Goal: Use online tool/utility: Use online tool/utility

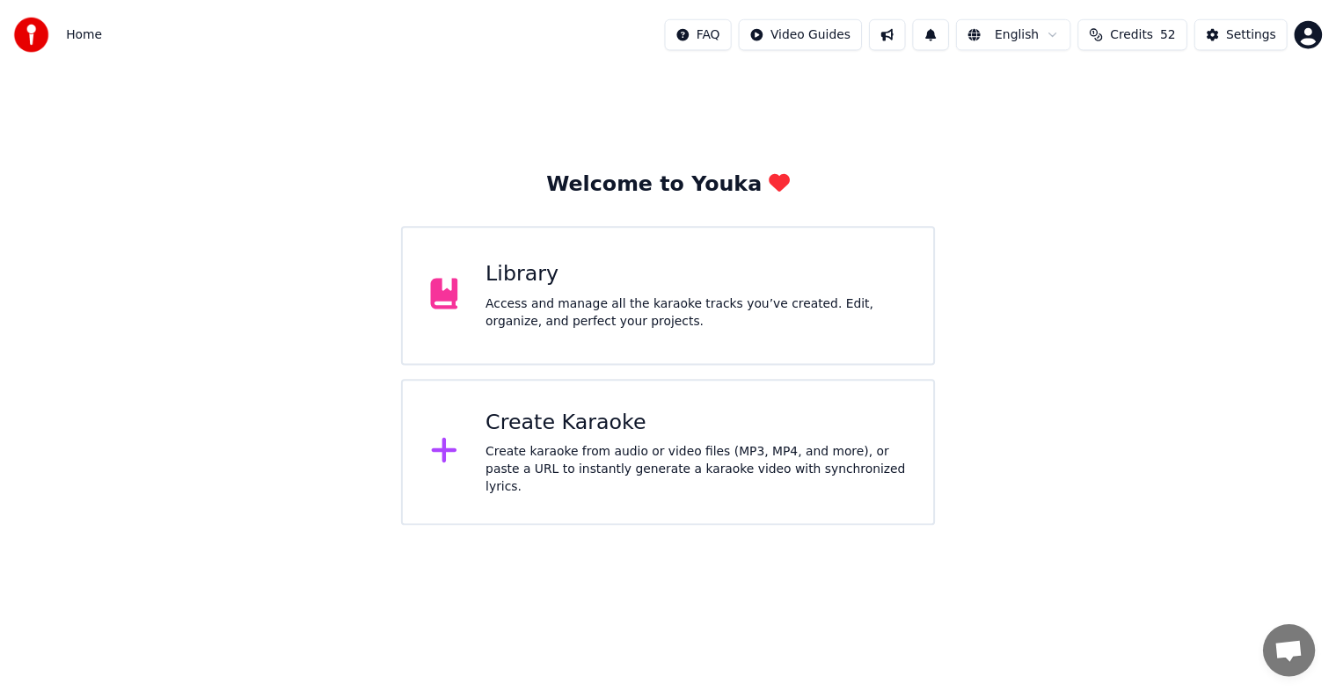
scroll to position [8010, 0]
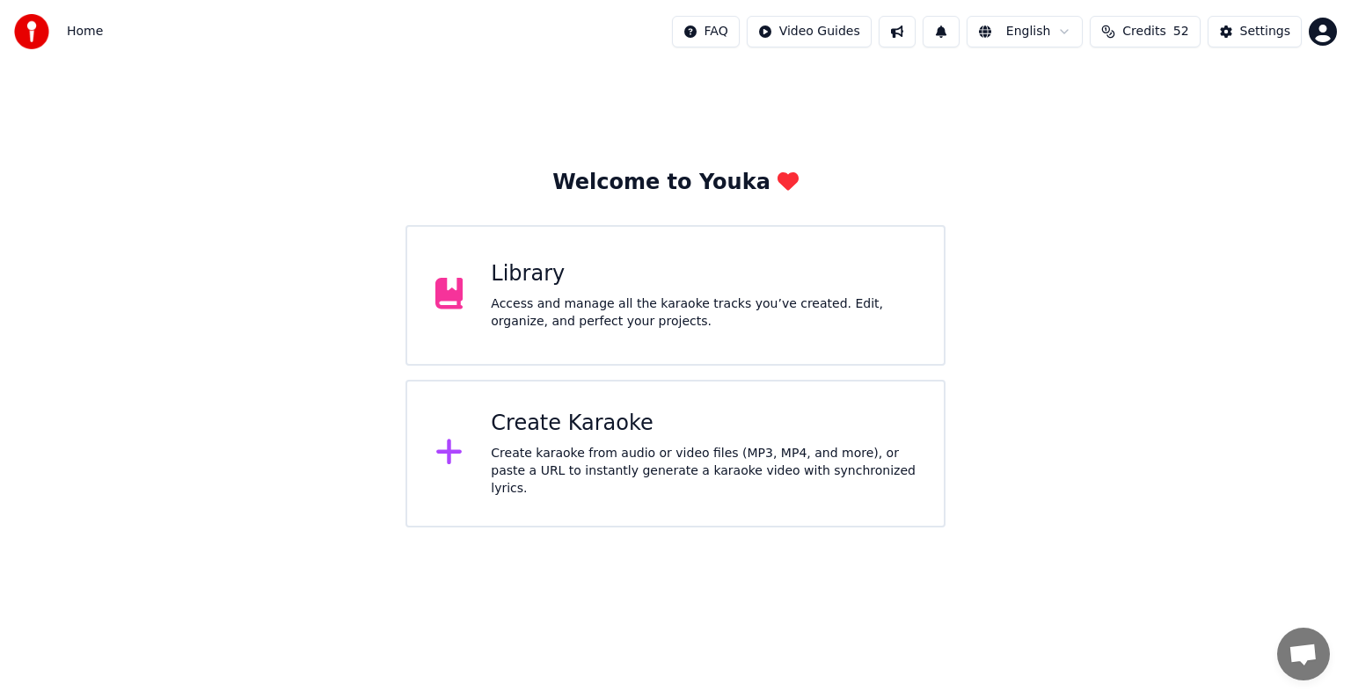
click at [676, 280] on div "Library" at bounding box center [703, 274] width 425 height 28
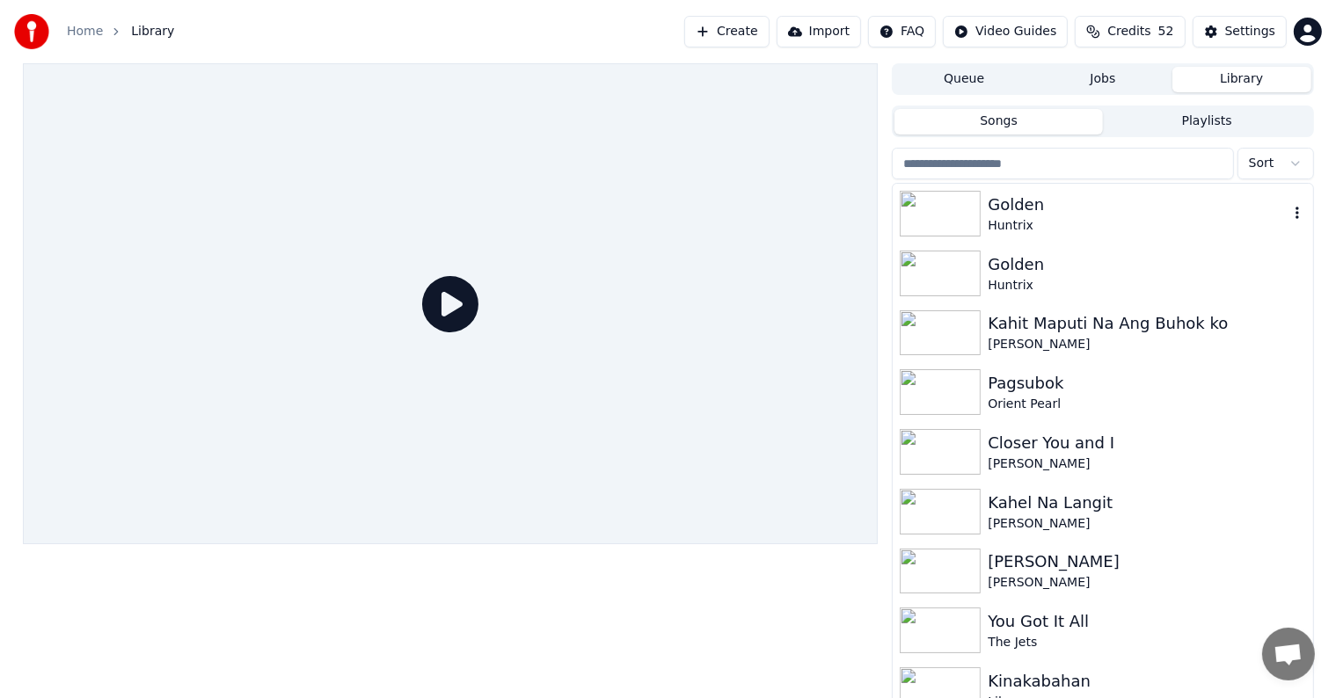
click at [1052, 207] on div "Golden" at bounding box center [1137, 205] width 300 height 25
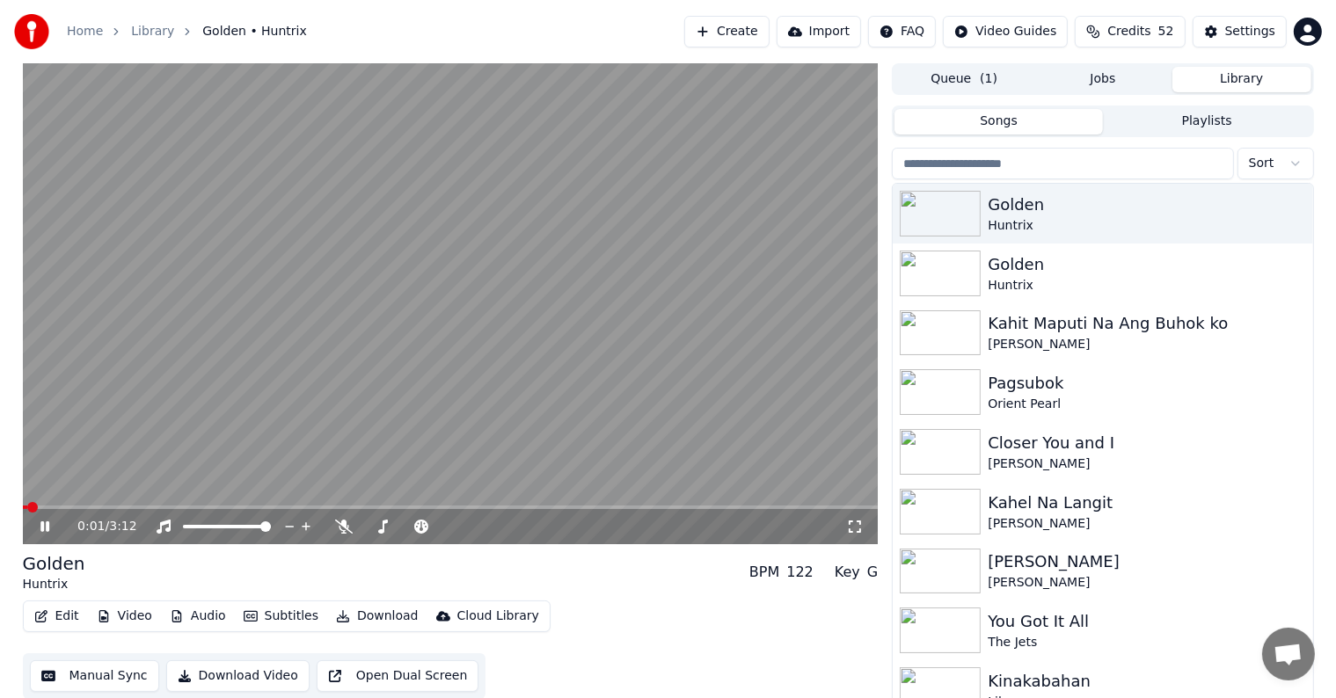
click at [47, 527] on icon at bounding box center [44, 526] width 9 height 11
click at [111, 678] on button "Manual Sync" at bounding box center [94, 676] width 129 height 32
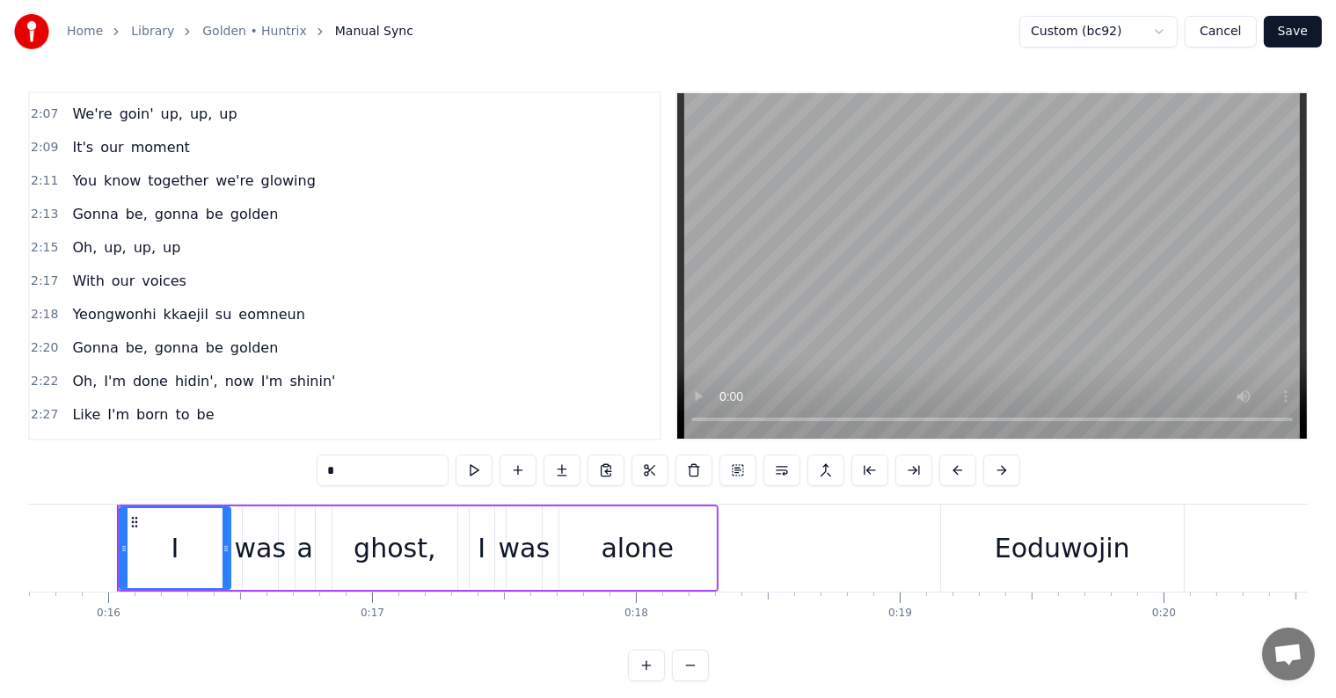
scroll to position [1143, 0]
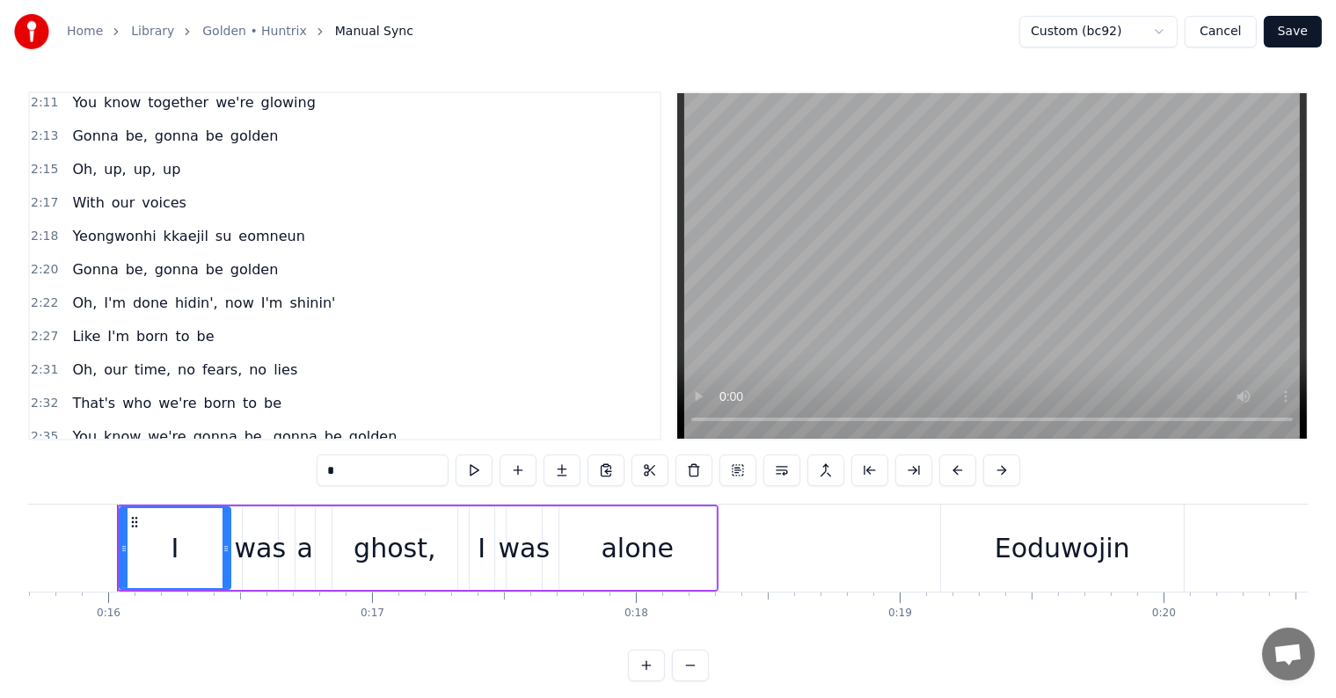
click at [246, 186] on div "2:17 With our voices" at bounding box center [345, 202] width 630 height 33
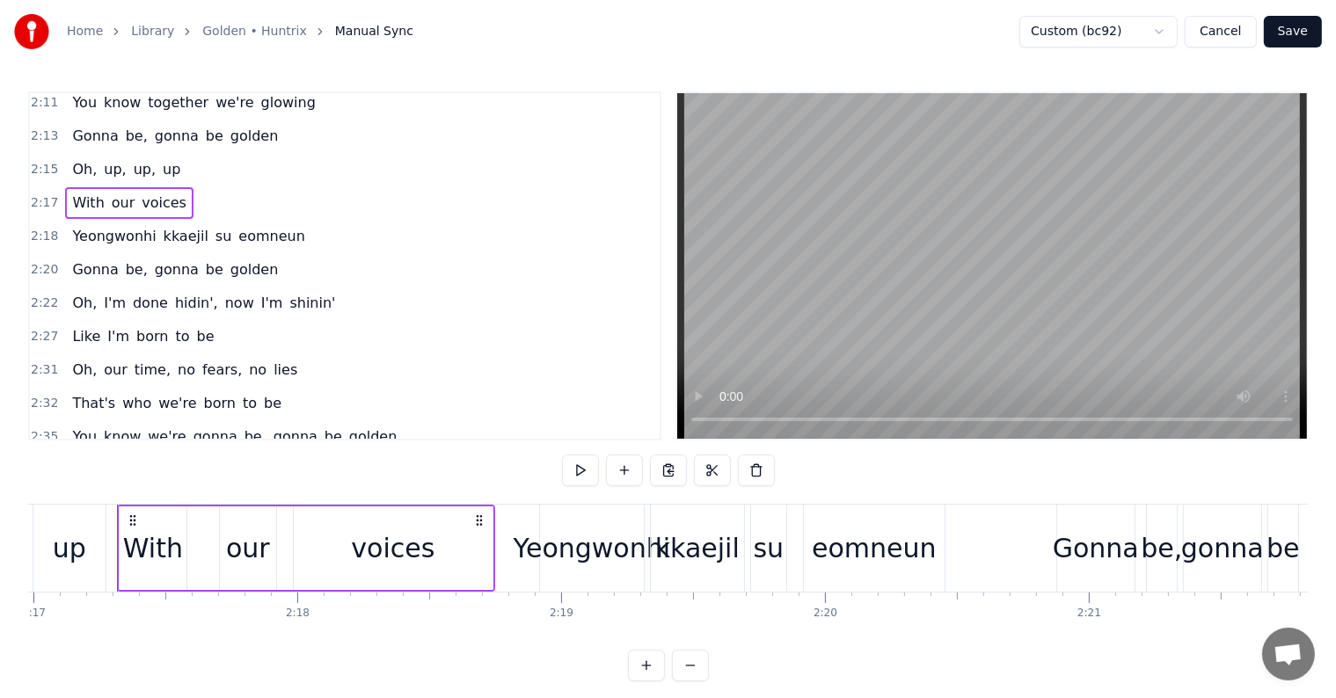
click at [288, 320] on div "2:27 Like I'm born to be" at bounding box center [345, 336] width 630 height 33
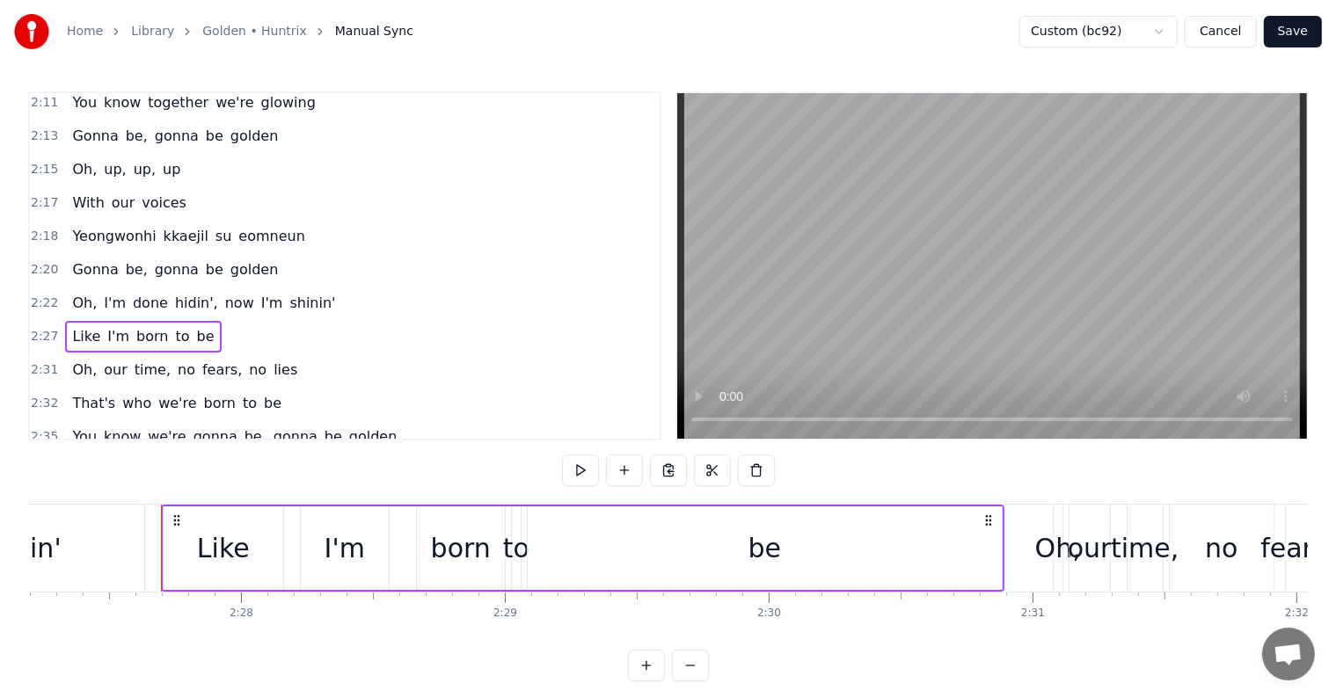
scroll to position [0, 38870]
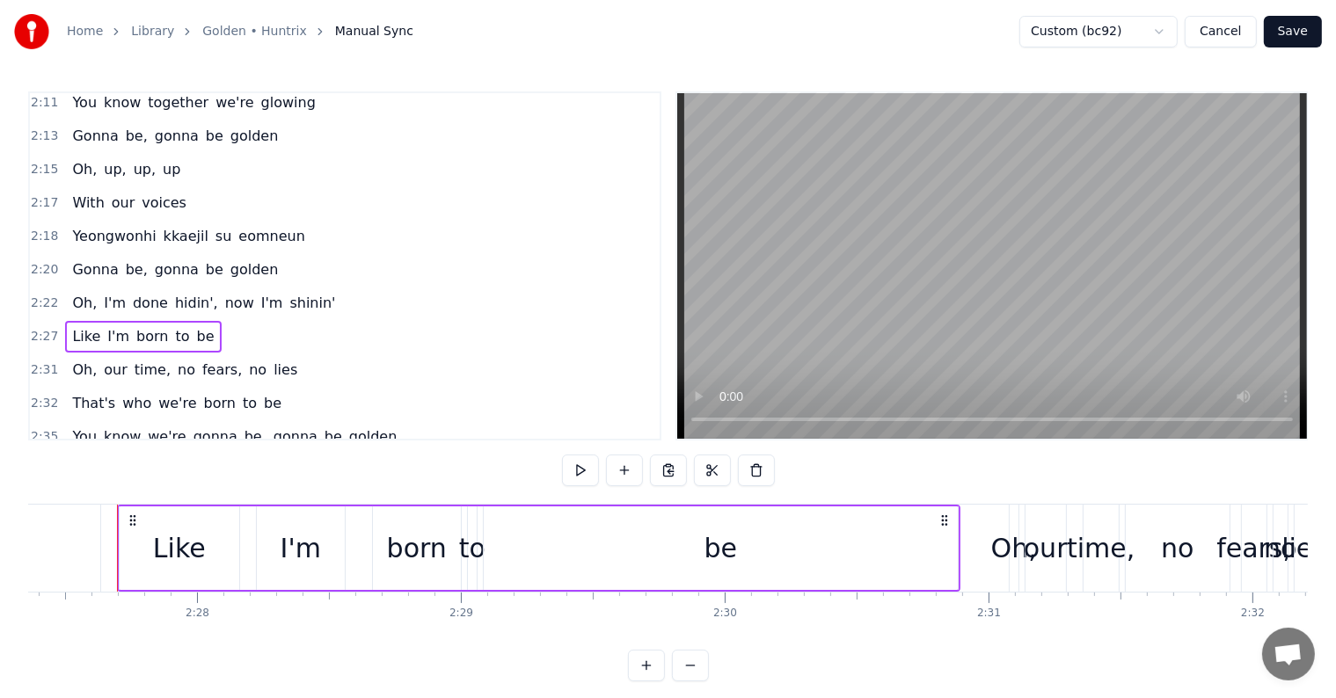
click at [306, 353] on div "2:31 Oh, our time, no fears, no lies" at bounding box center [345, 369] width 630 height 33
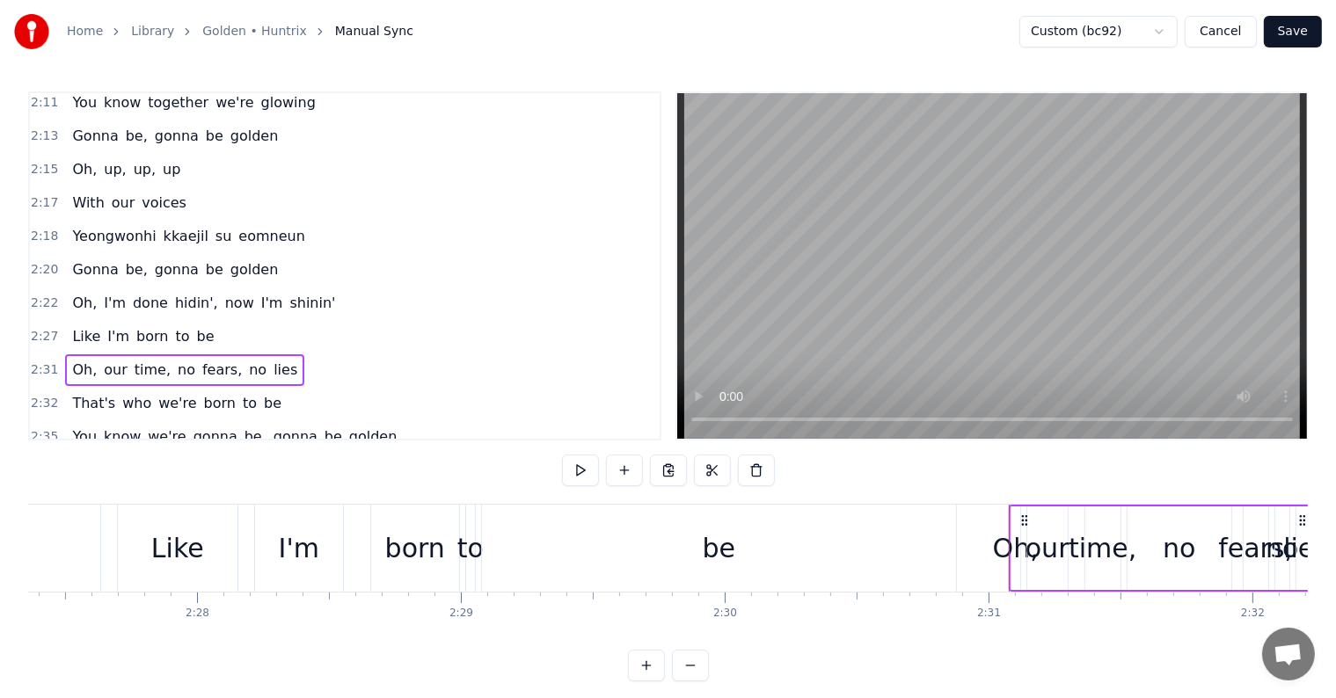
click at [294, 387] on div "2:32 That's who we're born to be" at bounding box center [345, 403] width 630 height 33
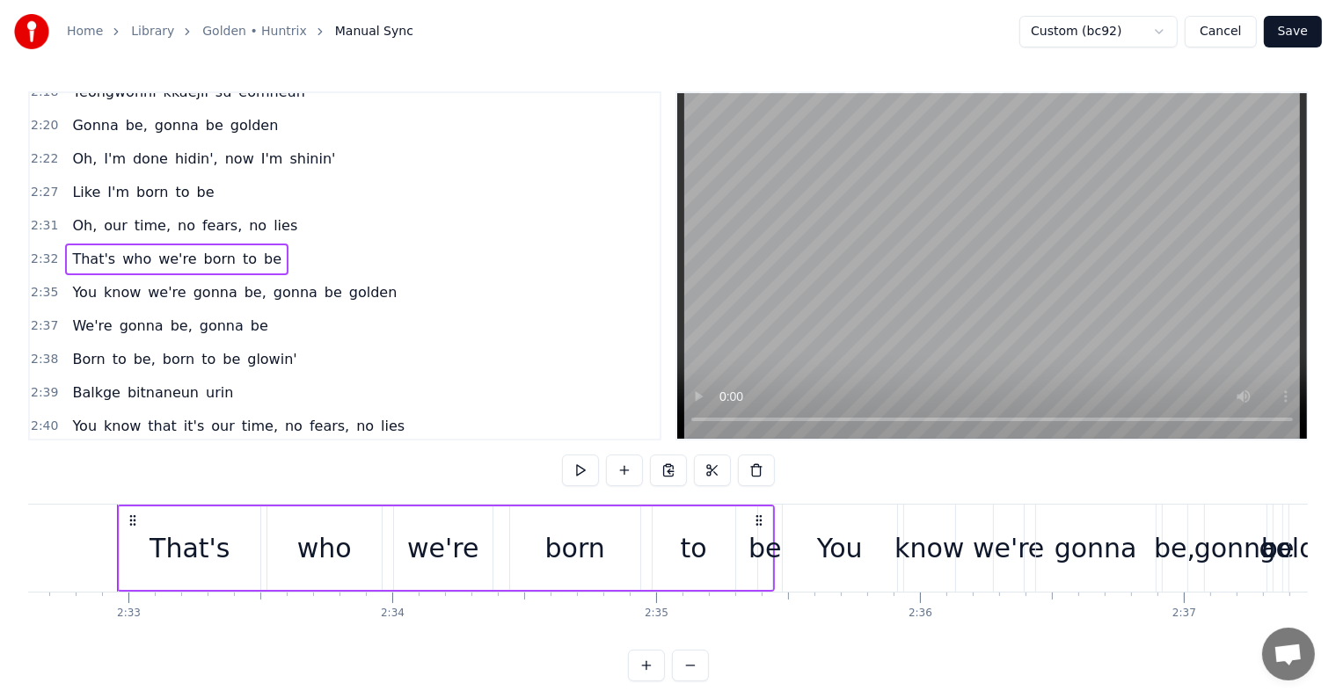
scroll to position [1319, 0]
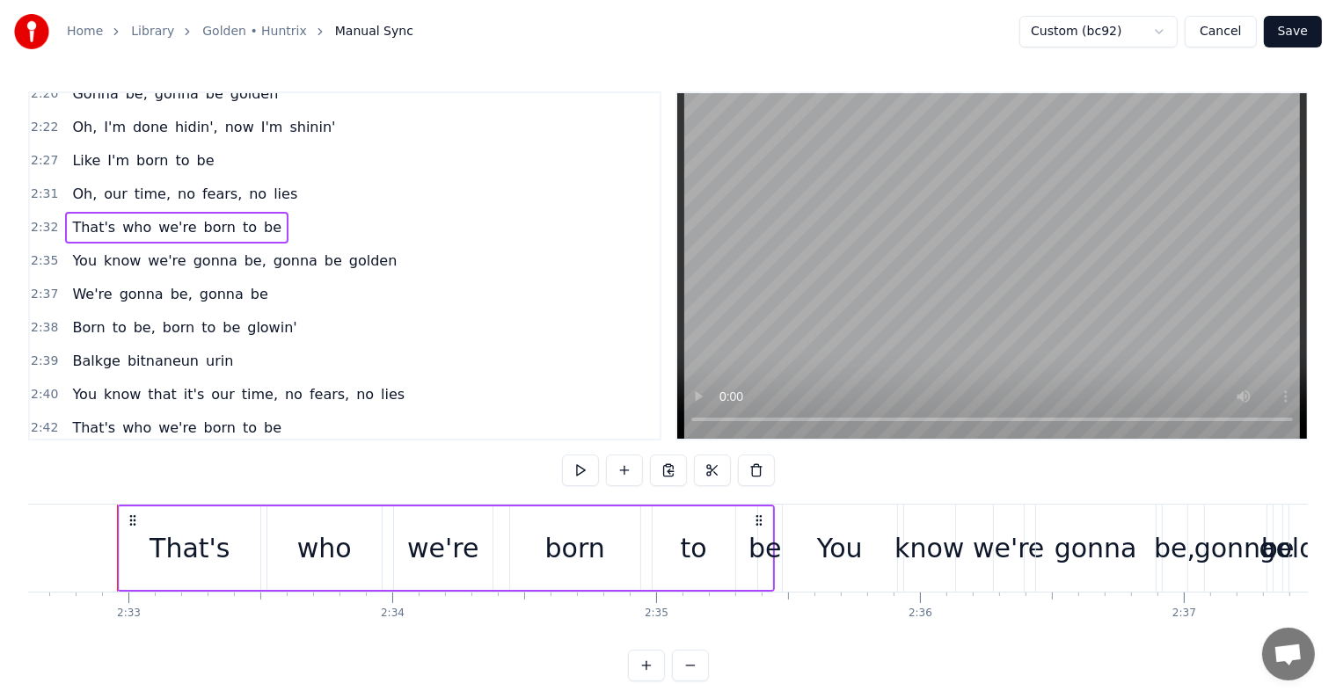
click at [312, 278] on div "2:37 We're gonna be, gonna be" at bounding box center [345, 294] width 630 height 33
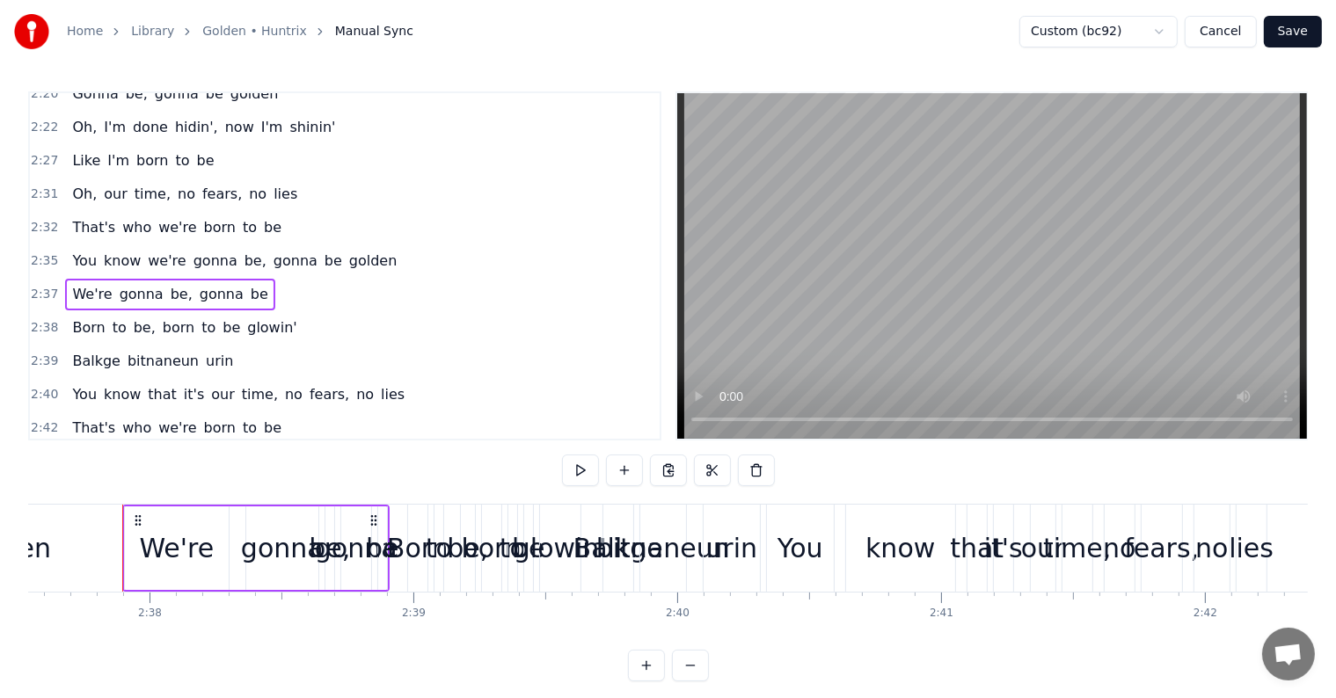
scroll to position [0, 41561]
click at [288, 345] on div "2:39 Balkge bitnaneun urin" at bounding box center [345, 361] width 630 height 33
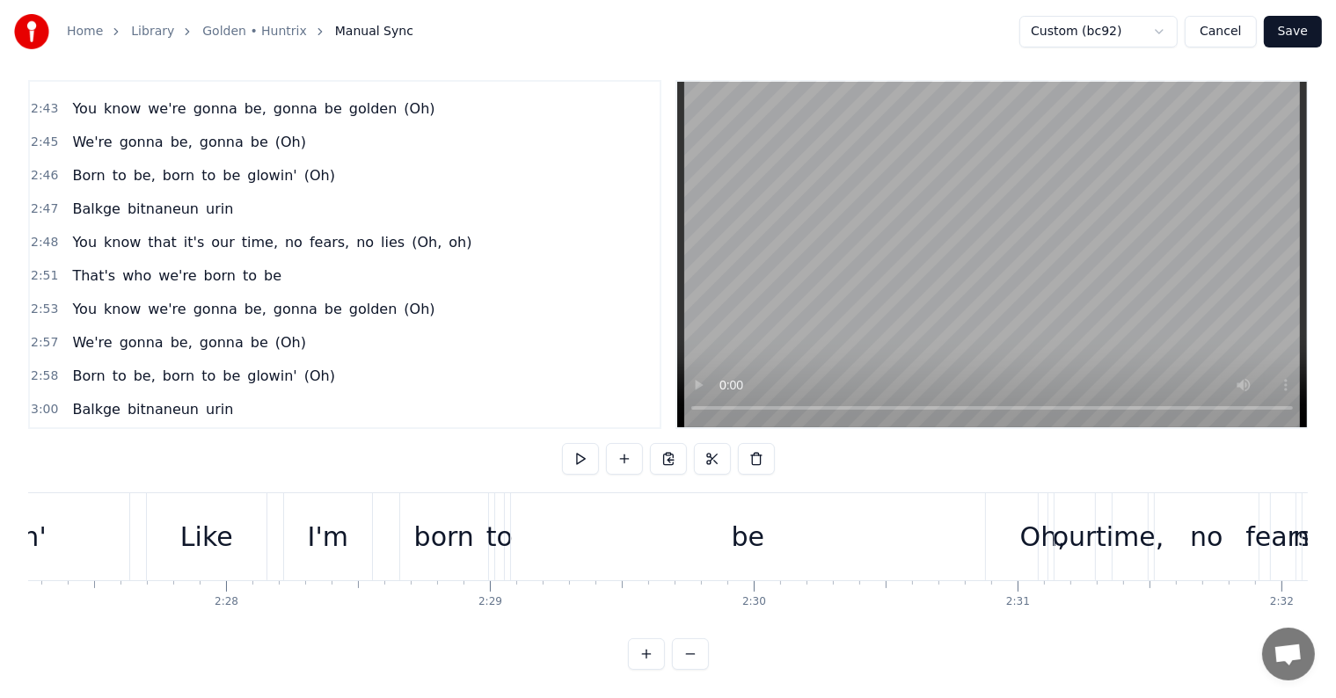
scroll to position [0, 38670]
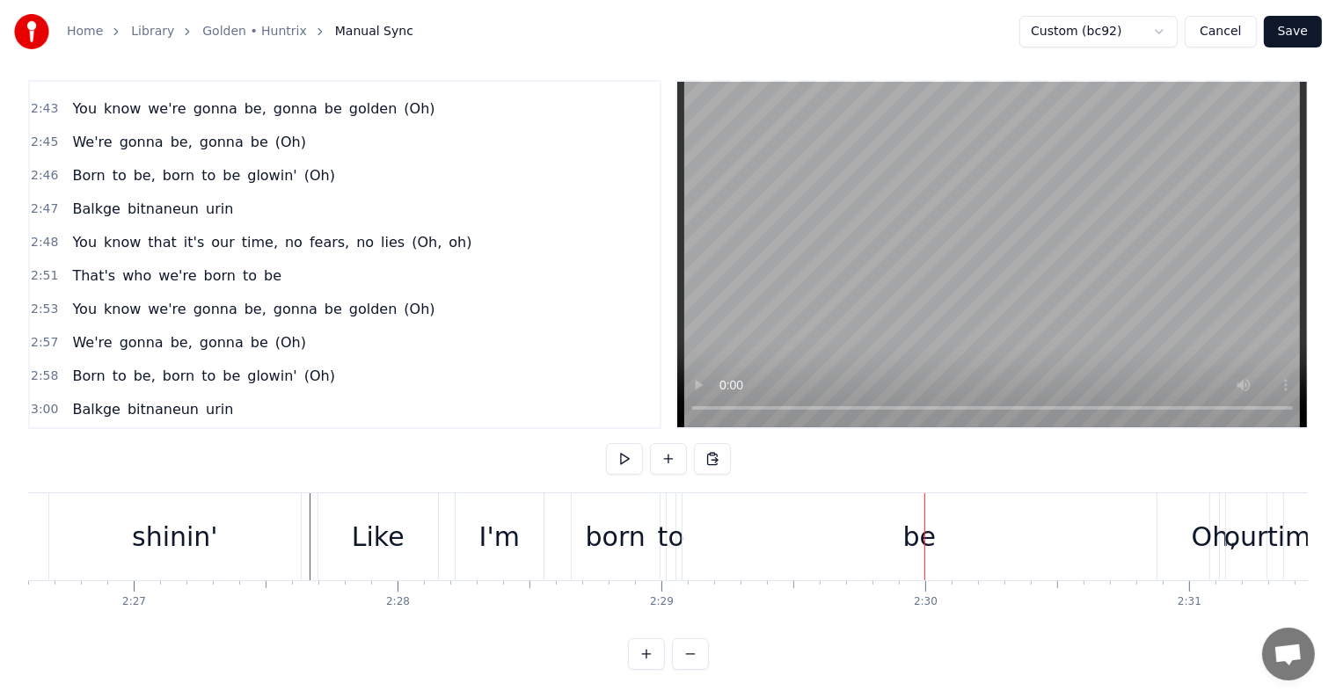
click at [674, 528] on div "to" at bounding box center [671, 537] width 26 height 40
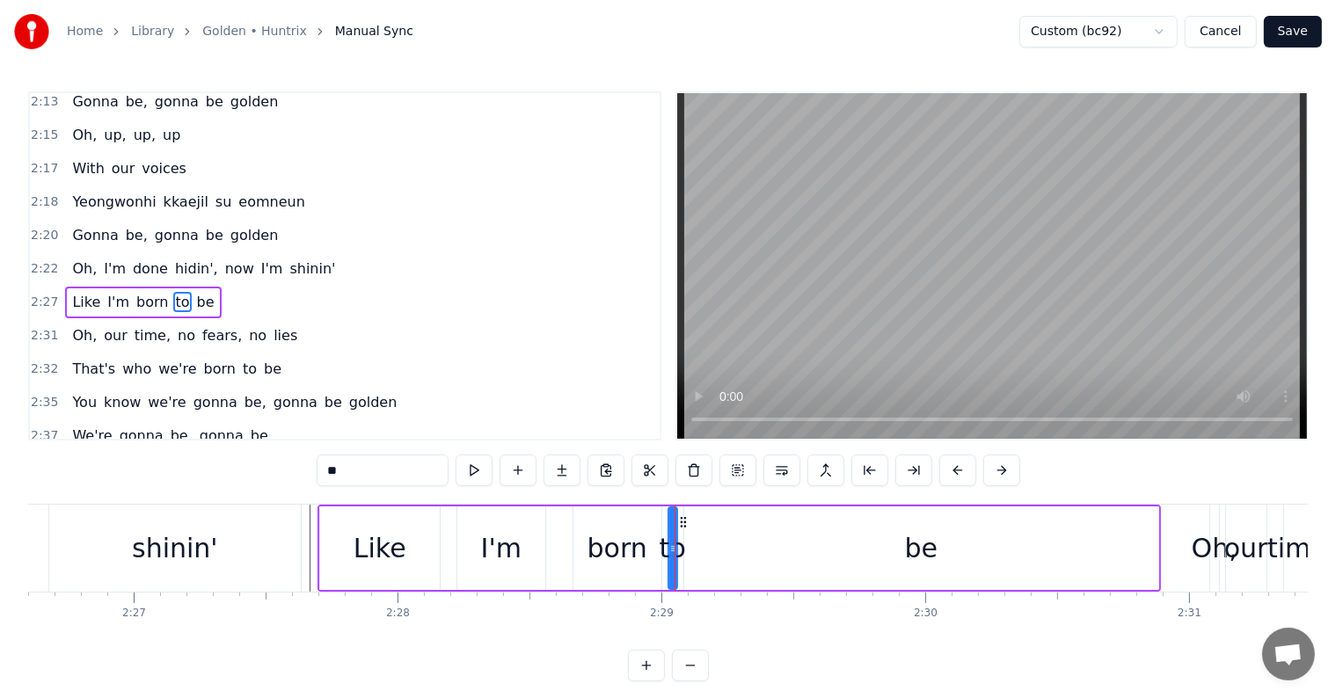
scroll to position [1169, 0]
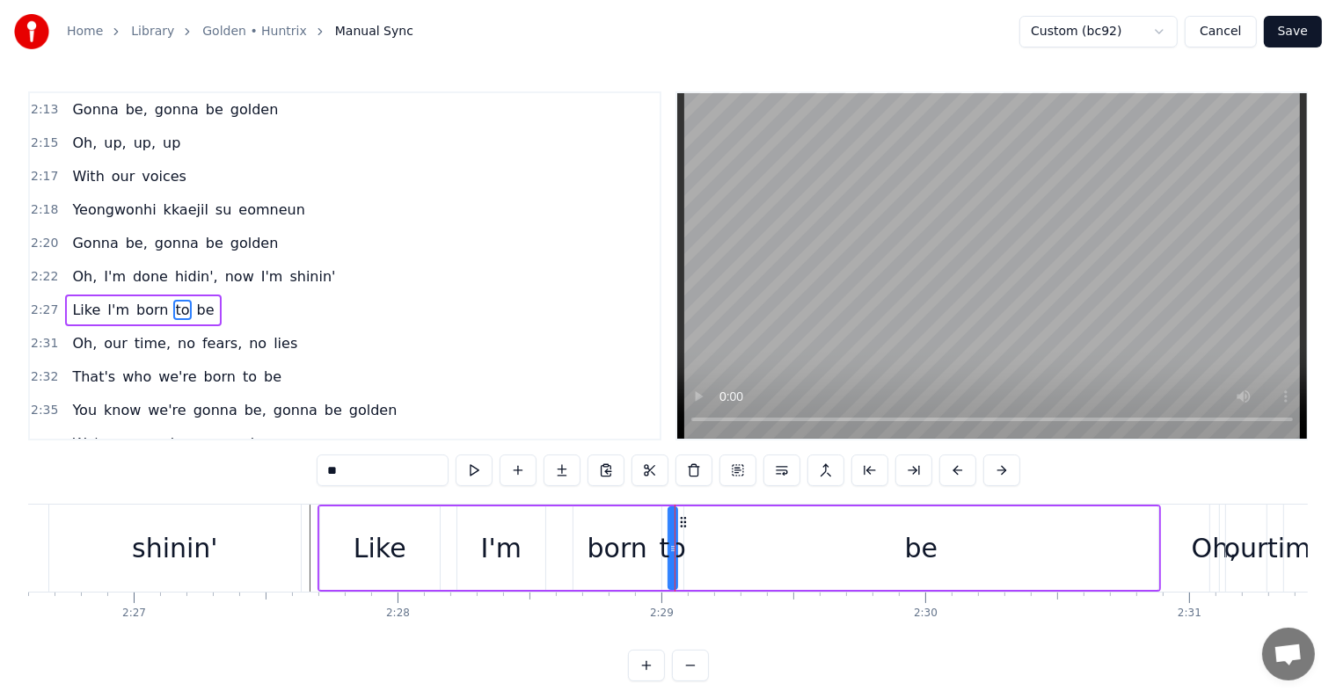
click at [674, 540] on div at bounding box center [674, 548] width 1 height 87
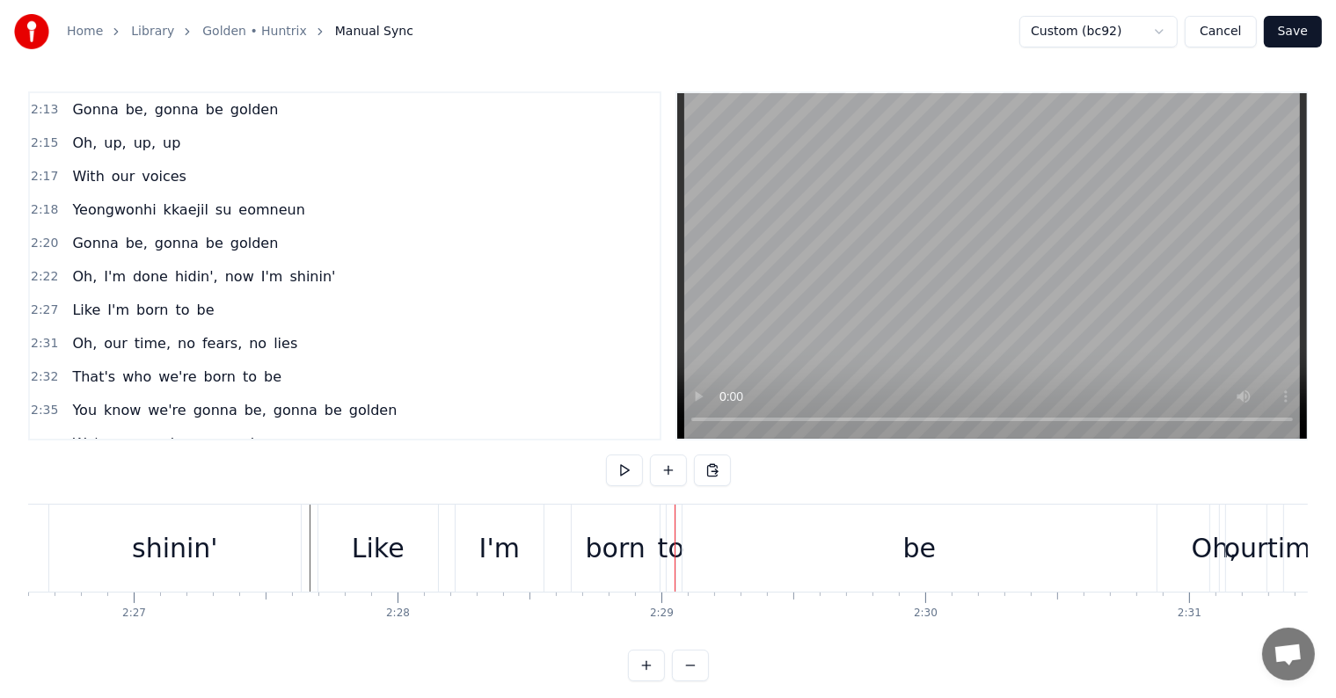
click at [670, 545] on div "to" at bounding box center [671, 548] width 26 height 40
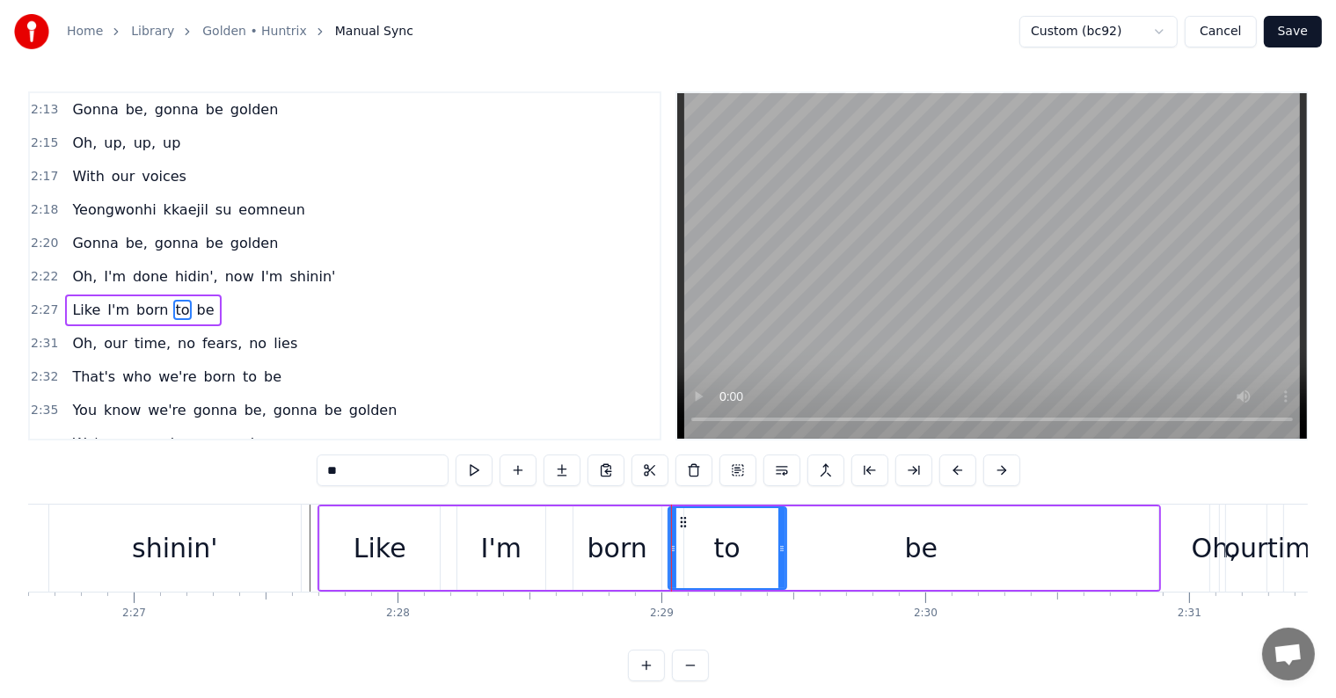
drag, startPoint x: 672, startPoint y: 546, endPoint x: 781, endPoint y: 553, distance: 109.3
click at [781, 553] on icon at bounding box center [781, 549] width 7 height 14
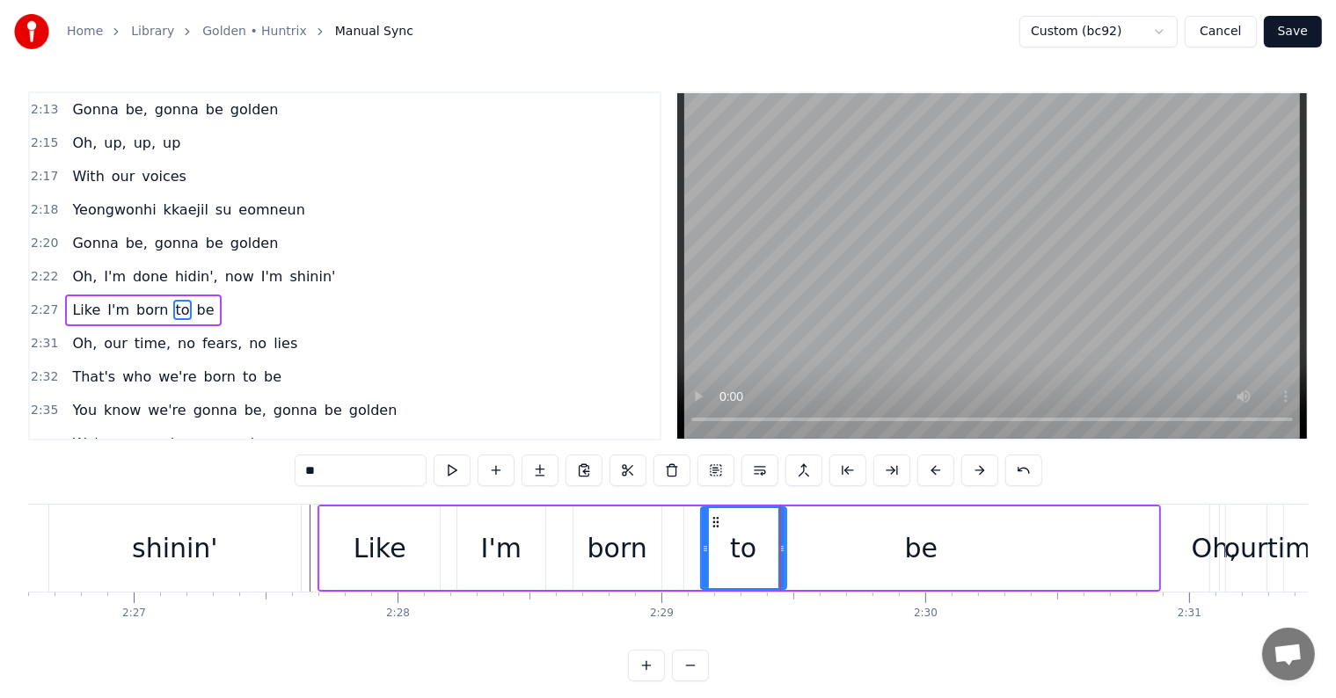
drag, startPoint x: 668, startPoint y: 543, endPoint x: 701, endPoint y: 549, distance: 33.0
click at [947, 545] on div "be" at bounding box center [921, 548] width 474 height 84
type input "**"
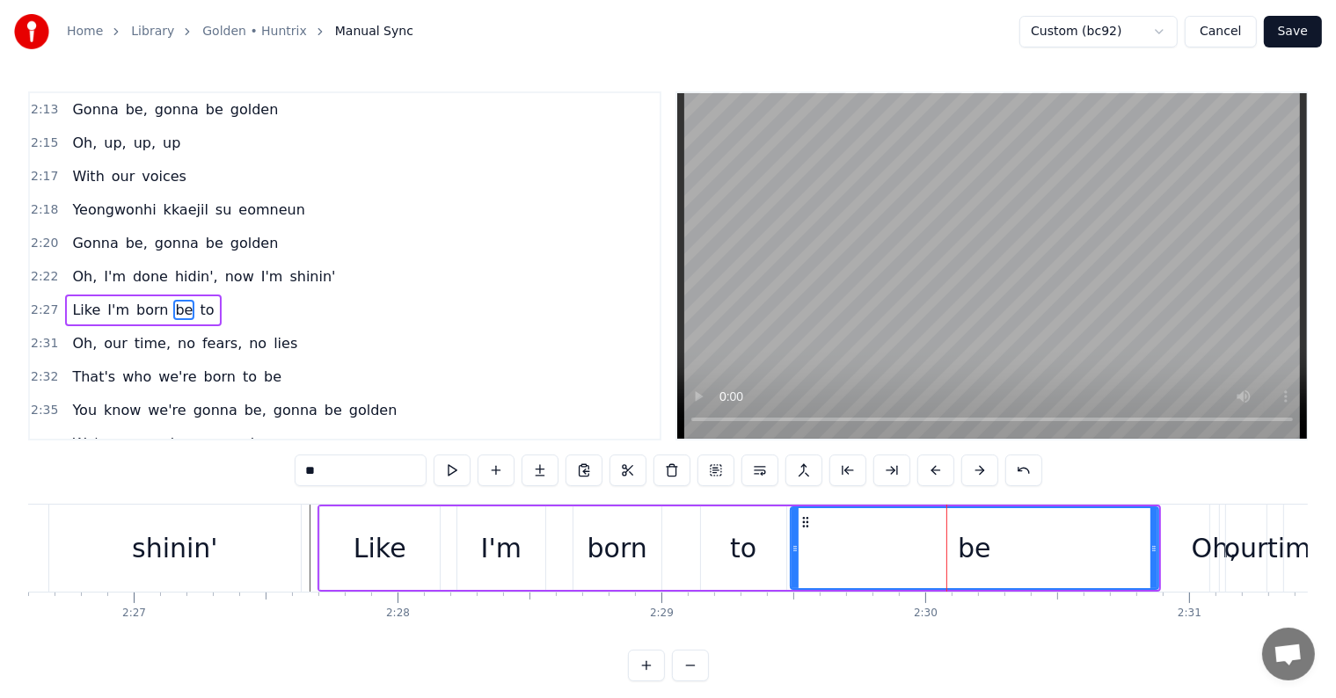
drag, startPoint x: 688, startPoint y: 538, endPoint x: 791, endPoint y: 535, distance: 102.9
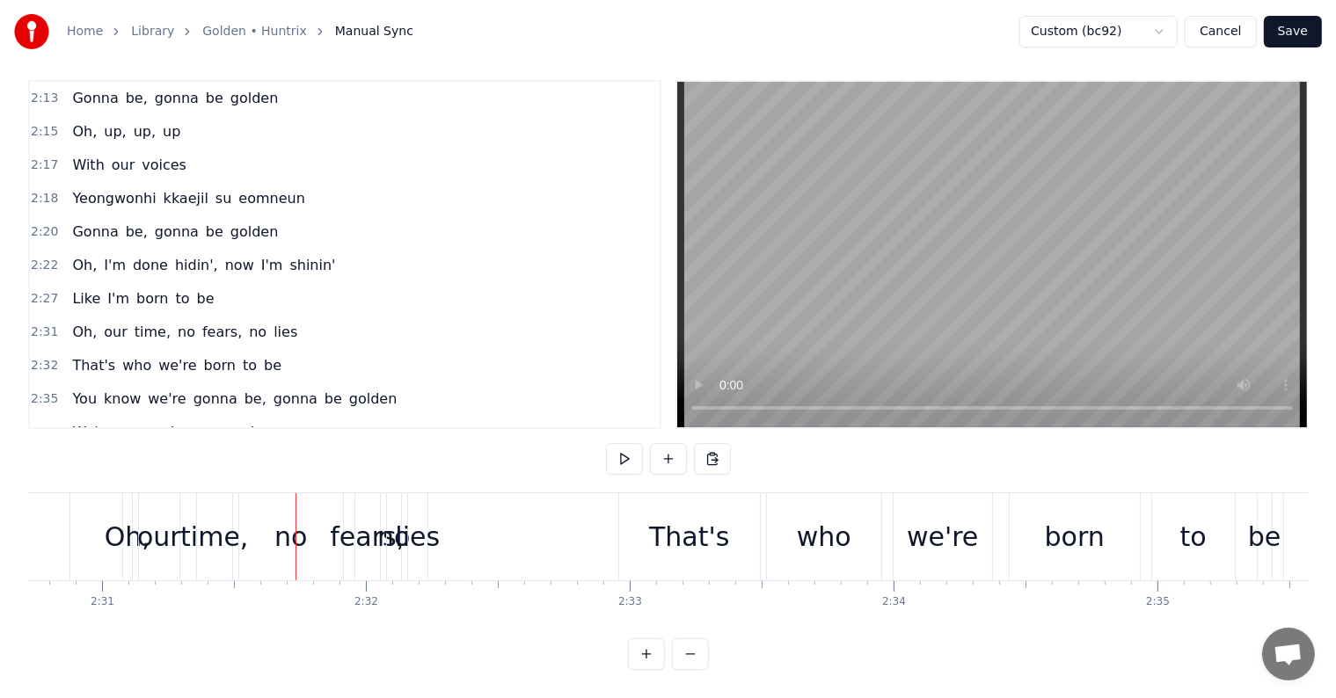
scroll to position [0, 39790]
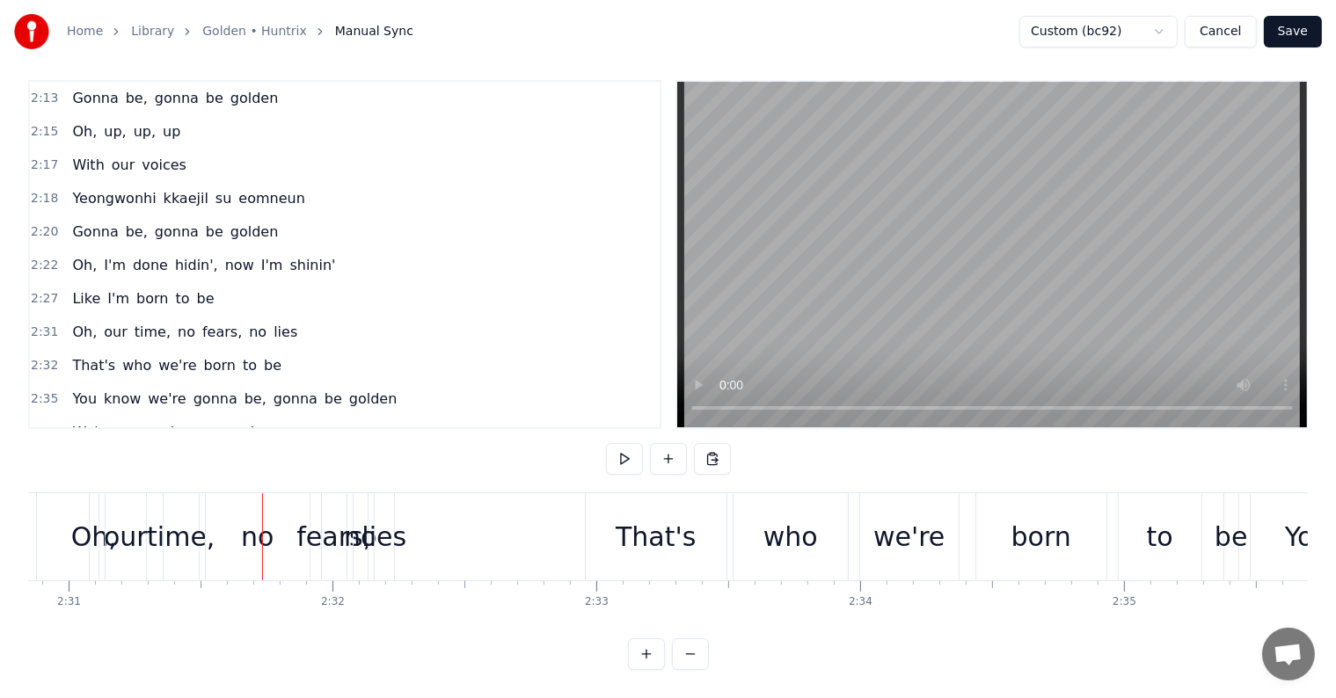
click at [79, 355] on span "That's" at bounding box center [93, 365] width 47 height 20
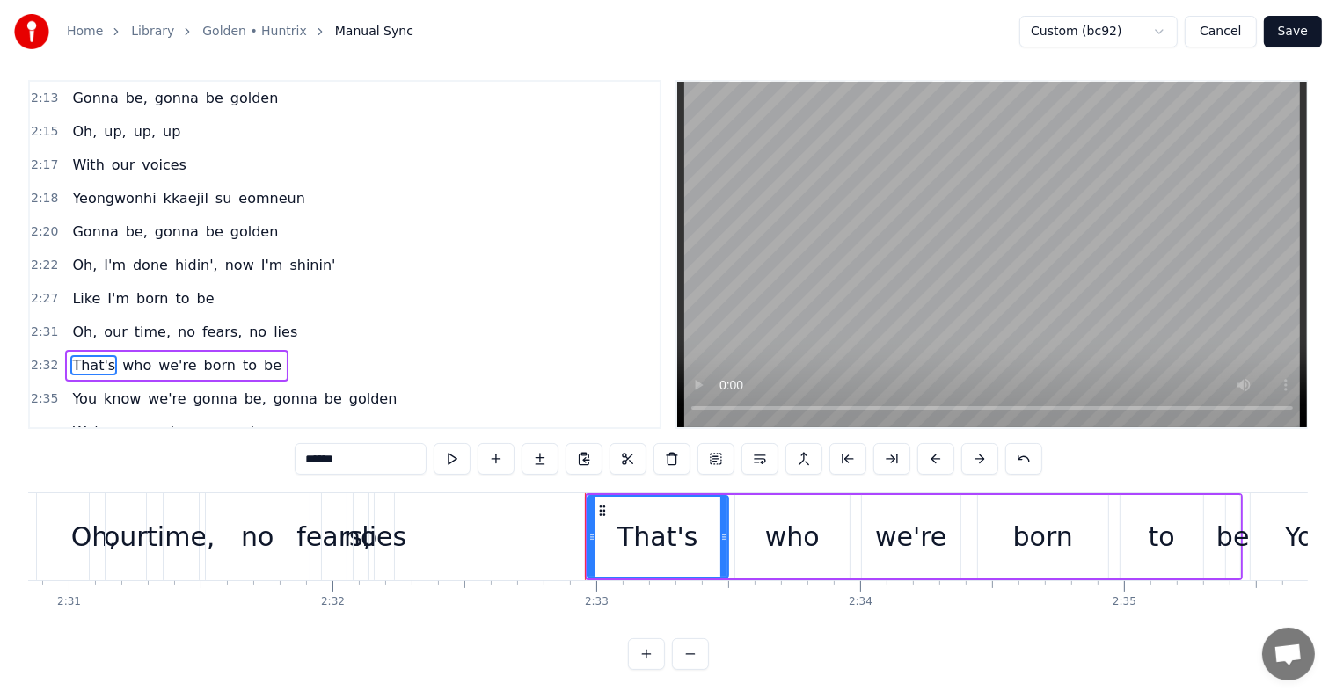
scroll to position [0, 0]
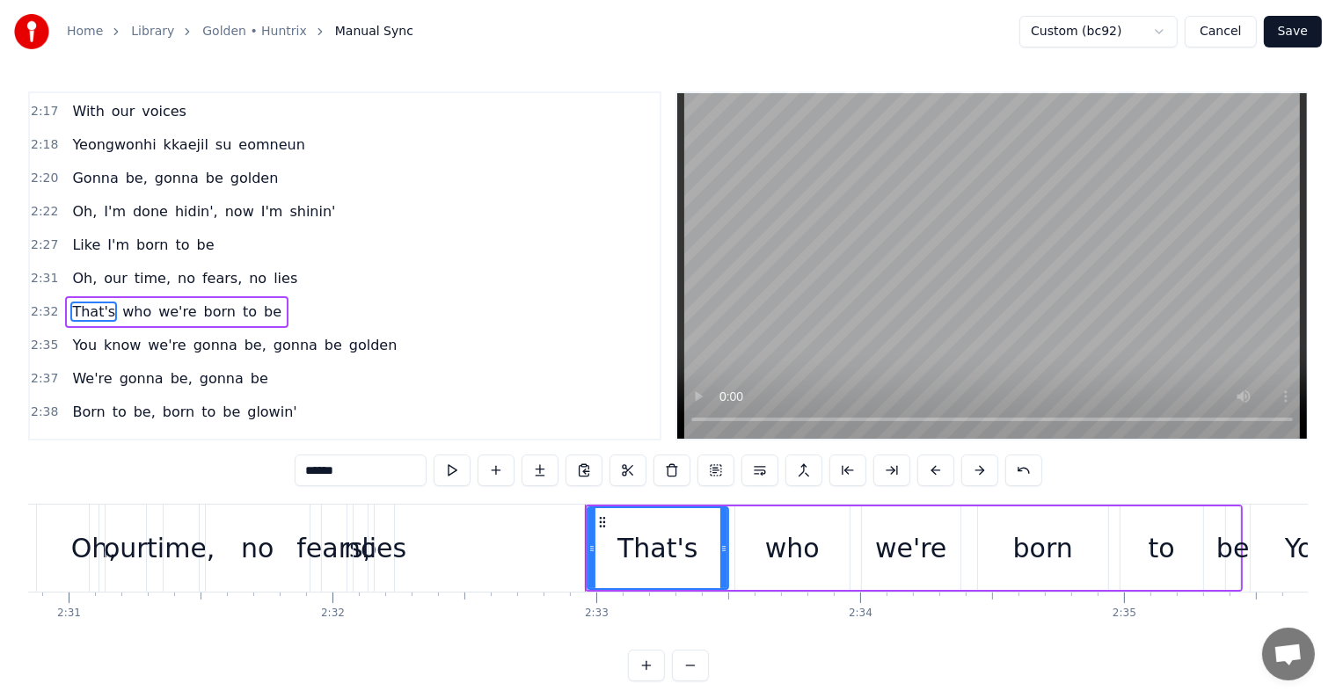
click at [84, 335] on span "You" at bounding box center [84, 345] width 28 height 20
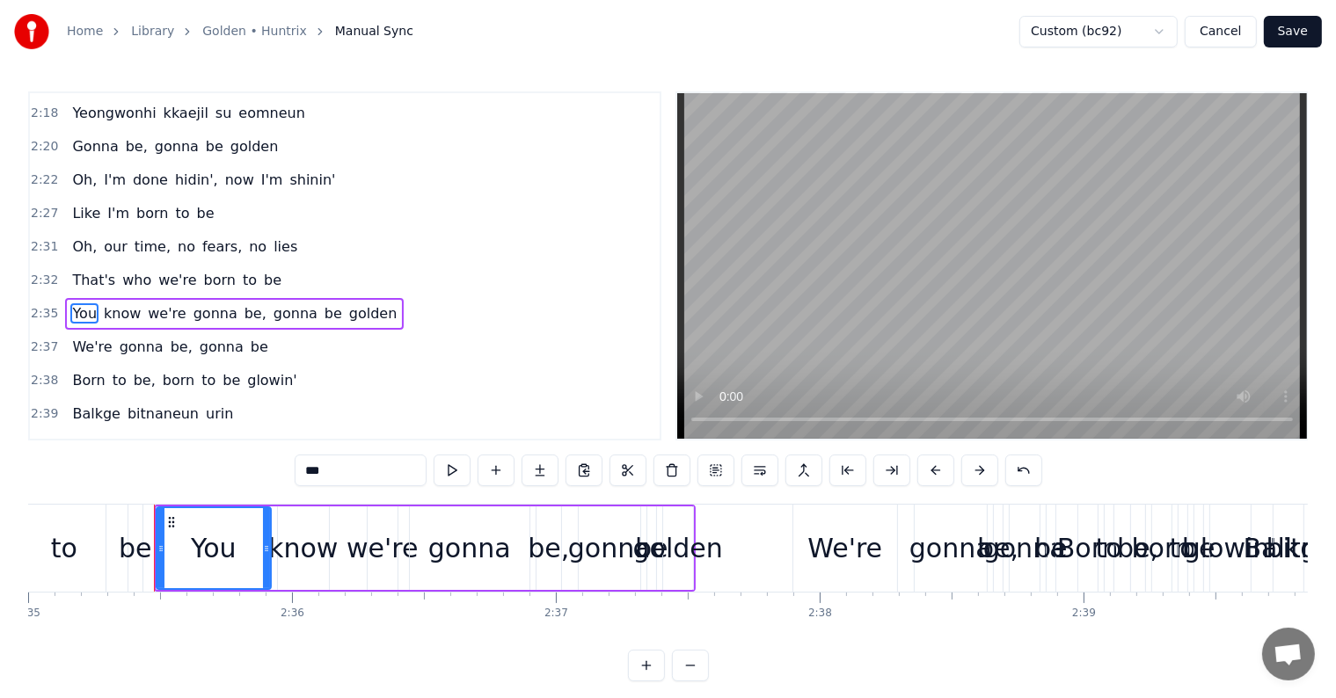
scroll to position [0, 40922]
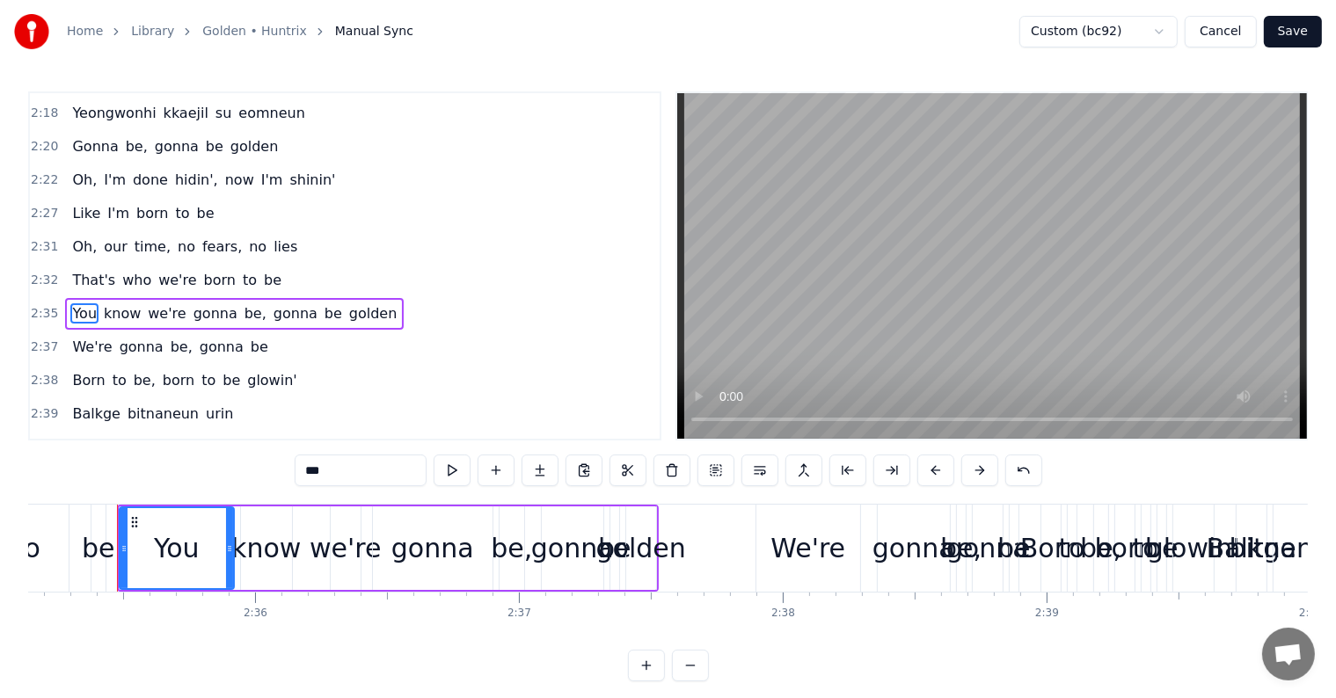
click at [76, 270] on span "That's" at bounding box center [93, 280] width 47 height 20
type input "******"
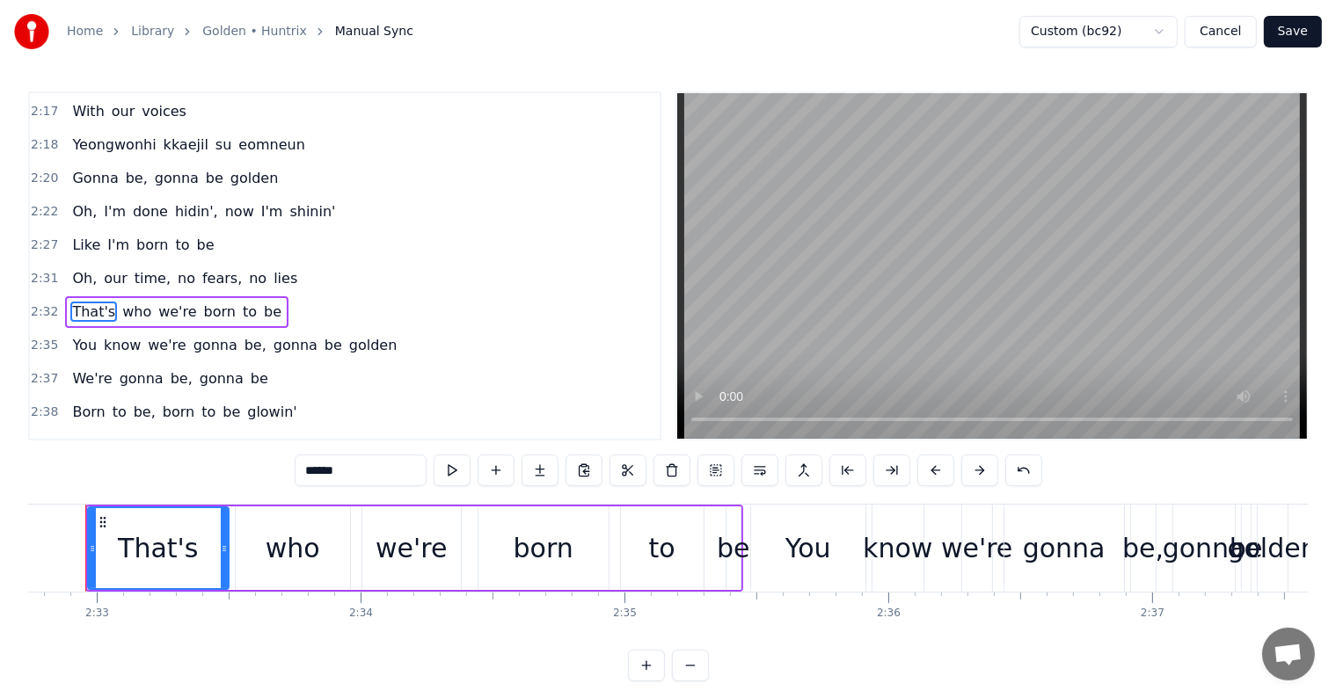
scroll to position [0, 40258]
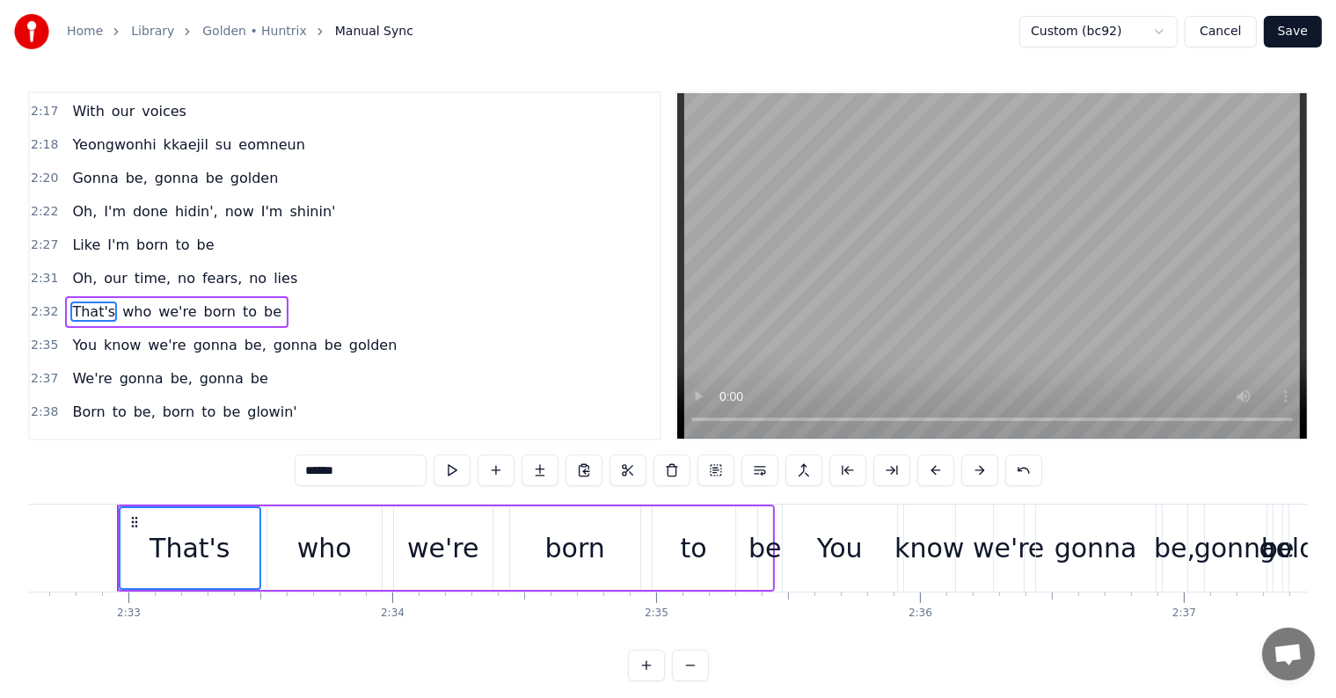
click at [80, 335] on span "You" at bounding box center [84, 345] width 28 height 20
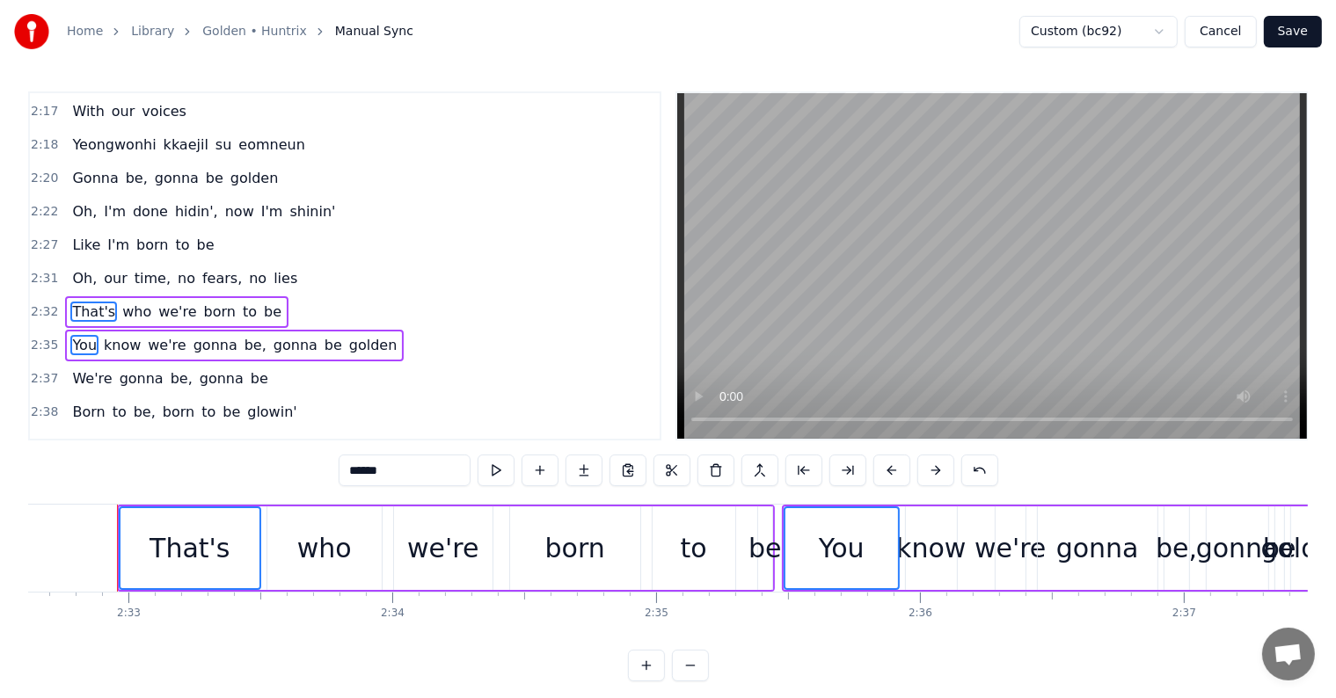
click at [83, 368] on span "We're" at bounding box center [91, 378] width 43 height 20
click at [84, 402] on span "Born" at bounding box center [88, 412] width 36 height 20
click at [88, 435] on span "Balkge" at bounding box center [96, 445] width 52 height 20
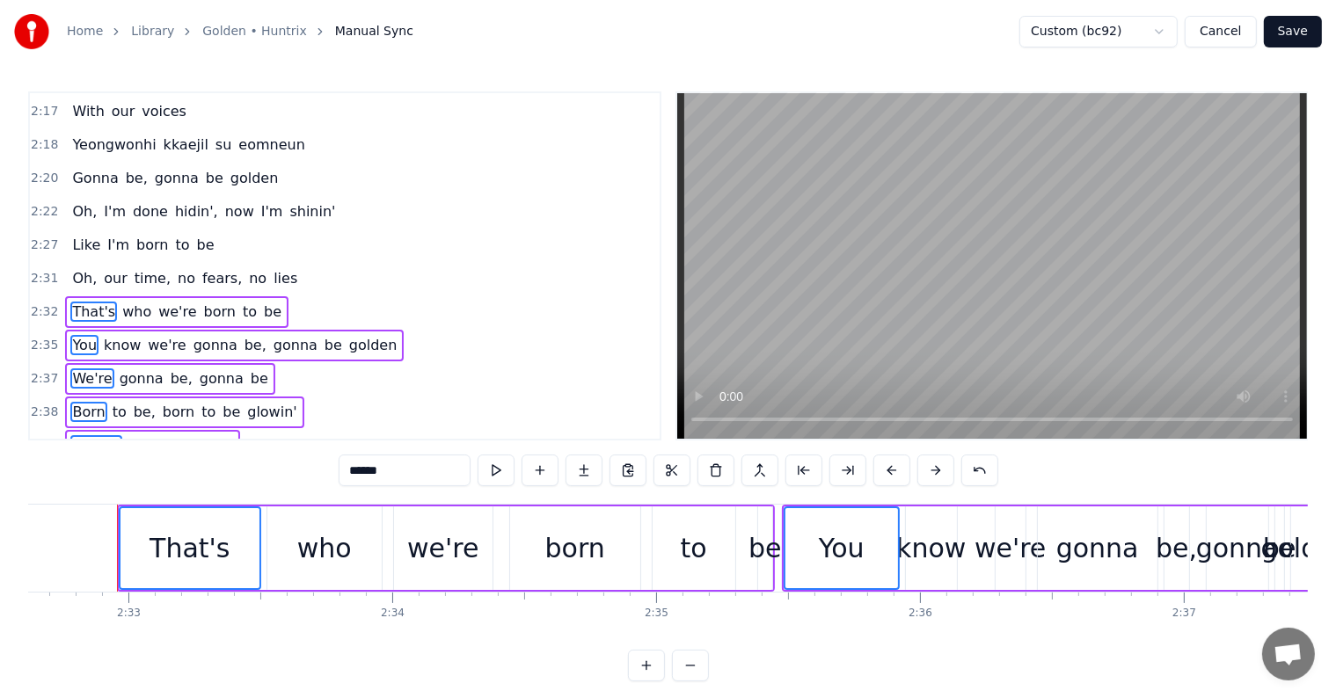
click at [81, 469] on span "You" at bounding box center [84, 479] width 28 height 20
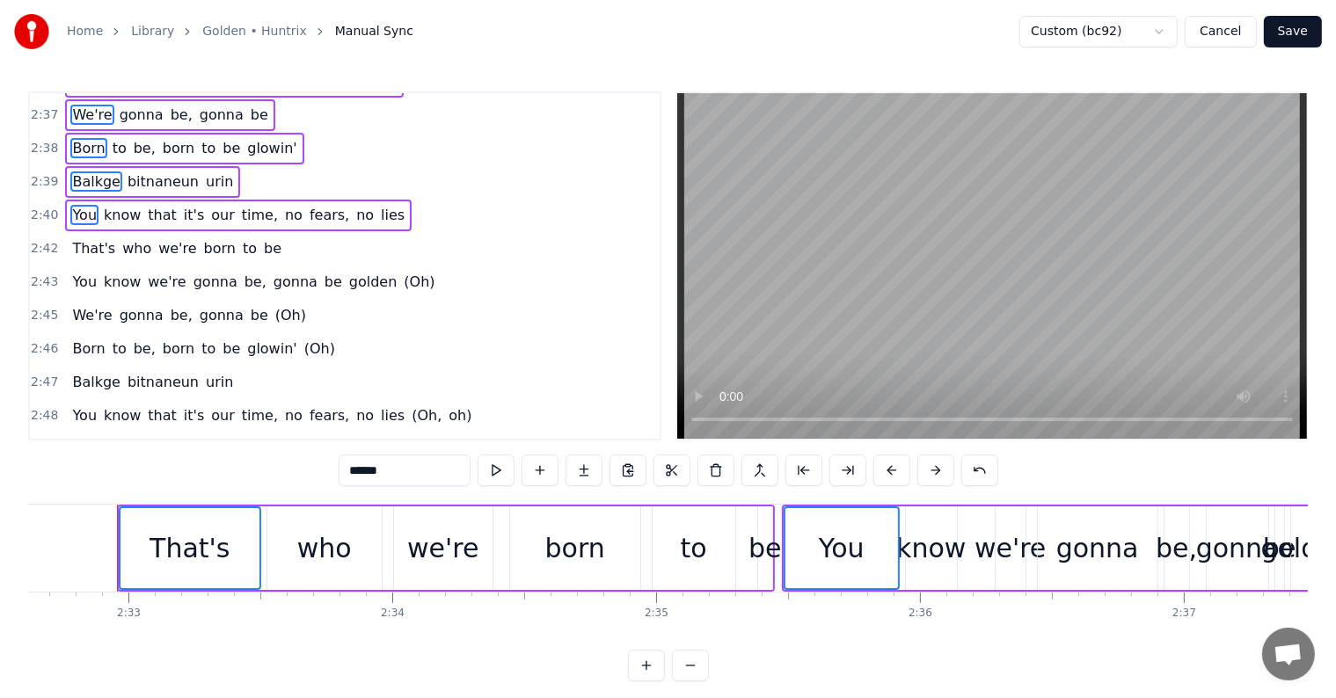
click at [84, 238] on span "That's" at bounding box center [93, 248] width 47 height 20
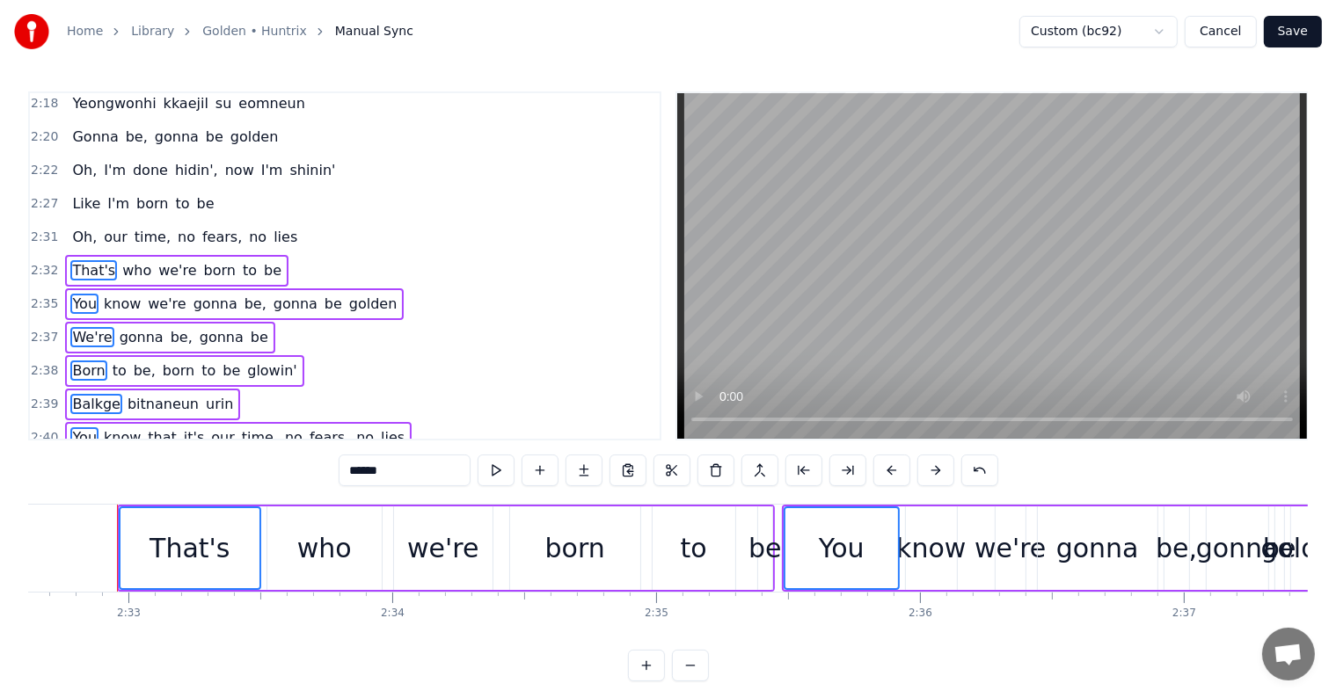
click at [81, 230] on div "0:16 I was a ghost, I was alone 0:19 Eoduwojin apgilsoge 0:24 Given the throne,…" at bounding box center [344, 265] width 633 height 349
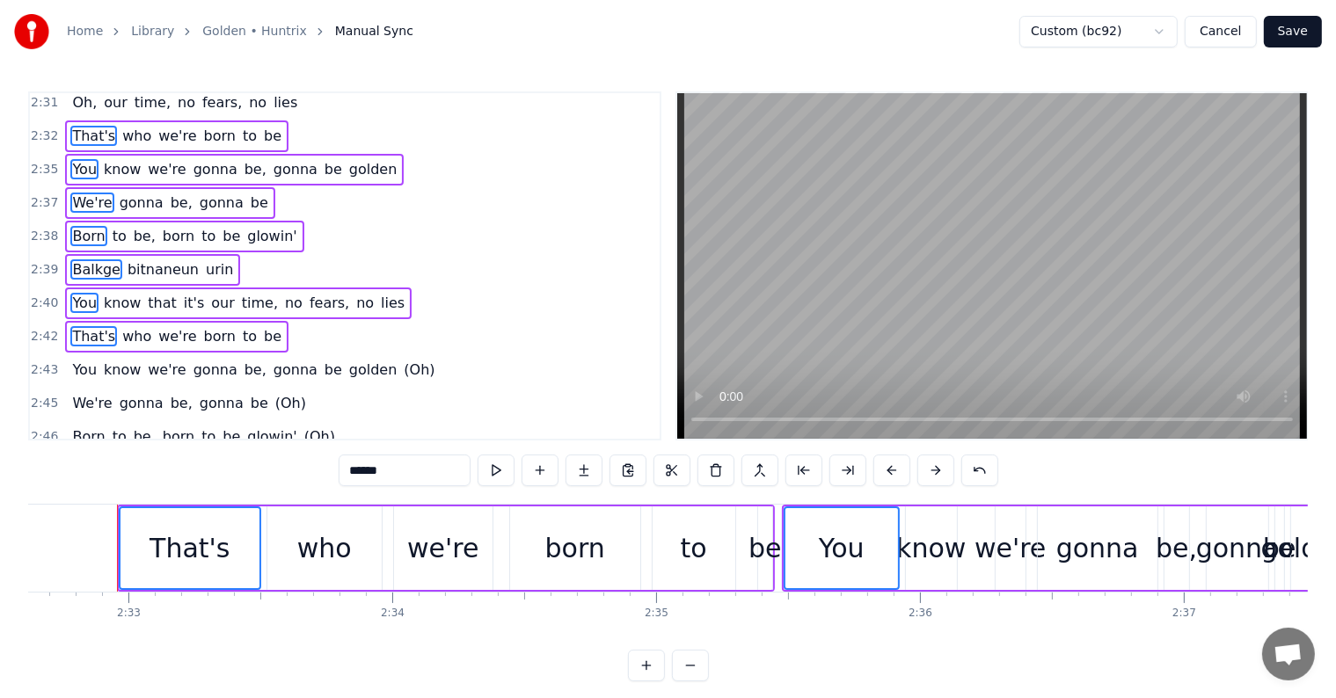
click at [81, 360] on span "You" at bounding box center [84, 370] width 28 height 20
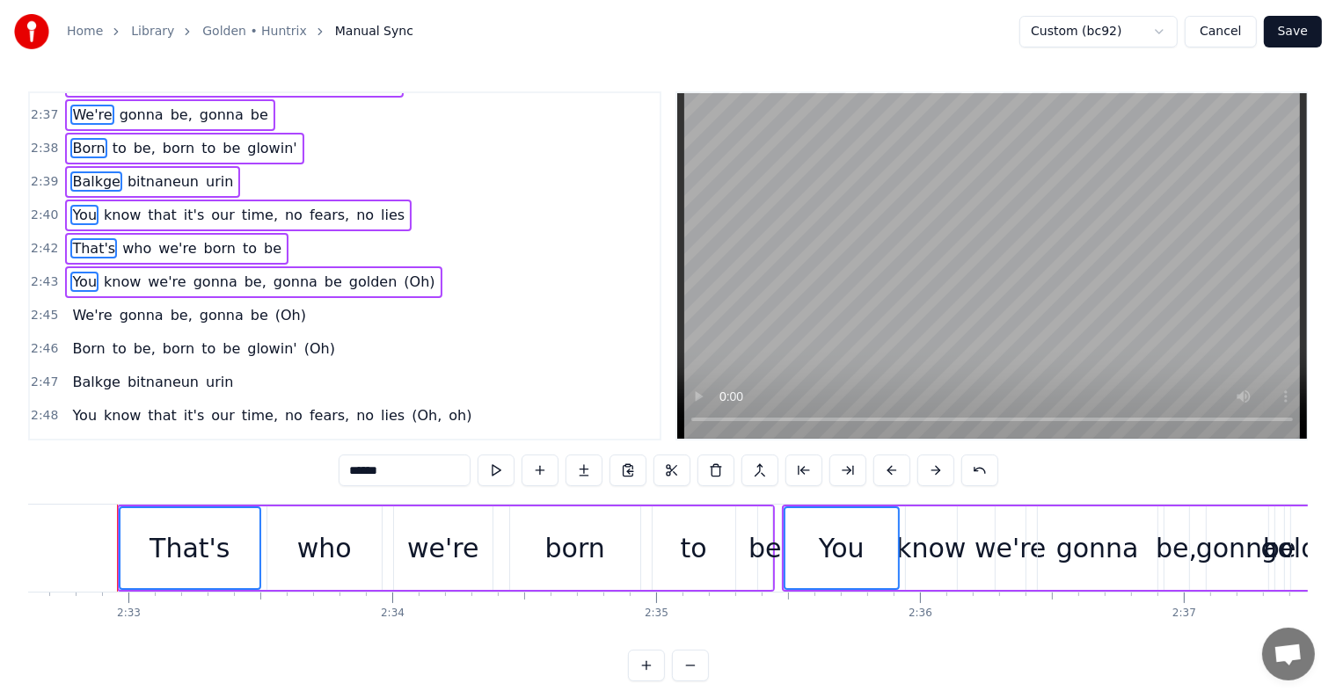
click at [91, 305] on span "We're" at bounding box center [91, 315] width 43 height 20
click at [96, 339] on span "Born" at bounding box center [88, 349] width 36 height 20
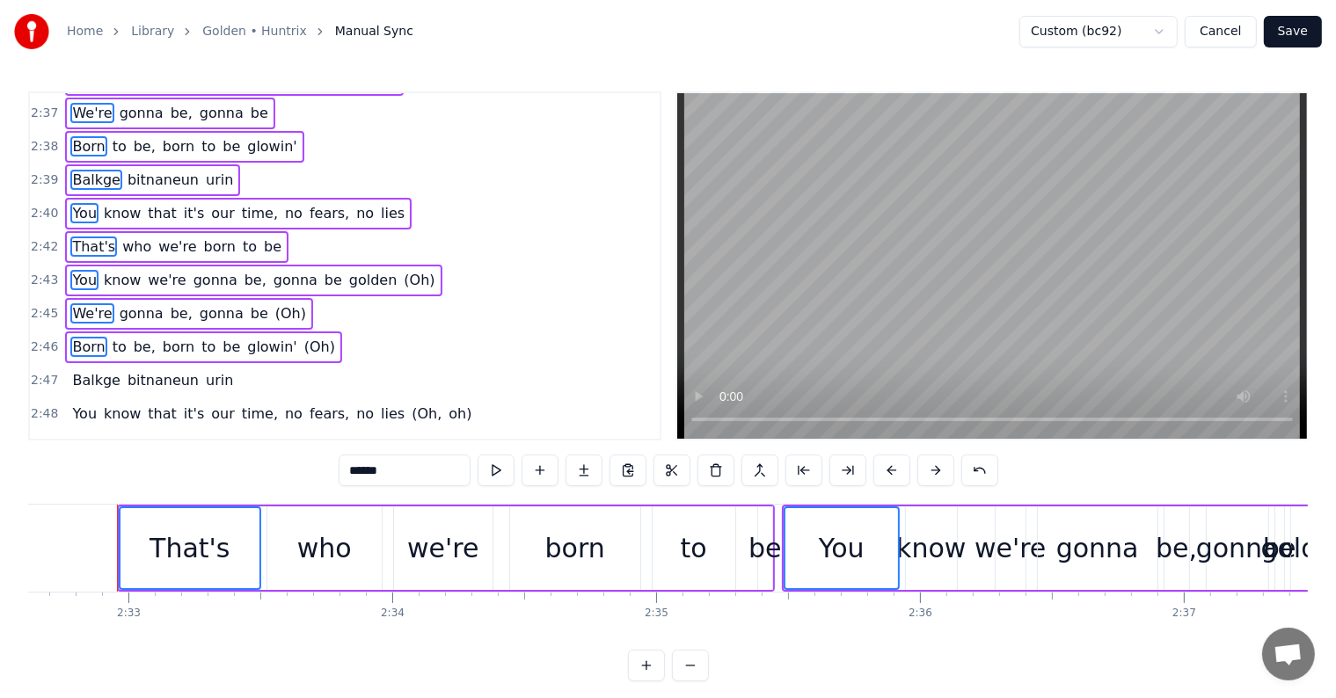
click at [84, 370] on span "Balkge" at bounding box center [96, 380] width 52 height 20
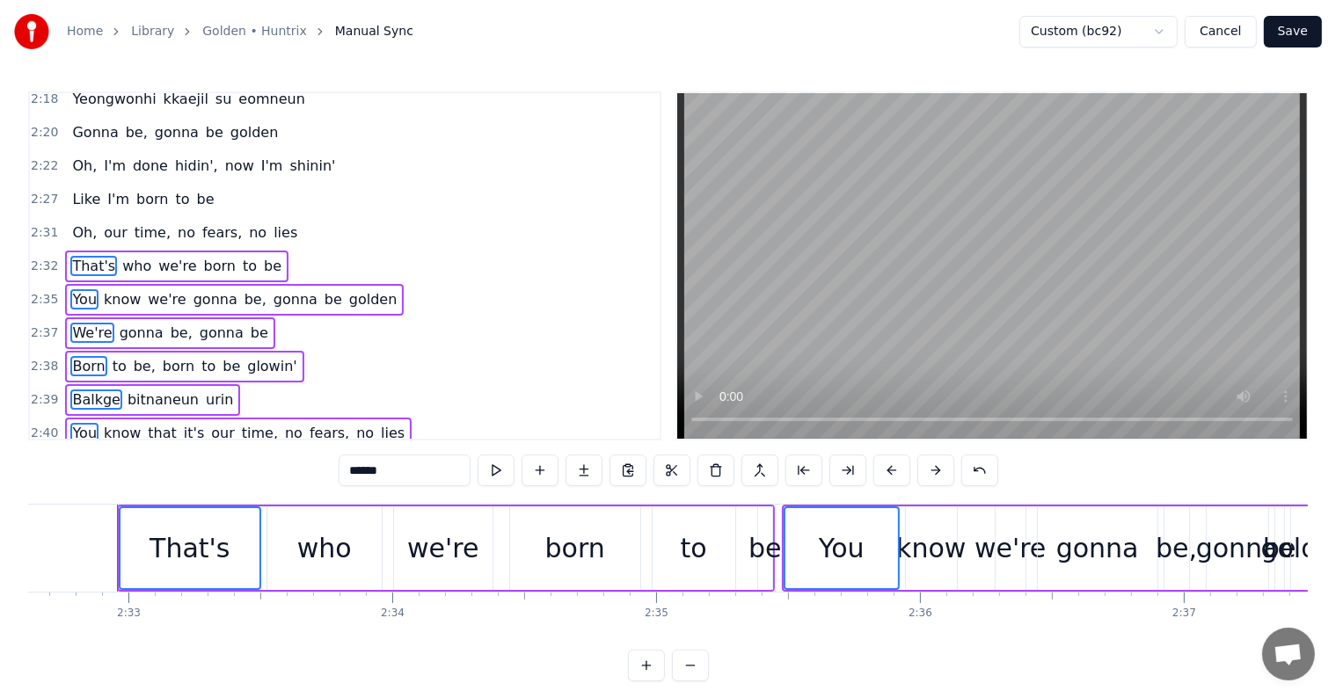
scroll to position [1602, 0]
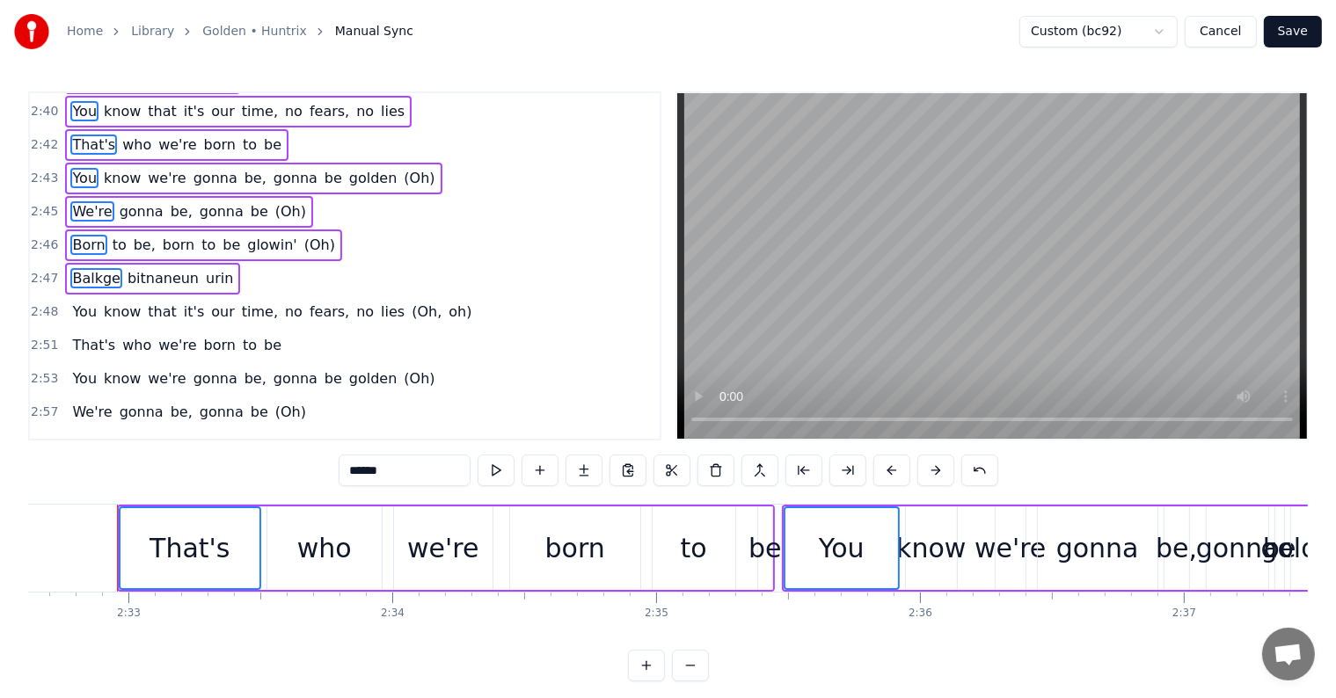
click at [75, 302] on span "You" at bounding box center [84, 312] width 28 height 20
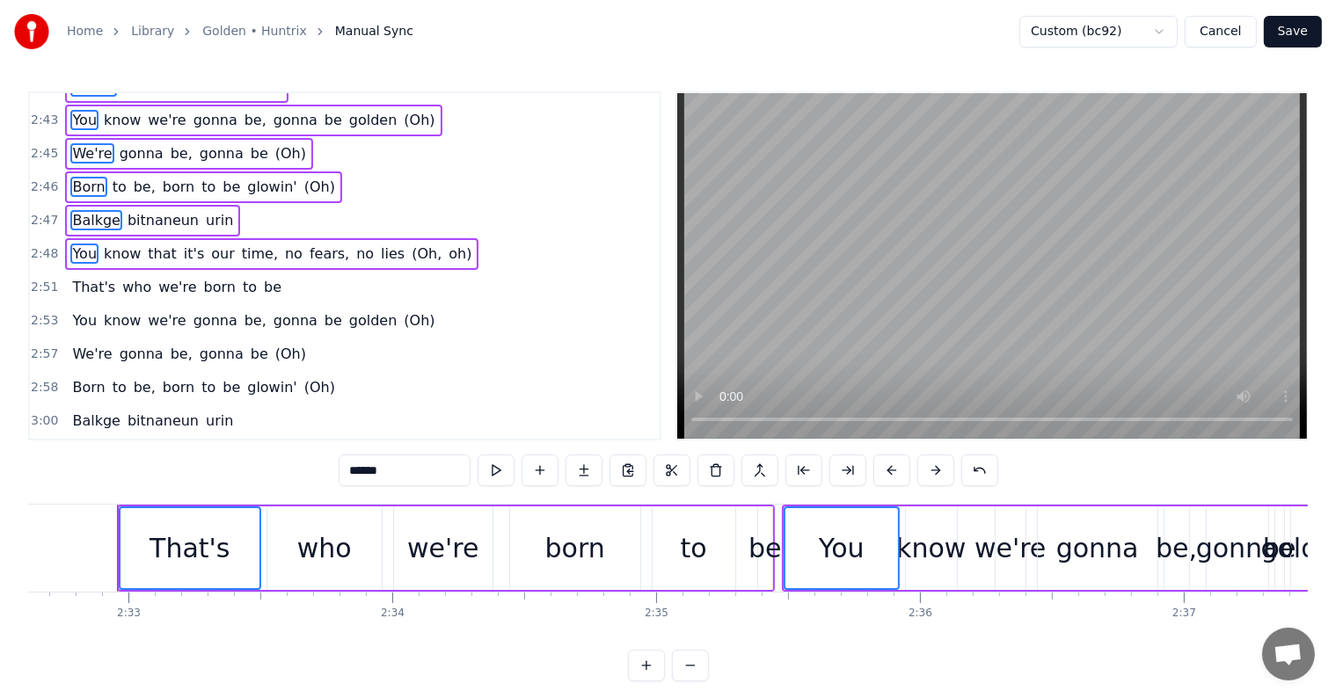
drag, startPoint x: 81, startPoint y: 236, endPoint x: 98, endPoint y: 303, distance: 69.7
click at [82, 277] on span "That's" at bounding box center [93, 287] width 47 height 20
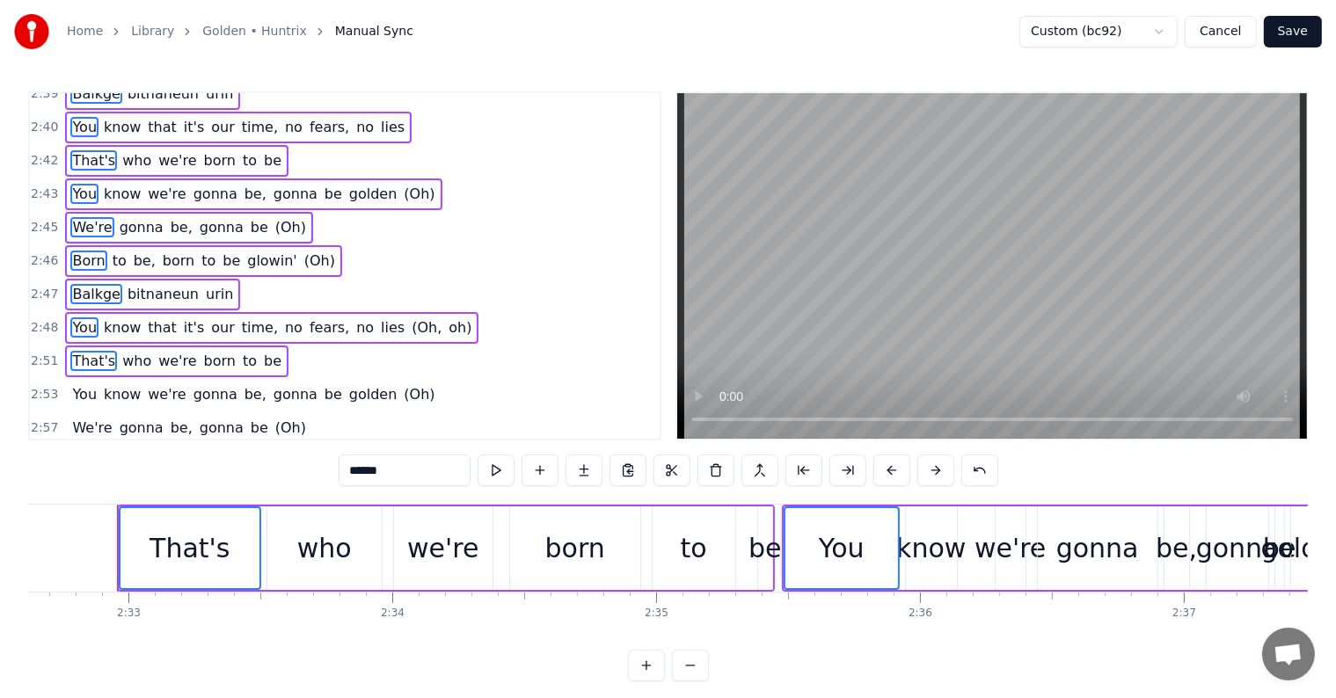
scroll to position [1660, 0]
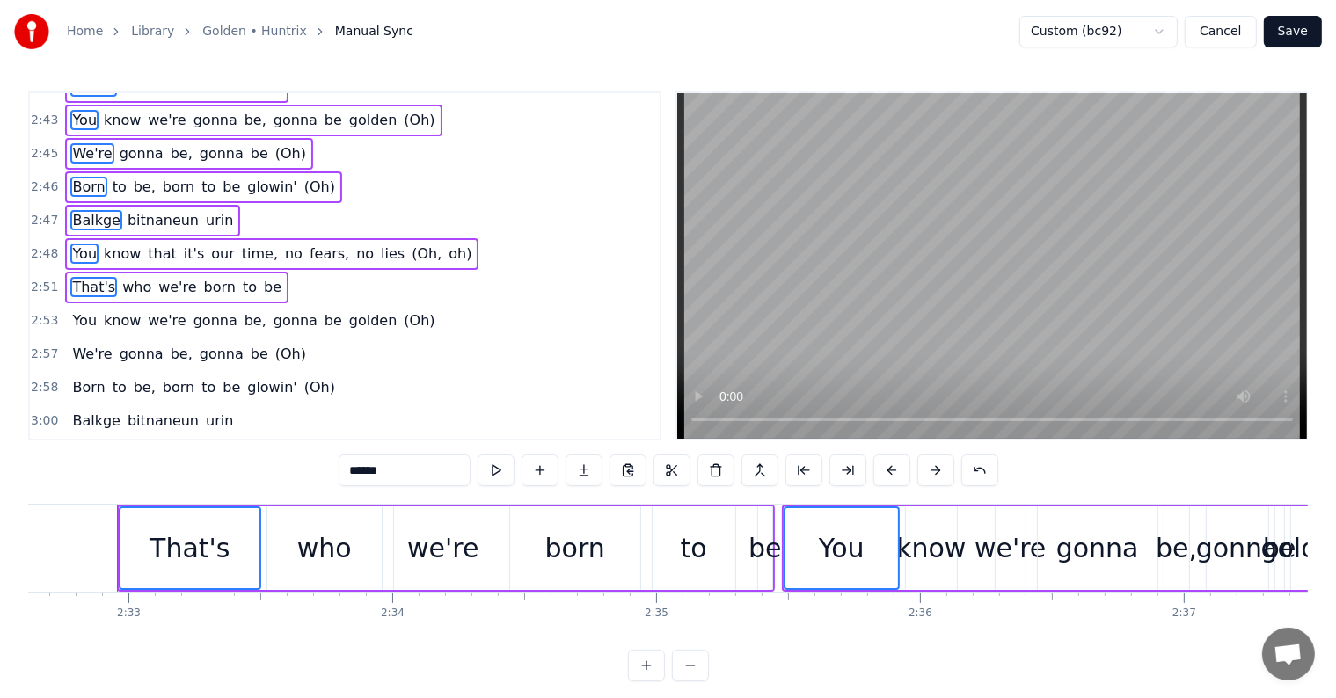
click at [88, 310] on span "You" at bounding box center [84, 320] width 28 height 20
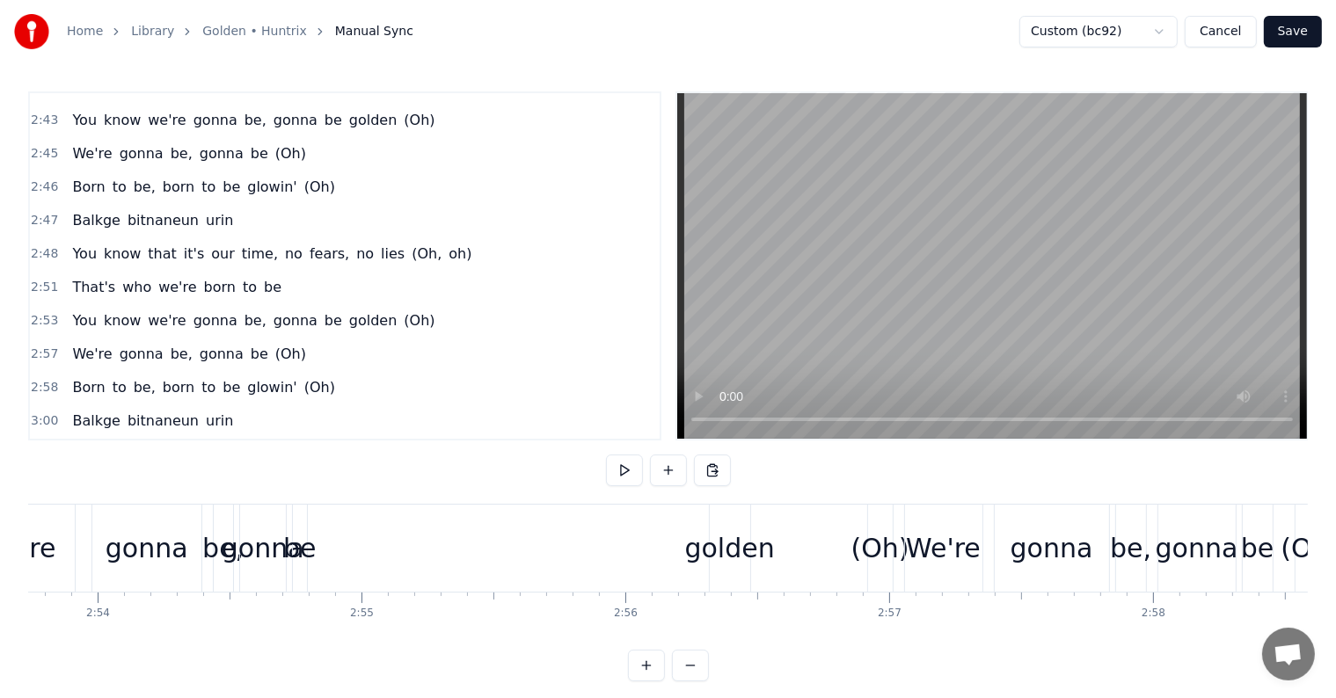
scroll to position [0, 46083]
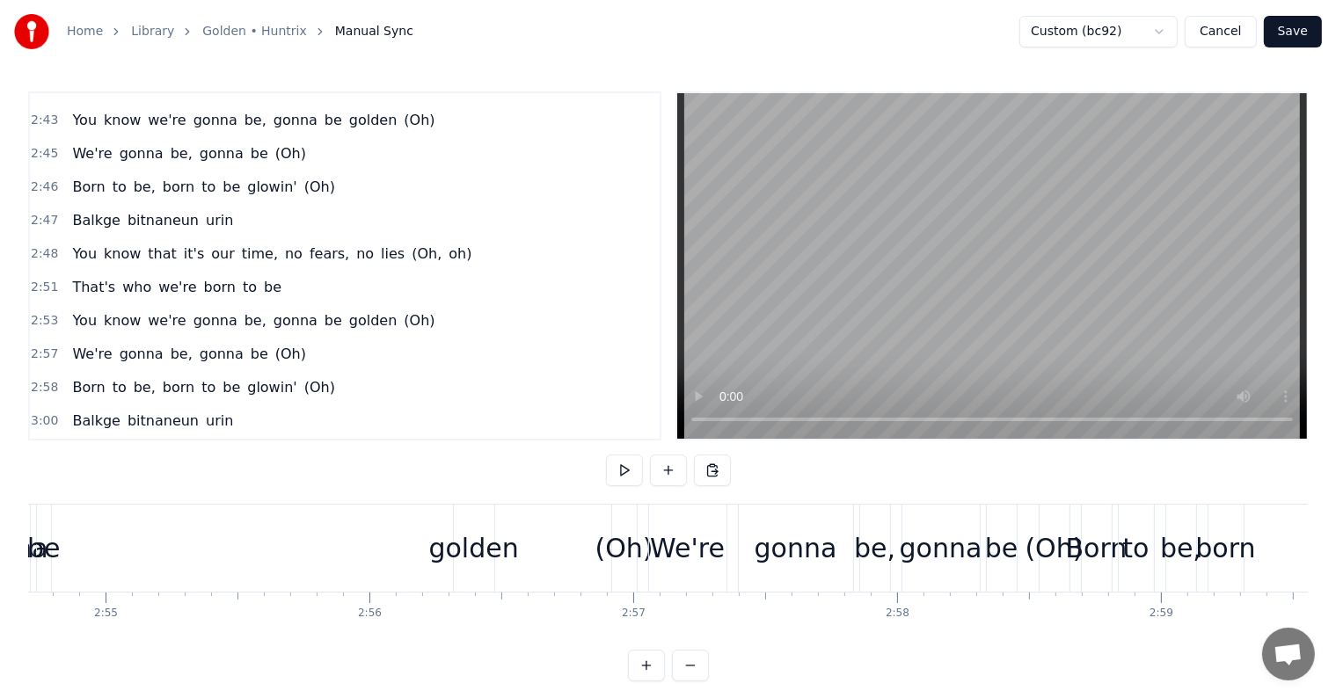
click at [288, 537] on div "You know we're gonna be, gonna be golden (Oh)" at bounding box center [111, 548] width 1059 height 87
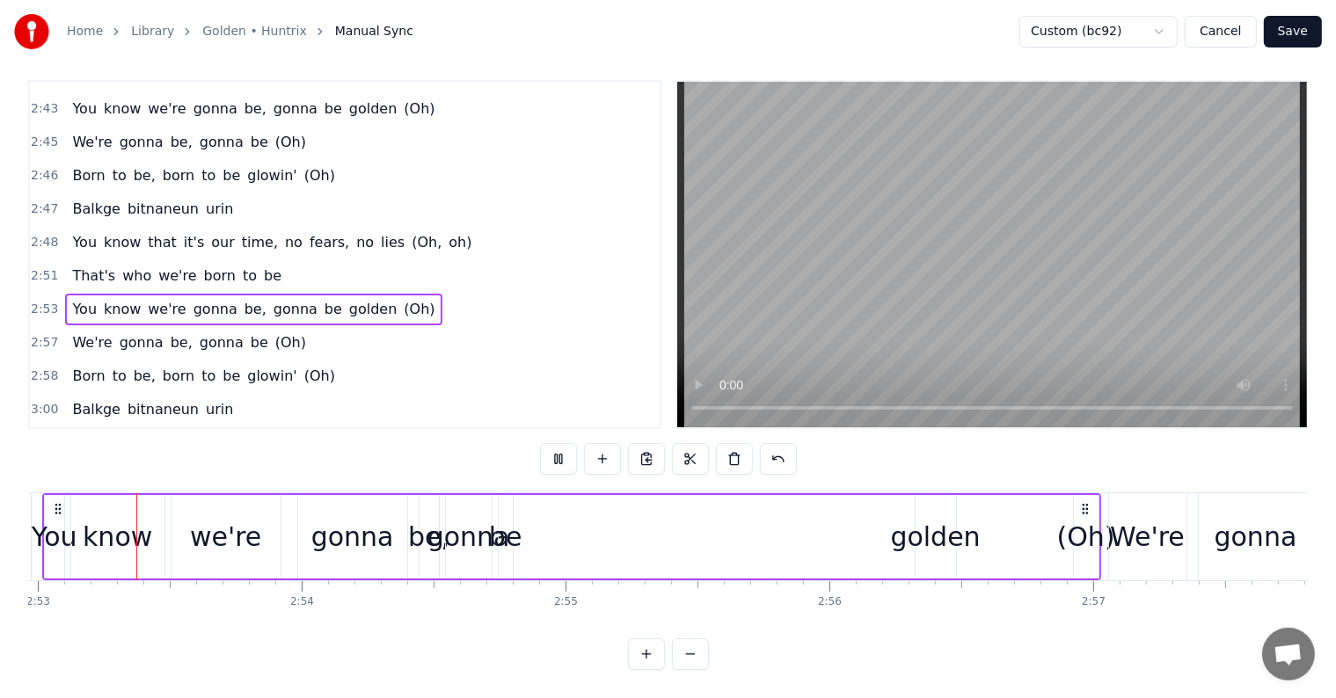
scroll to position [0, 45566]
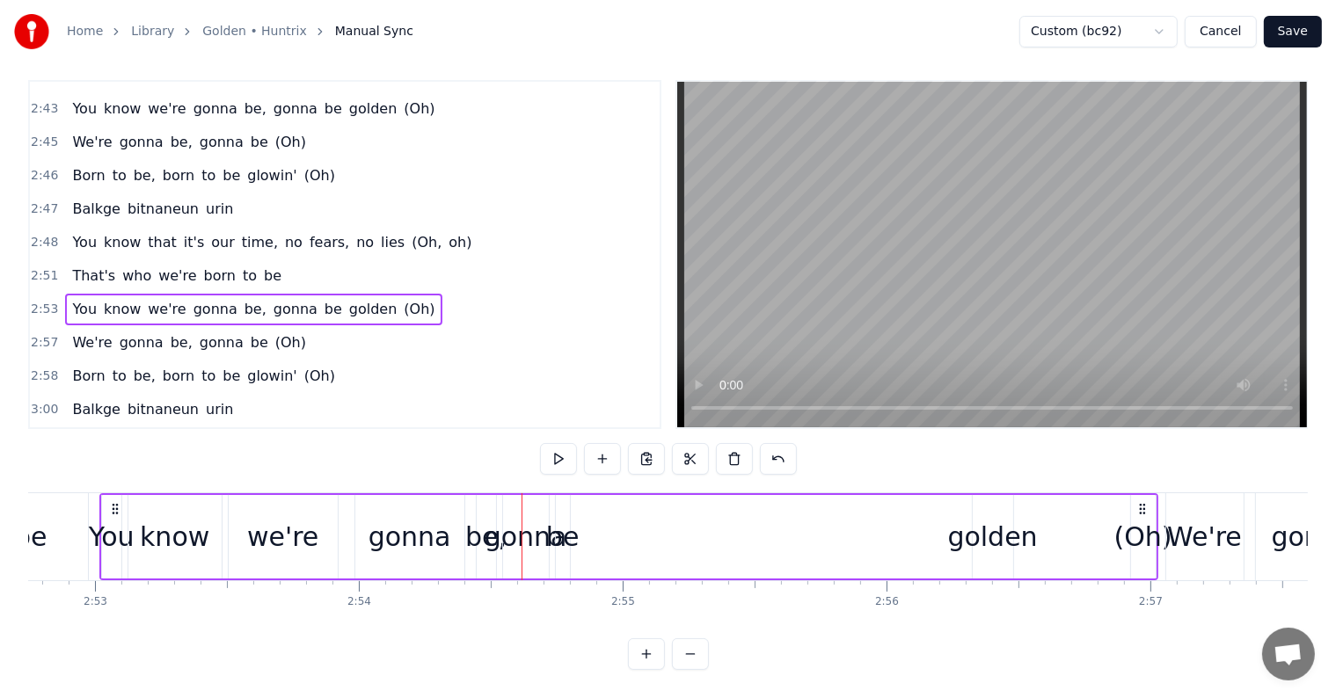
click at [92, 517] on div "You" at bounding box center [112, 537] width 46 height 40
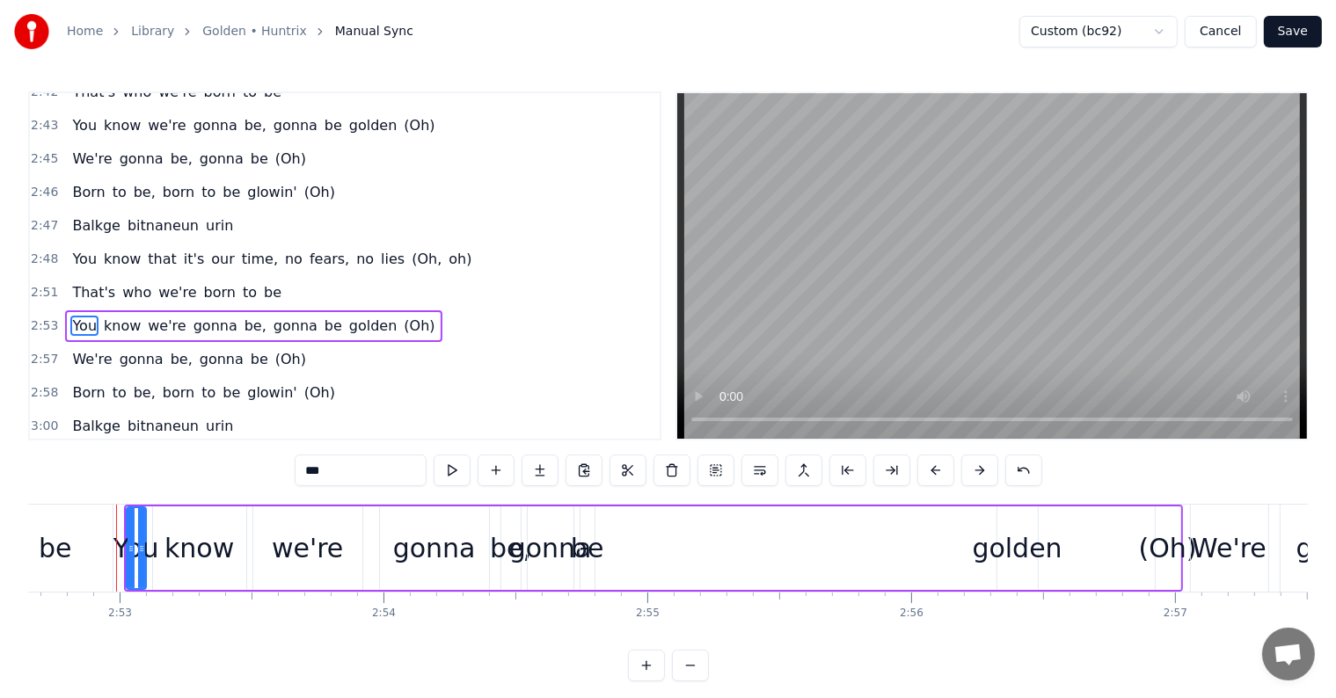
scroll to position [26, 0]
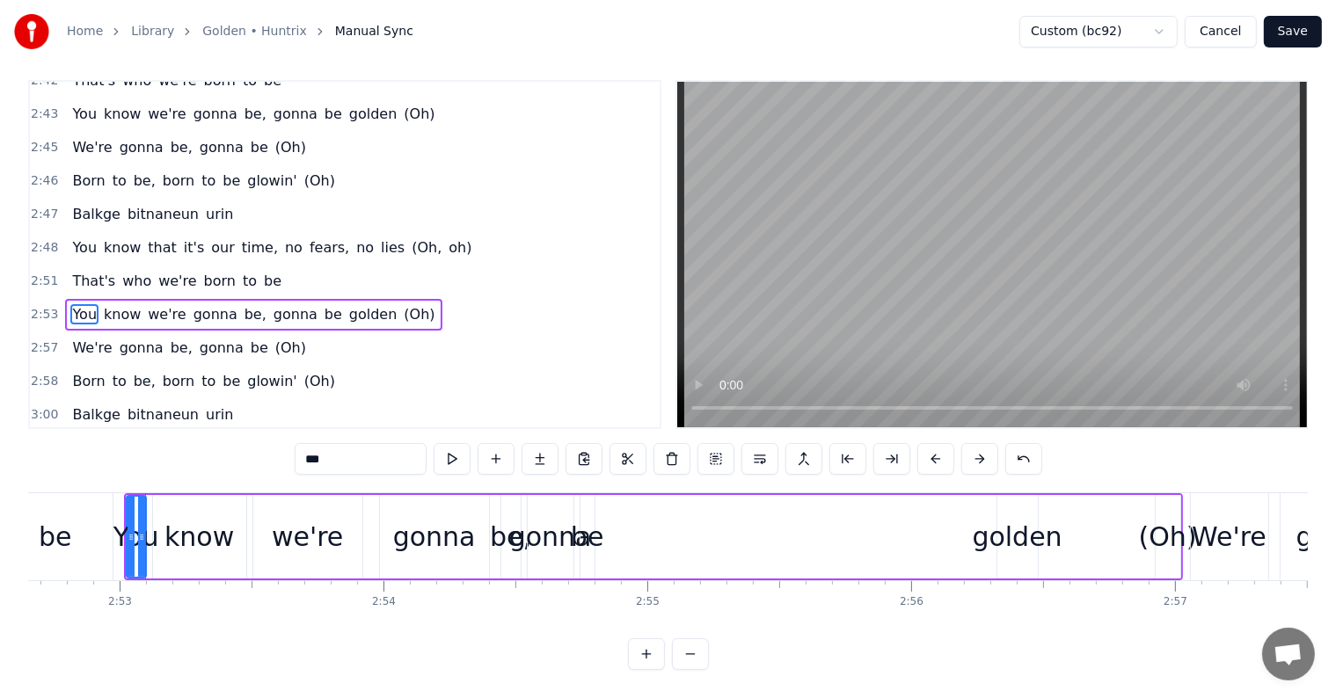
click at [118, 517] on div "You" at bounding box center [136, 537] width 46 height 40
click at [106, 496] on div "be" at bounding box center [55, 536] width 114 height 87
type input "**"
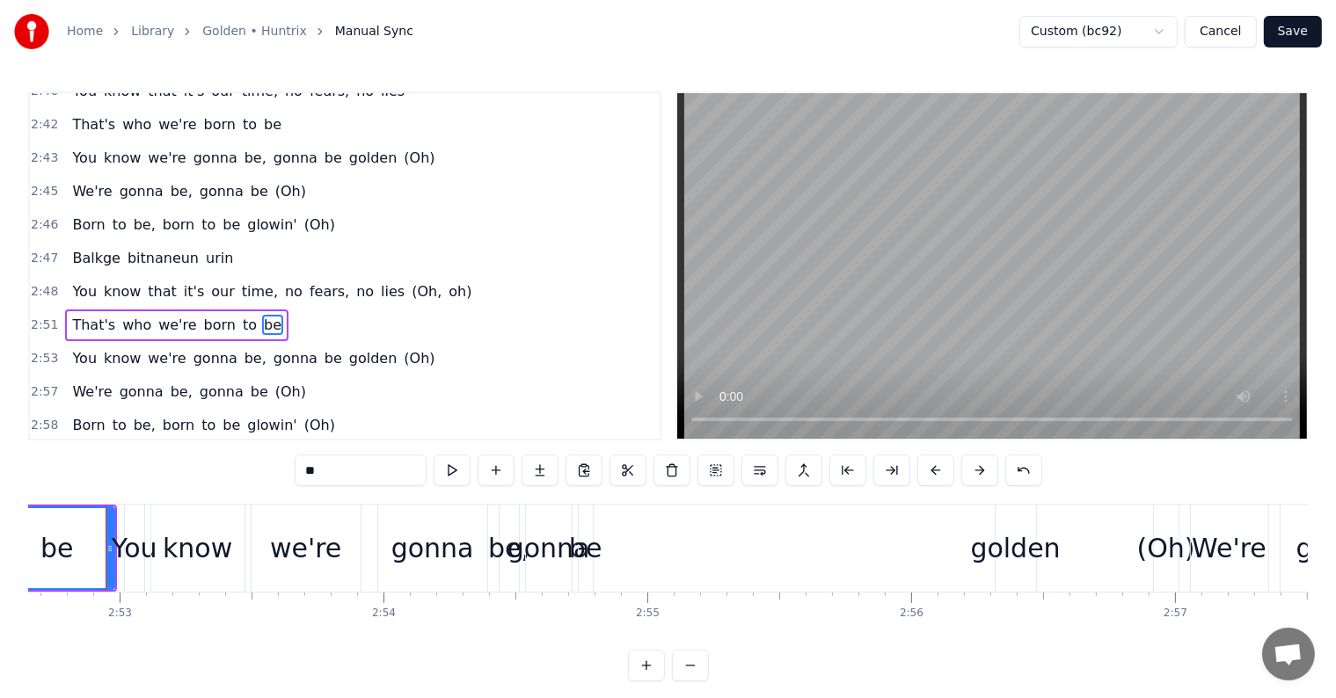
scroll to position [0, 45531]
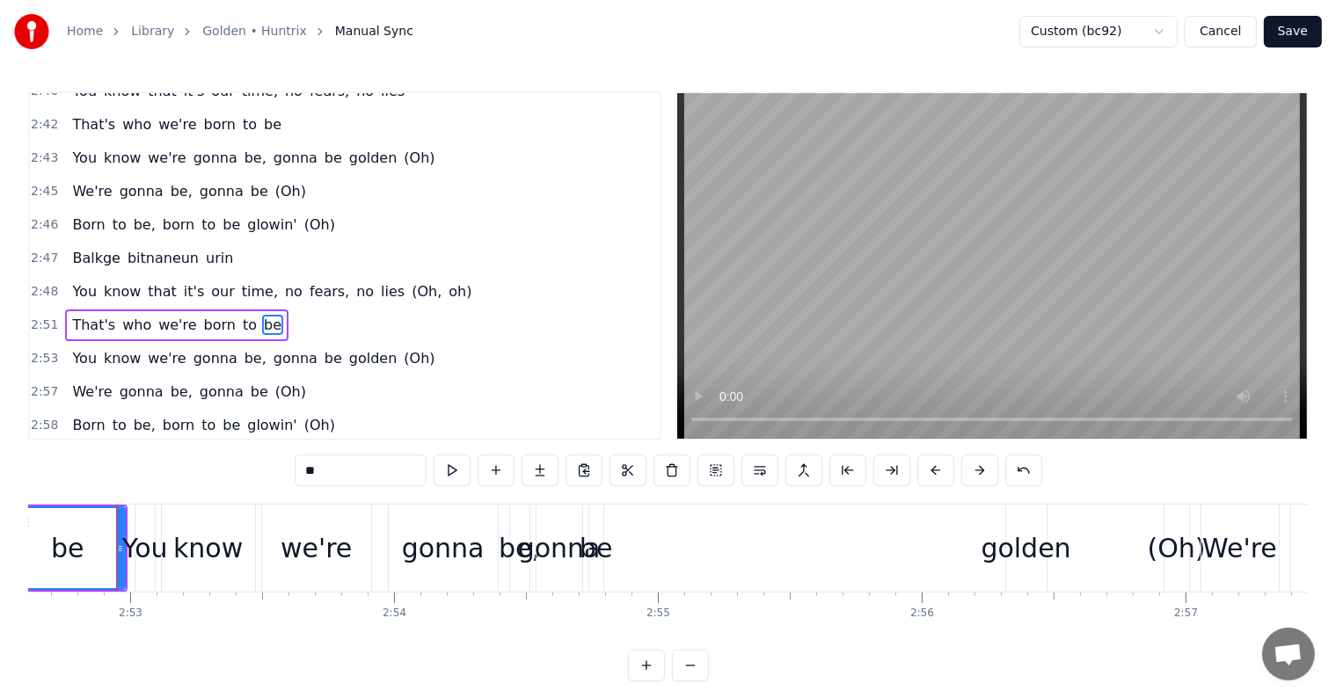
click at [878, 528] on div "You know we're gonna be, gonna be golden (Oh)" at bounding box center [664, 548] width 1059 height 87
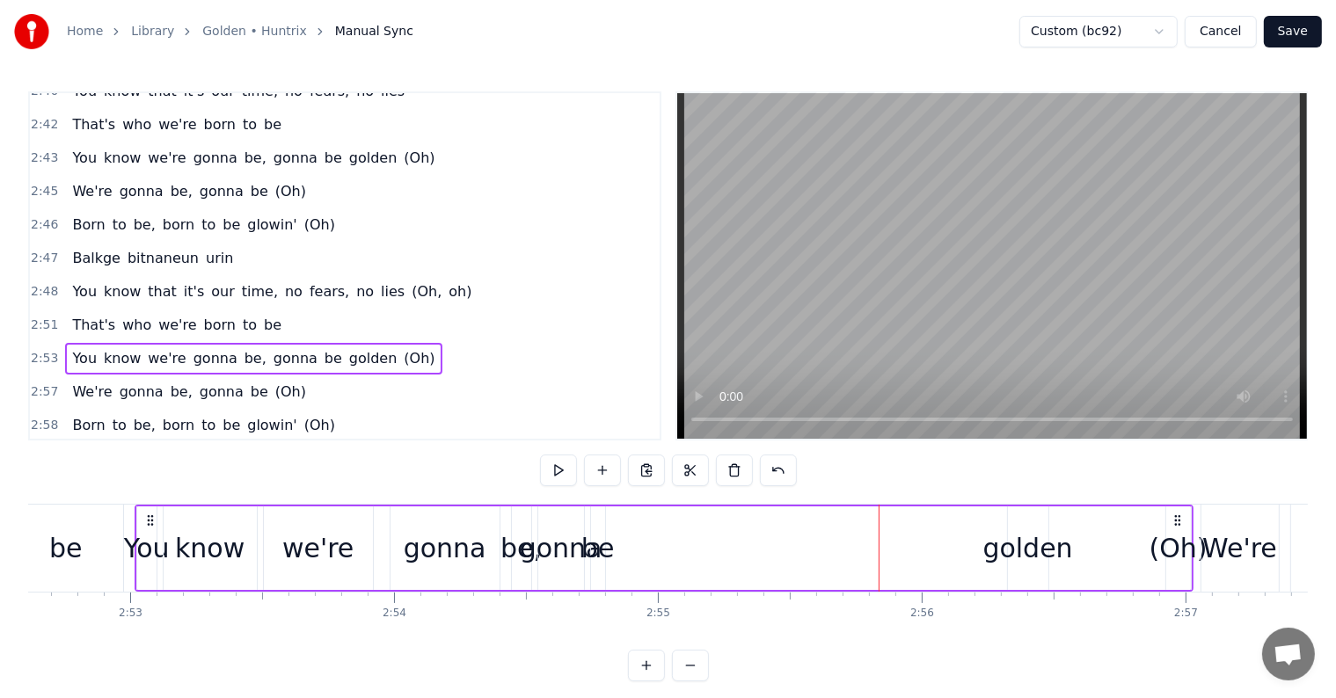
click at [1197, 533] on div "(Oh)" at bounding box center [1178, 548] width 58 height 40
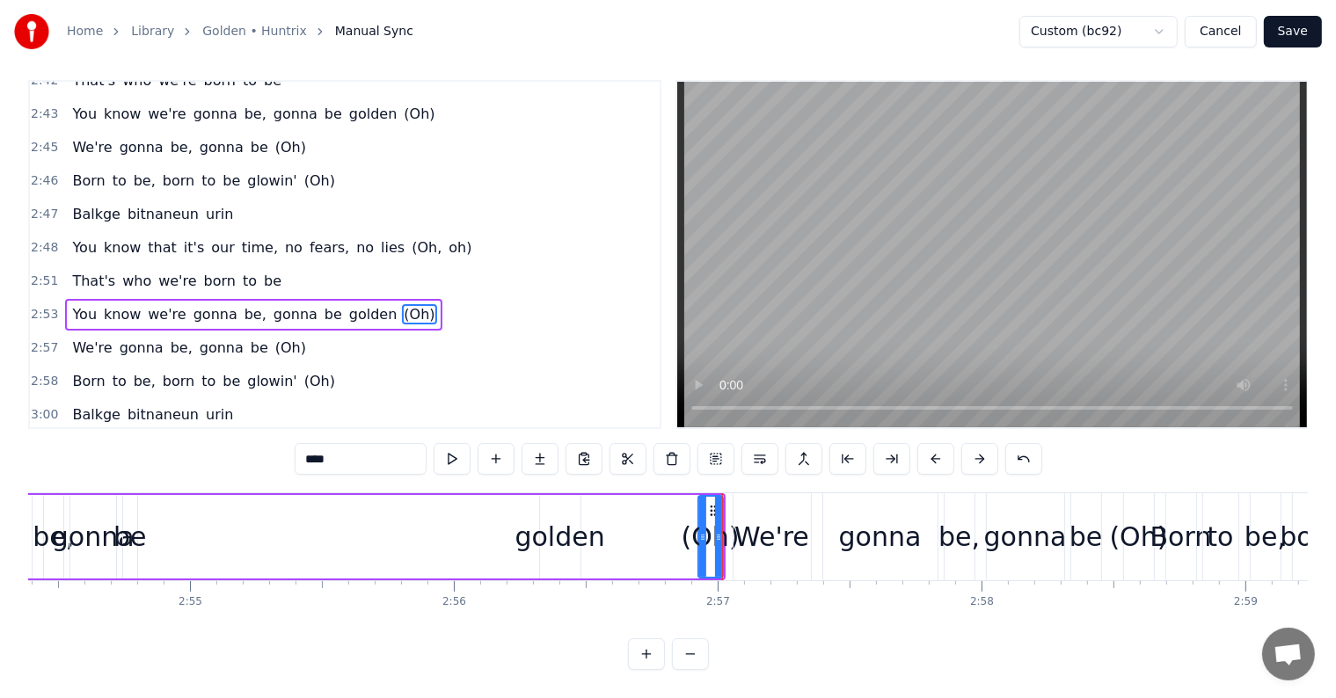
scroll to position [0, 46055]
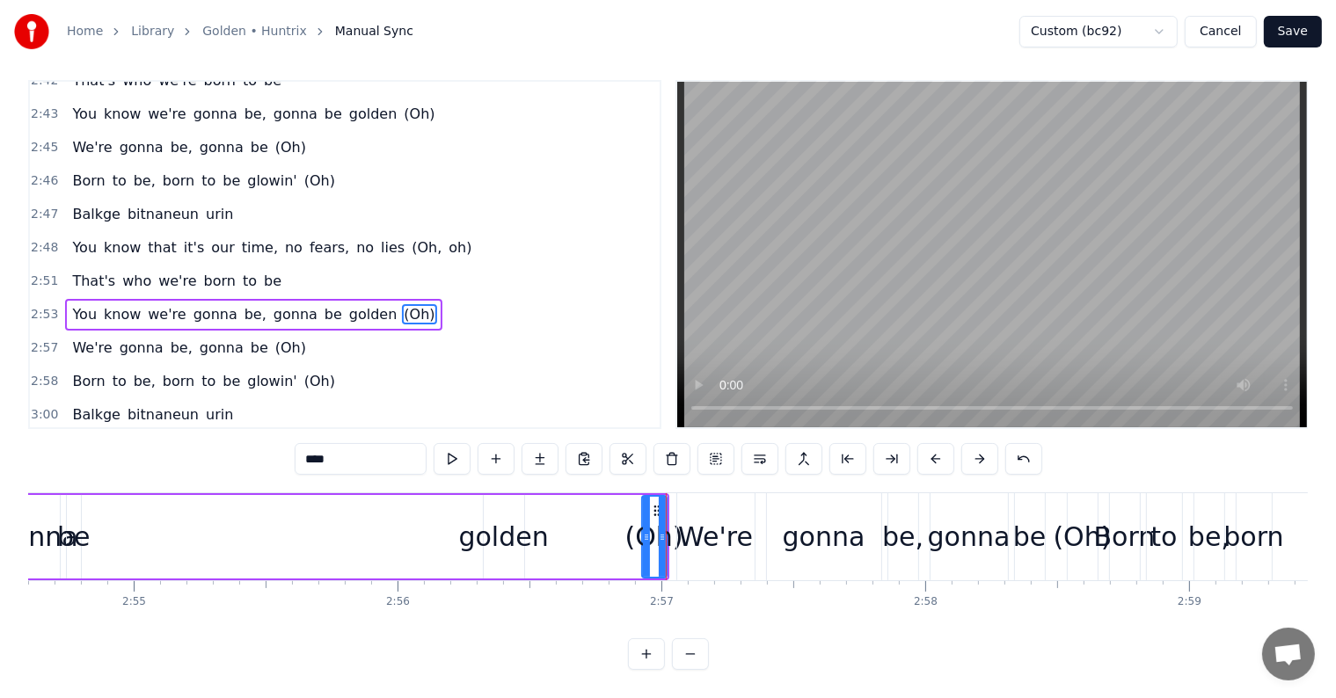
click at [673, 517] on div "(Oh)" at bounding box center [654, 537] width 58 height 40
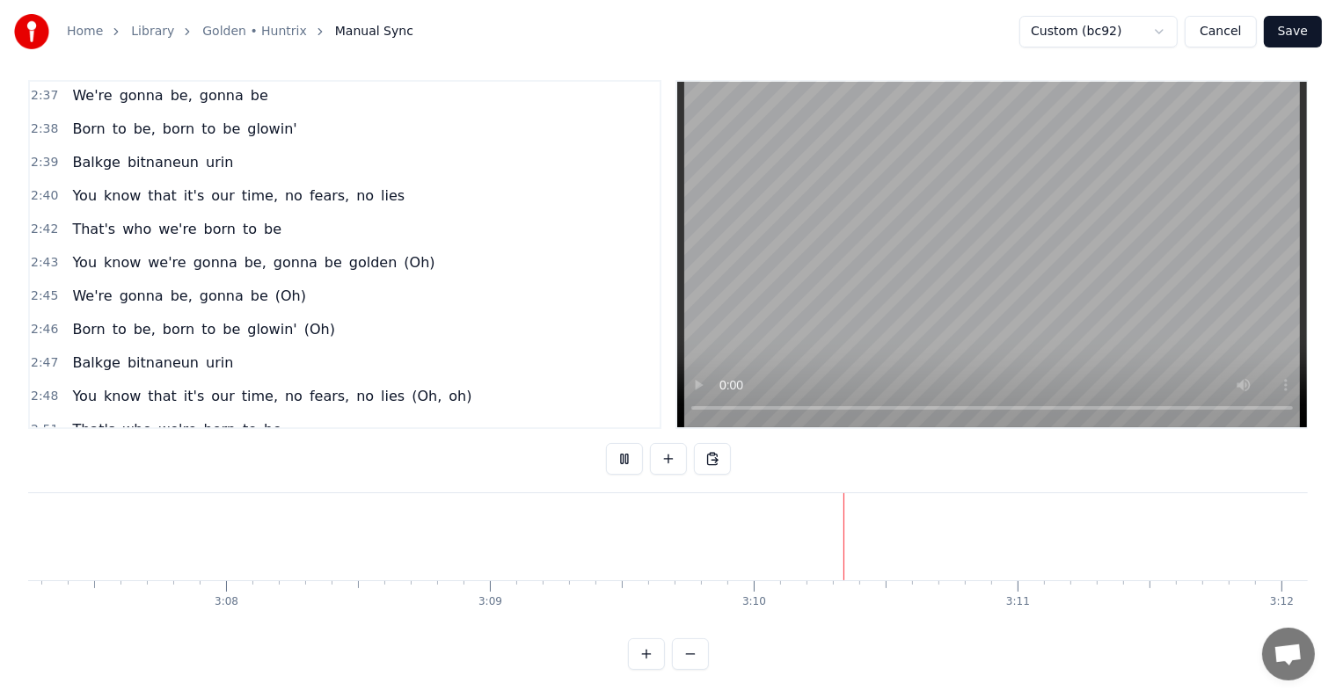
scroll to position [1479, 0]
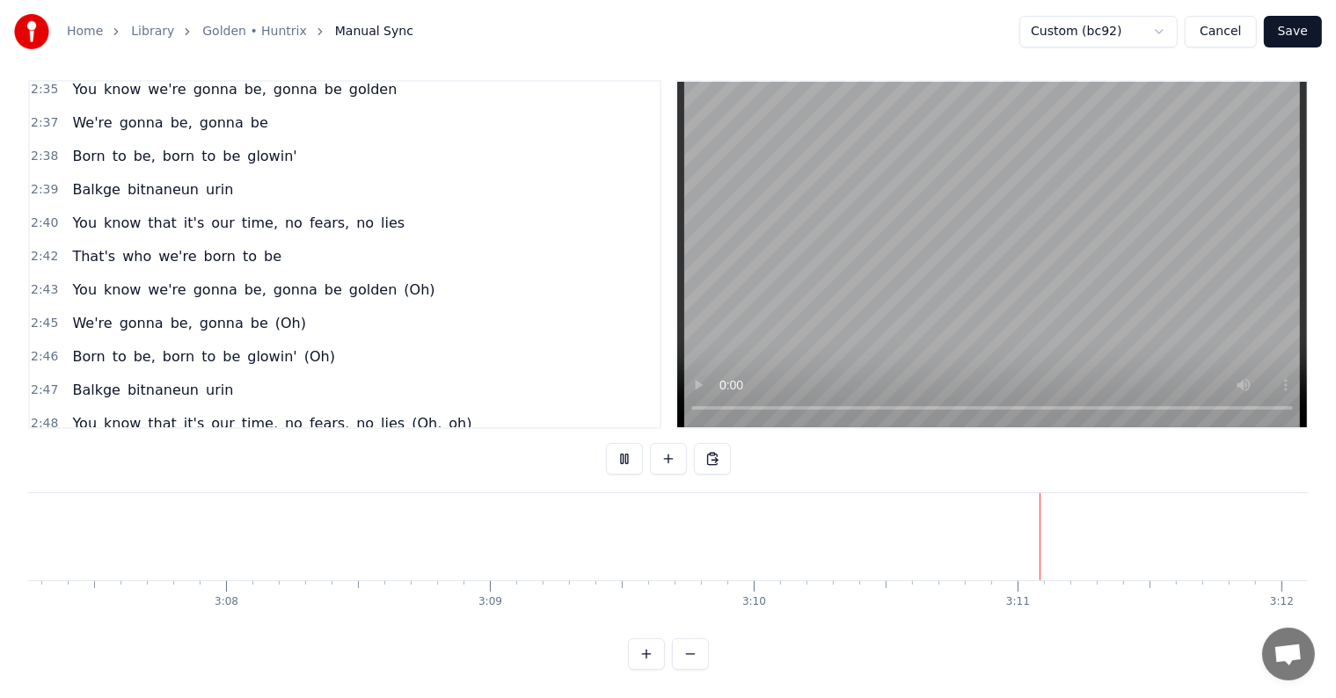
click at [269, 240] on div "2:42 That's who we're born to be" at bounding box center [345, 256] width 630 height 33
click at [262, 246] on span "be" at bounding box center [272, 256] width 21 height 20
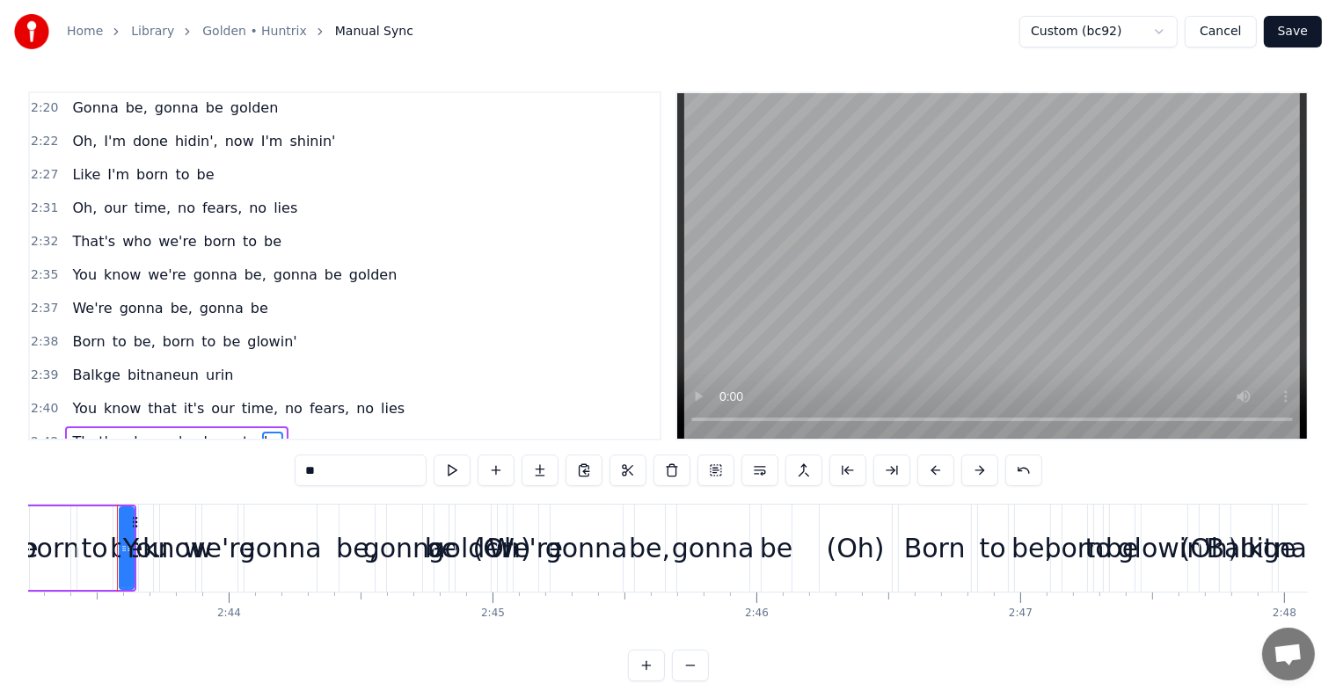
scroll to position [1303, 0]
click at [74, 333] on span "Born" at bounding box center [88, 343] width 36 height 20
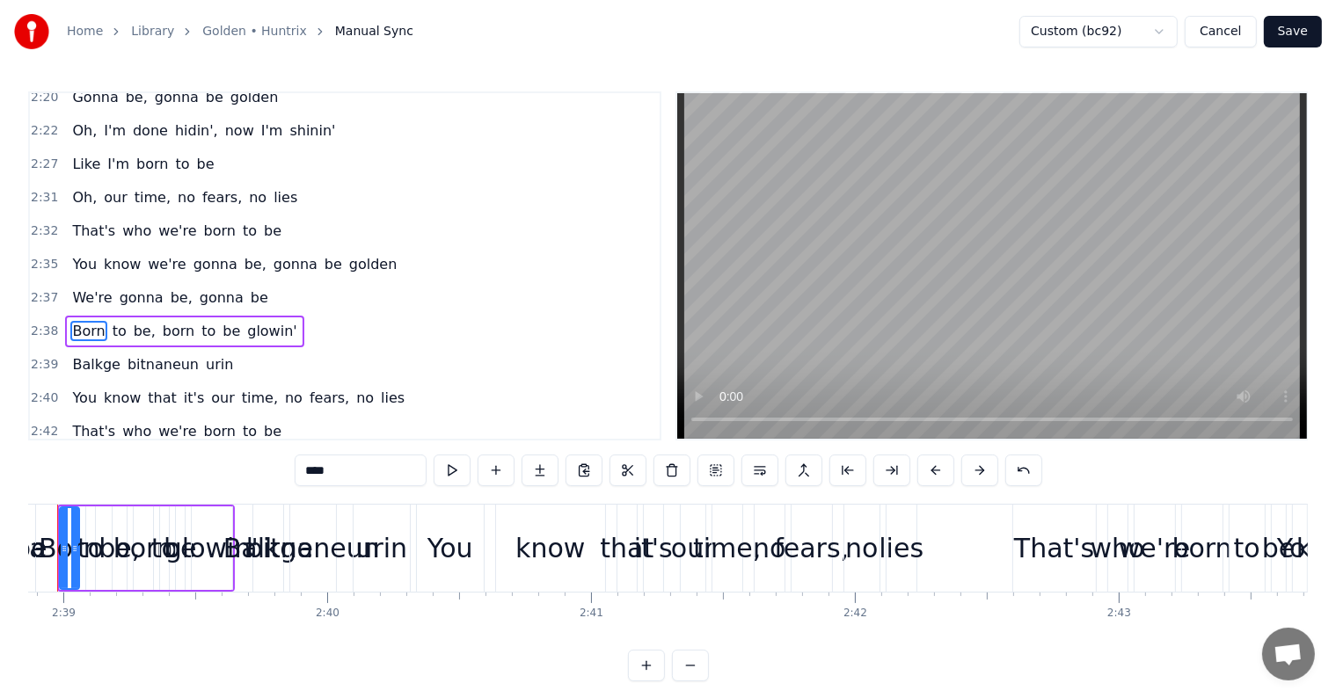
scroll to position [0, 41845]
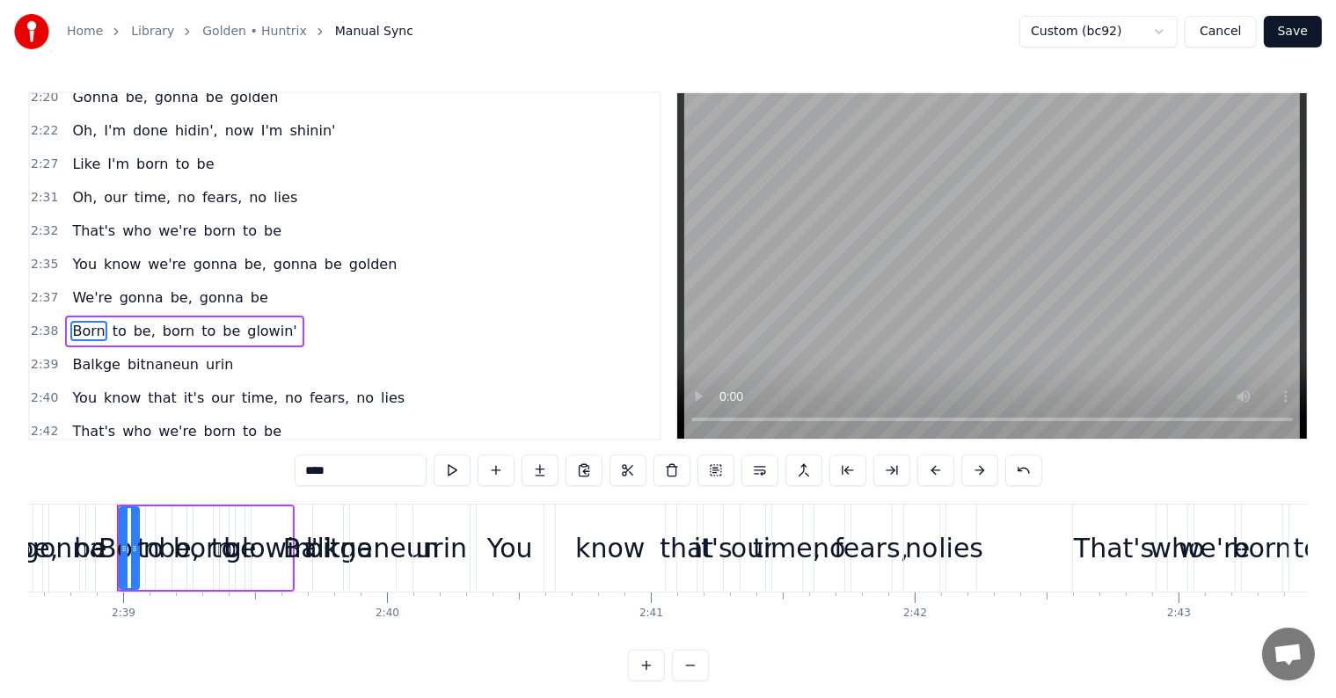
click at [76, 187] on span "Oh," at bounding box center [84, 197] width 28 height 20
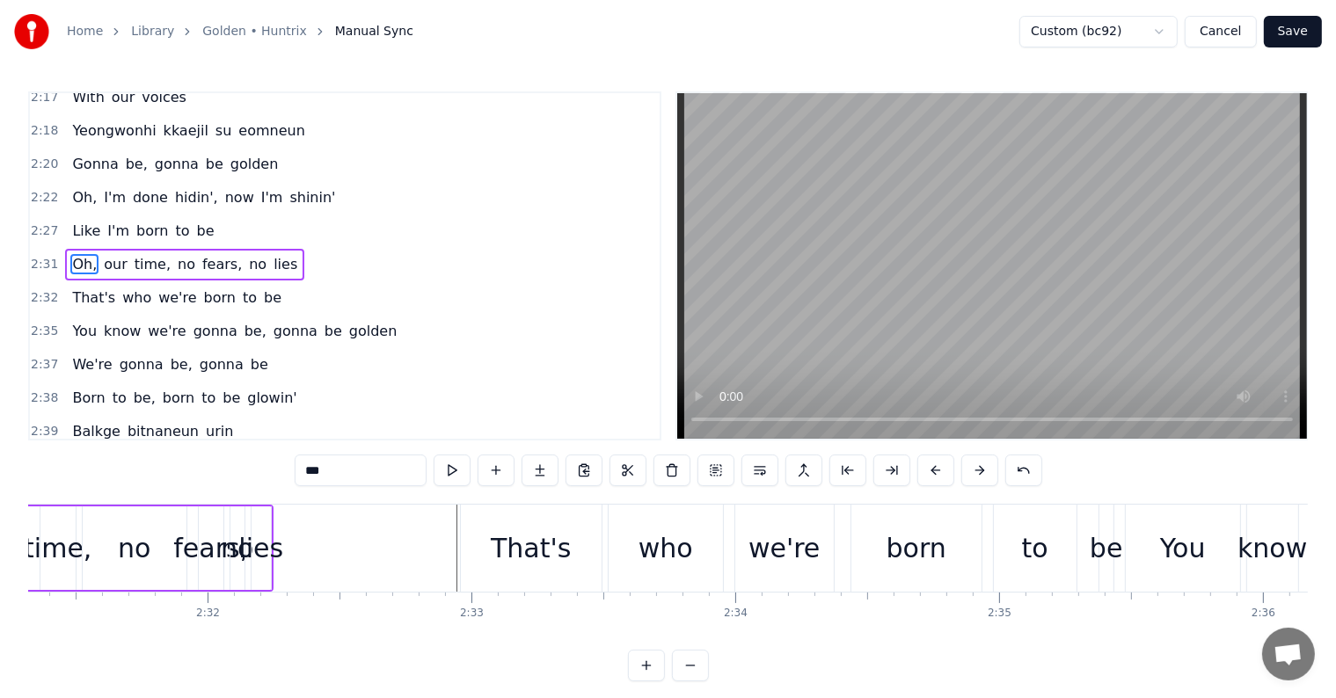
scroll to position [0, 39762]
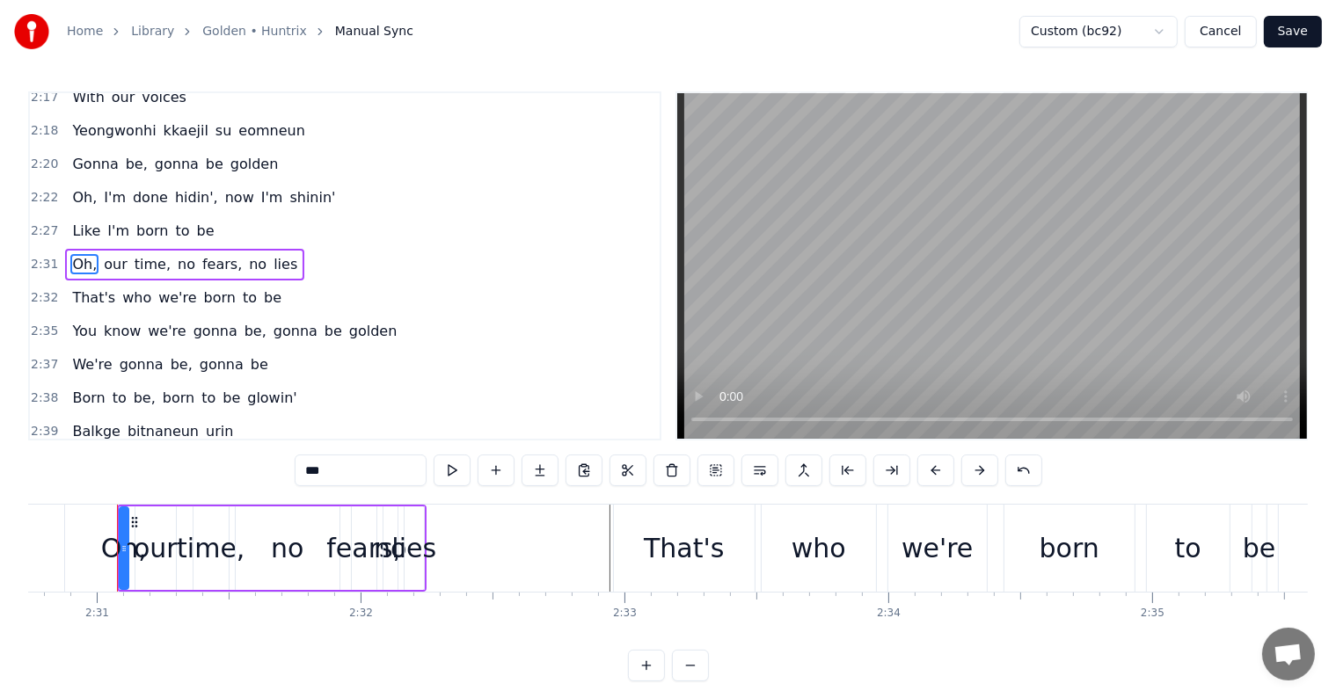
click at [79, 154] on span "Gonna" at bounding box center [94, 164] width 49 height 20
type input "*****"
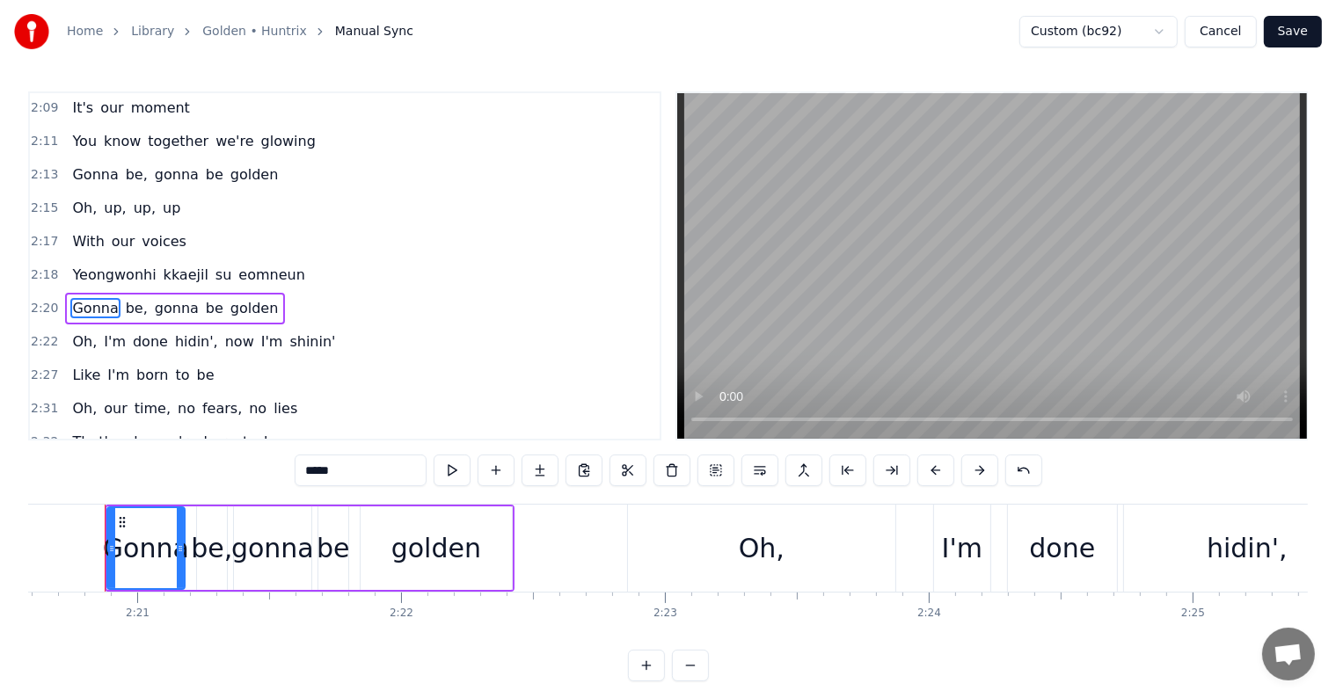
scroll to position [0, 37071]
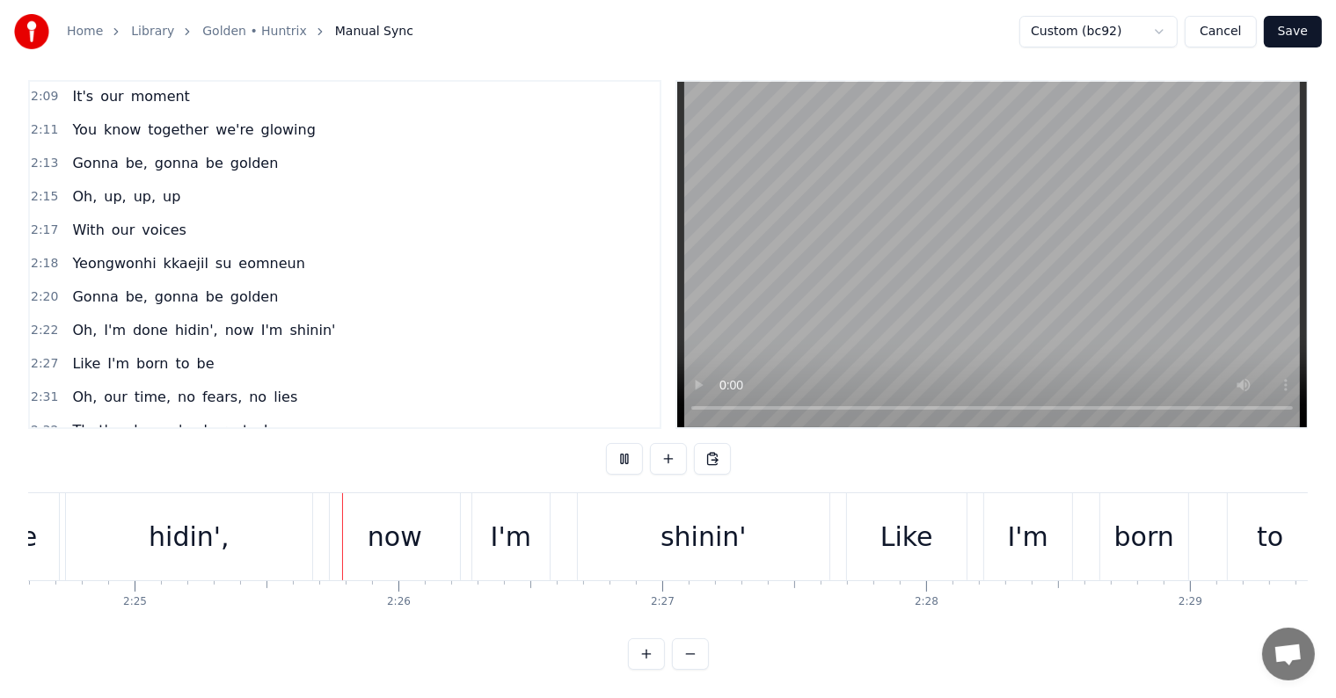
scroll to position [0, 38219]
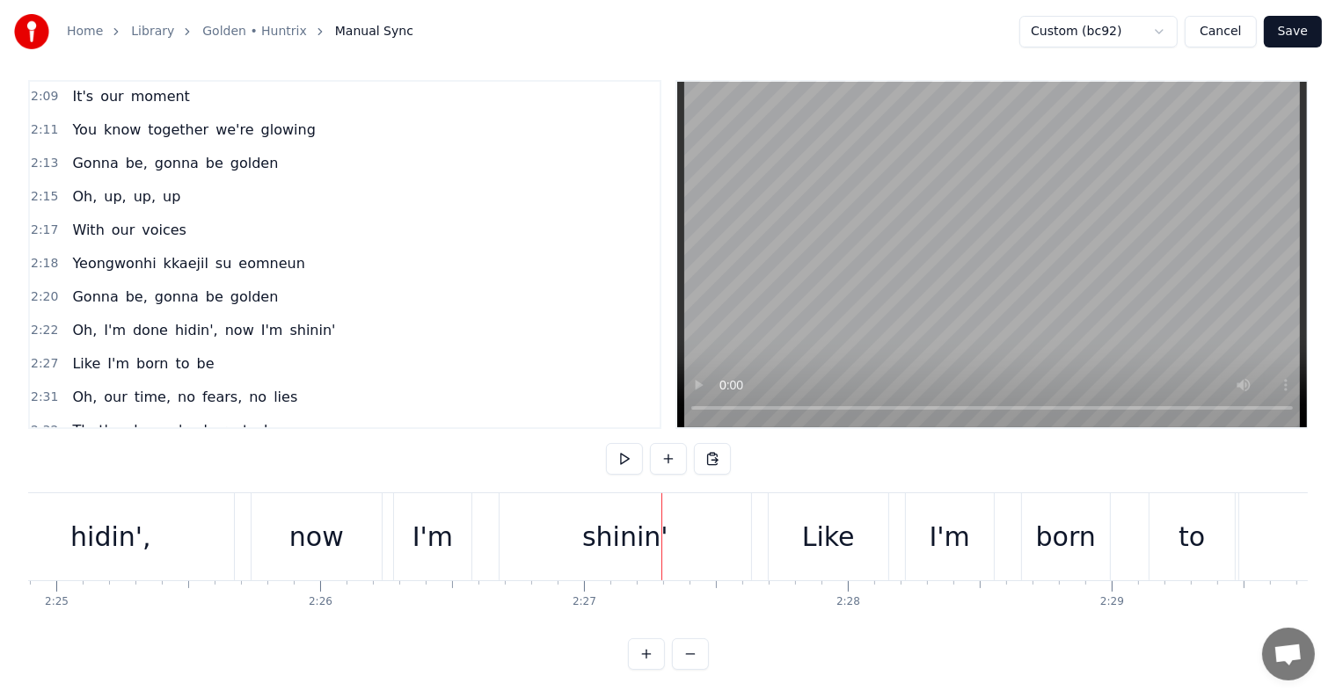
click at [608, 517] on div "shinin'" at bounding box center [625, 537] width 86 height 40
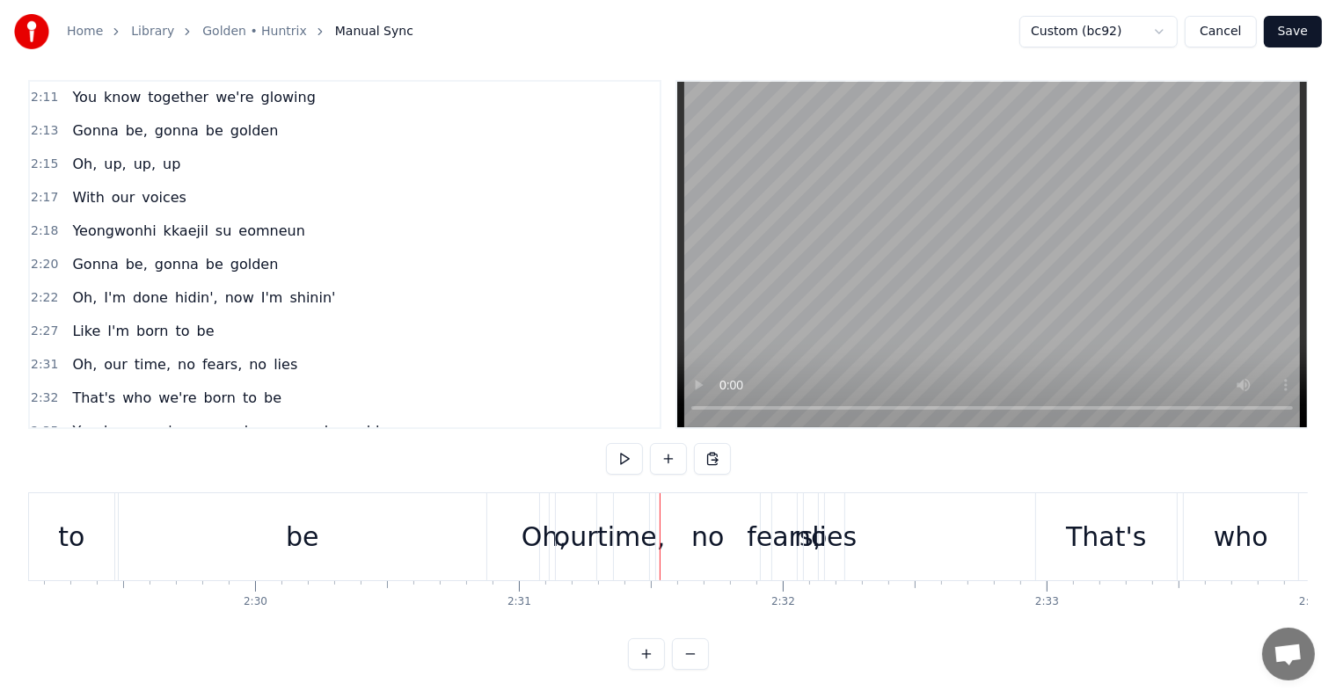
scroll to position [1225, 0]
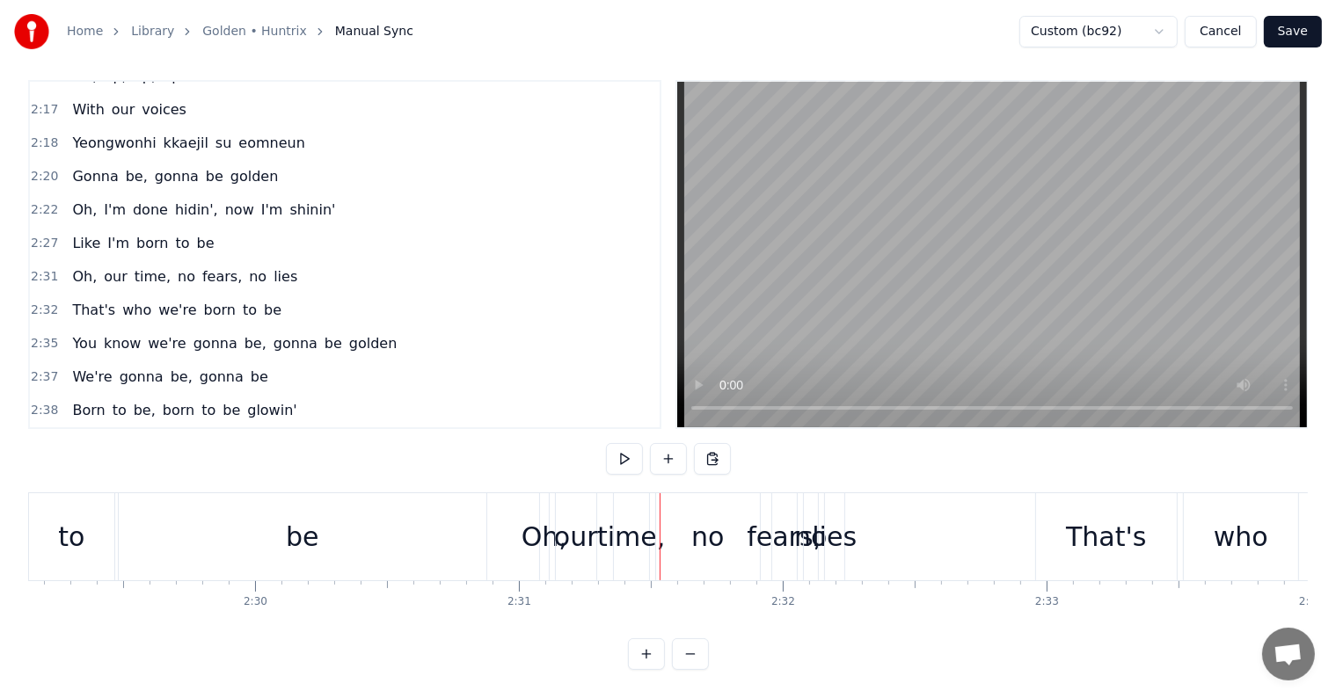
click at [262, 294] on div "2:32 That's who we're born to be" at bounding box center [345, 310] width 630 height 33
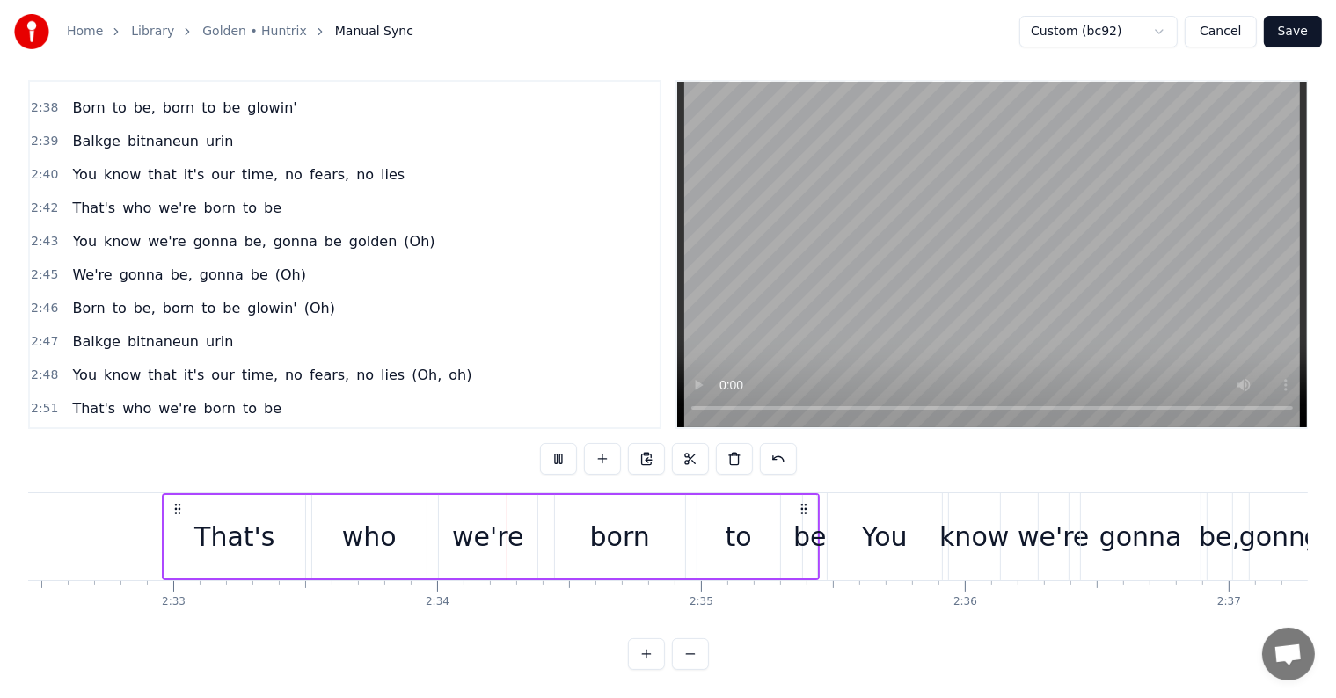
scroll to position [0, 40451]
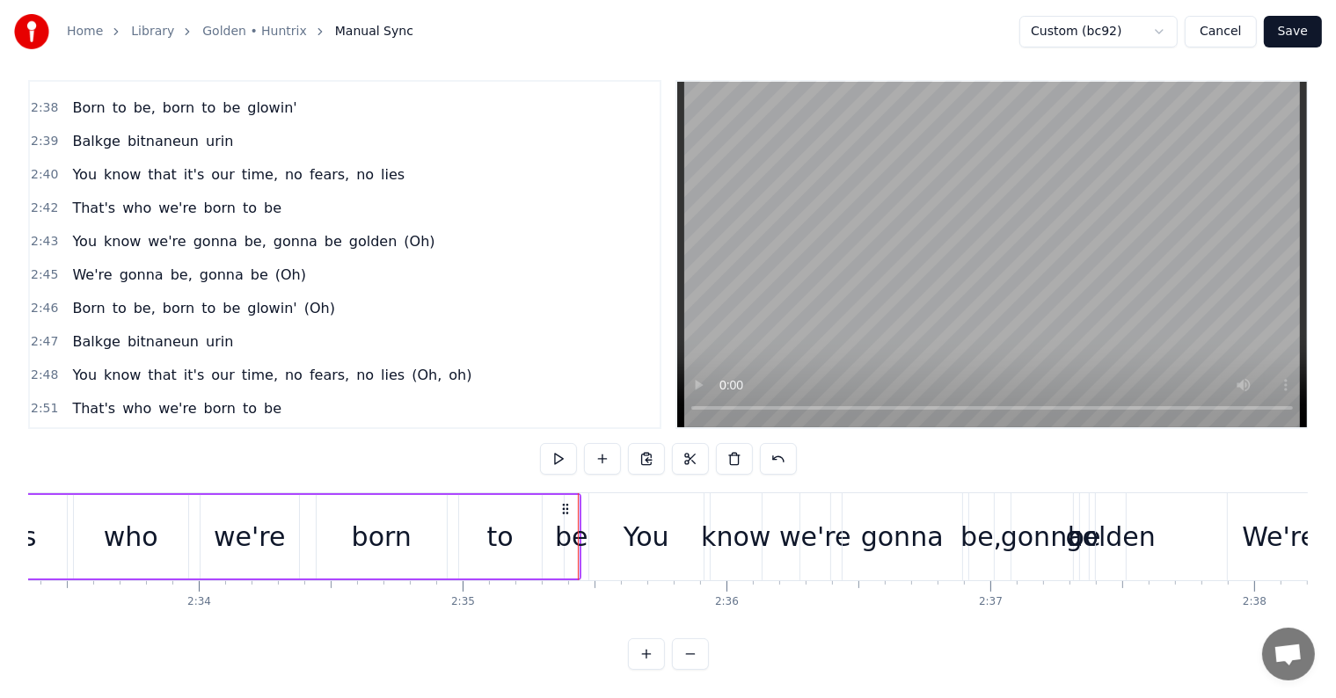
click at [503, 517] on div "to" at bounding box center [500, 537] width 26 height 40
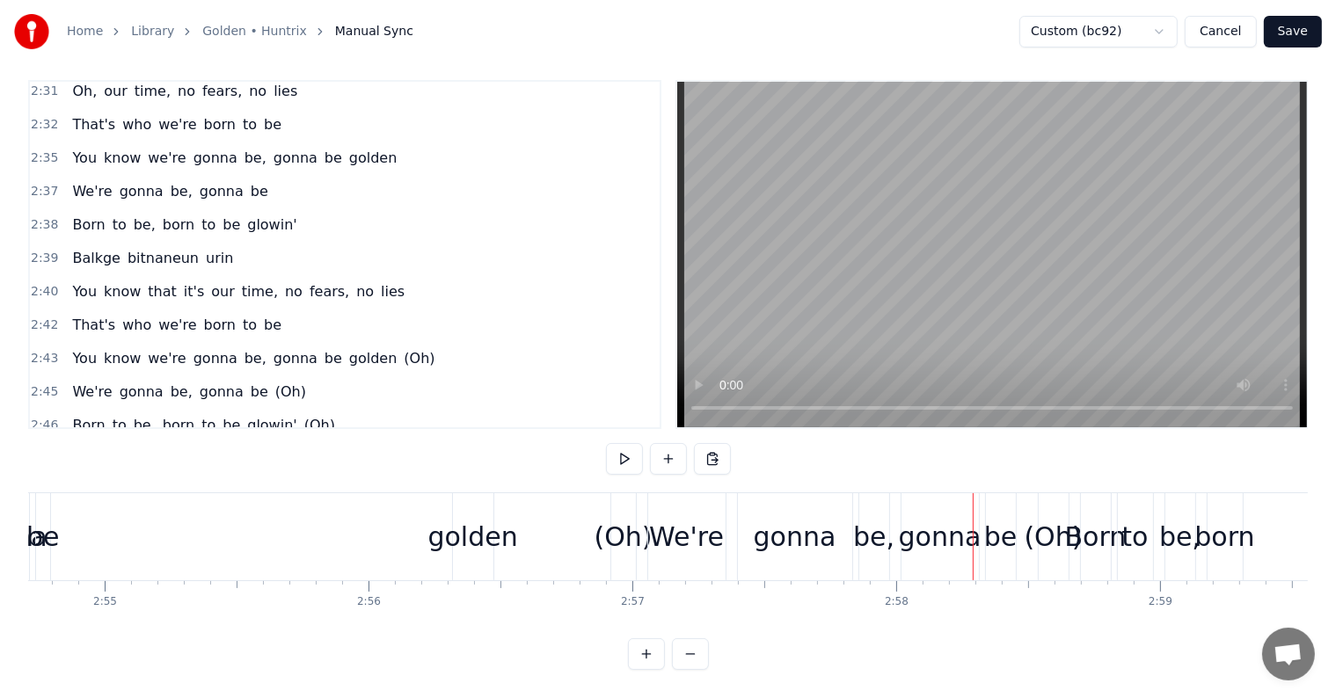
scroll to position [1322, 0]
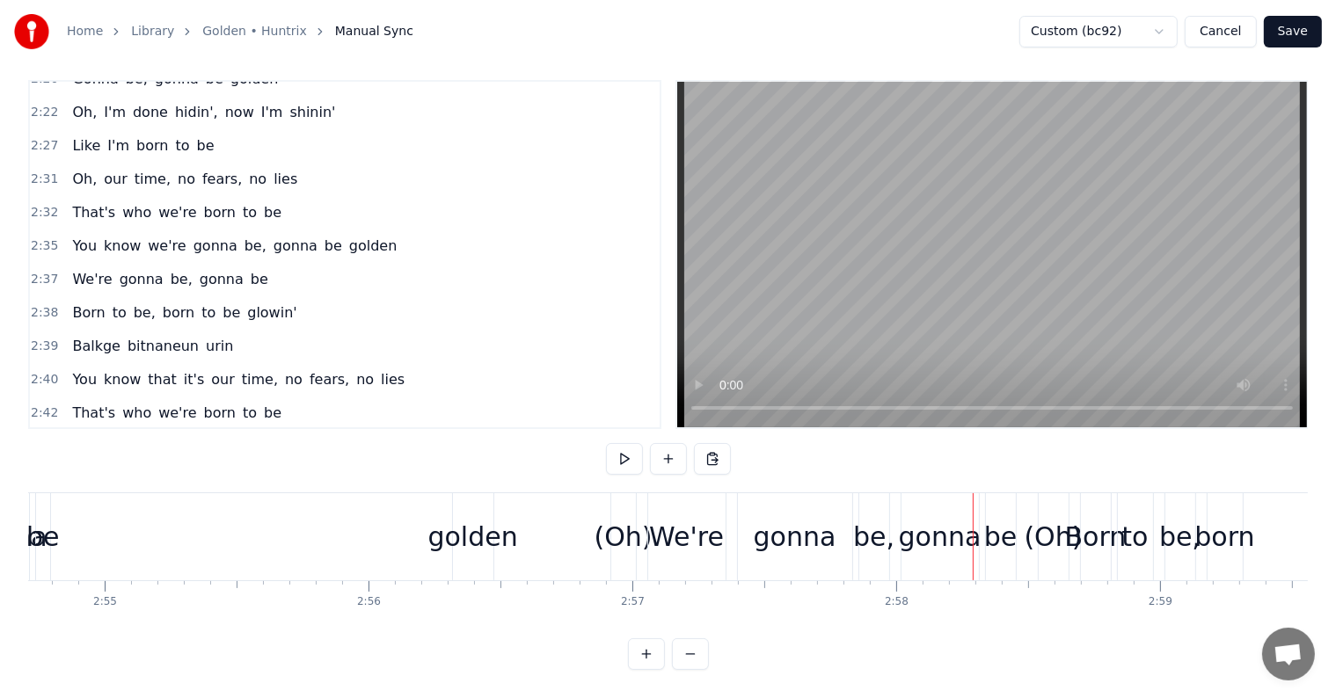
click at [269, 196] on div "2:32 That's who we're born to be" at bounding box center [345, 212] width 630 height 33
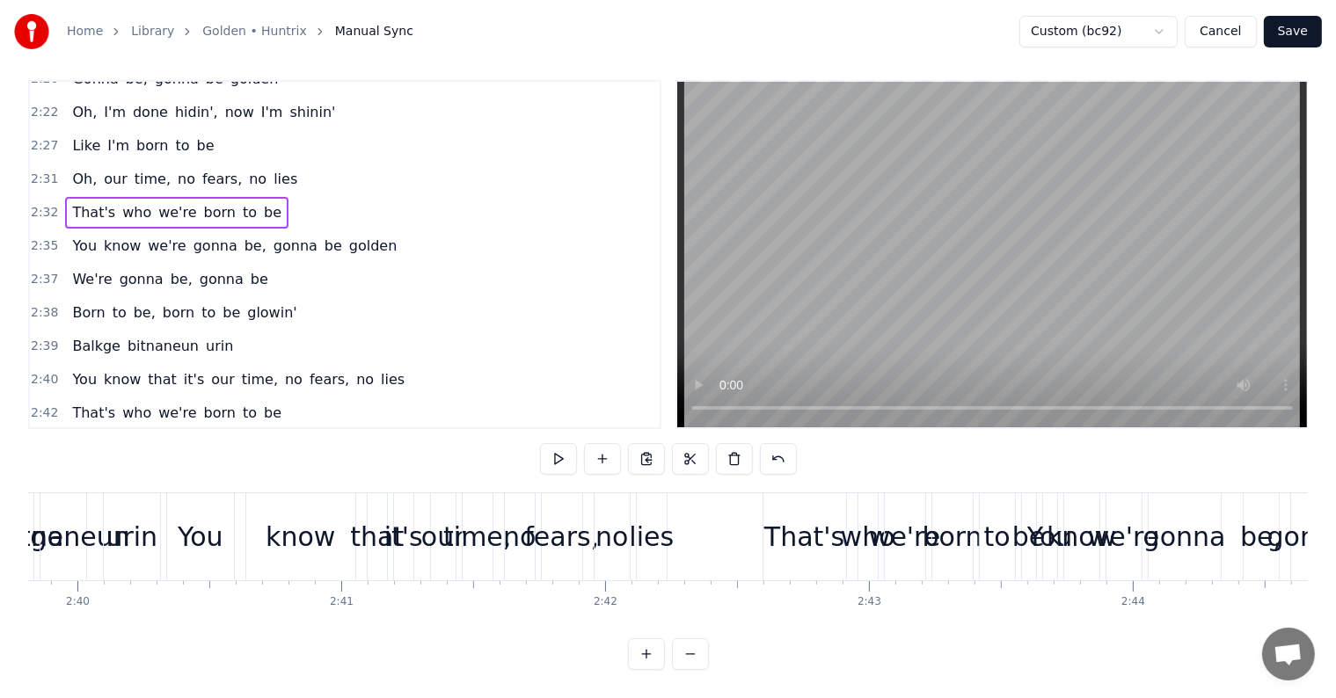
click at [262, 202] on span "be" at bounding box center [272, 212] width 21 height 20
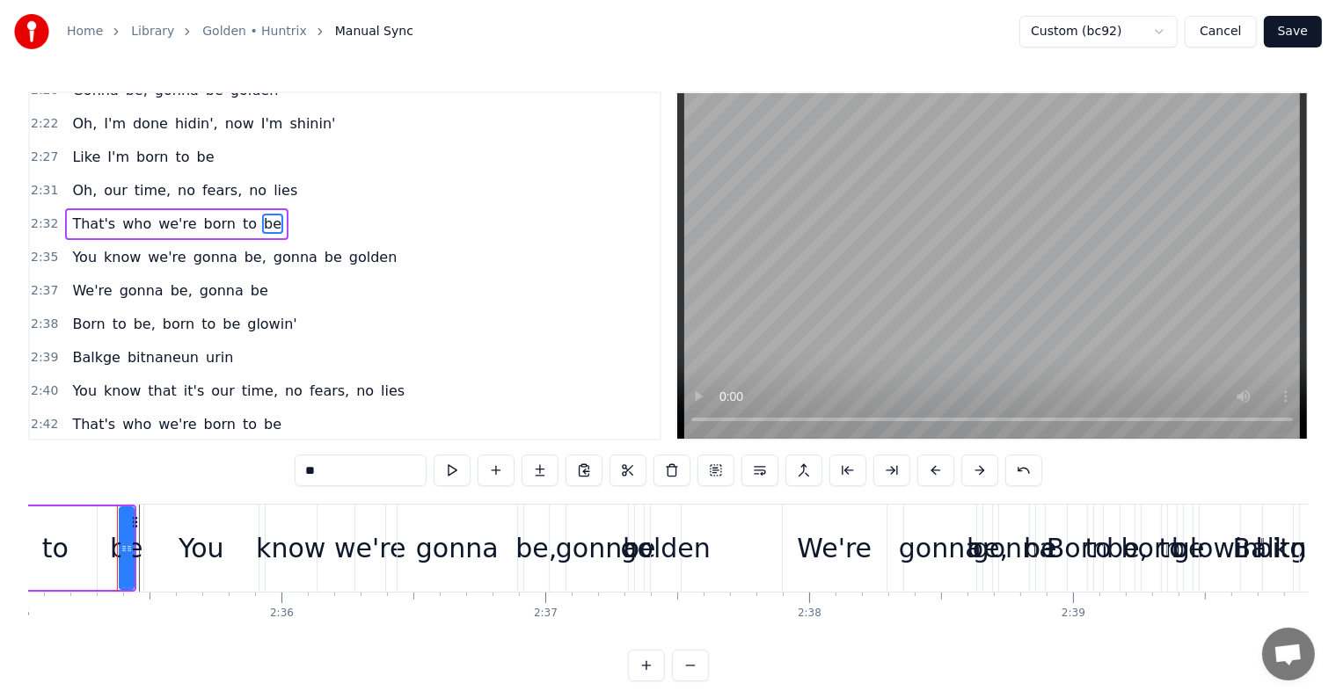
scroll to position [1410, 0]
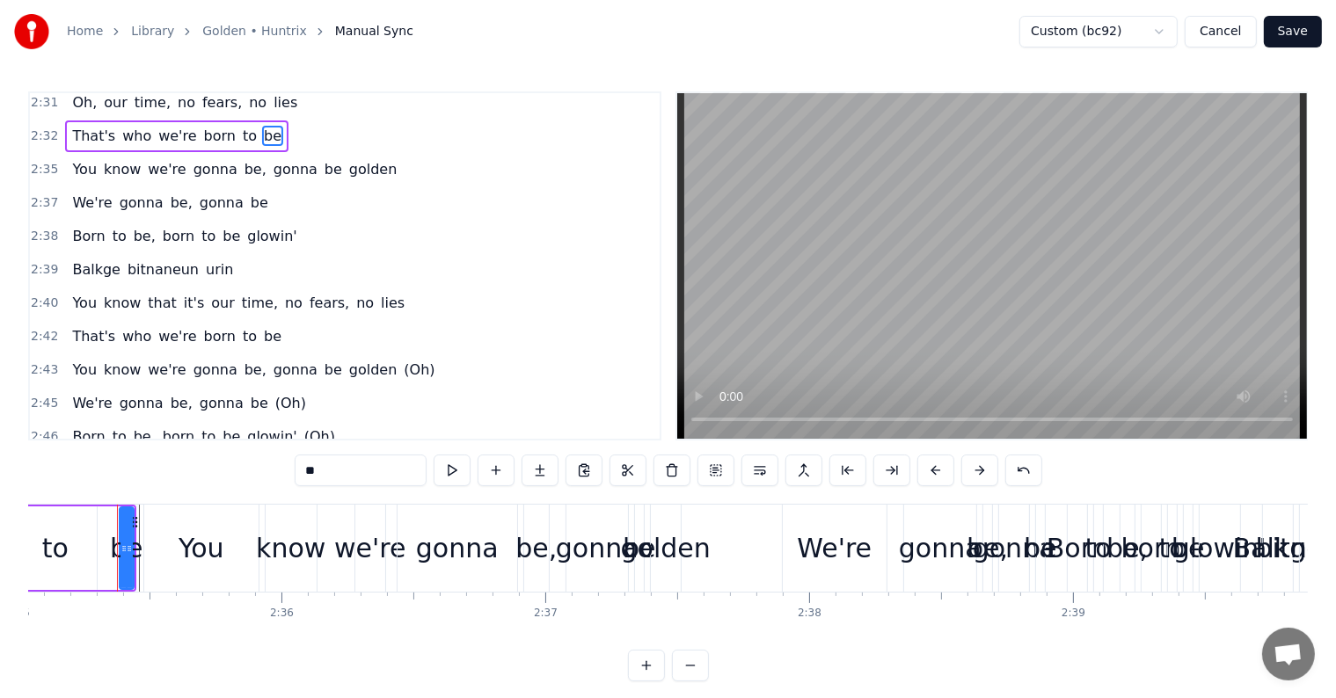
click at [75, 159] on span "You" at bounding box center [84, 169] width 28 height 20
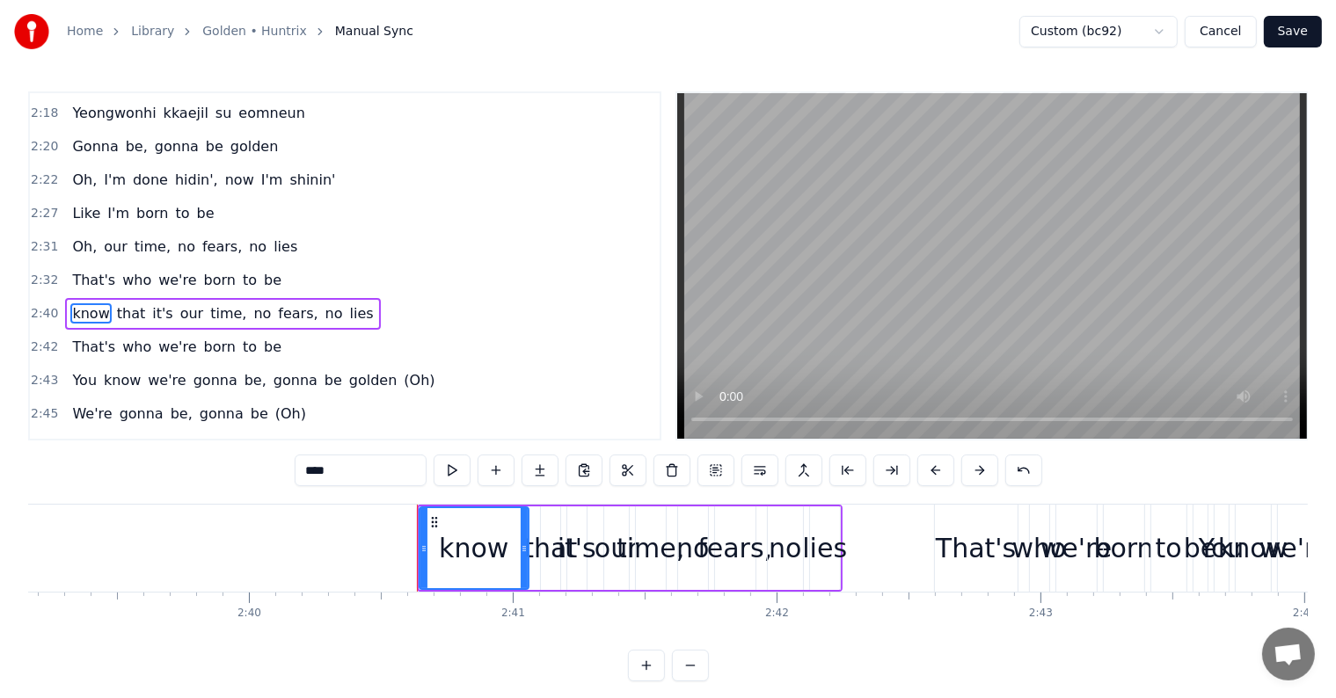
scroll to position [0, 42041]
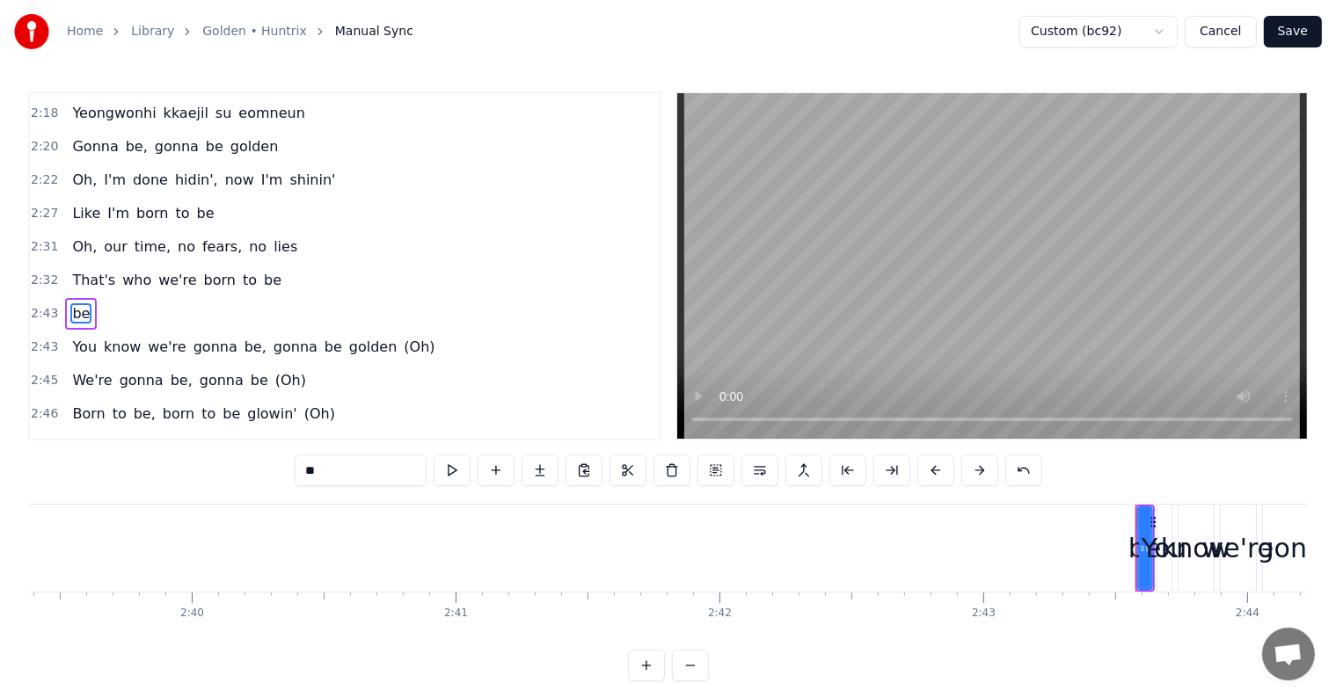
type input "***"
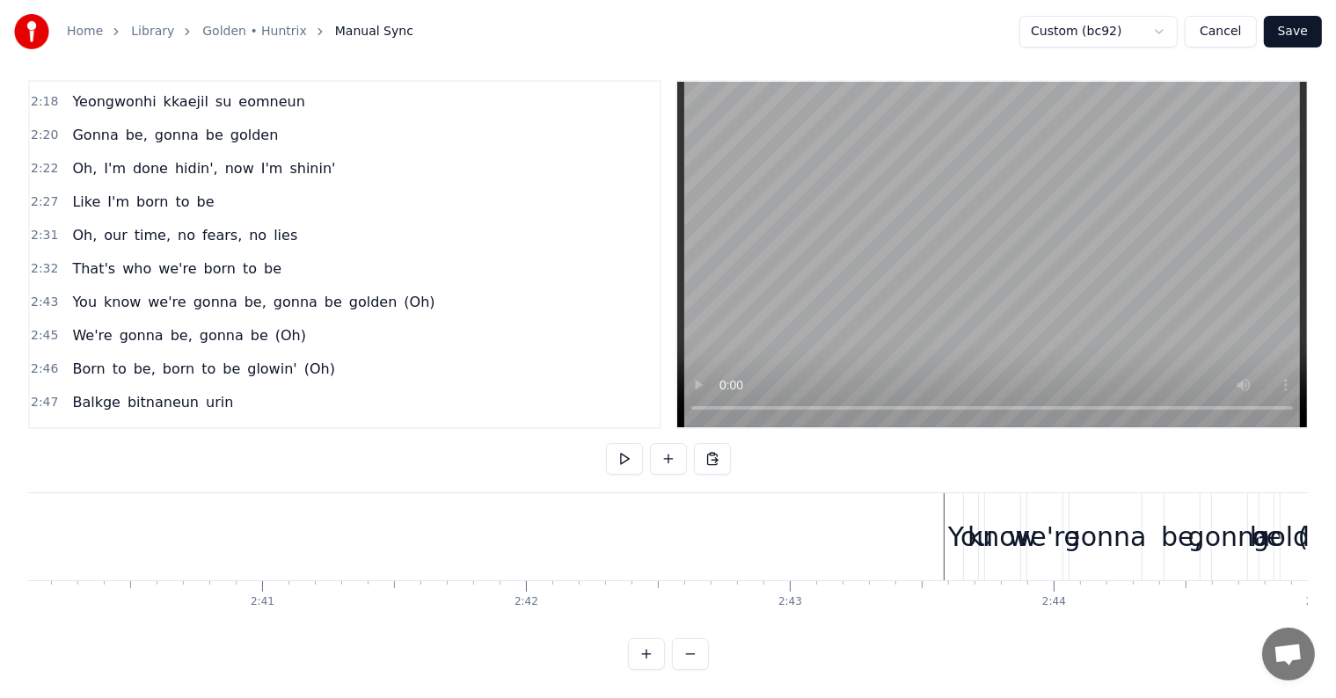
scroll to position [0, 42405]
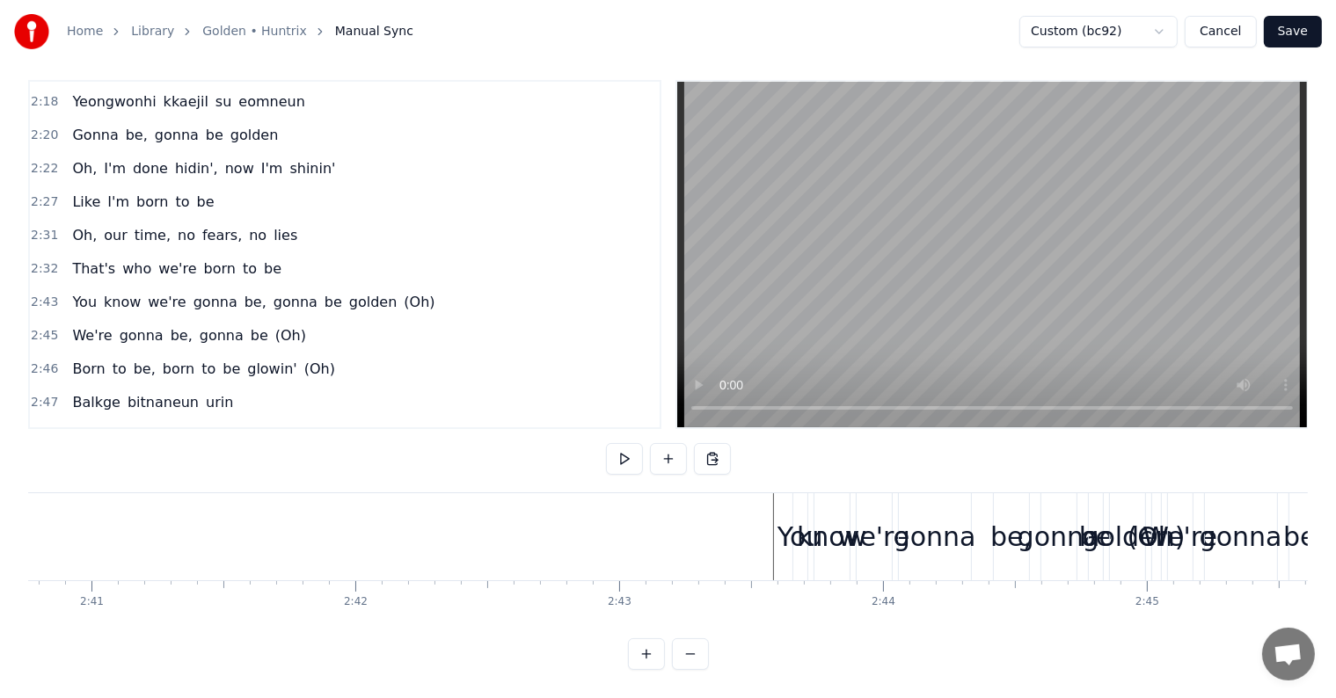
click at [74, 292] on span "You" at bounding box center [84, 302] width 28 height 20
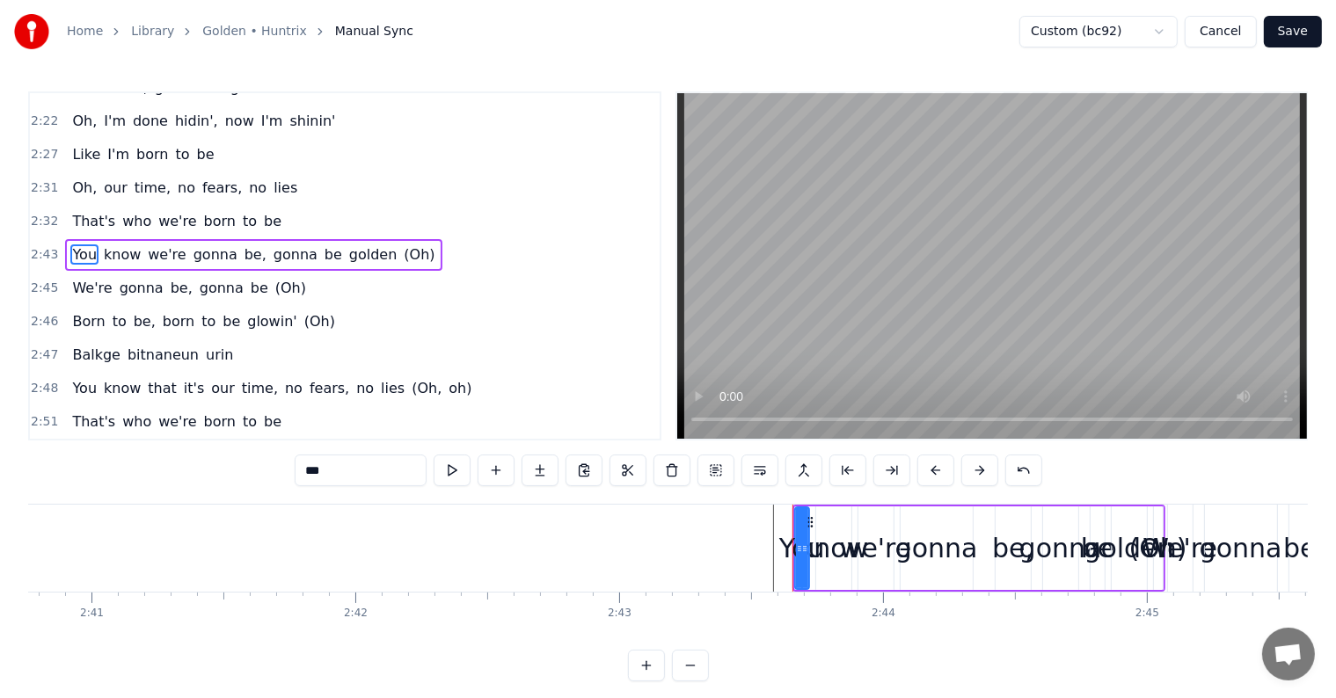
scroll to position [1354, 0]
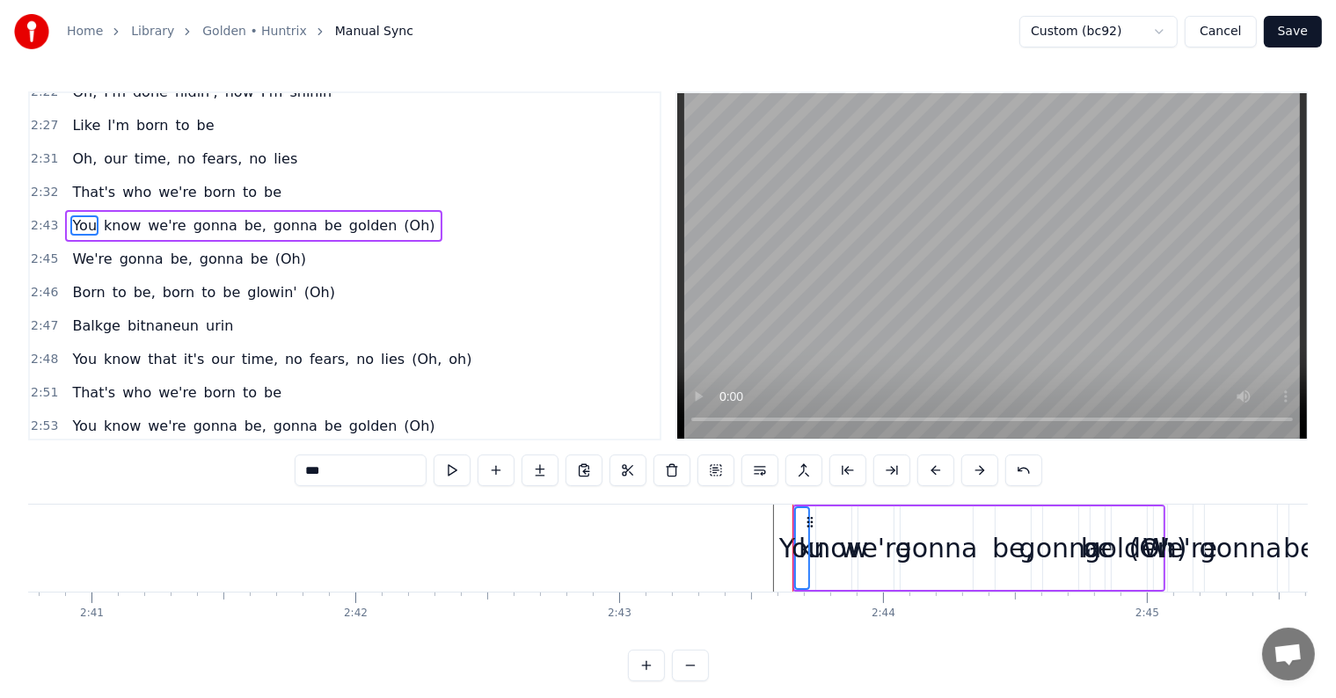
click at [74, 249] on span "We're" at bounding box center [91, 259] width 43 height 20
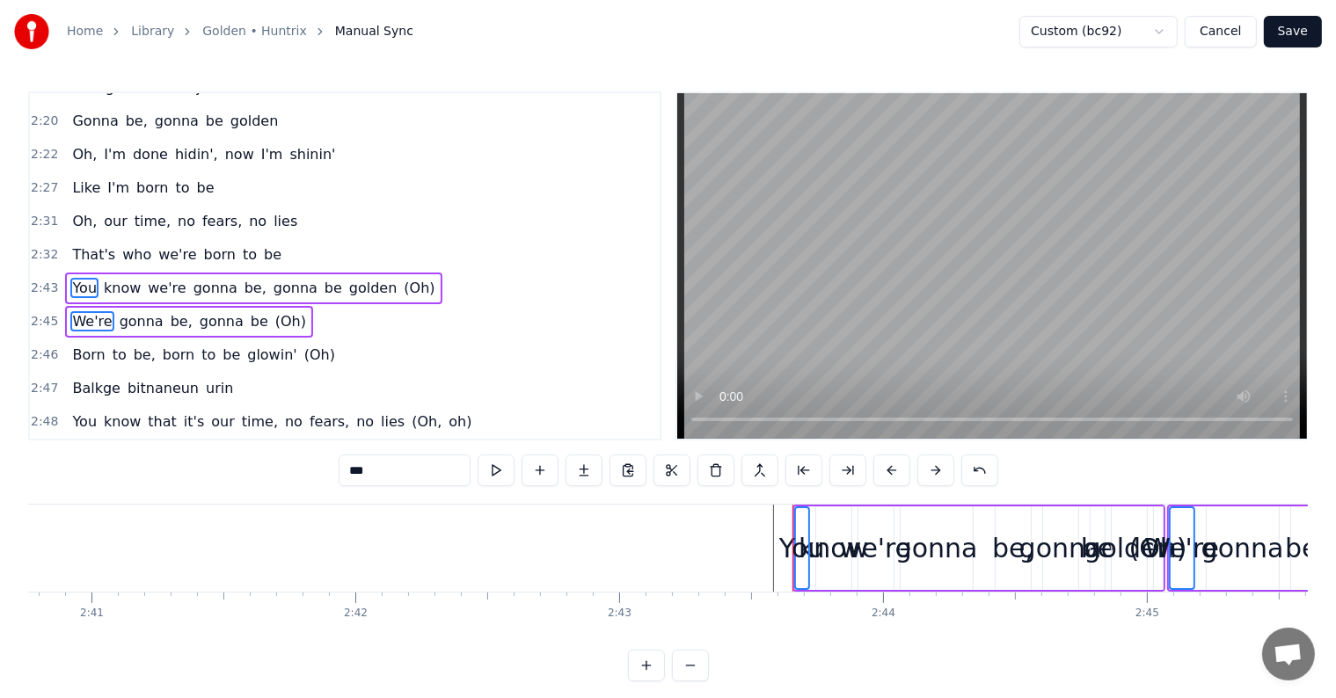
scroll to position [1266, 0]
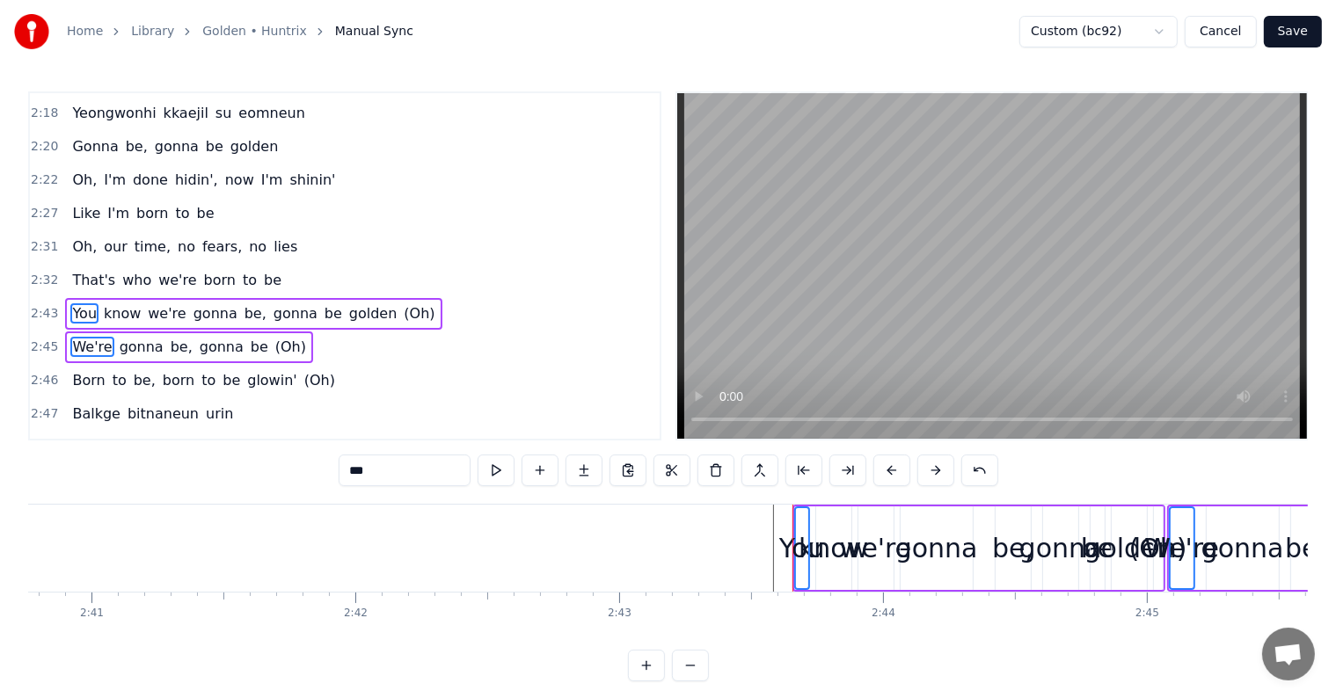
click at [79, 370] on span "Born" at bounding box center [88, 380] width 36 height 20
click at [77, 404] on span "Balkge" at bounding box center [96, 414] width 52 height 20
click at [81, 437] on span "You" at bounding box center [84, 447] width 28 height 20
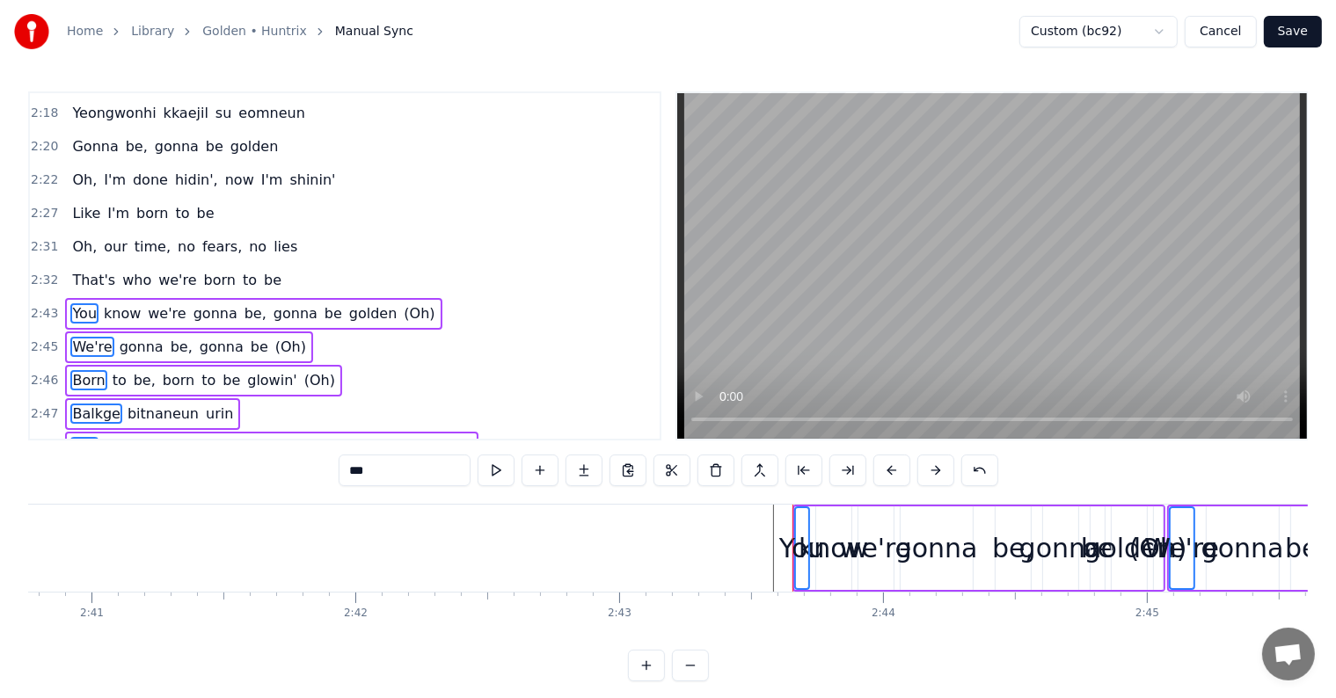
click at [83, 470] on span "That's" at bounding box center [93, 480] width 47 height 20
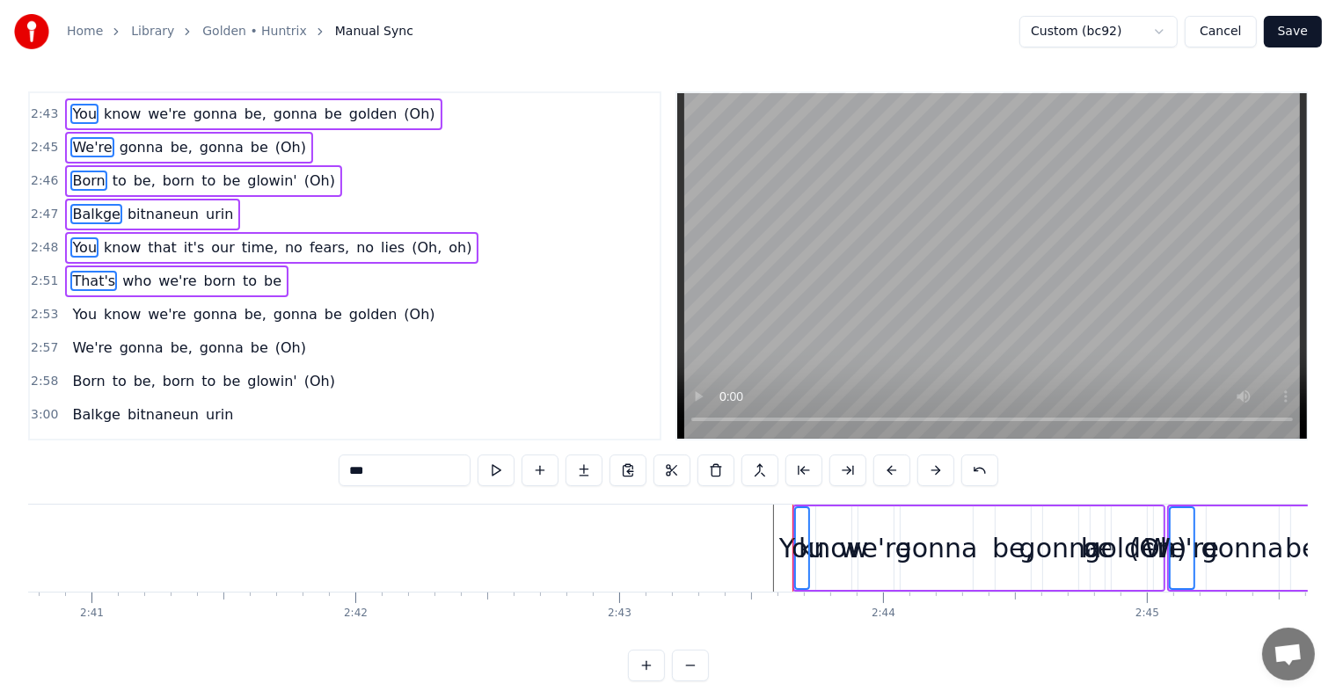
click at [87, 304] on span "You" at bounding box center [84, 314] width 28 height 20
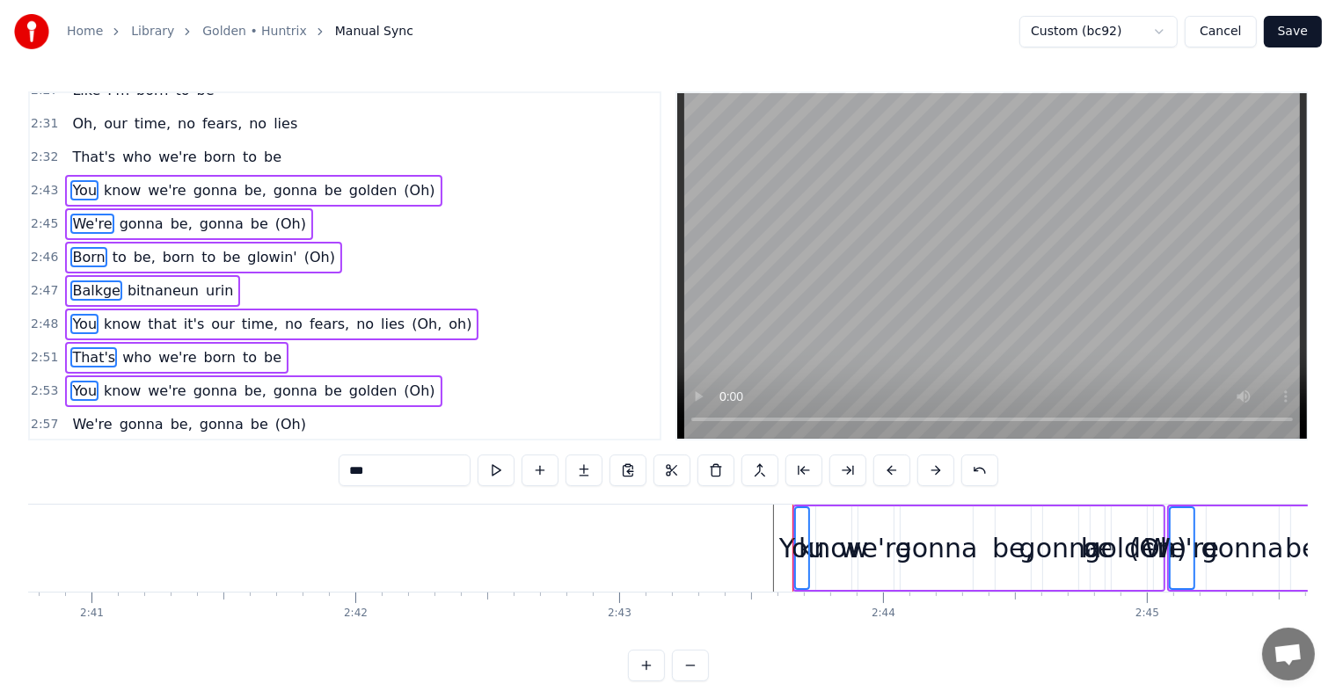
scroll to position [1466, 0]
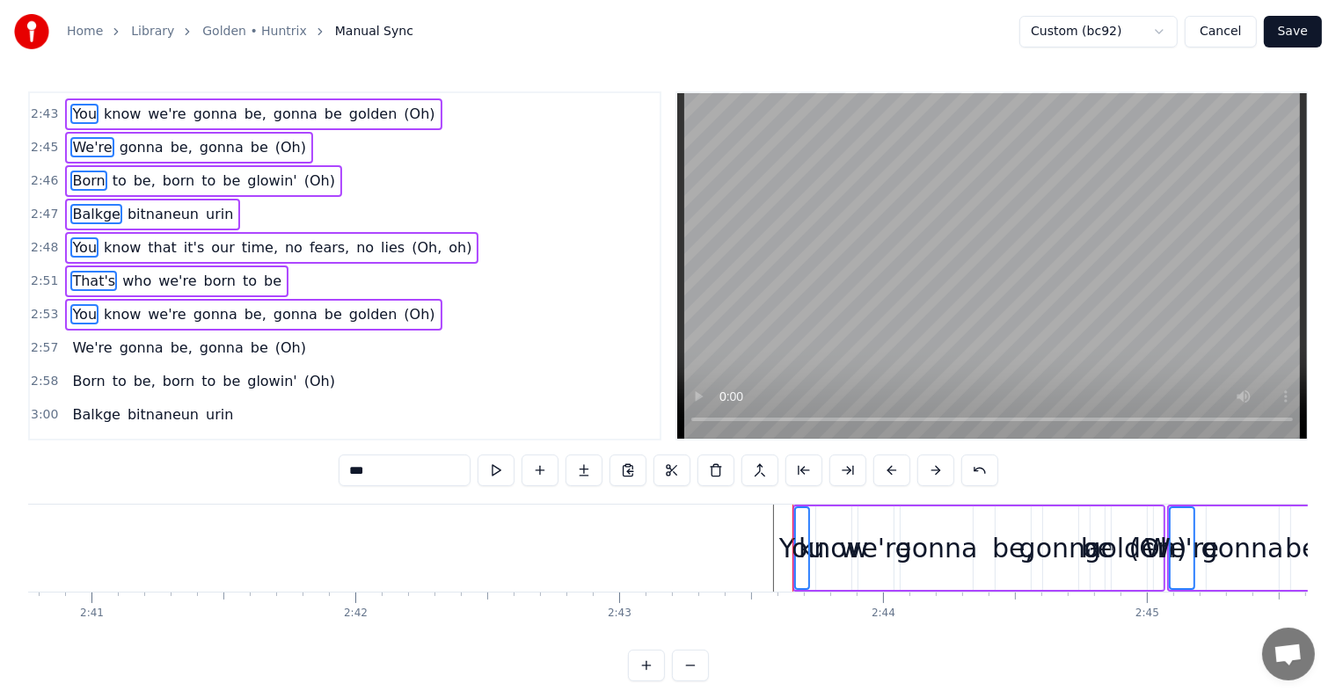
click at [78, 338] on span "We're" at bounding box center [91, 348] width 43 height 20
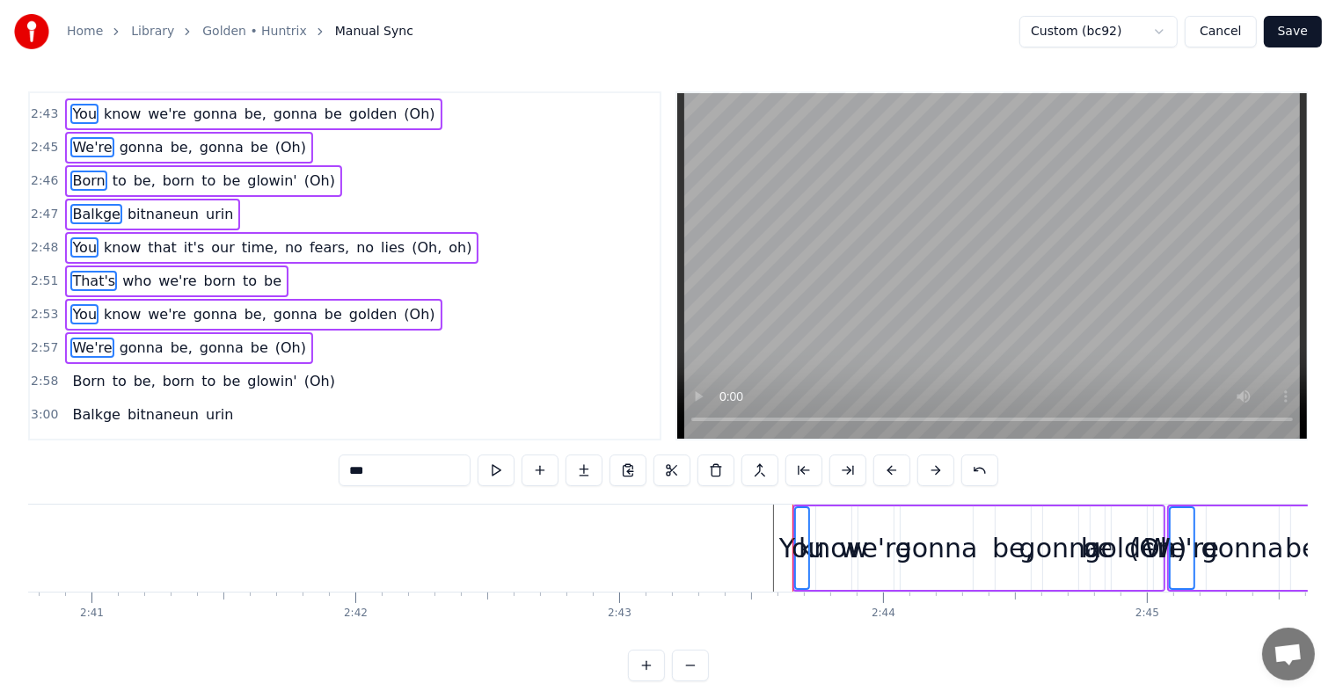
click at [79, 371] on span "Born" at bounding box center [88, 381] width 36 height 20
click at [77, 404] on span "Balkge" at bounding box center [96, 414] width 52 height 20
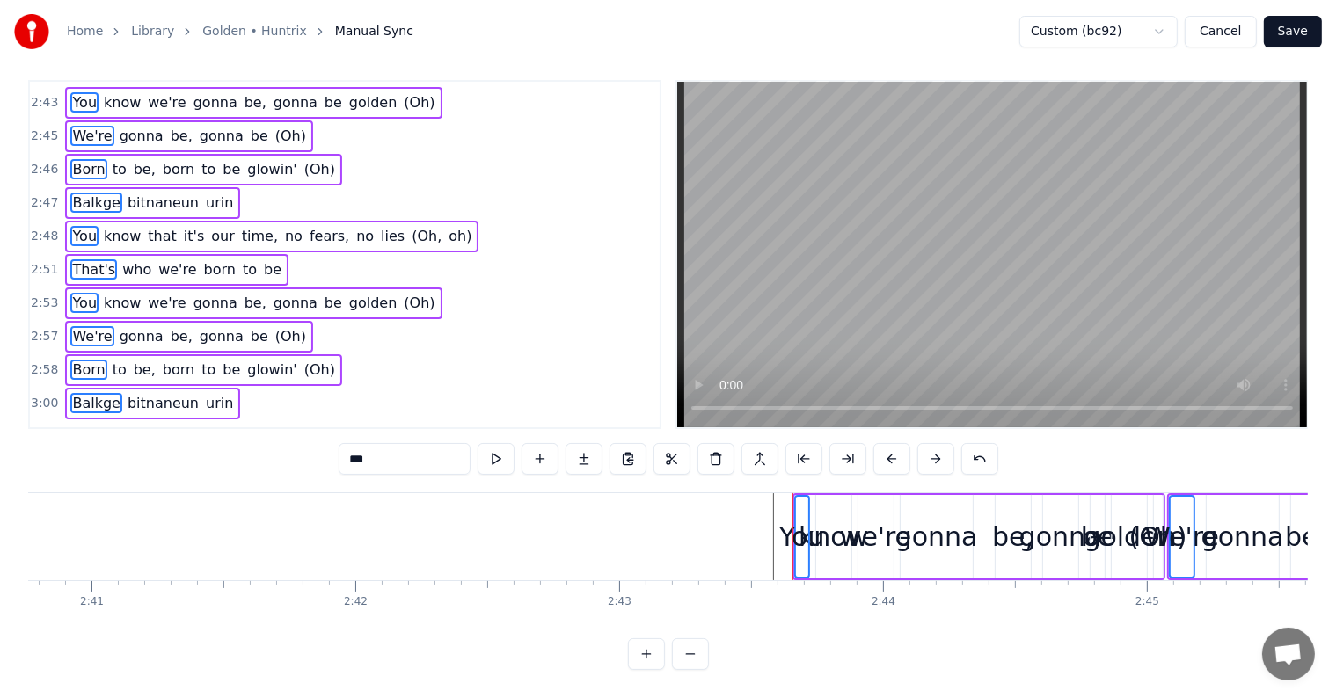
scroll to position [26, 0]
click at [81, 426] on span "You" at bounding box center [84, 436] width 28 height 20
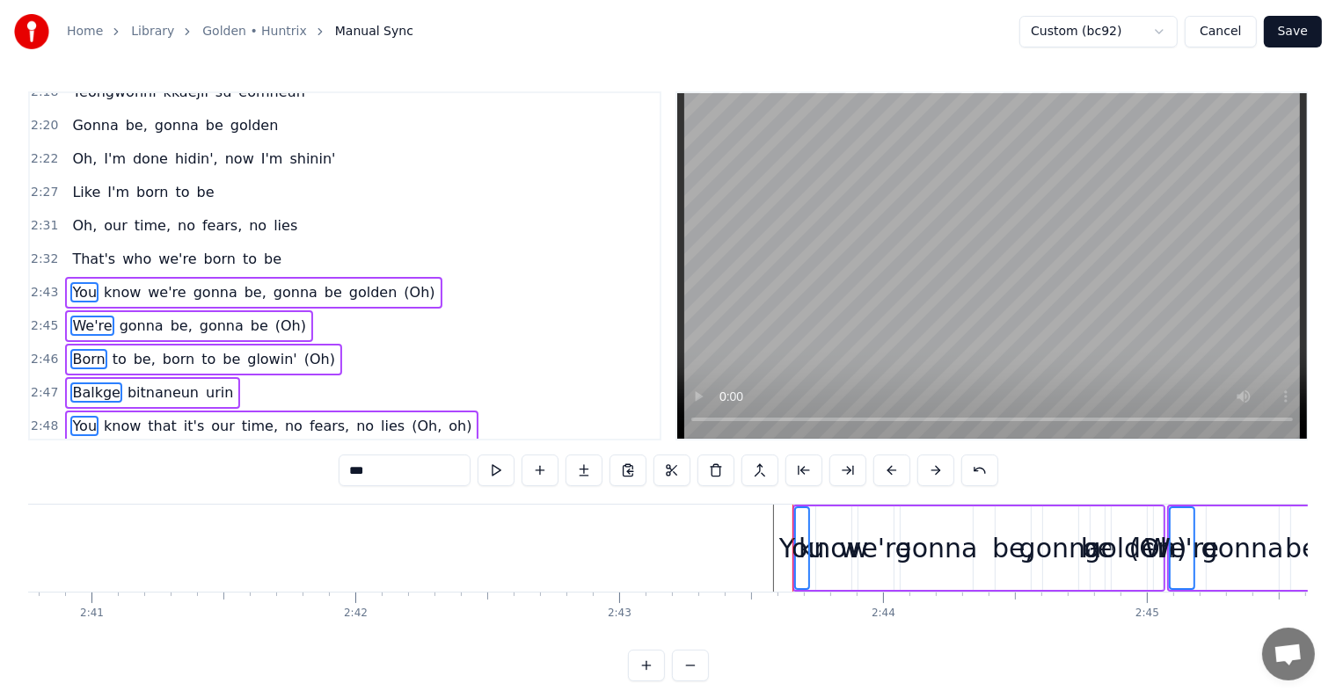
scroll to position [1466, 0]
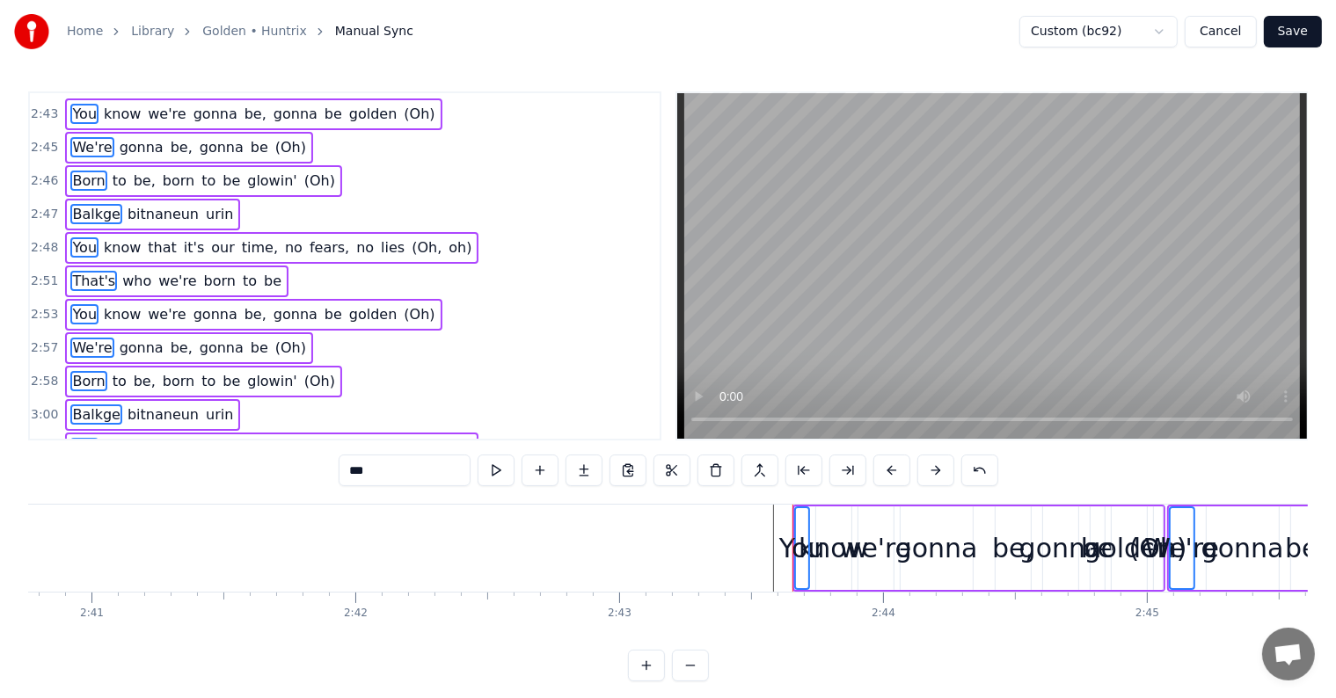
click at [70, 471] on span "That's" at bounding box center [93, 481] width 47 height 20
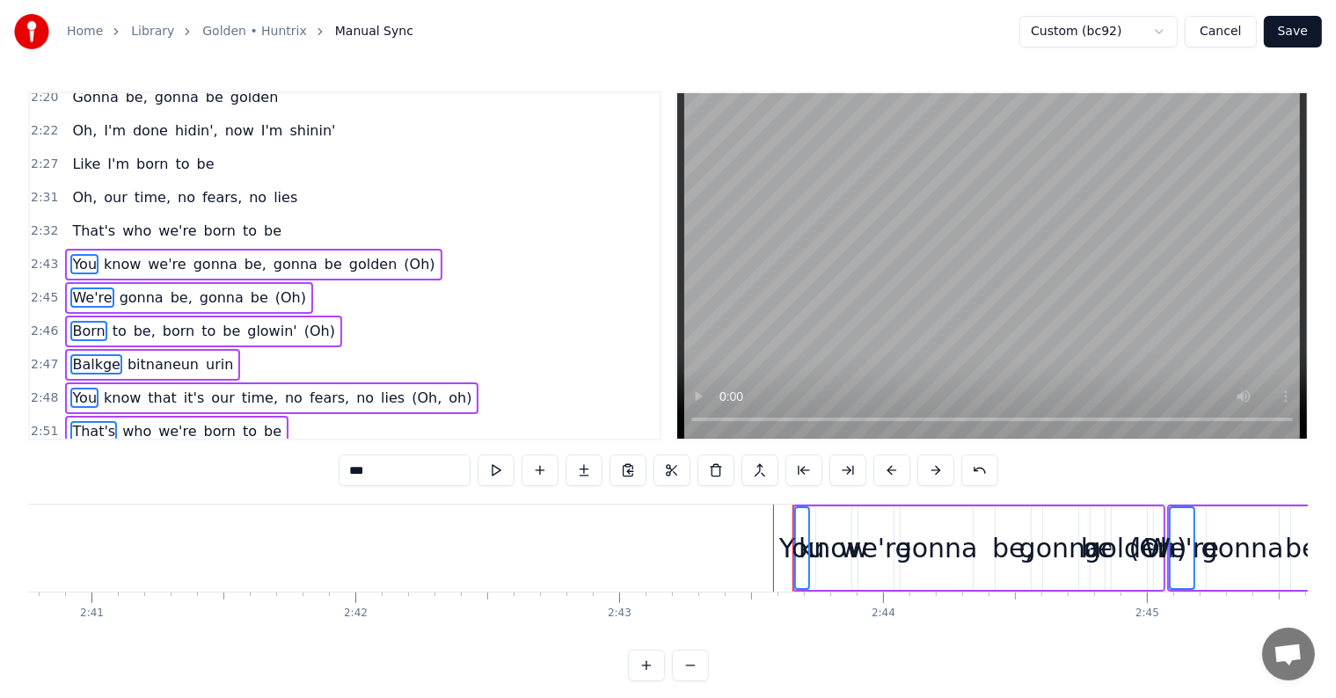
scroll to position [1266, 0]
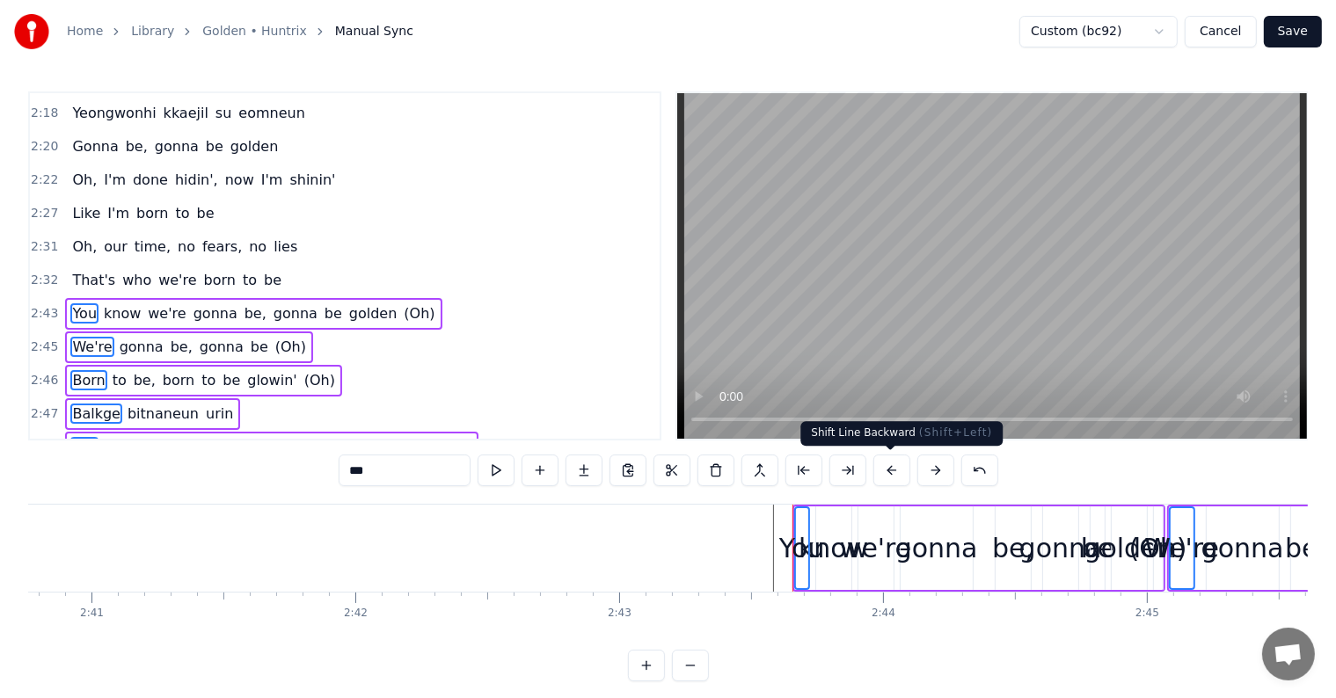
click at [899, 467] on button at bounding box center [891, 471] width 37 height 32
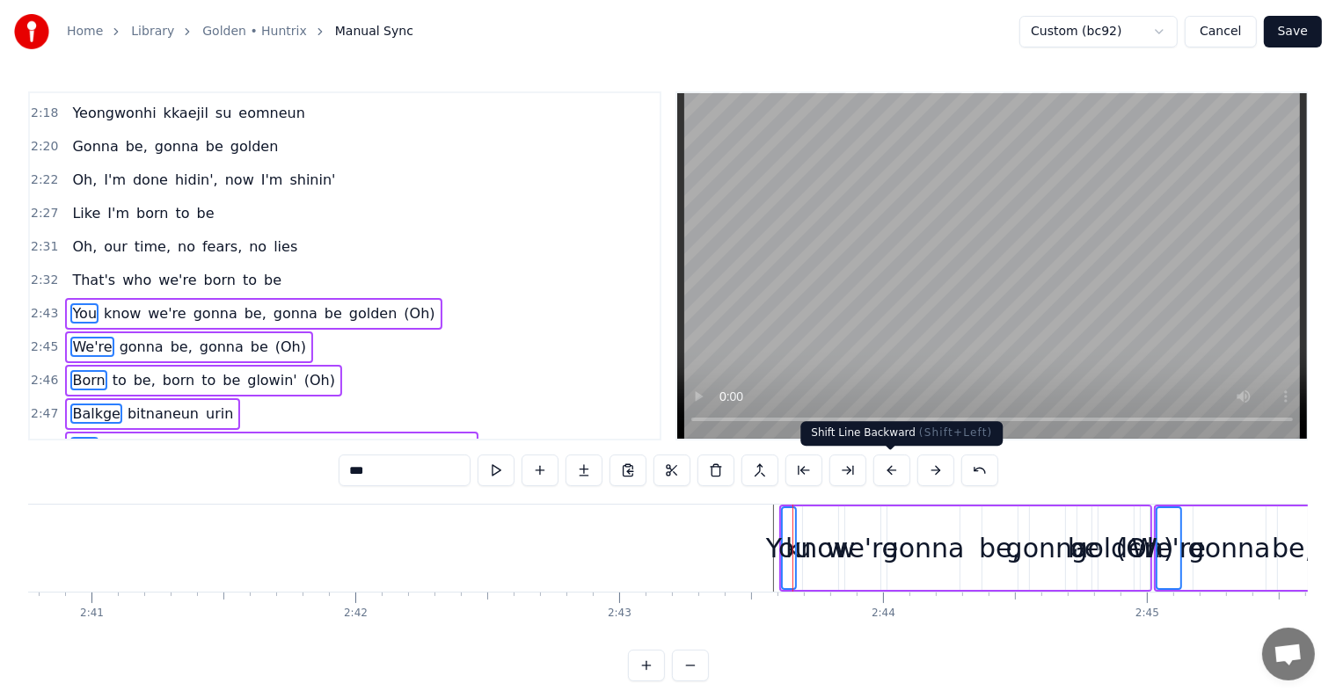
click at [899, 467] on button at bounding box center [891, 471] width 37 height 32
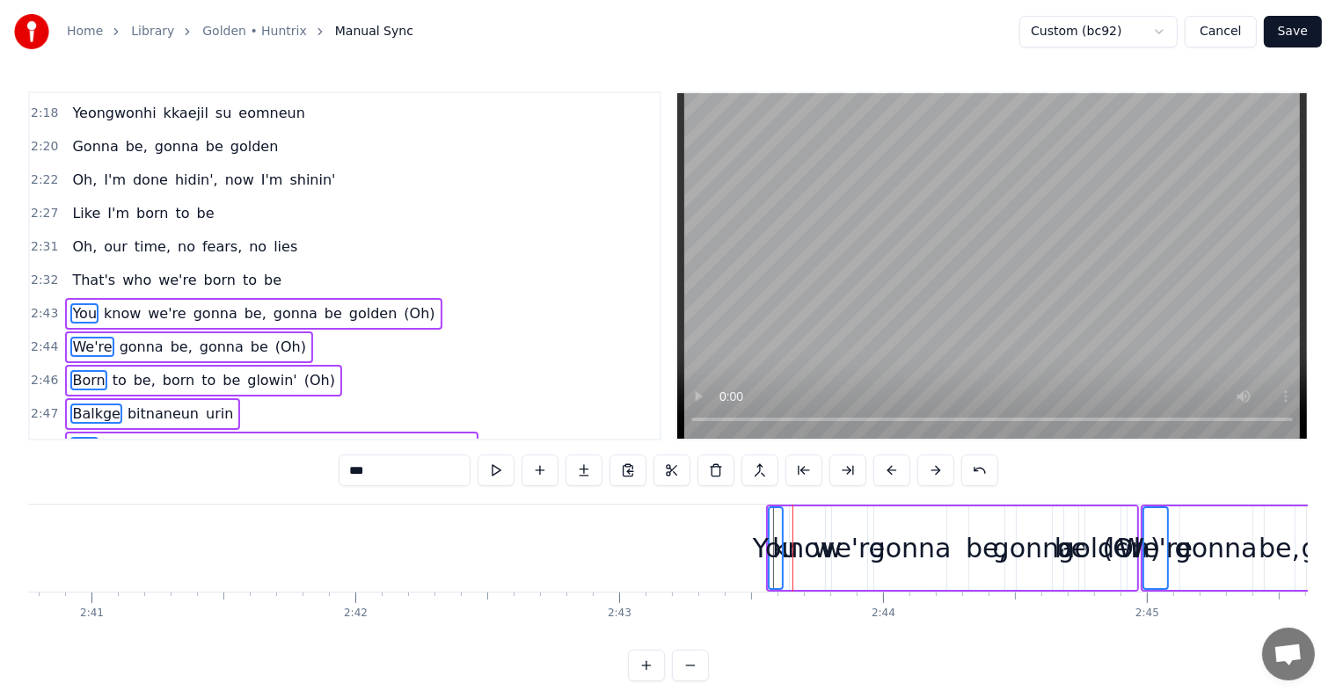
click at [899, 467] on button at bounding box center [891, 471] width 37 height 32
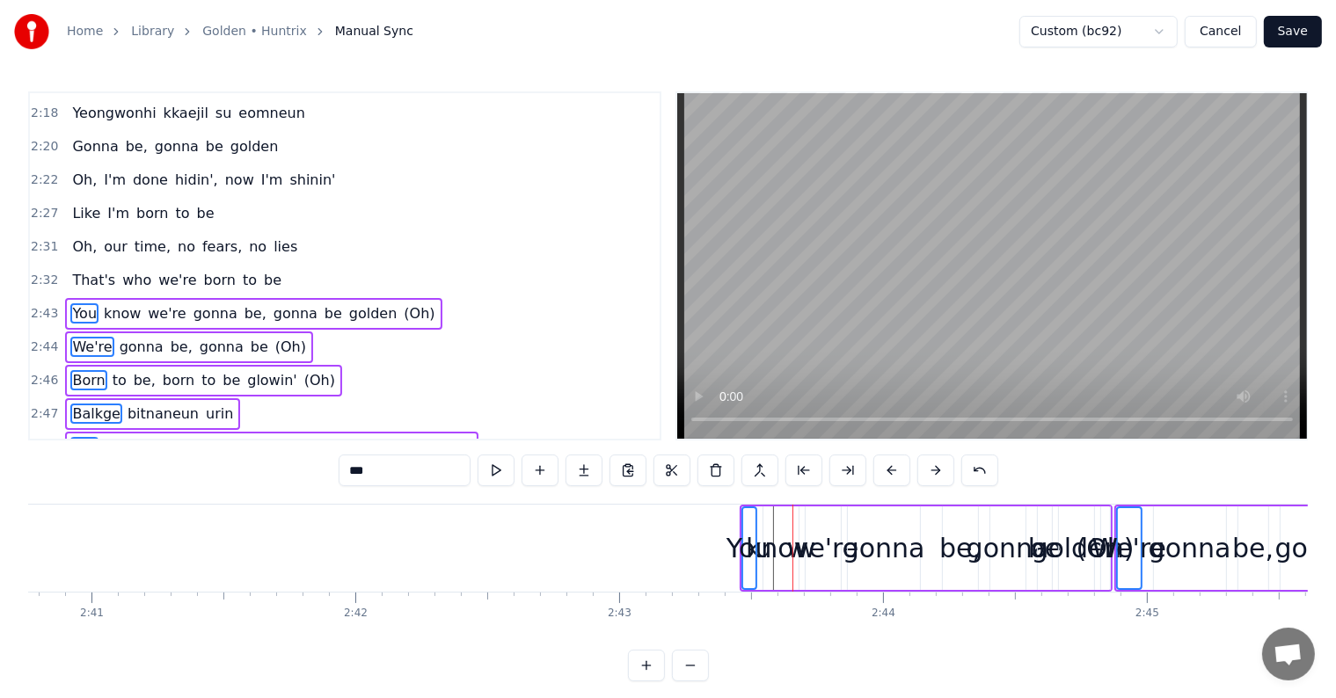
click at [899, 467] on button at bounding box center [891, 471] width 37 height 32
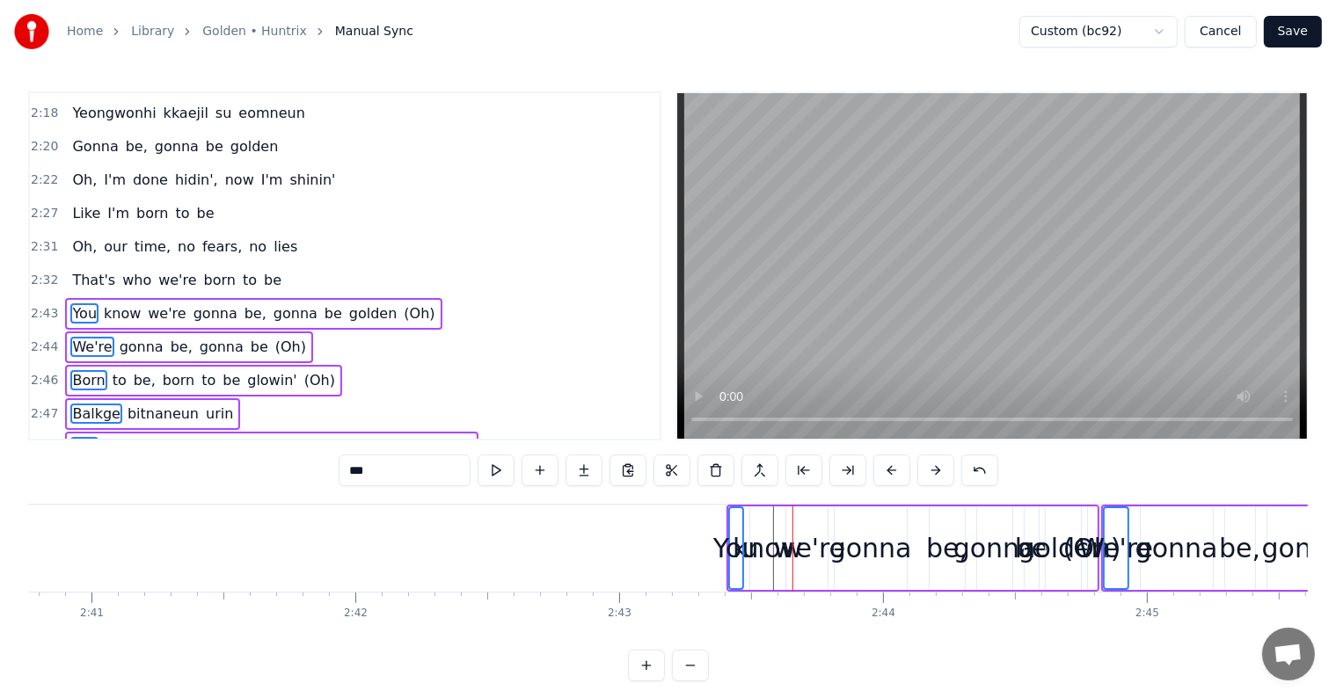
click at [899, 467] on button at bounding box center [891, 471] width 37 height 32
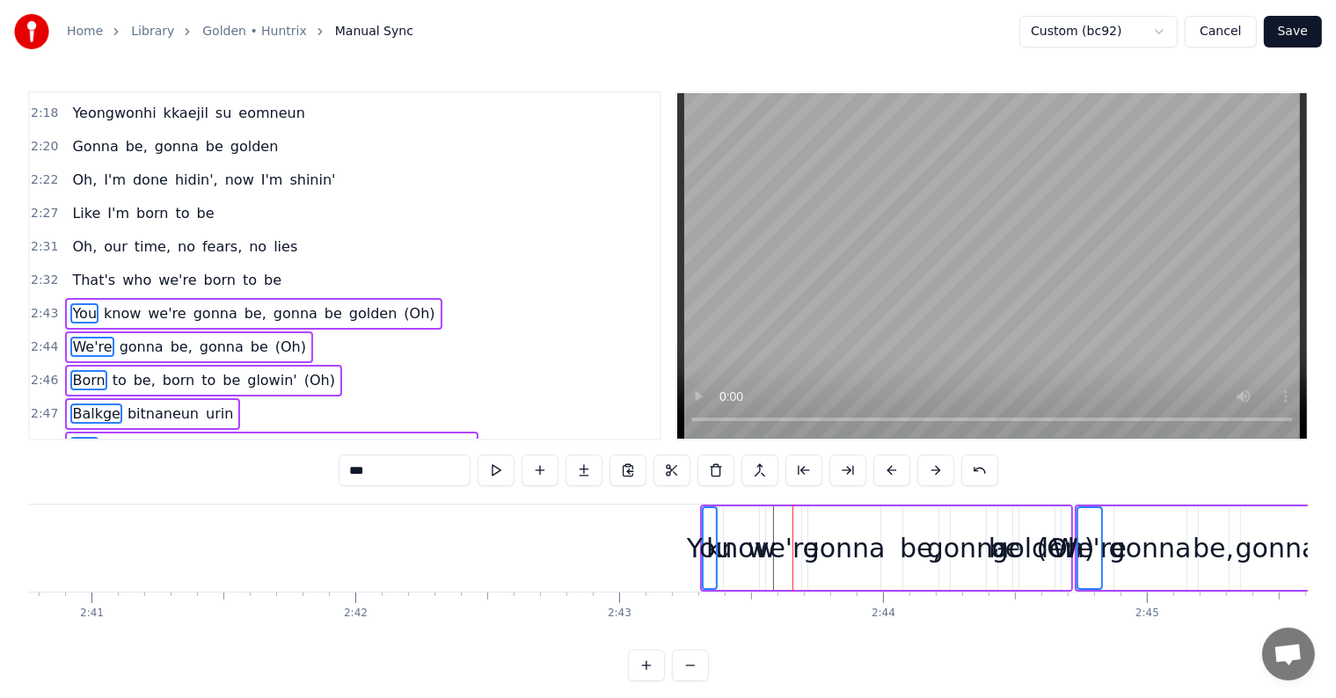
click at [899, 467] on button at bounding box center [891, 471] width 37 height 32
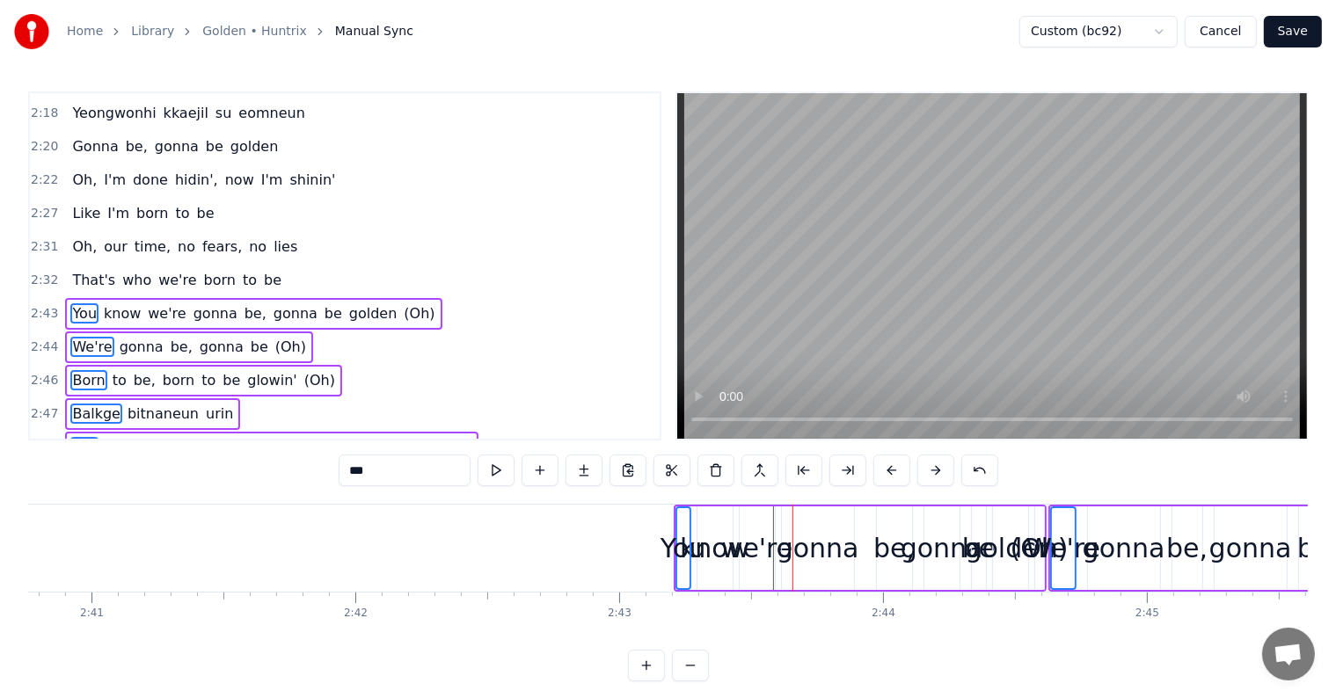
click at [899, 467] on button at bounding box center [891, 471] width 37 height 32
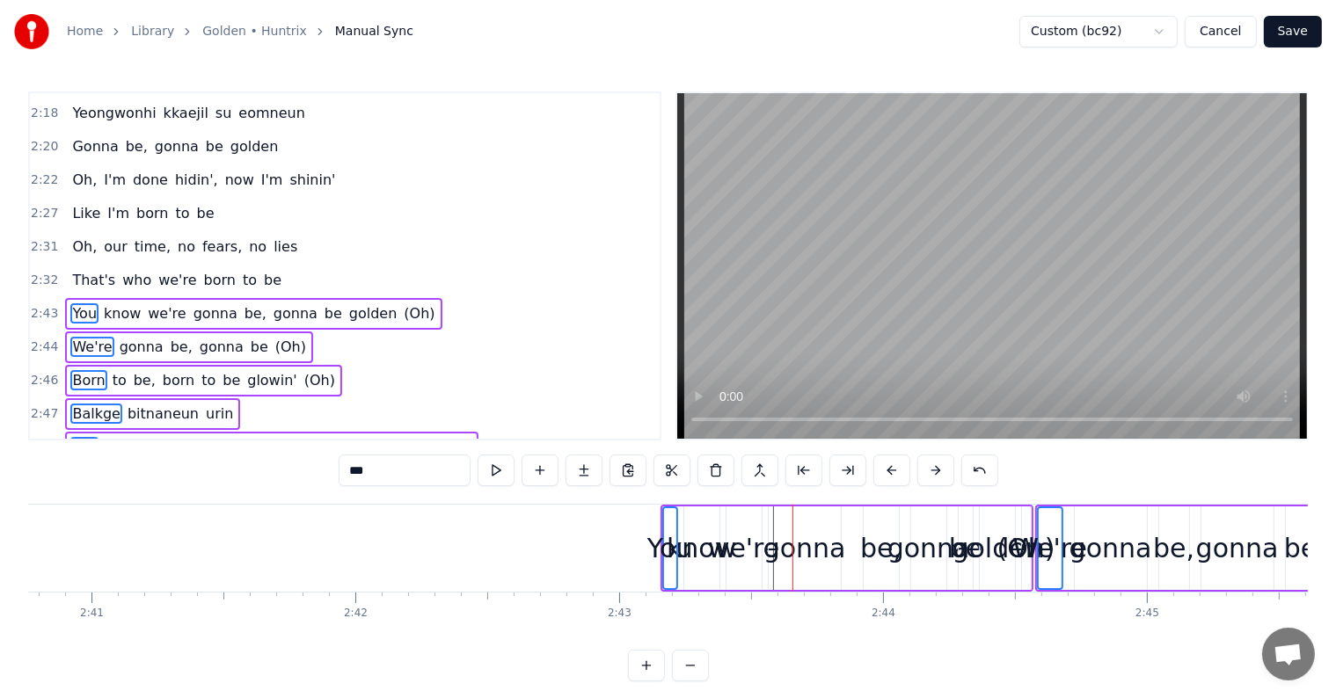
click at [899, 467] on button at bounding box center [891, 471] width 37 height 32
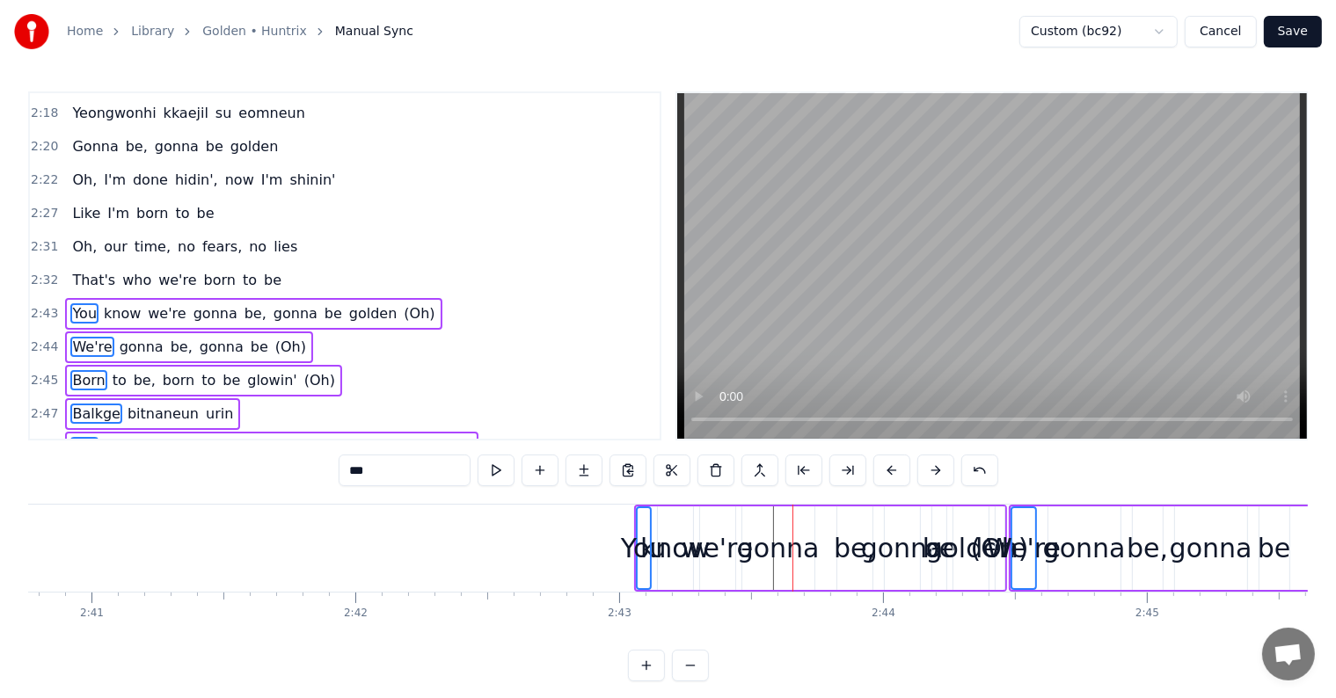
click at [899, 467] on button at bounding box center [891, 471] width 37 height 32
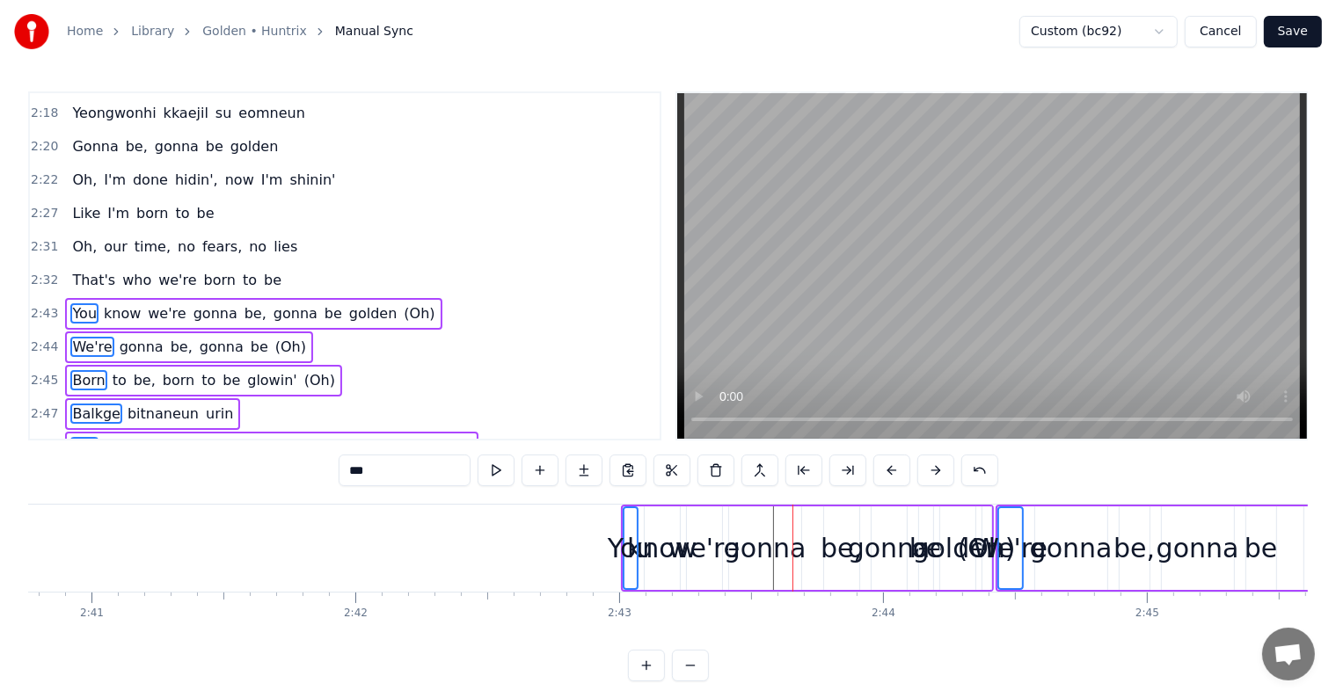
click at [899, 467] on button at bounding box center [891, 471] width 37 height 32
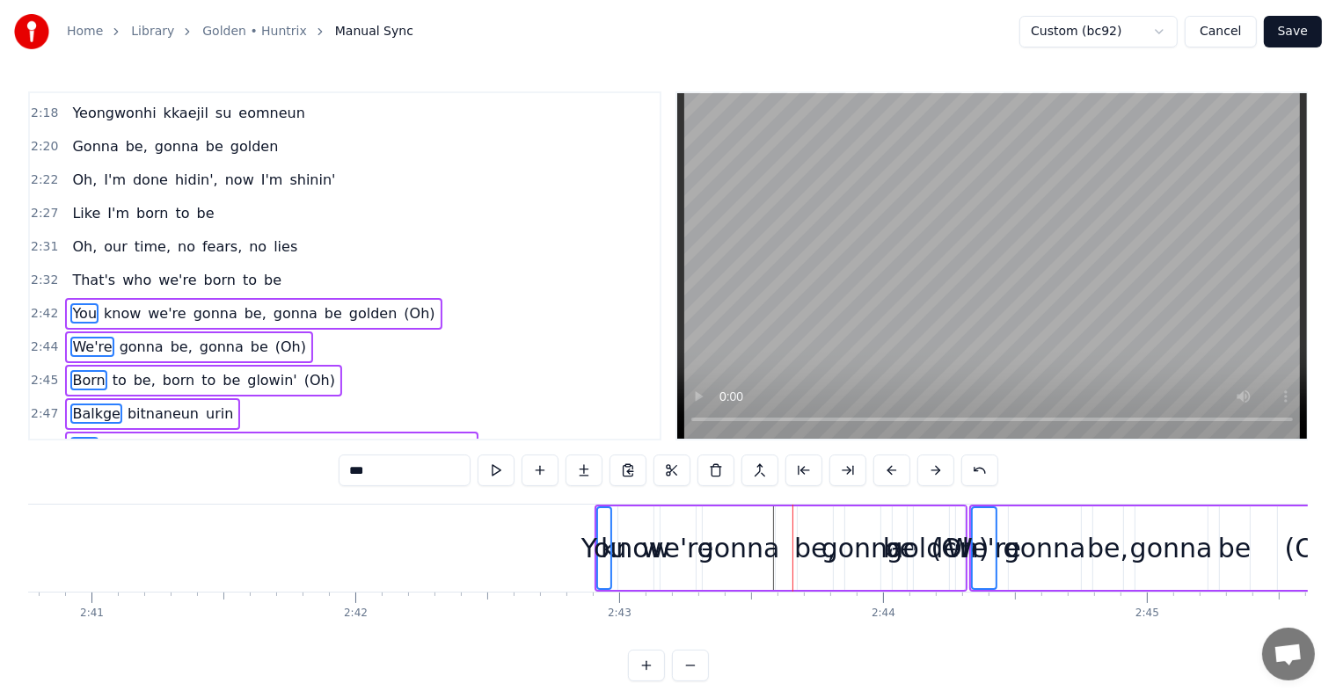
click at [899, 467] on button at bounding box center [891, 471] width 37 height 32
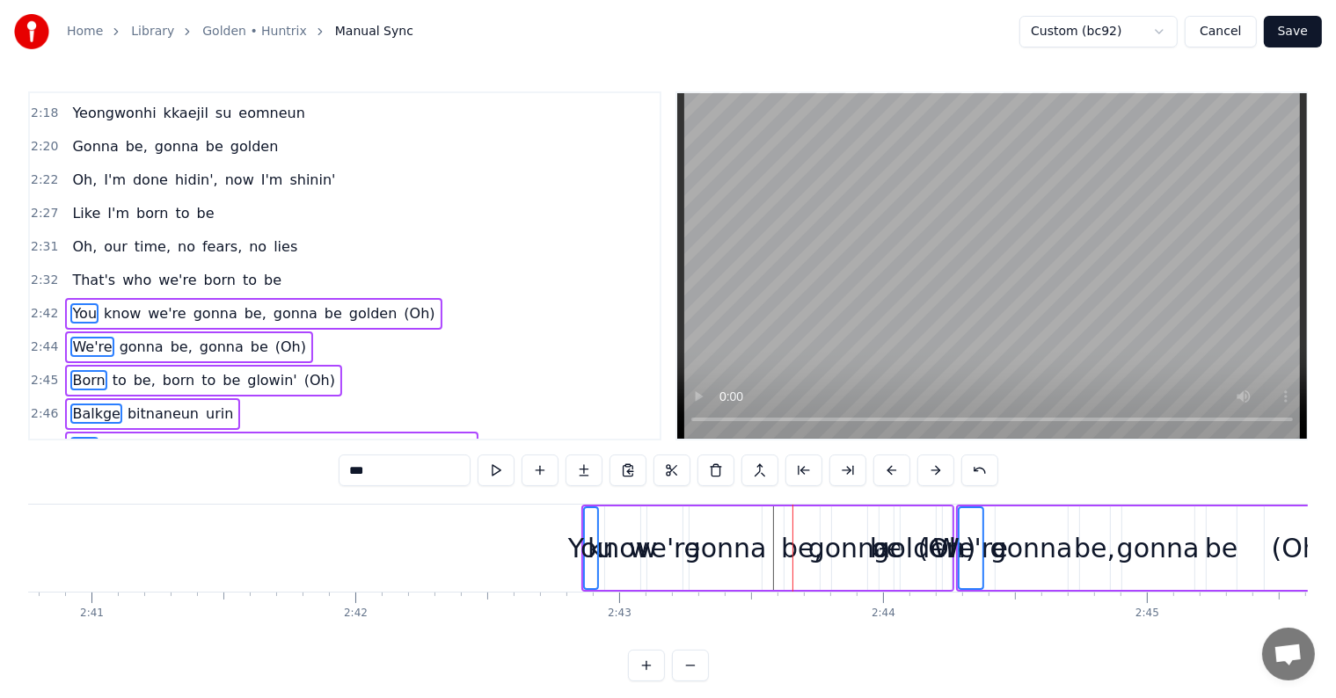
click at [899, 467] on button at bounding box center [891, 471] width 37 height 32
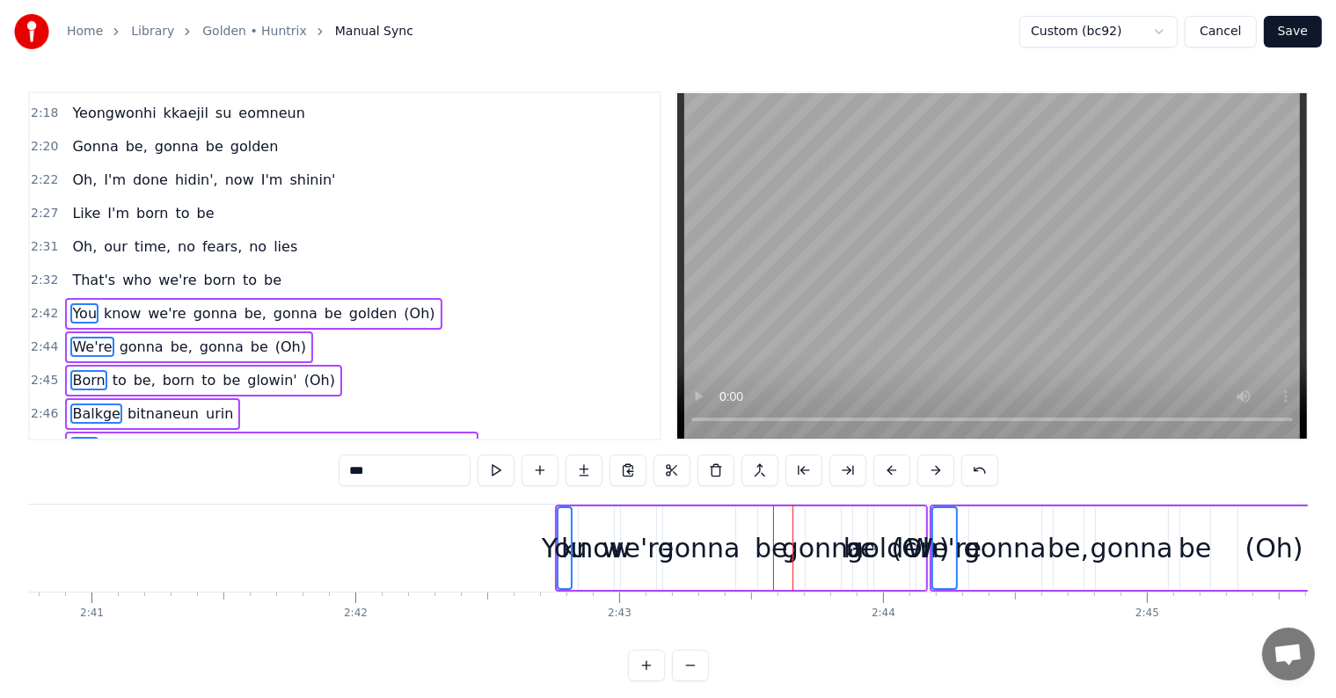
click at [899, 467] on button at bounding box center [891, 471] width 37 height 32
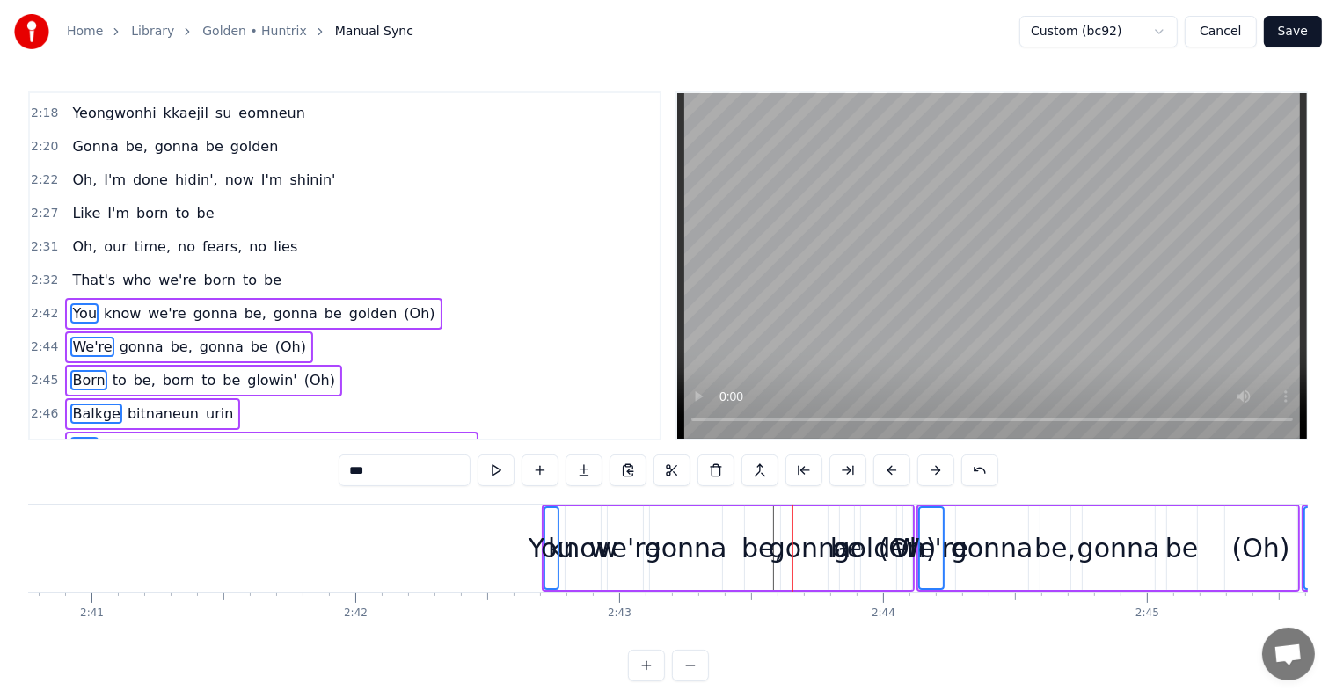
click at [899, 467] on button at bounding box center [891, 471] width 37 height 32
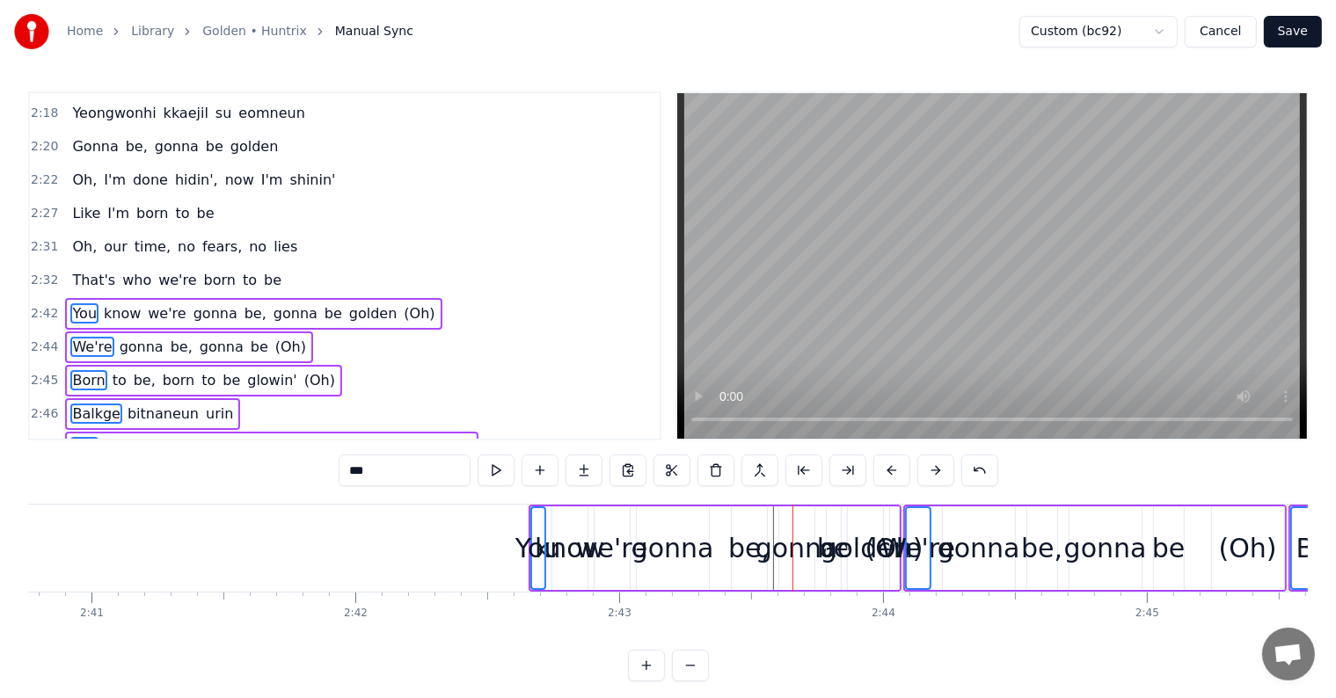
click at [899, 467] on button at bounding box center [891, 471] width 37 height 32
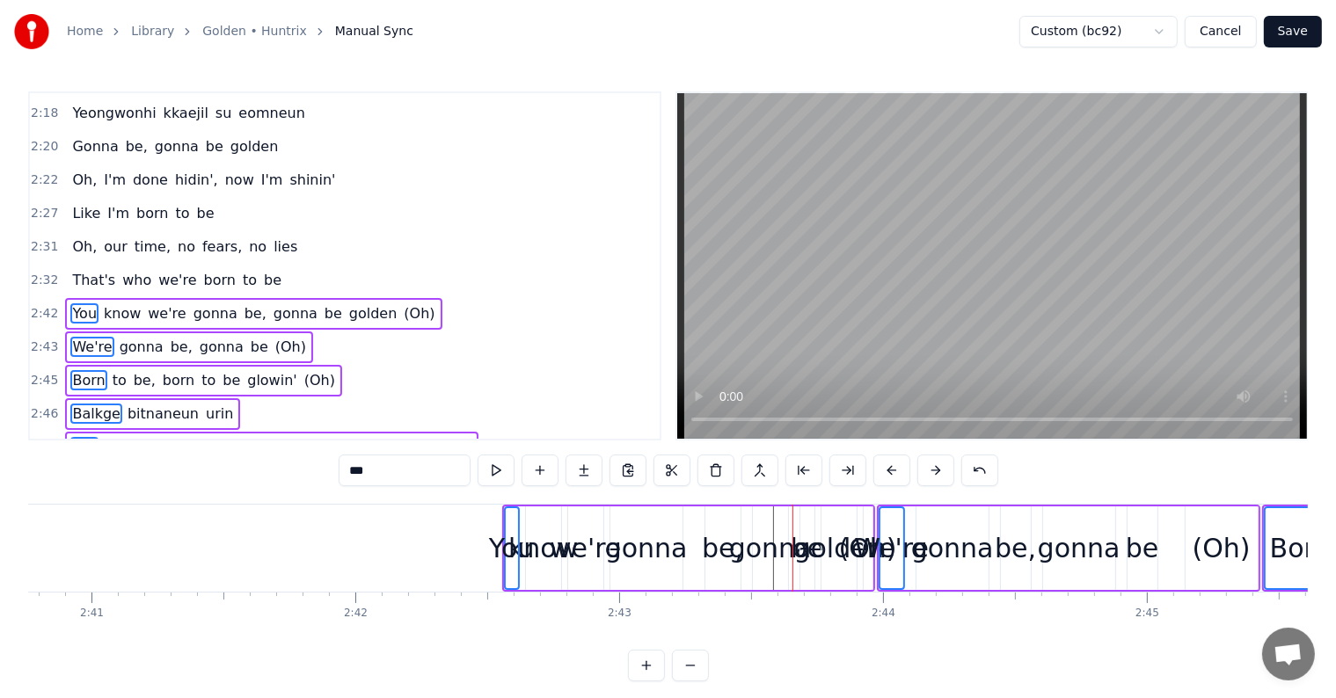
click at [899, 467] on button at bounding box center [891, 471] width 37 height 32
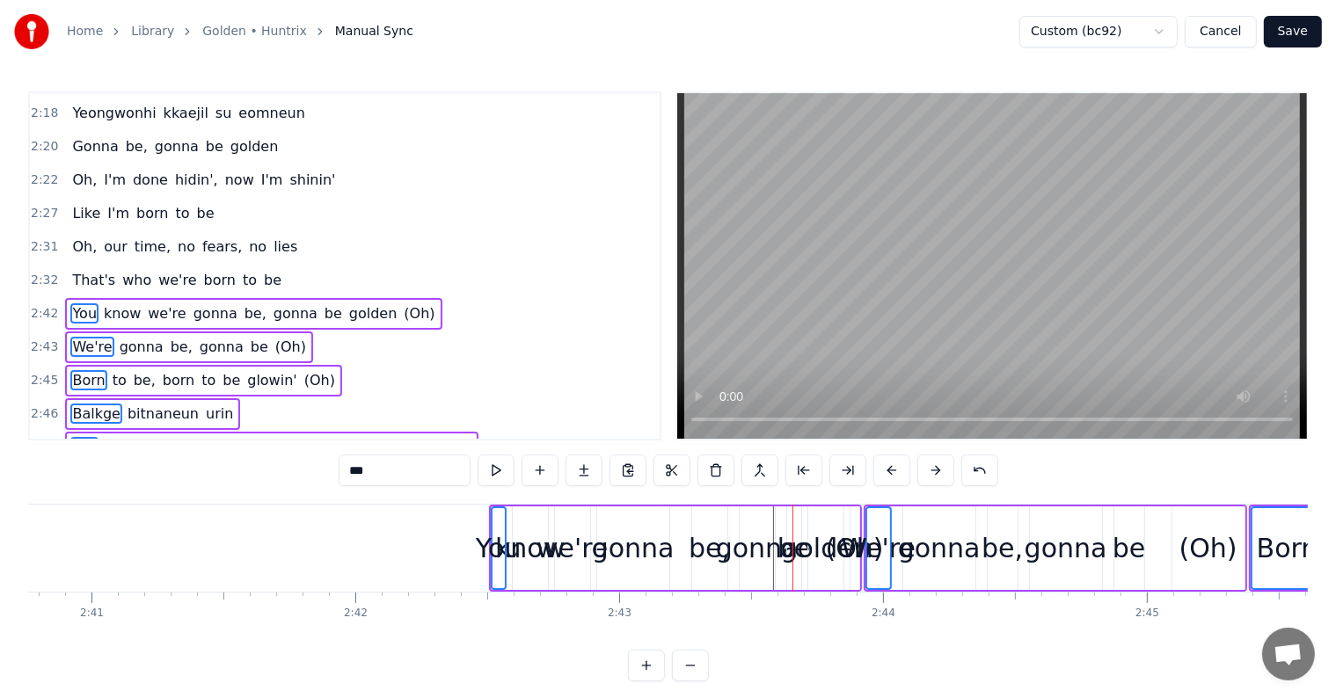
click at [899, 467] on button at bounding box center [891, 471] width 37 height 32
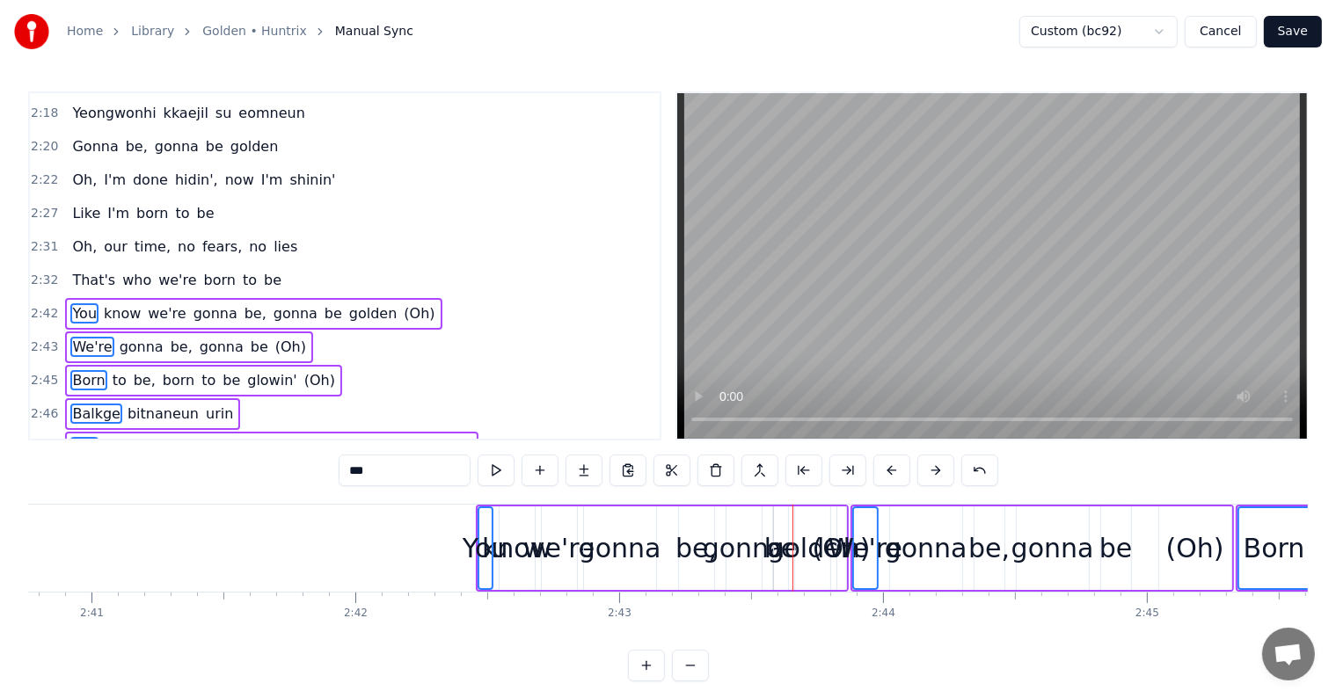
click at [899, 467] on button at bounding box center [891, 471] width 37 height 32
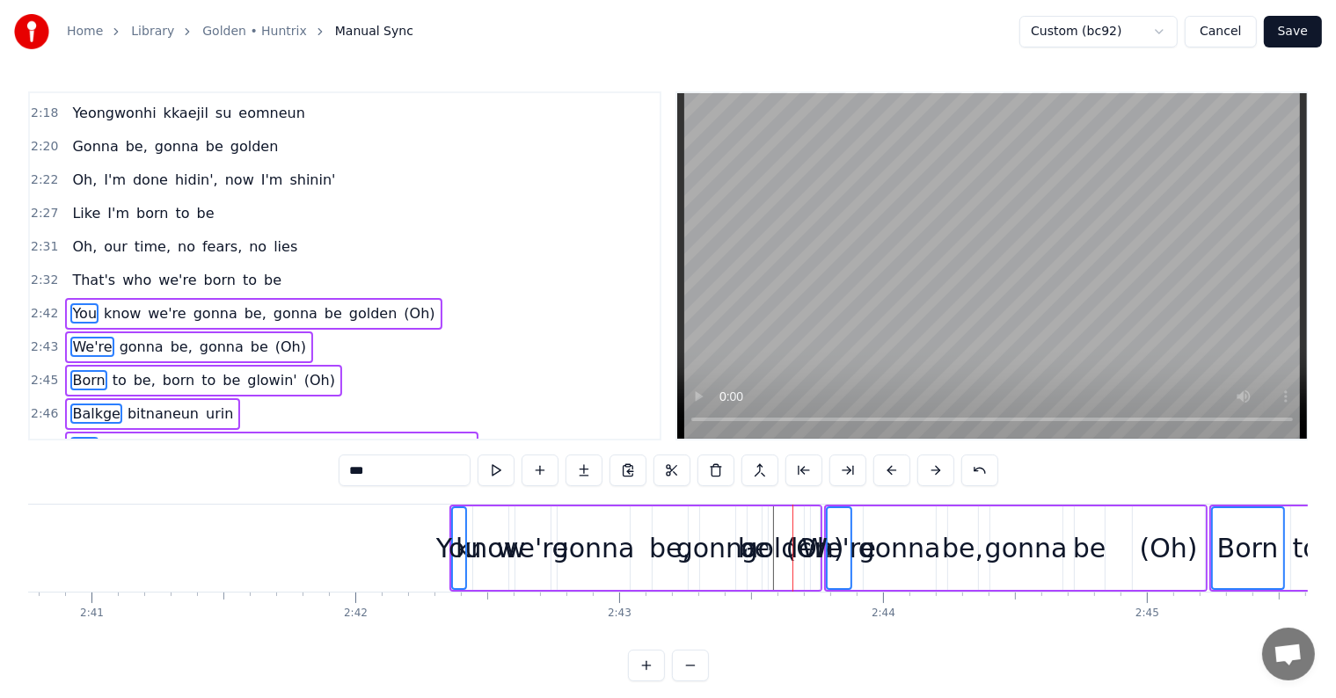
click at [899, 467] on button at bounding box center [891, 471] width 37 height 32
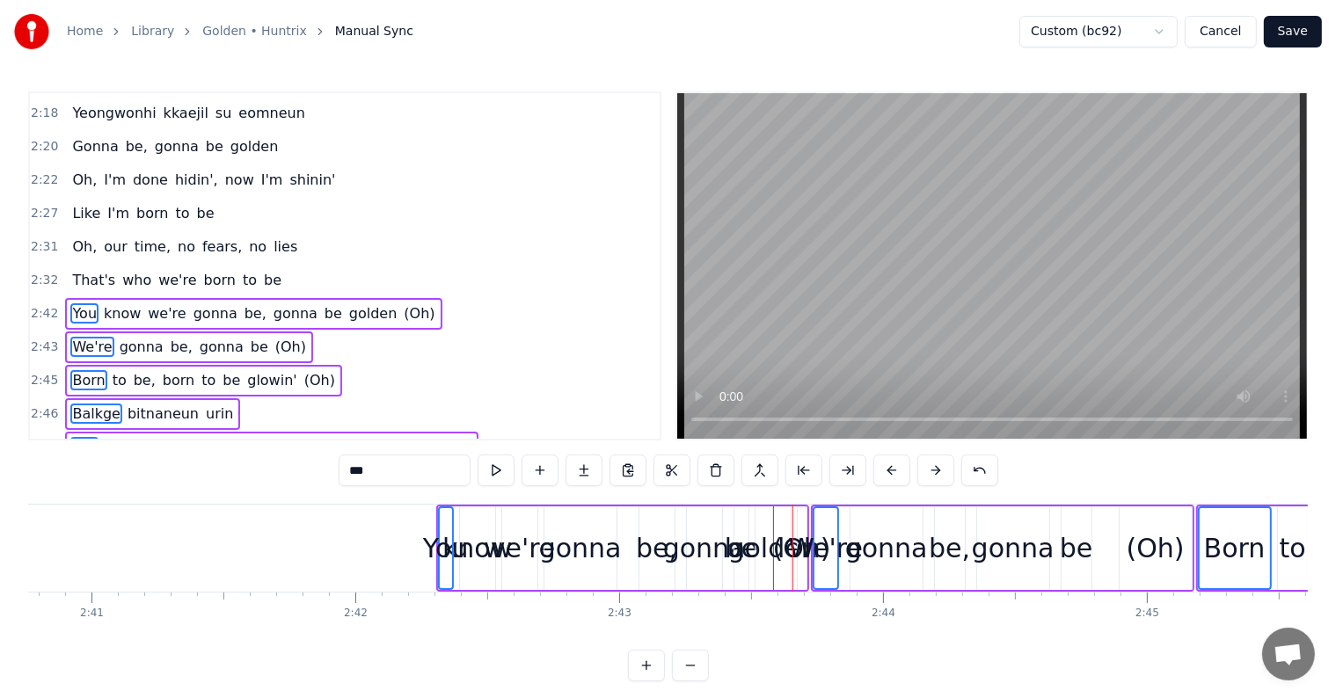
click at [899, 467] on button at bounding box center [891, 471] width 37 height 32
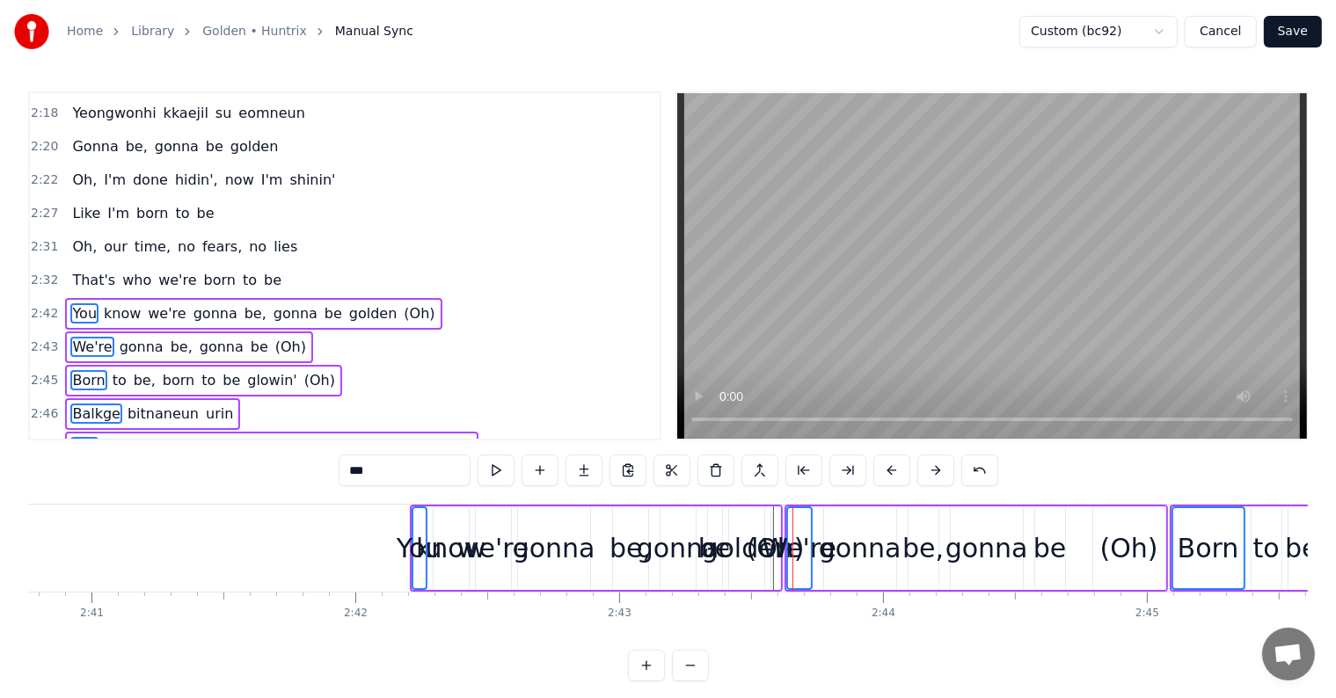
click at [899, 467] on button at bounding box center [891, 471] width 37 height 32
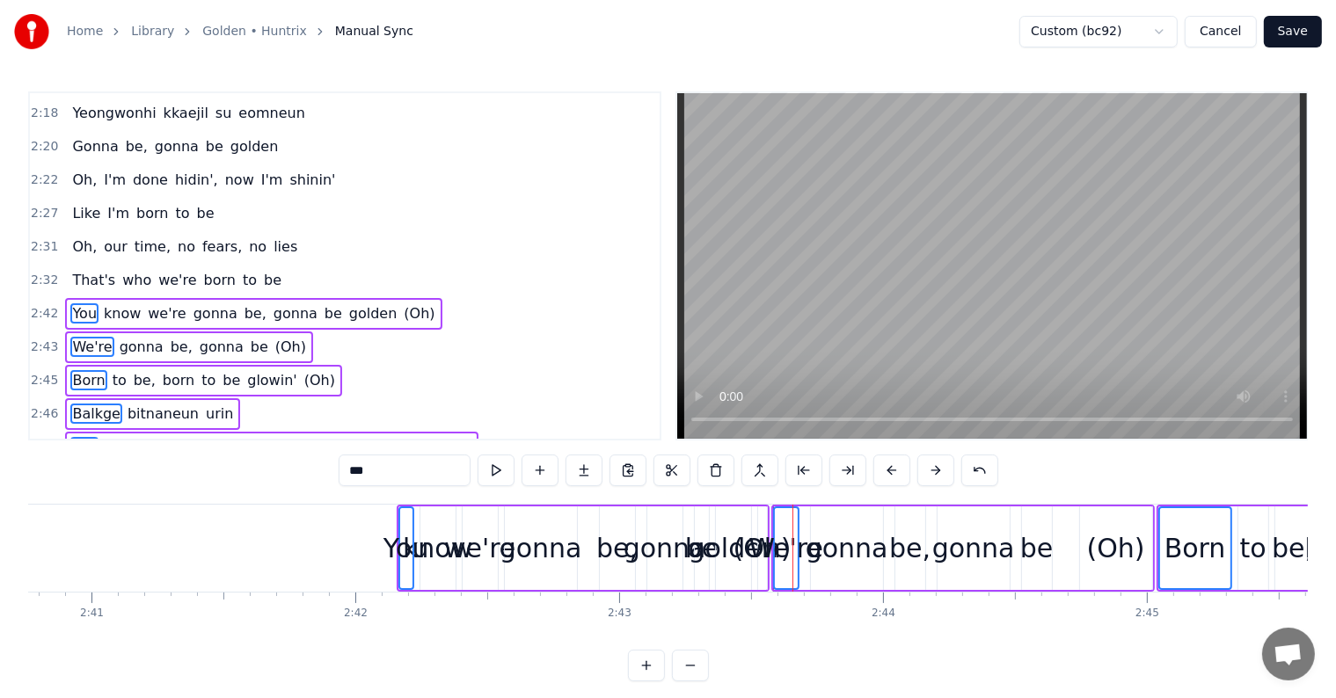
click at [899, 467] on button at bounding box center [891, 471] width 37 height 32
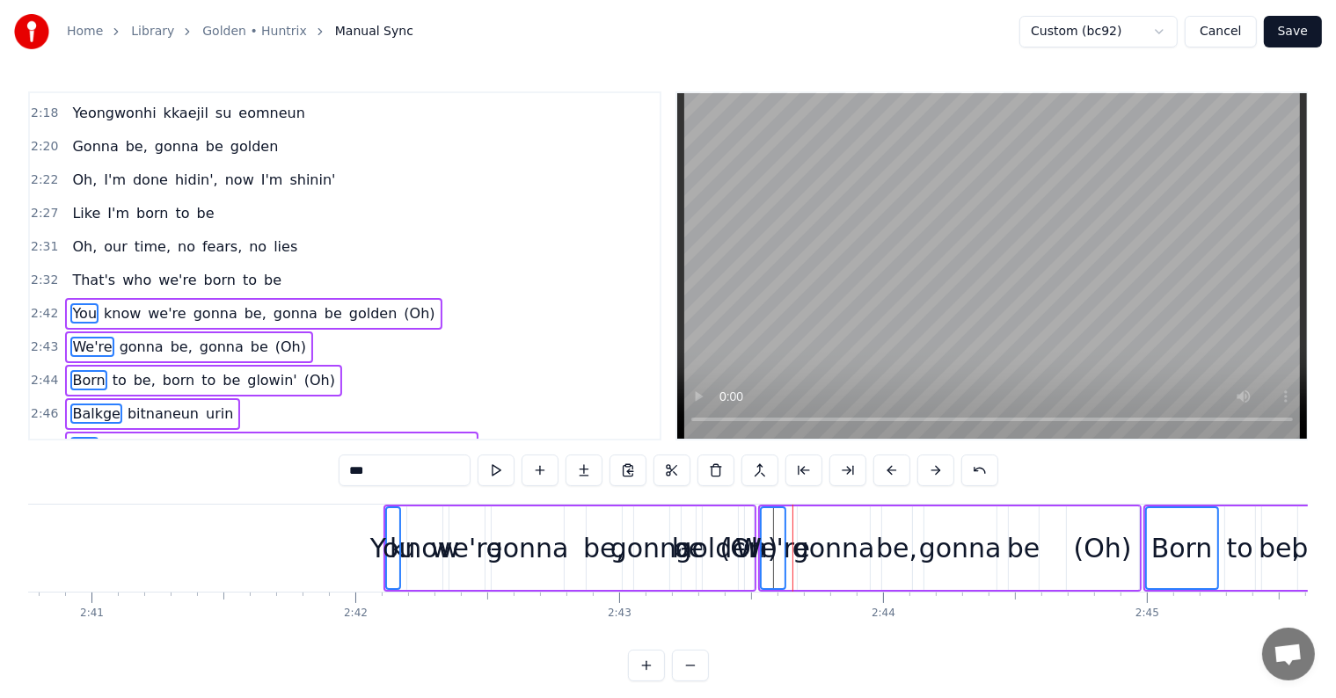
click at [899, 467] on button at bounding box center [891, 471] width 37 height 32
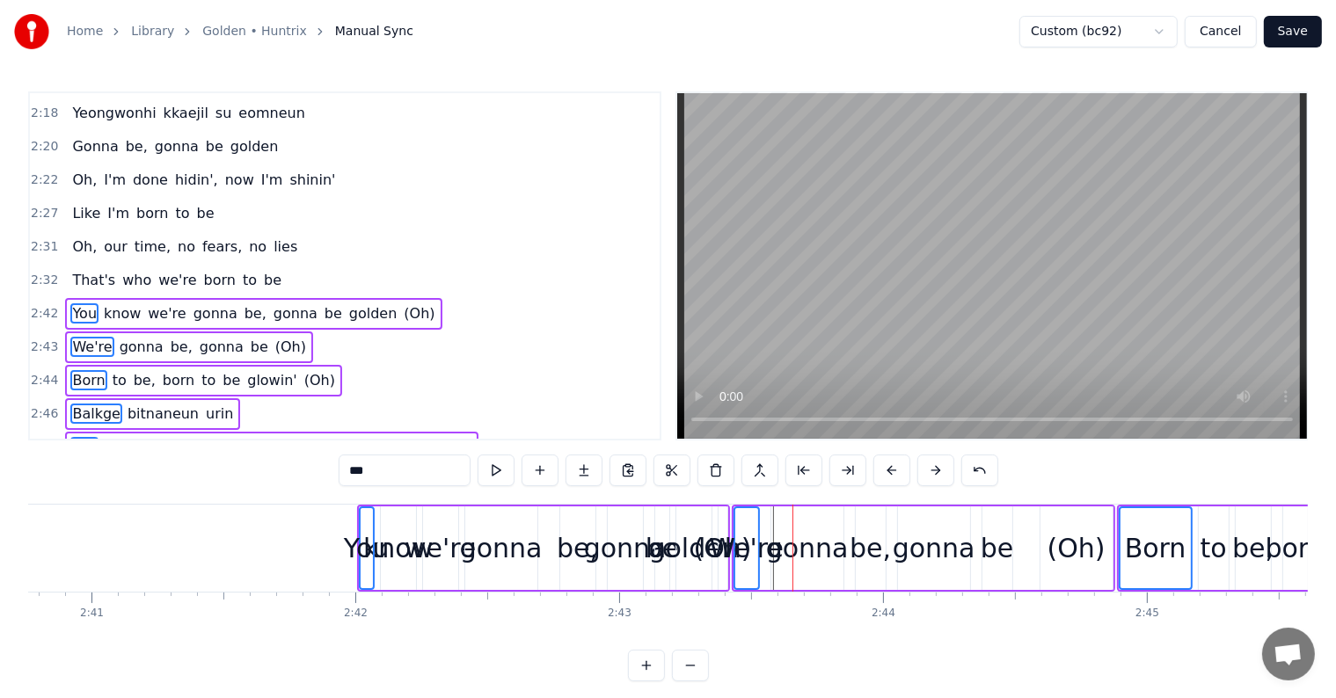
click at [899, 467] on button at bounding box center [891, 471] width 37 height 32
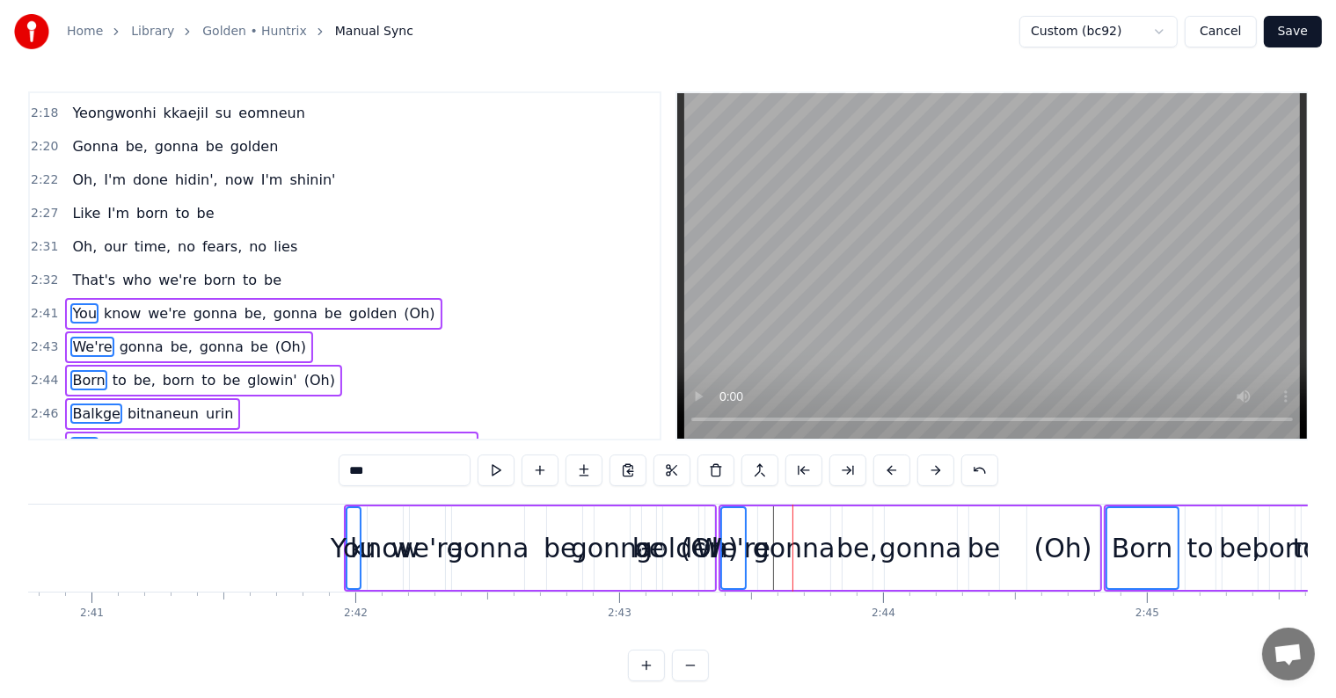
click at [899, 467] on button at bounding box center [891, 471] width 37 height 32
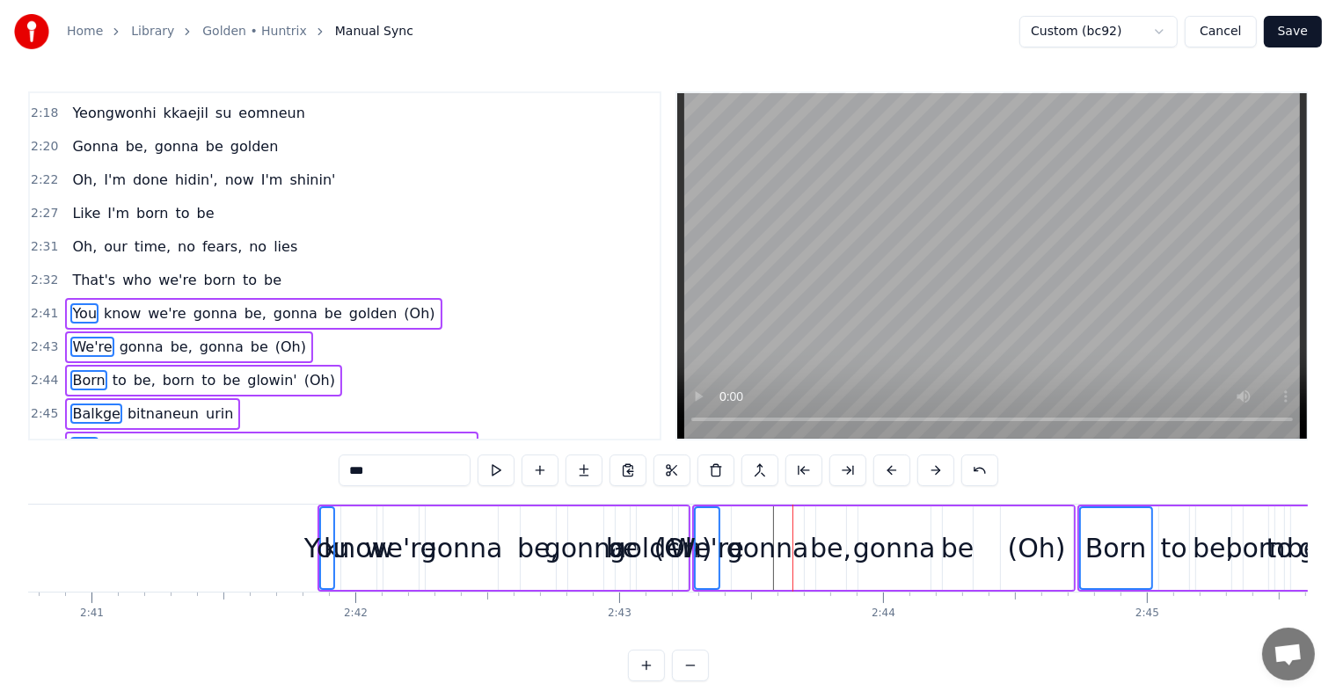
click at [899, 467] on button at bounding box center [891, 471] width 37 height 32
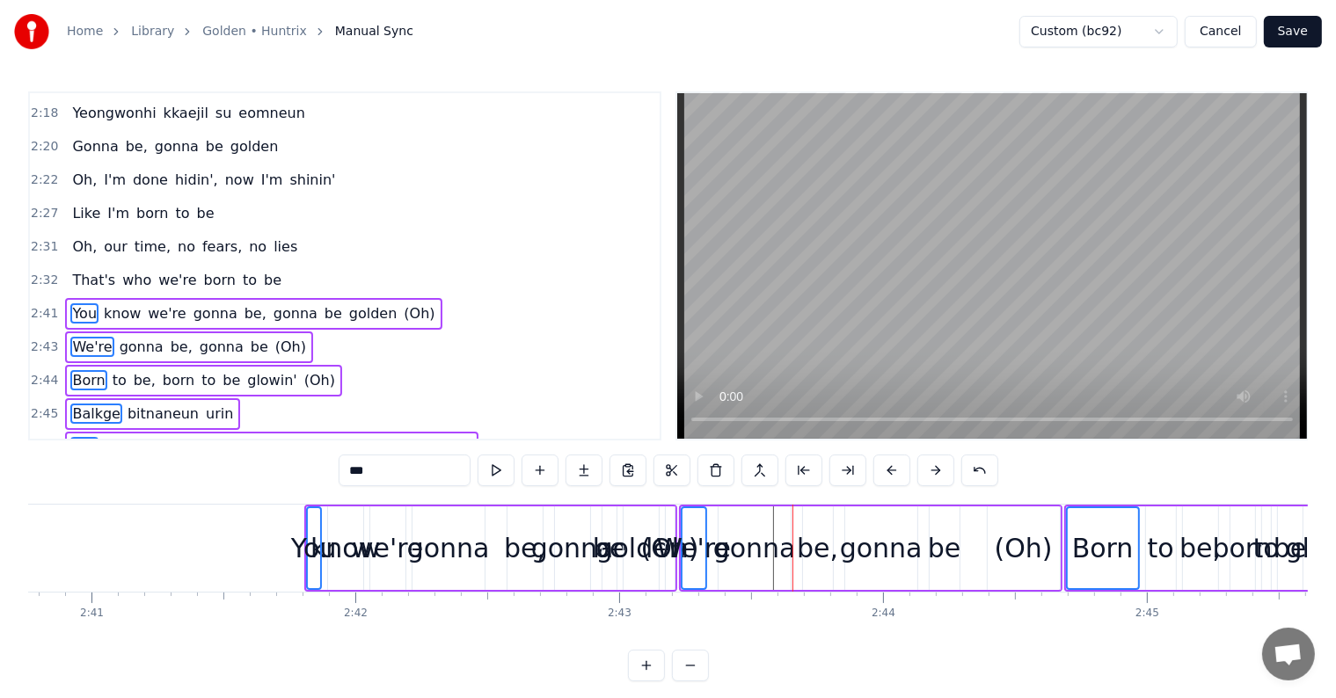
click at [899, 467] on button at bounding box center [891, 471] width 37 height 32
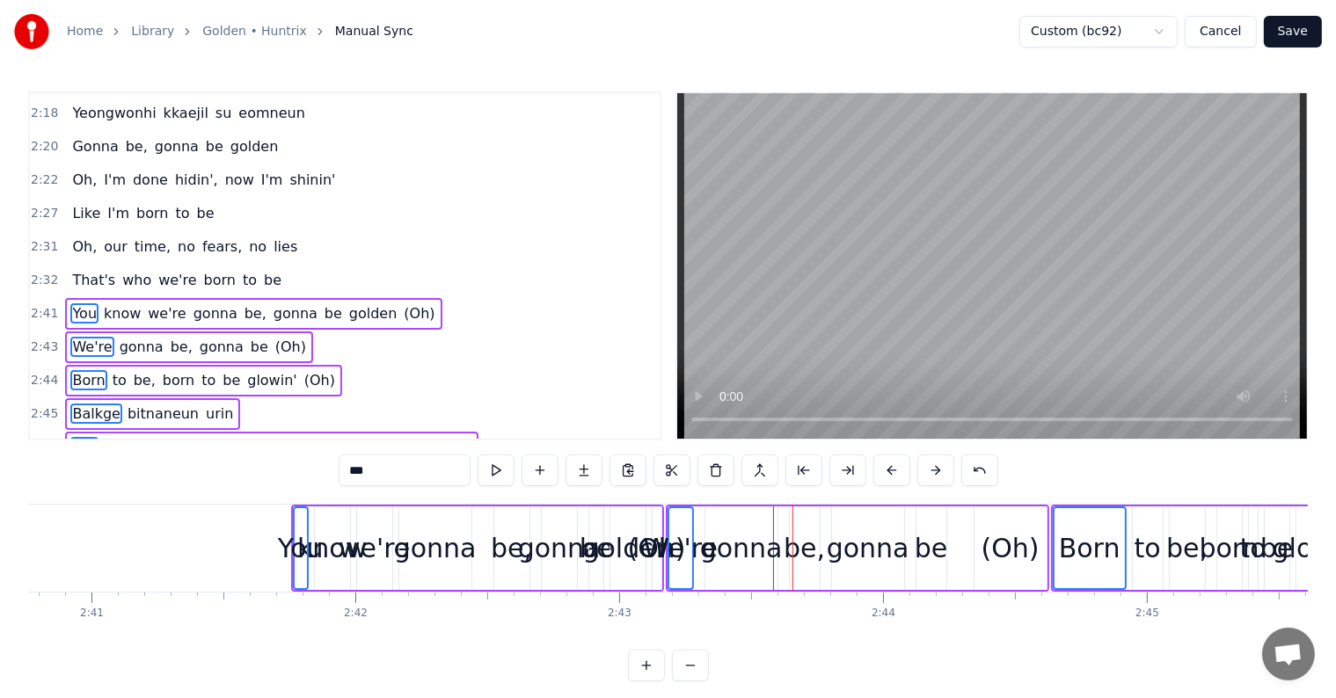
click at [899, 467] on button at bounding box center [891, 471] width 37 height 32
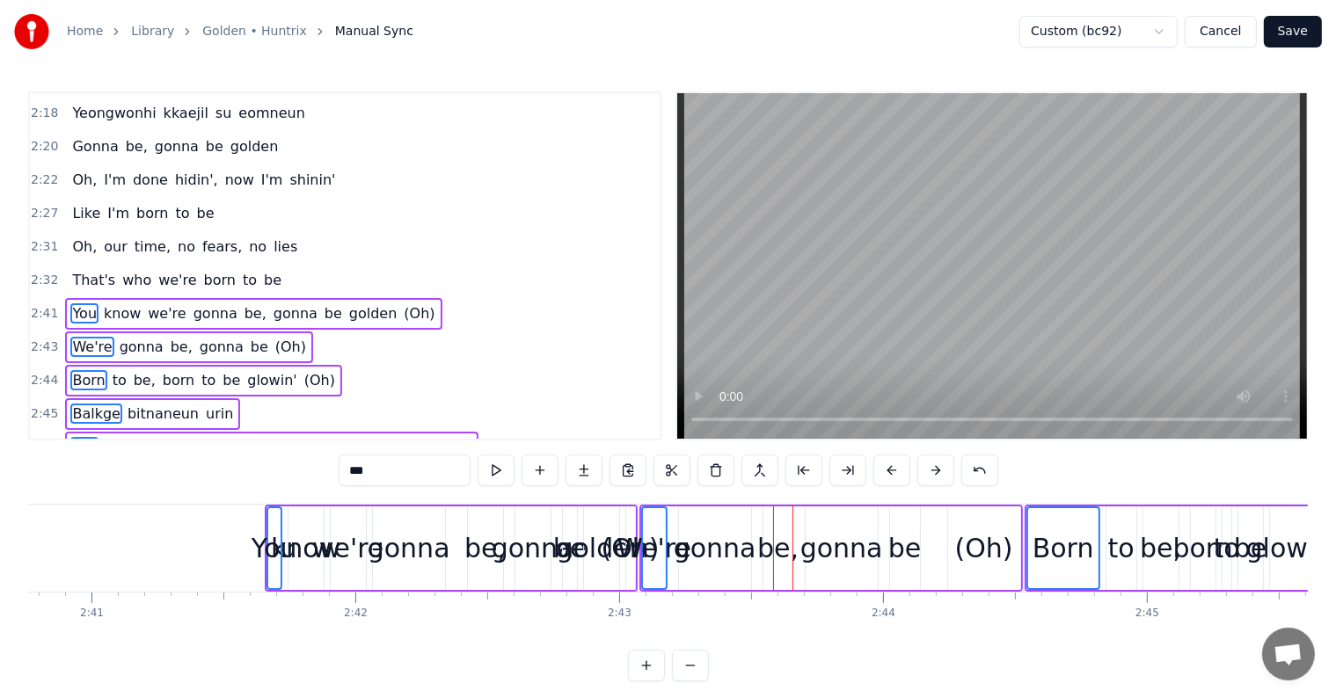
click at [899, 467] on button at bounding box center [891, 471] width 37 height 32
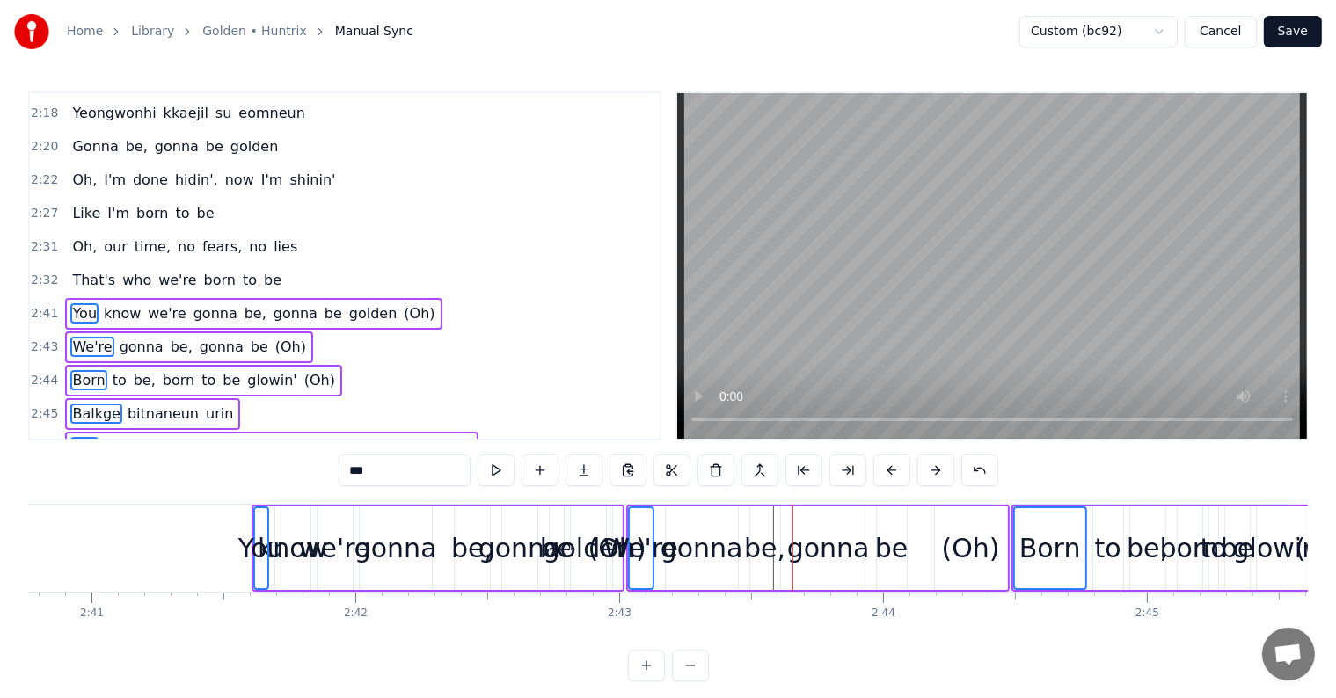
click at [899, 467] on button at bounding box center [891, 471] width 37 height 32
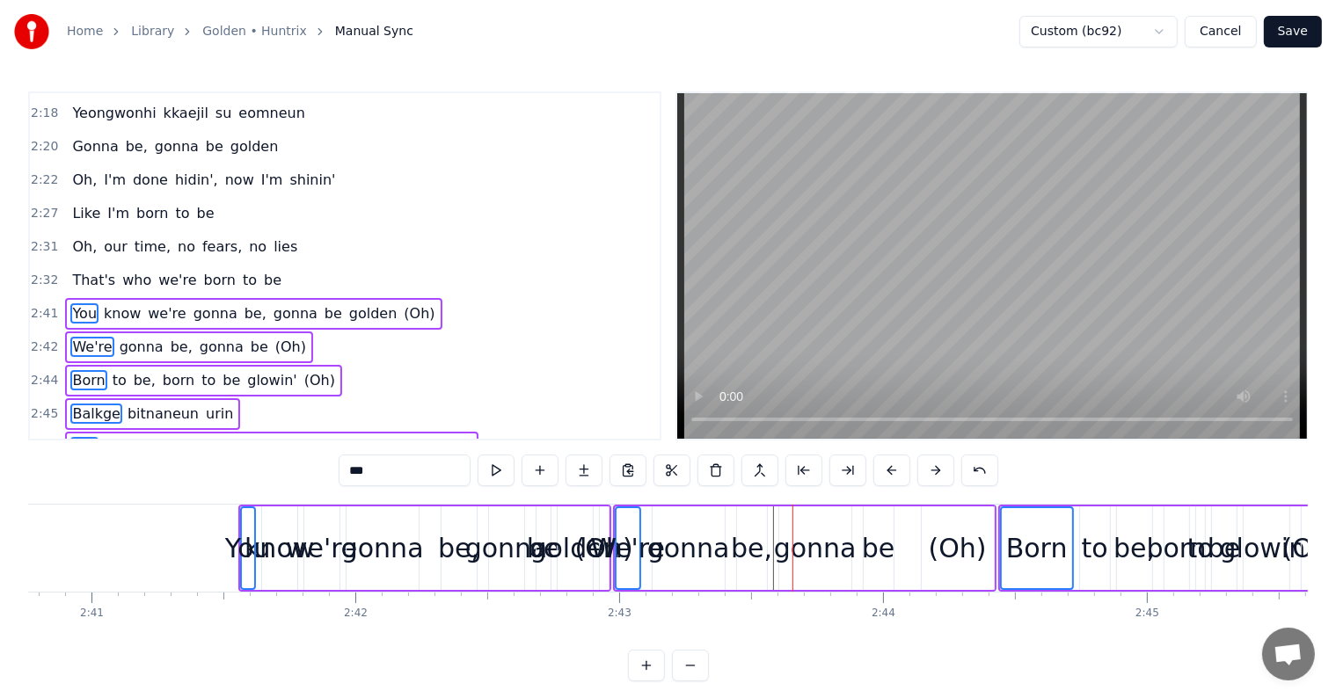
click at [899, 467] on button at bounding box center [891, 471] width 37 height 32
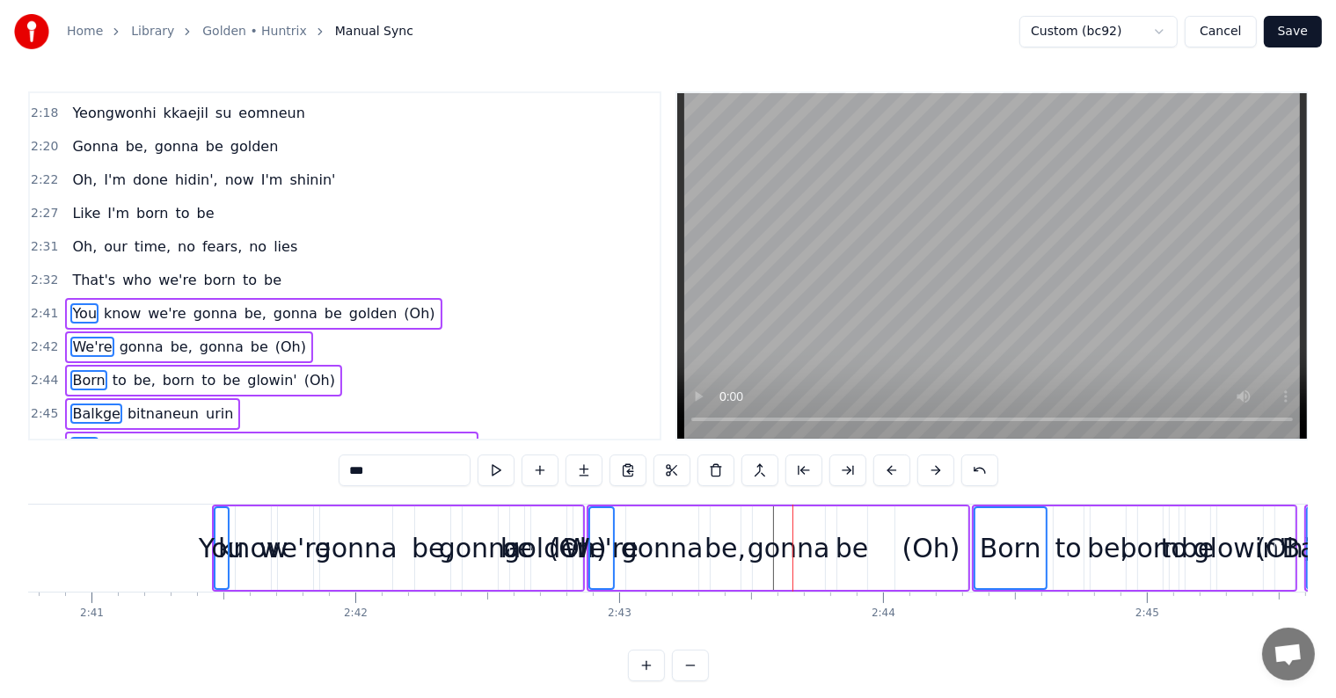
click at [899, 467] on button at bounding box center [891, 471] width 37 height 32
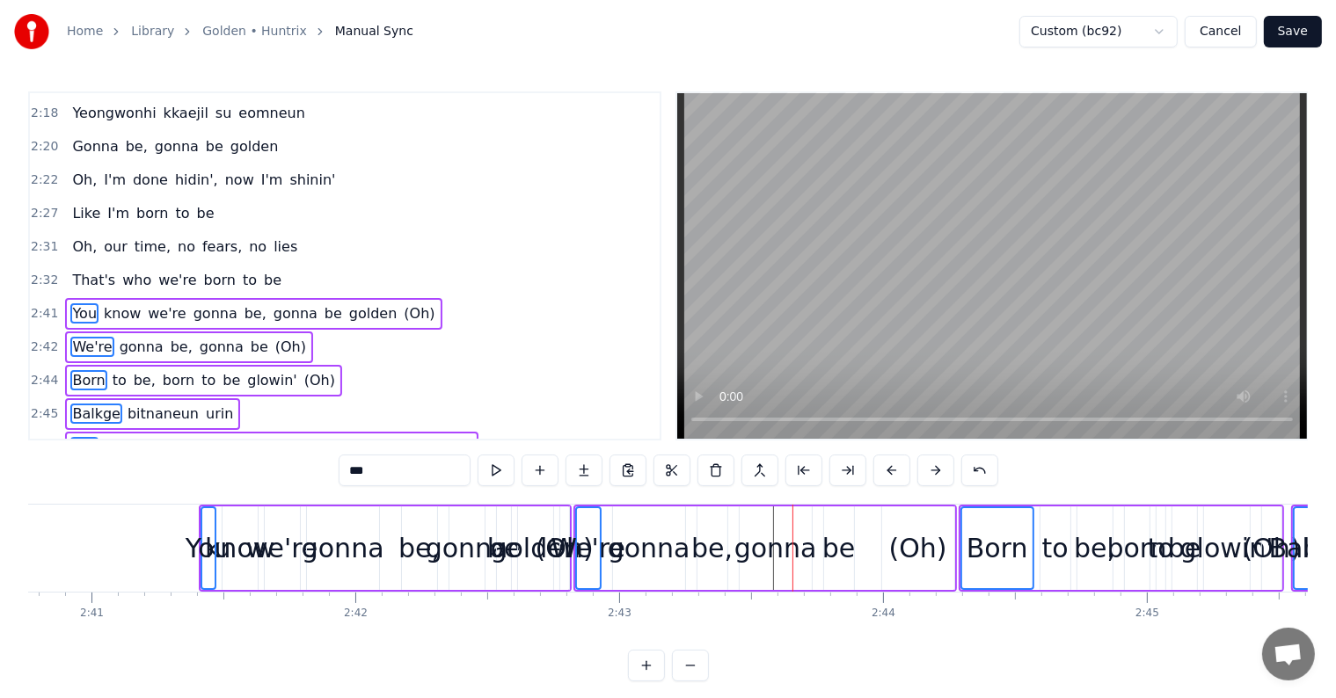
click at [899, 467] on button at bounding box center [891, 471] width 37 height 32
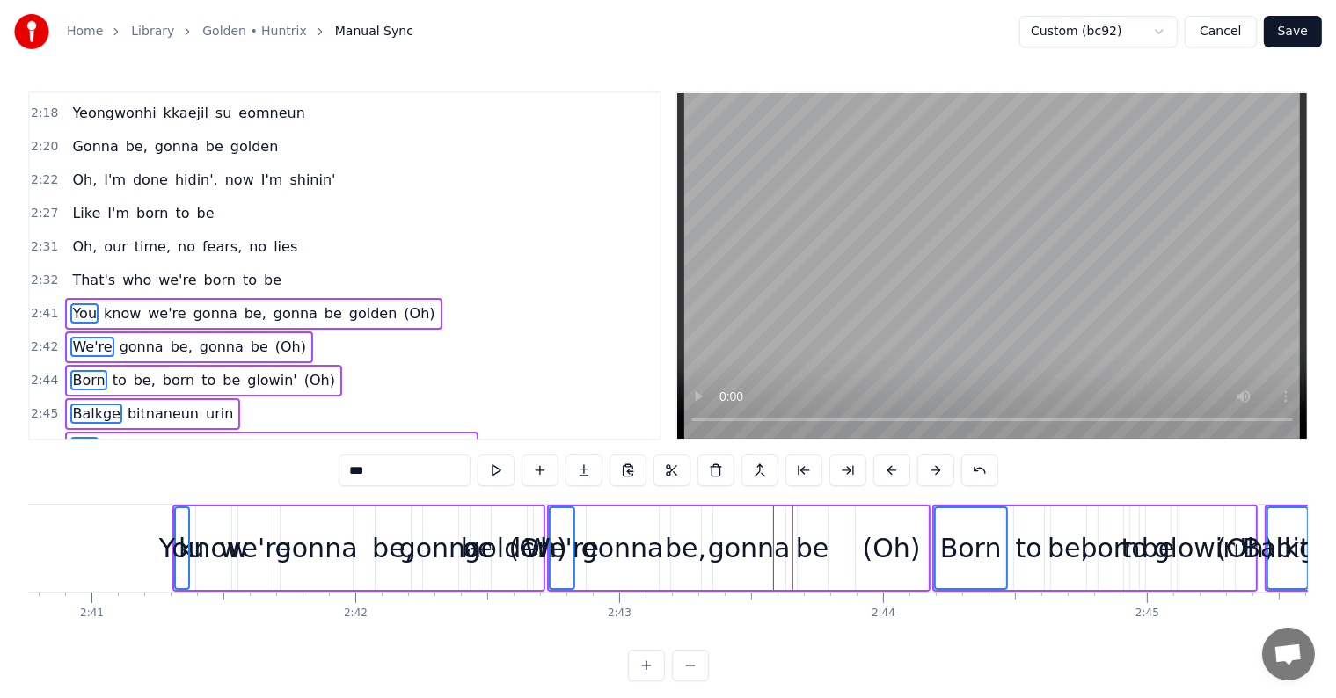
click at [899, 467] on button at bounding box center [891, 471] width 37 height 32
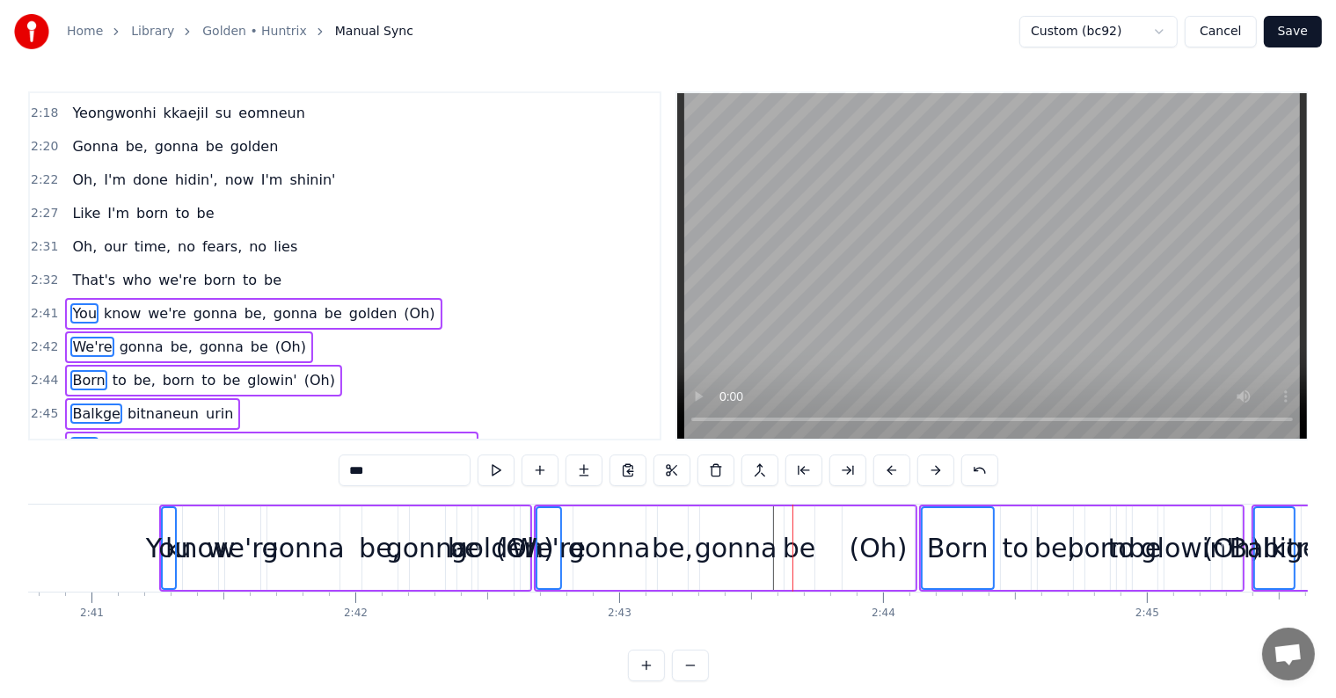
click at [899, 467] on button at bounding box center [891, 471] width 37 height 32
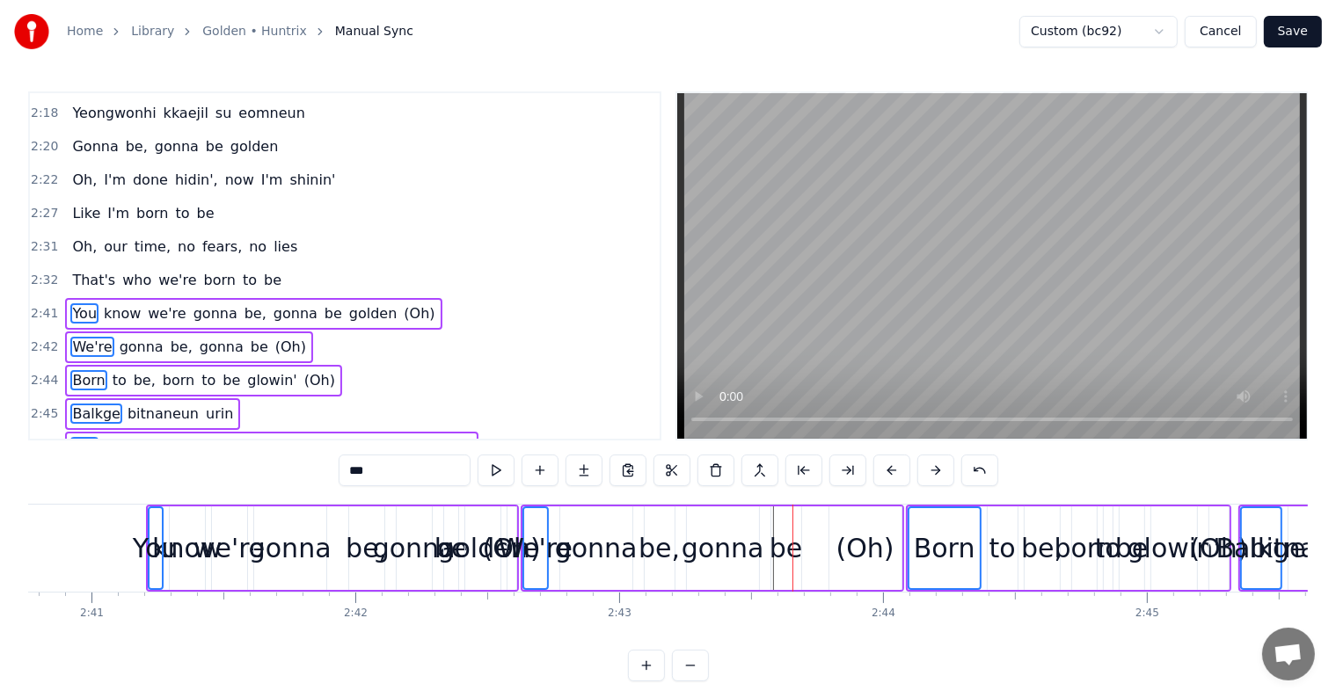
click at [899, 467] on button at bounding box center [891, 471] width 37 height 32
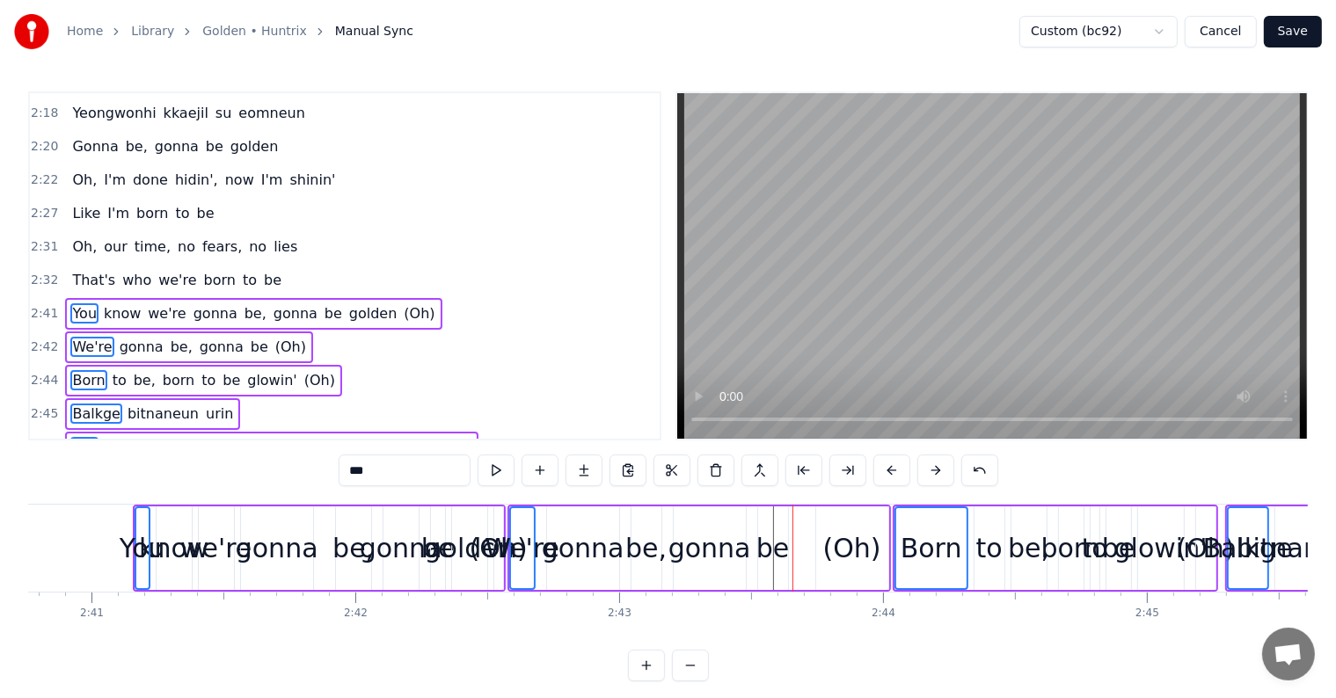
click at [899, 467] on button at bounding box center [891, 471] width 37 height 32
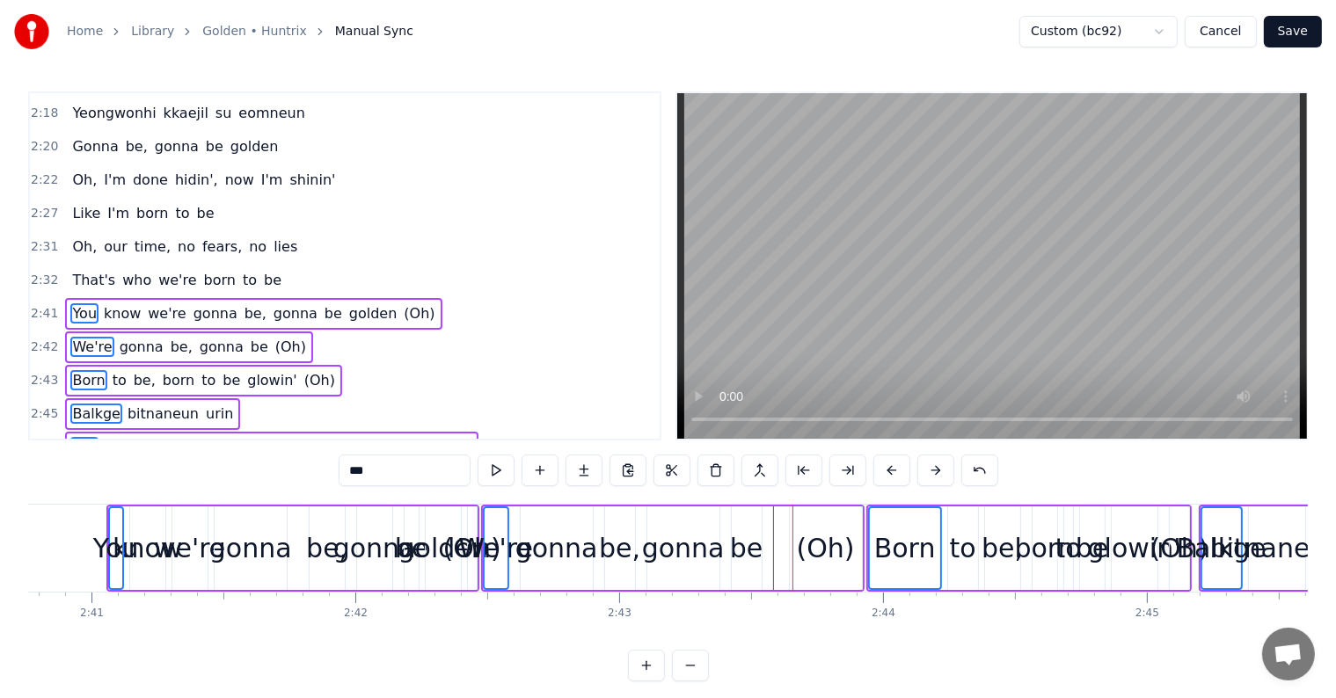
click at [899, 467] on button at bounding box center [891, 471] width 37 height 32
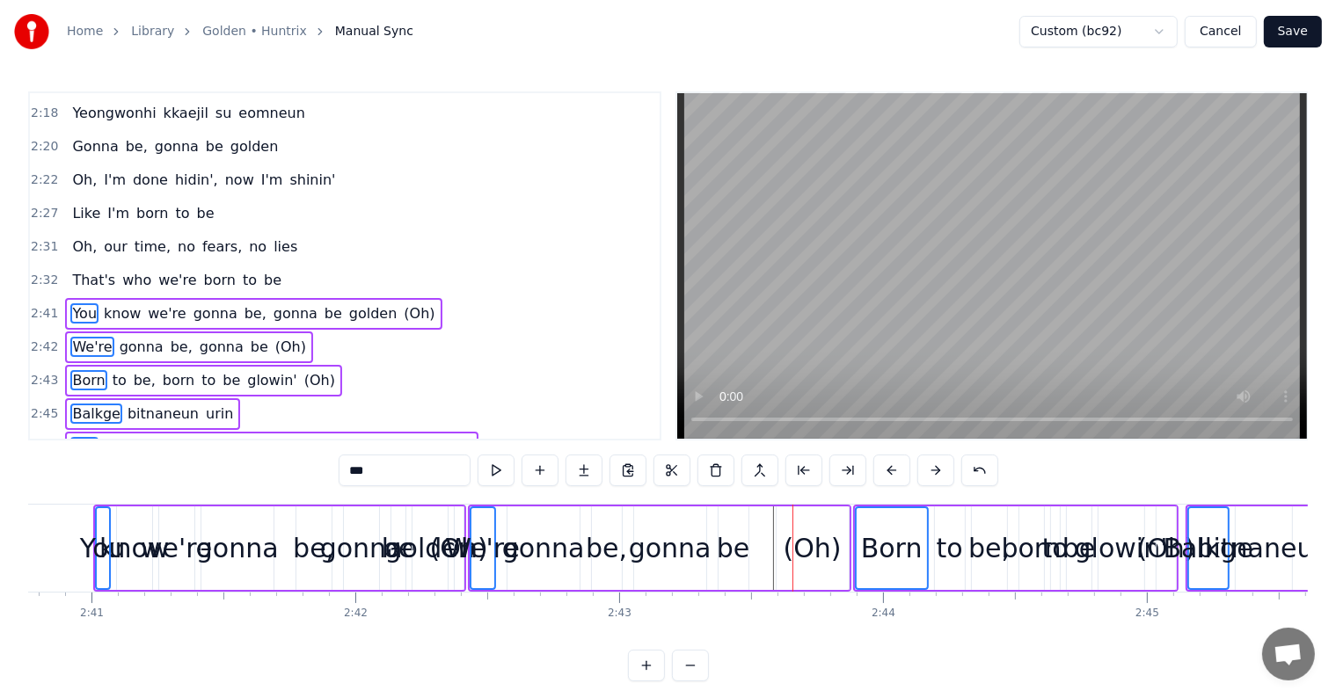
click at [899, 467] on button at bounding box center [891, 471] width 37 height 32
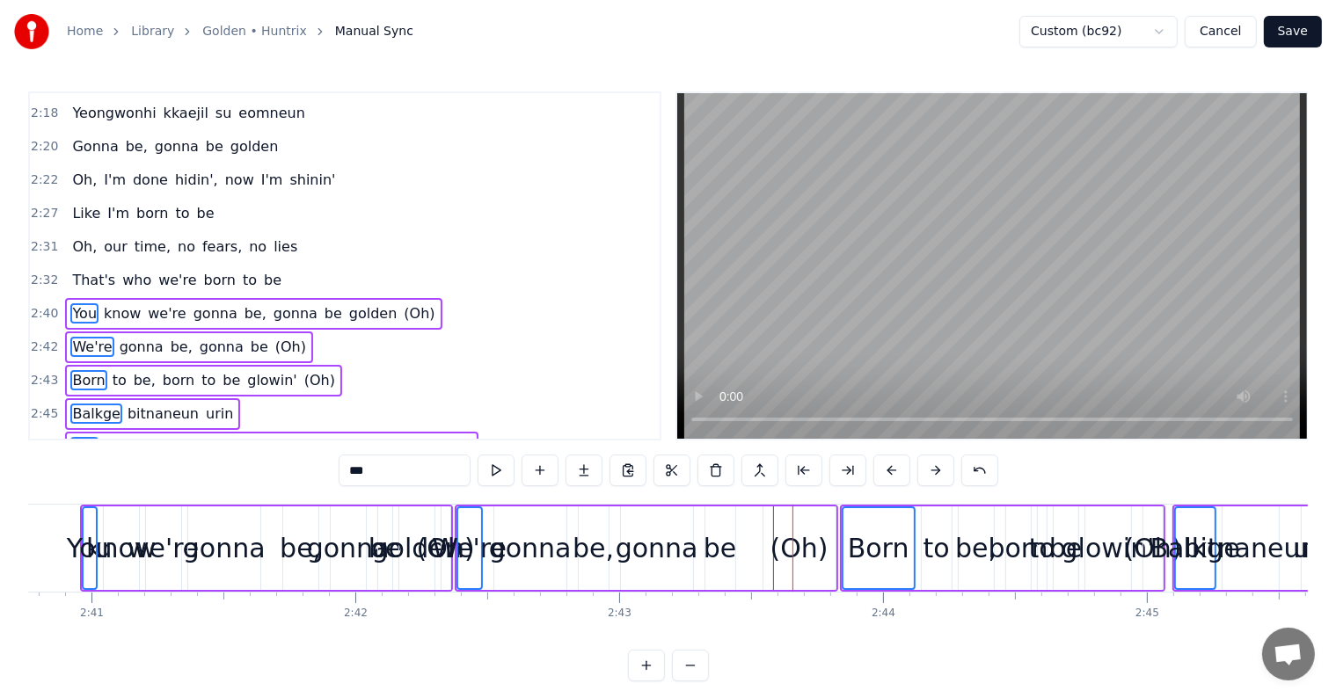
click at [899, 468] on button at bounding box center [891, 471] width 37 height 32
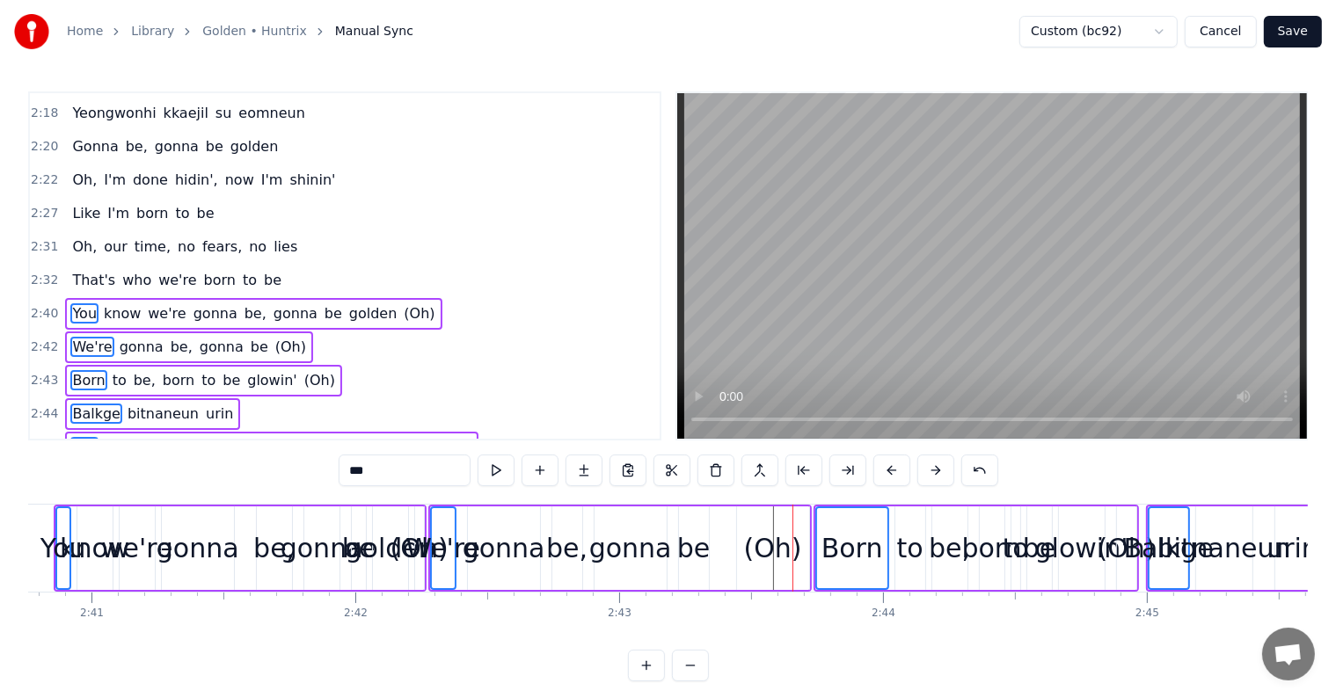
click at [899, 468] on button at bounding box center [891, 471] width 37 height 32
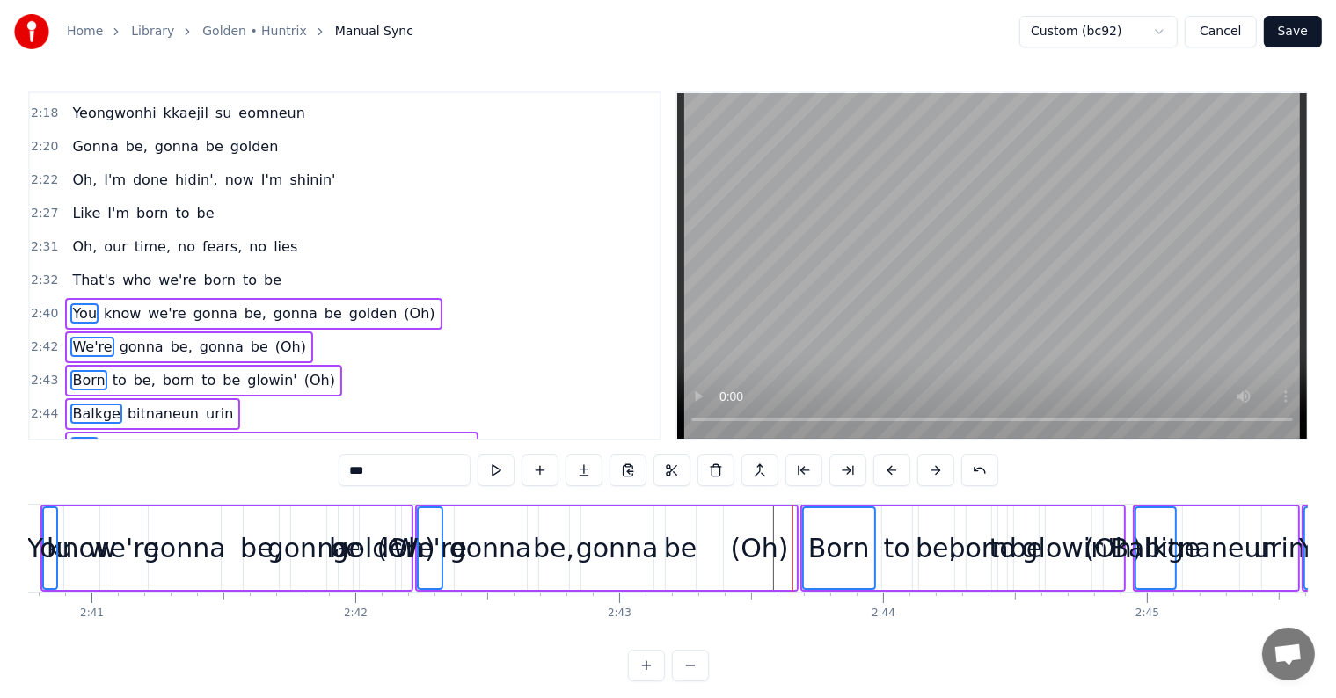
click at [899, 468] on button at bounding box center [891, 471] width 37 height 32
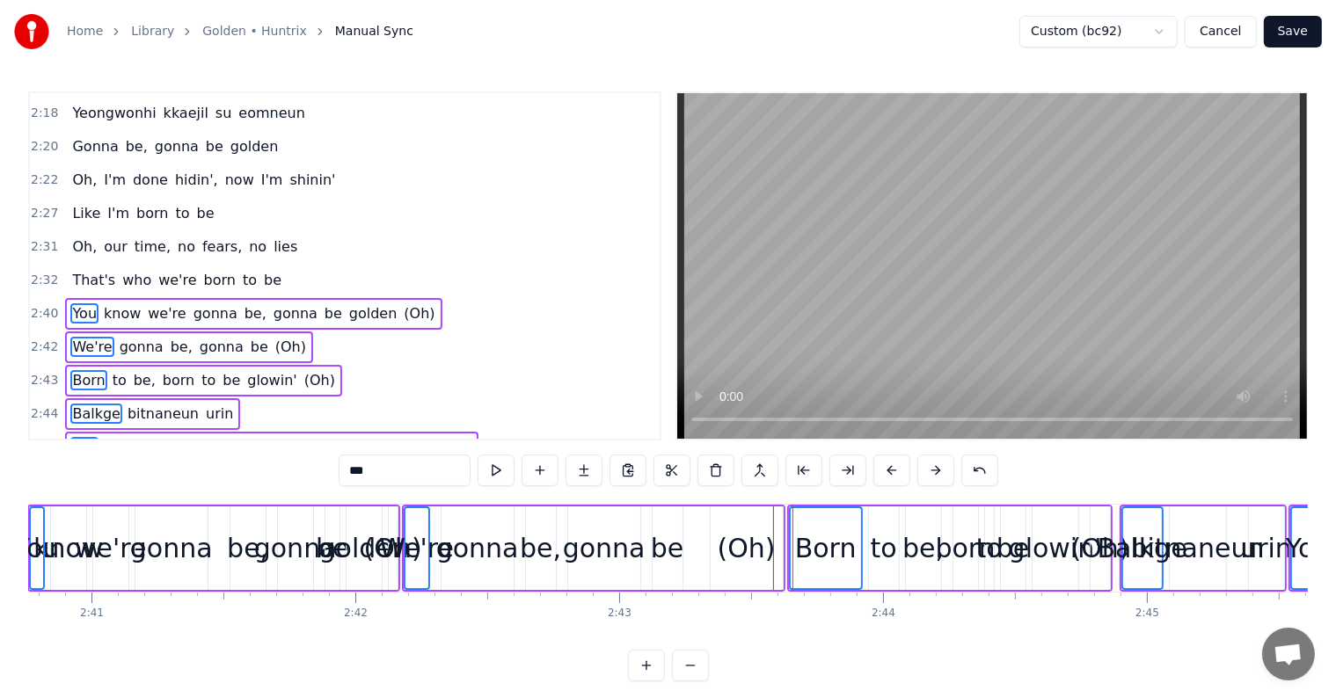
click at [899, 468] on button at bounding box center [891, 471] width 37 height 32
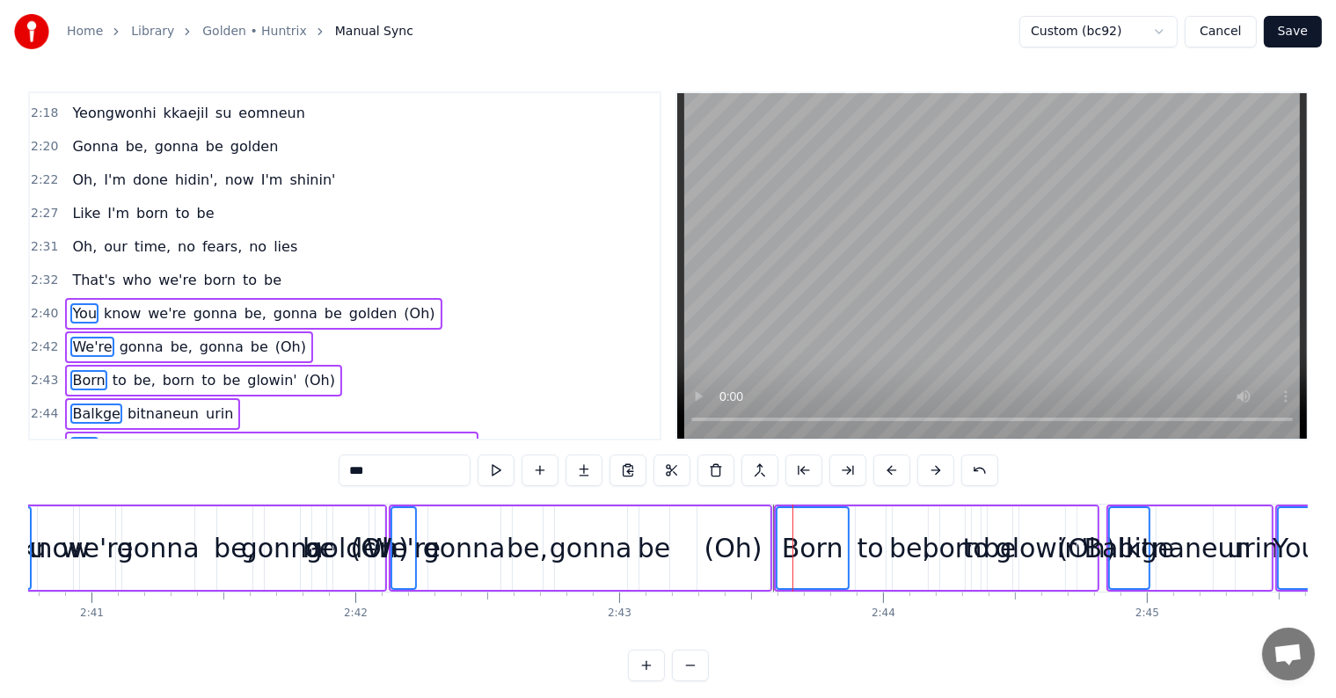
click at [899, 468] on button at bounding box center [891, 471] width 37 height 32
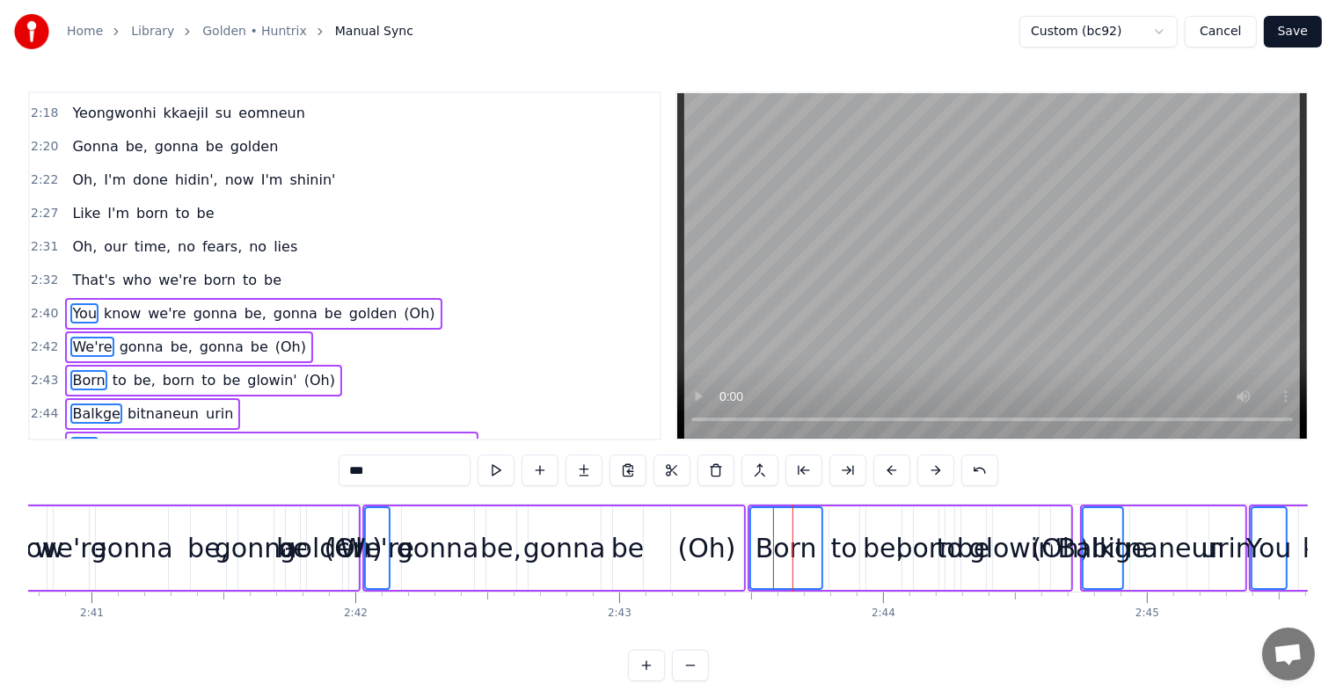
click at [899, 468] on button at bounding box center [891, 471] width 37 height 32
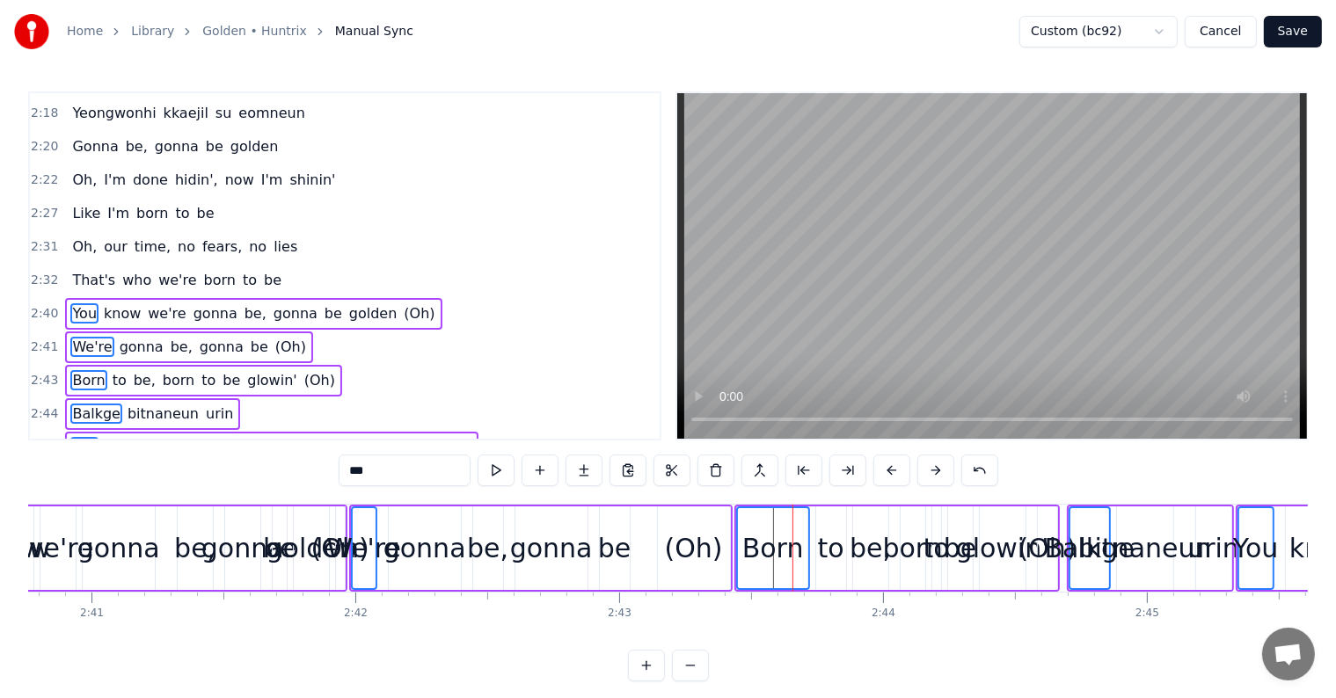
click at [899, 468] on button at bounding box center [891, 471] width 37 height 32
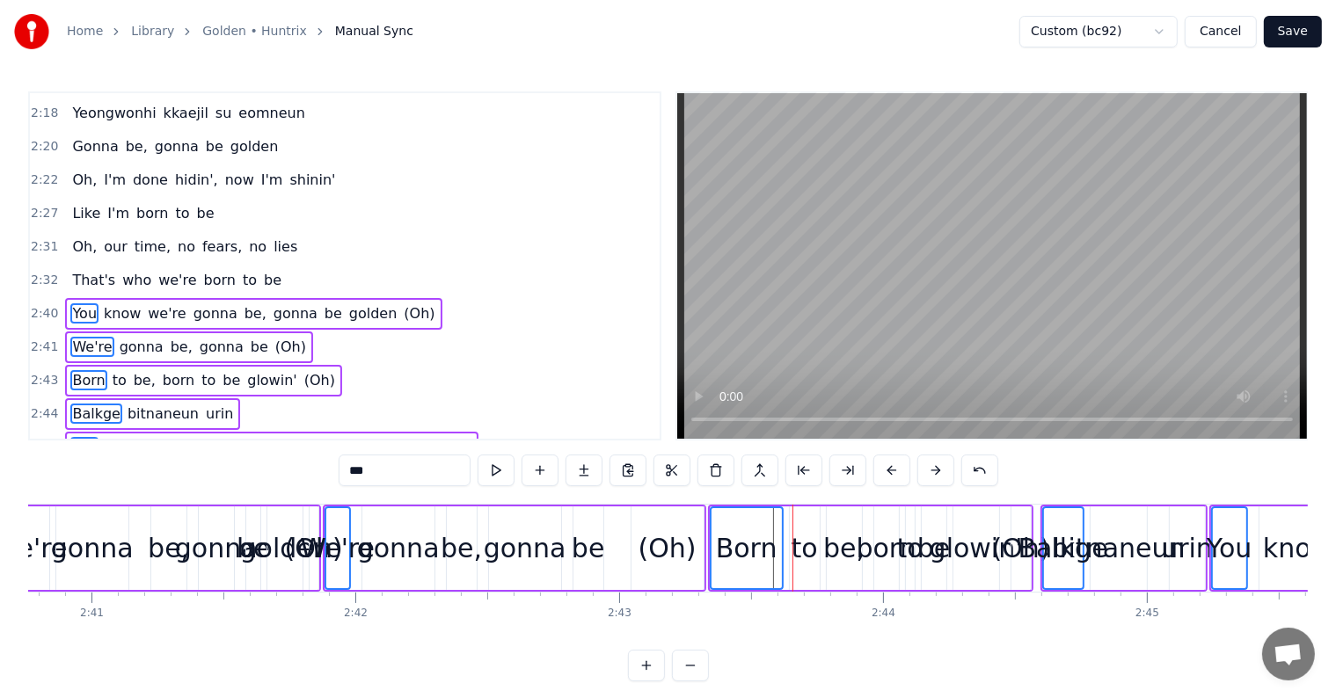
click at [899, 468] on button at bounding box center [891, 471] width 37 height 32
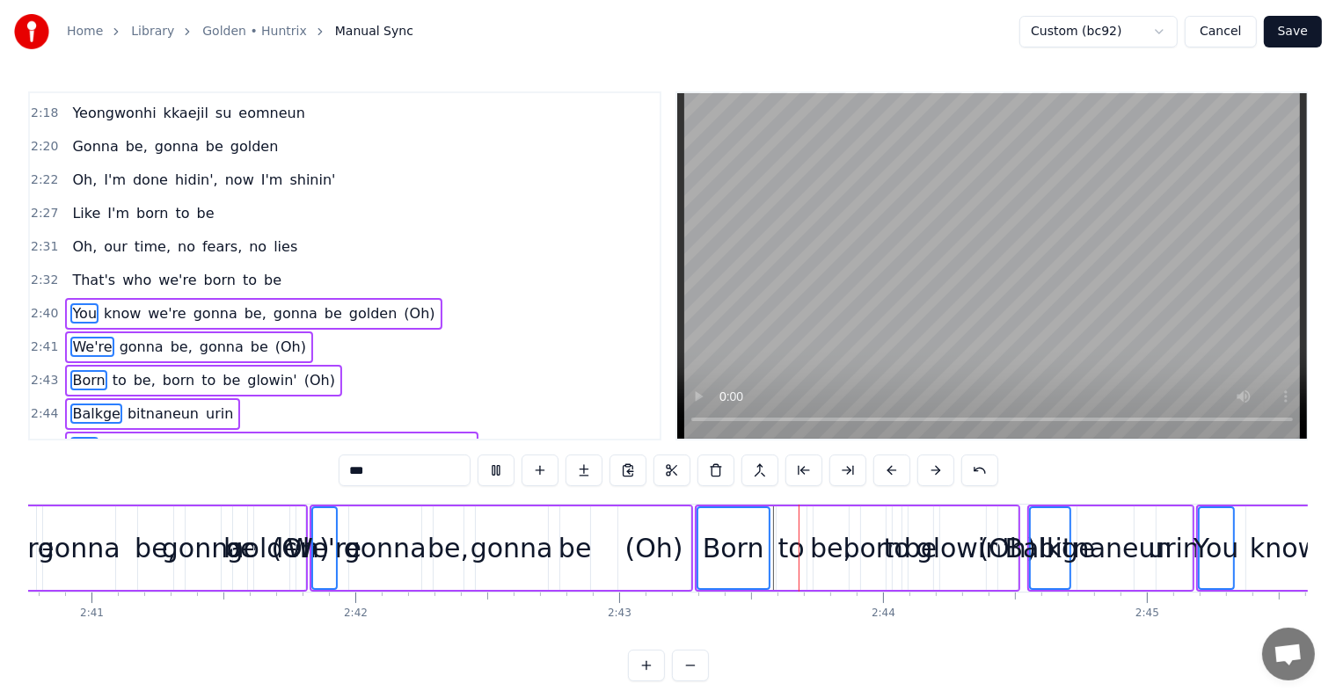
click at [899, 468] on button at bounding box center [891, 471] width 37 height 32
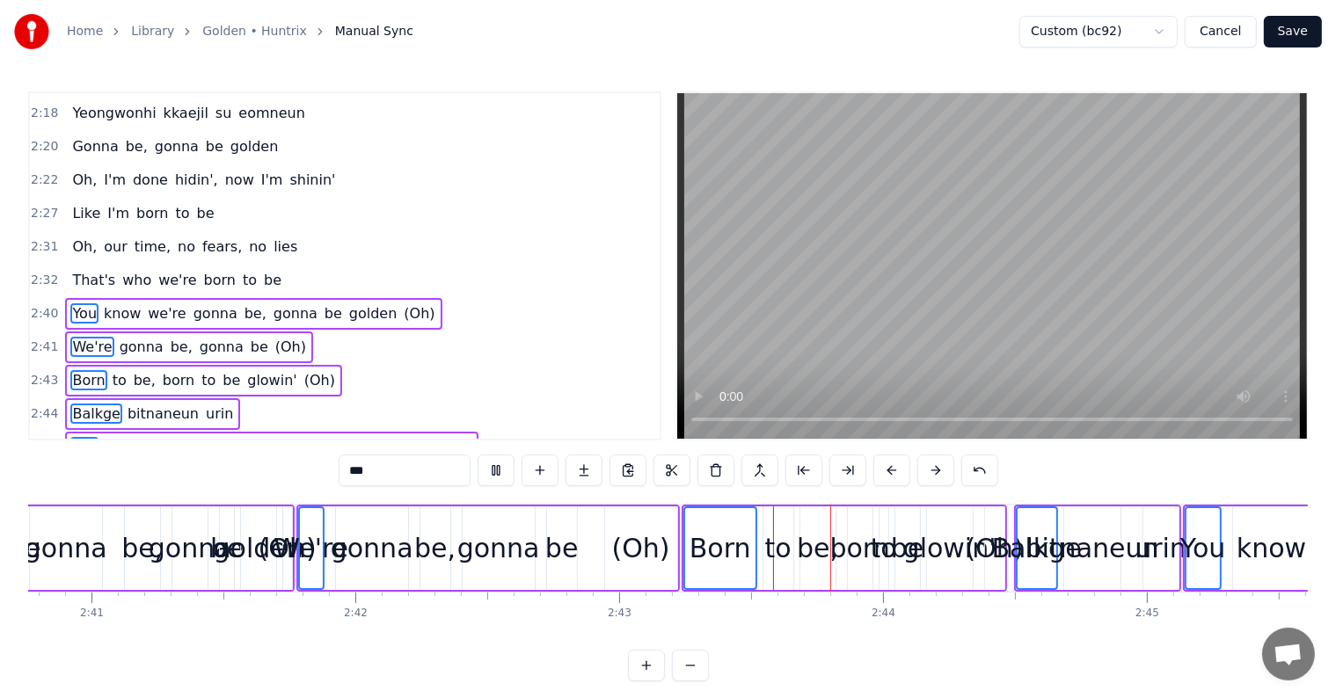
click at [899, 468] on button at bounding box center [891, 471] width 37 height 32
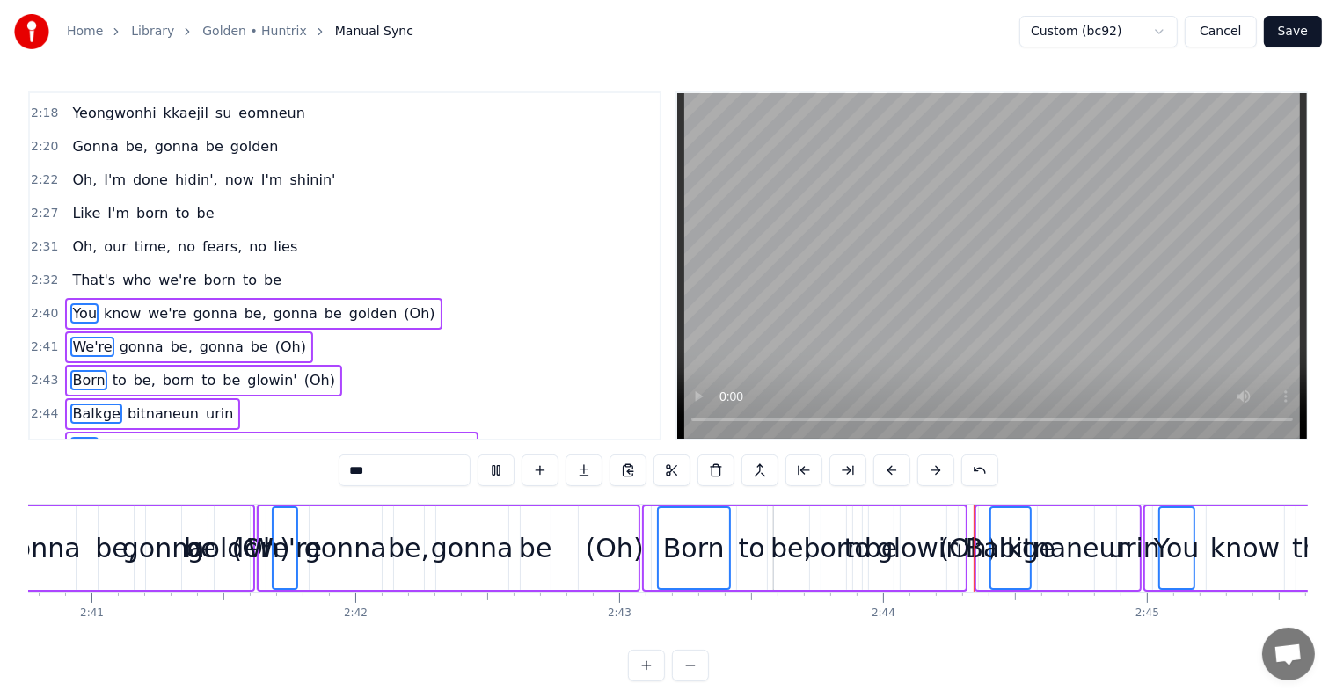
click at [899, 468] on button at bounding box center [891, 471] width 37 height 32
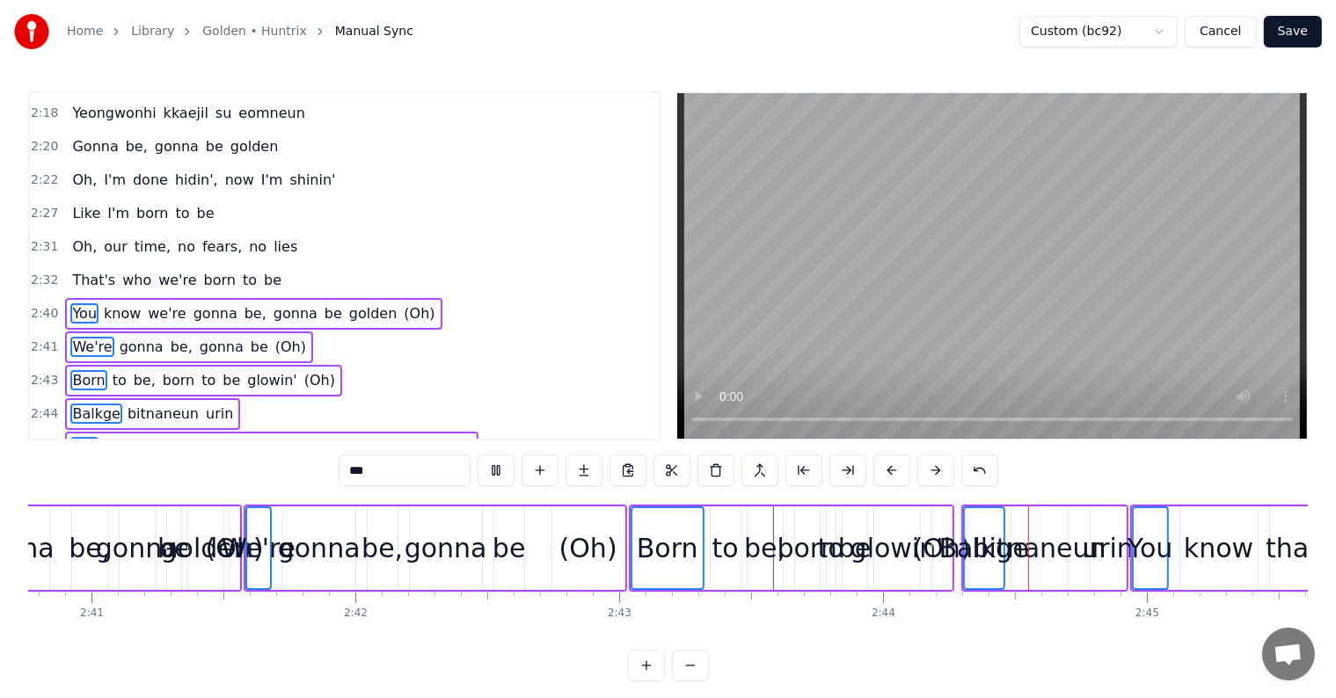
click at [899, 468] on button at bounding box center [891, 471] width 37 height 32
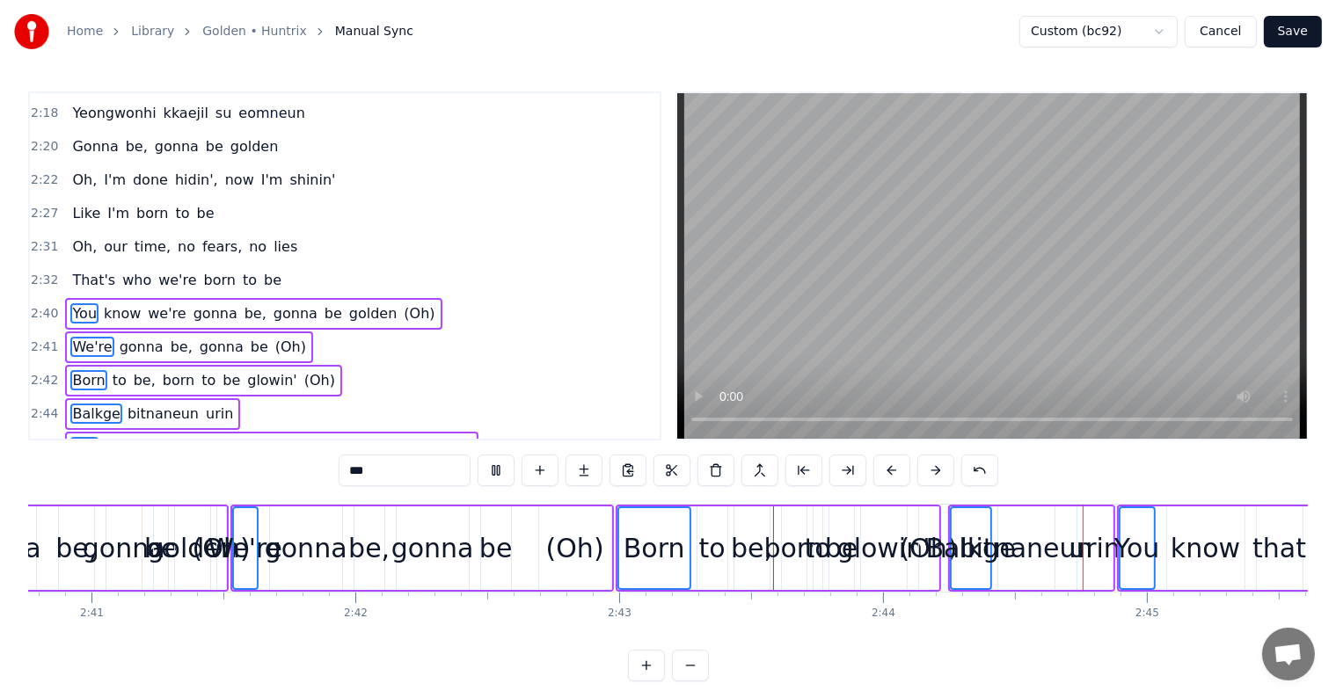
click at [899, 468] on button at bounding box center [891, 471] width 37 height 32
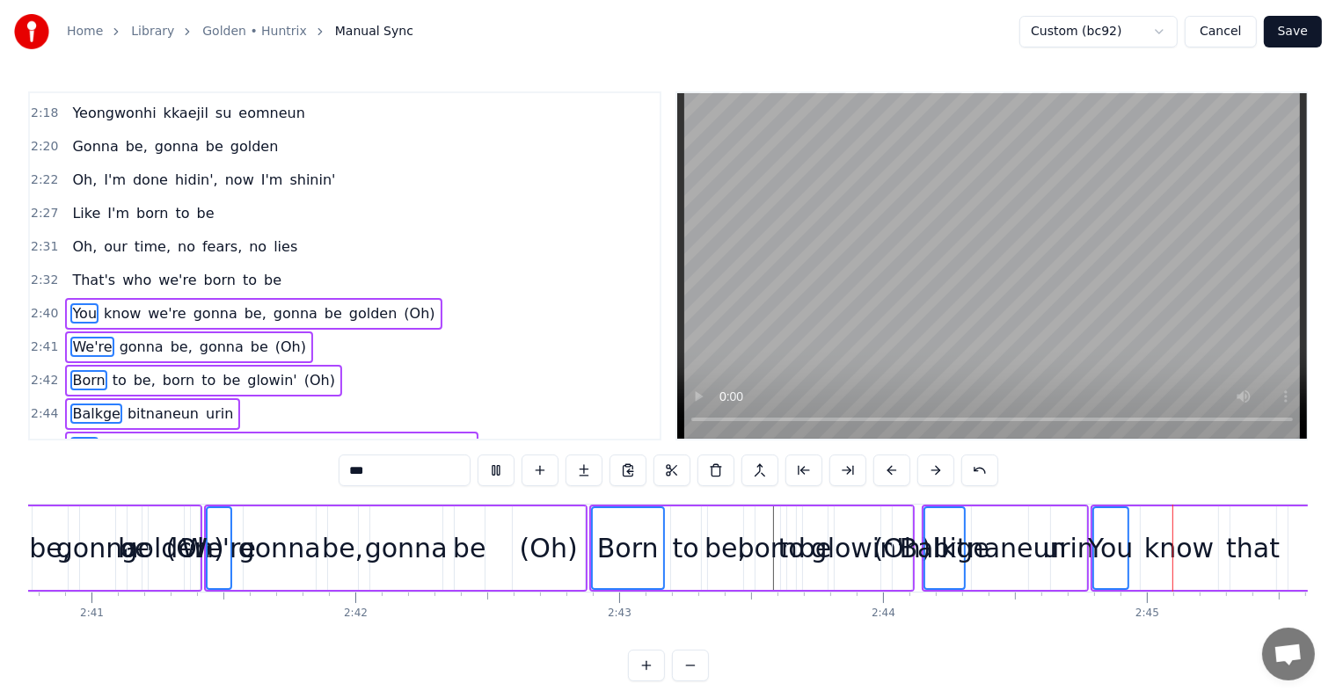
click at [899, 468] on button at bounding box center [891, 471] width 37 height 32
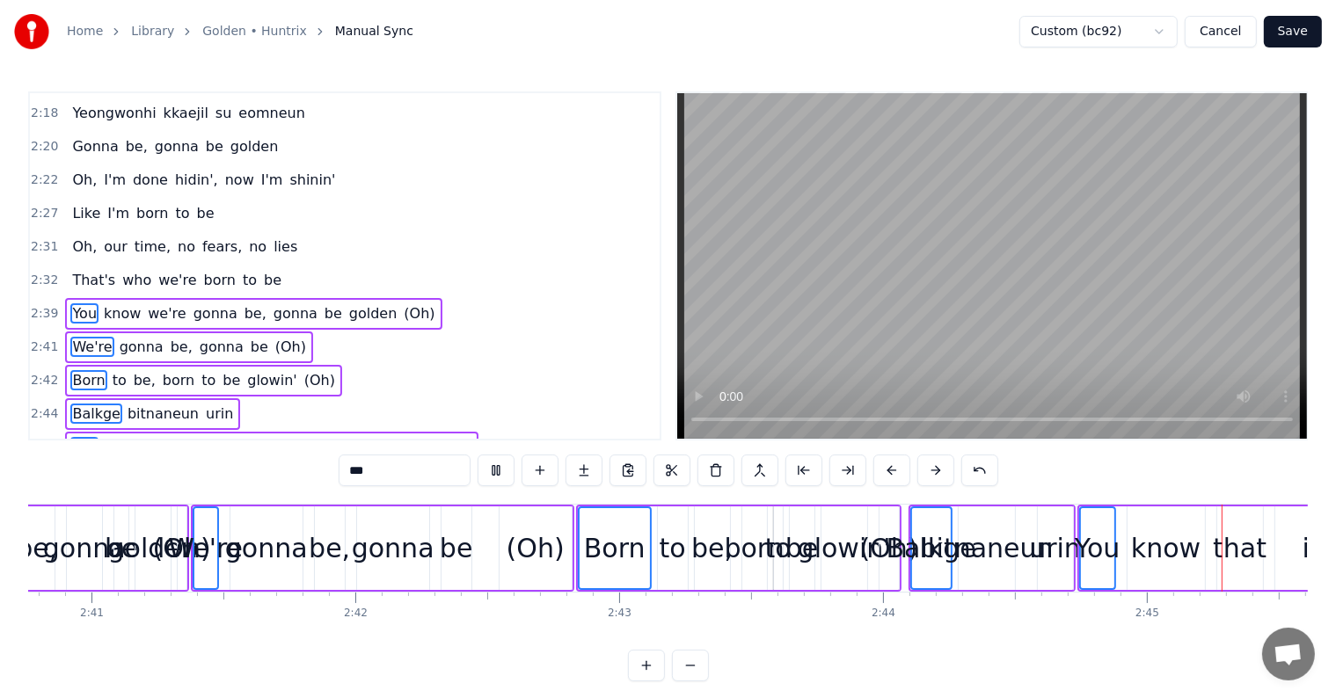
click at [899, 468] on button at bounding box center [891, 471] width 37 height 32
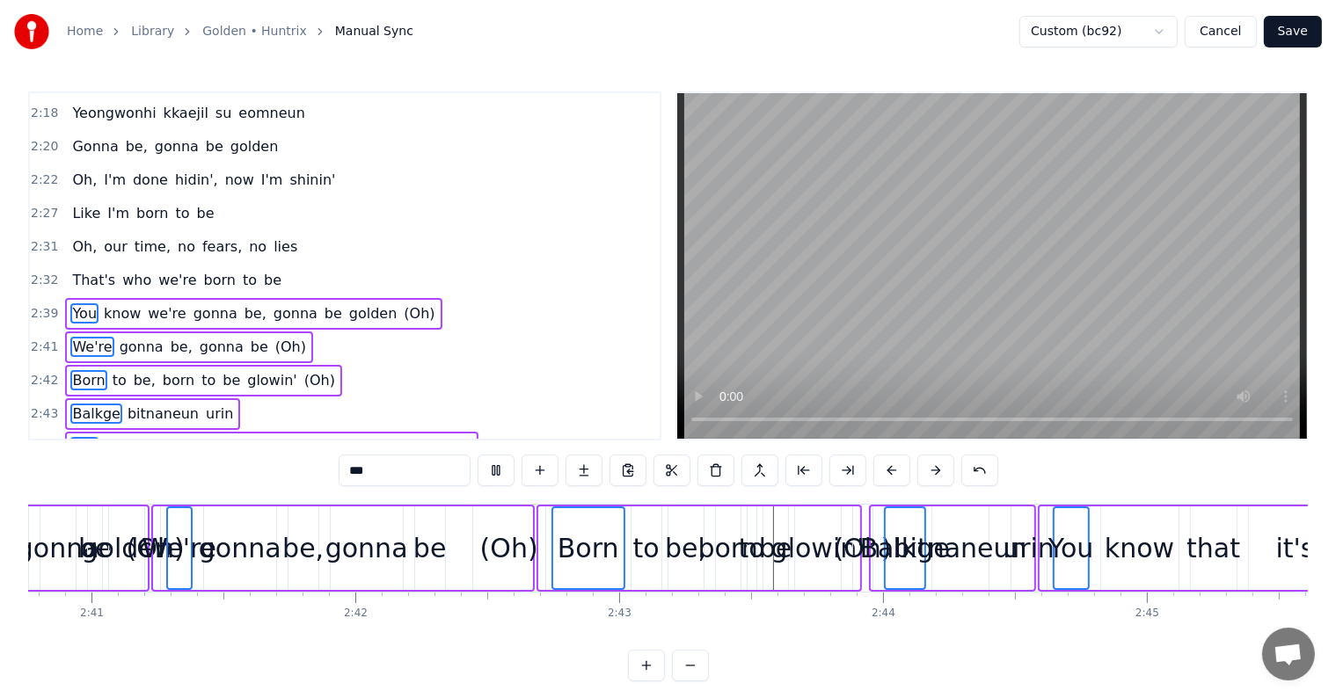
click at [899, 468] on button at bounding box center [891, 471] width 37 height 32
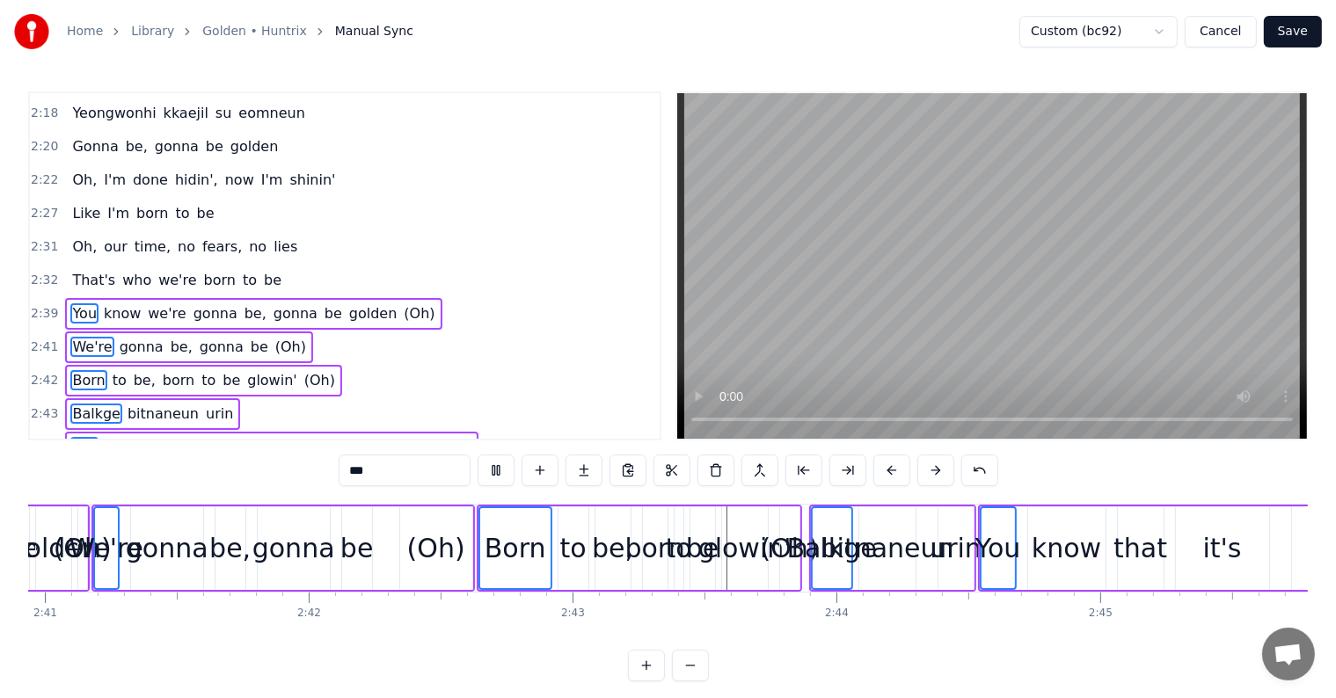
click at [899, 468] on button at bounding box center [891, 471] width 37 height 32
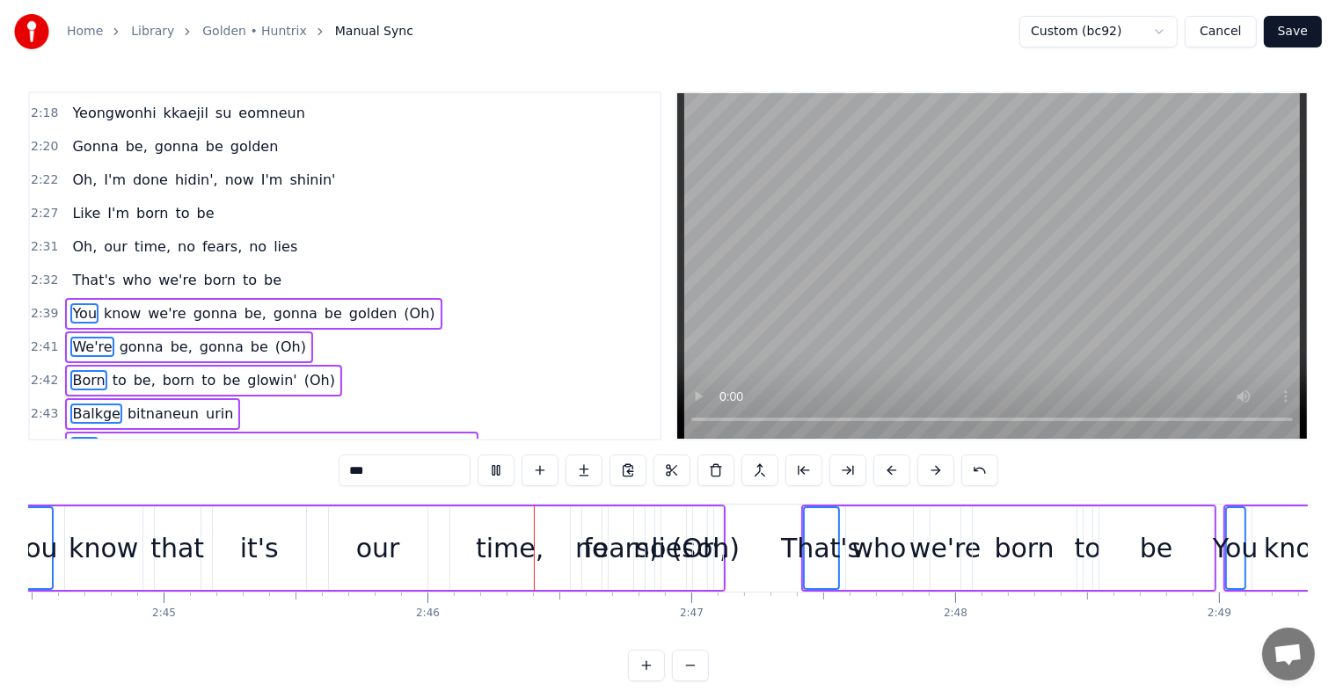
click at [899, 468] on button at bounding box center [891, 471] width 37 height 32
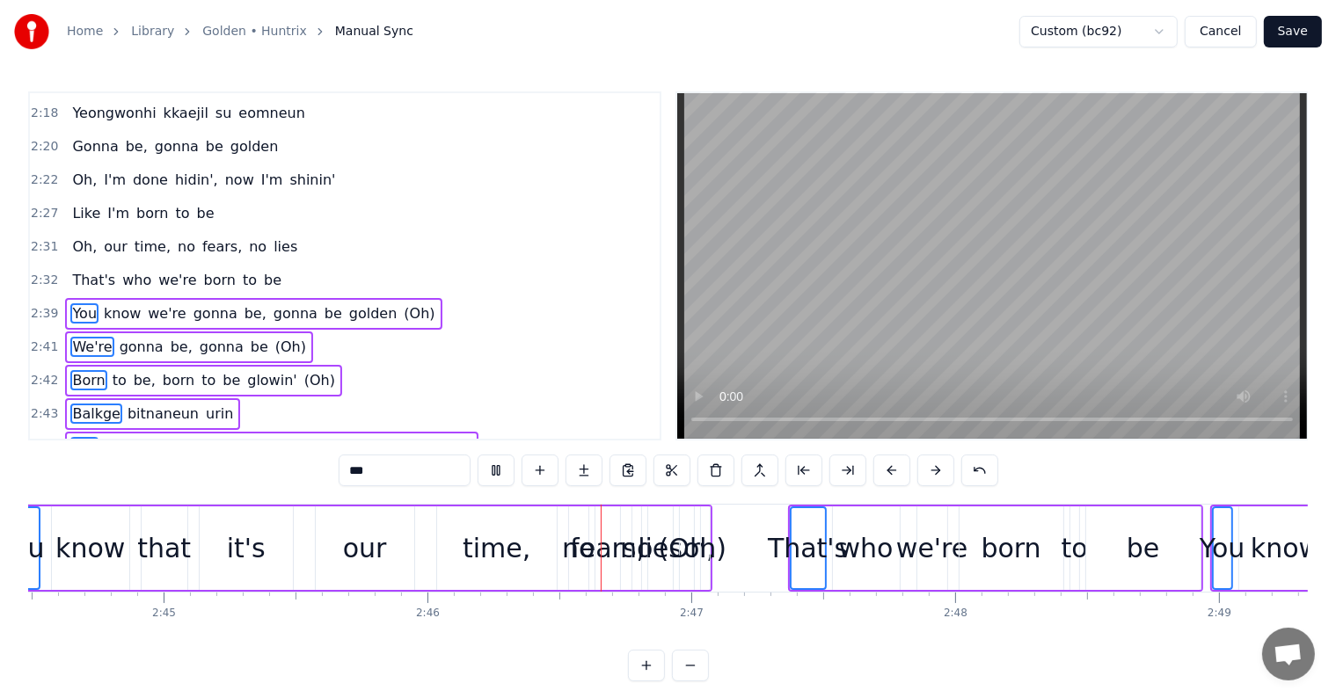
click at [899, 468] on button at bounding box center [891, 471] width 37 height 32
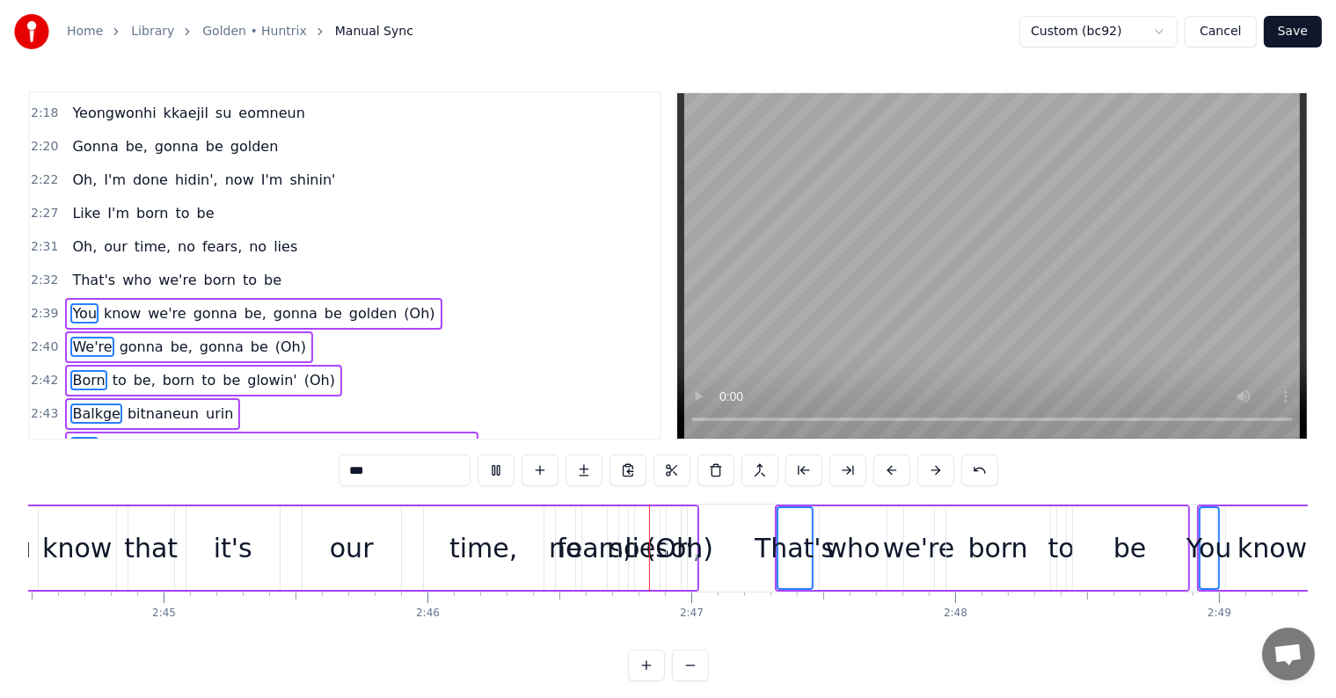
scroll to position [0, 43664]
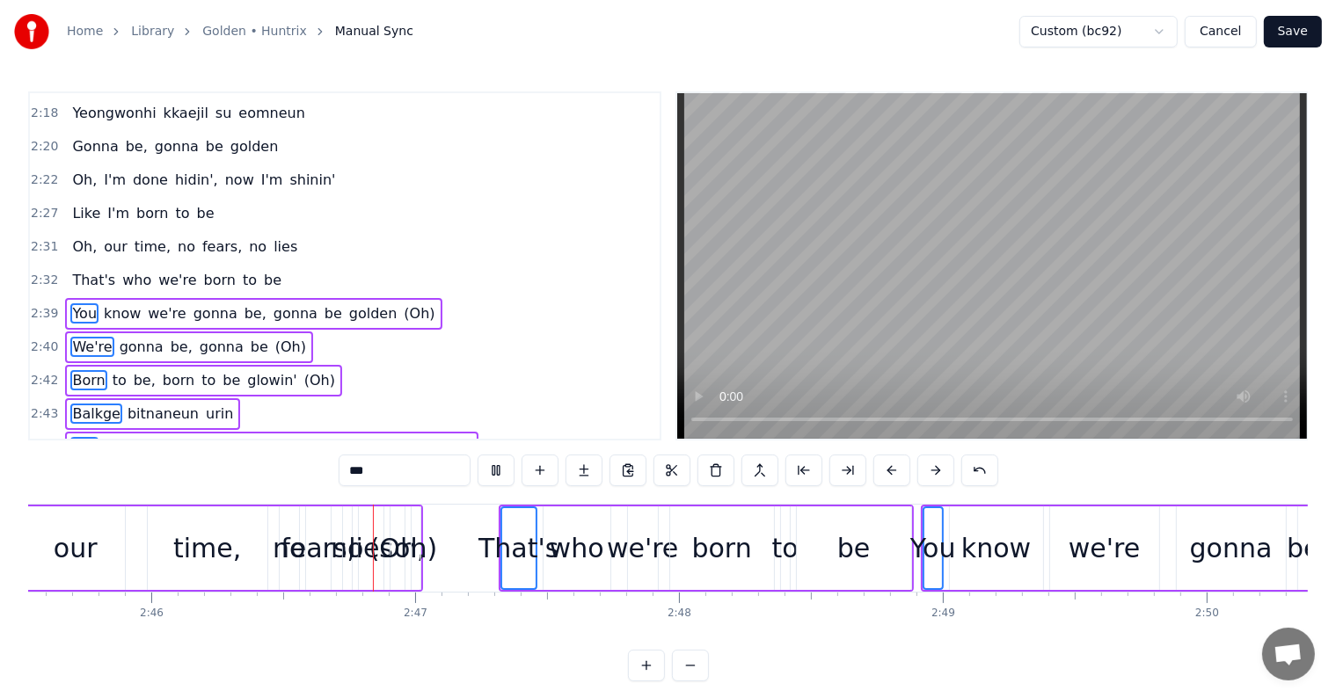
click at [899, 468] on button at bounding box center [891, 471] width 37 height 32
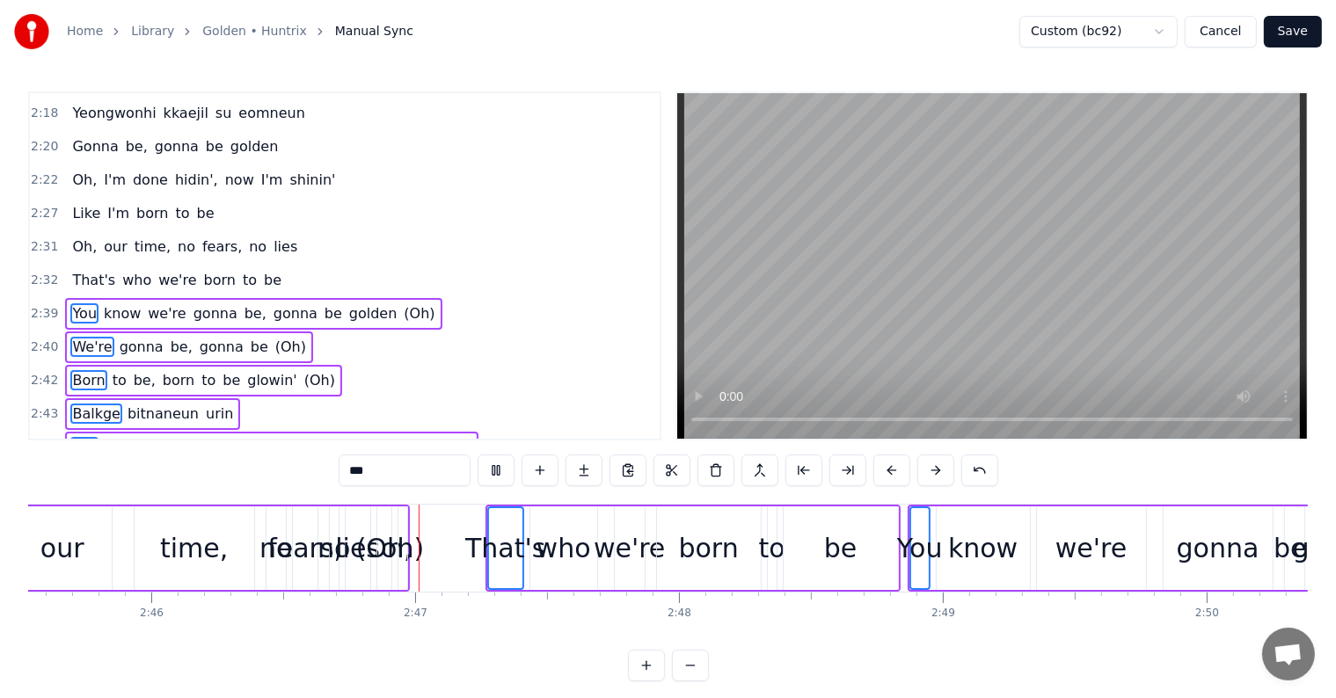
click at [899, 468] on button at bounding box center [891, 471] width 37 height 32
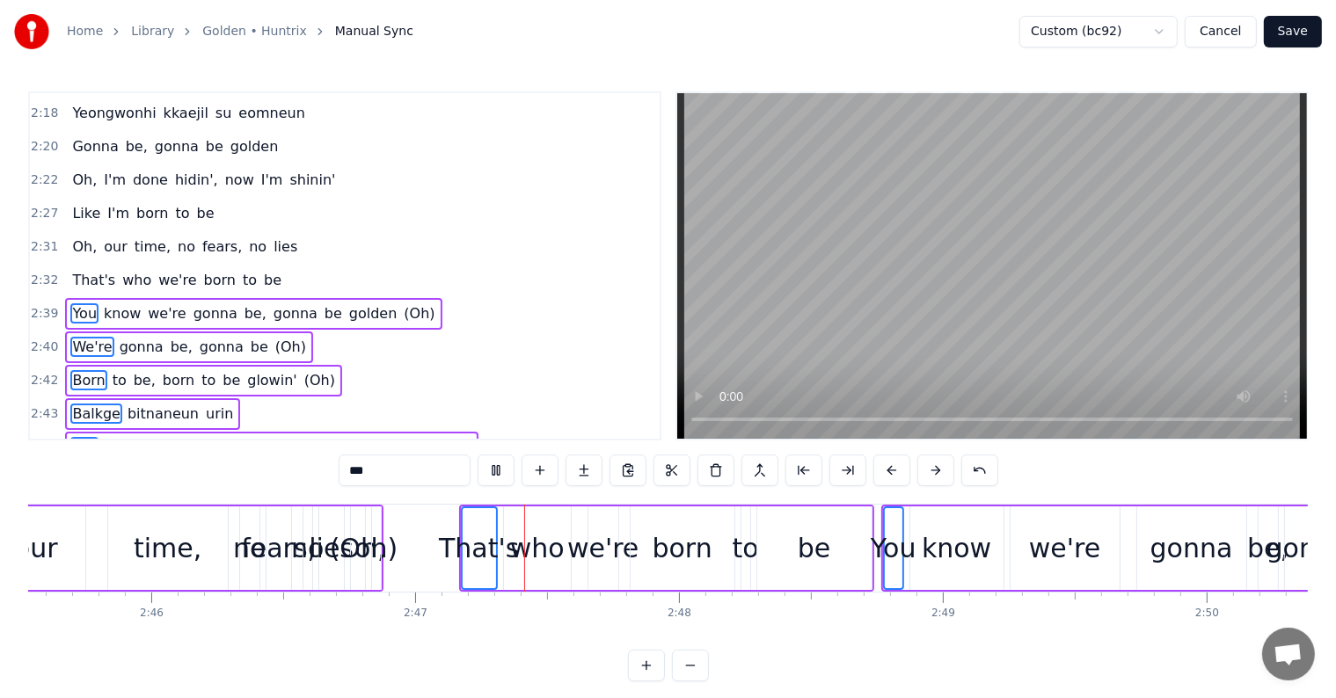
click at [899, 468] on button at bounding box center [891, 471] width 37 height 32
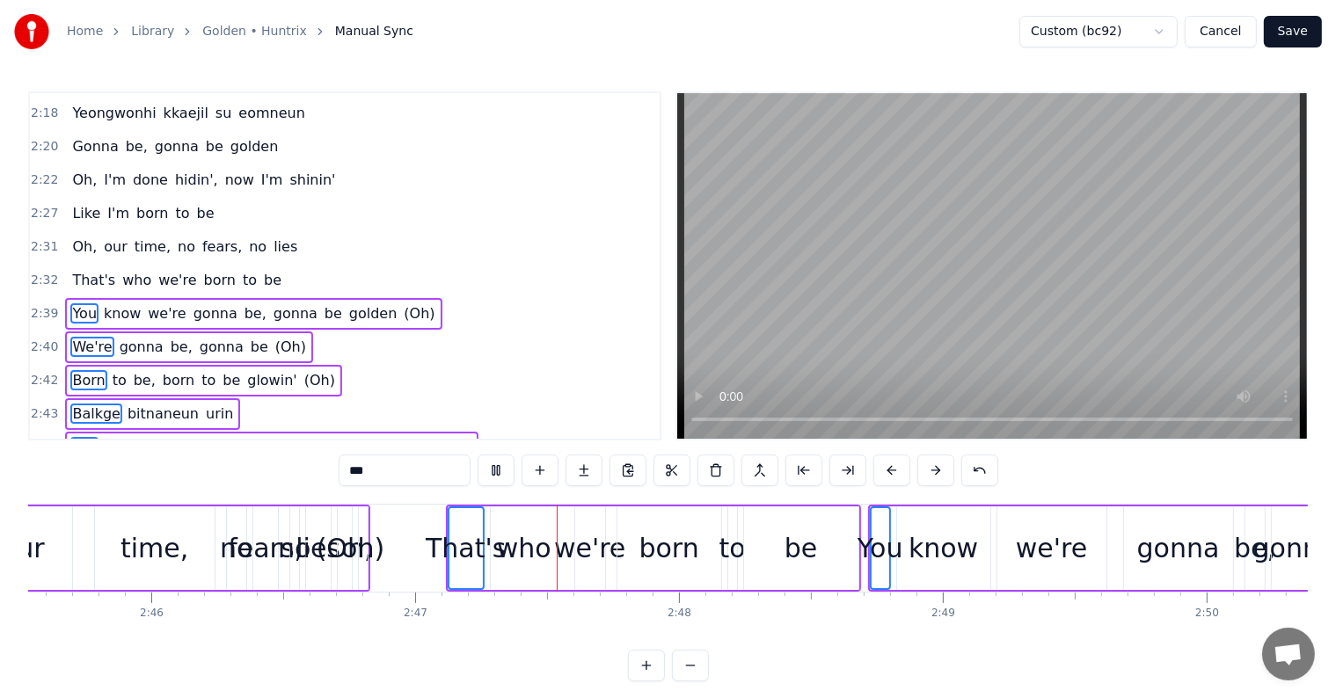
click at [899, 468] on button at bounding box center [891, 471] width 37 height 32
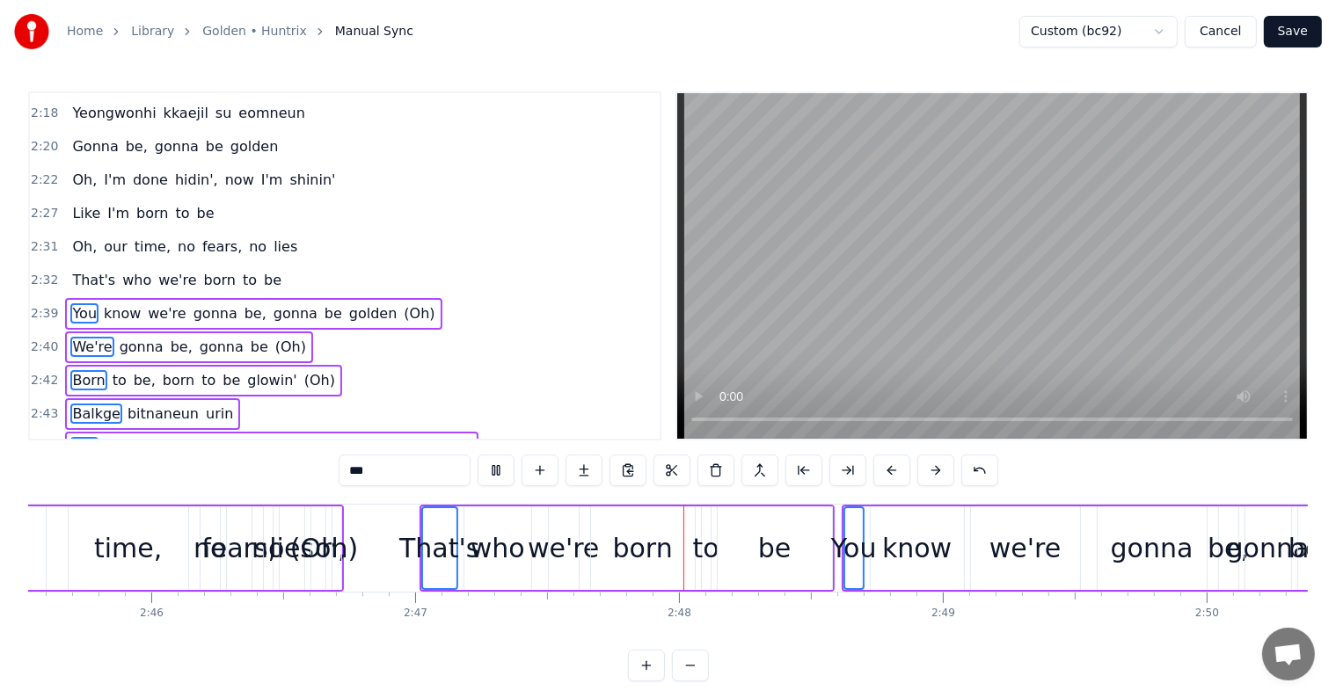
click at [899, 468] on button at bounding box center [891, 471] width 37 height 32
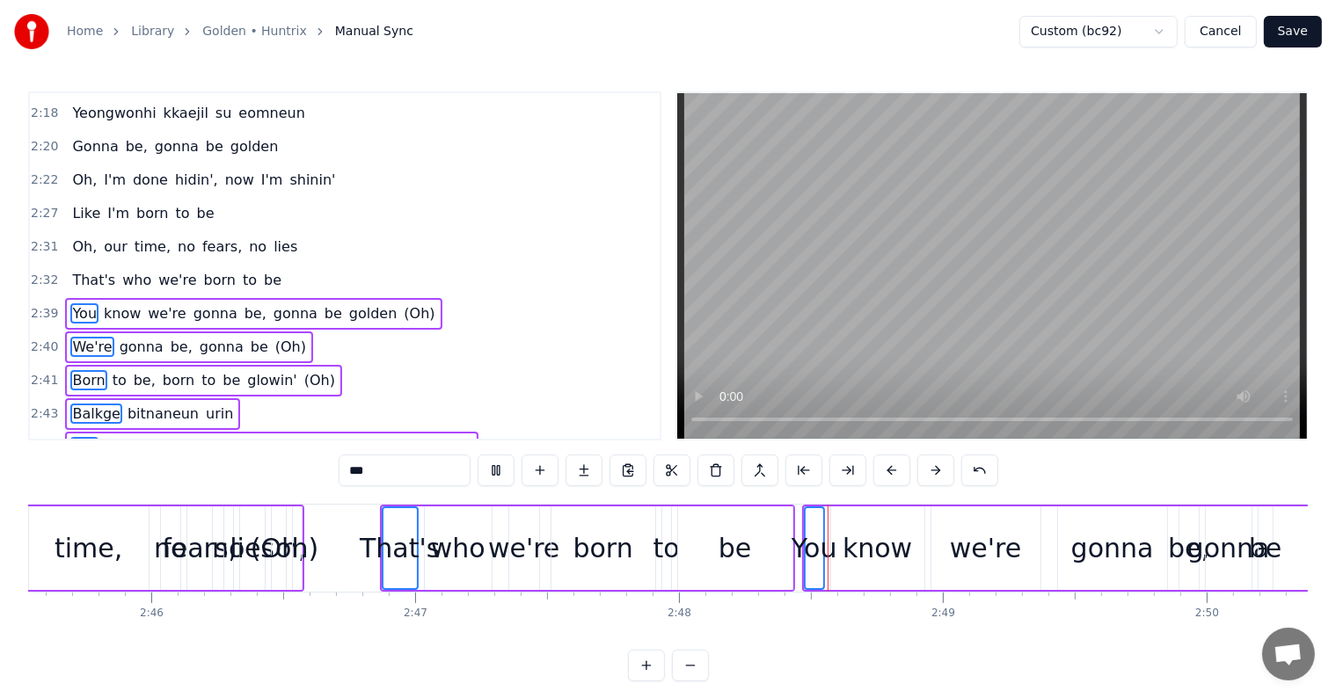
click at [899, 468] on button at bounding box center [891, 471] width 37 height 32
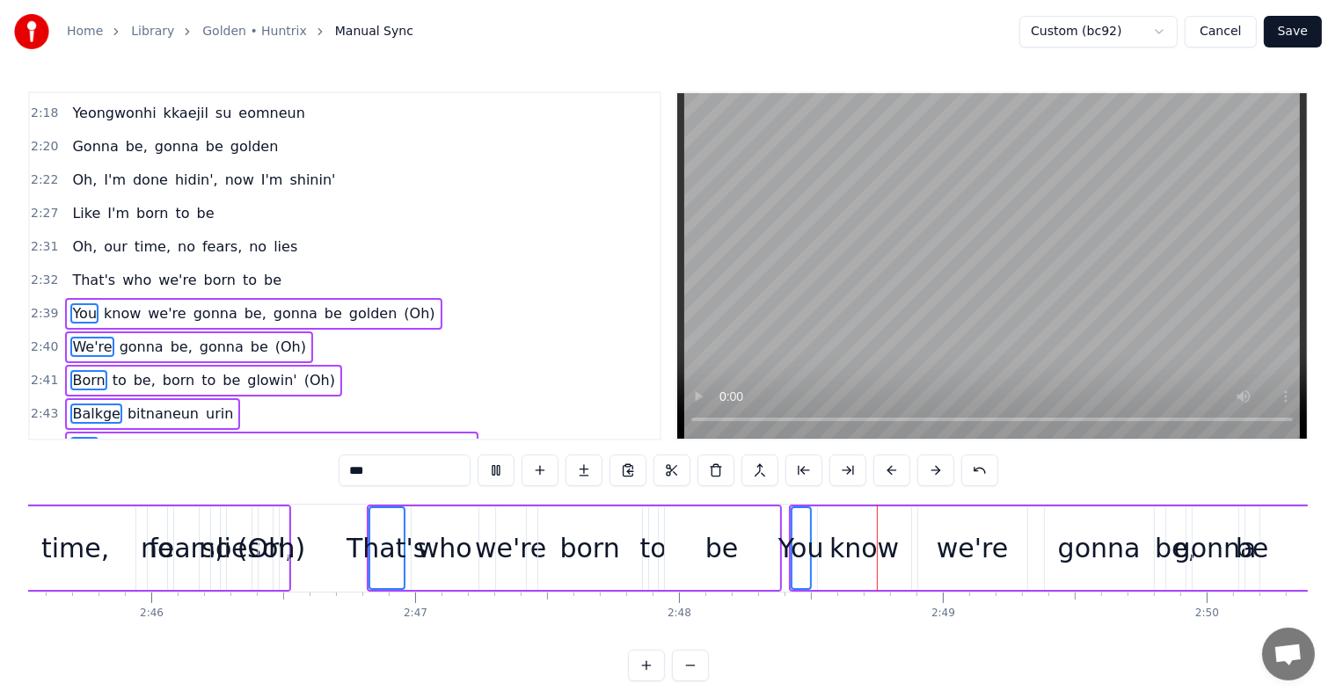
click at [899, 468] on button at bounding box center [891, 471] width 37 height 32
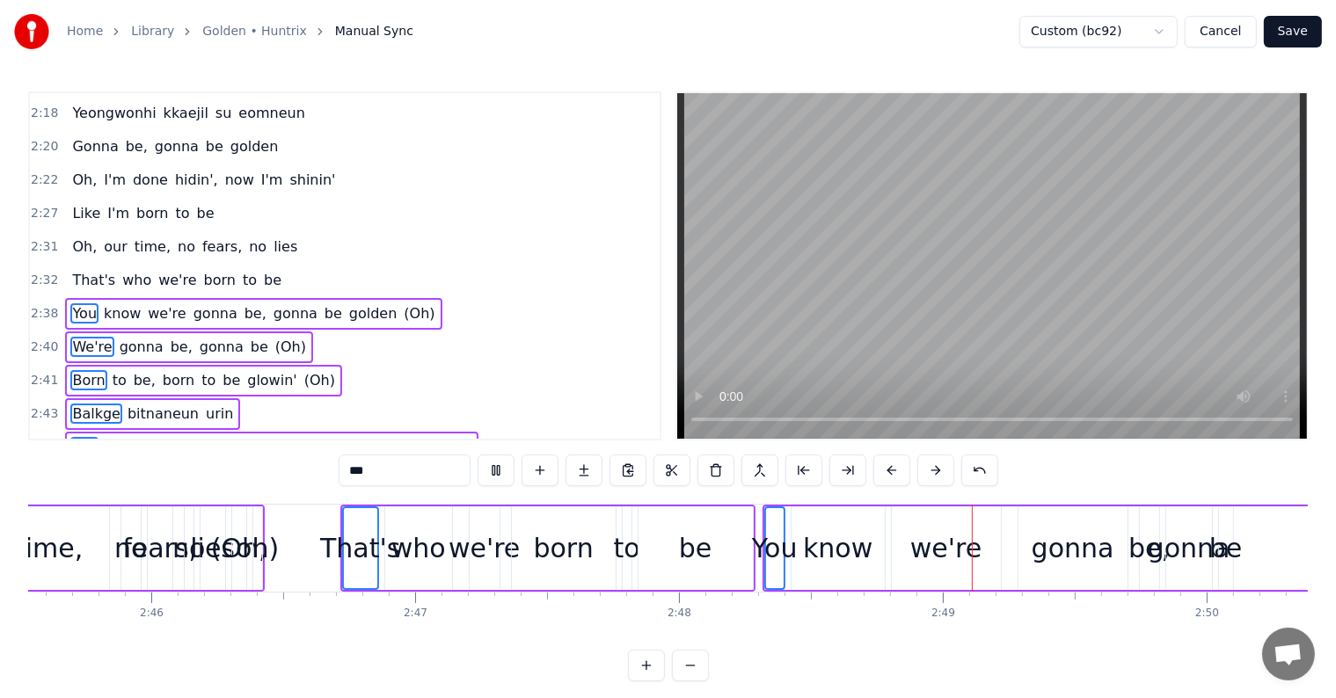
click at [899, 468] on button at bounding box center [891, 471] width 37 height 32
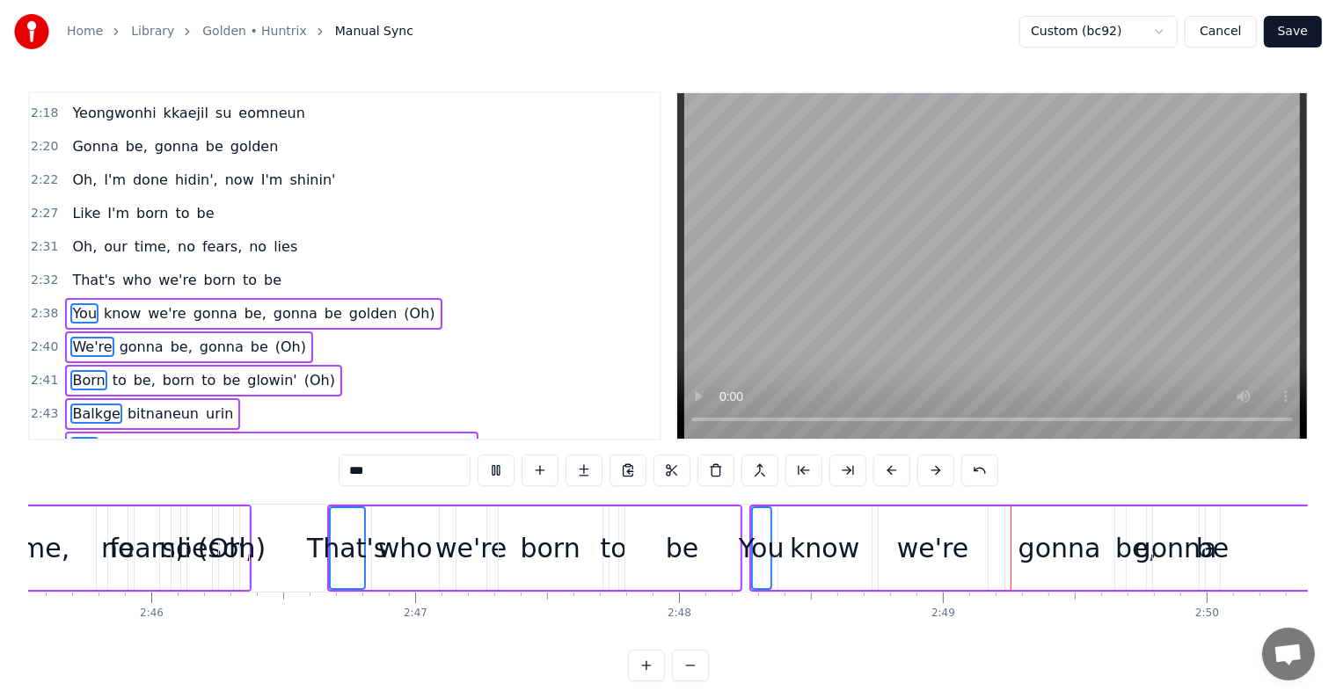
click at [899, 468] on button at bounding box center [891, 471] width 37 height 32
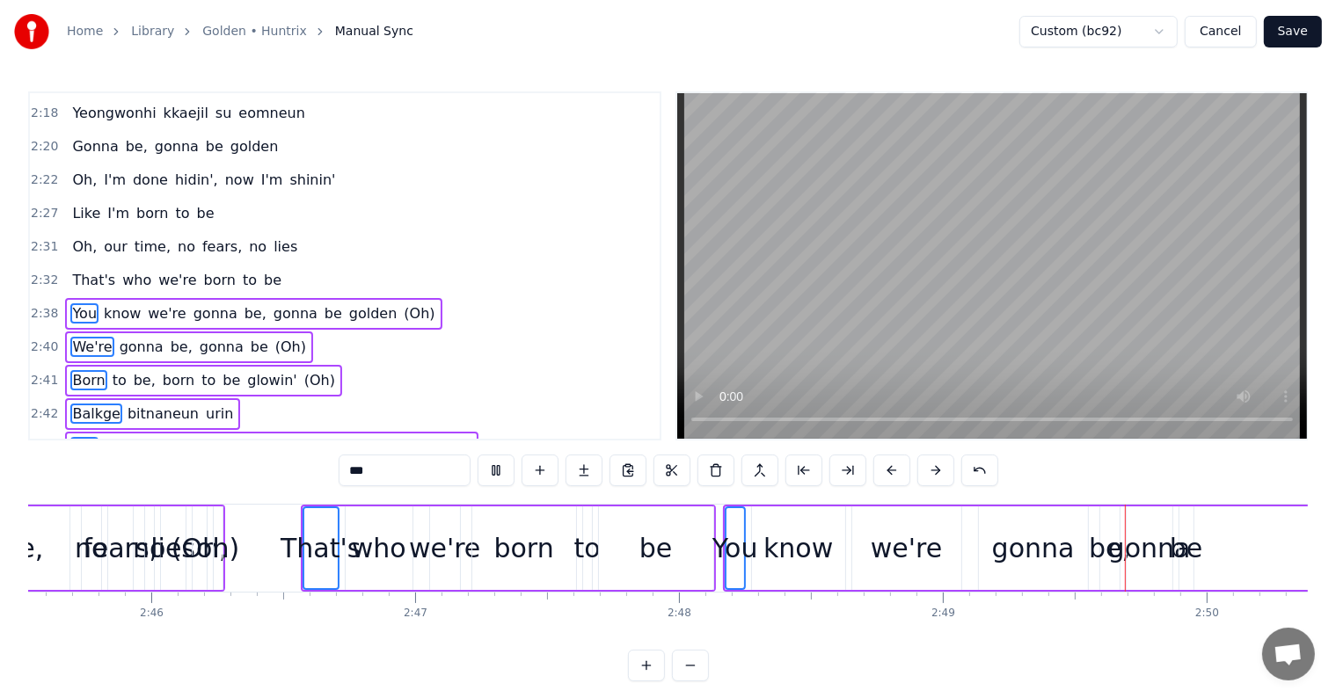
click at [899, 468] on button at bounding box center [891, 471] width 37 height 32
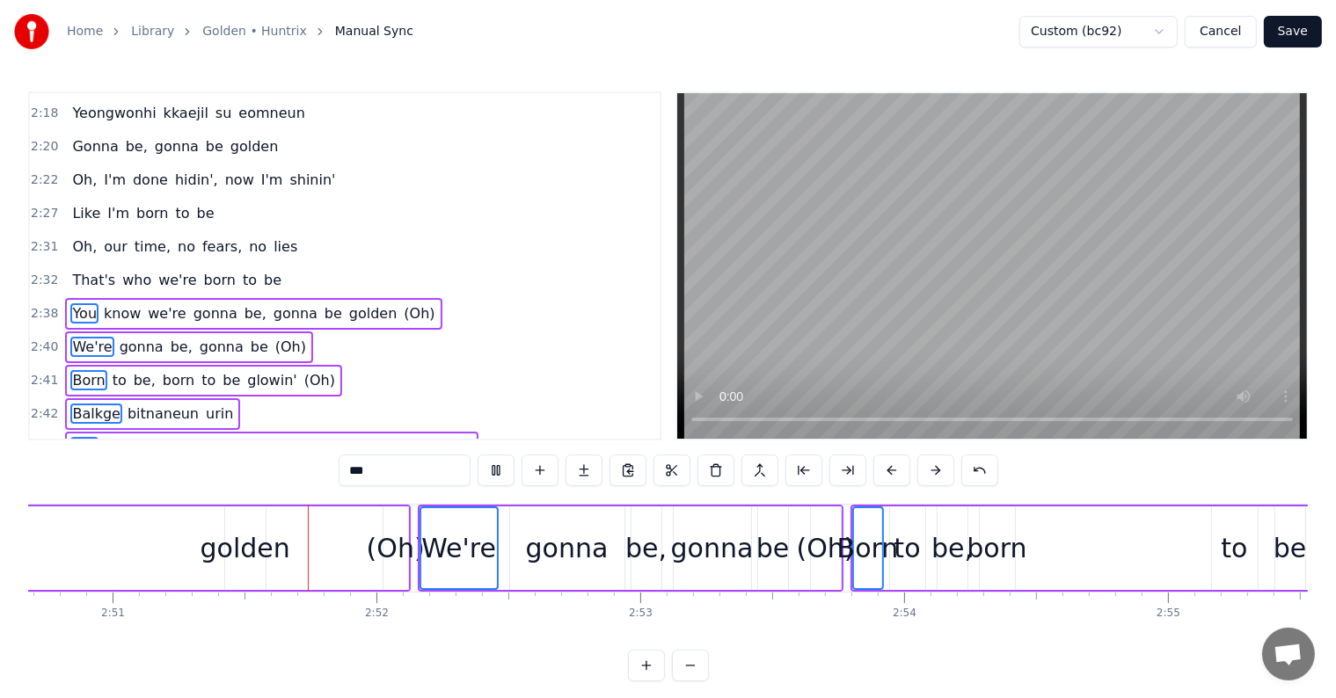
scroll to position [0, 45021]
click at [889, 473] on button at bounding box center [891, 471] width 37 height 32
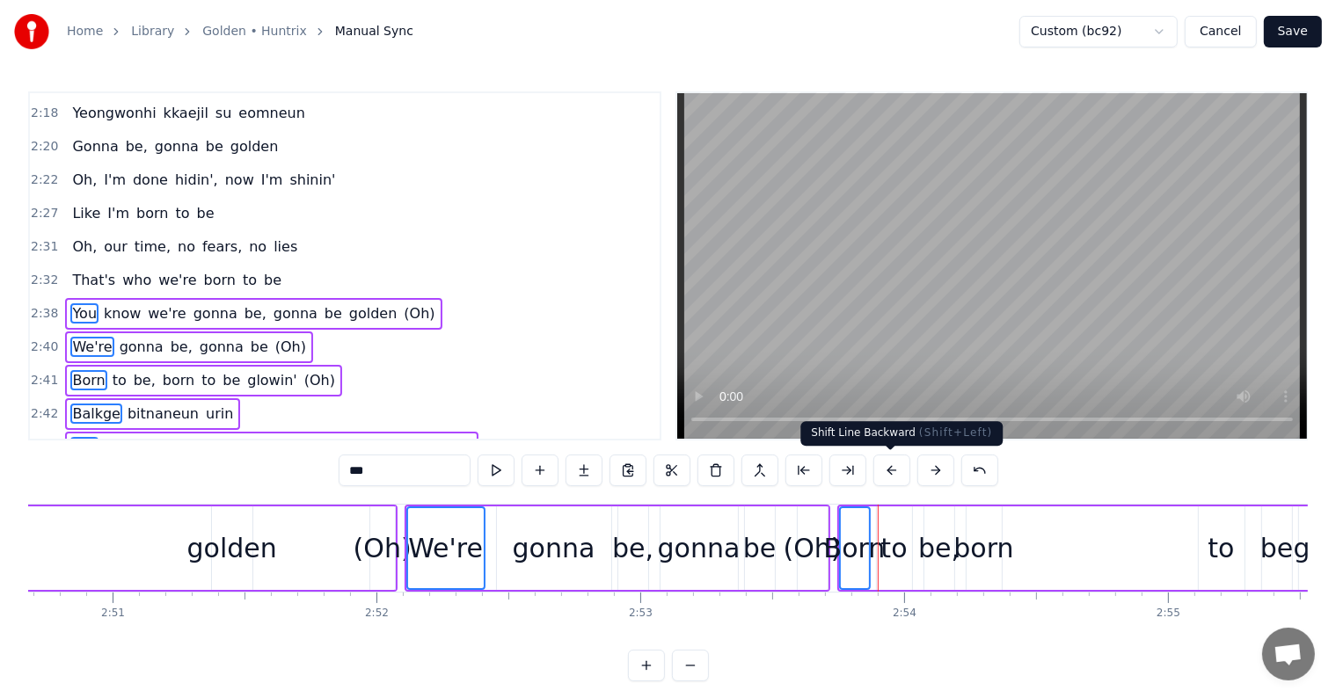
click at [889, 473] on button at bounding box center [891, 471] width 37 height 32
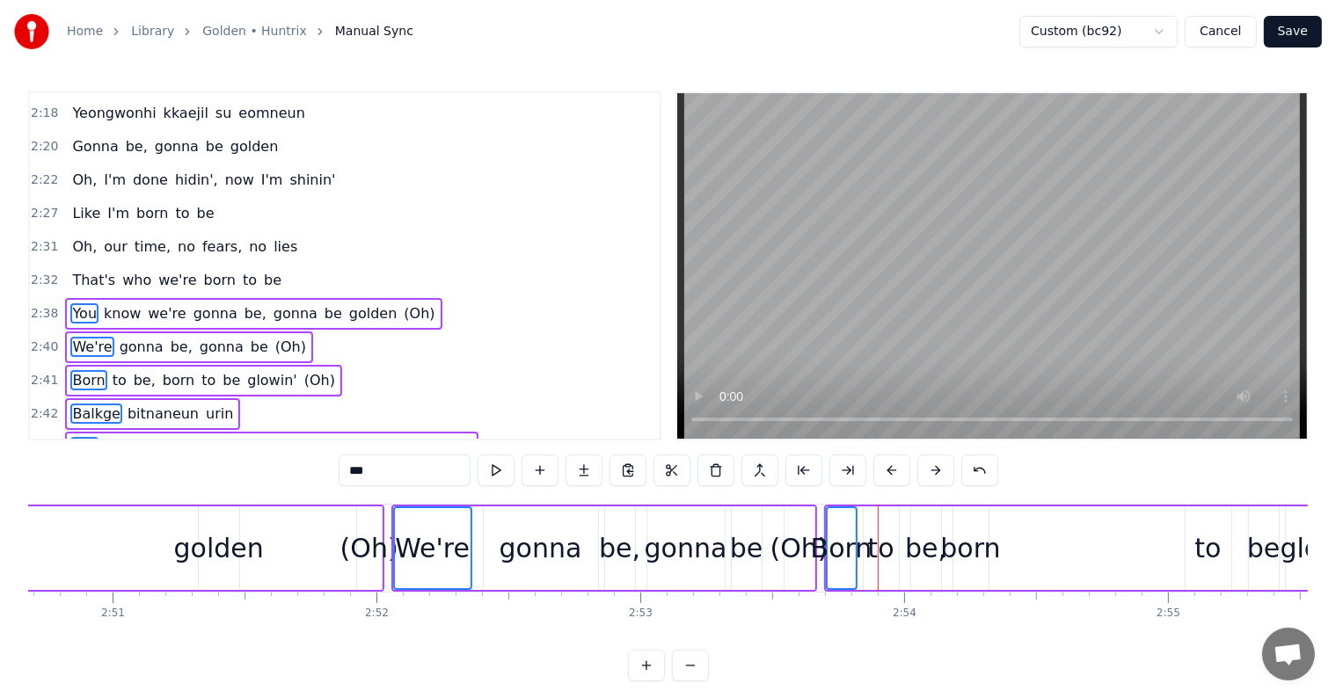
click at [889, 473] on button at bounding box center [891, 471] width 37 height 32
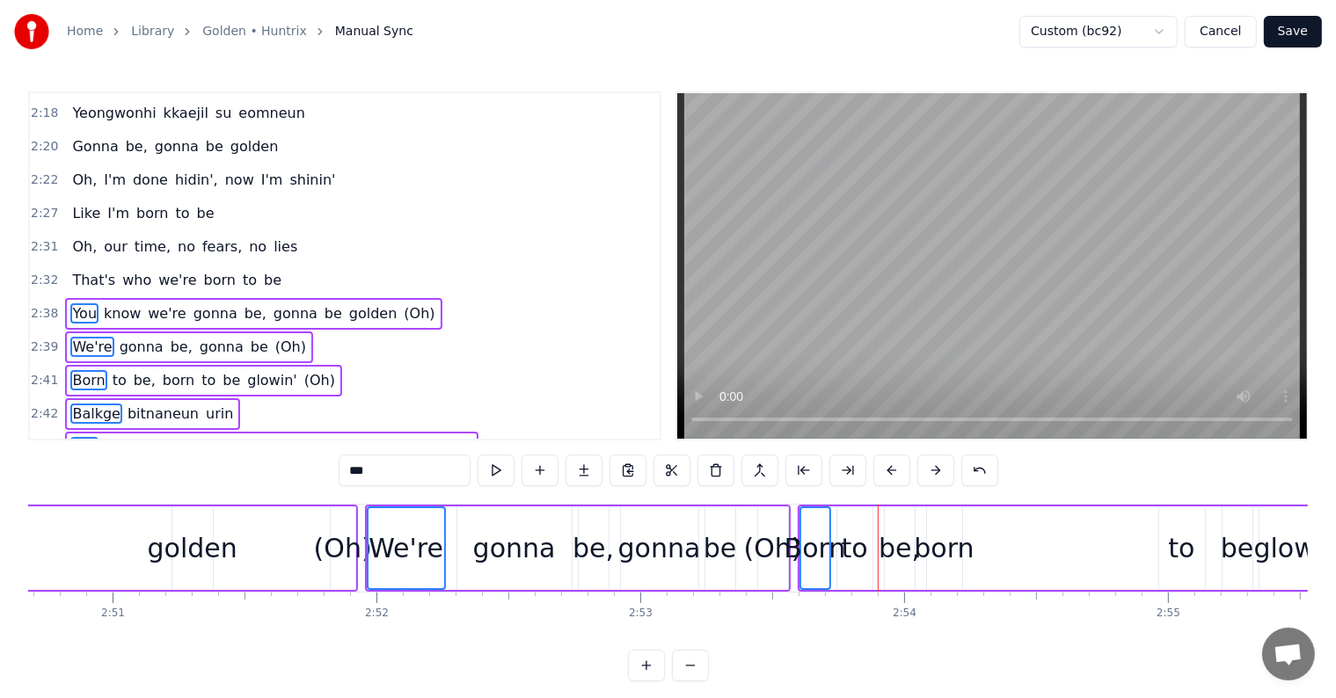
click at [889, 473] on button at bounding box center [891, 471] width 37 height 32
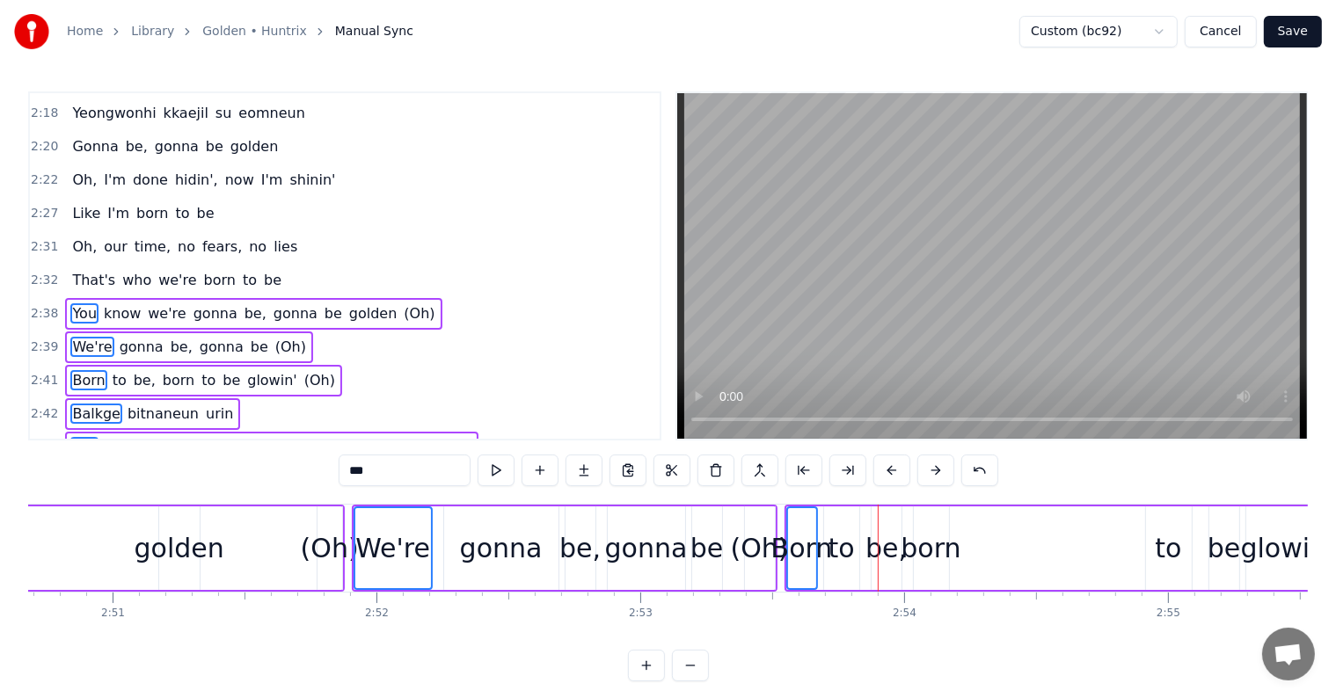
click at [889, 473] on button at bounding box center [891, 471] width 37 height 32
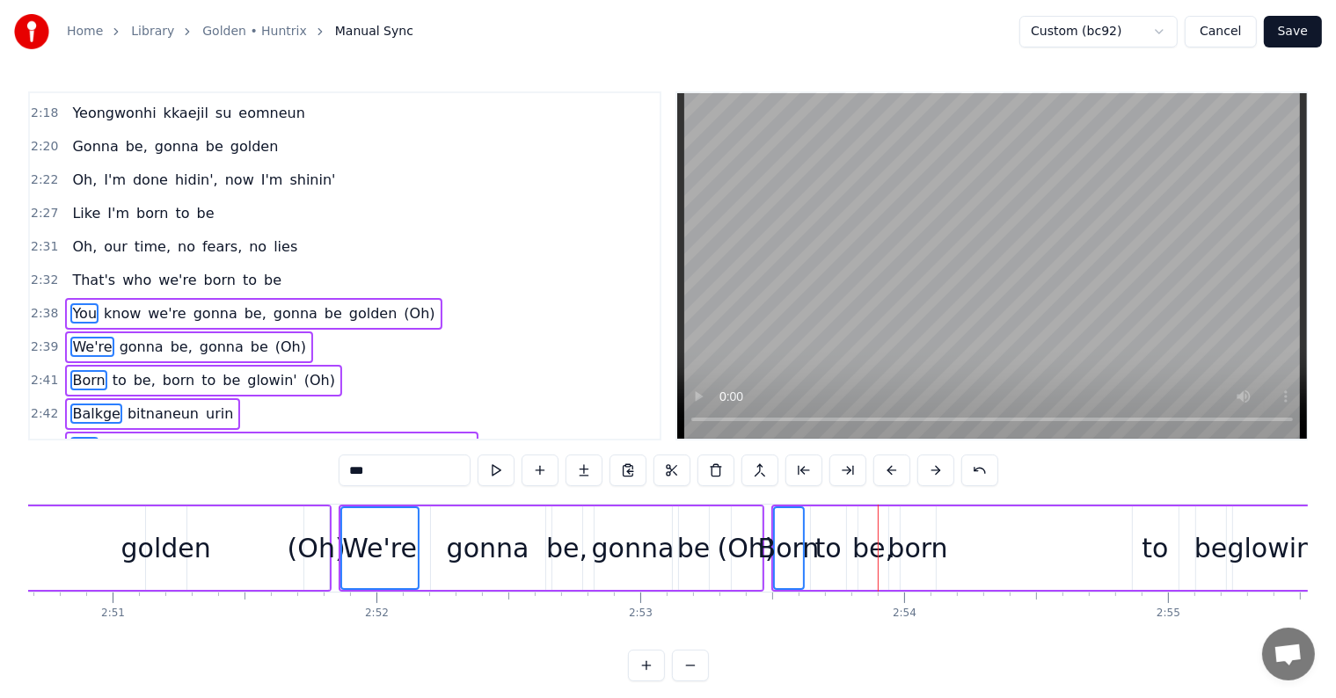
click at [889, 473] on button at bounding box center [891, 471] width 37 height 32
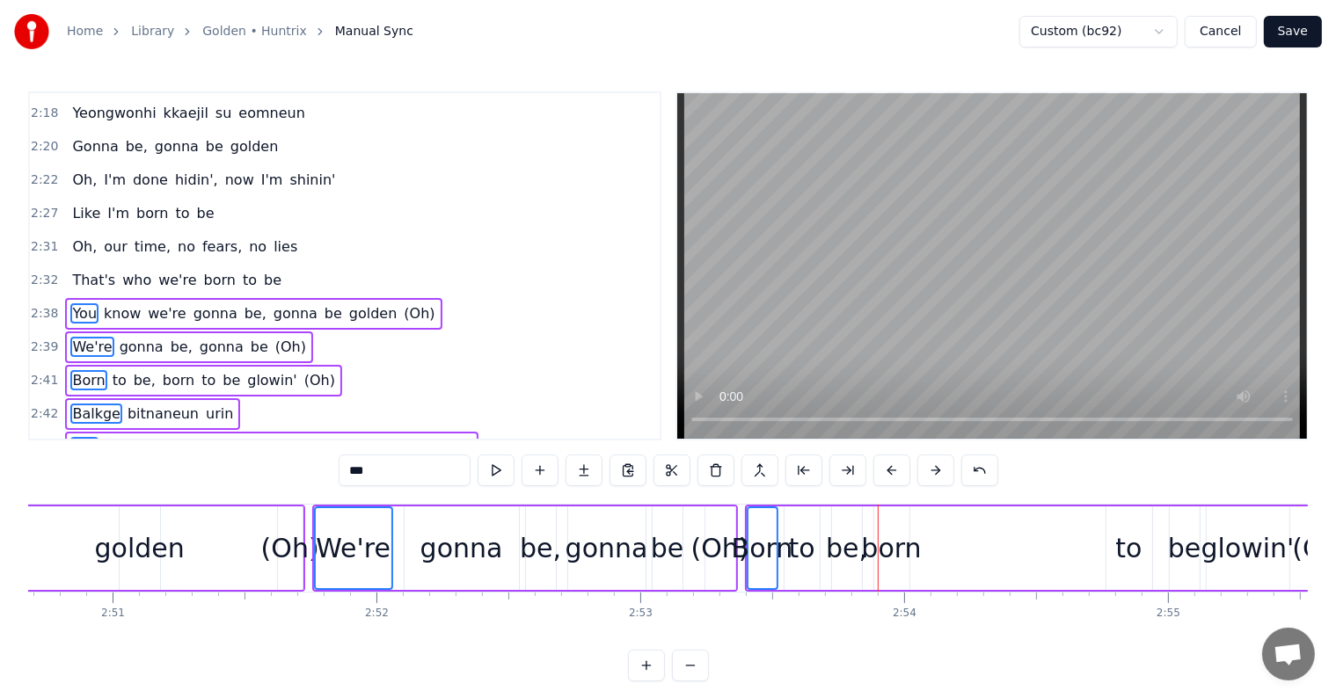
click at [889, 473] on button at bounding box center [891, 471] width 37 height 32
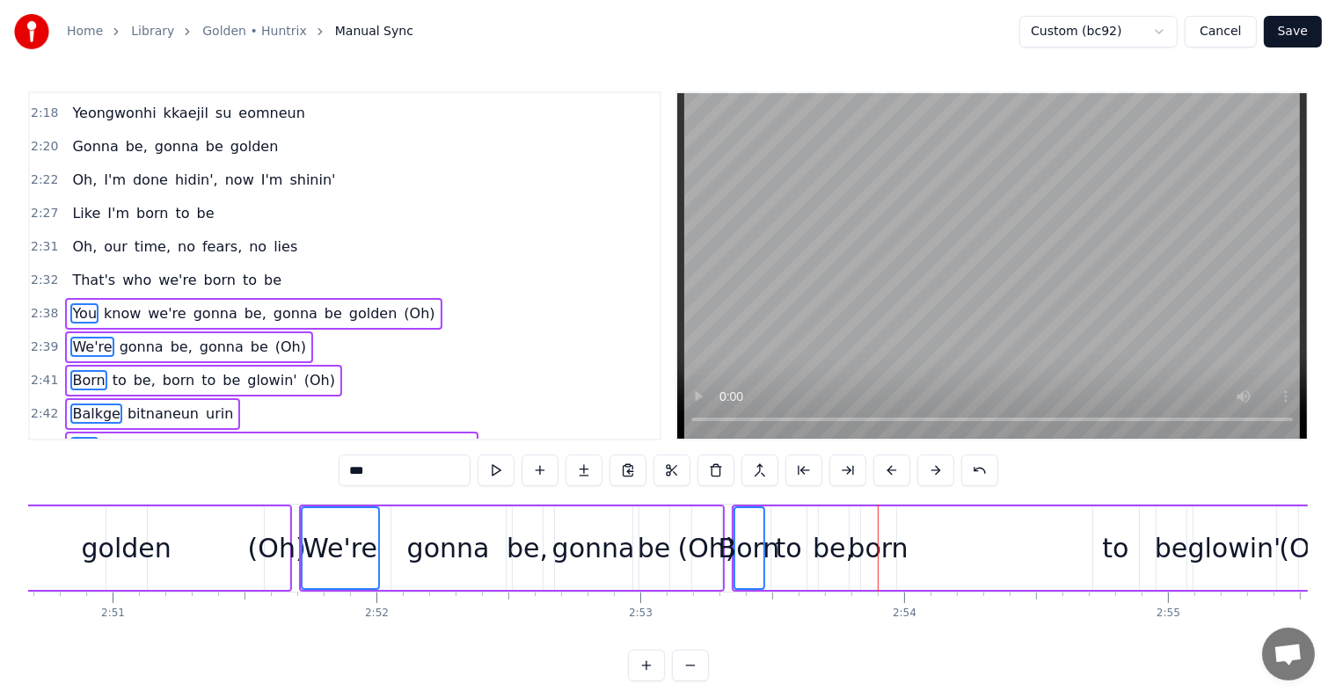
click at [889, 473] on button at bounding box center [891, 471] width 37 height 32
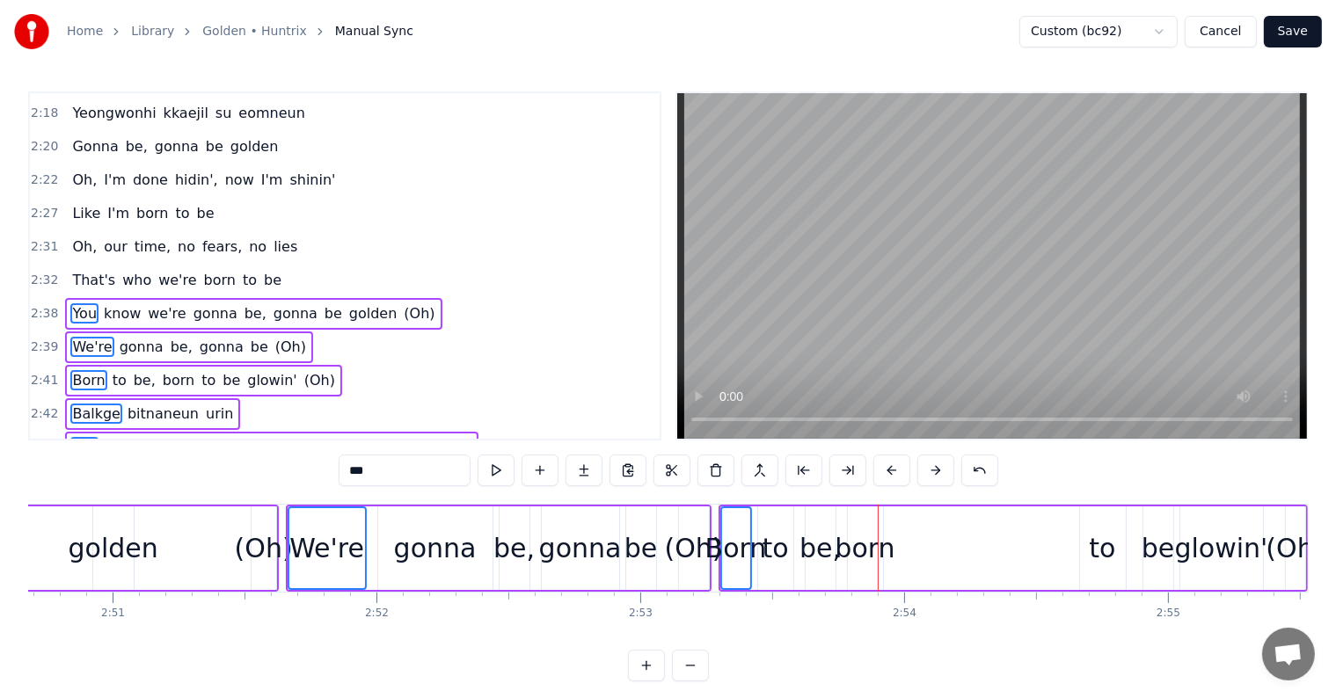
click at [889, 473] on button at bounding box center [891, 471] width 37 height 32
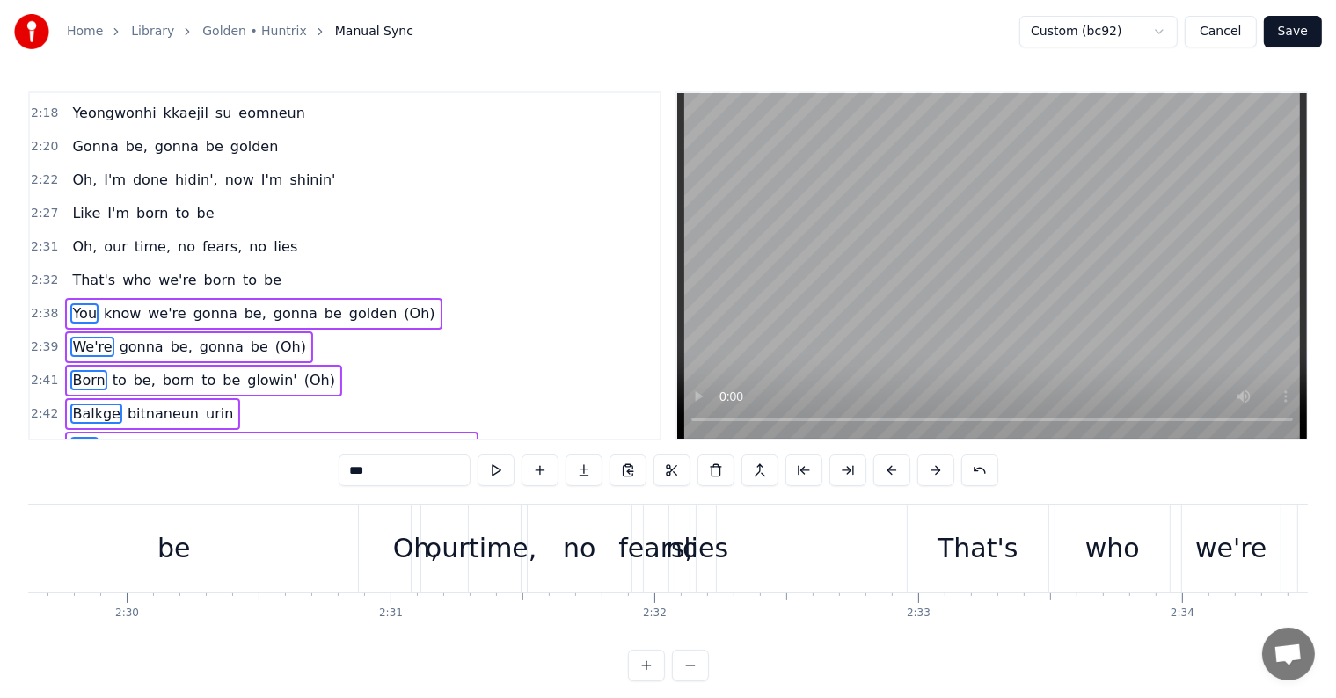
scroll to position [0, 39496]
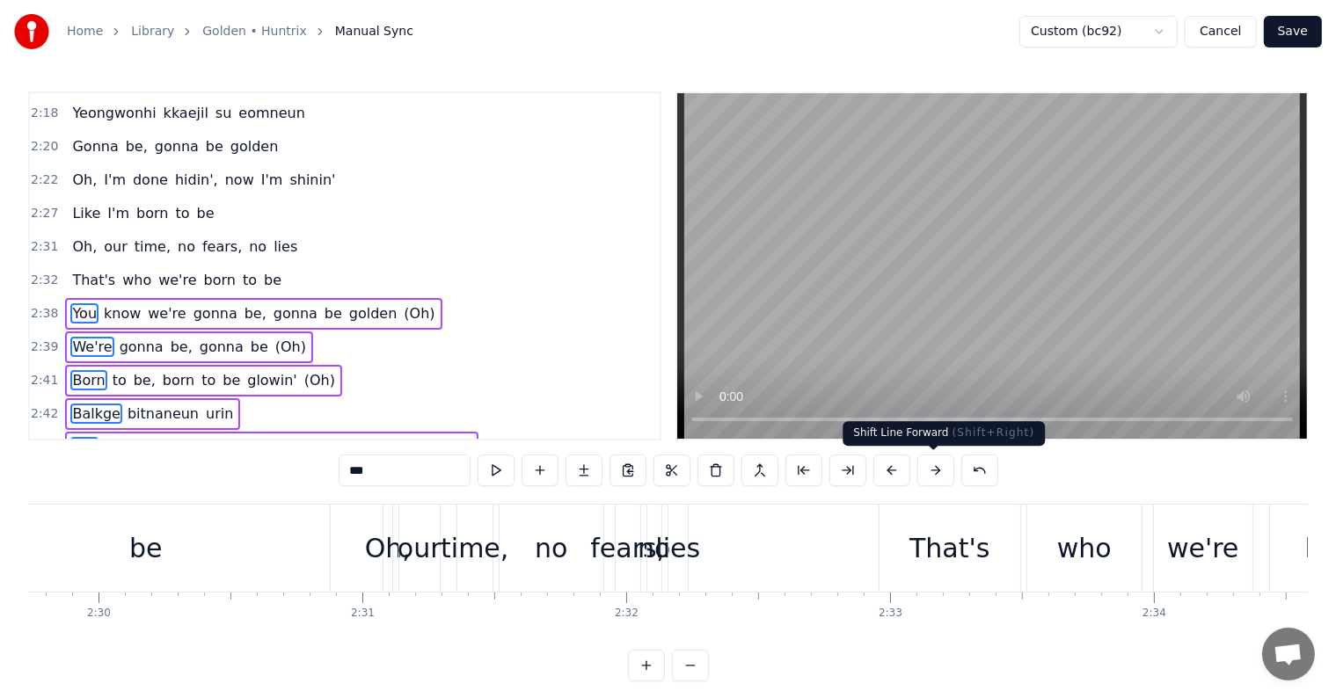
click at [936, 473] on button at bounding box center [935, 471] width 37 height 32
click at [962, 551] on div "That's" at bounding box center [949, 548] width 80 height 40
type input "******"
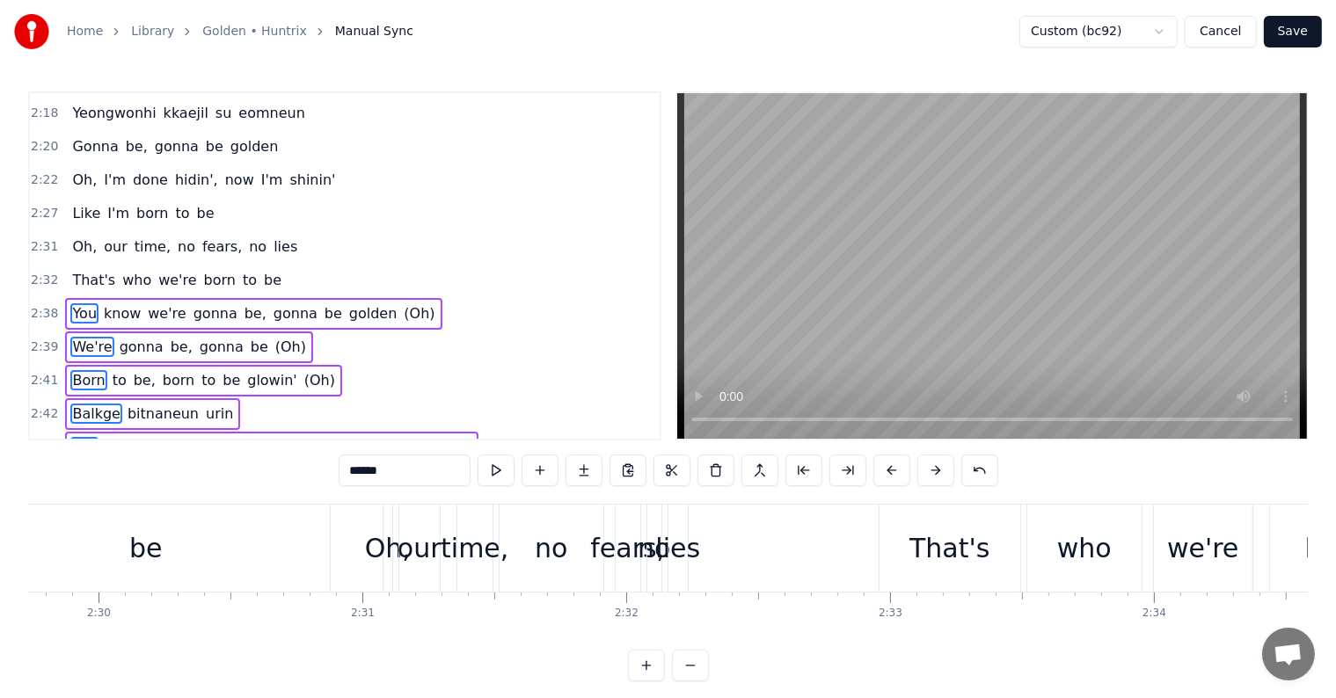
scroll to position [1234, 0]
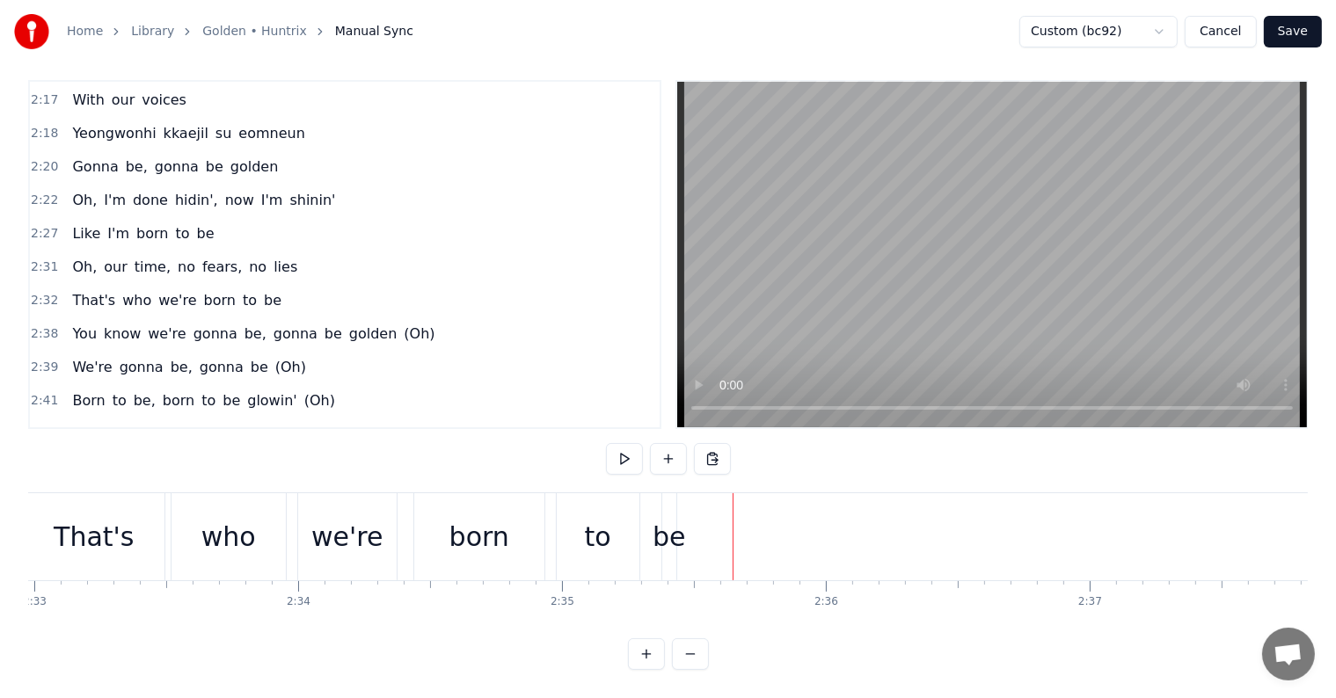
scroll to position [0, 40209]
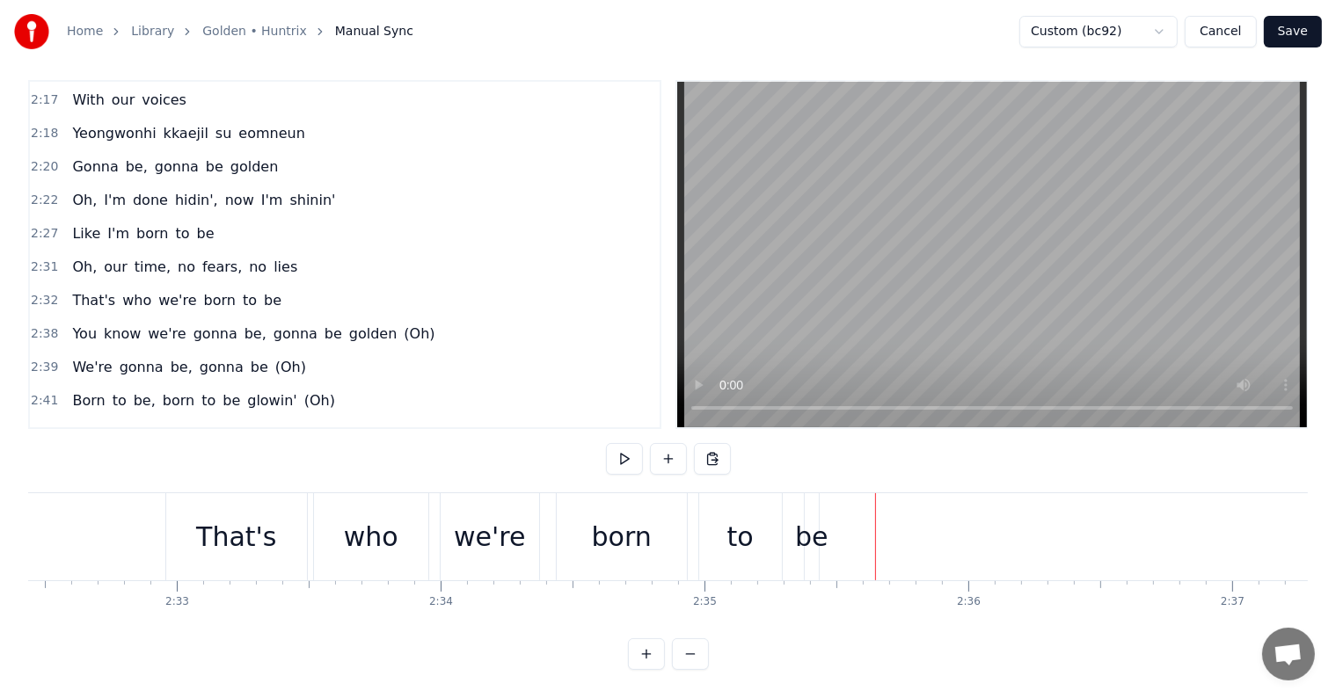
click at [87, 290] on span "That's" at bounding box center [93, 300] width 47 height 20
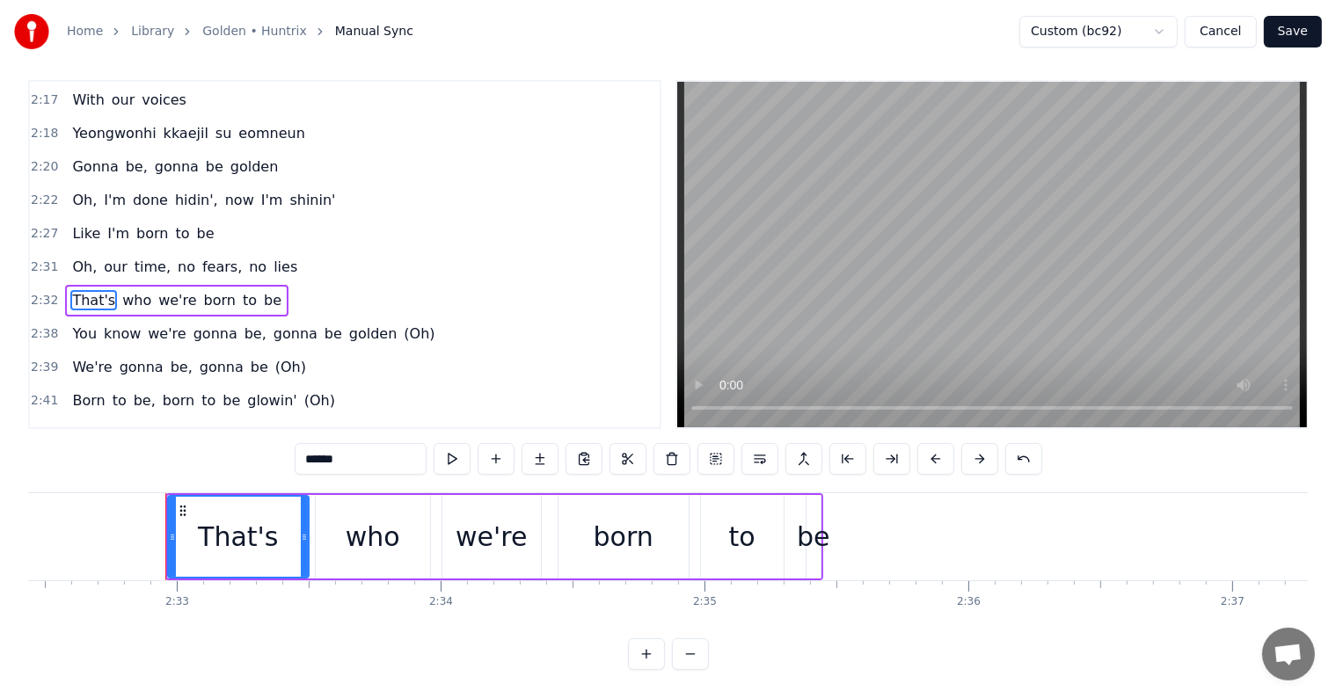
scroll to position [0, 0]
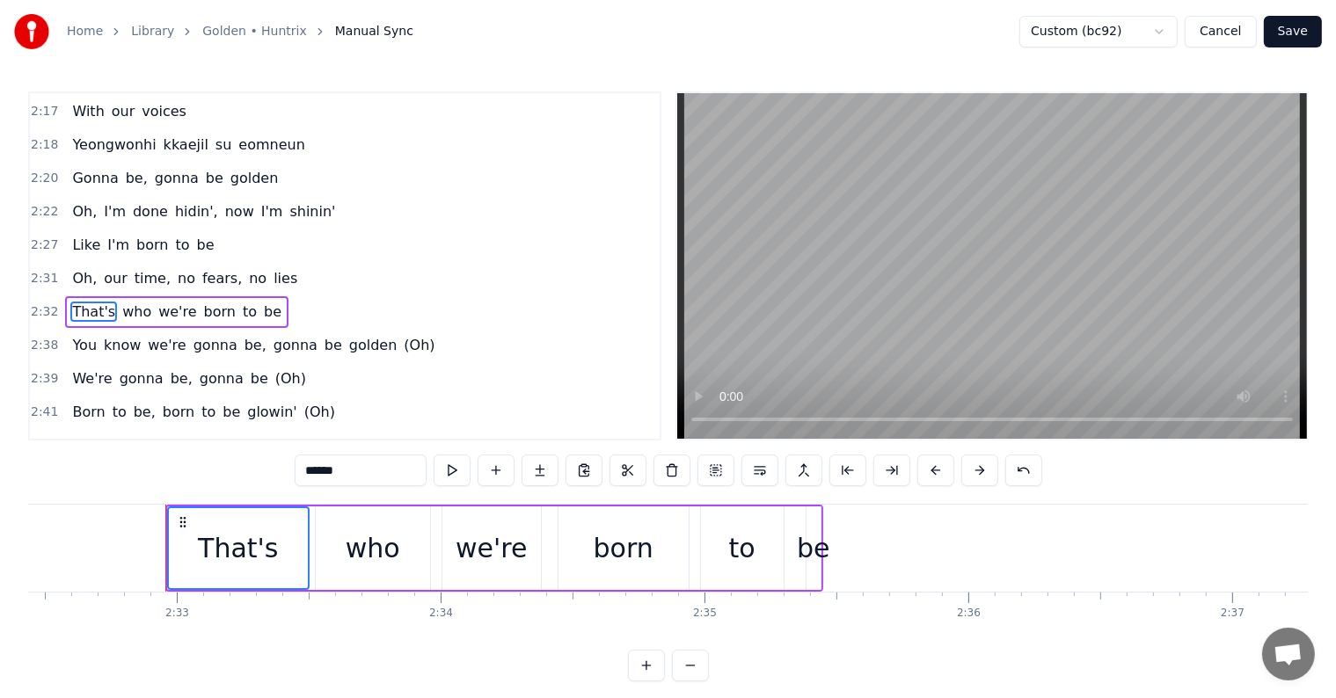
click at [81, 335] on span "You" at bounding box center [84, 345] width 28 height 20
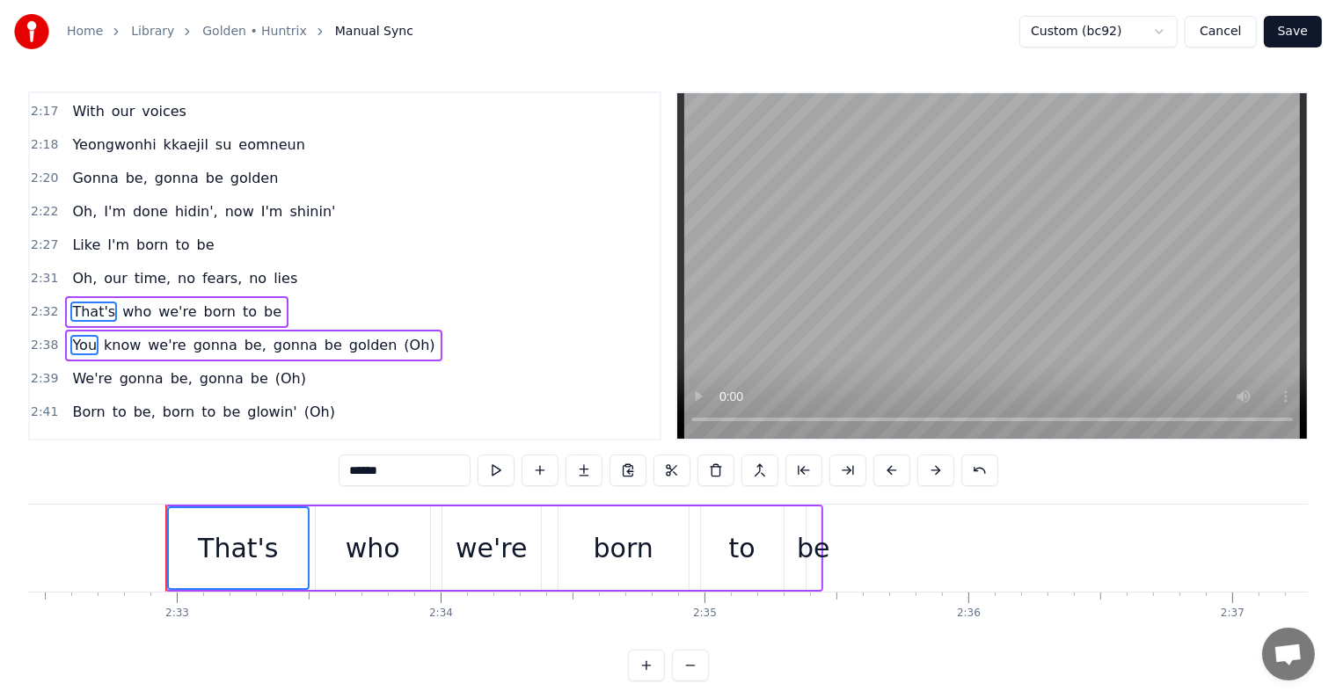
click at [79, 368] on span "We're" at bounding box center [91, 378] width 43 height 20
click at [75, 402] on span "Born" at bounding box center [88, 412] width 36 height 20
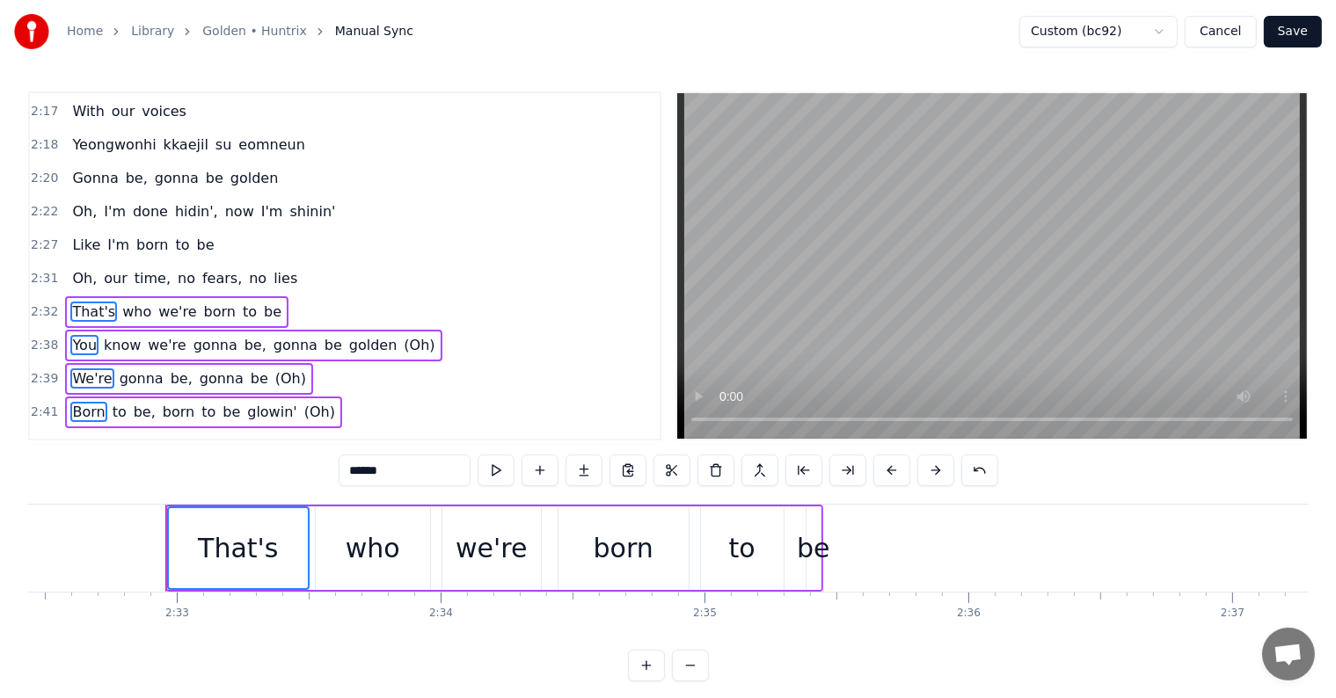
click at [73, 435] on span "Balkge" at bounding box center [96, 445] width 52 height 20
click at [74, 469] on span "You" at bounding box center [84, 479] width 28 height 20
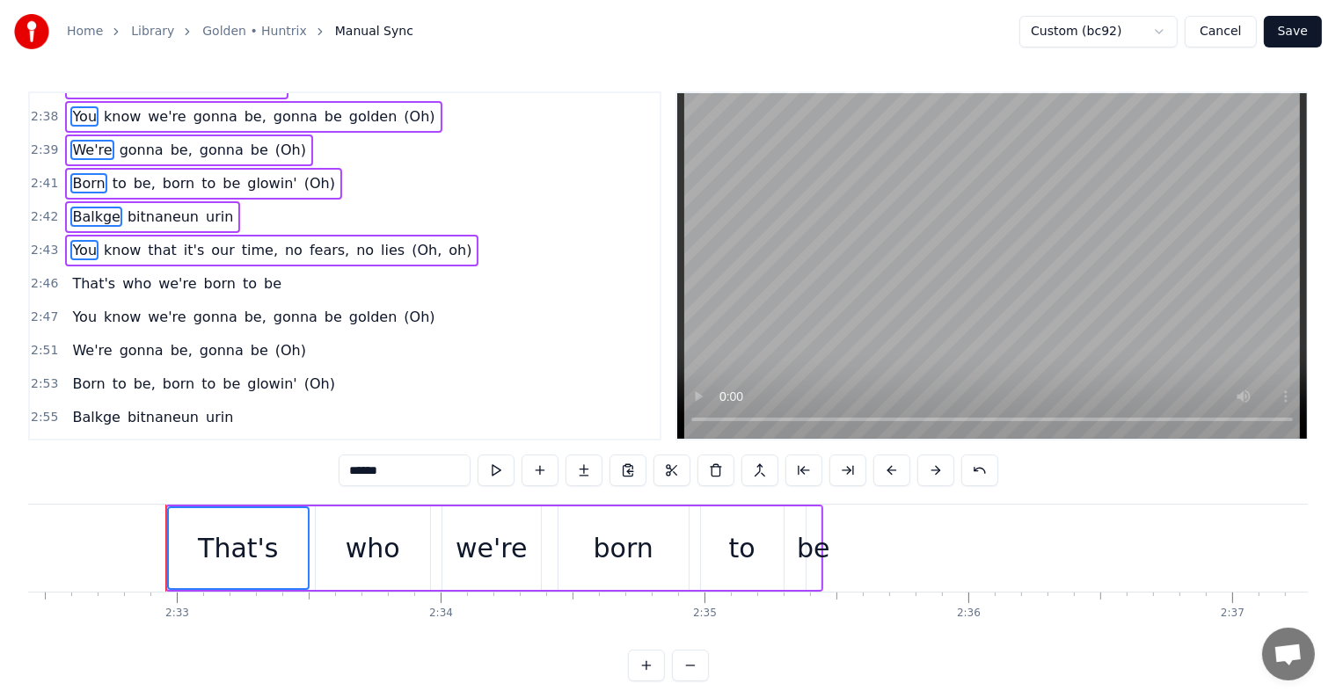
scroll to position [1466, 0]
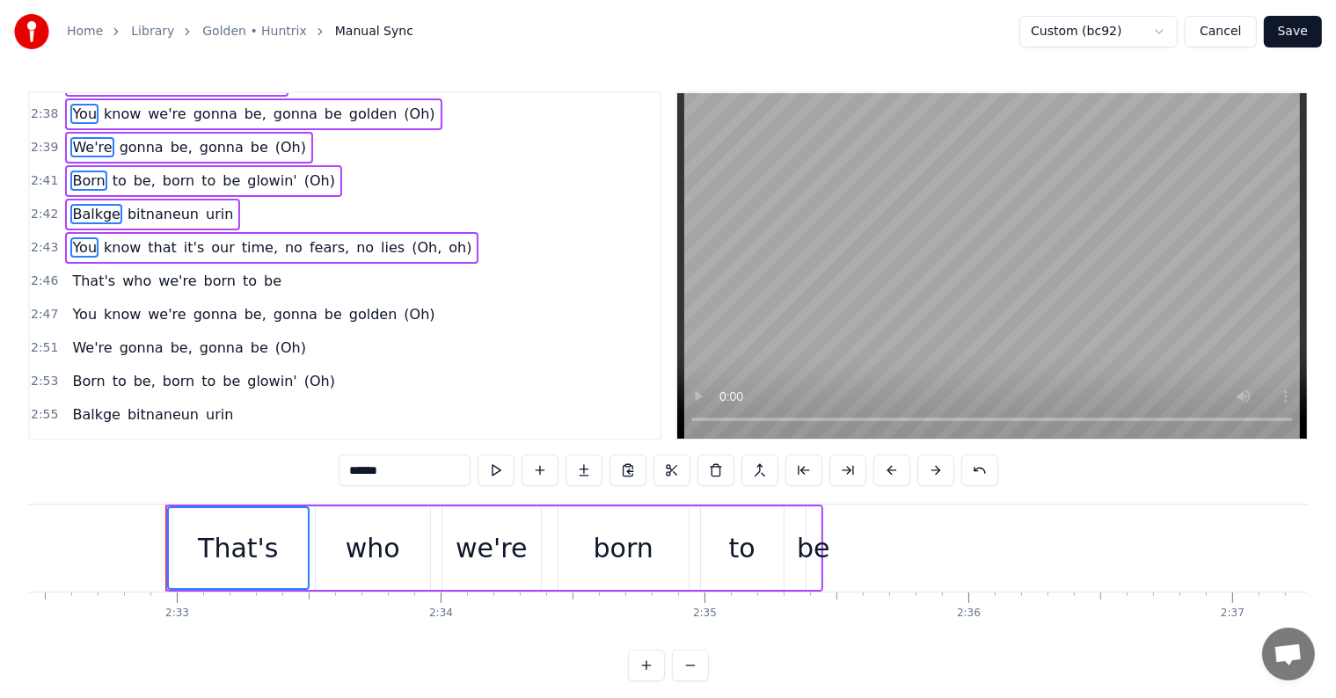
click at [73, 266] on div "That's who we're born to be" at bounding box center [176, 282] width 223 height 32
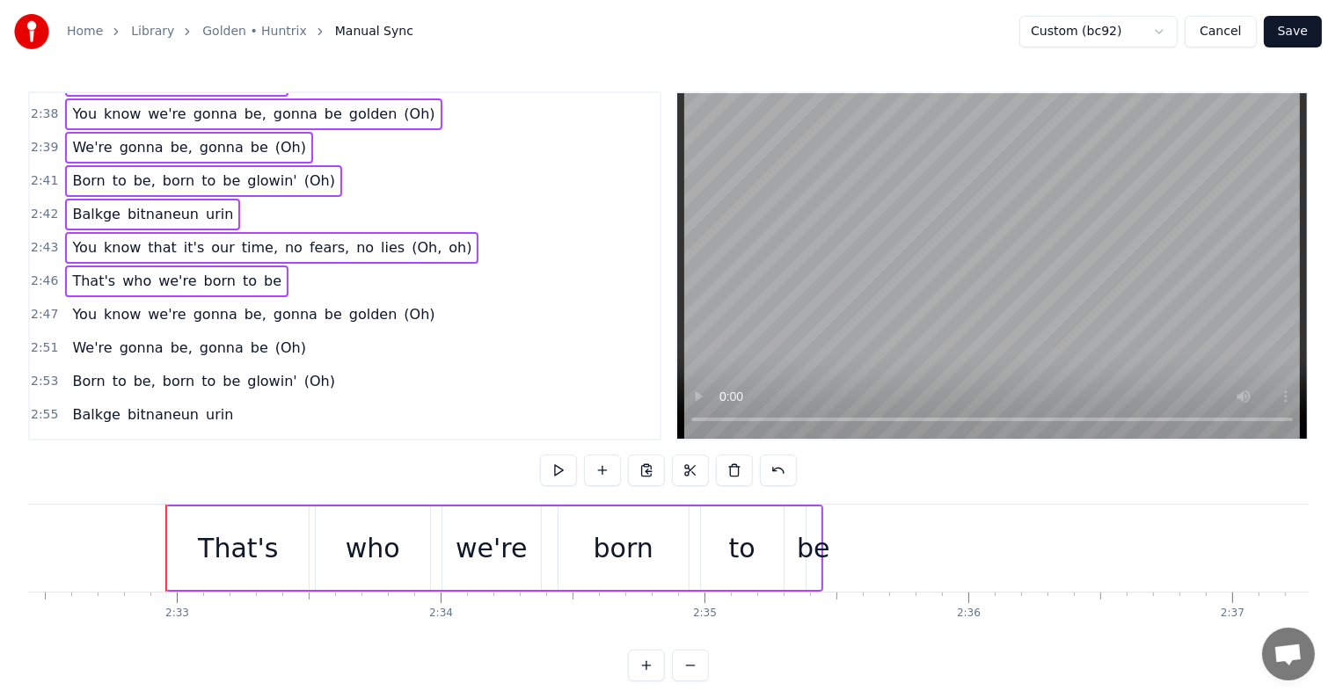
click at [71, 304] on span "You" at bounding box center [84, 314] width 28 height 20
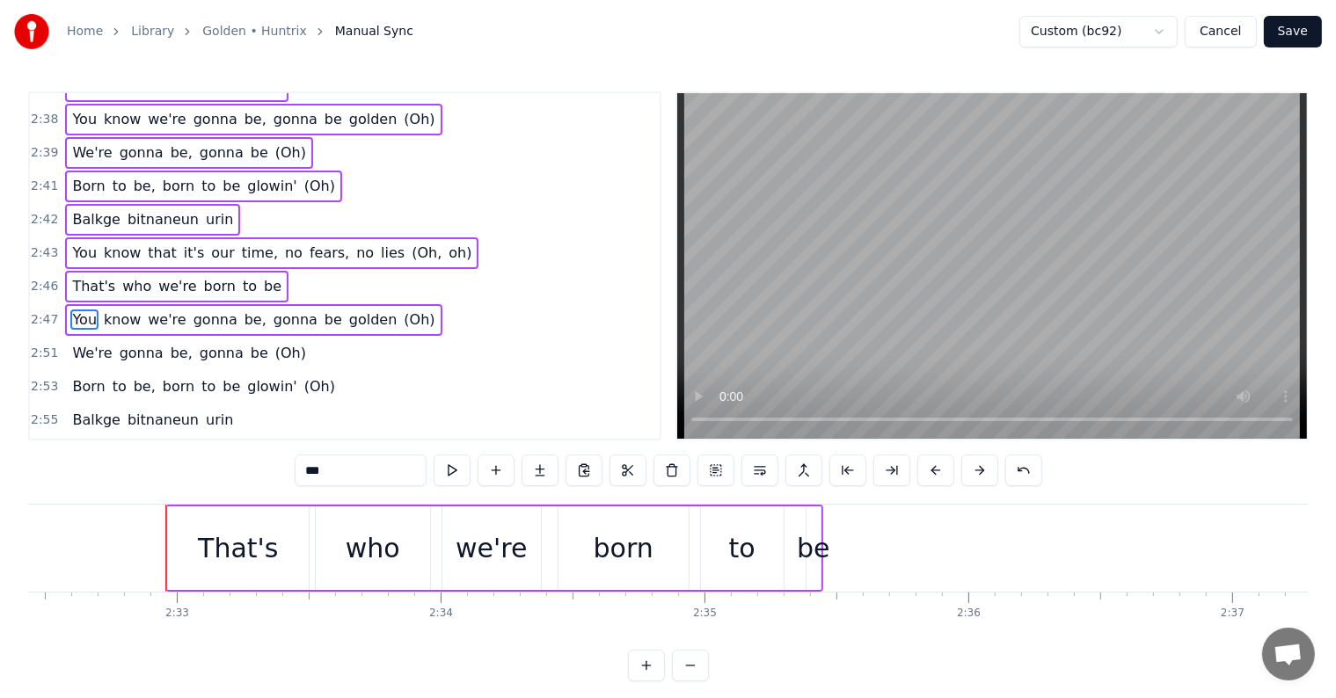
click at [75, 343] on span "We're" at bounding box center [91, 353] width 43 height 20
click at [74, 376] on span "Born" at bounding box center [88, 386] width 36 height 20
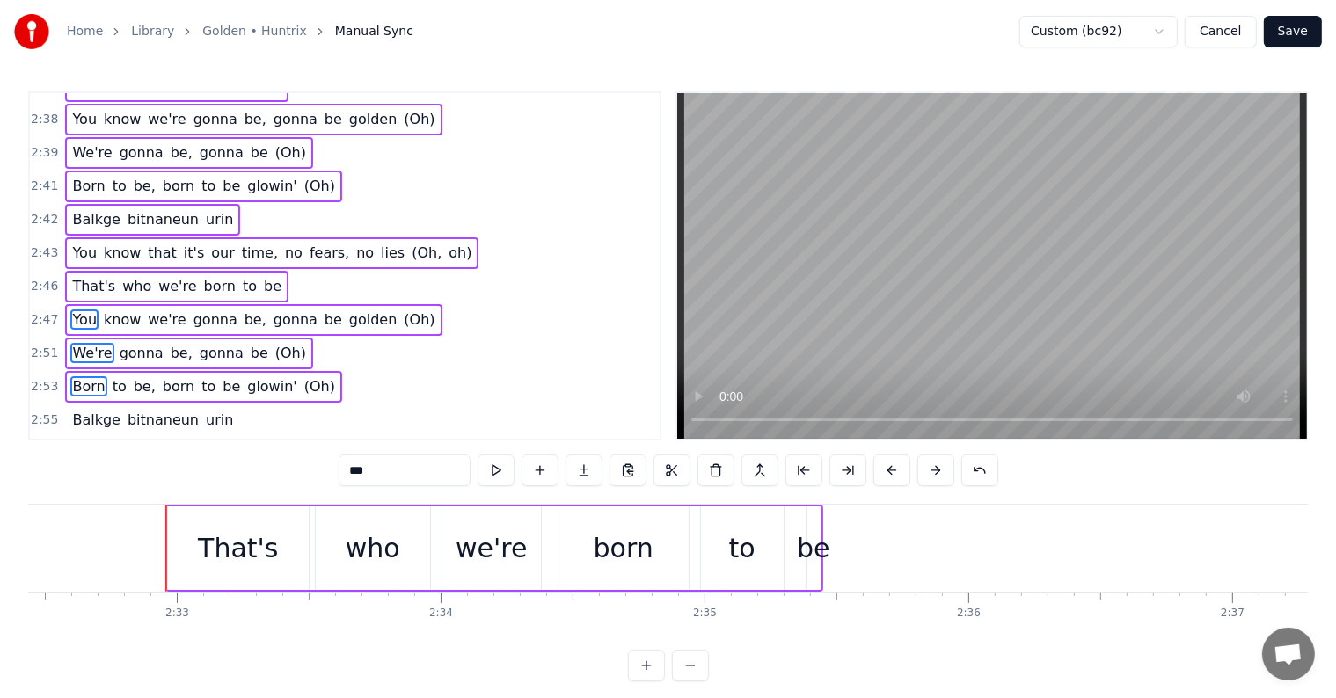
click at [74, 410] on span "Balkge" at bounding box center [96, 420] width 52 height 20
click at [70, 443] on span "You" at bounding box center [84, 453] width 28 height 20
click at [65, 471] on div "That's who we're born to be" at bounding box center [176, 487] width 223 height 32
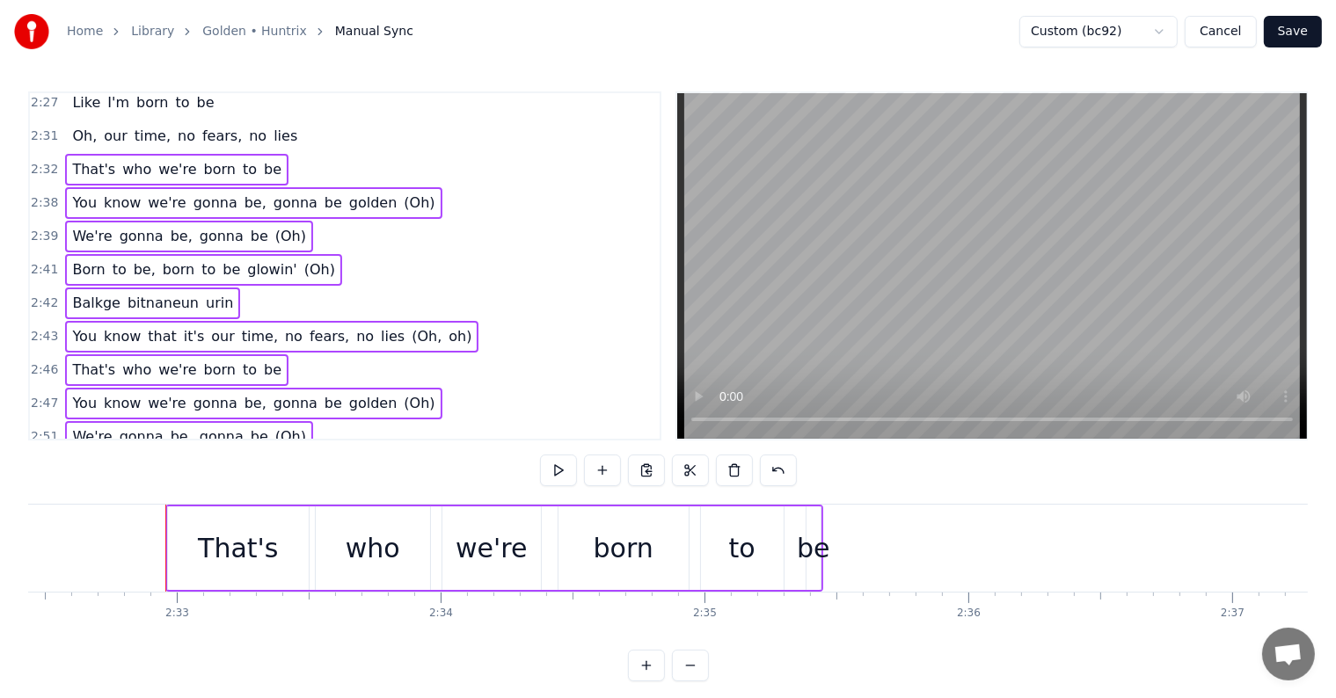
scroll to position [1290, 0]
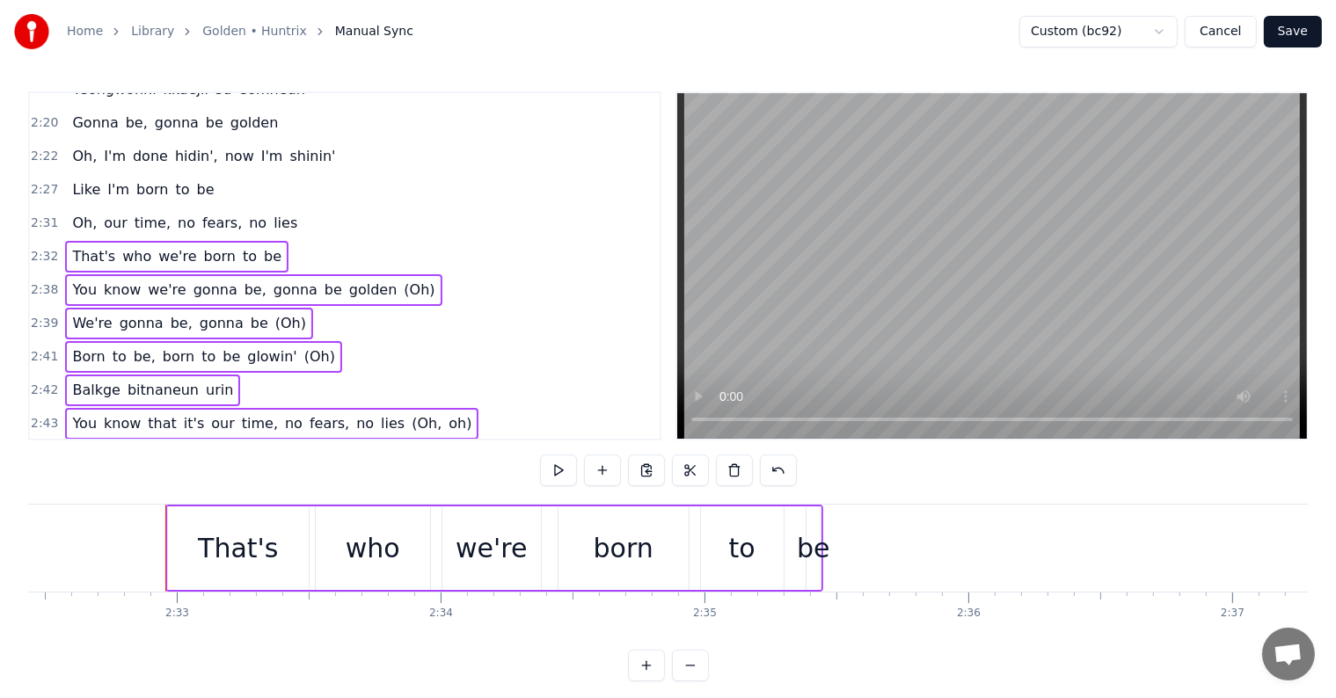
click at [88, 246] on span "That's" at bounding box center [93, 256] width 47 height 20
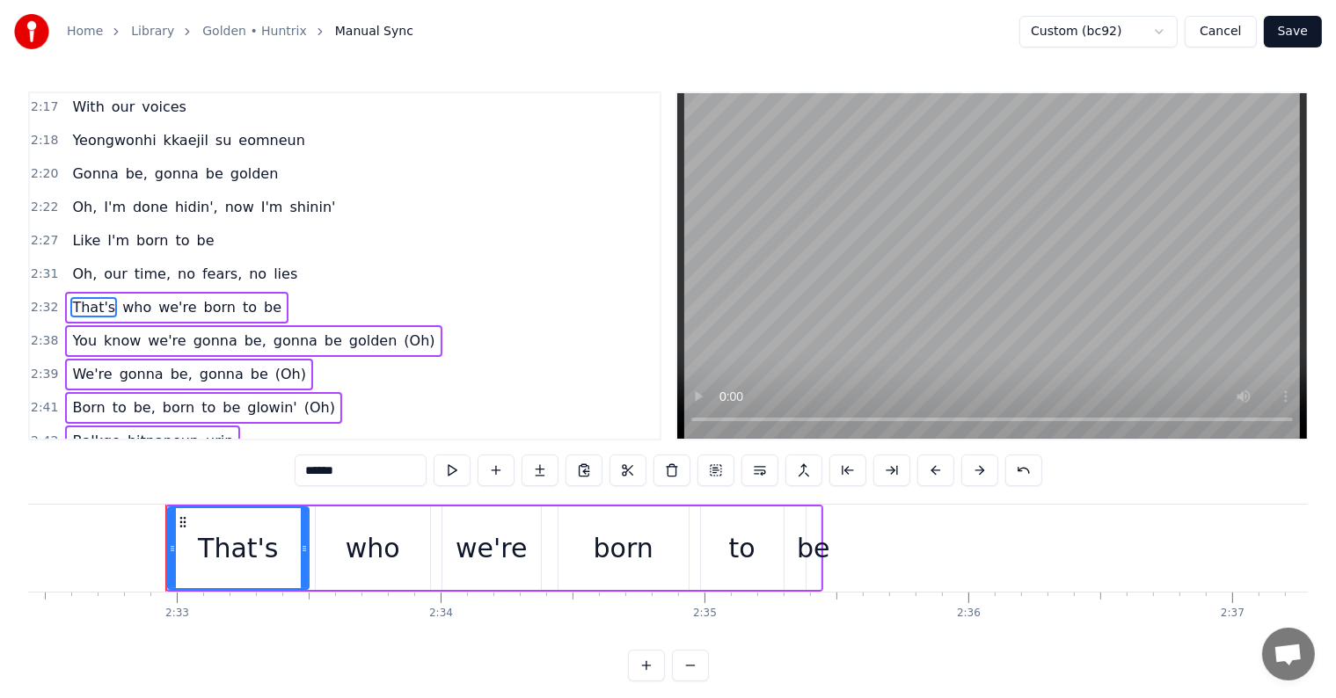
scroll to position [1234, 0]
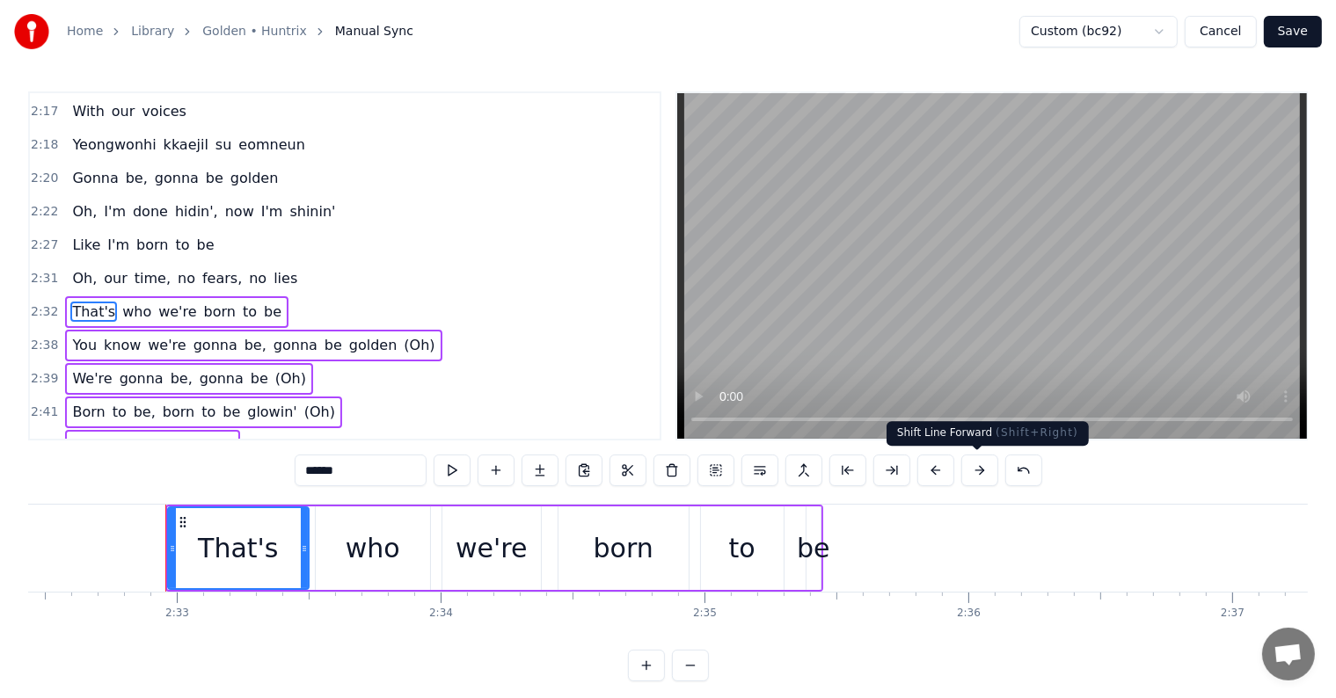
click at [980, 475] on button at bounding box center [979, 471] width 37 height 32
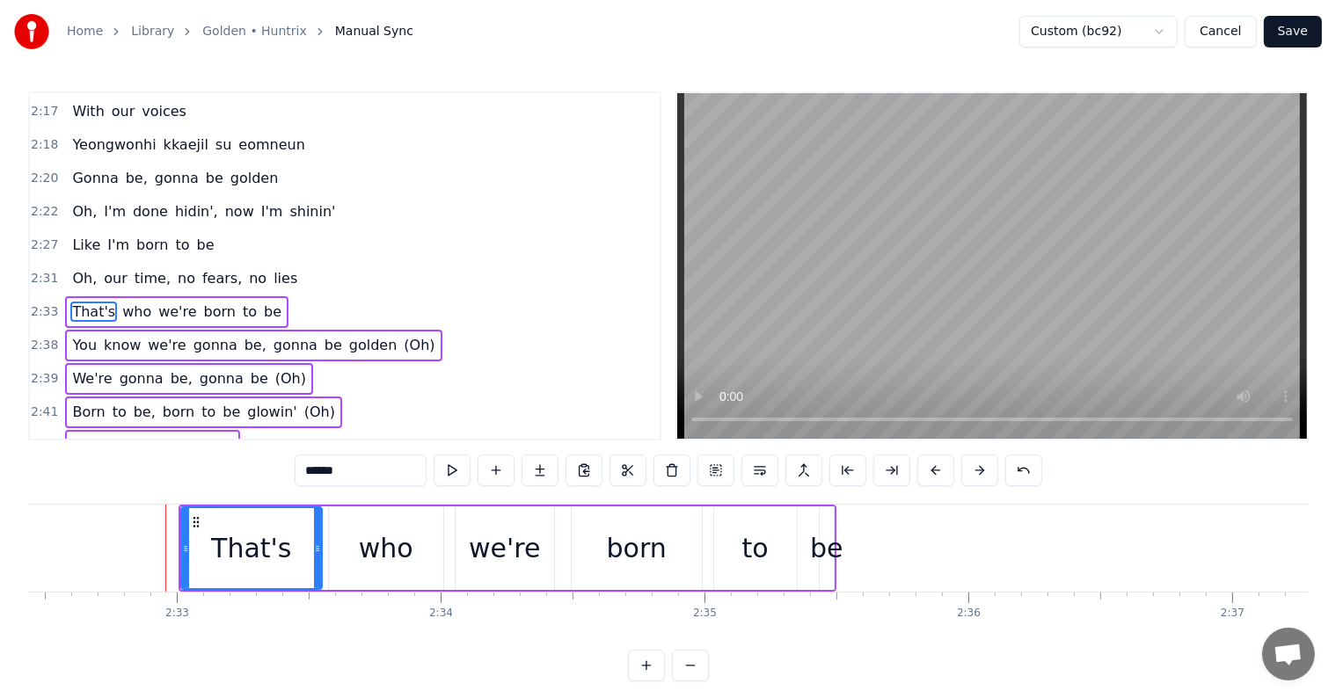
click at [980, 475] on button at bounding box center [979, 471] width 37 height 32
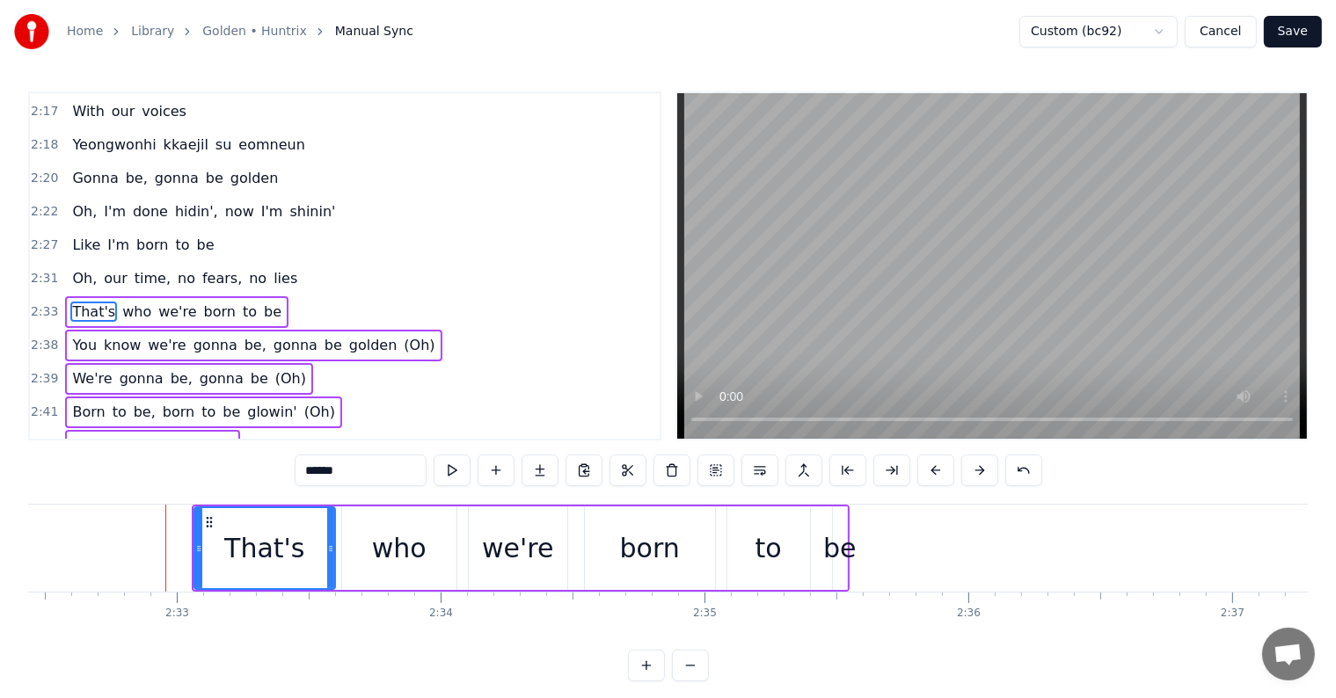
click at [980, 475] on button at bounding box center [979, 471] width 37 height 32
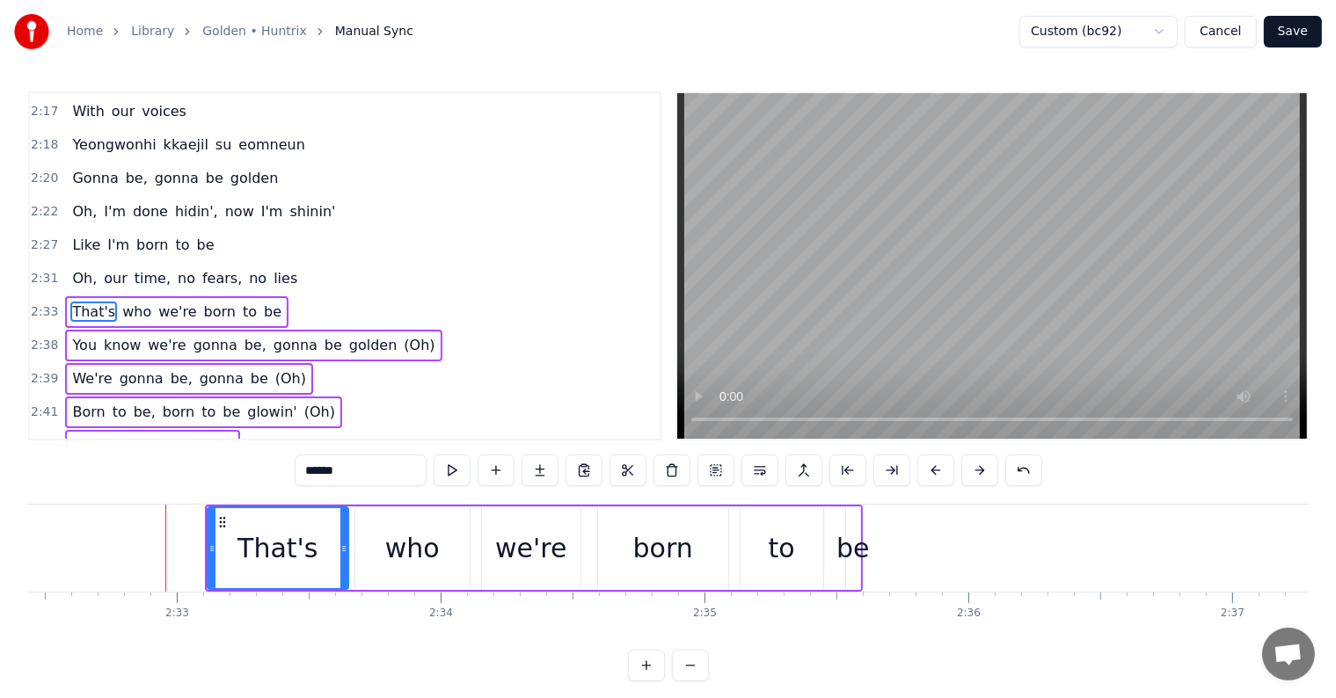
click at [980, 475] on button at bounding box center [979, 471] width 37 height 32
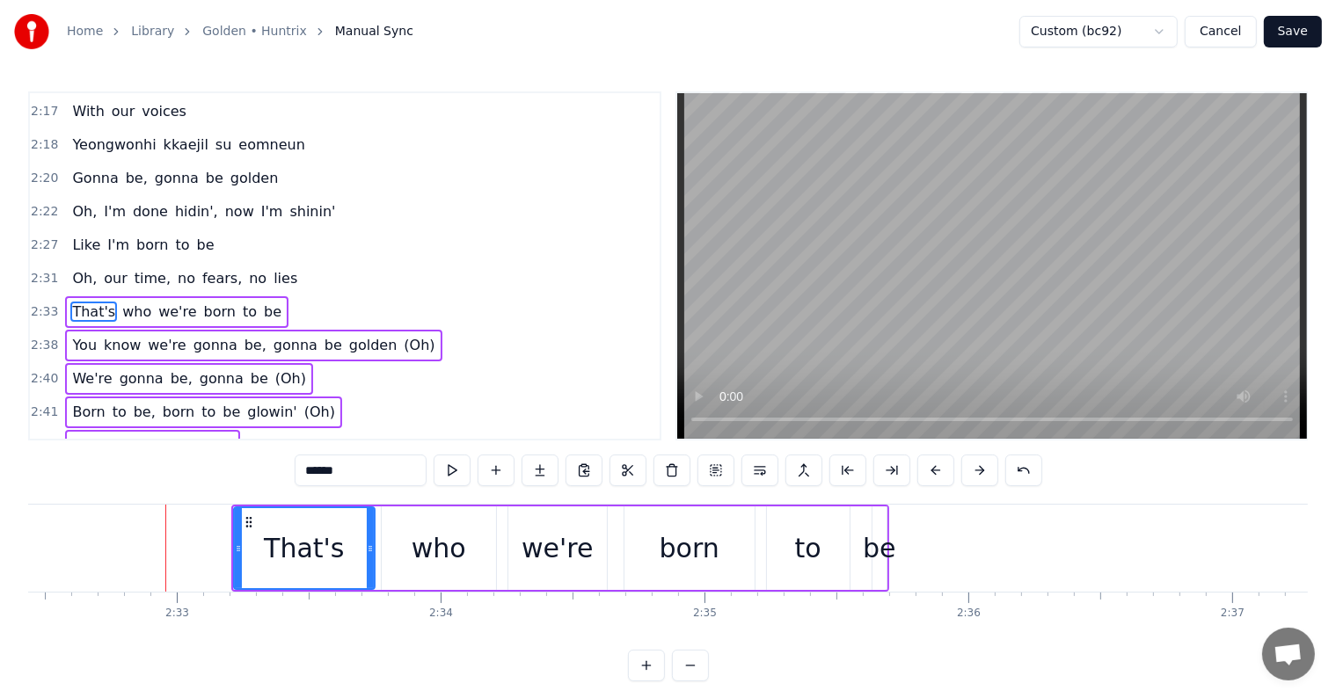
click at [980, 475] on button at bounding box center [979, 471] width 37 height 32
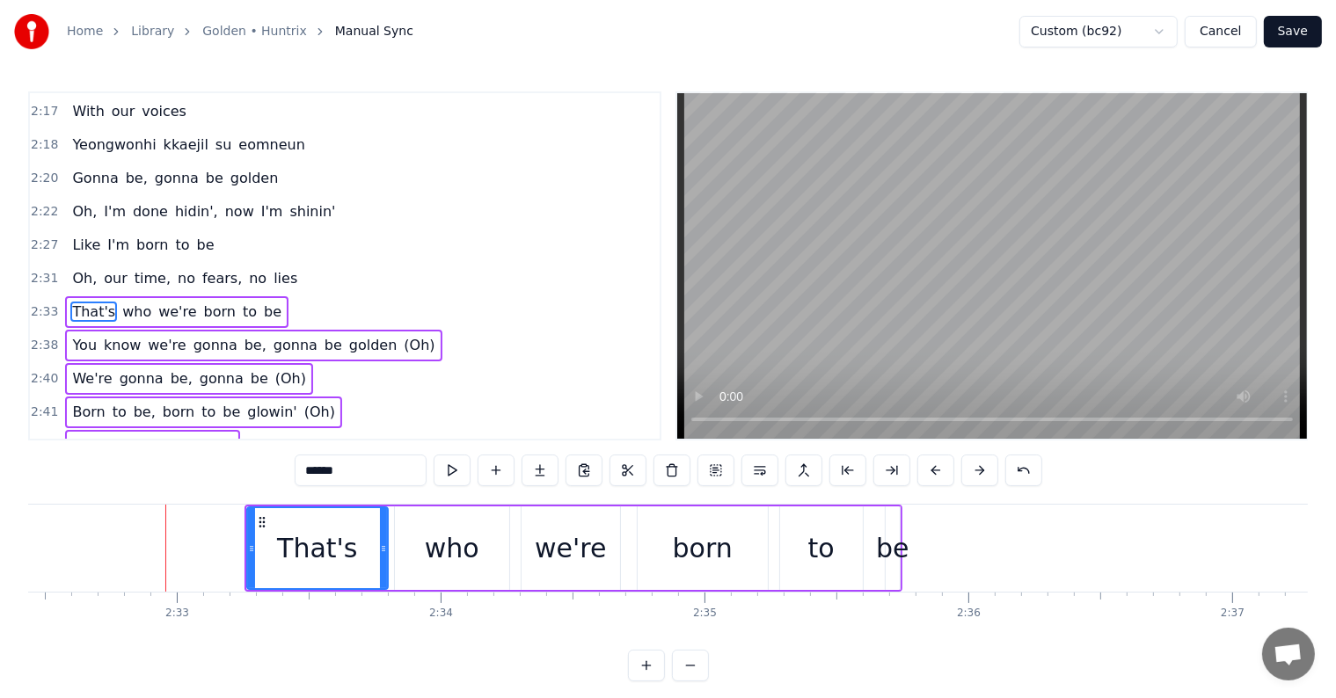
click at [980, 475] on button at bounding box center [979, 471] width 37 height 32
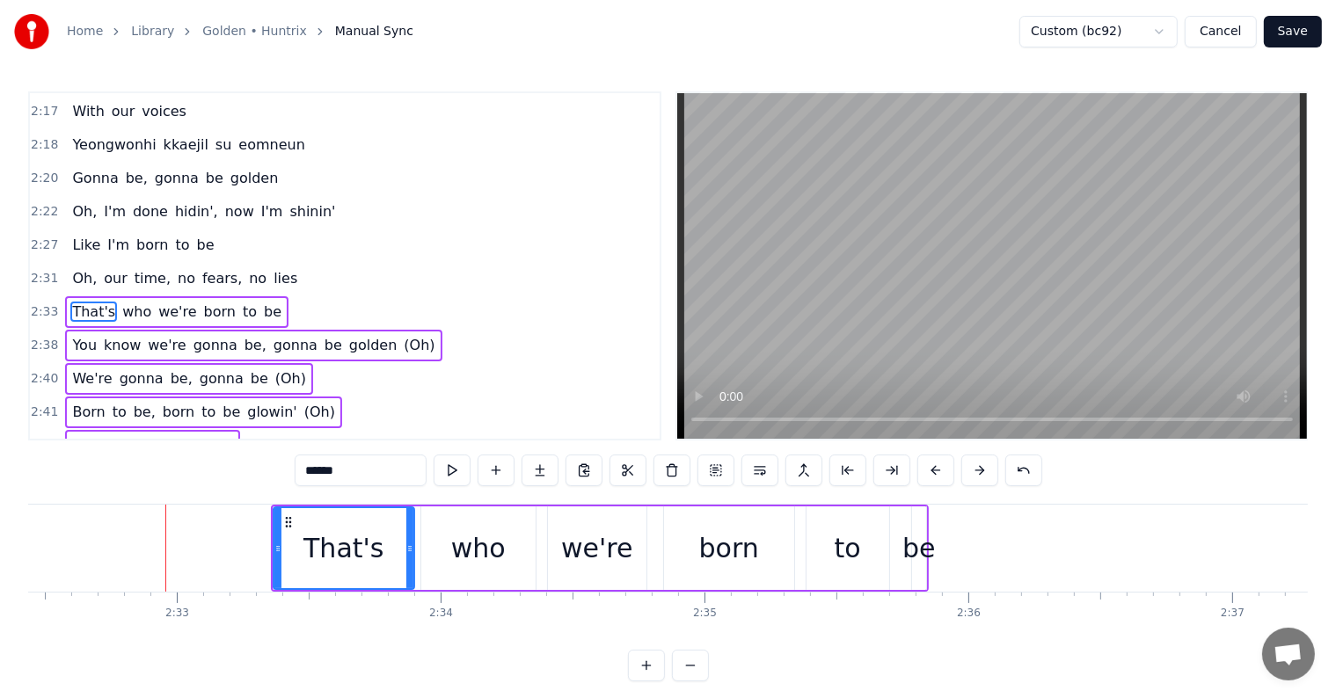
click at [980, 475] on button at bounding box center [979, 471] width 37 height 32
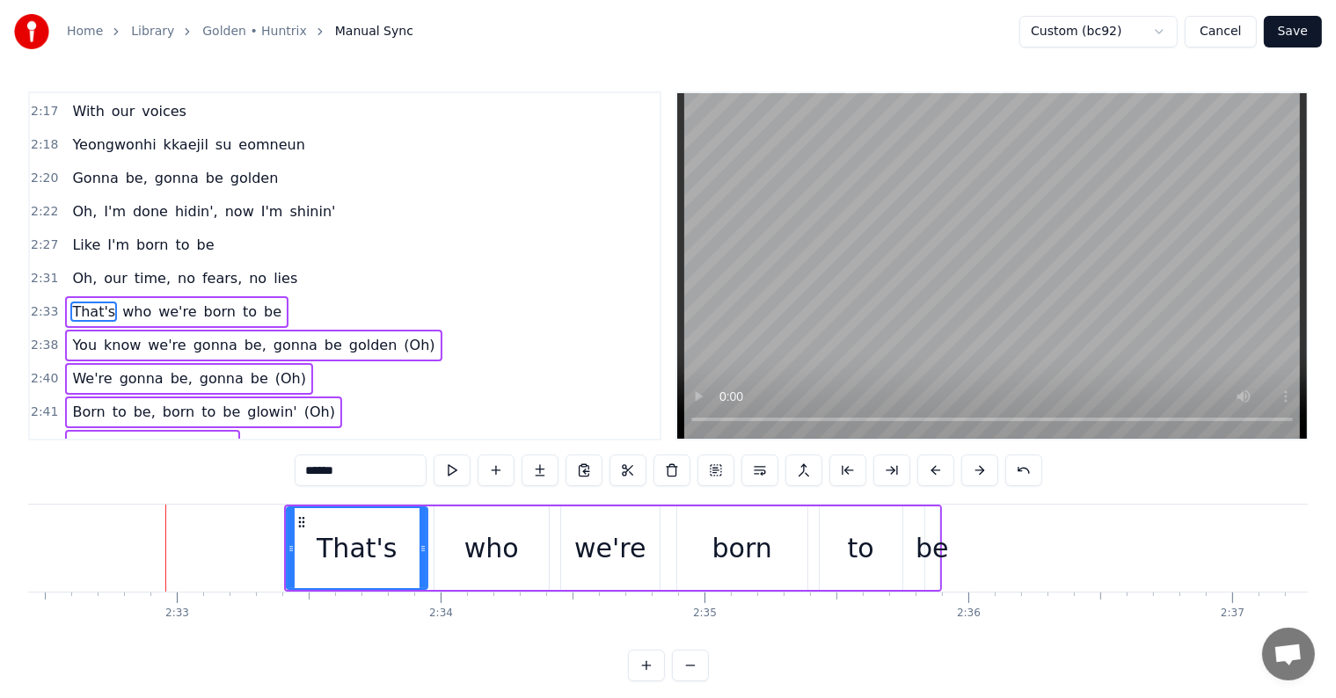
click at [980, 475] on button at bounding box center [979, 471] width 37 height 32
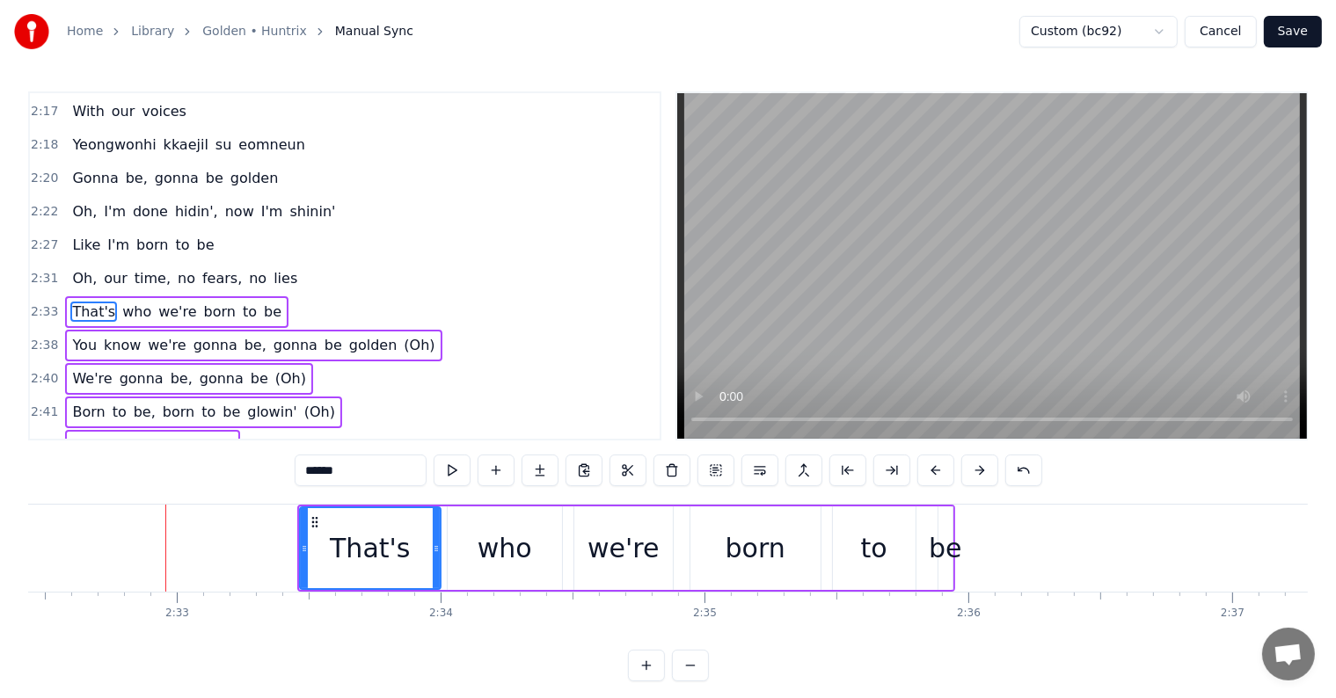
click at [980, 475] on button at bounding box center [979, 471] width 37 height 32
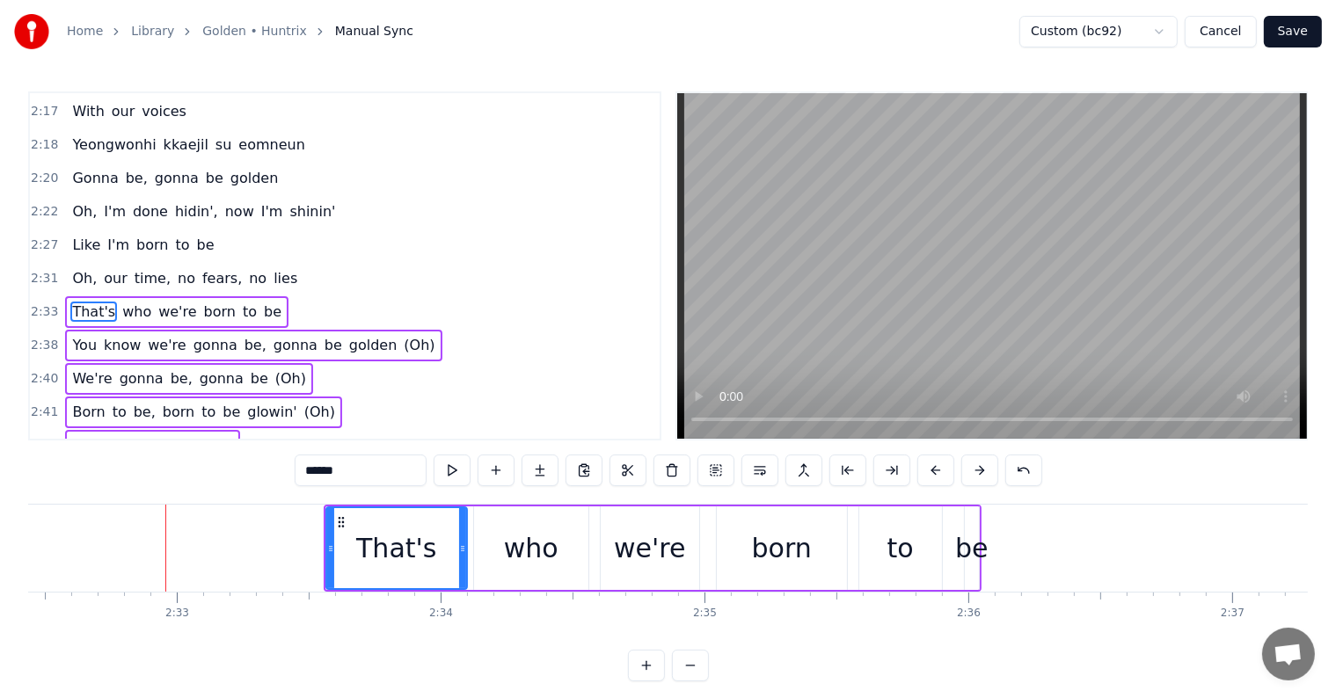
click at [980, 475] on button at bounding box center [979, 471] width 37 height 32
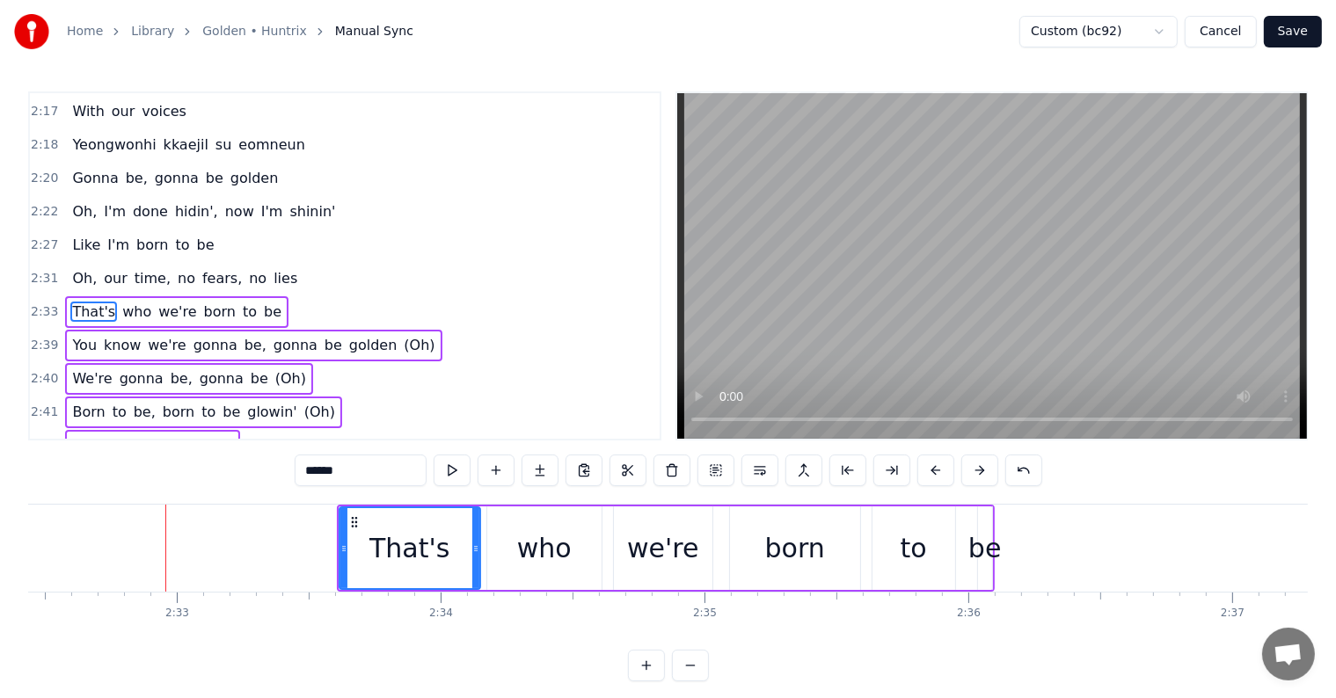
click at [979, 475] on button at bounding box center [979, 471] width 37 height 32
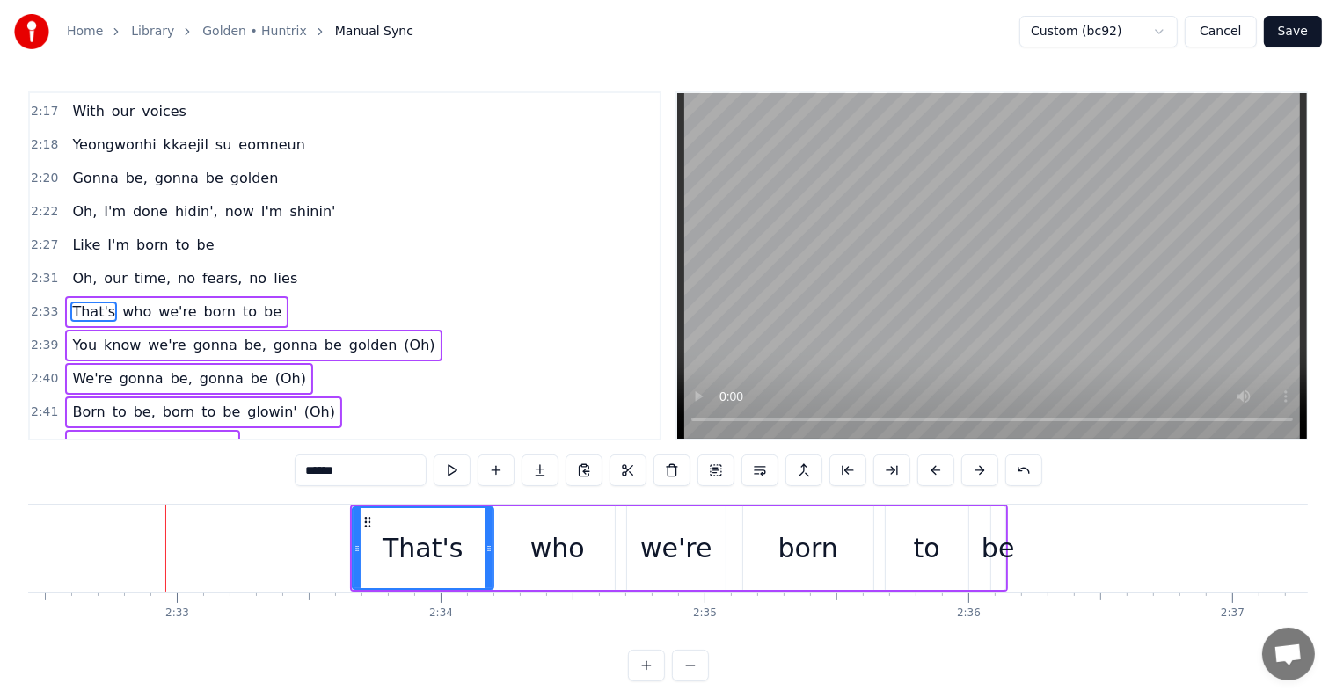
click at [978, 475] on button at bounding box center [979, 471] width 37 height 32
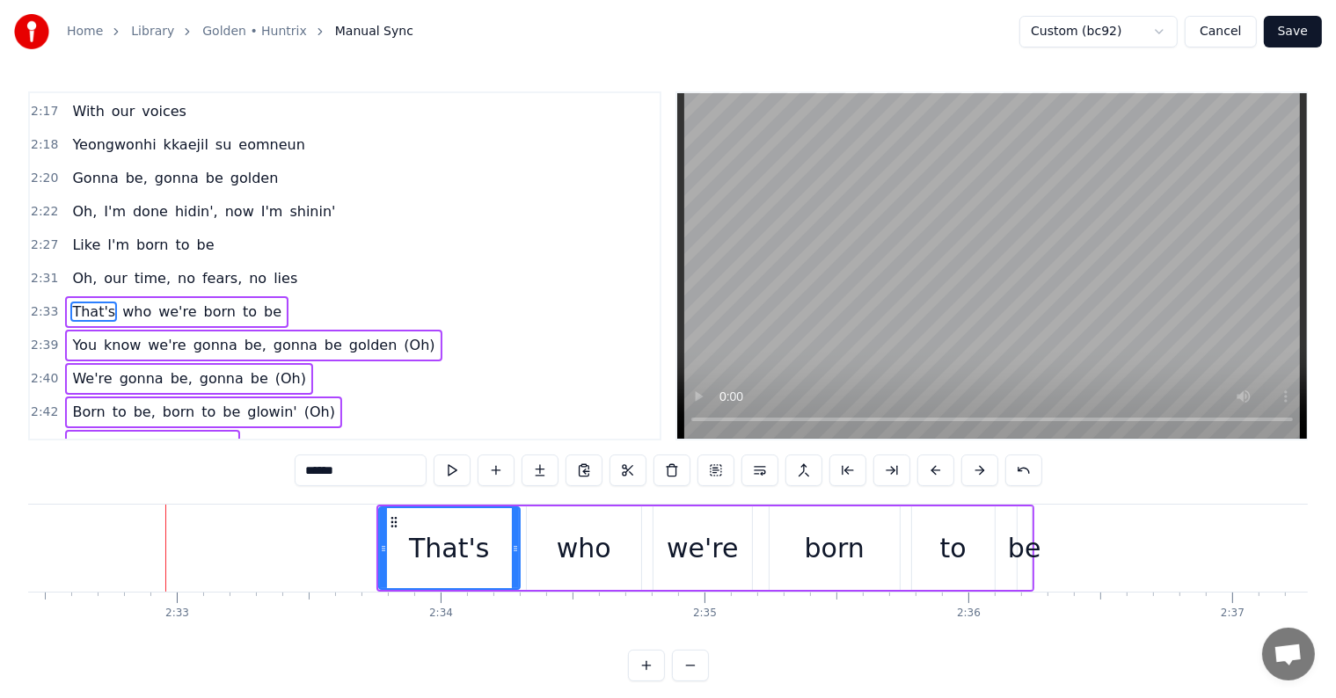
click at [978, 475] on button at bounding box center [979, 471] width 37 height 32
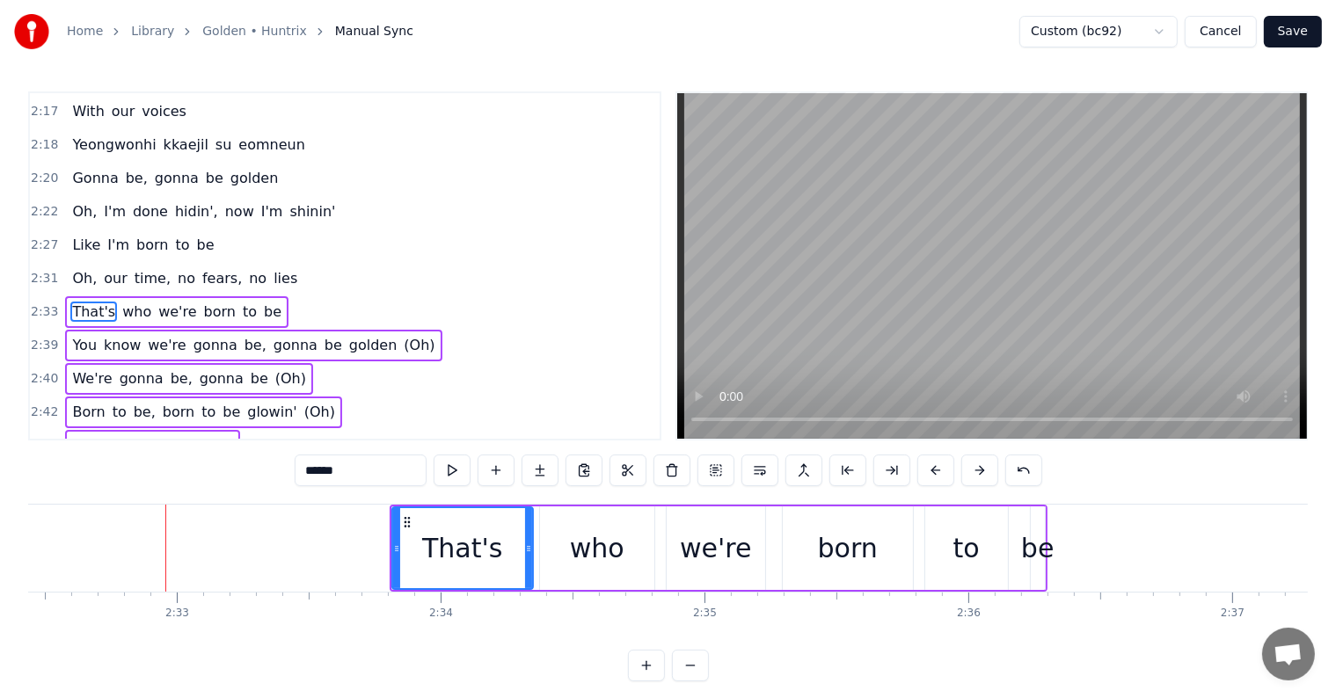
click at [978, 475] on button at bounding box center [979, 471] width 37 height 32
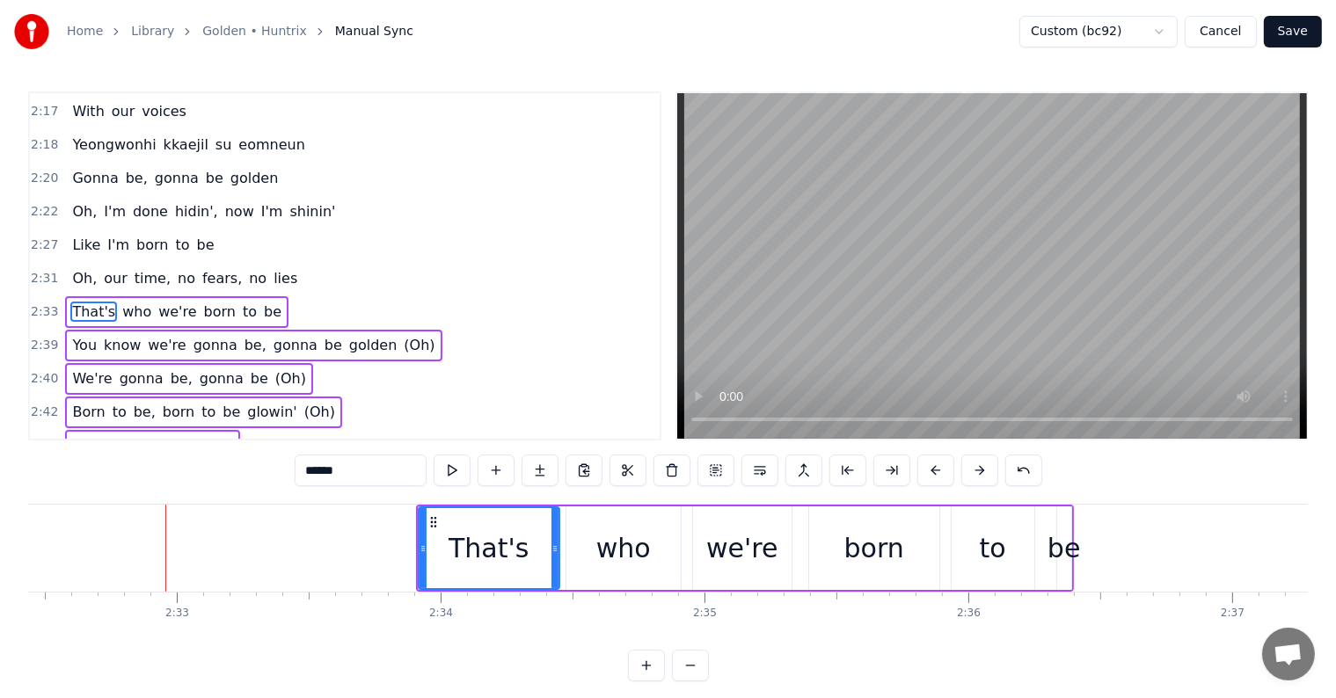
click at [978, 475] on button at bounding box center [979, 471] width 37 height 32
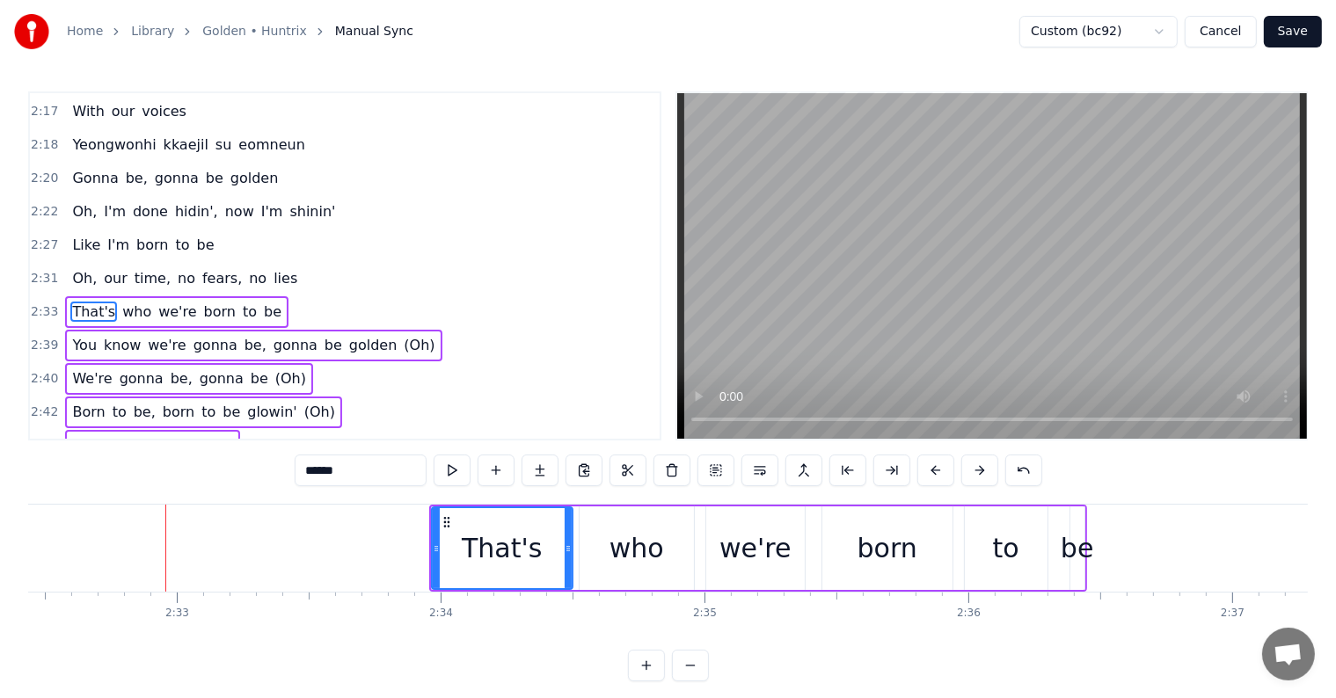
click at [978, 475] on button at bounding box center [979, 471] width 37 height 32
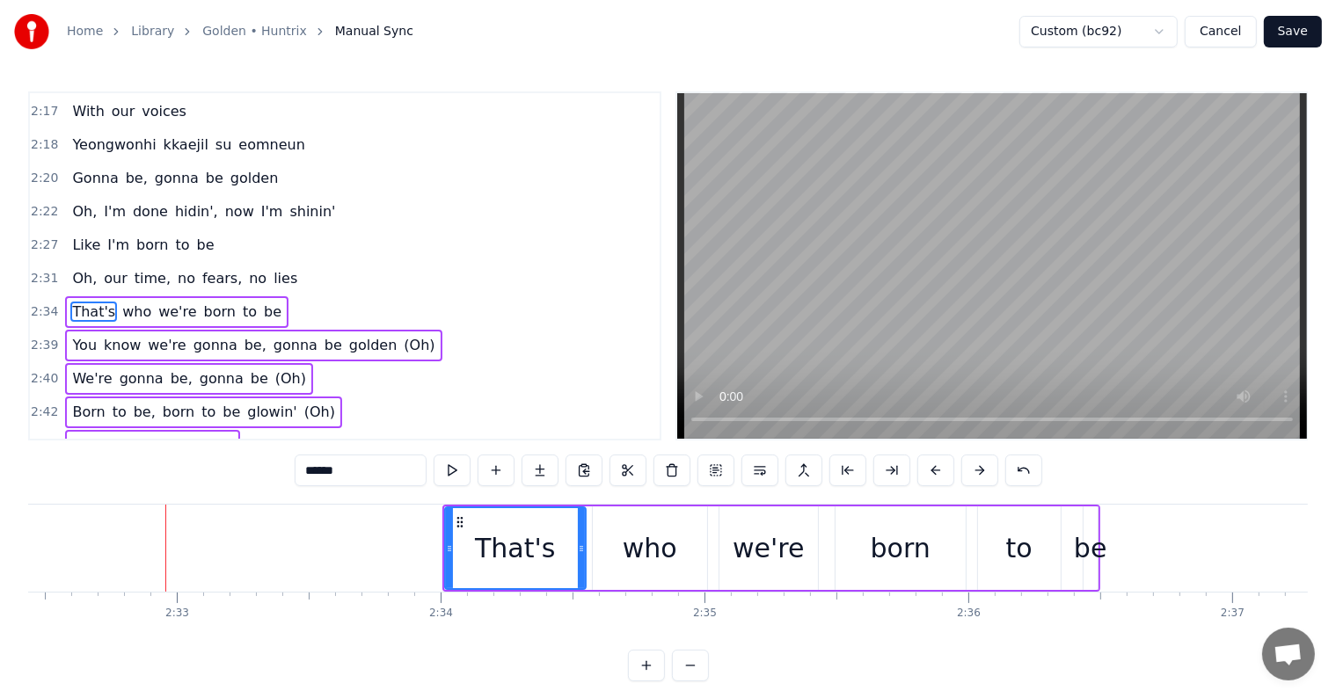
click at [978, 475] on button at bounding box center [979, 471] width 37 height 32
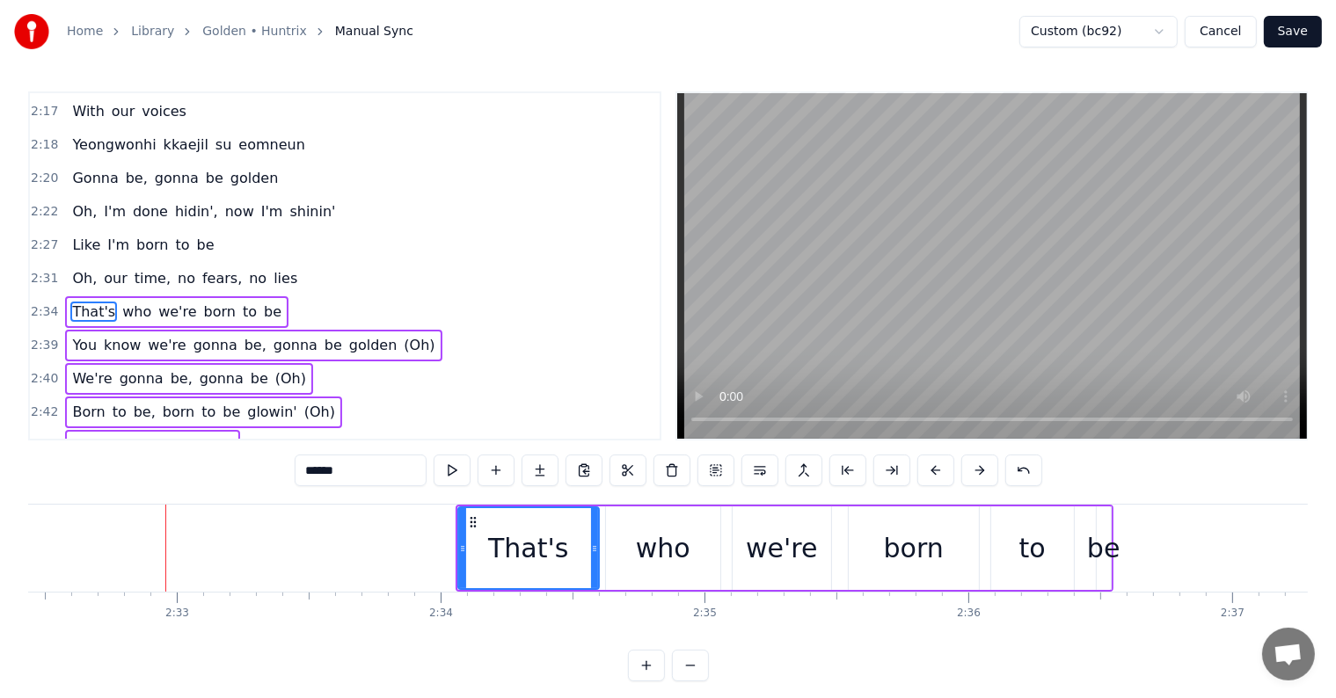
click at [978, 475] on button at bounding box center [979, 471] width 37 height 32
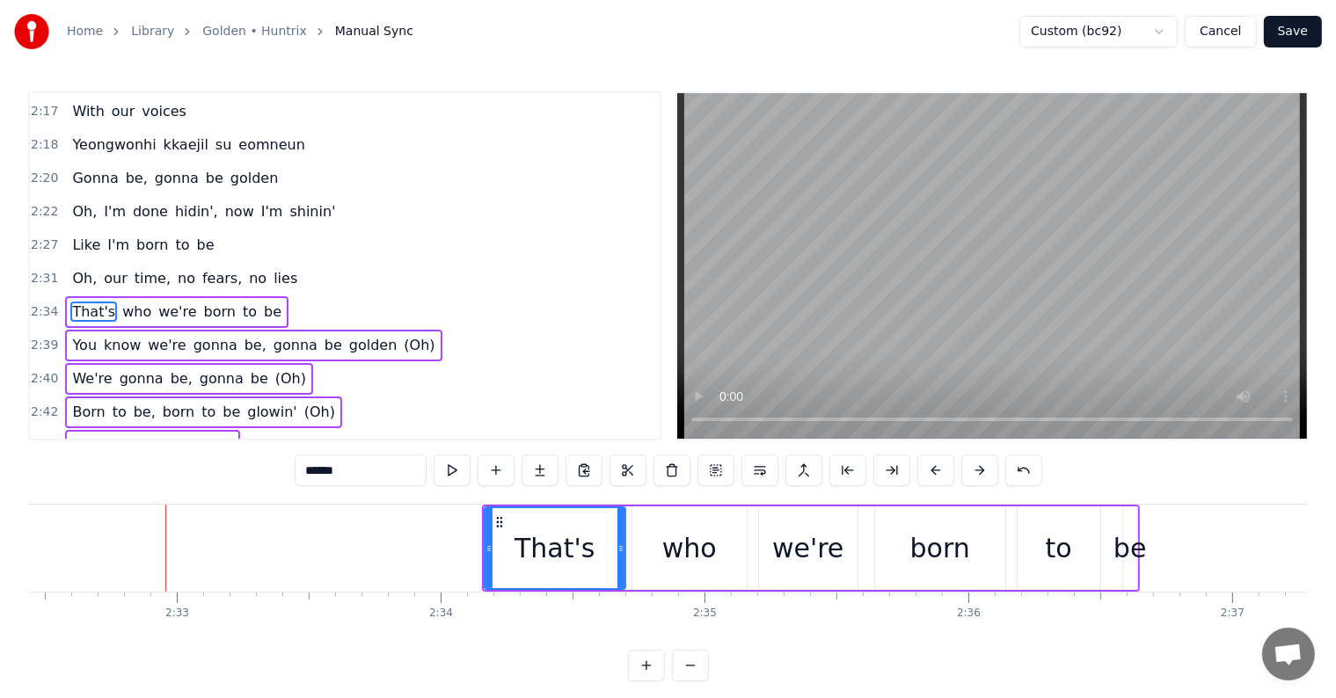
click at [978, 475] on button at bounding box center [979, 471] width 37 height 32
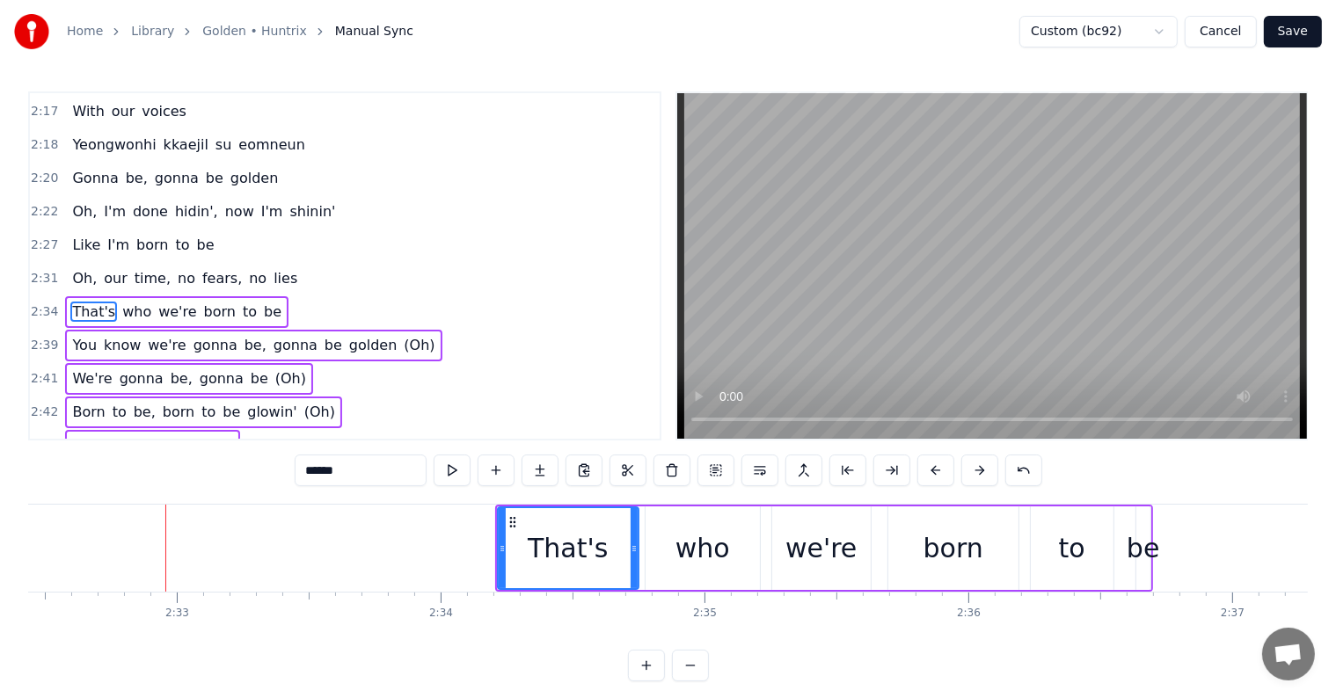
click at [978, 475] on button at bounding box center [979, 471] width 37 height 32
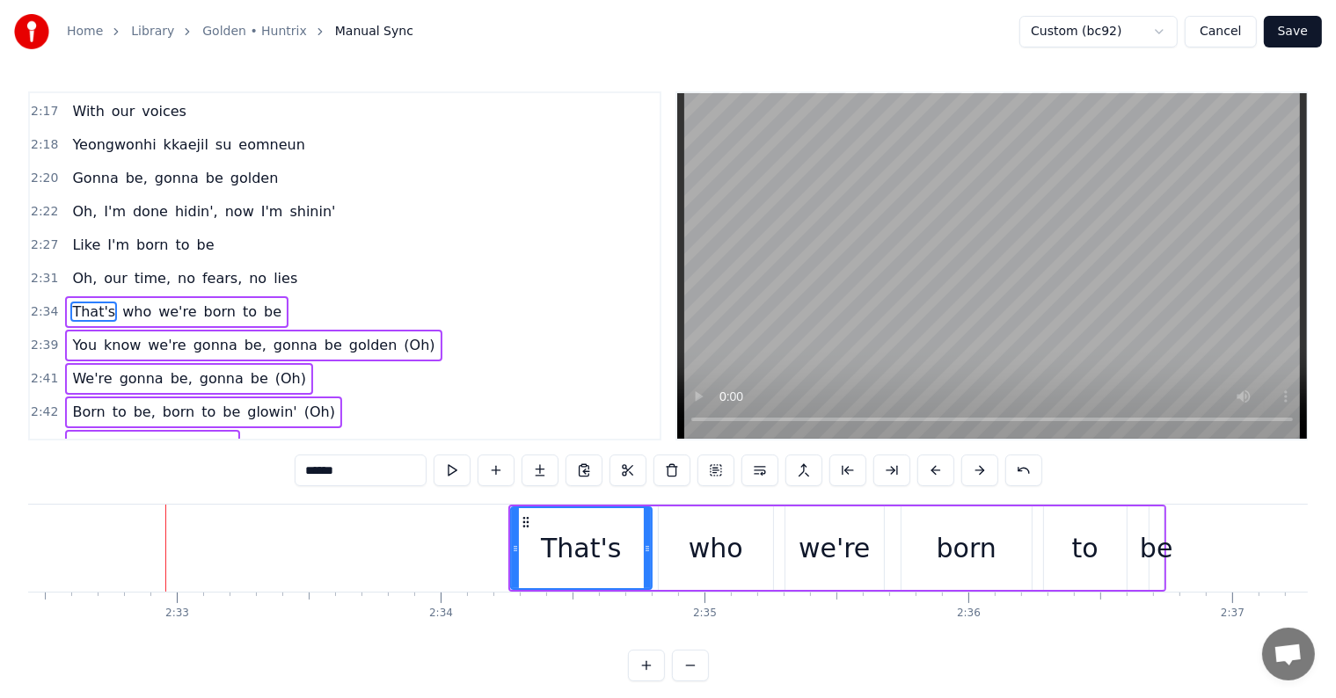
click at [978, 475] on button at bounding box center [979, 471] width 37 height 32
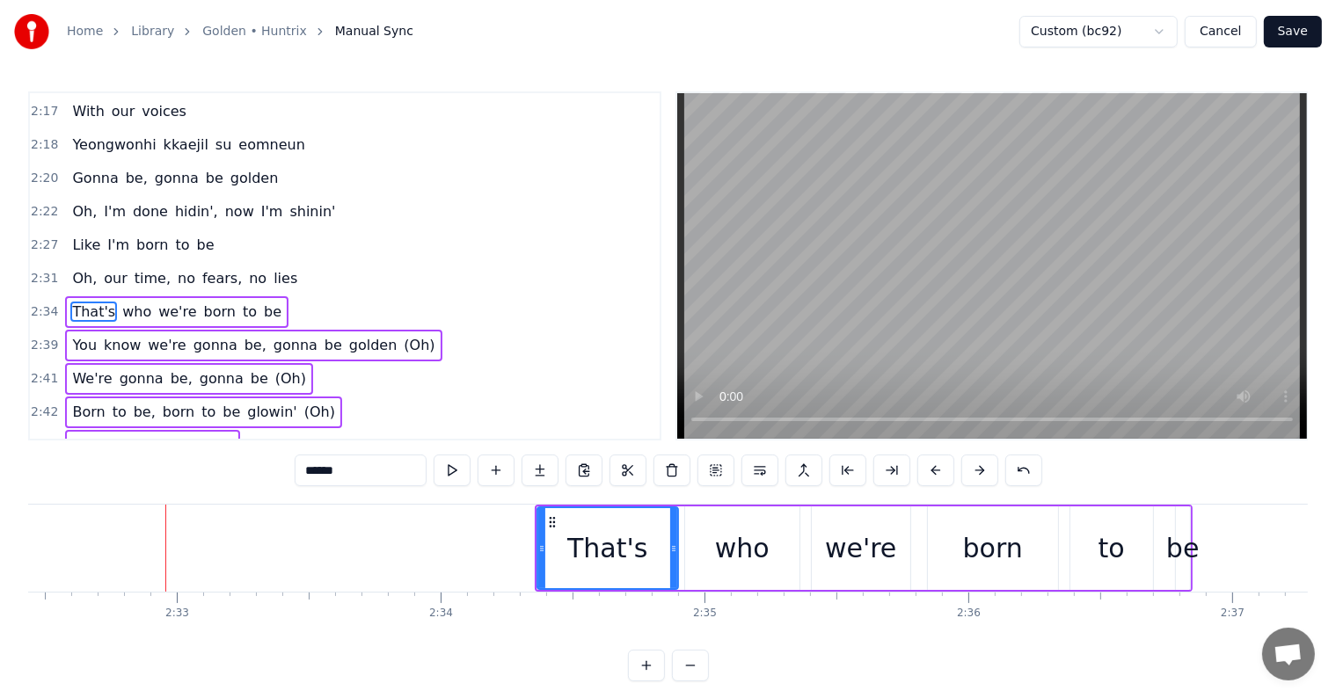
click at [978, 475] on button at bounding box center [979, 471] width 37 height 32
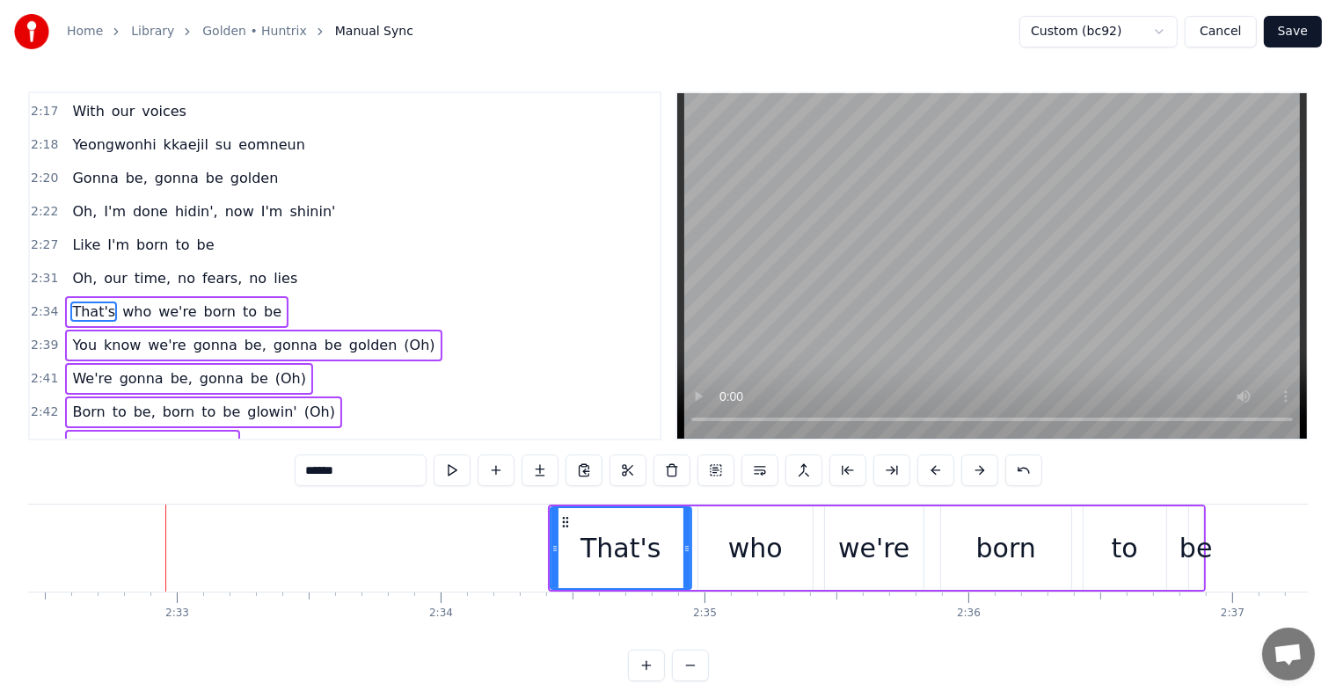
click at [978, 475] on button at bounding box center [979, 471] width 37 height 32
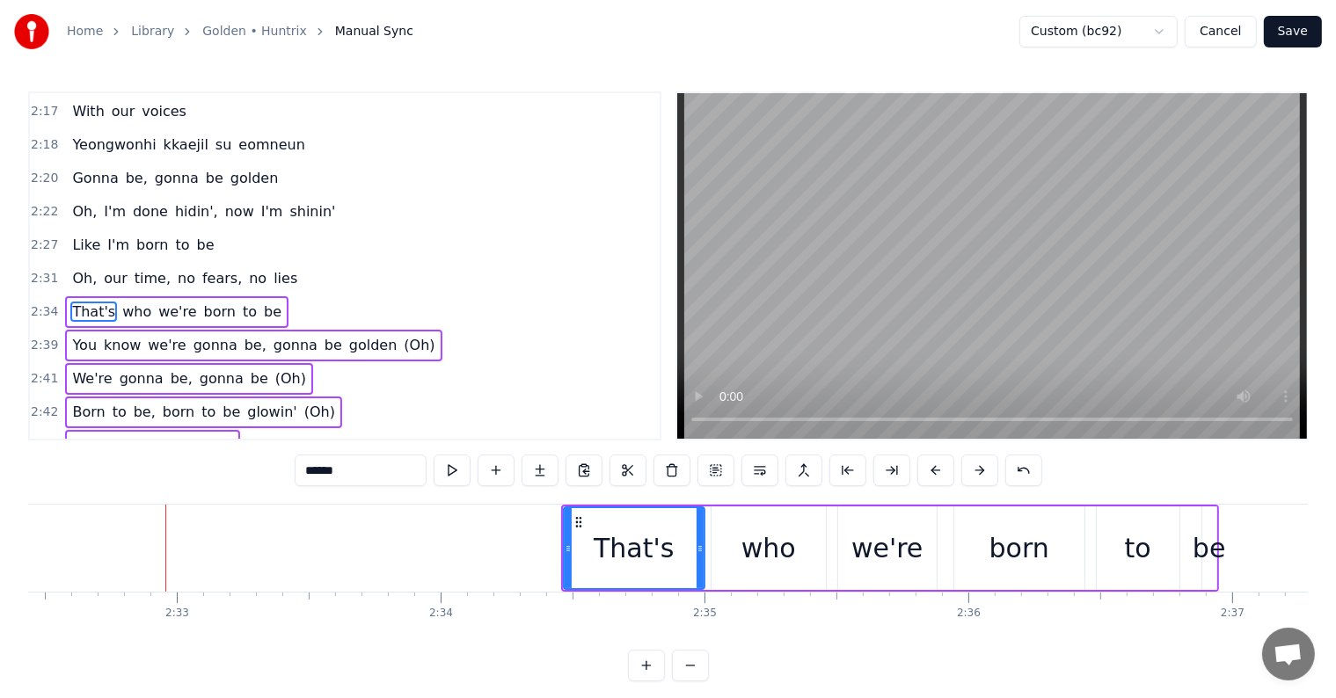
click at [978, 475] on button at bounding box center [979, 471] width 37 height 32
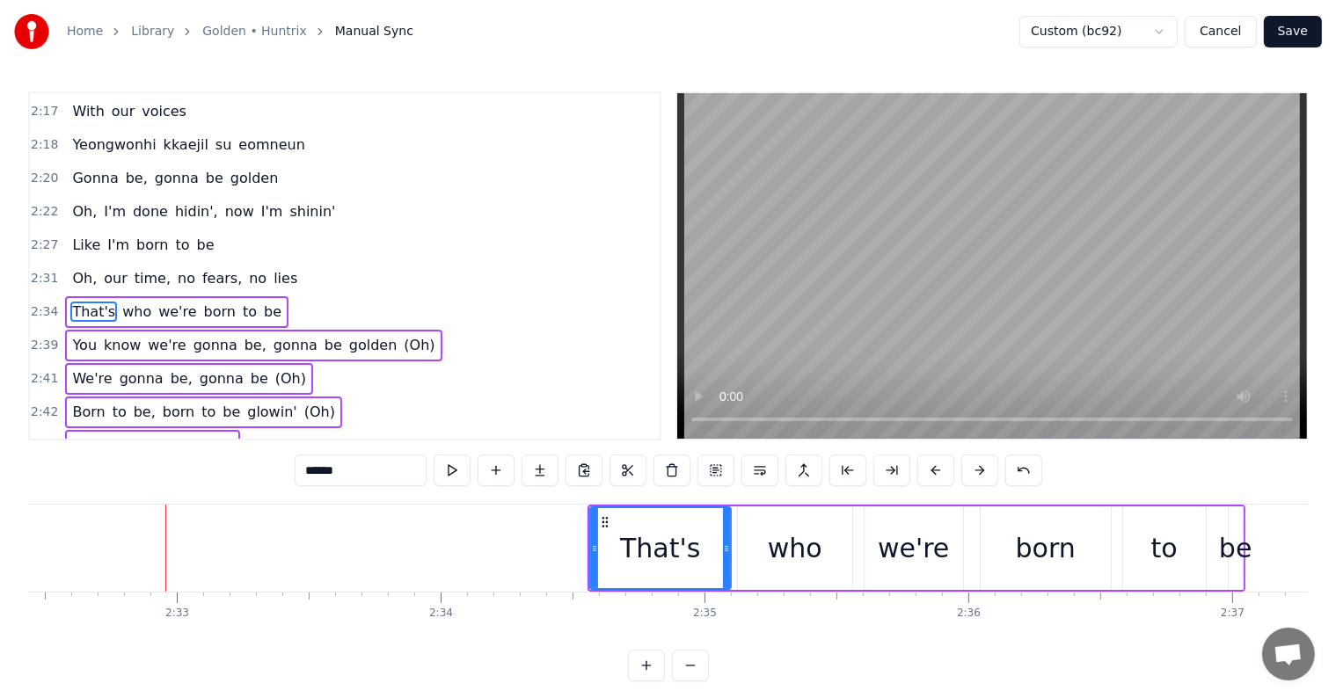
click at [978, 475] on button at bounding box center [979, 471] width 37 height 32
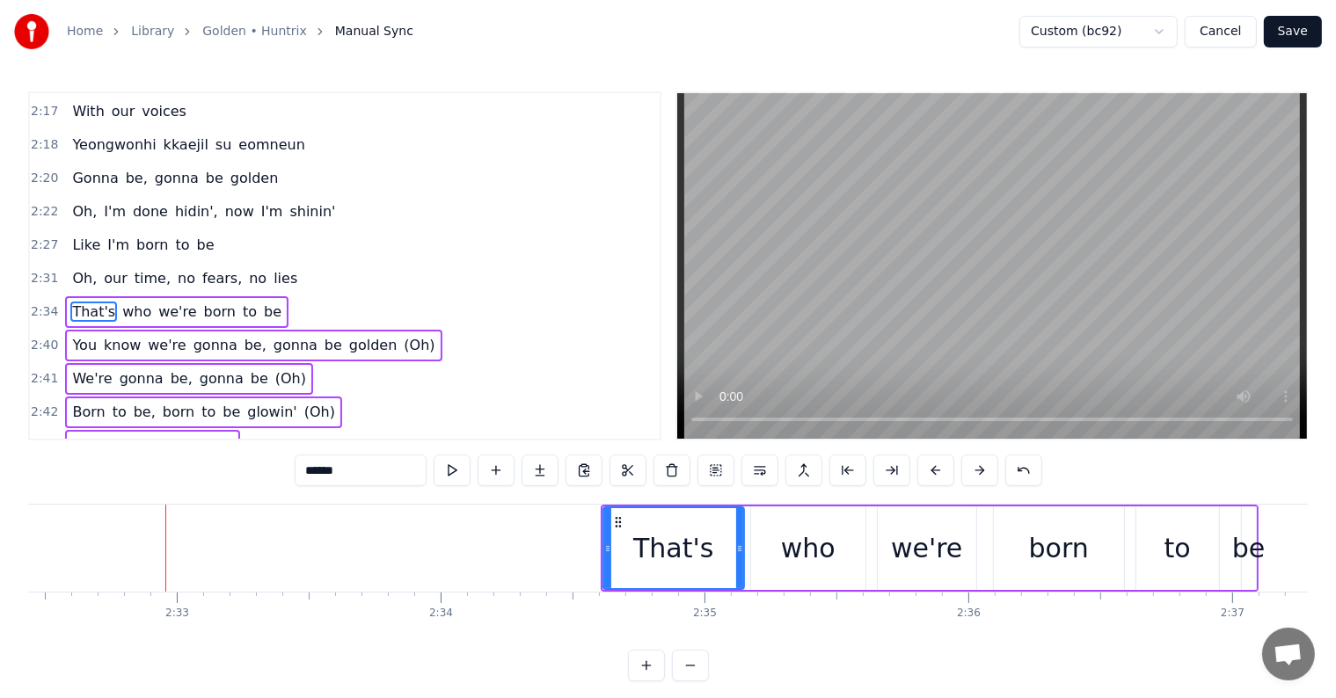
click at [978, 475] on button at bounding box center [979, 471] width 37 height 32
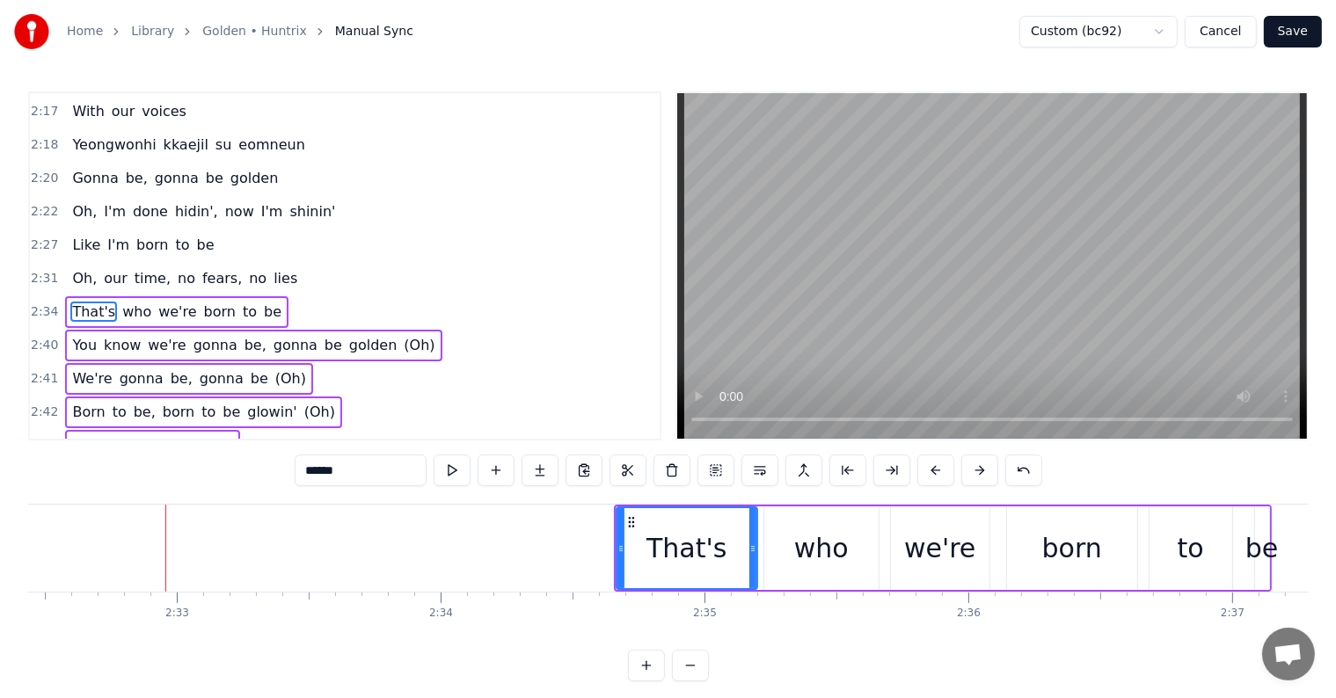
click at [978, 475] on button at bounding box center [979, 471] width 37 height 32
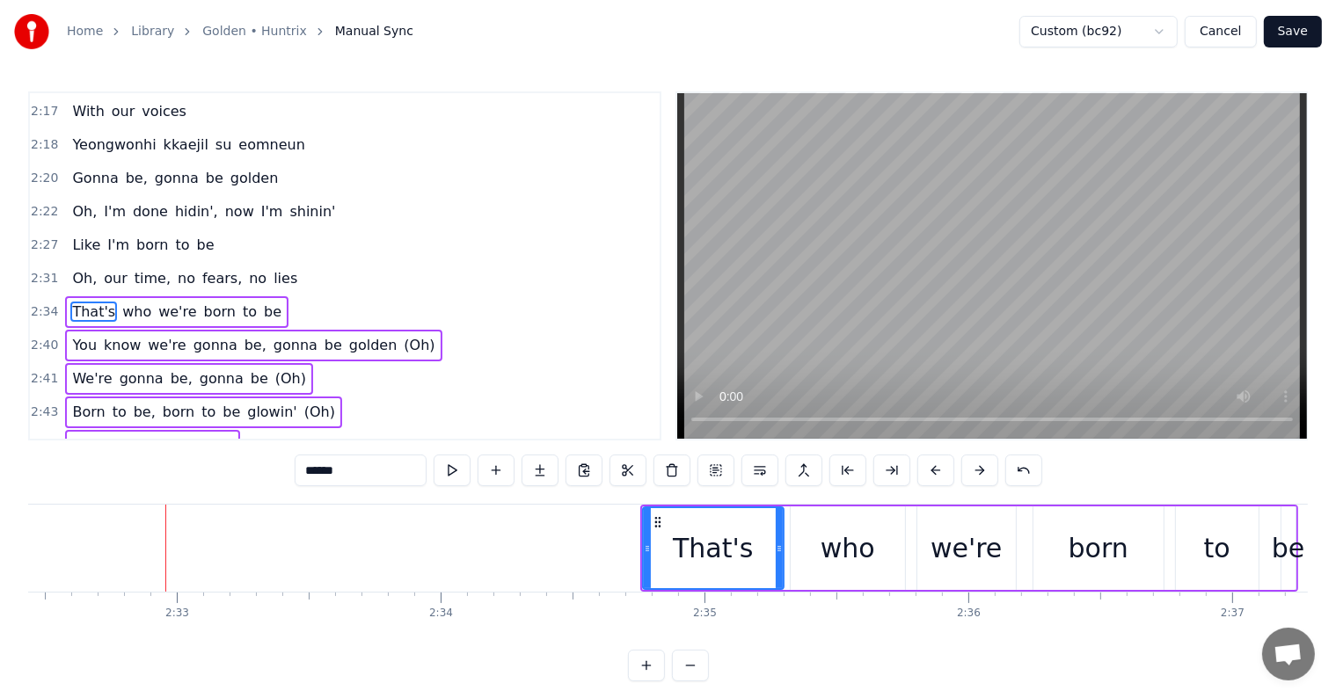
click at [978, 475] on button at bounding box center [979, 471] width 37 height 32
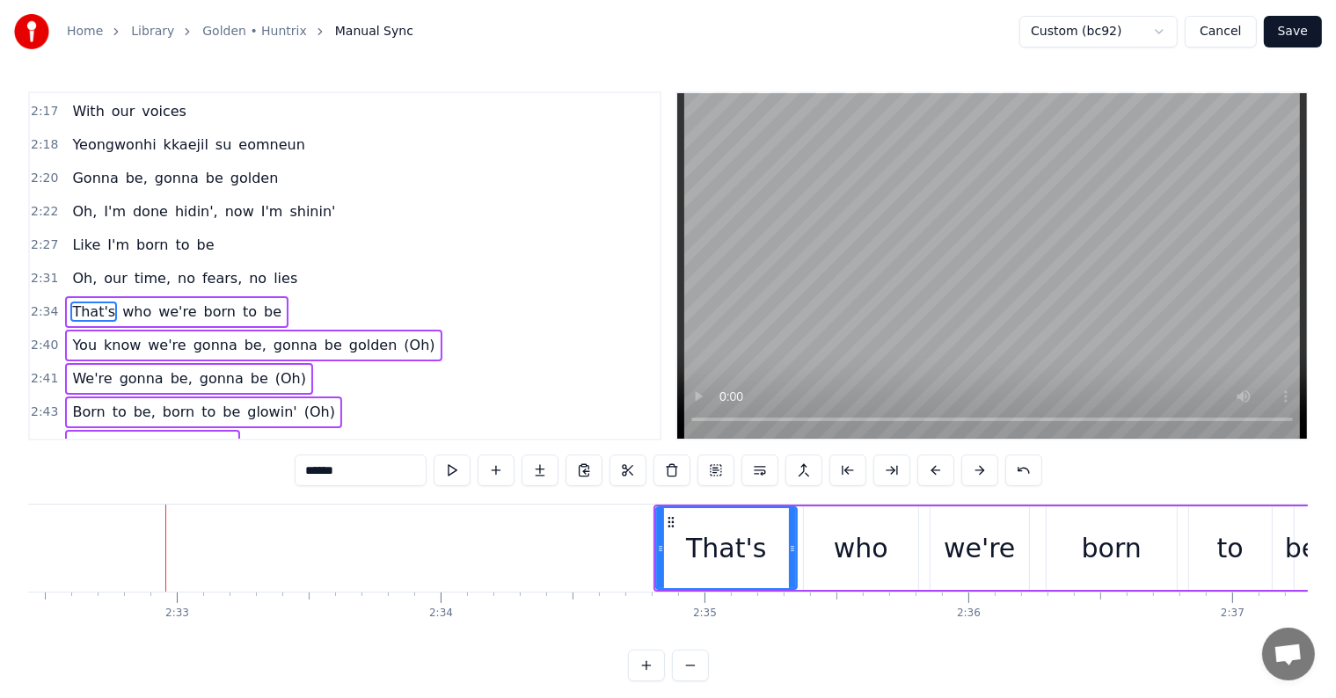
click at [978, 475] on button at bounding box center [979, 471] width 37 height 32
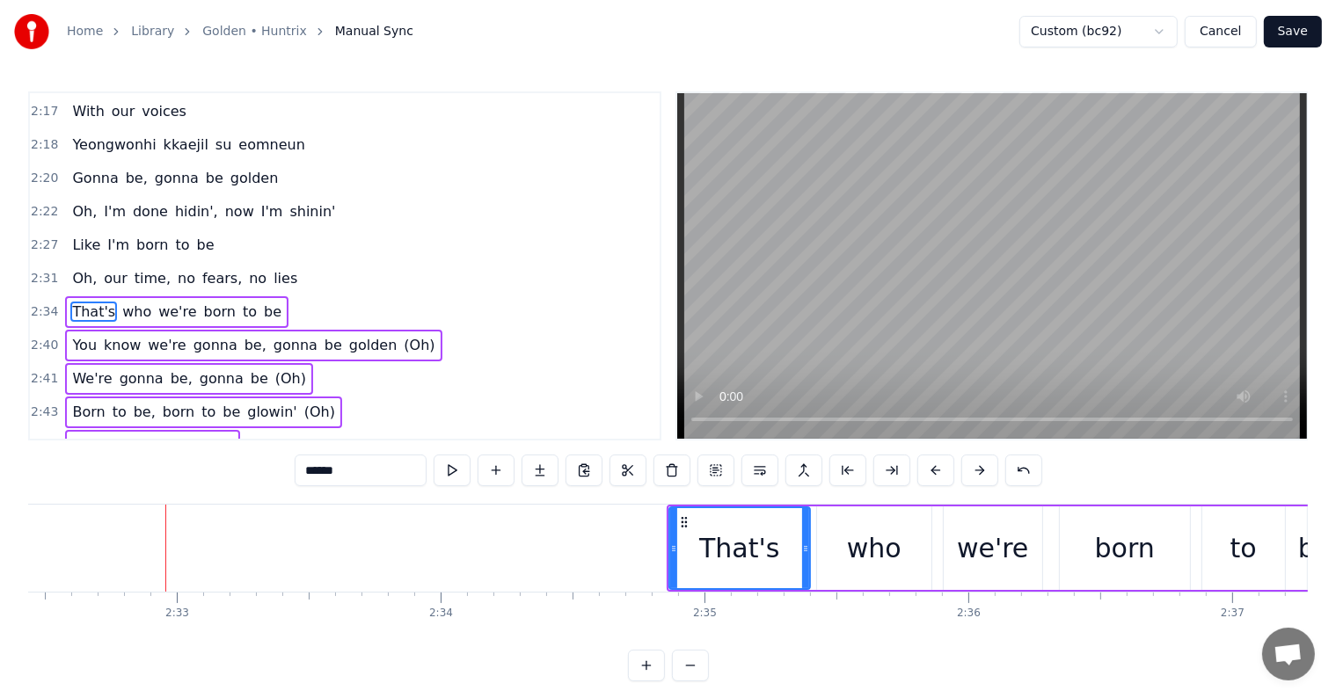
click at [978, 475] on button at bounding box center [979, 471] width 37 height 32
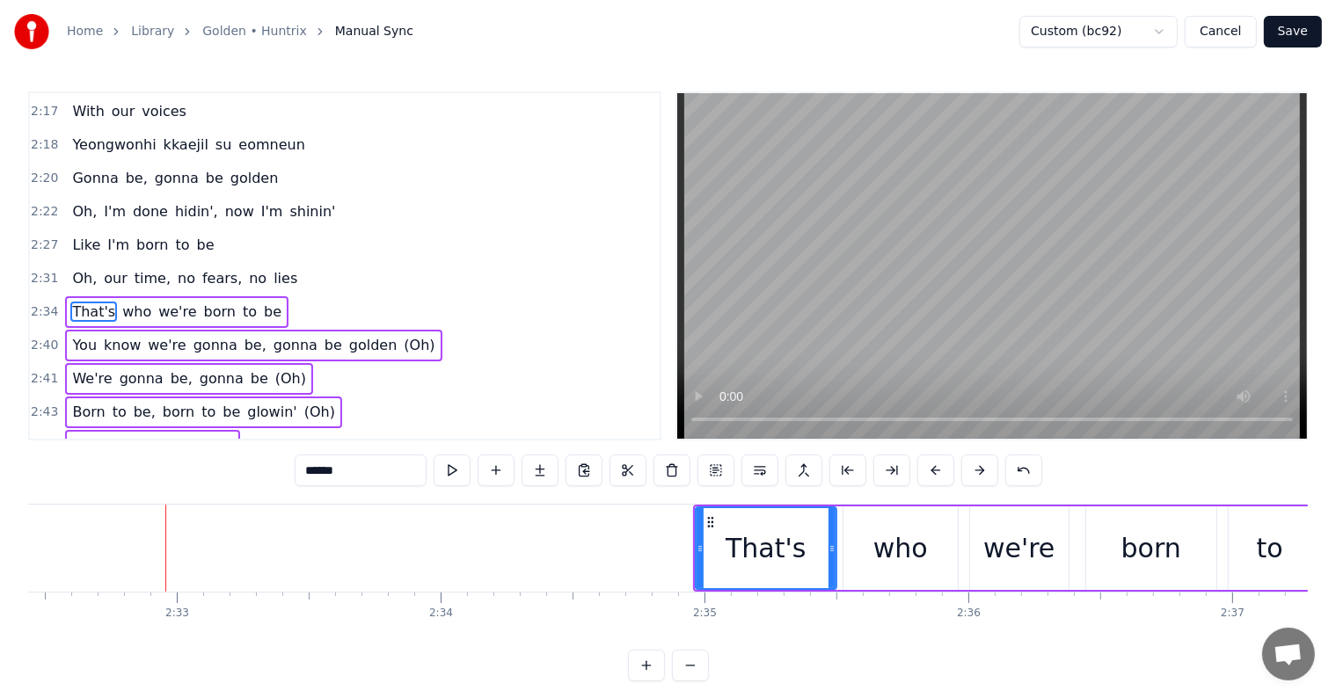
click at [978, 475] on button at bounding box center [979, 471] width 37 height 32
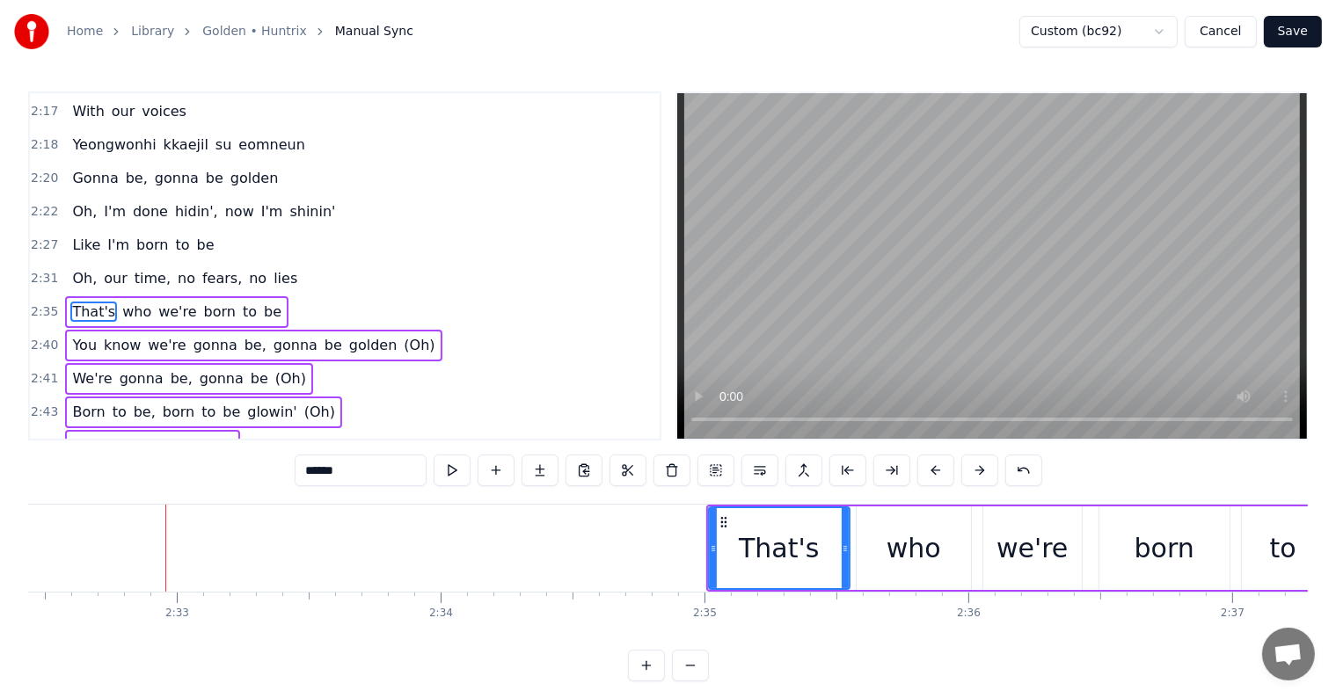
click at [978, 475] on button at bounding box center [979, 471] width 37 height 32
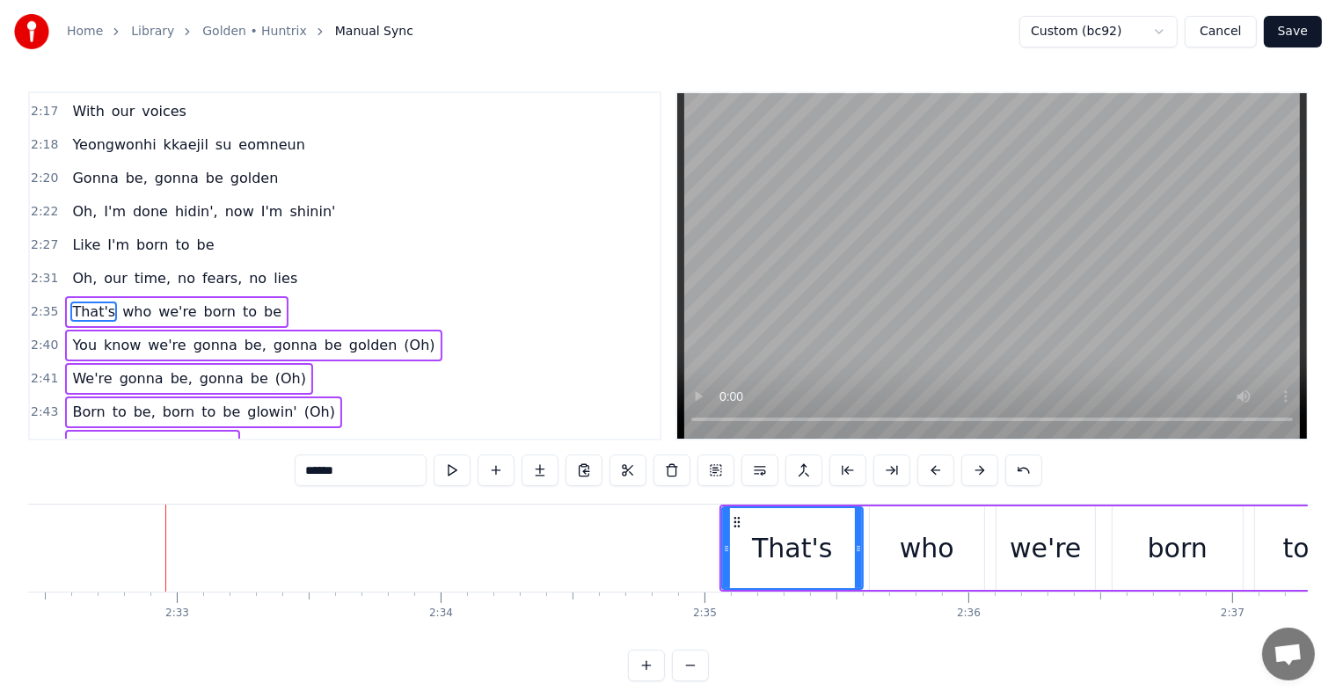
click at [978, 475] on button at bounding box center [979, 471] width 37 height 32
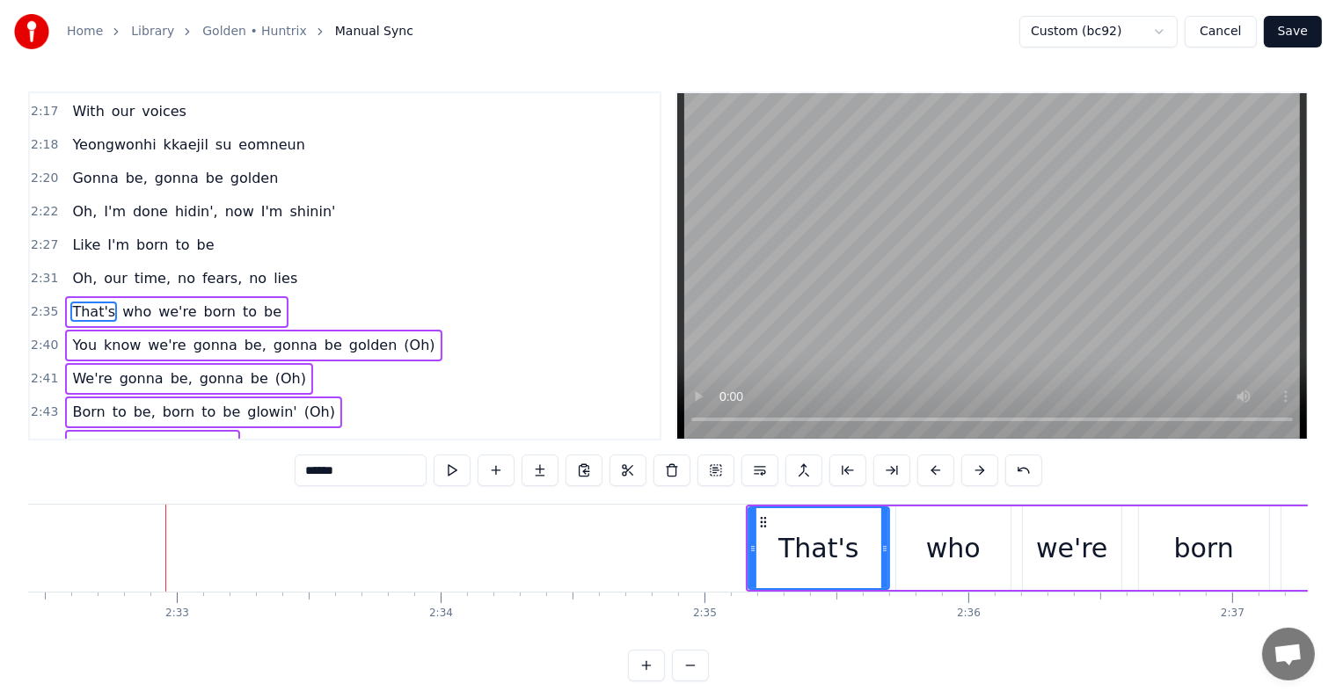
click at [978, 475] on button at bounding box center [979, 471] width 37 height 32
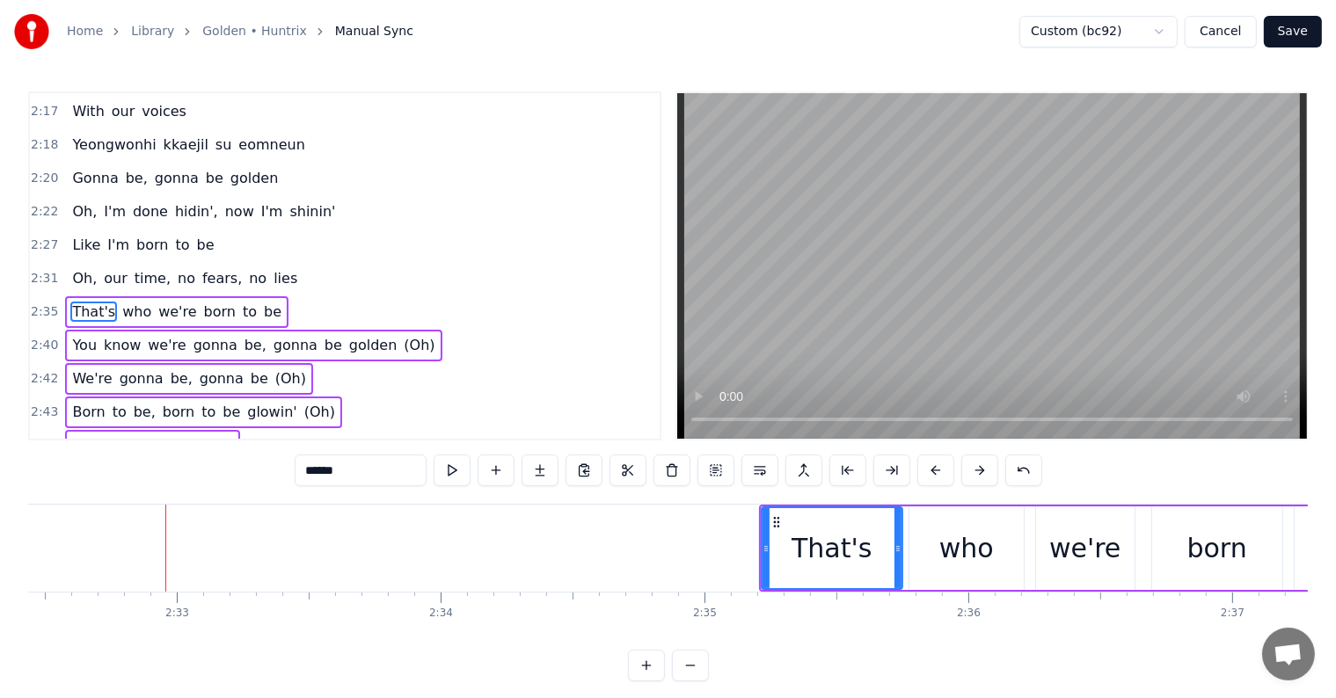
click at [978, 475] on button at bounding box center [979, 471] width 37 height 32
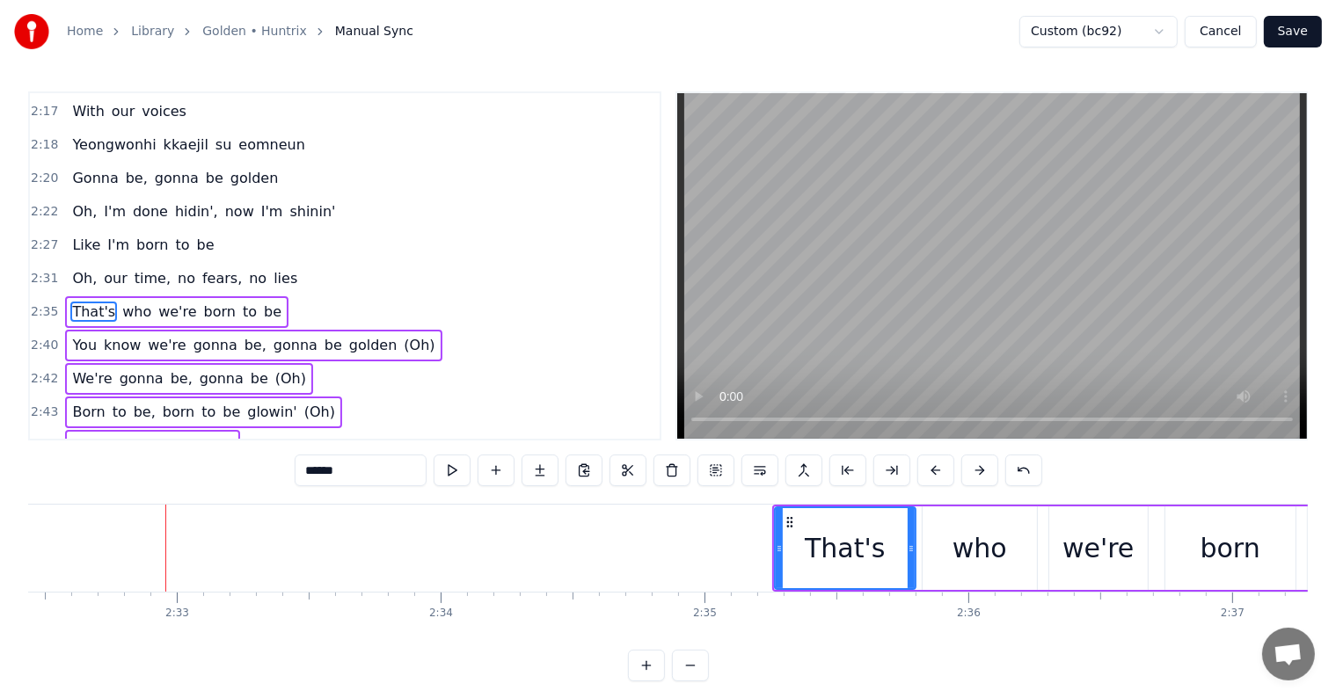
click at [978, 475] on button at bounding box center [979, 471] width 37 height 32
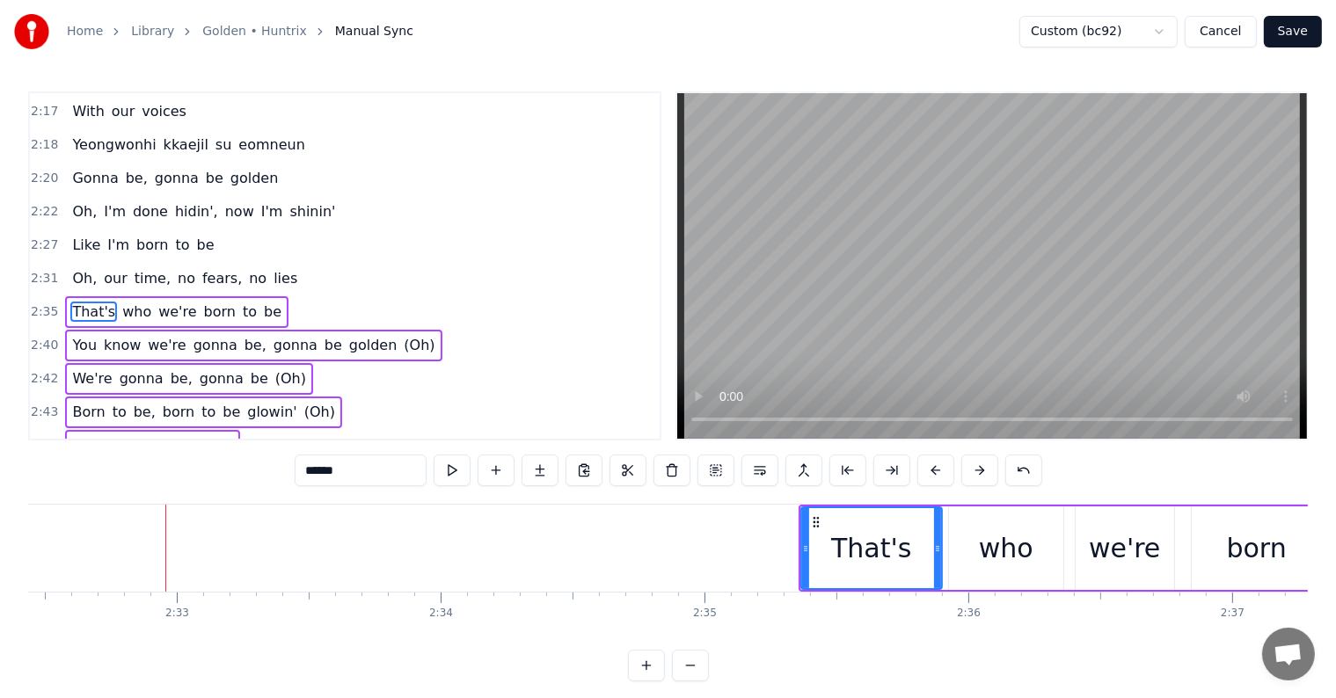
click at [978, 475] on button at bounding box center [979, 471] width 37 height 32
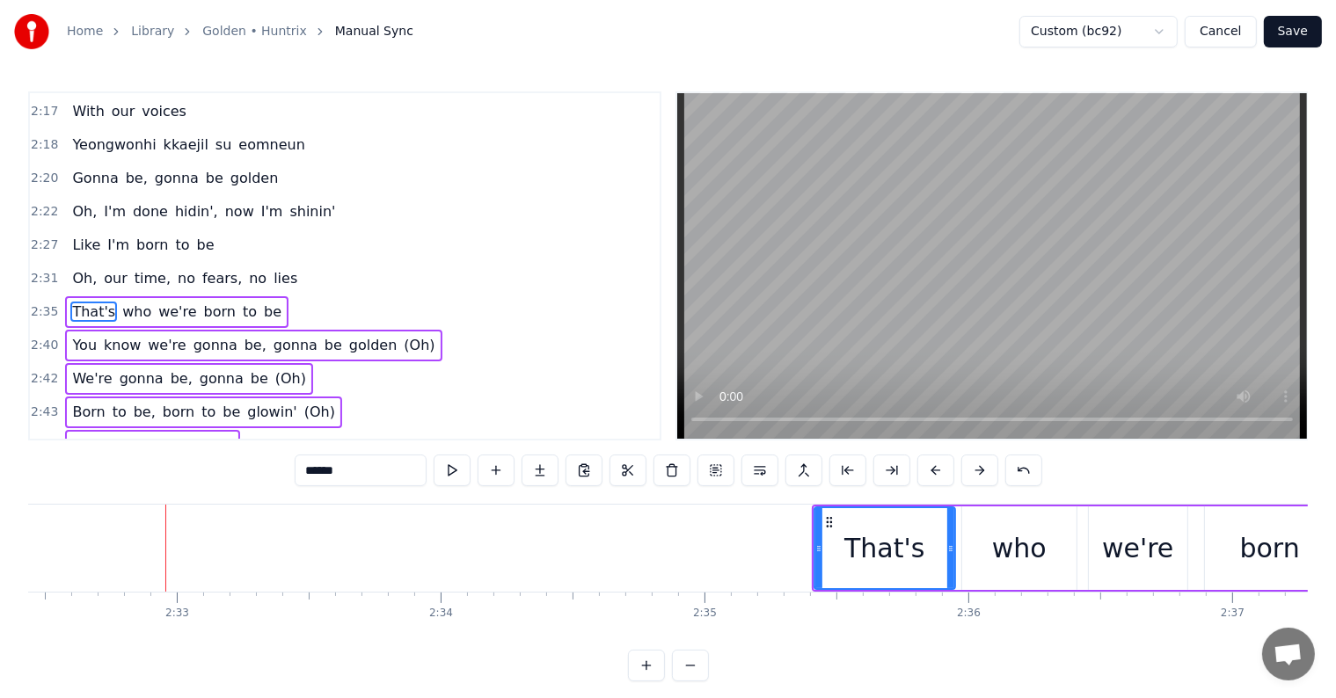
click at [978, 475] on button at bounding box center [979, 471] width 37 height 32
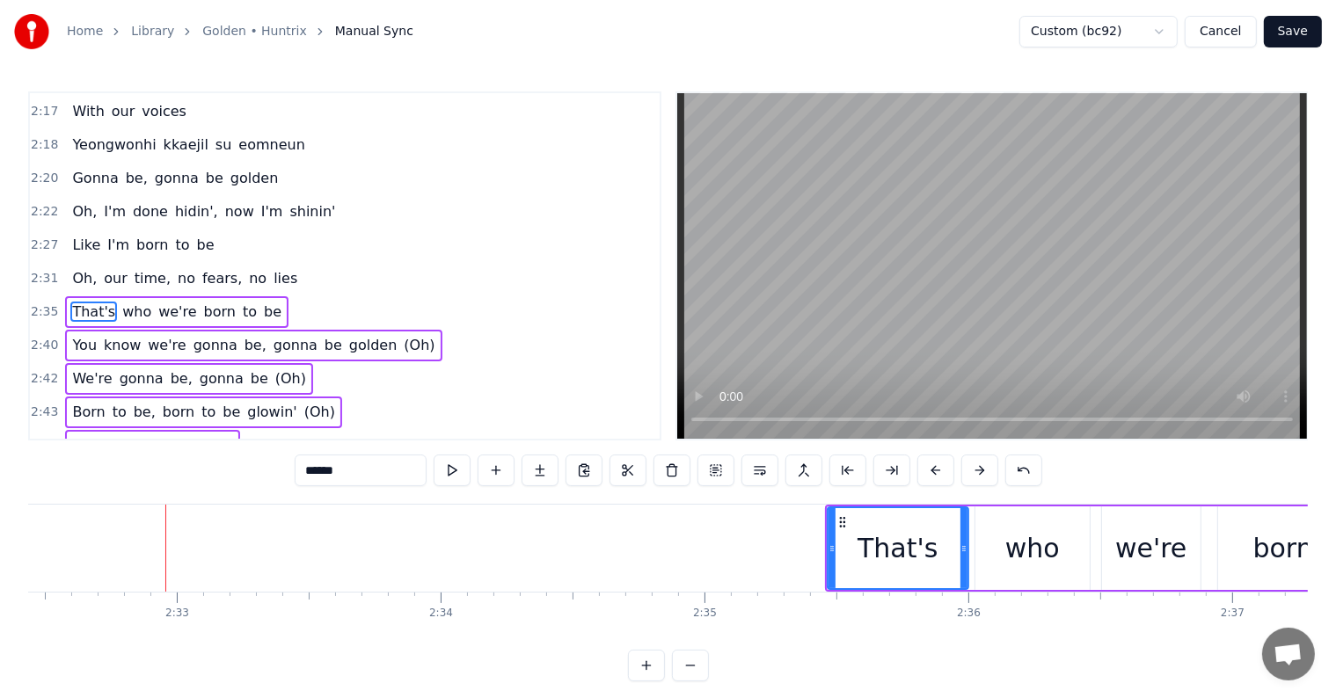
click at [978, 475] on button at bounding box center [979, 471] width 37 height 32
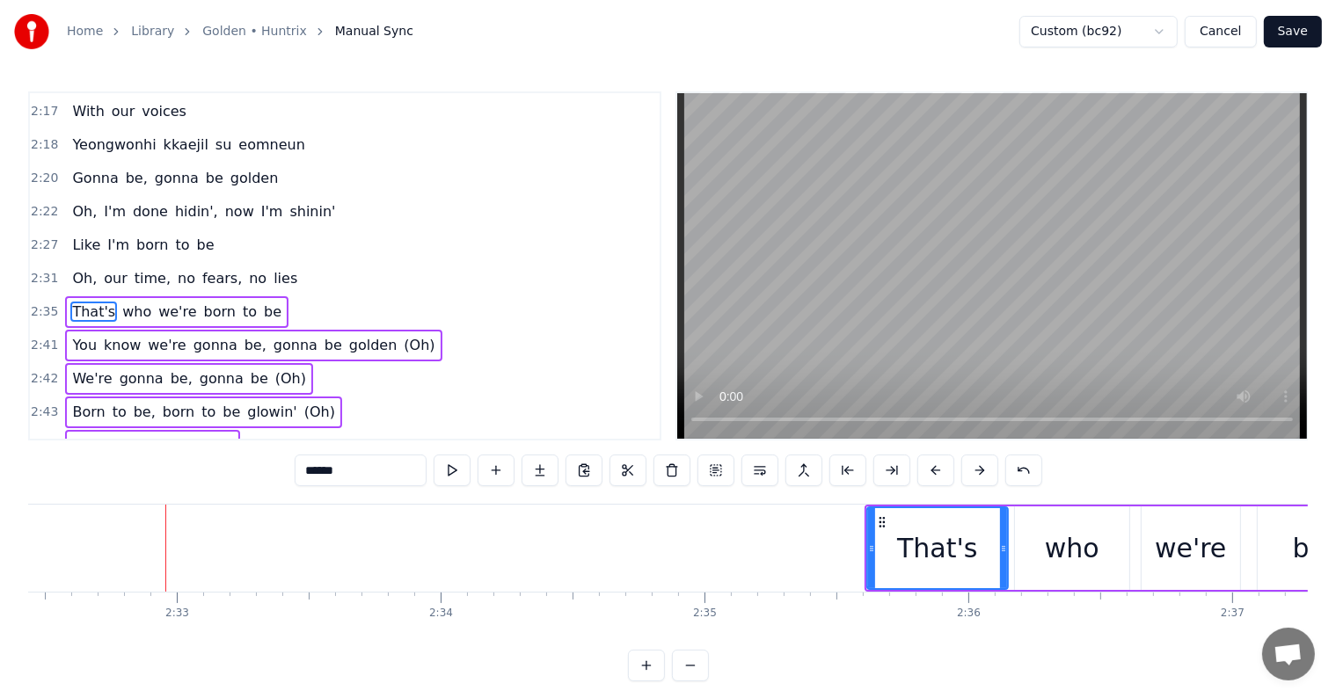
click at [978, 475] on button at bounding box center [979, 471] width 37 height 32
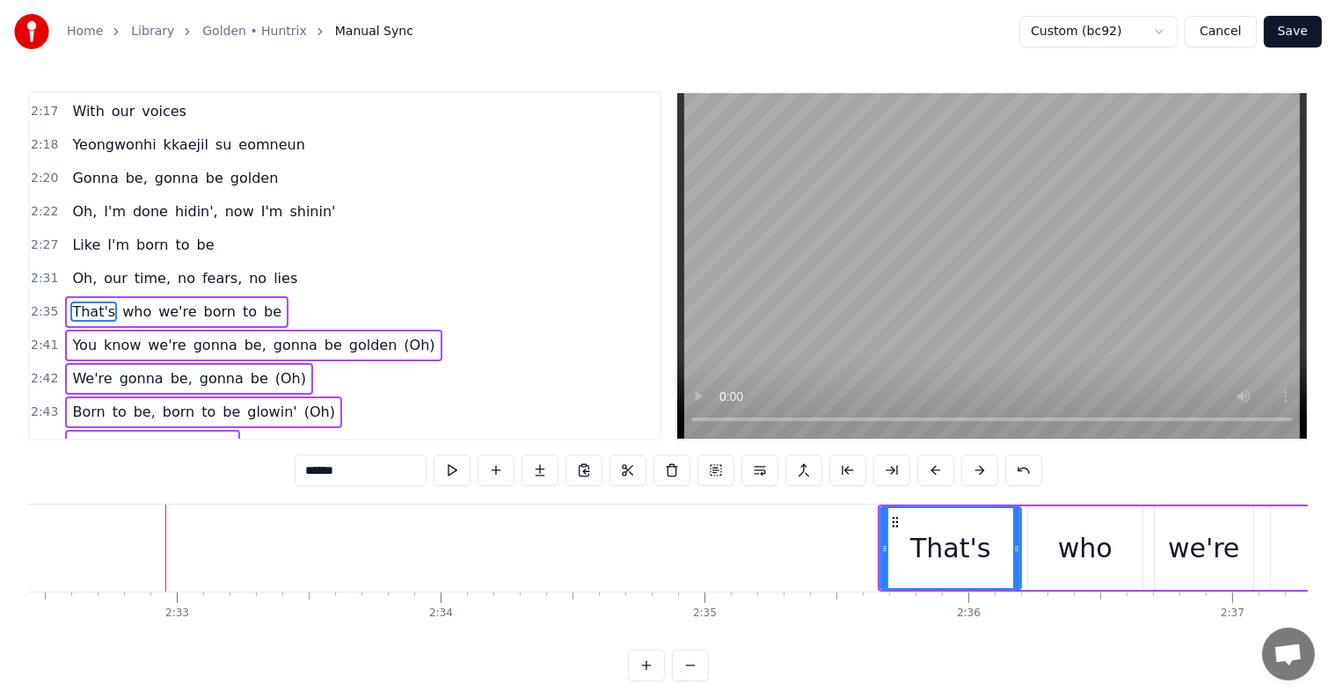
click at [978, 475] on button at bounding box center [979, 471] width 37 height 32
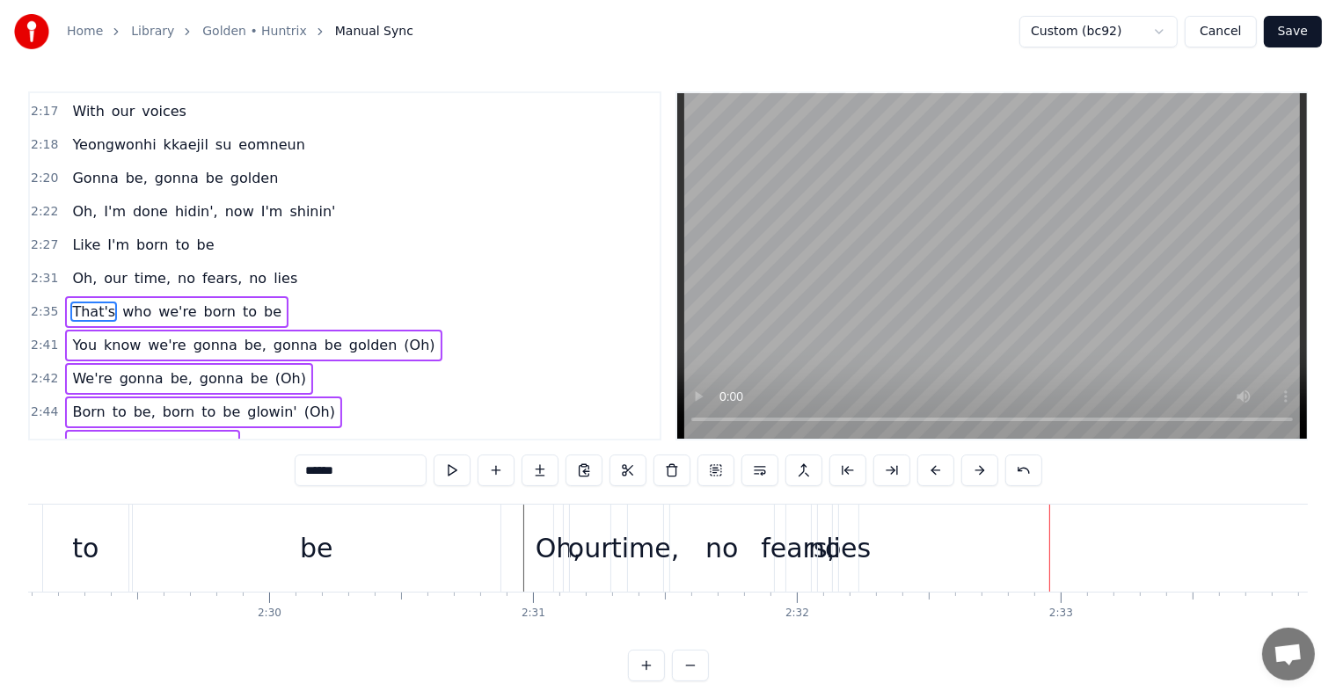
scroll to position [0, 39411]
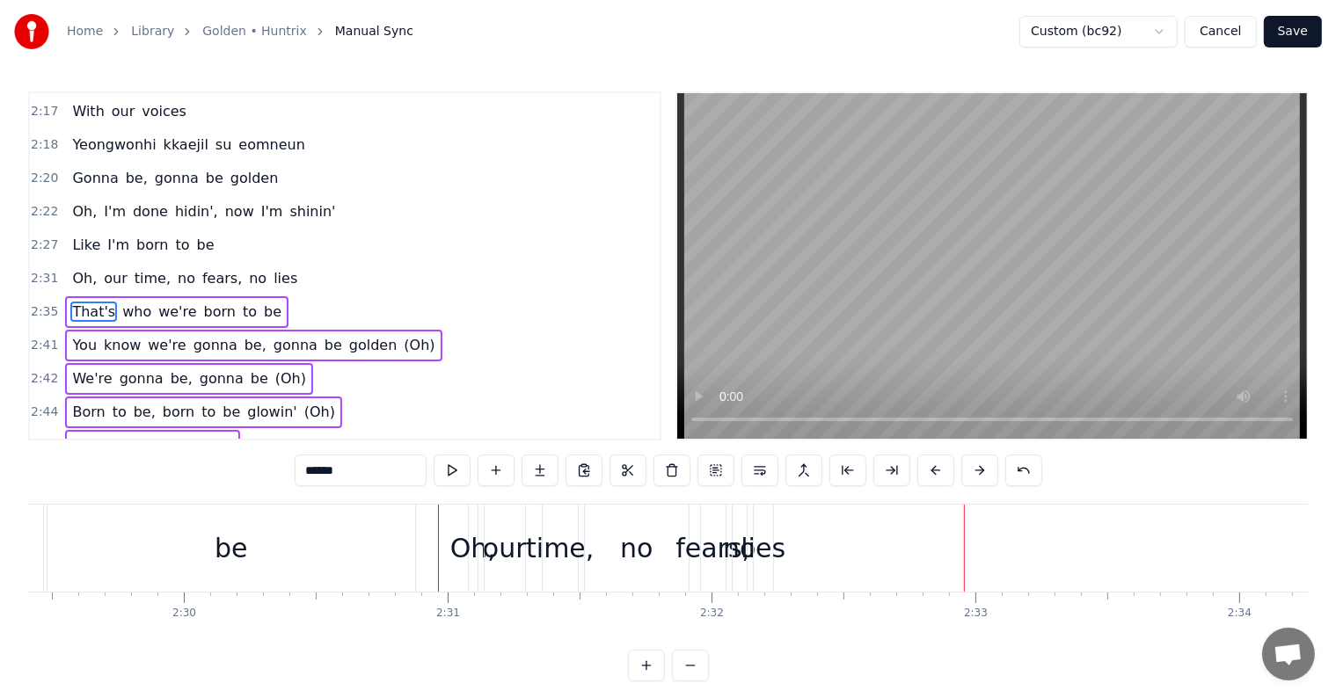
click at [757, 550] on div "lies" at bounding box center [762, 548] width 45 height 40
type input "****"
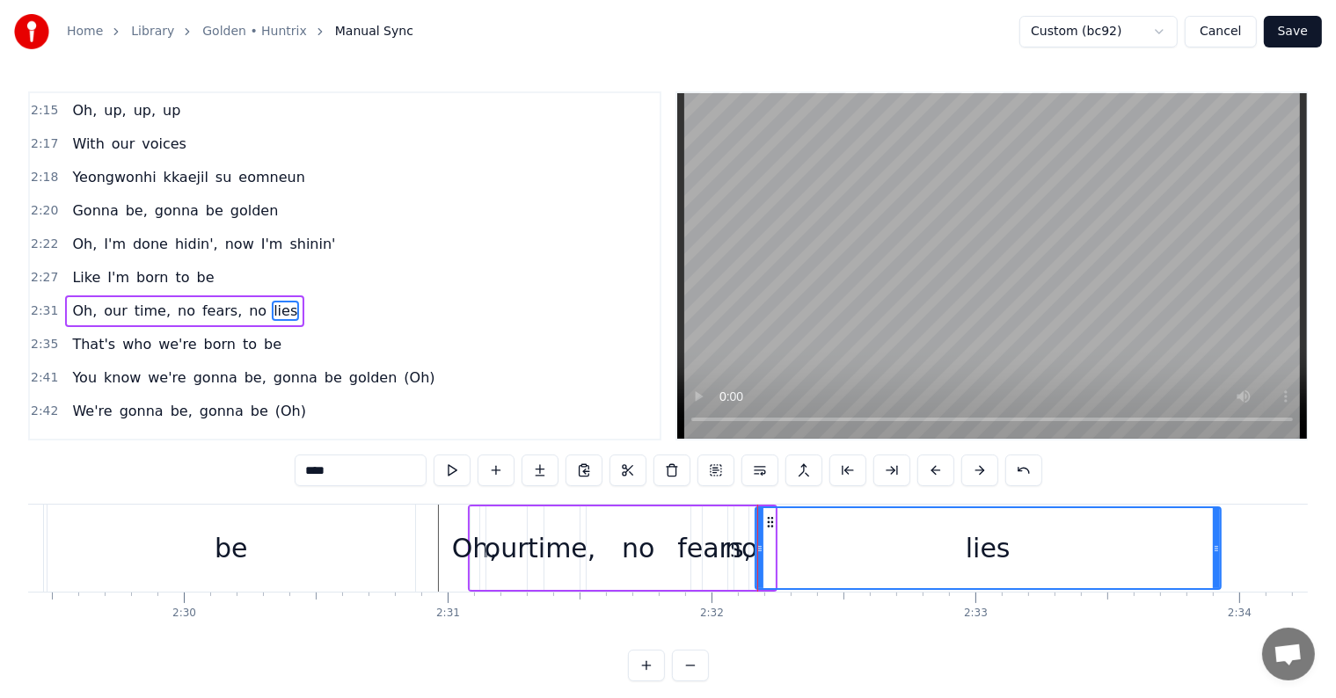
drag, startPoint x: 771, startPoint y: 549, endPoint x: 1217, endPoint y: 566, distance: 446.1
click at [1217, 566] on div at bounding box center [1215, 548] width 7 height 80
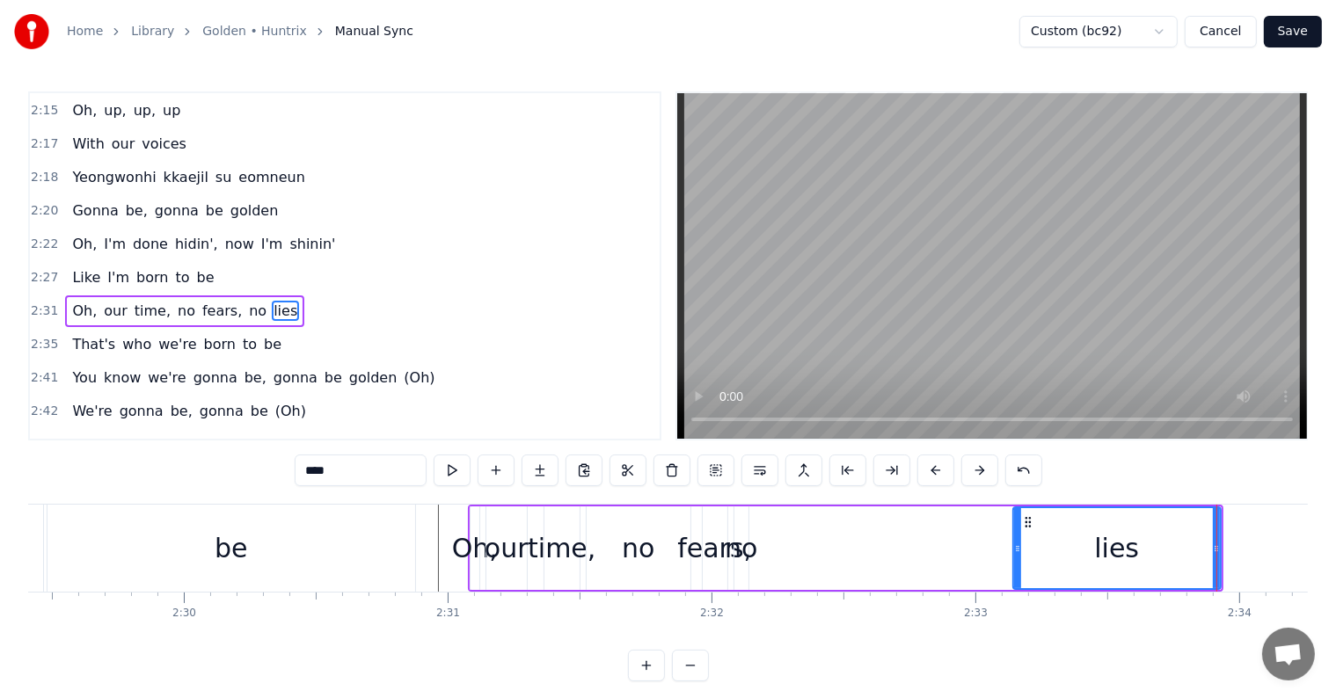
drag, startPoint x: 760, startPoint y: 550, endPoint x: 1017, endPoint y: 568, distance: 258.2
click at [1017, 568] on div at bounding box center [1017, 548] width 7 height 80
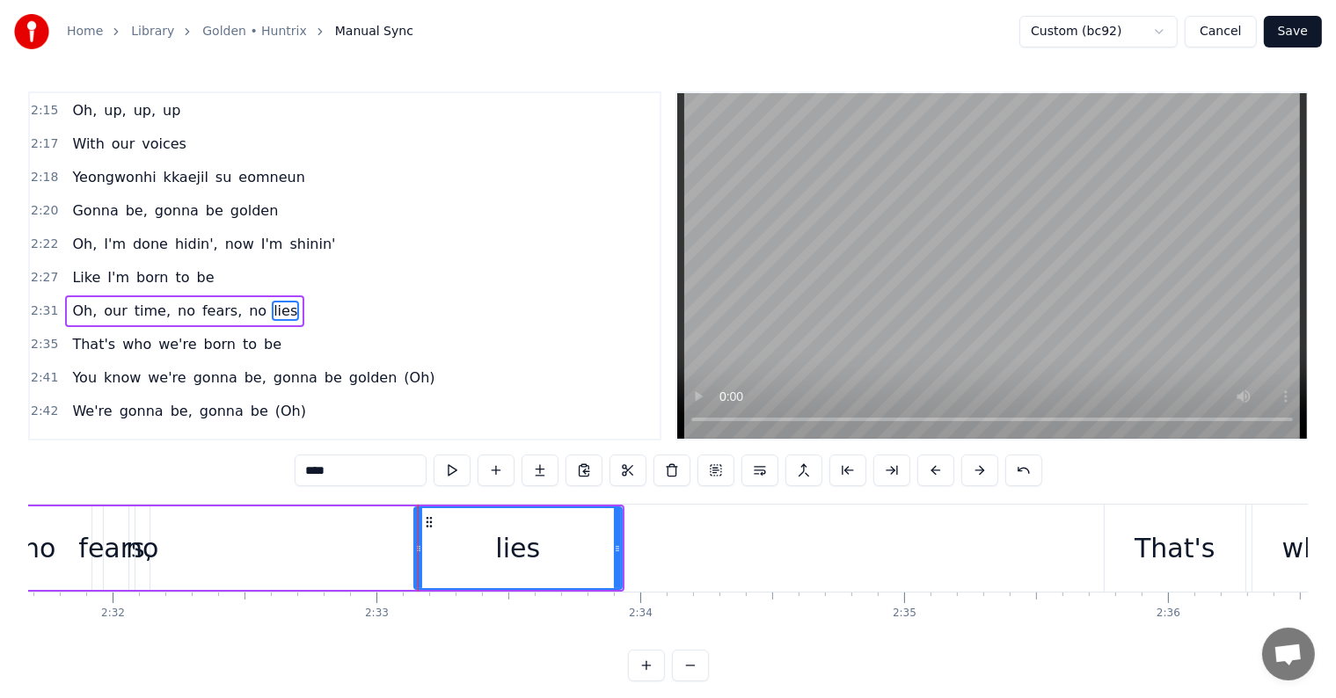
scroll to position [0, 40038]
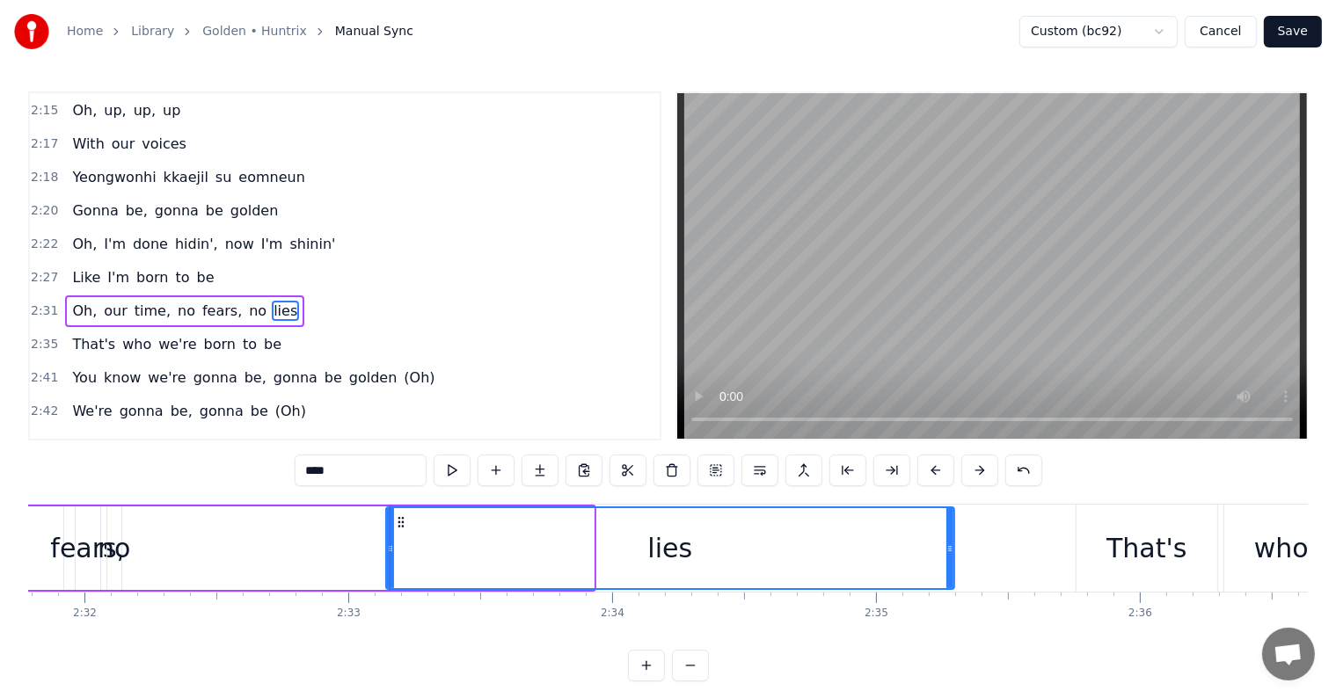
drag, startPoint x: 590, startPoint y: 542, endPoint x: 950, endPoint y: 572, distance: 361.7
click at [950, 572] on div at bounding box center [949, 548] width 7 height 80
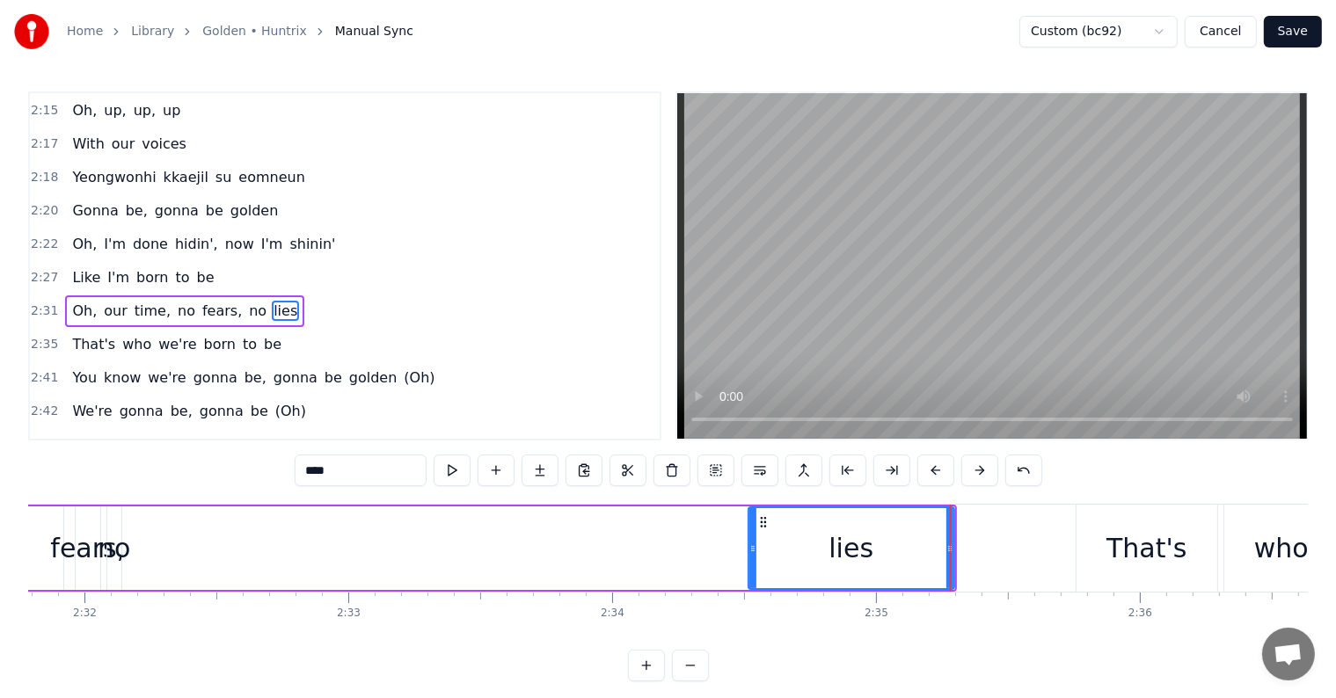
drag, startPoint x: 388, startPoint y: 546, endPoint x: 750, endPoint y: 568, distance: 362.9
click at [750, 568] on div at bounding box center [752, 548] width 7 height 80
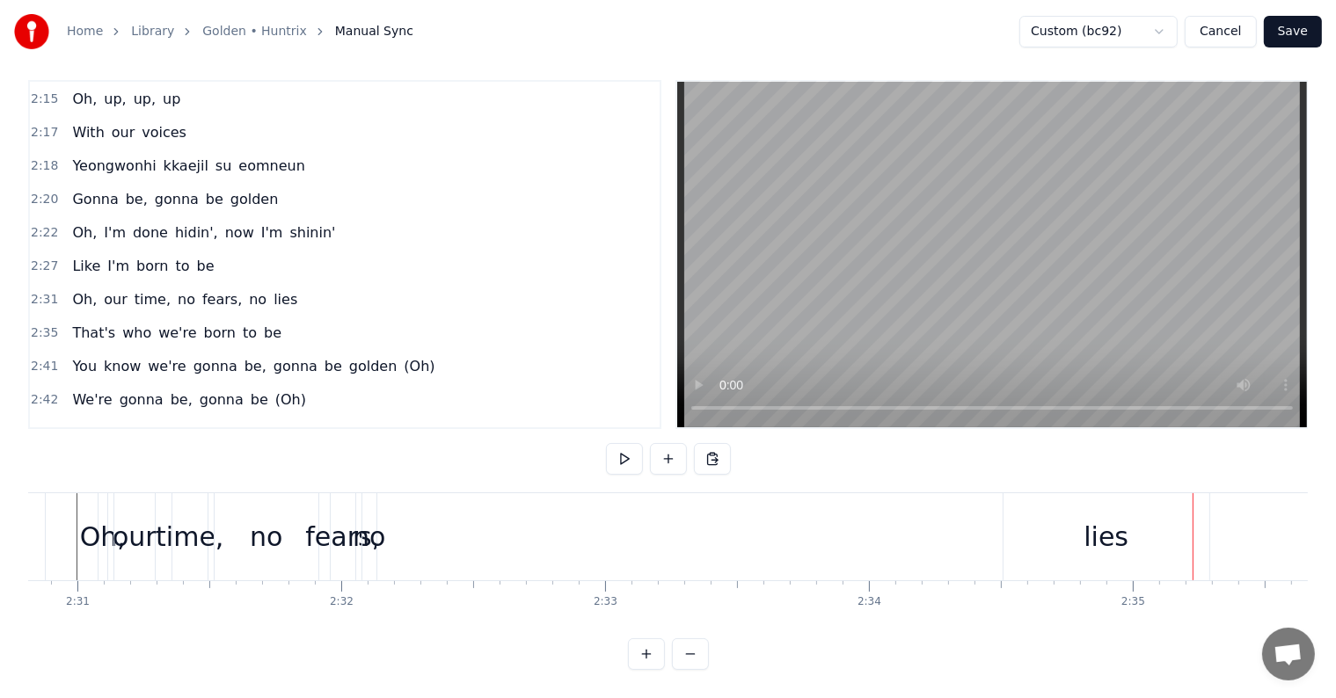
scroll to position [0, 39725]
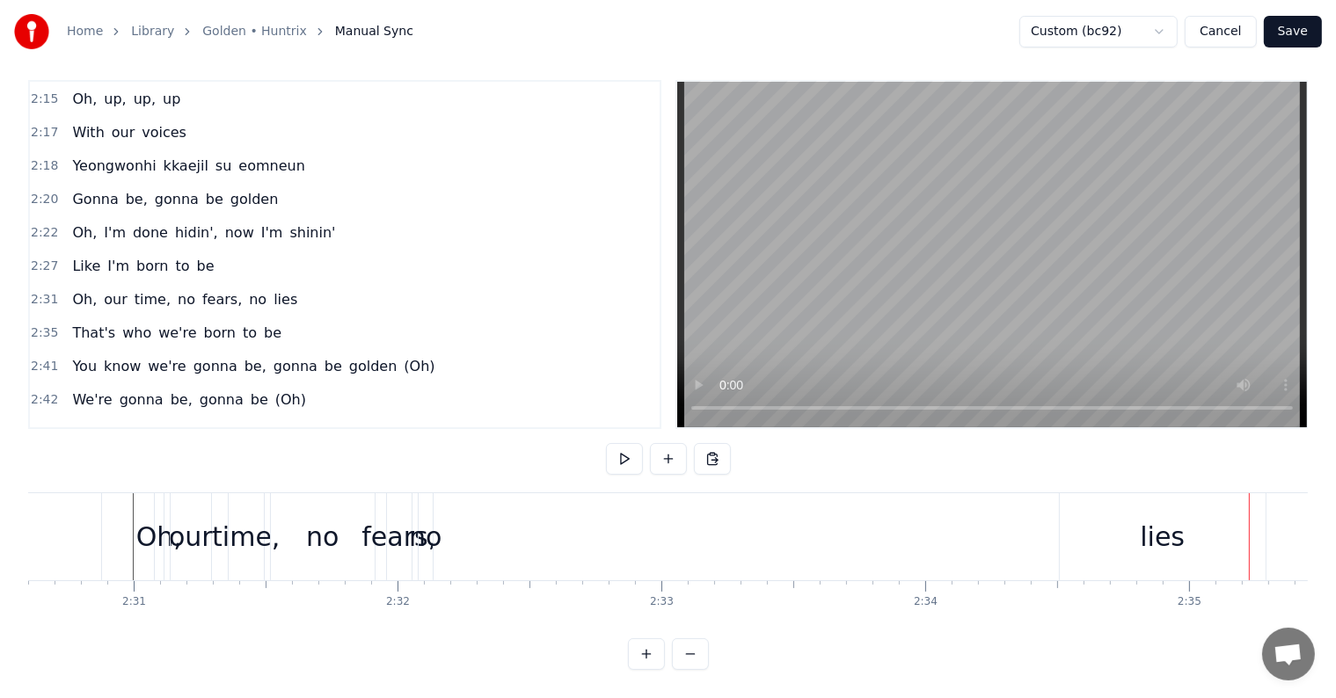
click at [1096, 511] on div "lies" at bounding box center [1163, 536] width 206 height 87
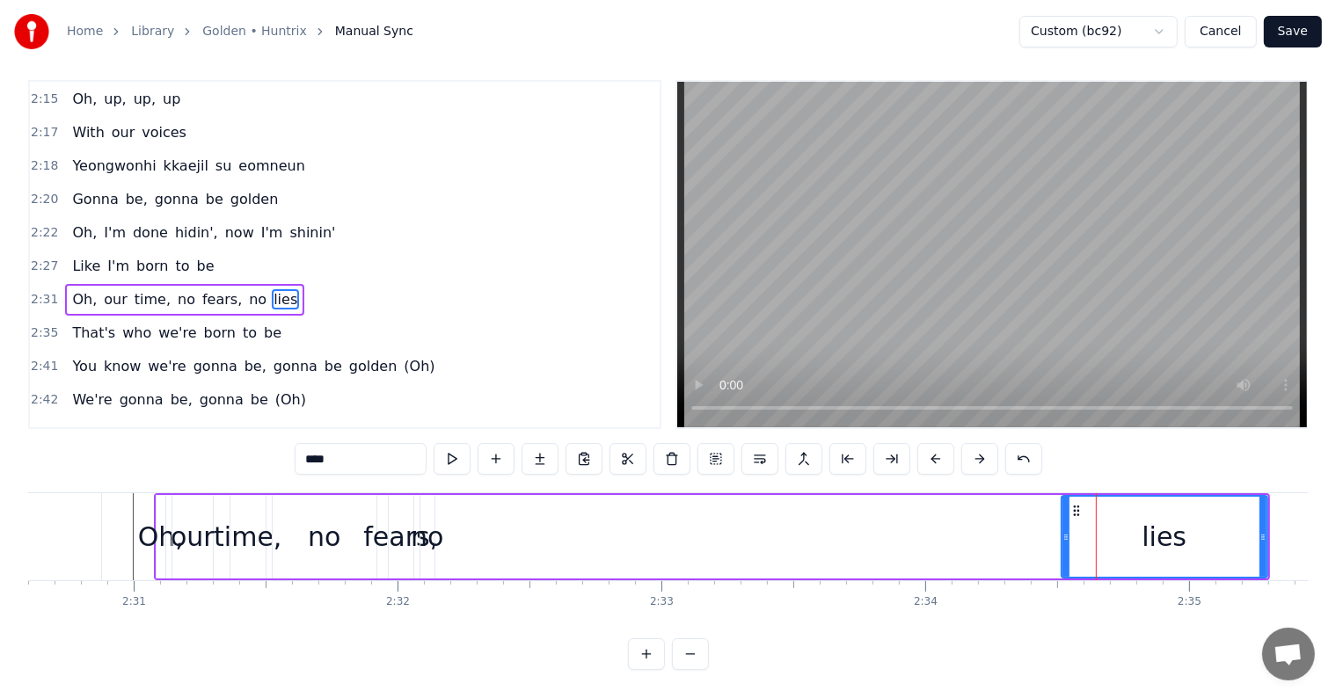
scroll to position [0, 0]
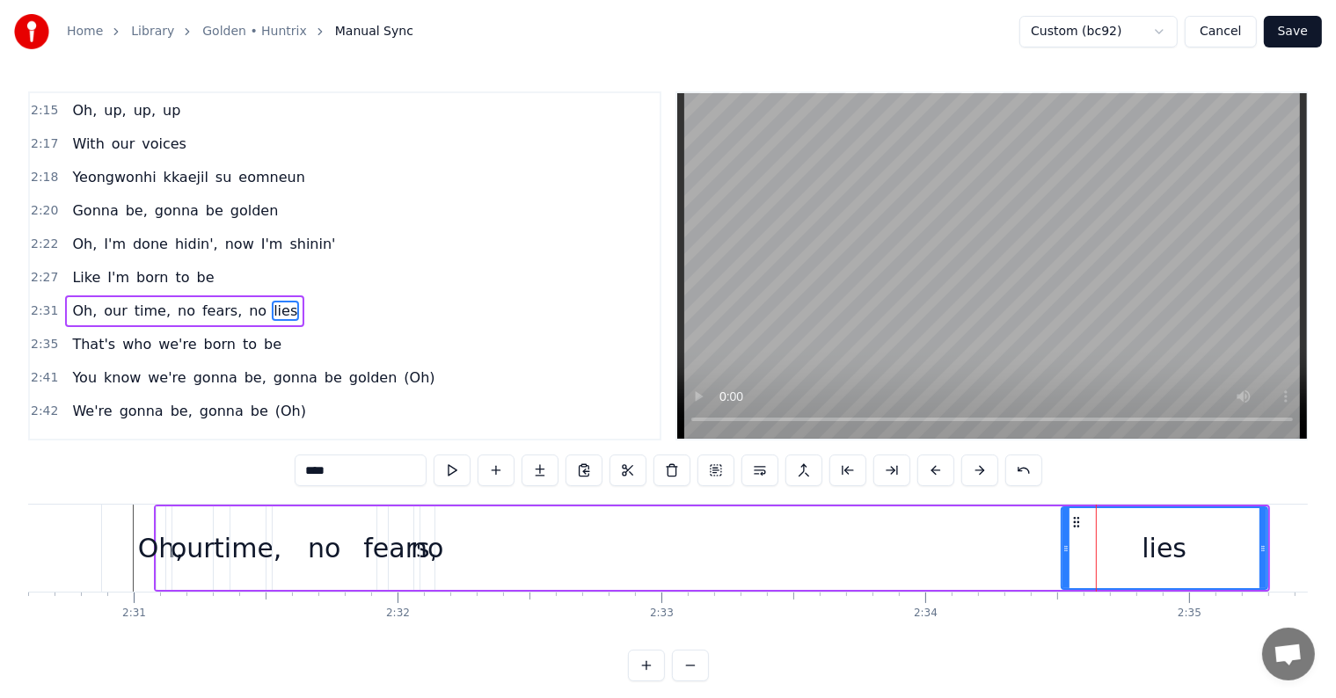
click at [421, 544] on div "no" at bounding box center [427, 548] width 33 height 40
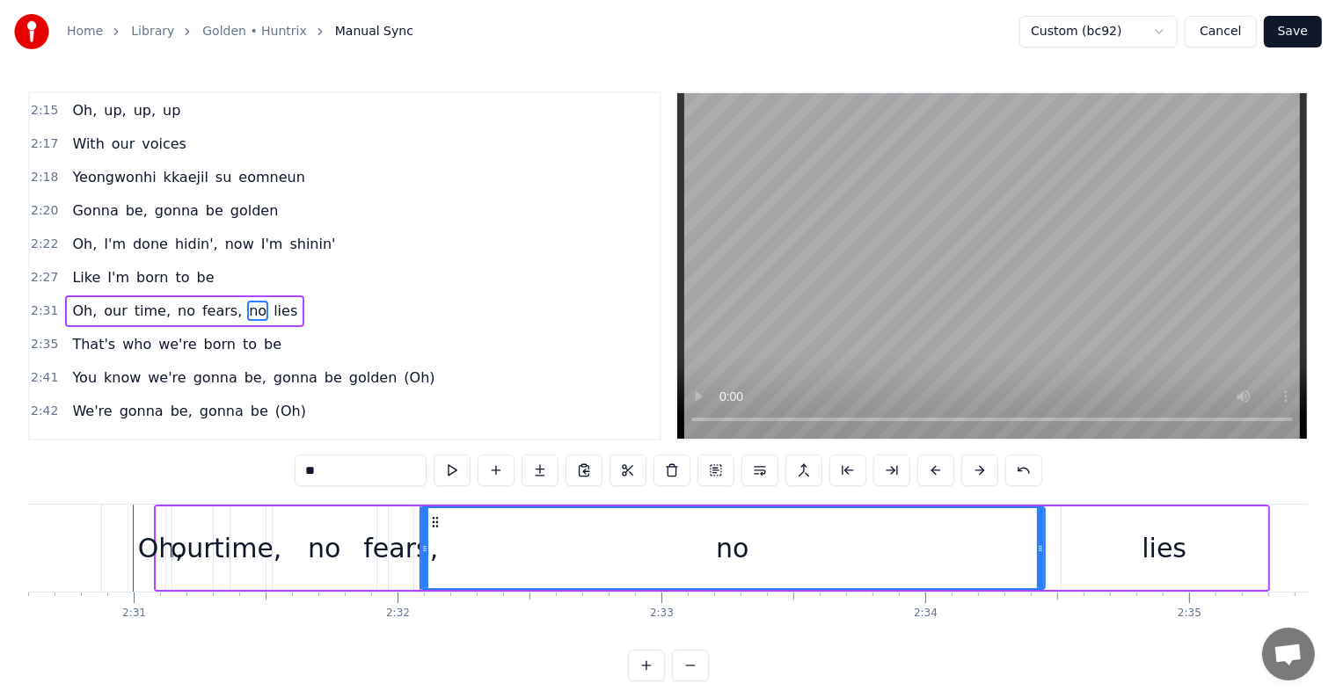
drag, startPoint x: 431, startPoint y: 549, endPoint x: 1042, endPoint y: 601, distance: 613.4
click at [1042, 601] on div "I was a ghost, I was alone Eoduwojin apgilsoge Given the throne, I didn't know …" at bounding box center [667, 570] width 1279 height 132
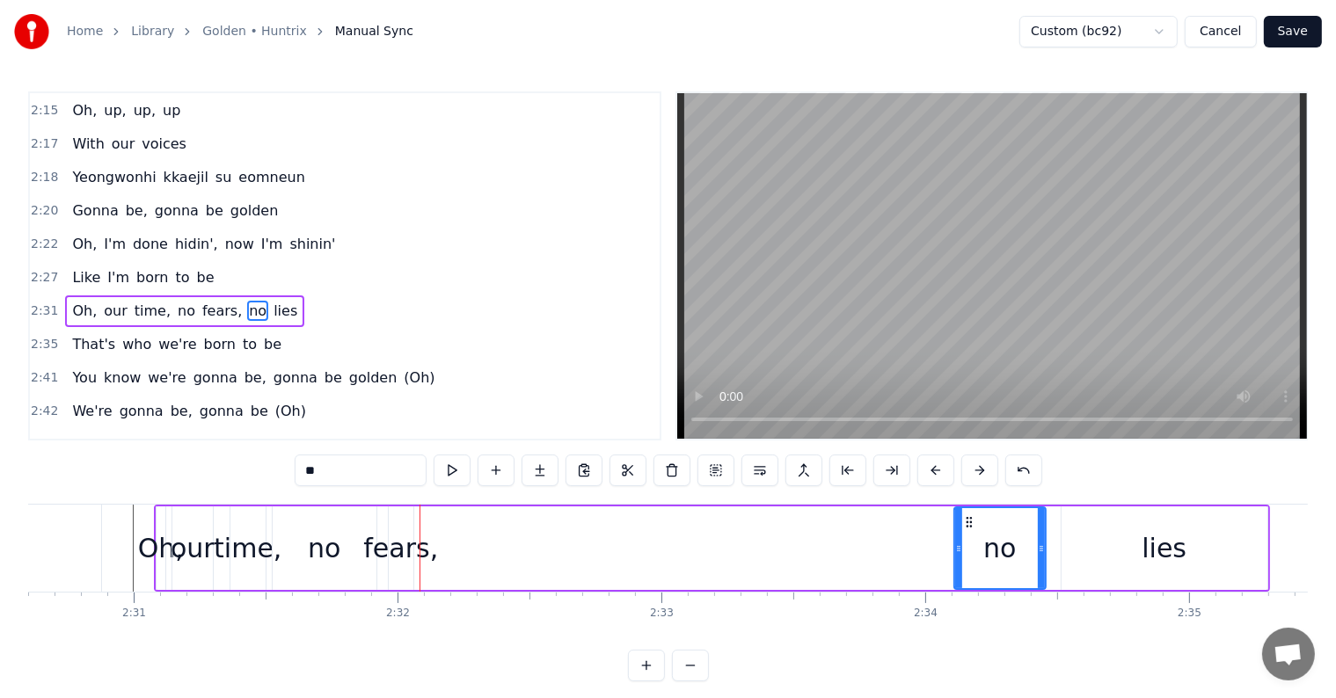
drag, startPoint x: 426, startPoint y: 556, endPoint x: 959, endPoint y: 598, distance: 535.4
click at [959, 598] on div "I was a ghost, I was alone Eoduwojin apgilsoge Given the throne, I didn't know …" at bounding box center [667, 570] width 1279 height 132
click at [392, 535] on div "fears," at bounding box center [400, 548] width 75 height 40
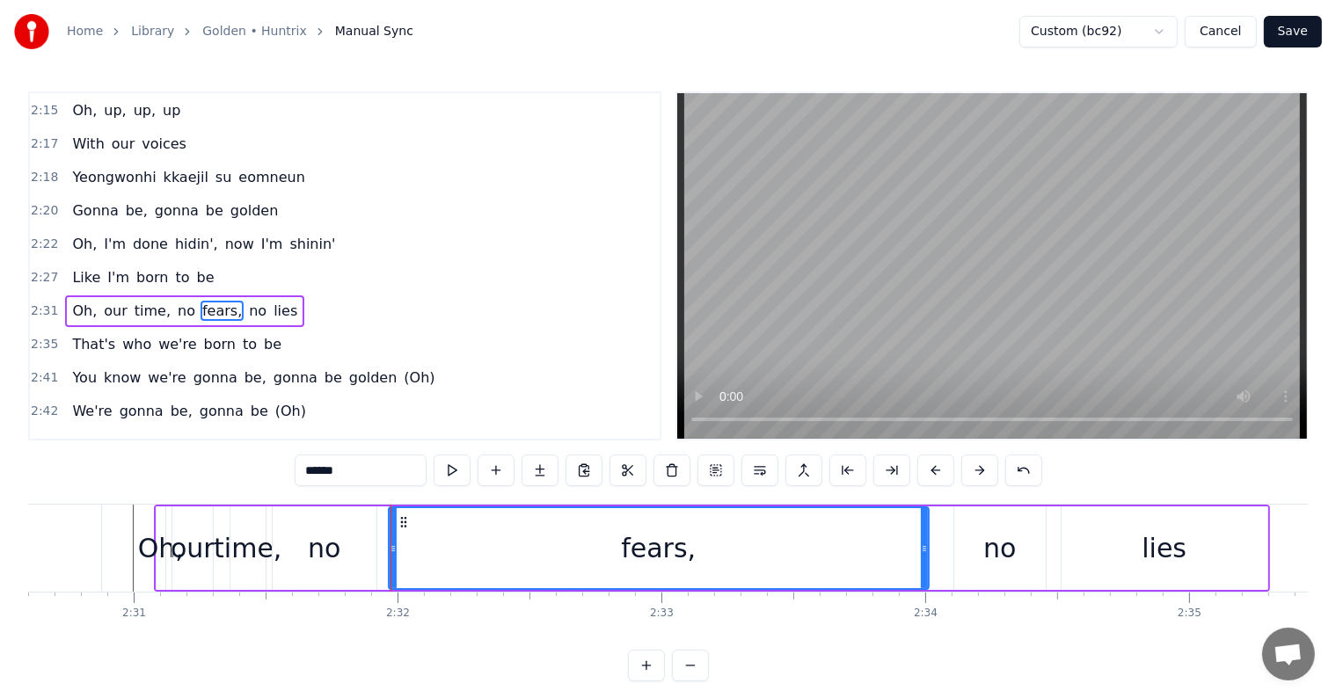
drag, startPoint x: 411, startPoint y: 549, endPoint x: 926, endPoint y: 592, distance: 517.0
click at [926, 592] on div "I was a ghost, I was alone Eoduwojin apgilsoge Given the throne, I didn't know …" at bounding box center [667, 570] width 1279 height 132
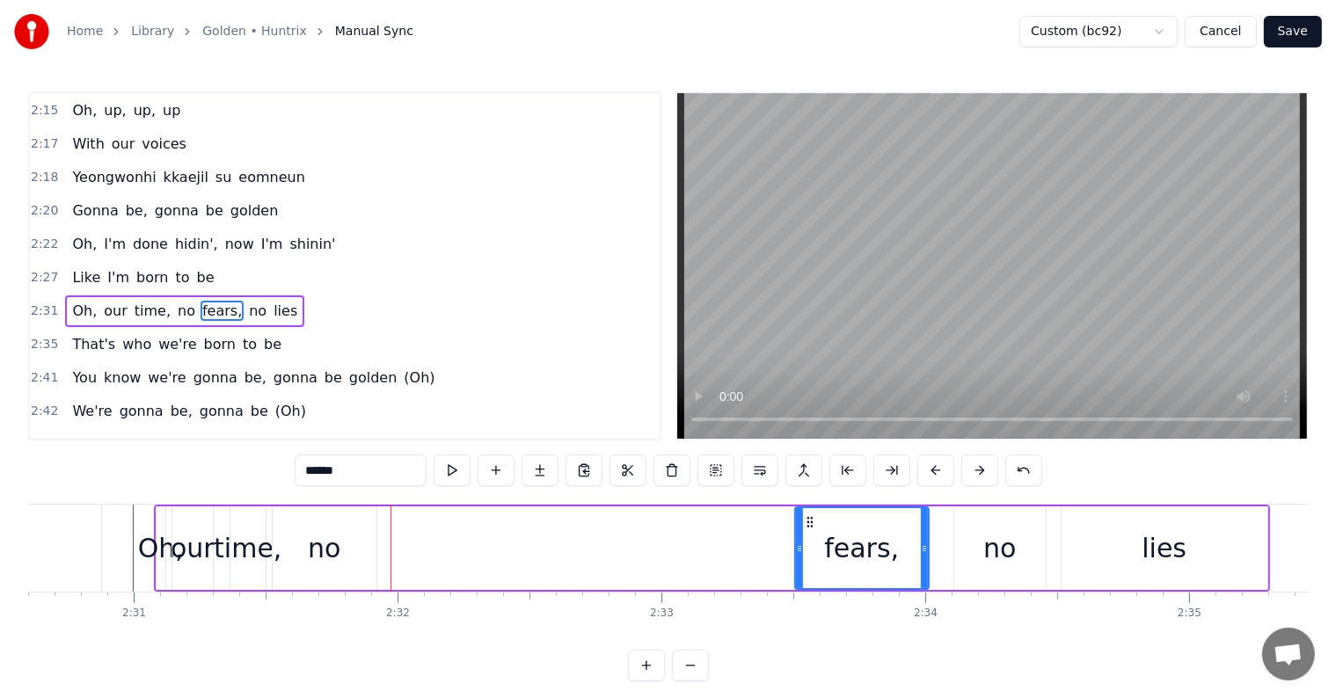
drag, startPoint x: 392, startPoint y: 550, endPoint x: 798, endPoint y: 579, distance: 407.3
click at [798, 579] on div at bounding box center [799, 548] width 7 height 80
click at [319, 550] on div "no" at bounding box center [324, 548] width 33 height 40
type input "**"
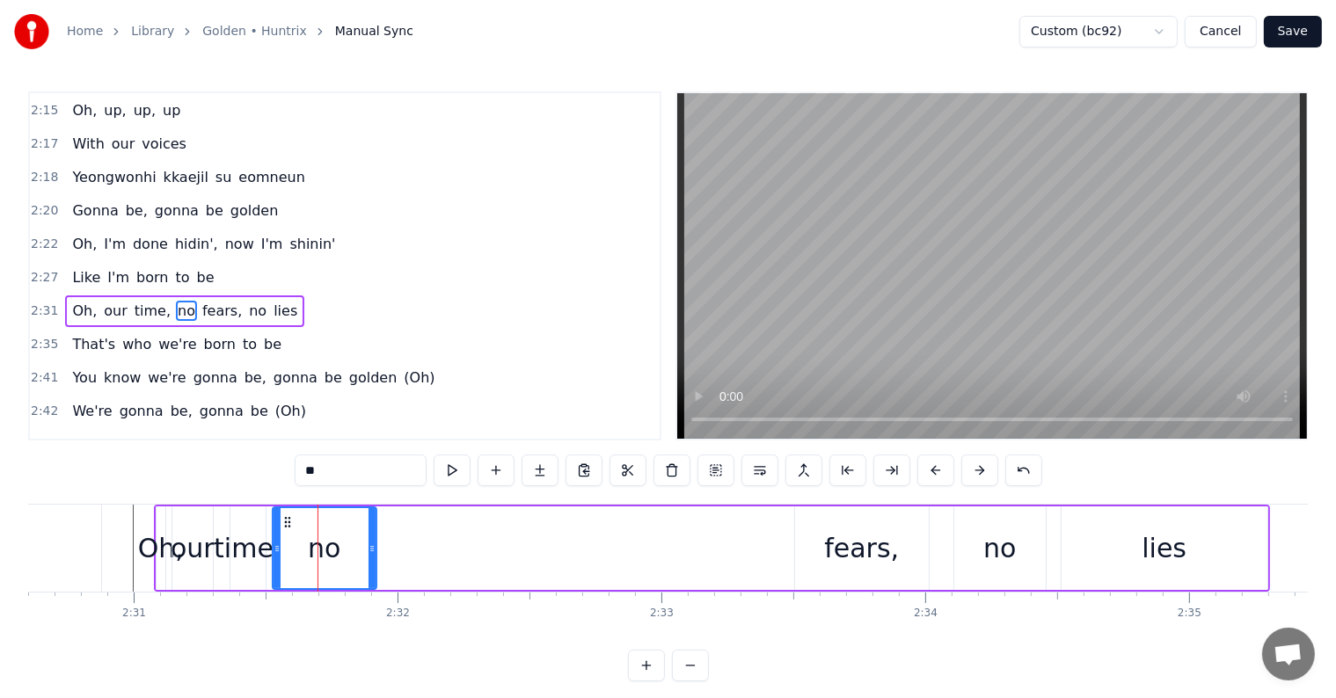
drag, startPoint x: 376, startPoint y: 550, endPoint x: 397, endPoint y: 547, distance: 21.4
click at [397, 547] on div "Oh, our time, no fears, no lies" at bounding box center [712, 548] width 1116 height 87
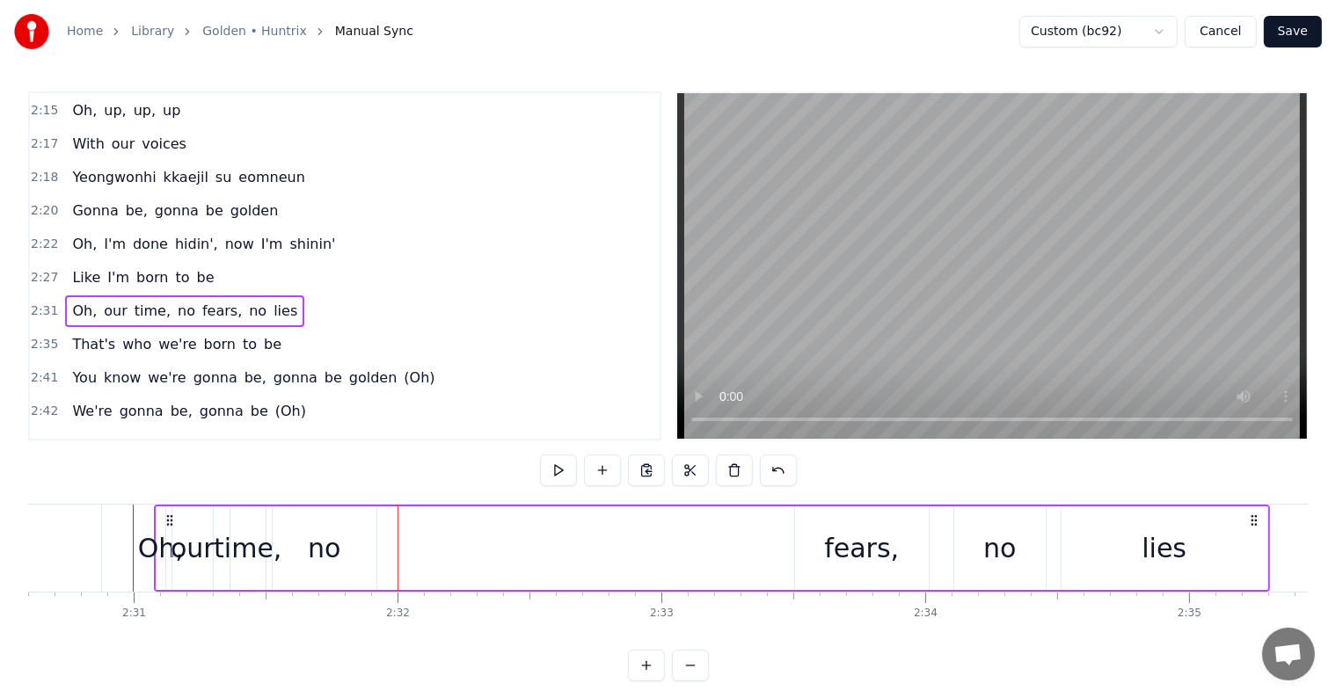
click at [368, 546] on div "no" at bounding box center [325, 548] width 104 height 84
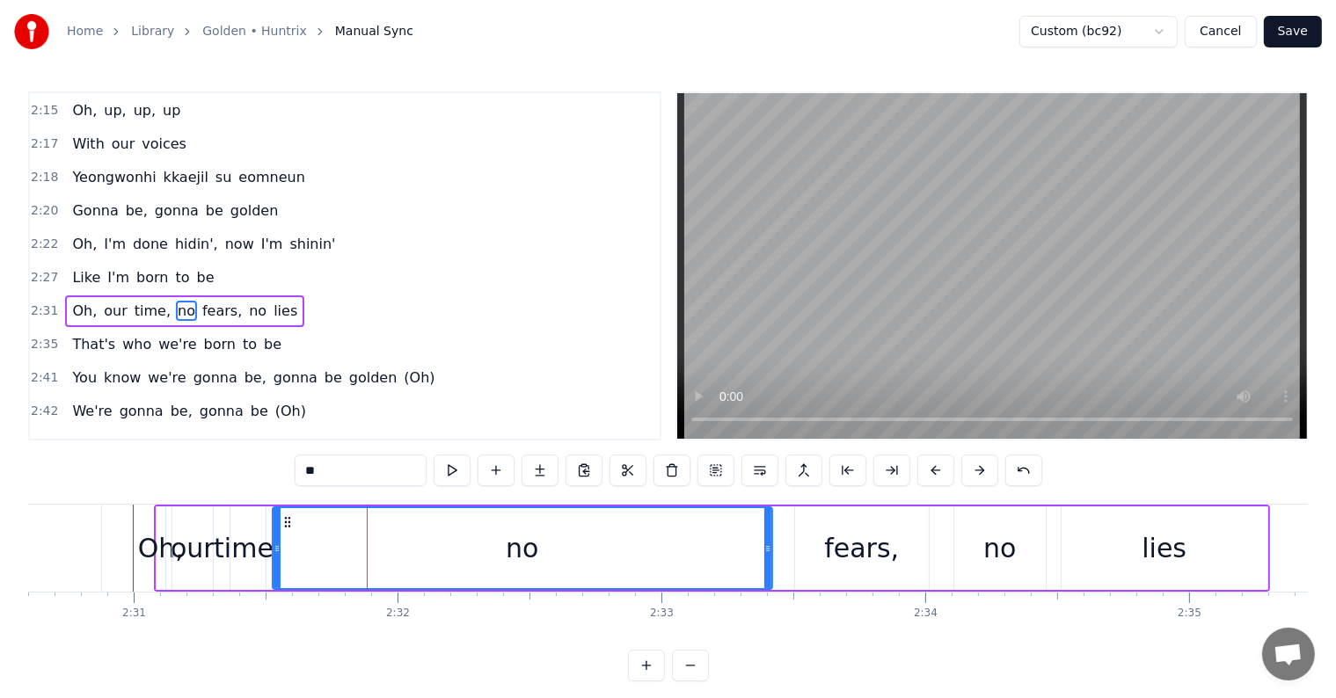
drag, startPoint x: 373, startPoint y: 543, endPoint x: 768, endPoint y: 580, distance: 397.4
click at [768, 580] on div at bounding box center [767, 548] width 7 height 80
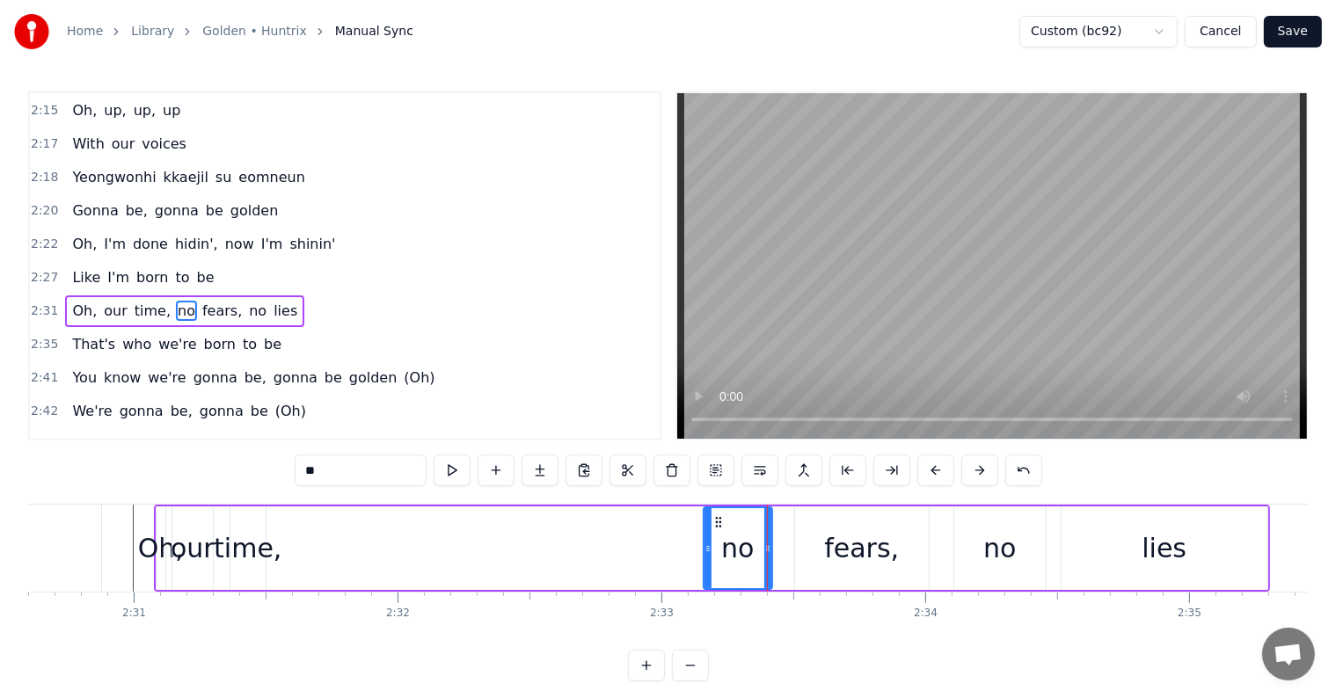
drag, startPoint x: 277, startPoint y: 542, endPoint x: 708, endPoint y: 578, distance: 432.3
click at [708, 578] on div at bounding box center [707, 548] width 7 height 80
click at [258, 542] on div "time," at bounding box center [248, 548] width 68 height 40
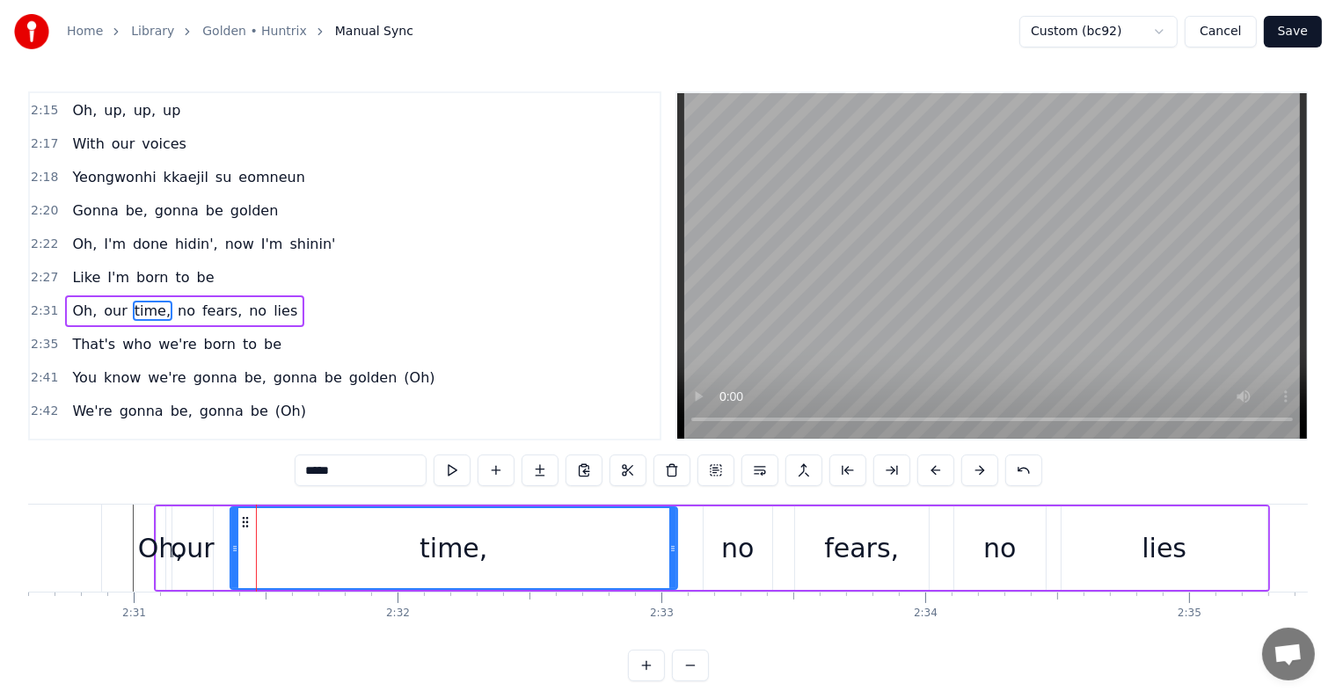
drag, startPoint x: 264, startPoint y: 549, endPoint x: 675, endPoint y: 594, distance: 414.0
click at [675, 594] on div "I was a ghost, I was alone Eoduwojin apgilsoge Given the throne, I didn't know …" at bounding box center [667, 570] width 1279 height 132
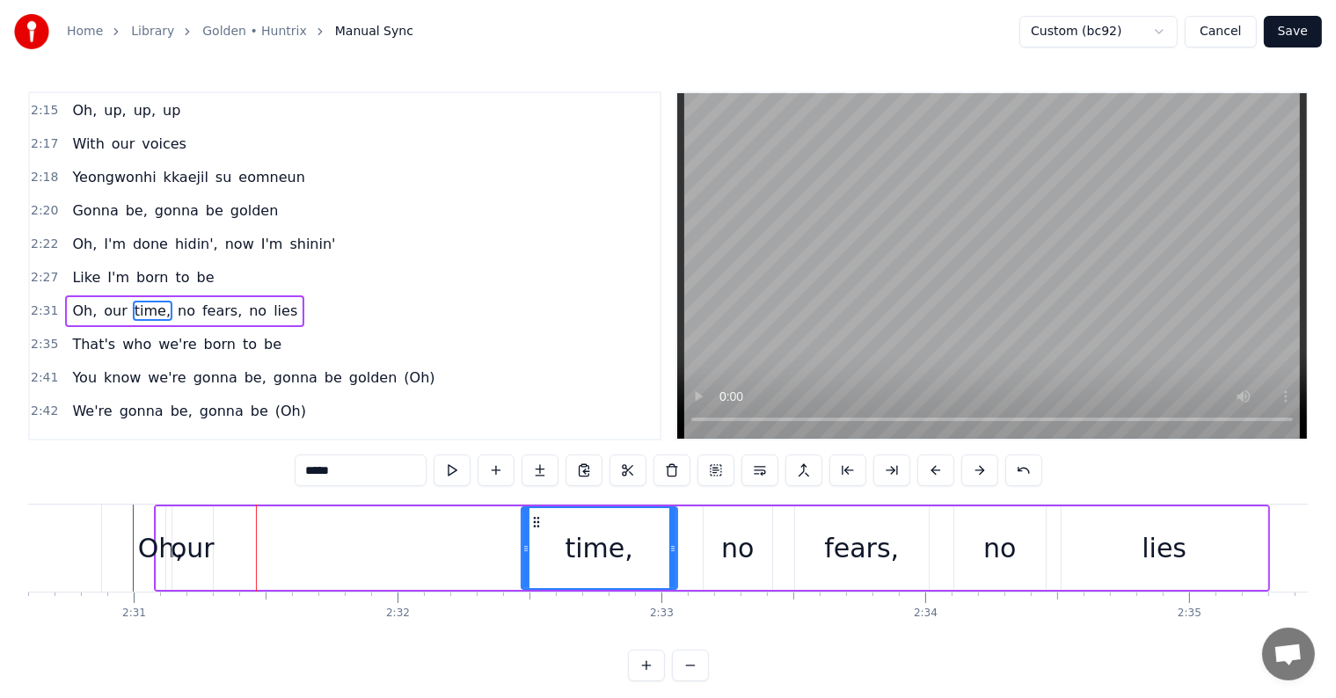
drag, startPoint x: 232, startPoint y: 541, endPoint x: 229, endPoint y: 550, distance: 9.5
click at [522, 570] on div at bounding box center [525, 548] width 7 height 80
click at [181, 542] on div "our" at bounding box center [193, 548] width 44 height 40
type input "***"
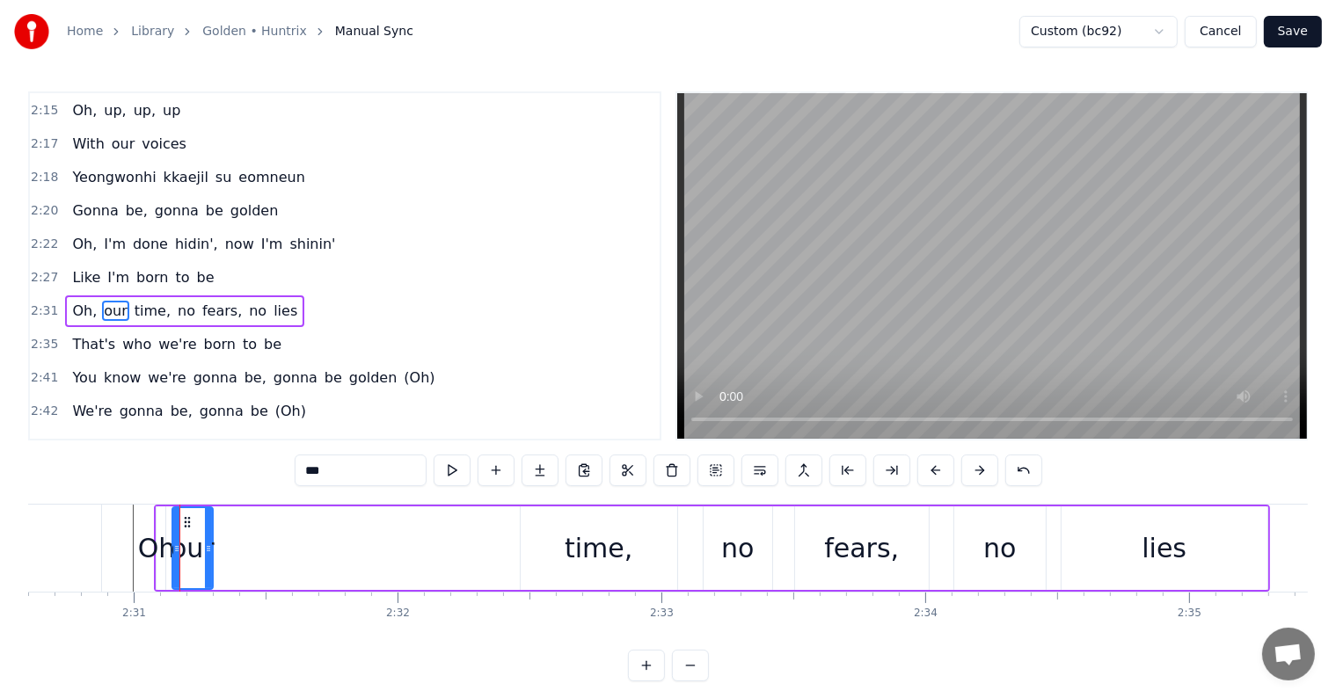
drag, startPoint x: 211, startPoint y: 553, endPoint x: 492, endPoint y: 572, distance: 282.0
click at [492, 572] on div "Oh, our time, no fears, no lies" at bounding box center [712, 548] width 1116 height 87
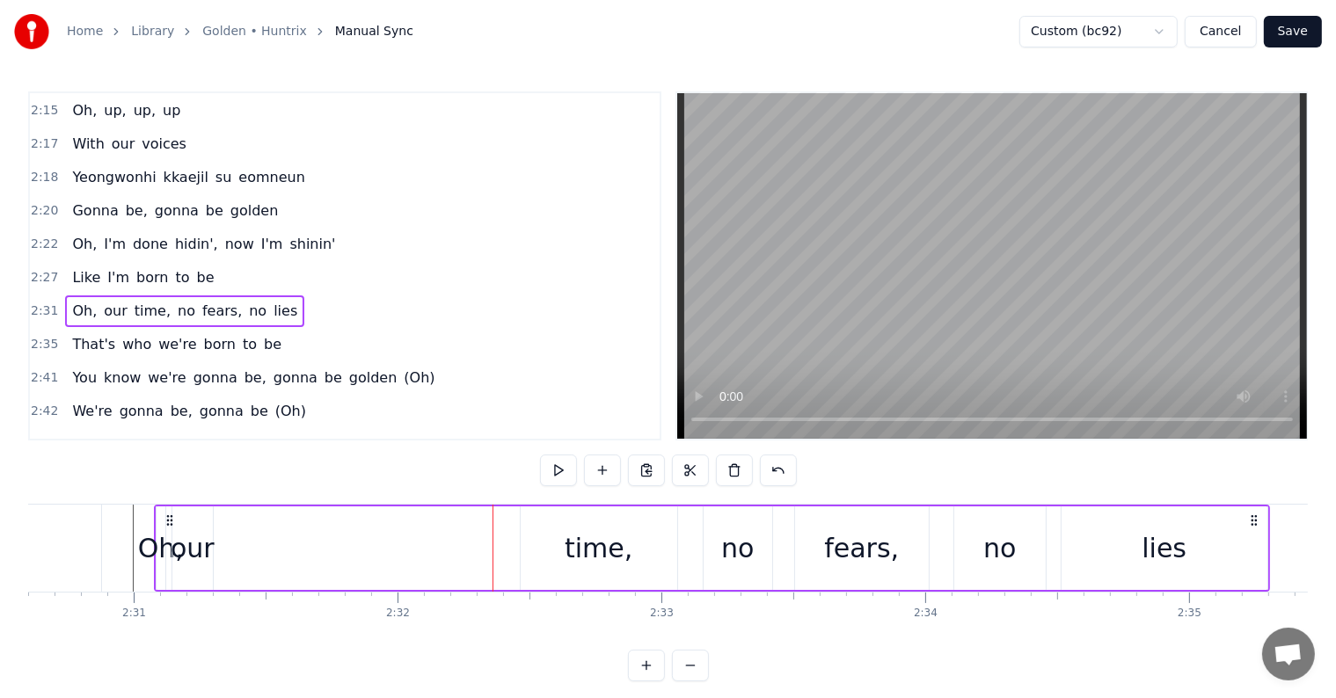
click at [200, 546] on div "our" at bounding box center [193, 548] width 44 height 40
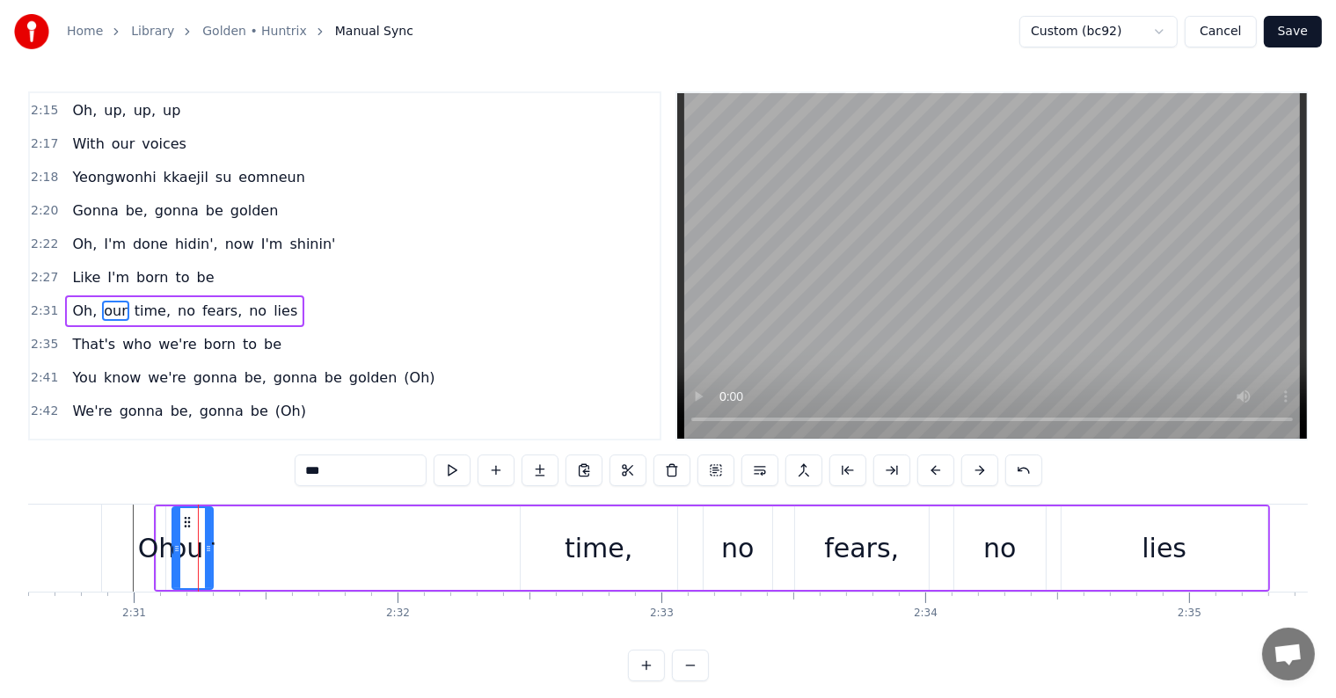
drag, startPoint x: 211, startPoint y: 552, endPoint x: 218, endPoint y: 522, distance: 30.7
click at [426, 550] on div "Oh, our time, no fears, no lies" at bounding box center [712, 548] width 1116 height 87
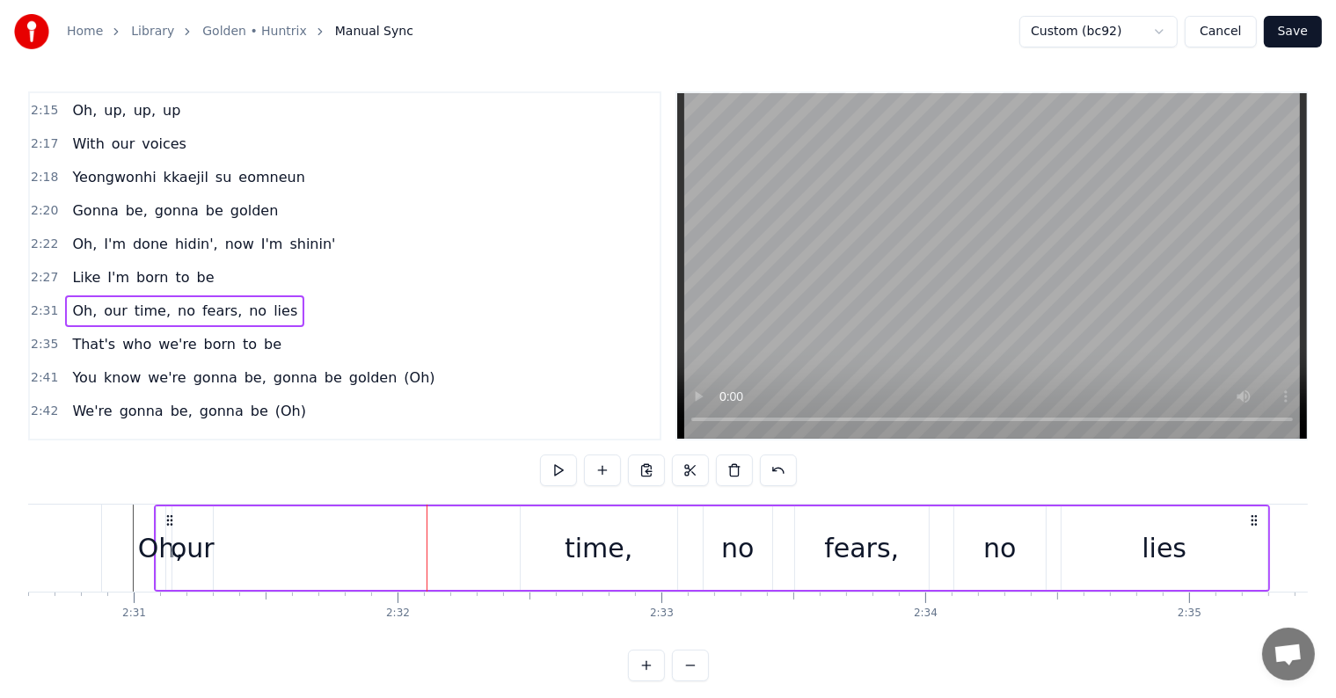
click at [200, 534] on div "our" at bounding box center [193, 548] width 44 height 40
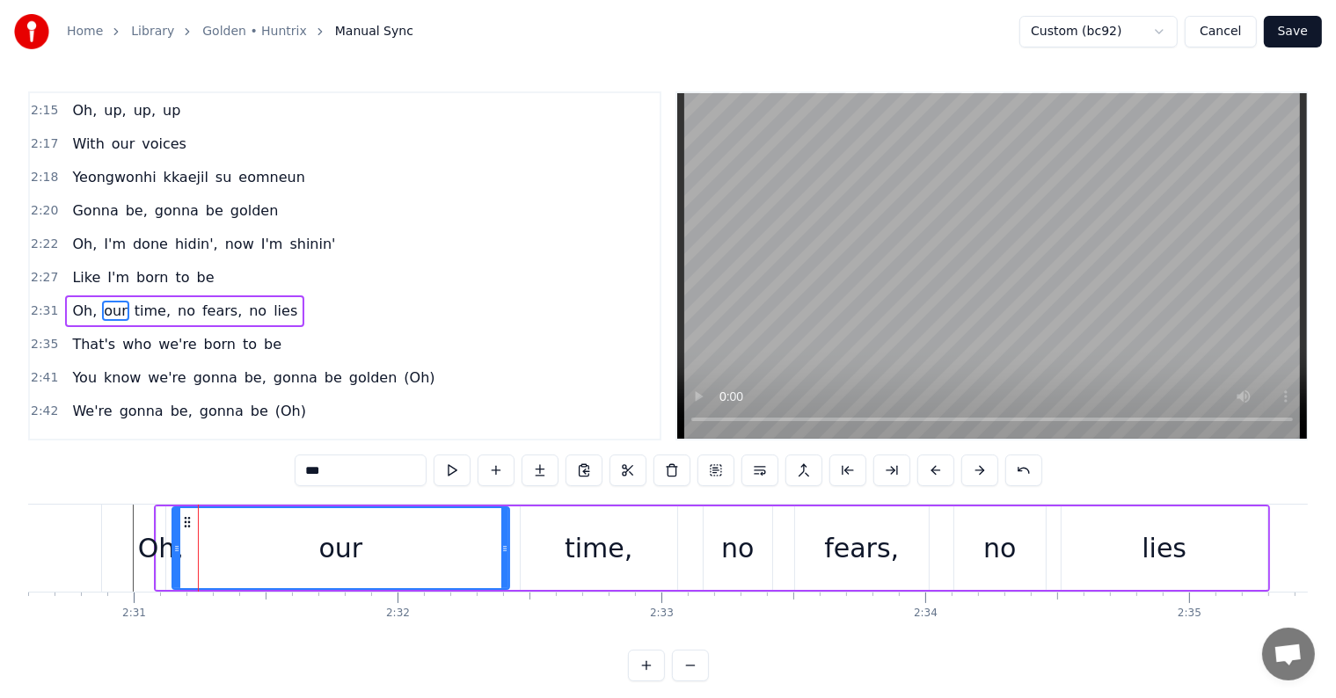
drag, startPoint x: 211, startPoint y: 545, endPoint x: 507, endPoint y: 574, distance: 297.7
click at [507, 574] on div at bounding box center [504, 548] width 7 height 80
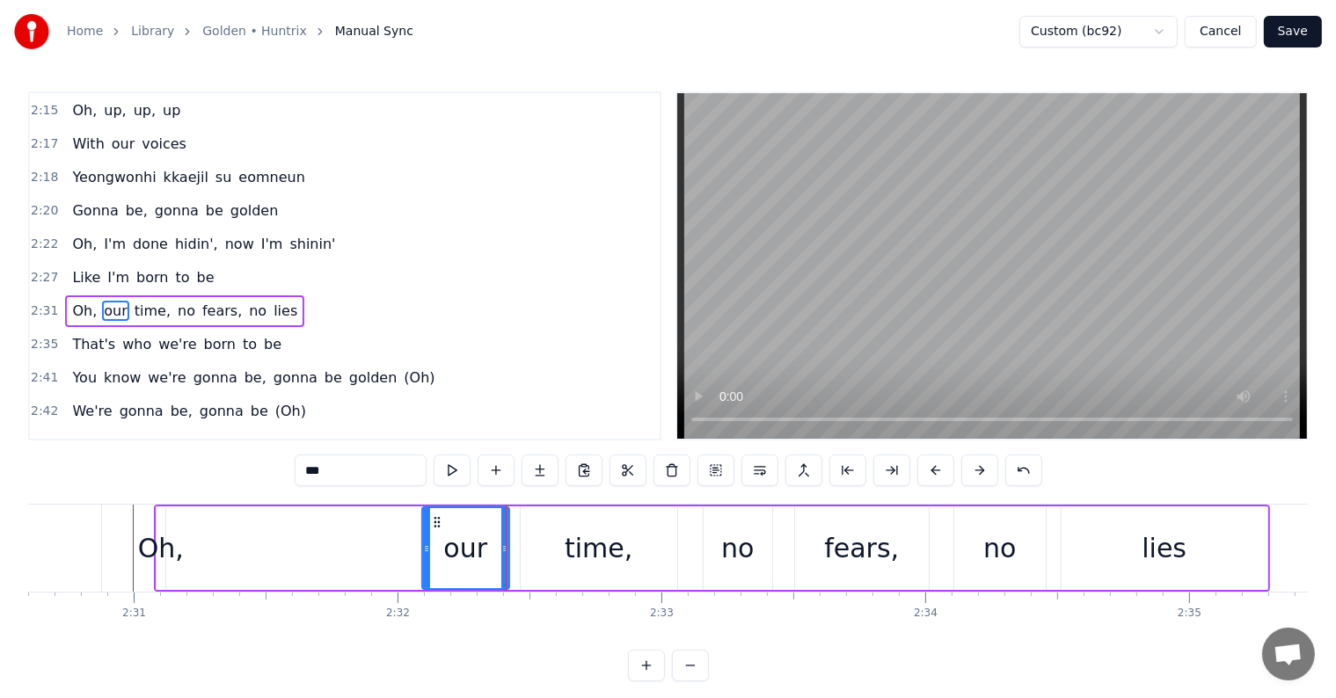
drag, startPoint x: 172, startPoint y: 544, endPoint x: 422, endPoint y: 560, distance: 250.2
click at [423, 560] on div at bounding box center [426, 548] width 7 height 80
click at [158, 545] on div "Oh," at bounding box center [161, 548] width 46 height 40
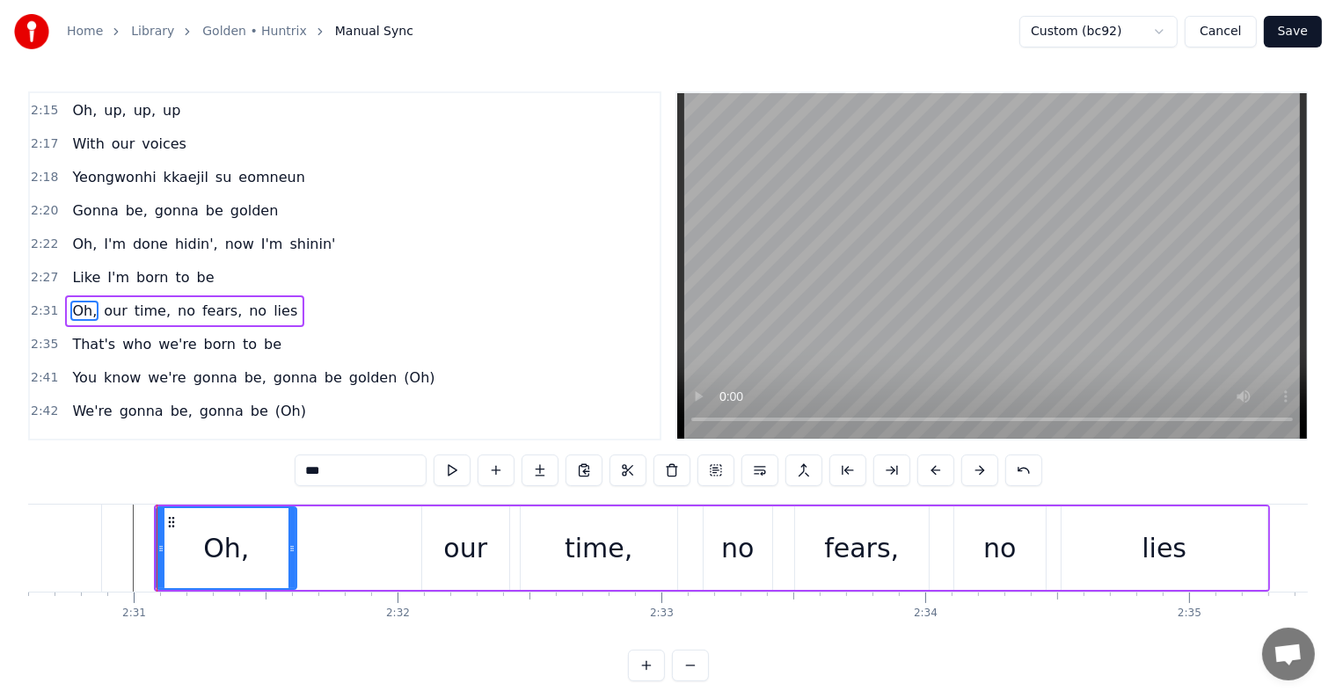
drag, startPoint x: 164, startPoint y: 549, endPoint x: 294, endPoint y: 556, distance: 130.3
click at [294, 556] on div at bounding box center [291, 548] width 7 height 80
click at [441, 556] on div "our" at bounding box center [465, 548] width 87 height 84
type input "***"
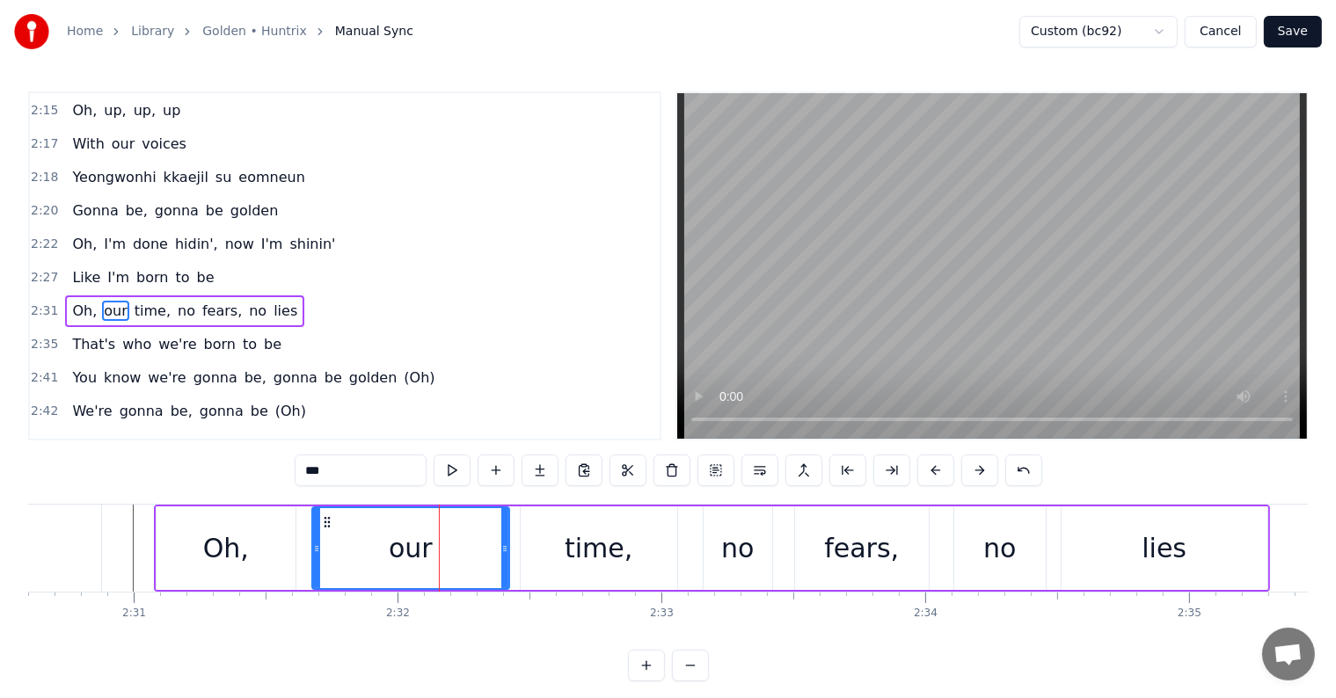
drag, startPoint x: 426, startPoint y: 551, endPoint x: 306, endPoint y: 539, distance: 120.2
click at [314, 536] on div at bounding box center [316, 548] width 7 height 80
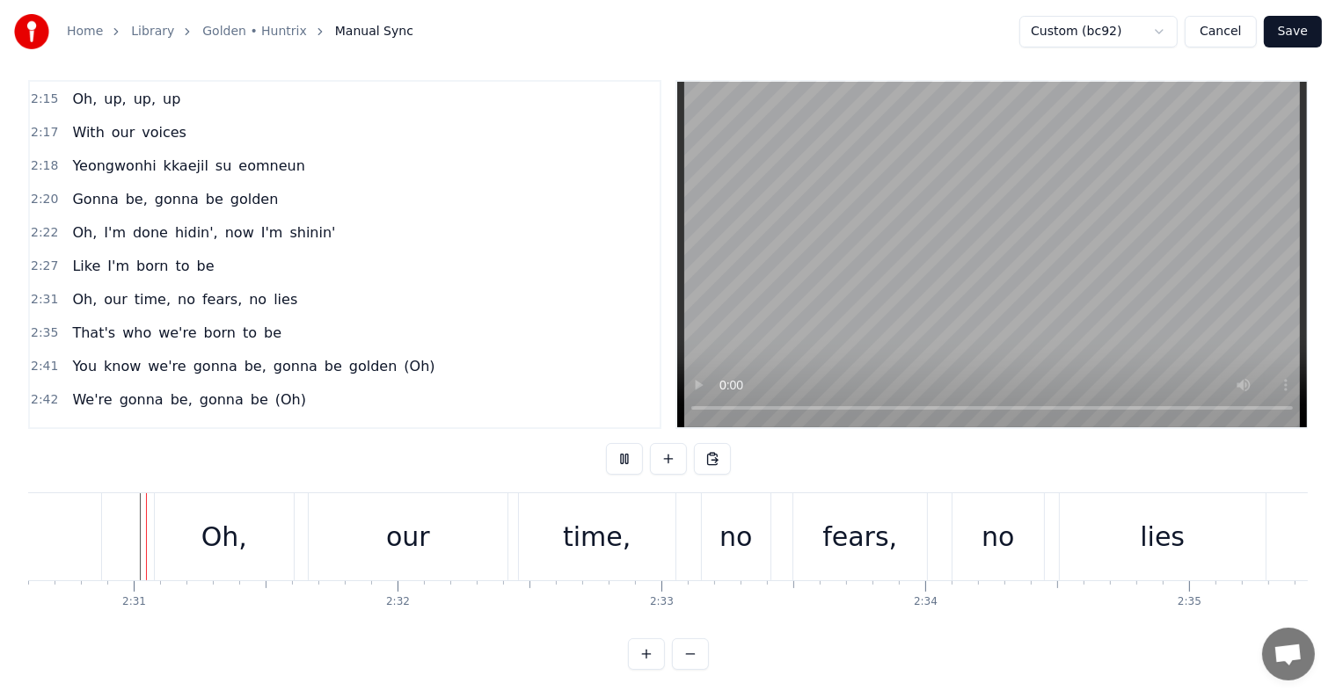
scroll to position [26, 0]
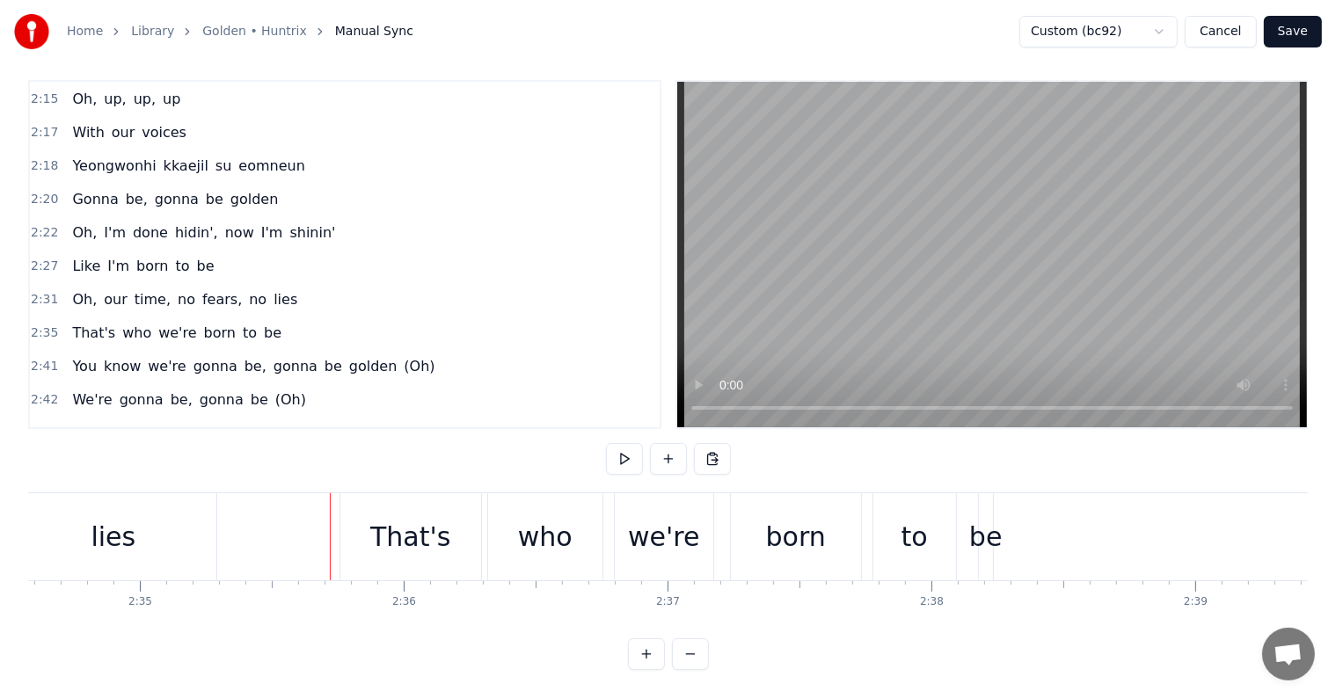
scroll to position [0, 40840]
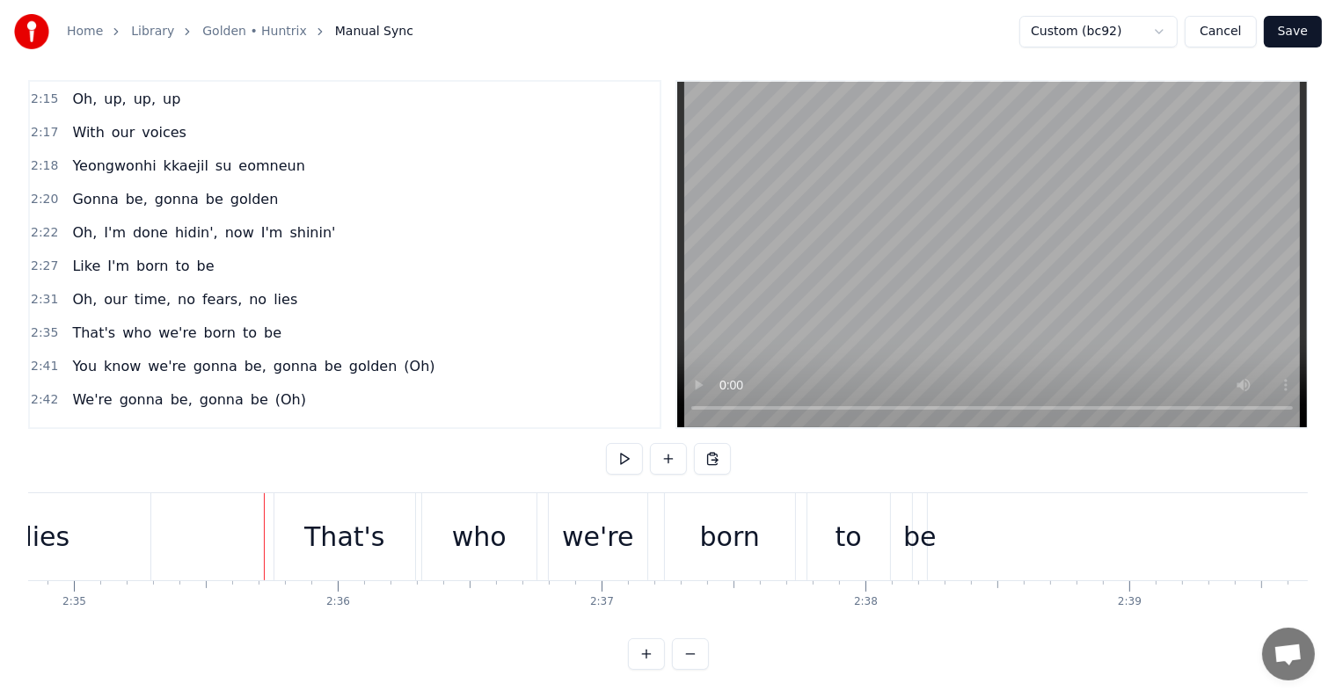
click at [306, 531] on div "That's" at bounding box center [344, 536] width 141 height 87
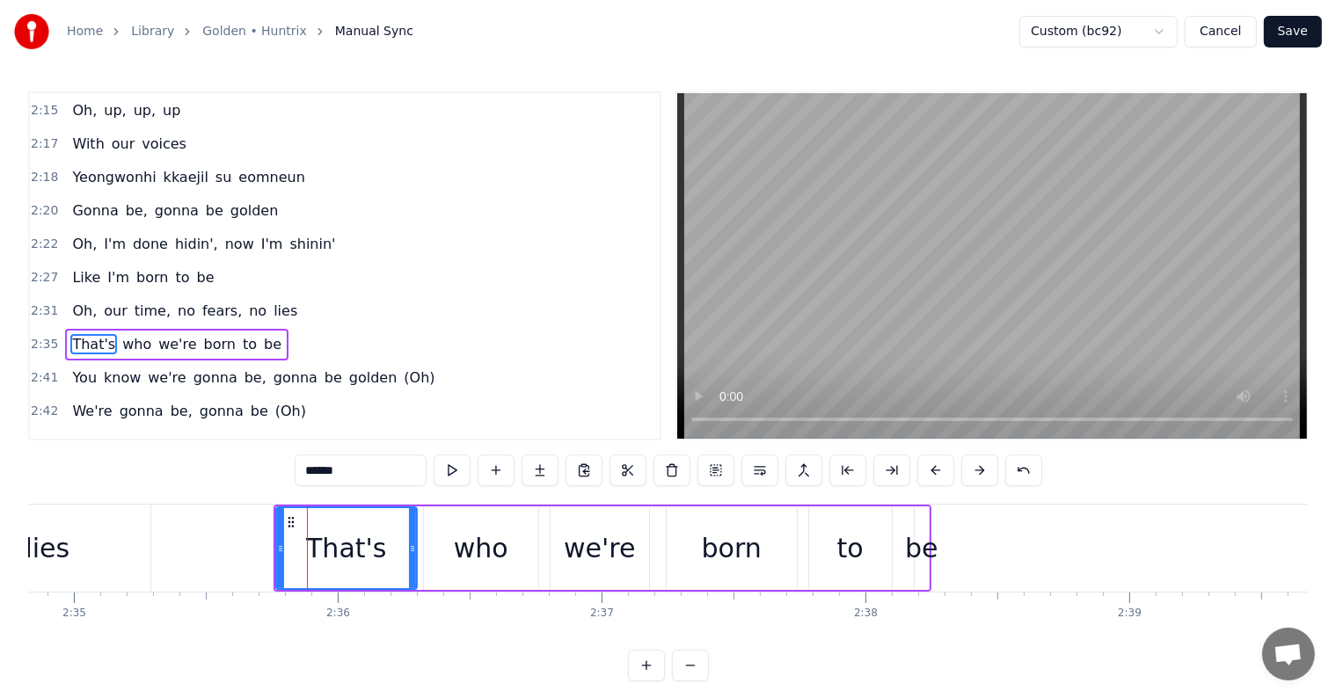
scroll to position [1234, 0]
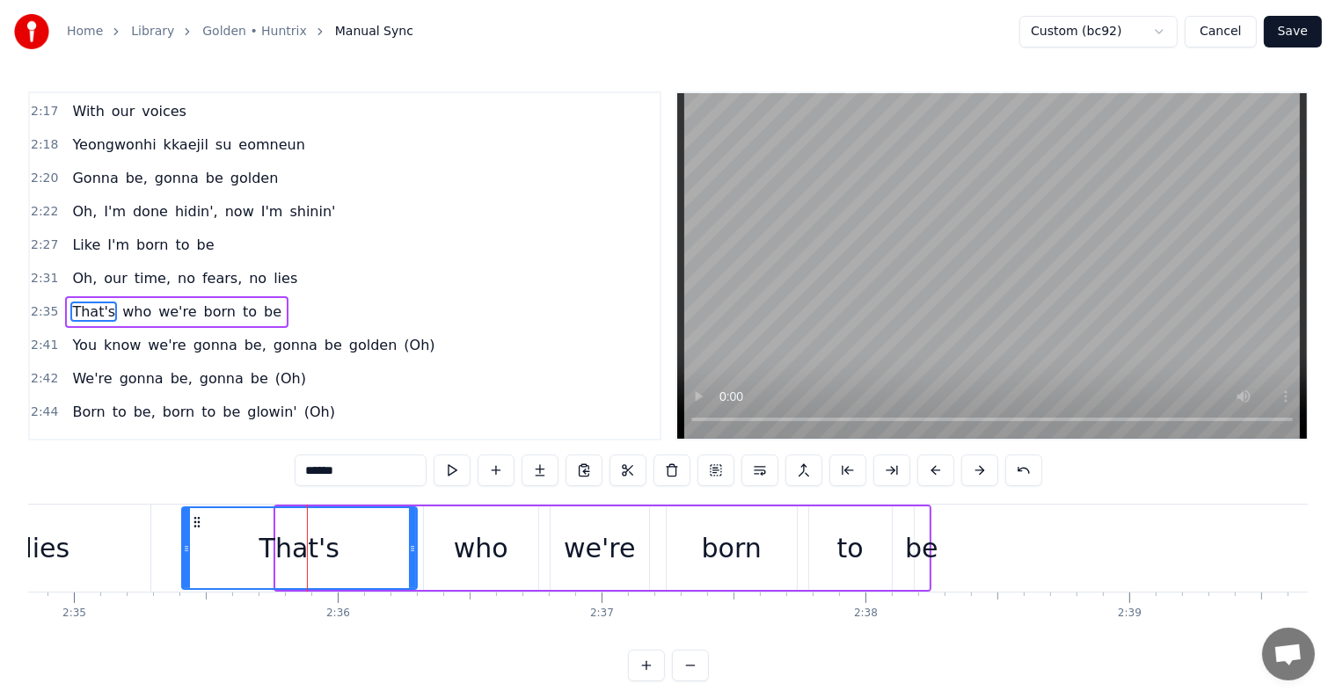
drag, startPoint x: 277, startPoint y: 538, endPoint x: 183, endPoint y: 531, distance: 94.3
click at [183, 531] on div at bounding box center [186, 548] width 7 height 80
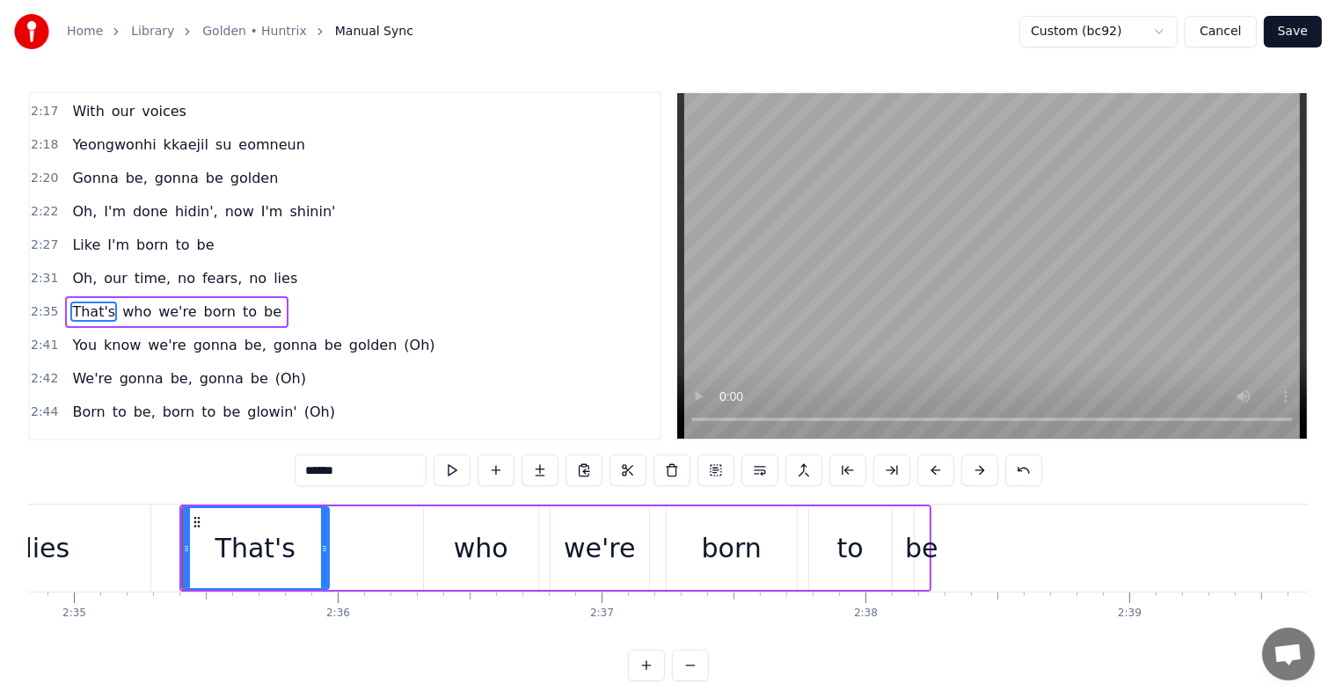
drag, startPoint x: 411, startPoint y: 549, endPoint x: 508, endPoint y: 558, distance: 97.2
click at [330, 534] on div "That's" at bounding box center [255, 548] width 149 height 84
click at [471, 551] on div "who" at bounding box center [481, 548] width 55 height 40
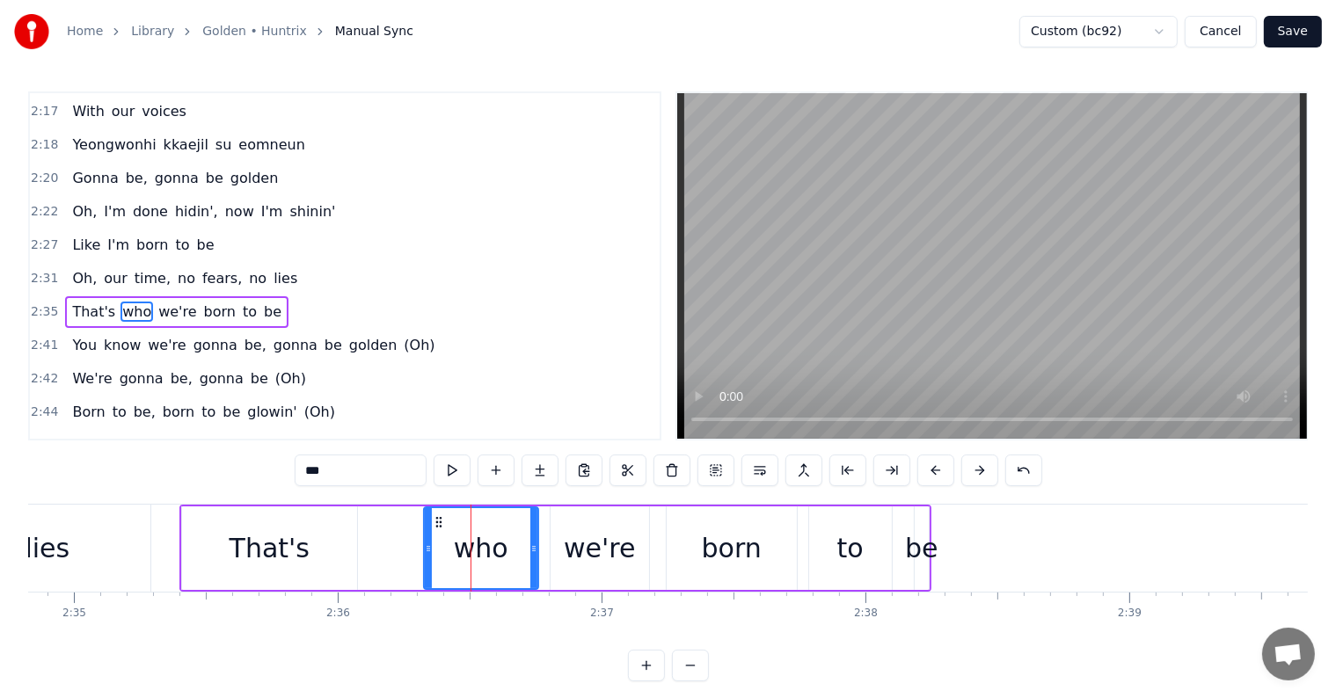
click at [423, 546] on div "who" at bounding box center [481, 548] width 116 height 84
drag, startPoint x: 425, startPoint y: 549, endPoint x: 363, endPoint y: 542, distance: 61.9
click at [363, 542] on icon at bounding box center [366, 549] width 7 height 14
click at [919, 549] on div "be" at bounding box center [921, 548] width 33 height 40
type input "**"
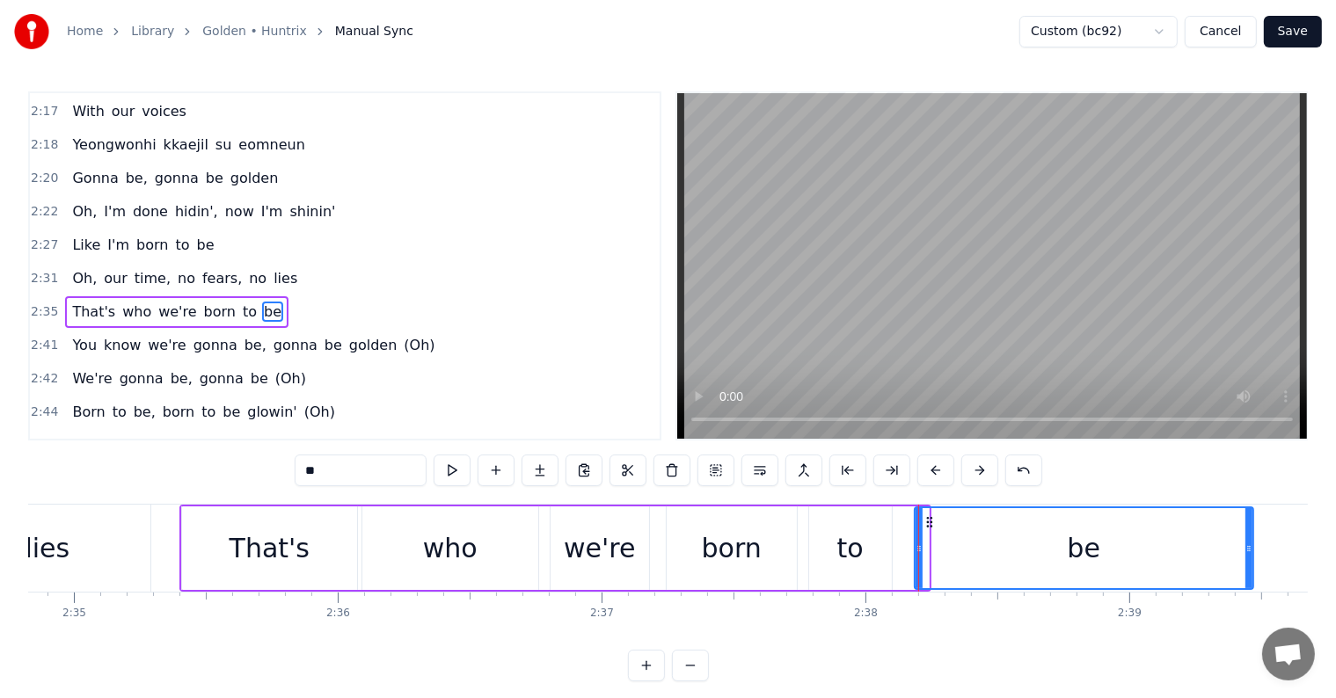
drag, startPoint x: 924, startPoint y: 550, endPoint x: 1249, endPoint y: 549, distance: 324.4
click at [1249, 549] on icon at bounding box center [1248, 549] width 7 height 14
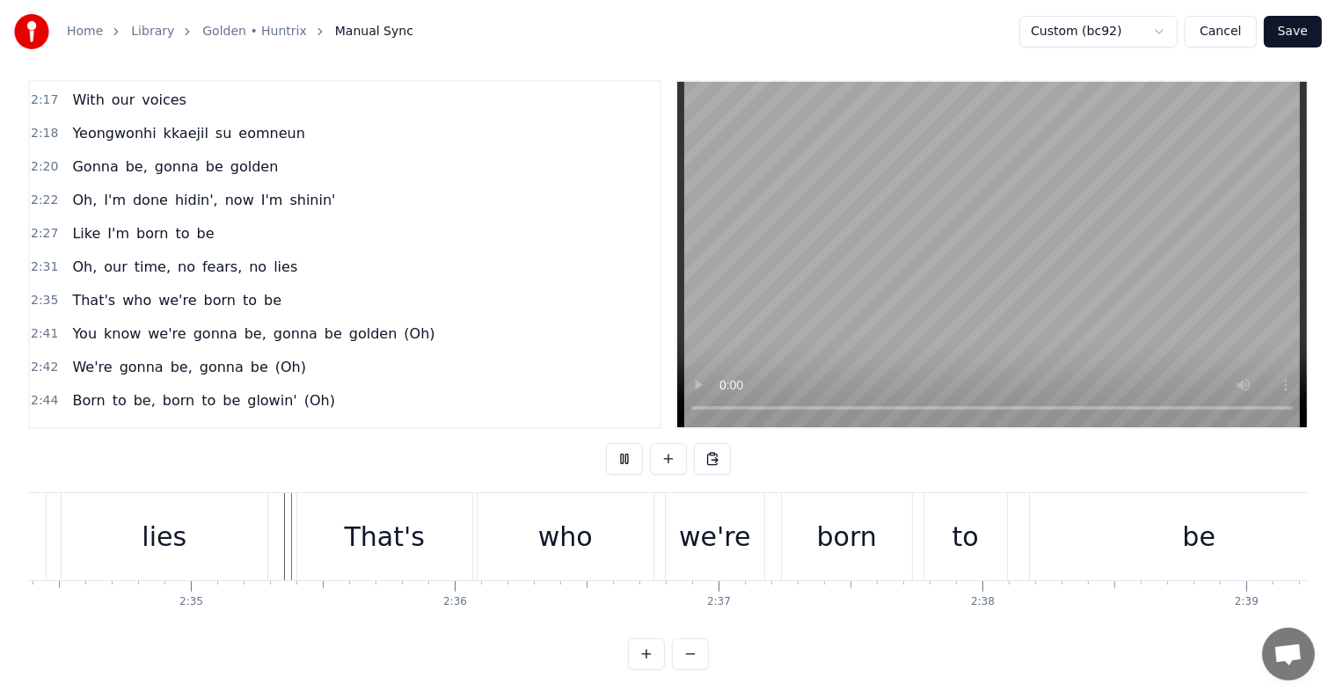
scroll to position [26, 0]
click at [725, 531] on div "we're" at bounding box center [714, 537] width 71 height 40
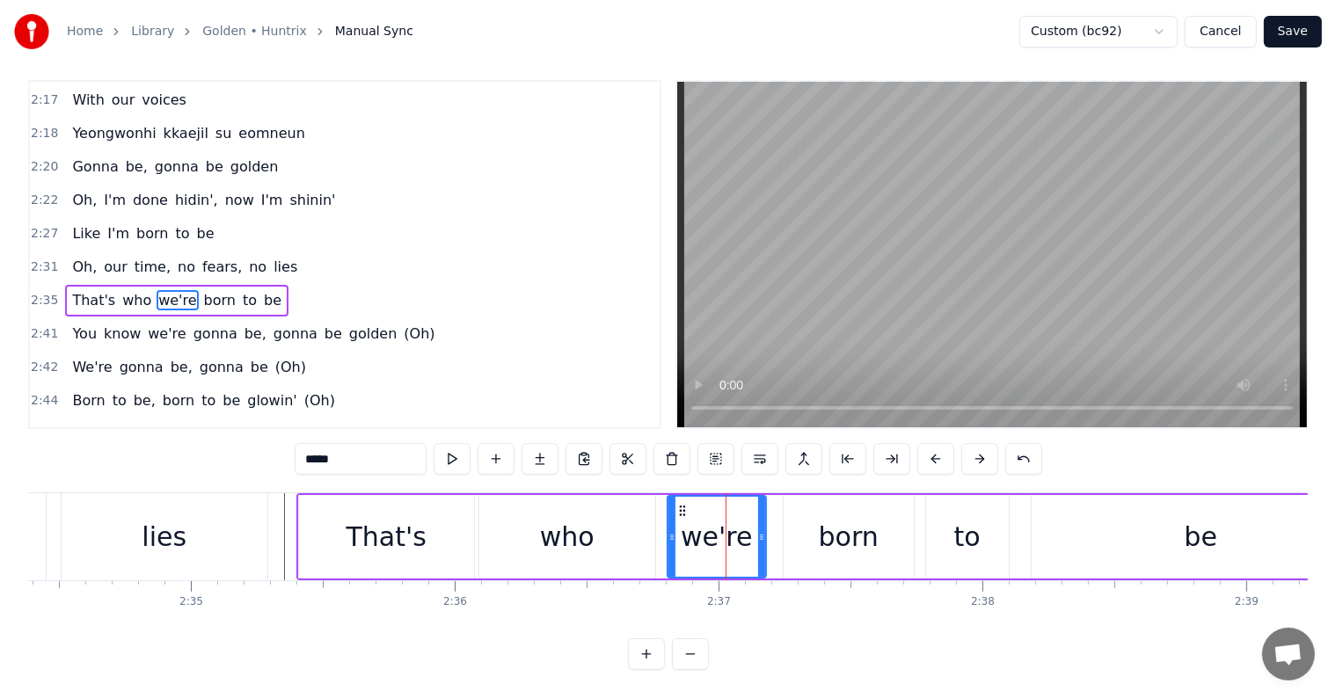
scroll to position [0, 0]
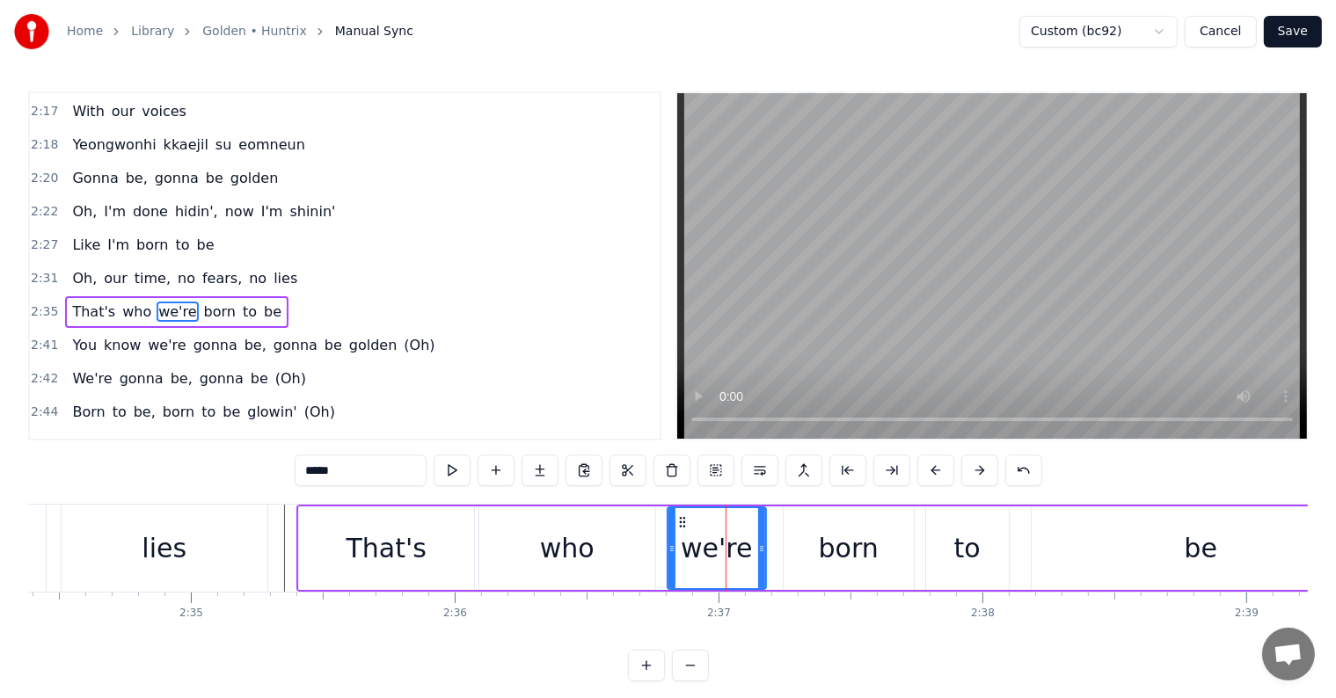
click at [611, 521] on div "who" at bounding box center [567, 548] width 176 height 84
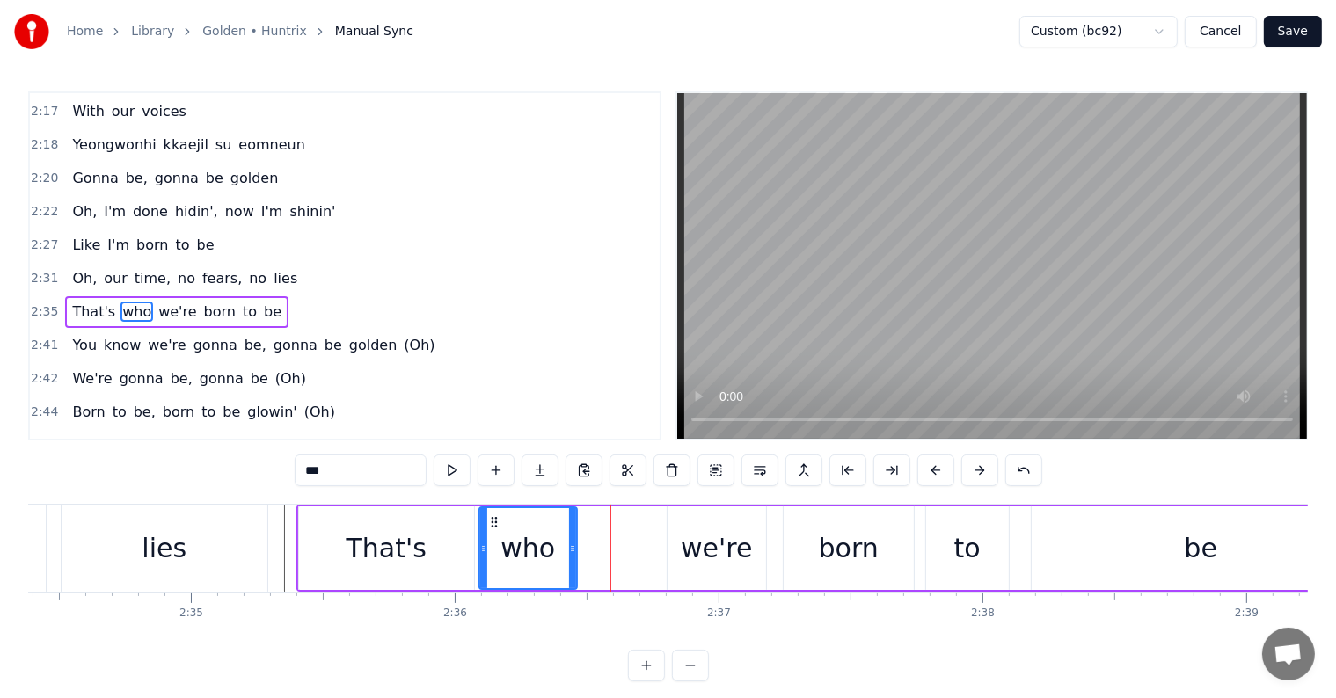
drag, startPoint x: 652, startPoint y: 552, endPoint x: 644, endPoint y: 543, distance: 11.3
click at [576, 542] on icon at bounding box center [572, 549] width 7 height 14
click at [686, 543] on div "we're" at bounding box center [716, 548] width 71 height 40
type input "*****"
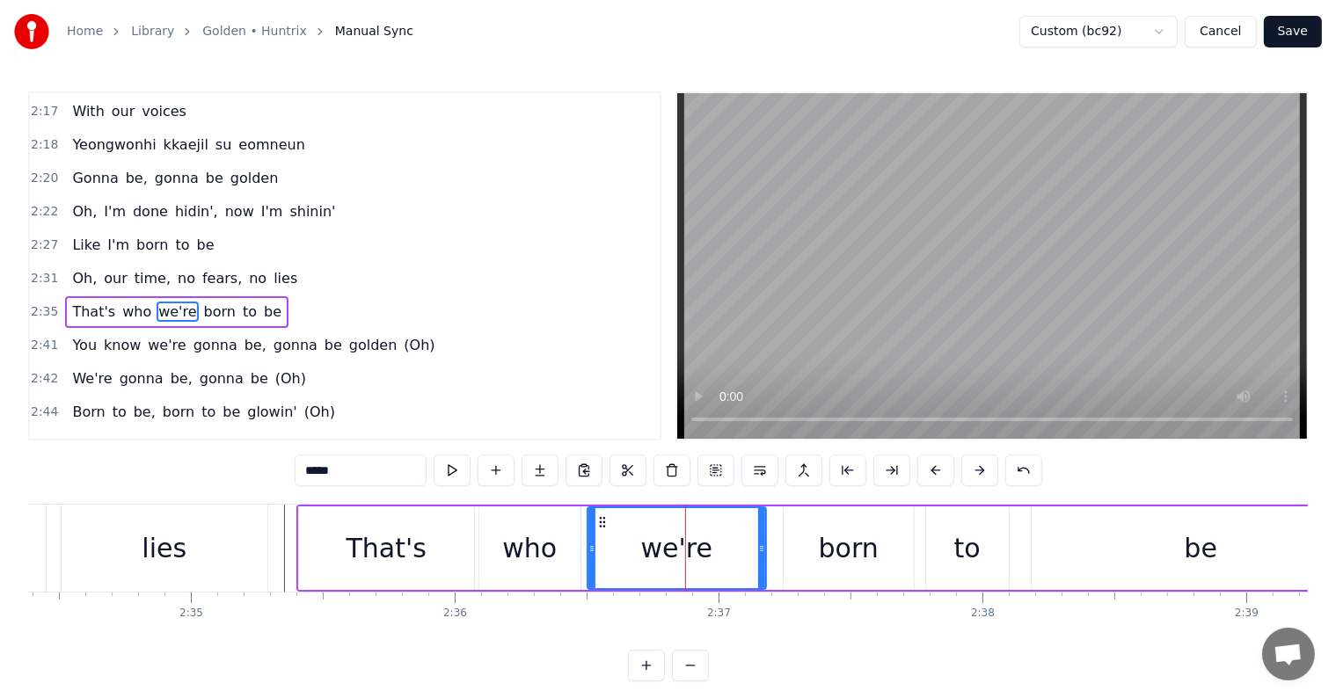
drag, startPoint x: 671, startPoint y: 549, endPoint x: 591, endPoint y: 545, distance: 80.1
click at [591, 545] on icon at bounding box center [591, 549] width 7 height 14
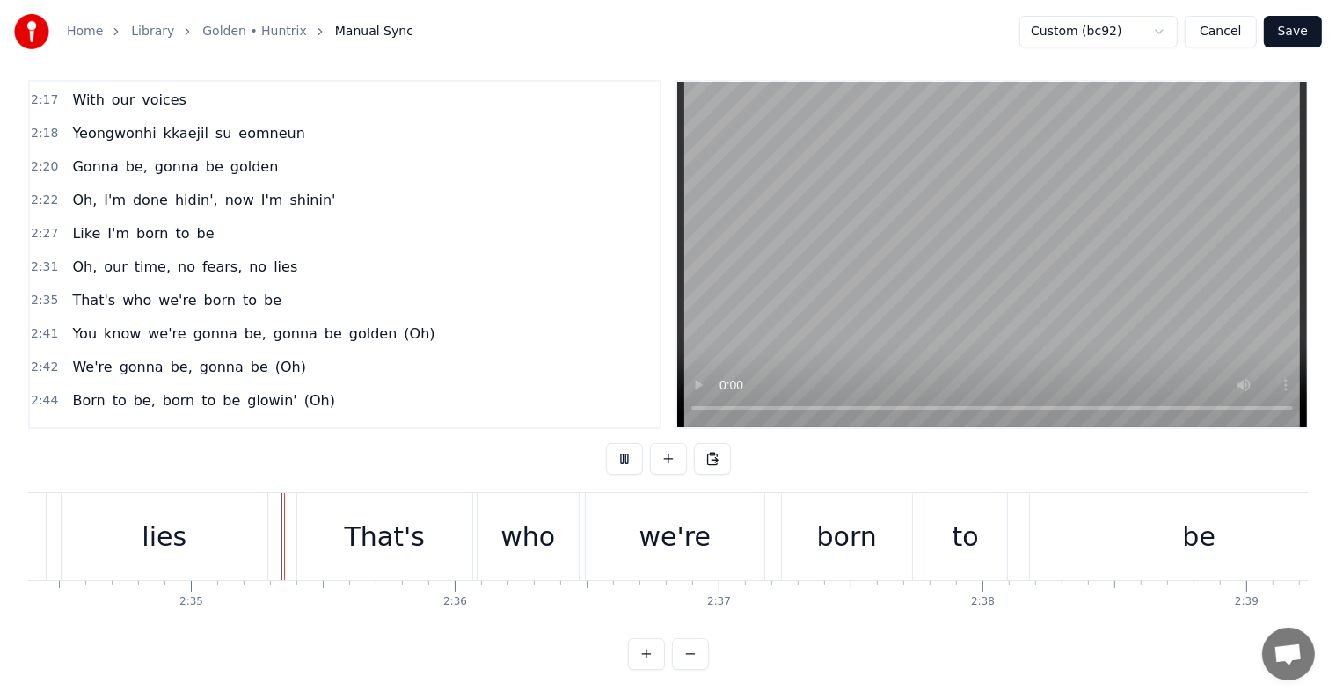
scroll to position [26, 0]
click at [457, 513] on div "That's" at bounding box center [384, 536] width 175 height 87
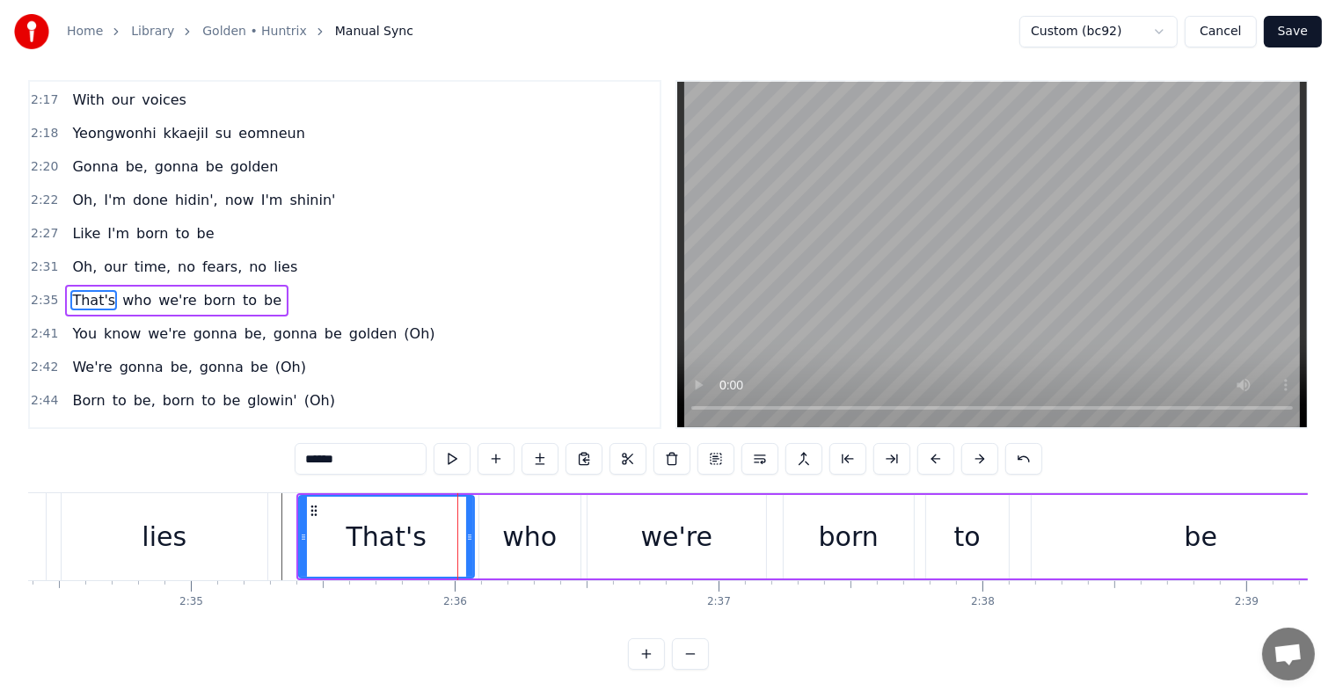
scroll to position [0, 0]
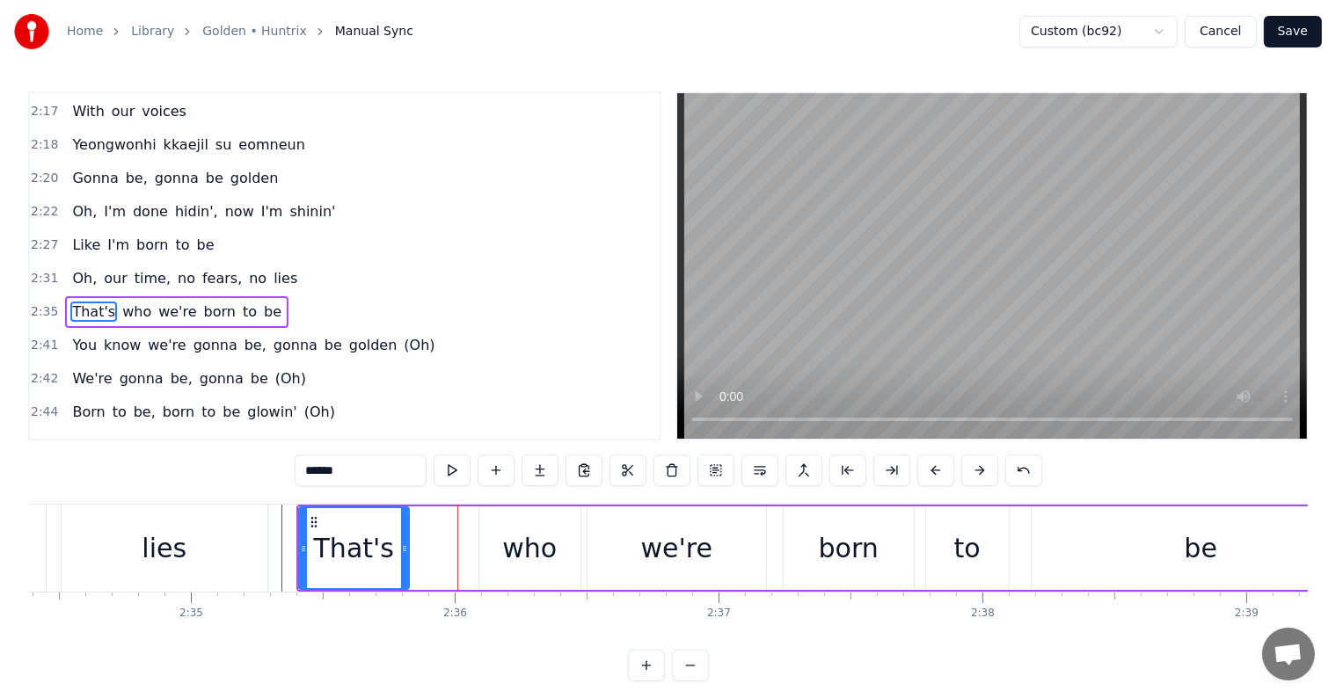
drag, startPoint x: 470, startPoint y: 540, endPoint x: 494, endPoint y: 541, distance: 24.6
click at [408, 532] on div at bounding box center [404, 548] width 7 height 80
click at [498, 545] on div "who" at bounding box center [529, 548] width 101 height 84
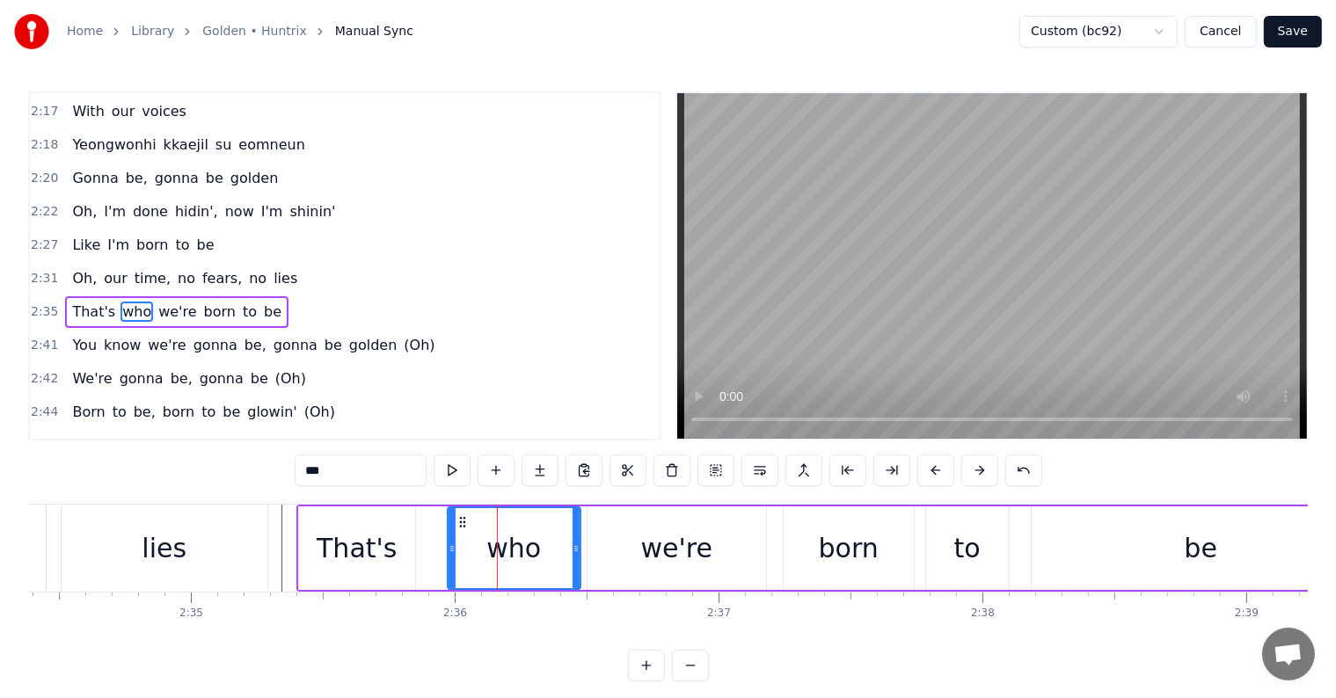
drag, startPoint x: 482, startPoint y: 551, endPoint x: 529, endPoint y: 548, distance: 47.6
click at [454, 542] on icon at bounding box center [451, 549] width 7 height 14
drag, startPoint x: 574, startPoint y: 550, endPoint x: 542, endPoint y: 549, distance: 32.6
click at [542, 549] on icon at bounding box center [543, 549] width 7 height 14
click at [633, 554] on div "we're" at bounding box center [676, 548] width 178 height 84
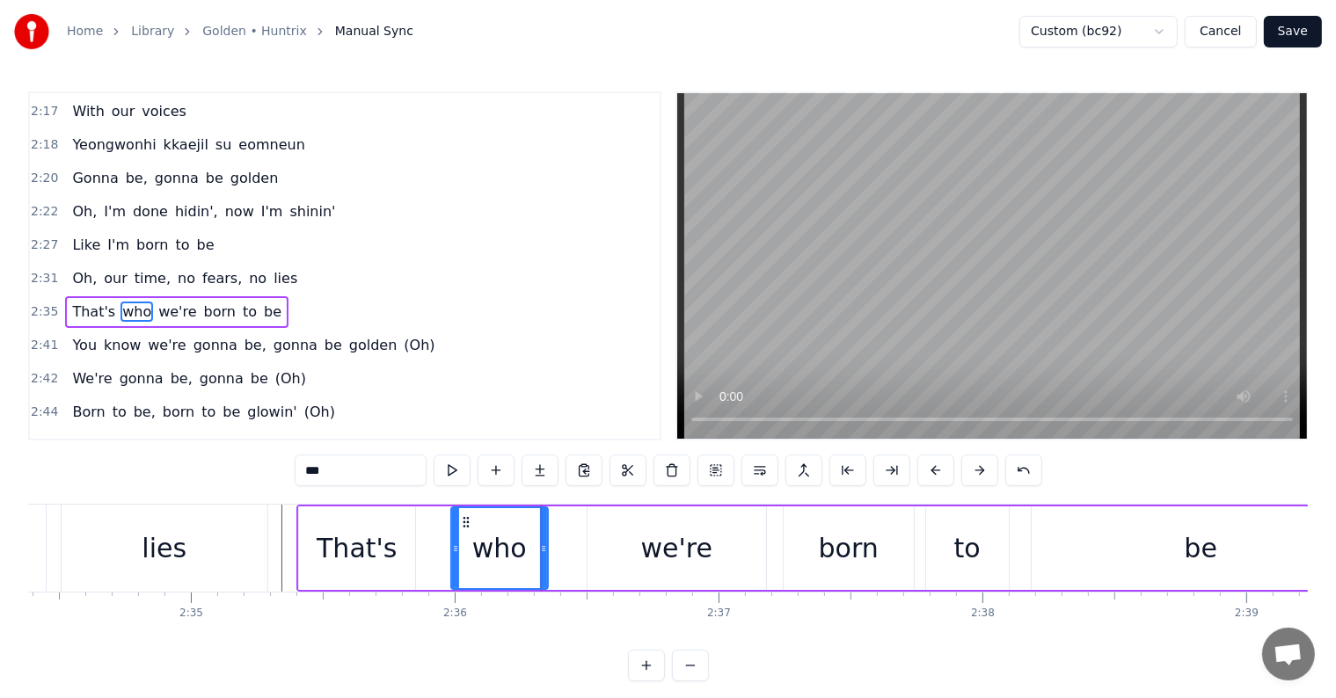
type input "*****"
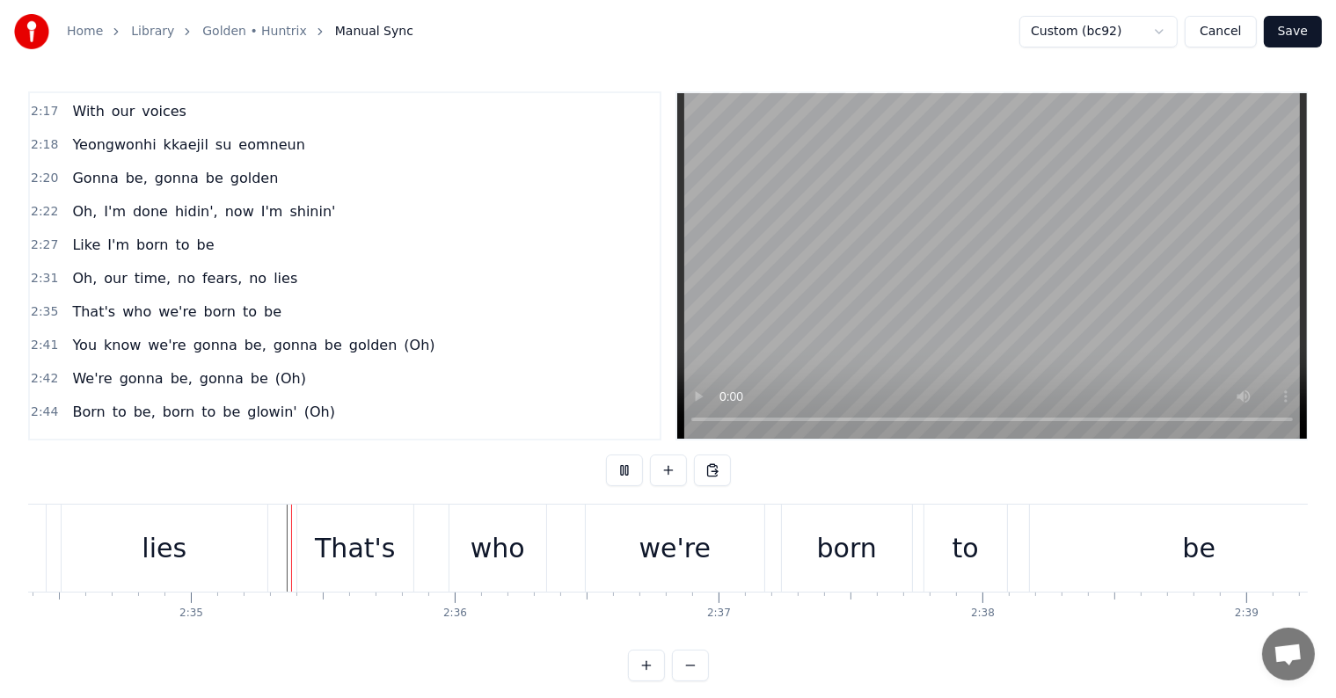
scroll to position [26, 0]
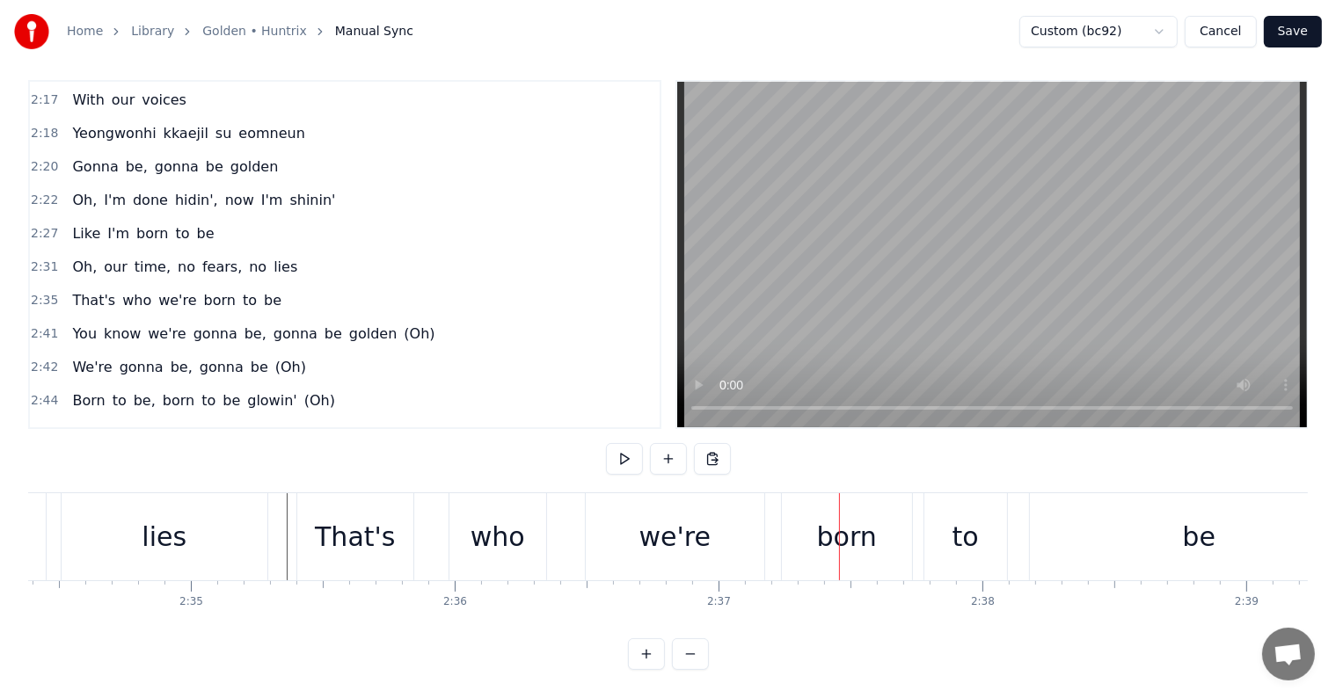
click at [380, 521] on div "That's" at bounding box center [355, 537] width 80 height 40
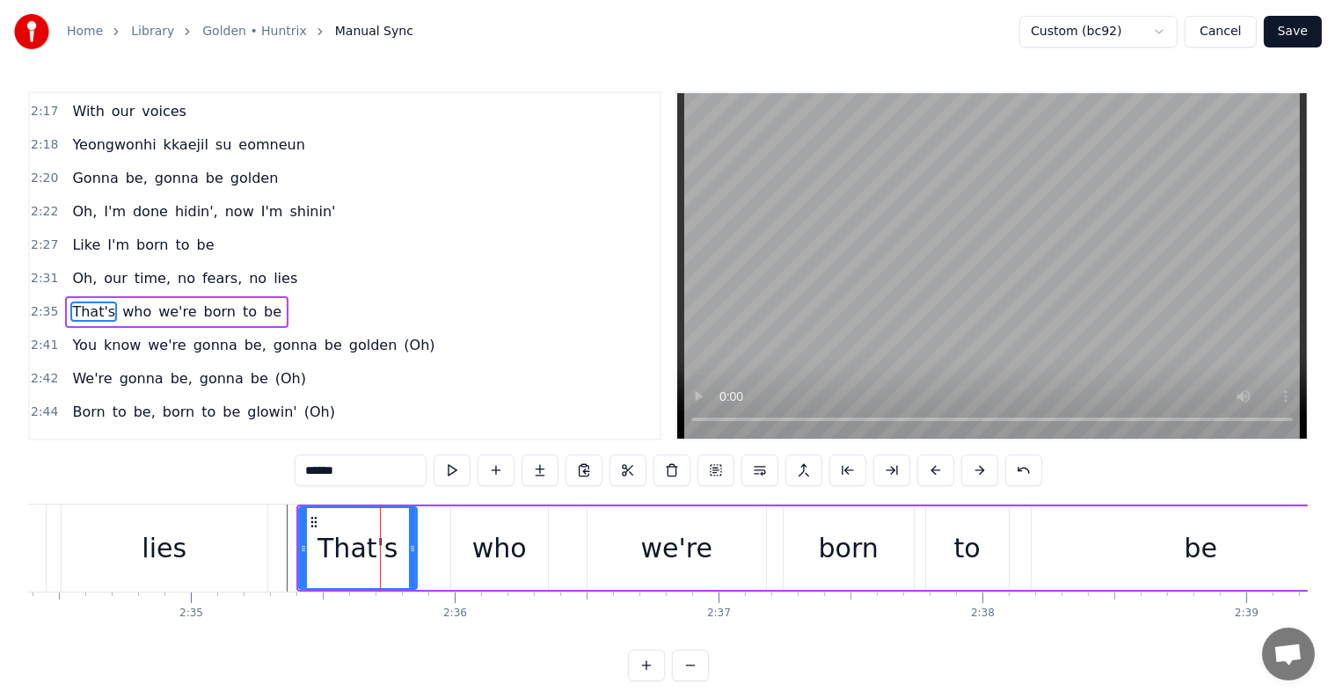
click at [412, 542] on icon at bounding box center [412, 549] width 7 height 14
click at [490, 531] on div "who" at bounding box center [499, 548] width 55 height 40
type input "***"
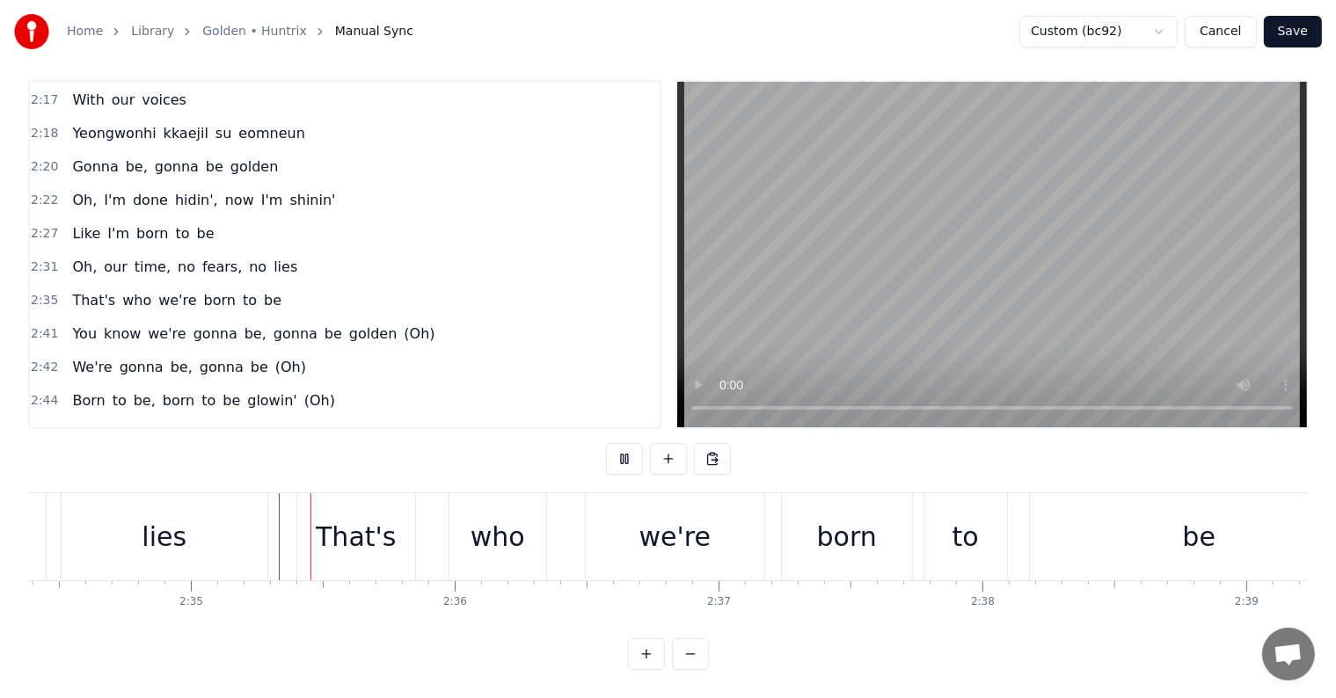
scroll to position [26, 0]
click at [363, 521] on div "That's" at bounding box center [356, 537] width 80 height 40
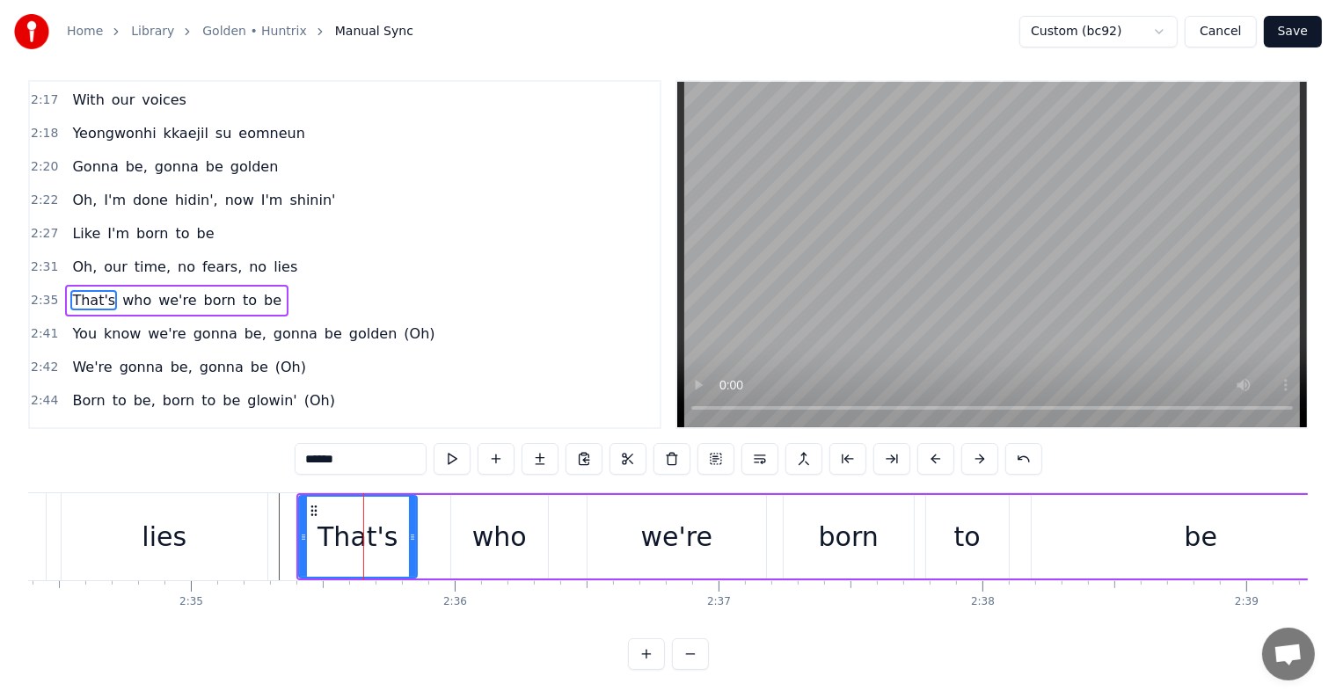
scroll to position [0, 0]
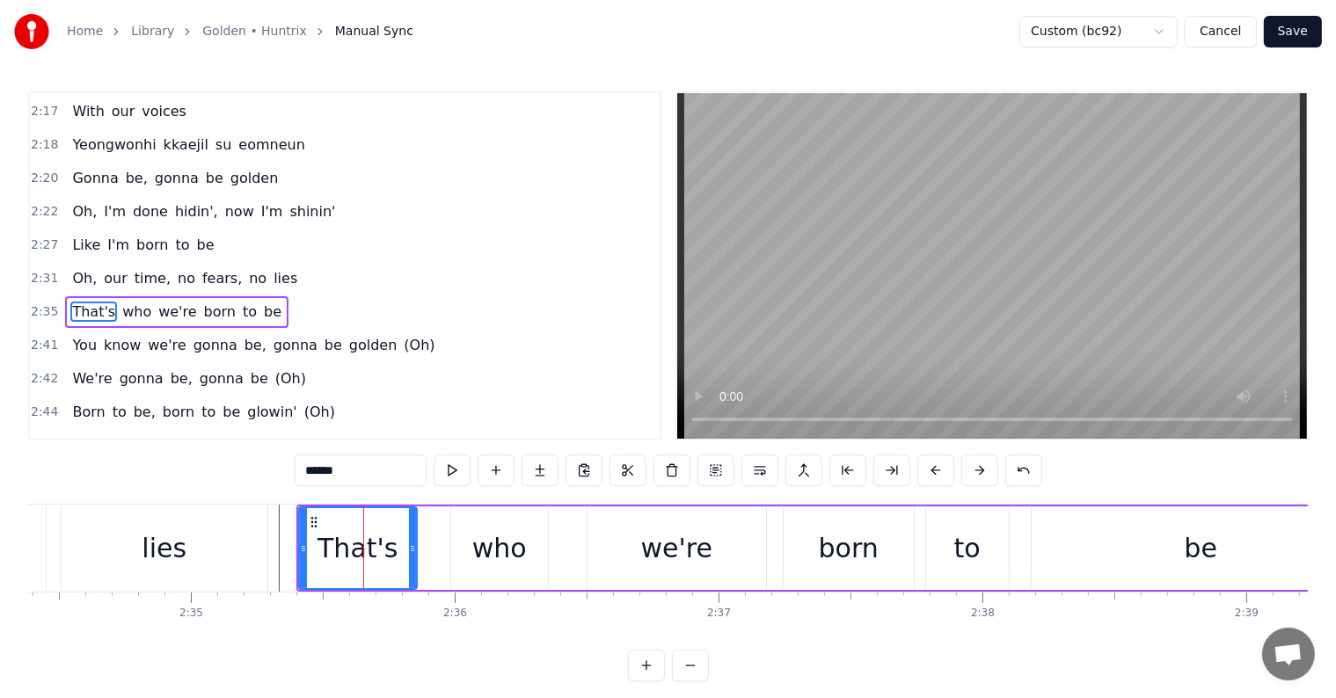
click at [416, 536] on div "That's" at bounding box center [358, 548] width 120 height 84
drag, startPoint x: 412, startPoint y: 536, endPoint x: 383, endPoint y: 528, distance: 30.1
click at [383, 528] on div at bounding box center [385, 548] width 7 height 80
click at [468, 535] on div "who" at bounding box center [499, 548] width 97 height 84
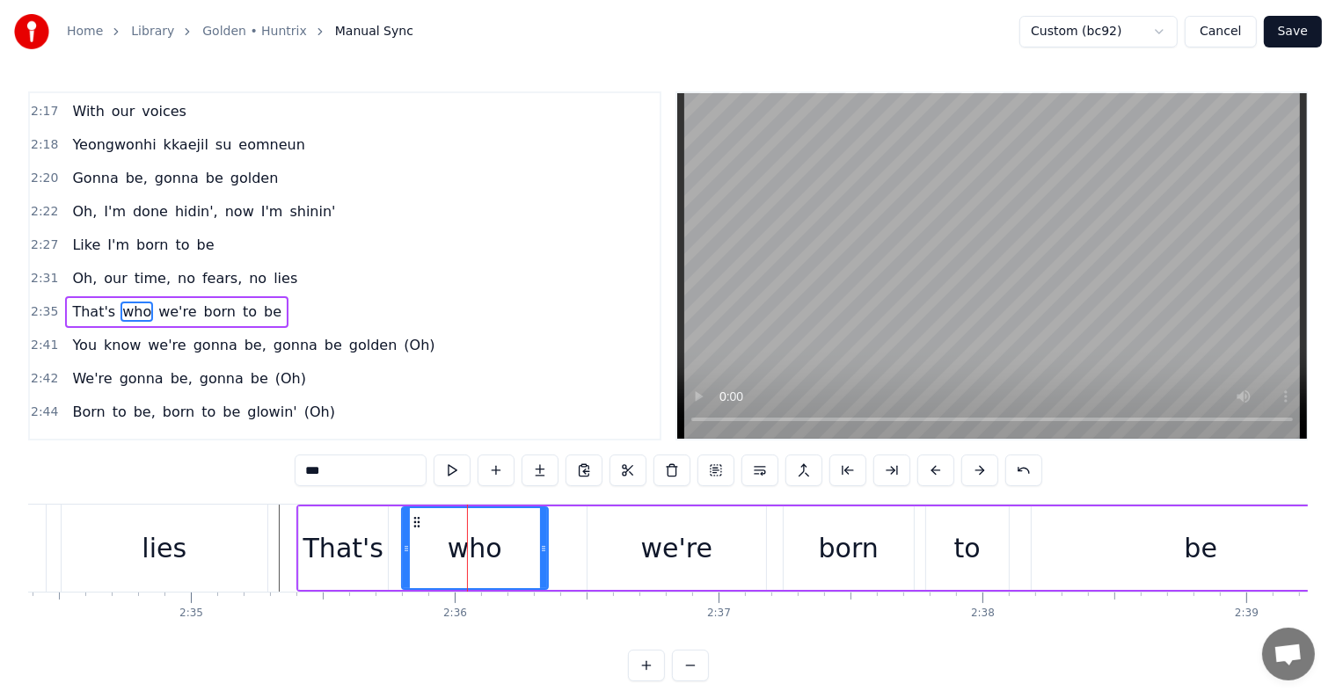
drag, startPoint x: 454, startPoint y: 539, endPoint x: 404, endPoint y: 526, distance: 51.0
click at [404, 526] on div at bounding box center [406, 548] width 7 height 80
drag, startPoint x: 540, startPoint y: 545, endPoint x: 470, endPoint y: 540, distance: 70.5
click at [470, 540] on div at bounding box center [473, 548] width 7 height 80
click at [665, 549] on div "we're" at bounding box center [676, 548] width 71 height 40
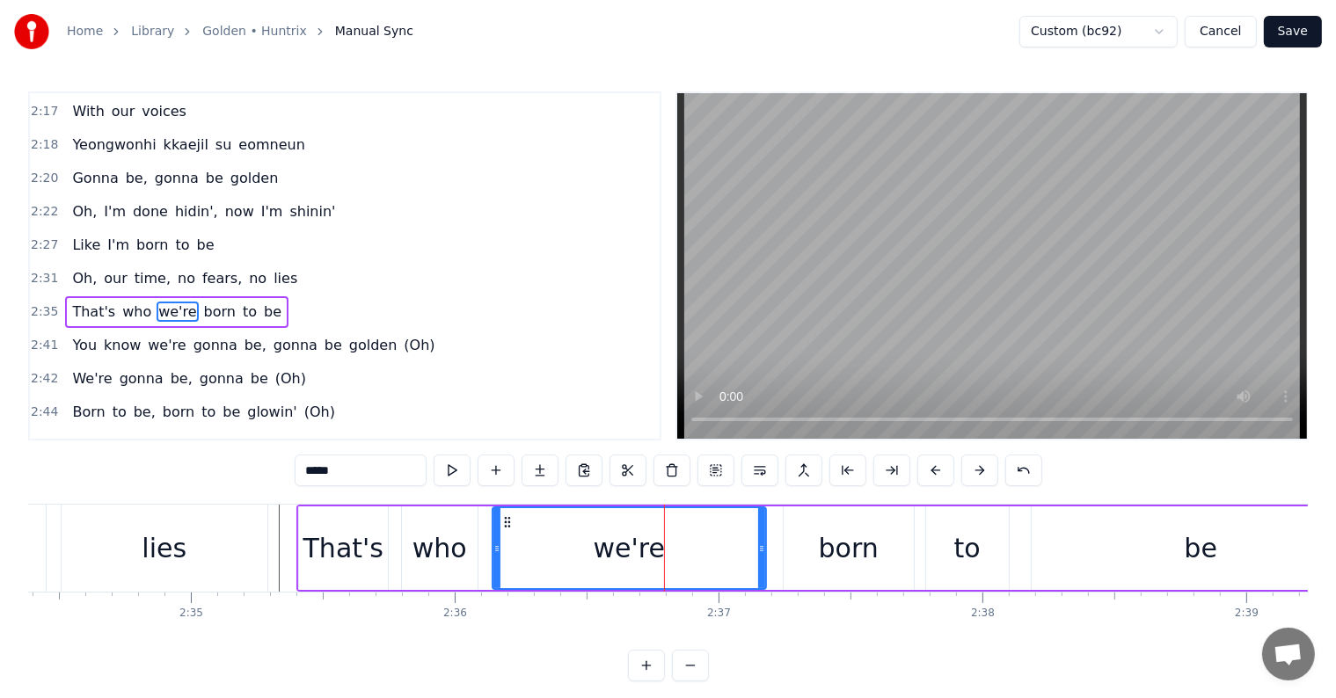
drag, startPoint x: 588, startPoint y: 545, endPoint x: 493, endPoint y: 530, distance: 96.1
click at [493, 530] on div at bounding box center [496, 548] width 7 height 80
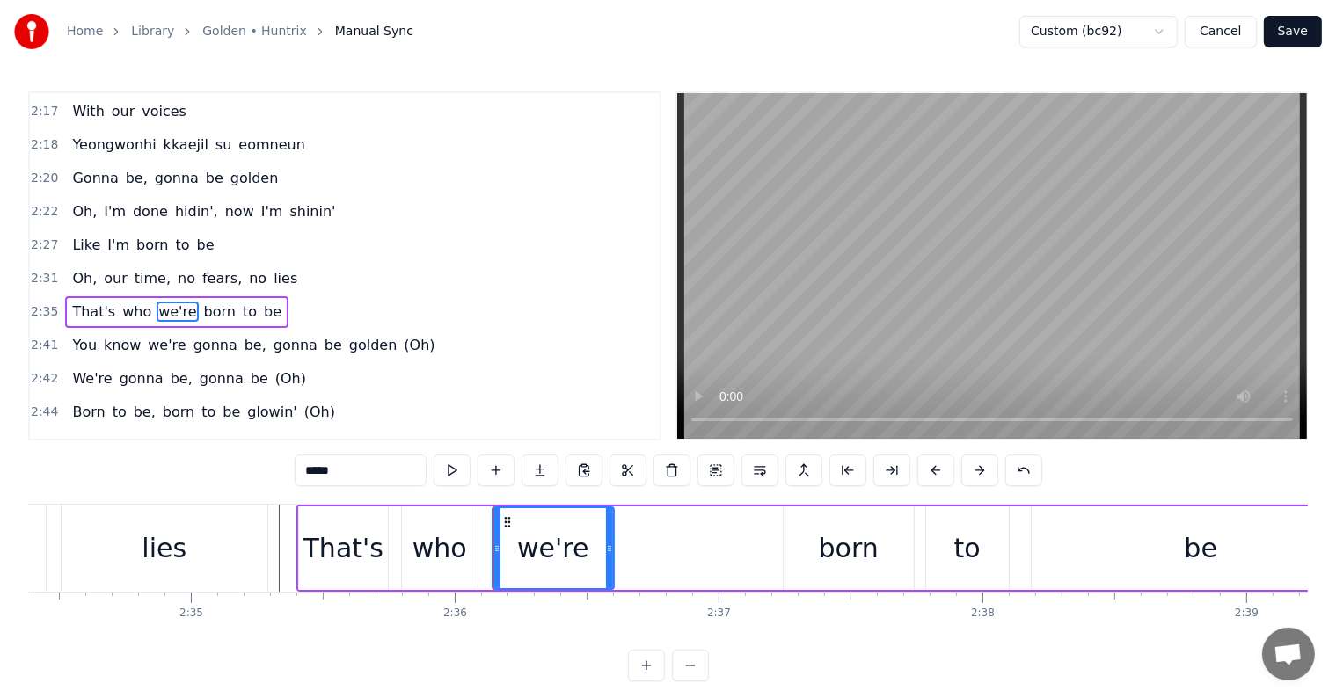
drag, startPoint x: 760, startPoint y: 560, endPoint x: 608, endPoint y: 538, distance: 153.7
click at [608, 538] on div at bounding box center [609, 548] width 7 height 80
click at [794, 551] on div "born" at bounding box center [848, 548] width 130 height 84
type input "****"
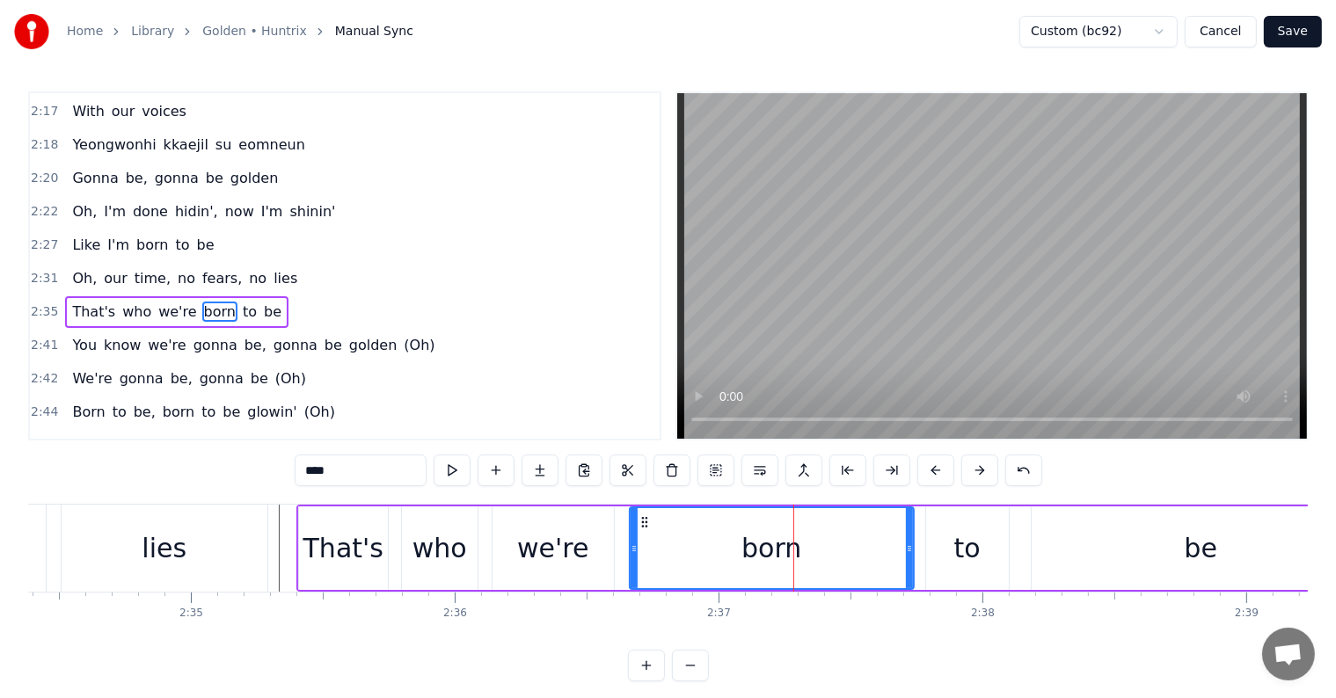
drag, startPoint x: 788, startPoint y: 550, endPoint x: 634, endPoint y: 535, distance: 154.6
click at [634, 535] on div at bounding box center [633, 548] width 7 height 80
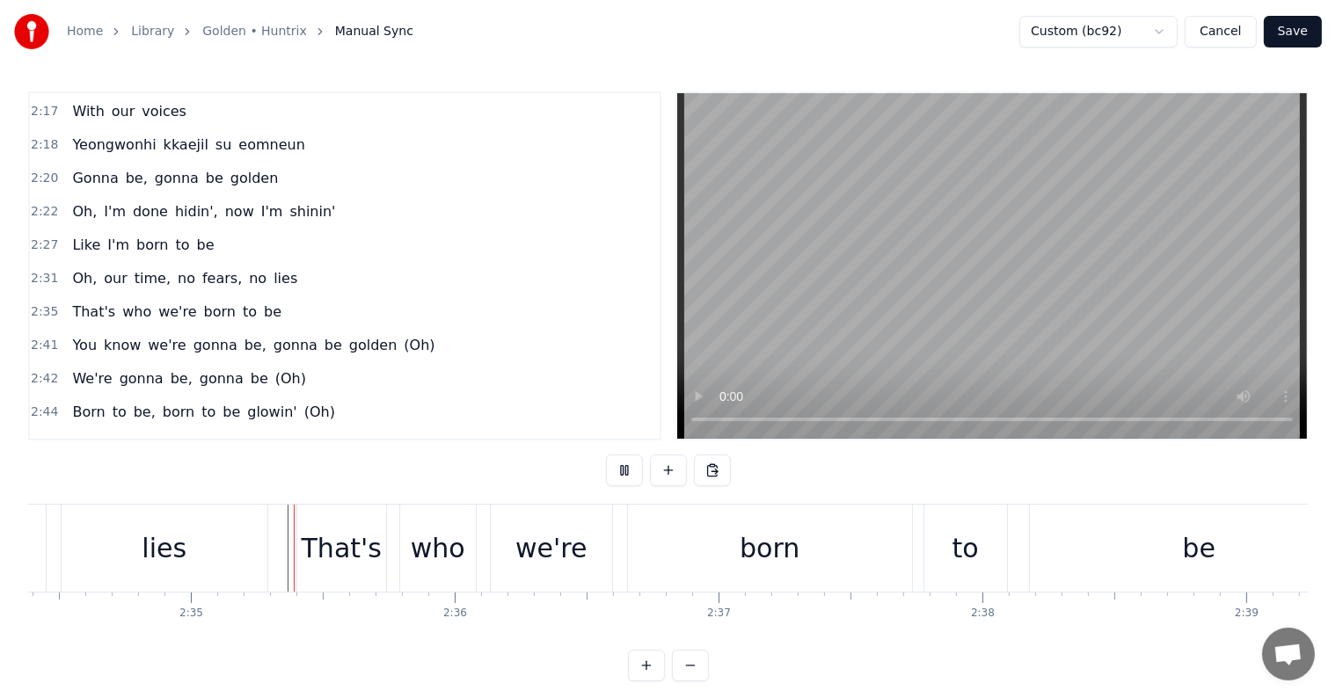
scroll to position [26, 0]
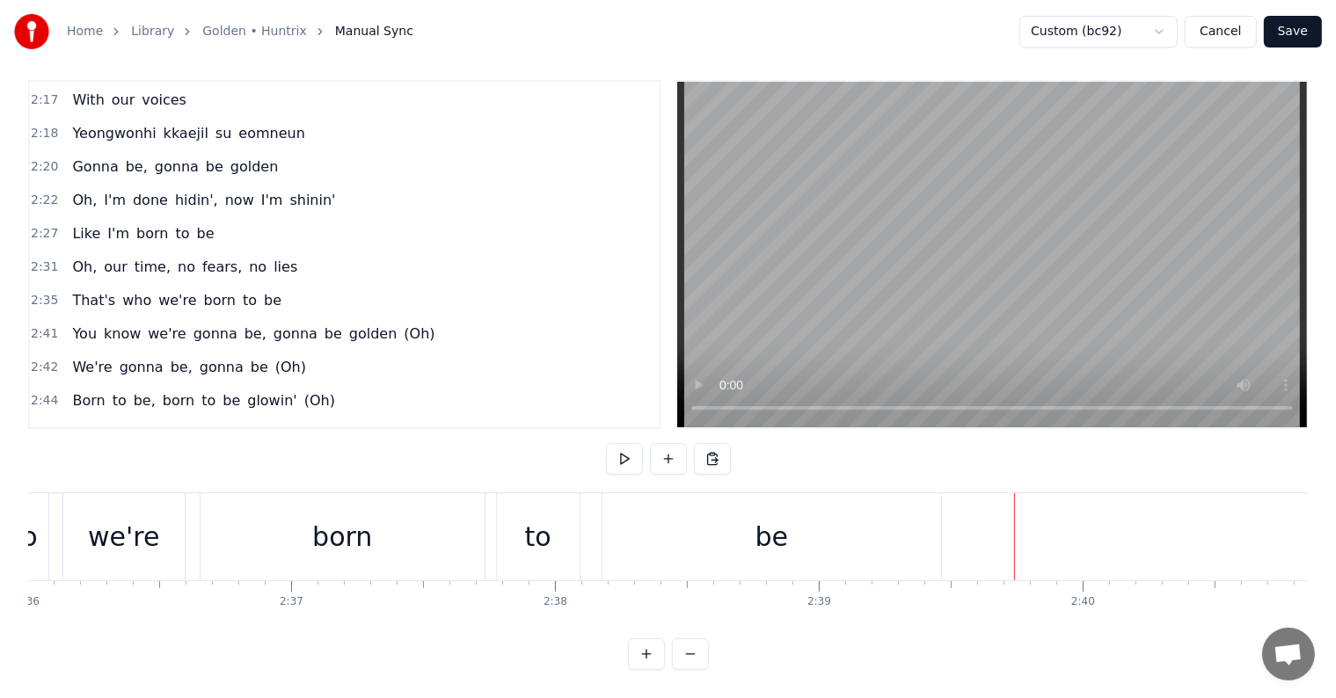
scroll to position [0, 40979]
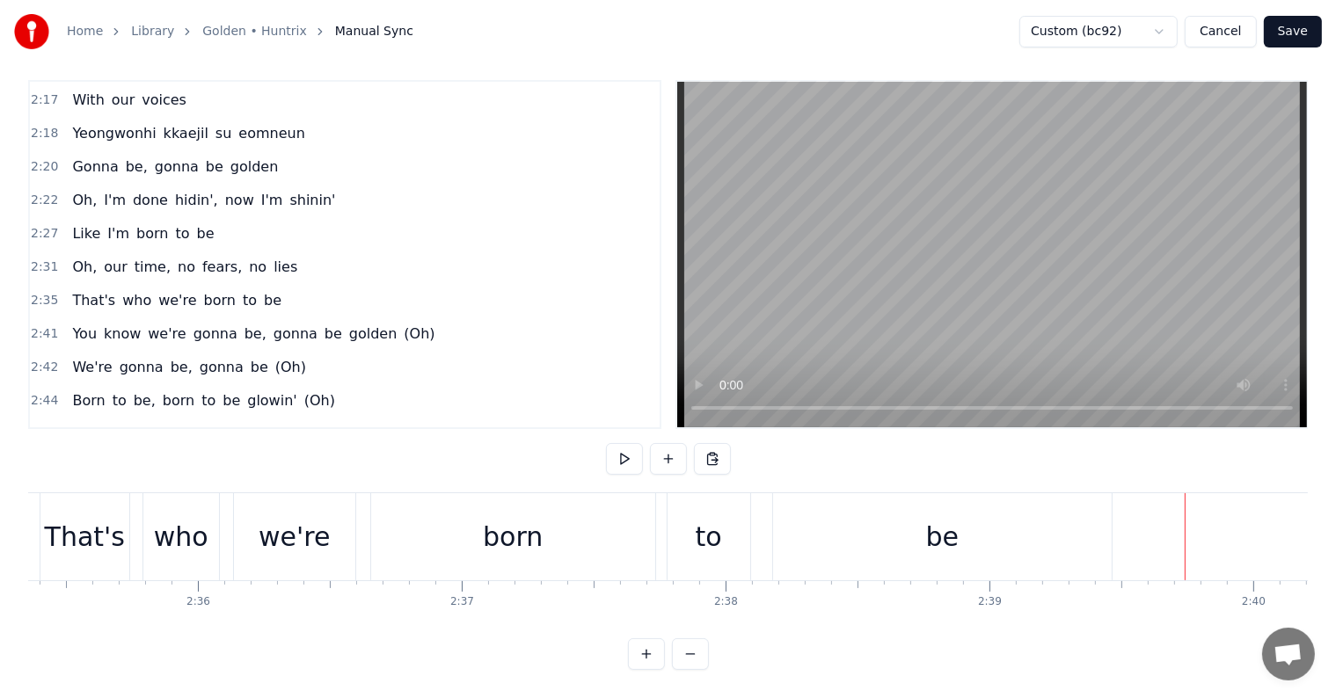
drag, startPoint x: 576, startPoint y: 520, endPoint x: 689, endPoint y: 534, distance: 114.3
click at [576, 519] on div "born" at bounding box center [513, 536] width 284 height 87
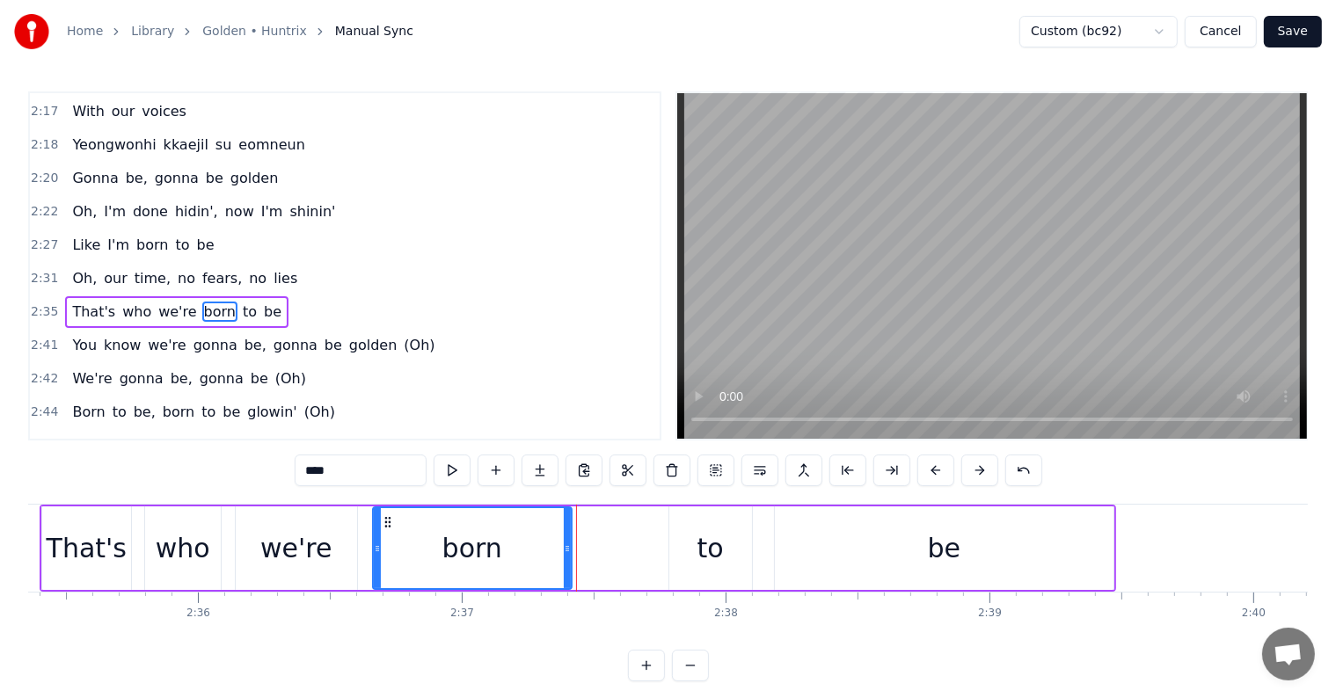
drag, startPoint x: 651, startPoint y: 540, endPoint x: 565, endPoint y: 530, distance: 85.8
click at [565, 530] on div at bounding box center [567, 548] width 7 height 80
click at [709, 545] on div "to" at bounding box center [710, 548] width 26 height 40
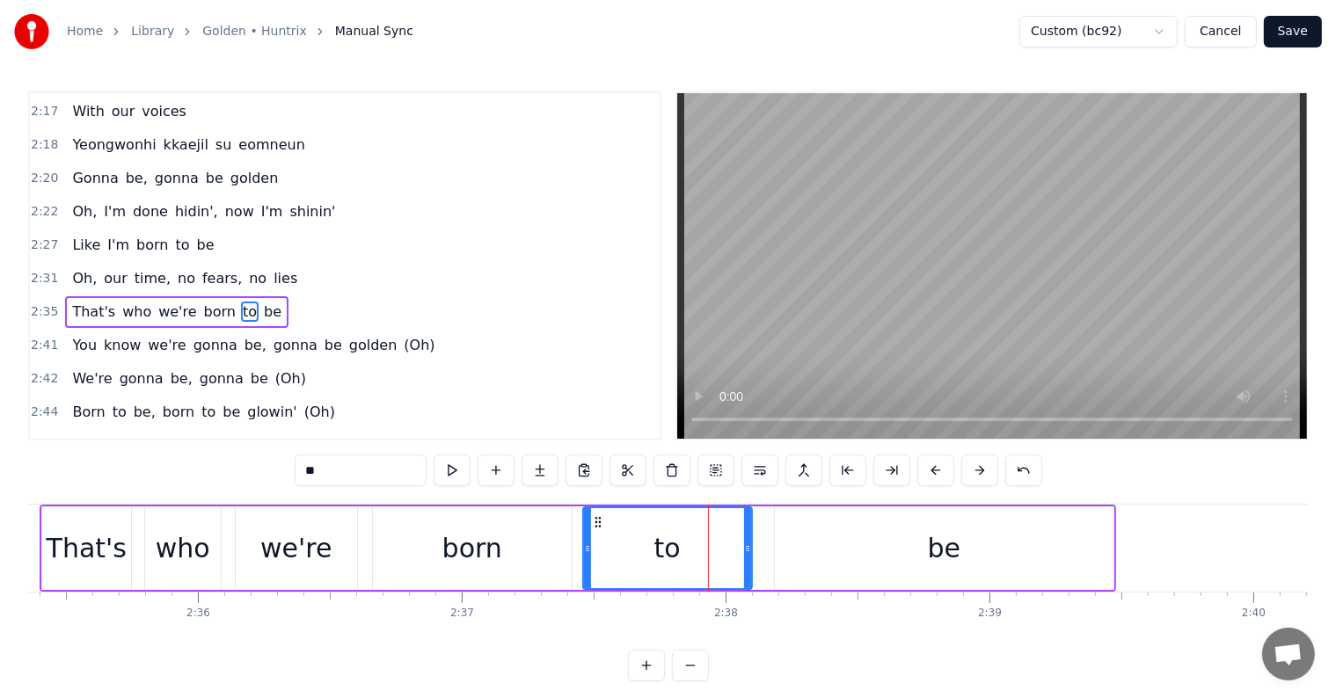
drag, startPoint x: 672, startPoint y: 544, endPoint x: 586, endPoint y: 528, distance: 87.8
click at [586, 528] on div at bounding box center [587, 548] width 7 height 80
drag, startPoint x: 951, startPoint y: 539, endPoint x: 916, endPoint y: 539, distance: 35.2
click at [950, 539] on div "be" at bounding box center [944, 548] width 33 height 40
type input "**"
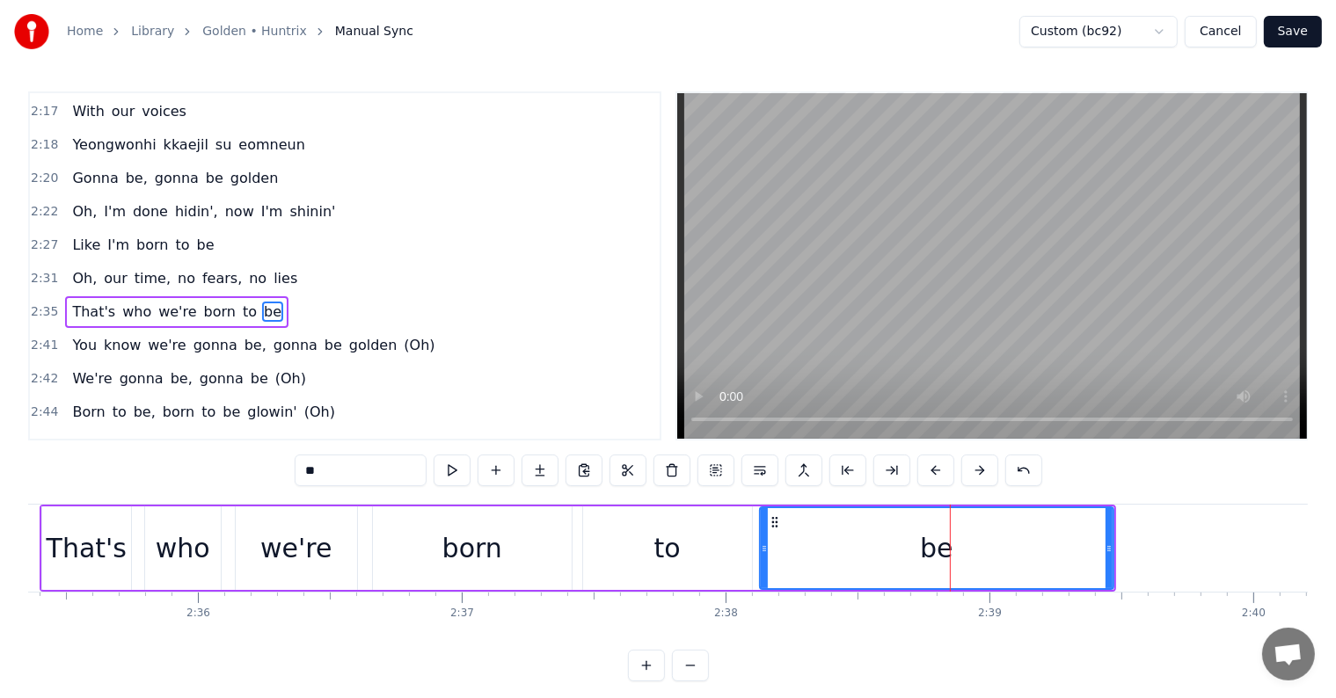
drag, startPoint x: 775, startPoint y: 544, endPoint x: 760, endPoint y: 542, distance: 15.2
click at [761, 542] on icon at bounding box center [764, 549] width 7 height 14
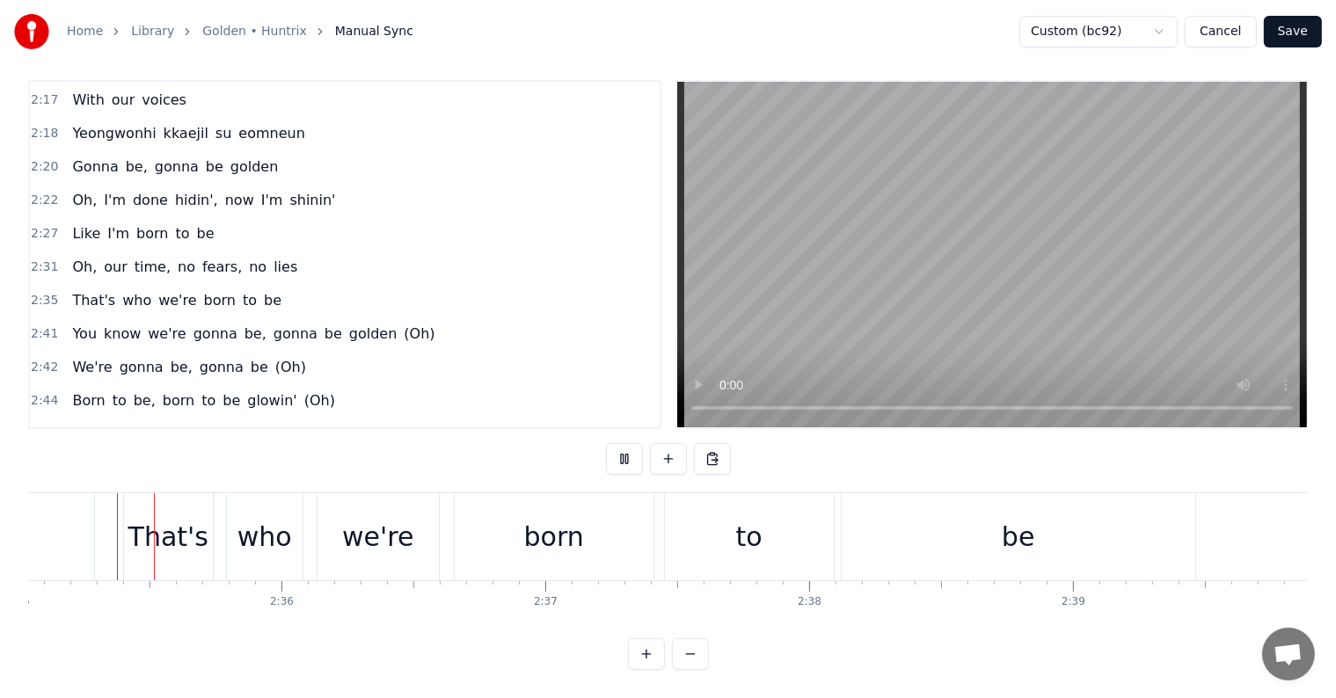
scroll to position [26, 0]
click at [763, 521] on div "to" at bounding box center [749, 536] width 169 height 87
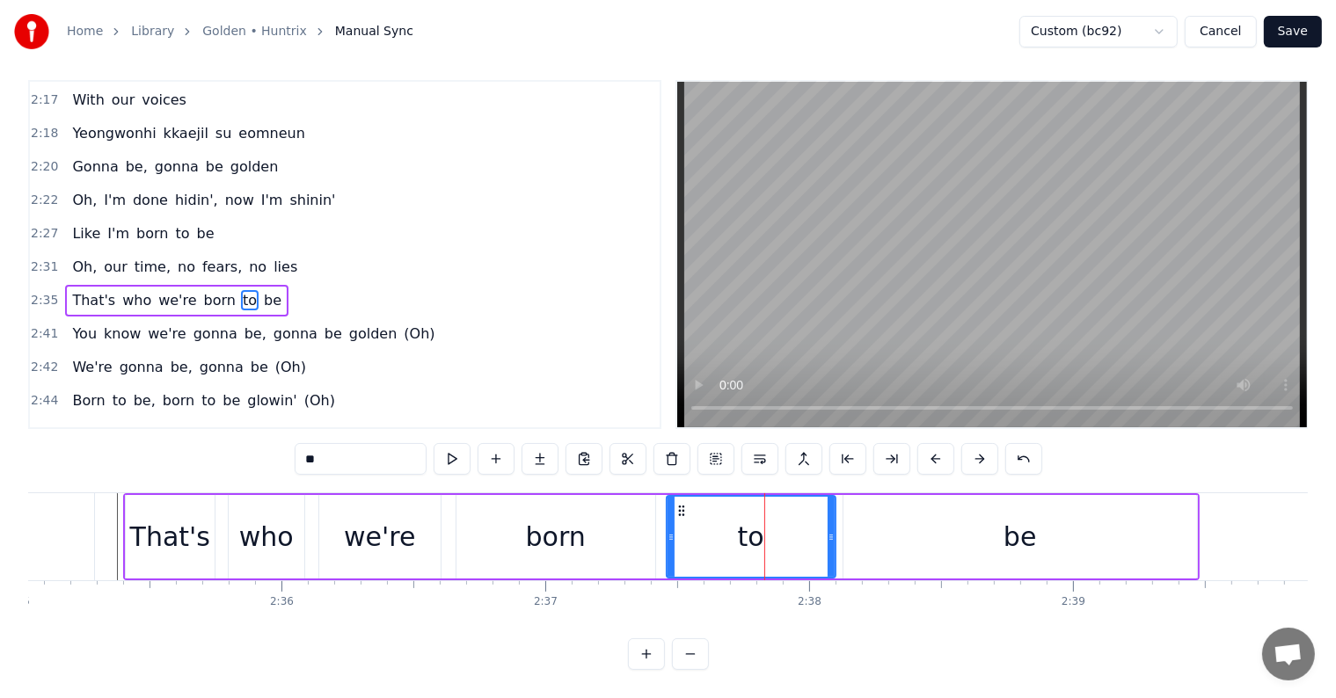
scroll to position [0, 0]
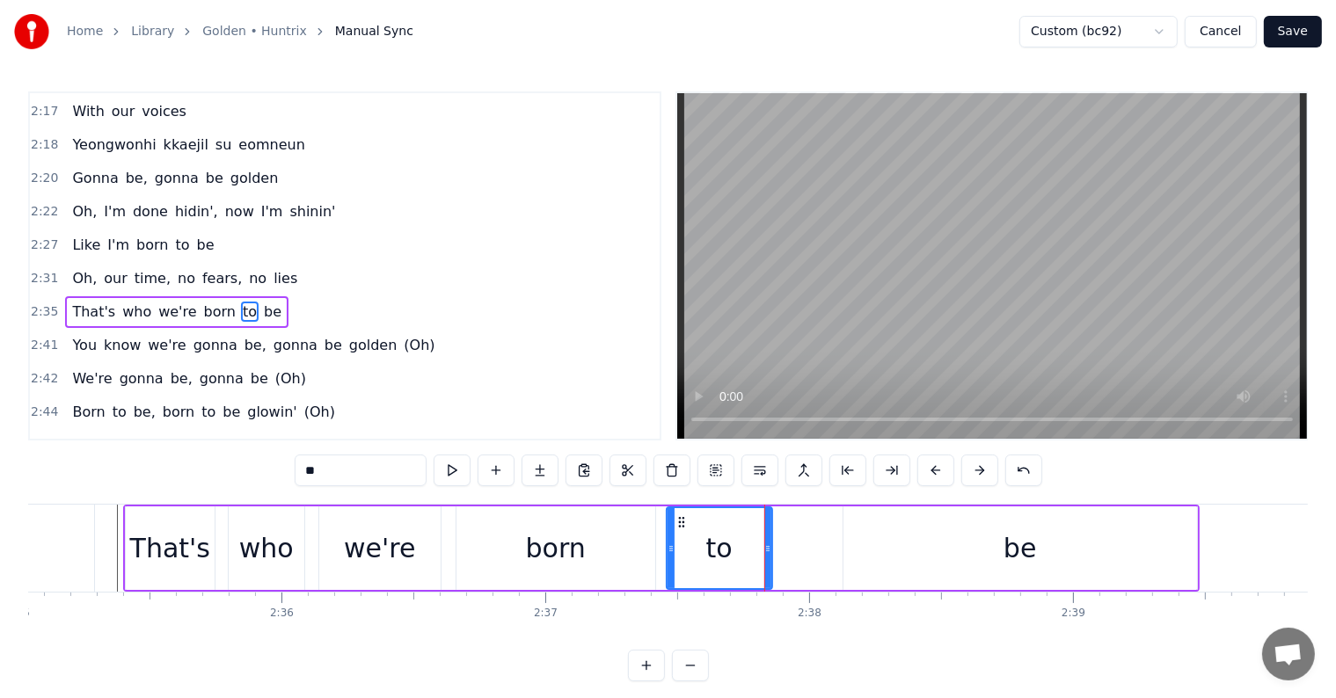
drag, startPoint x: 829, startPoint y: 535, endPoint x: 764, endPoint y: 522, distance: 66.2
click at [764, 522] on div at bounding box center [767, 548] width 7 height 80
click at [874, 527] on div "be" at bounding box center [1019, 548] width 353 height 84
type input "**"
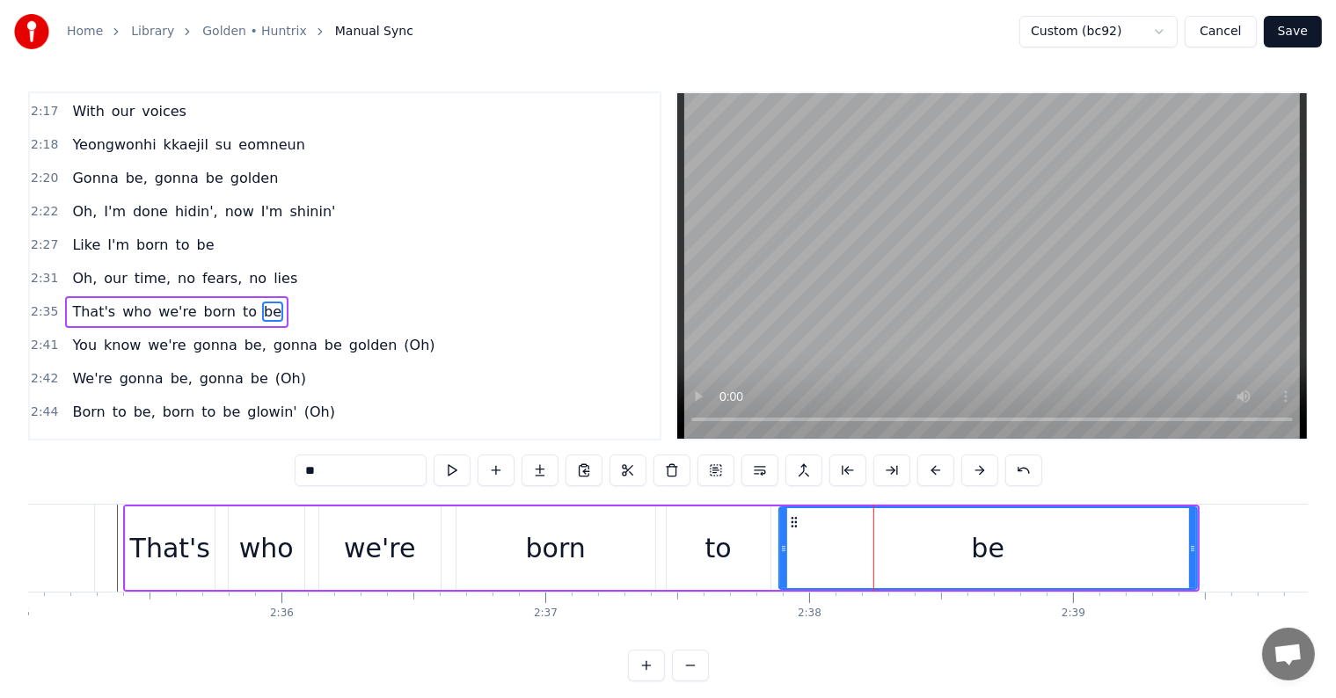
drag, startPoint x: 845, startPoint y: 550, endPoint x: 421, endPoint y: 542, distance: 423.9
click at [780, 535] on div at bounding box center [783, 548] width 7 height 80
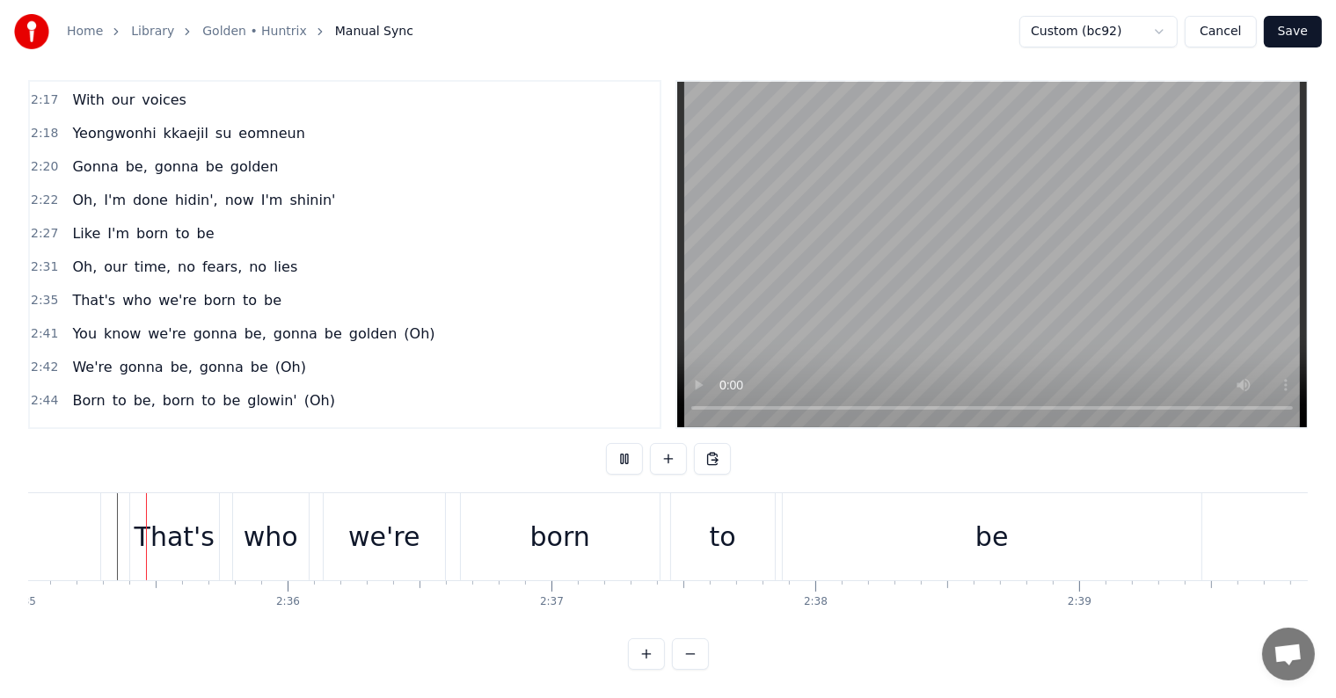
scroll to position [26, 0]
click at [1004, 522] on div "be" at bounding box center [991, 537] width 33 height 40
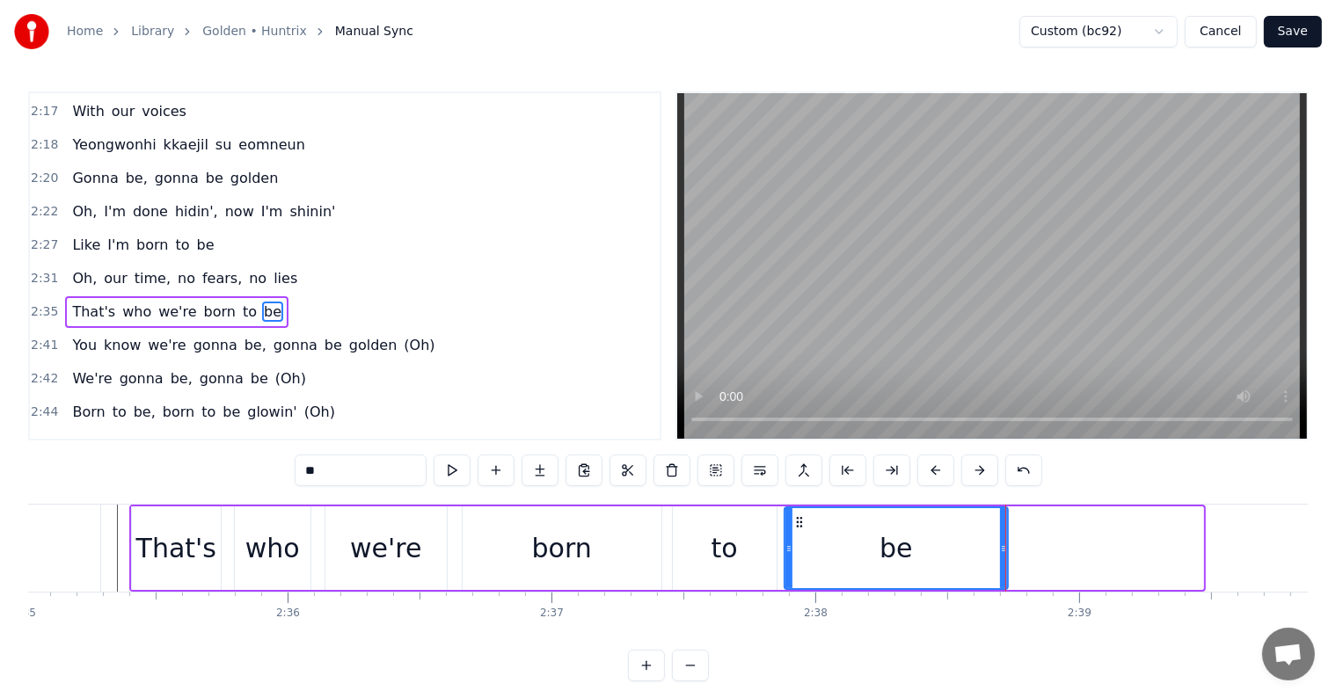
drag, startPoint x: 1199, startPoint y: 552, endPoint x: 1004, endPoint y: 535, distance: 196.0
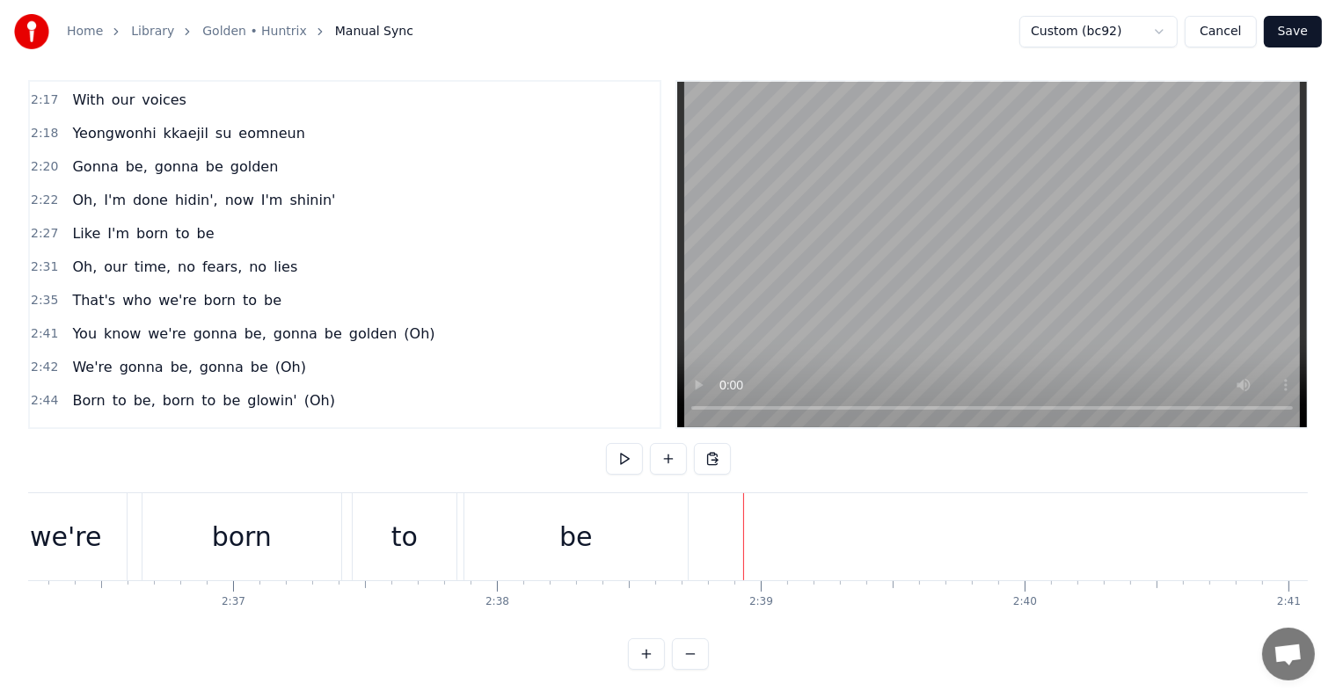
scroll to position [0, 41236]
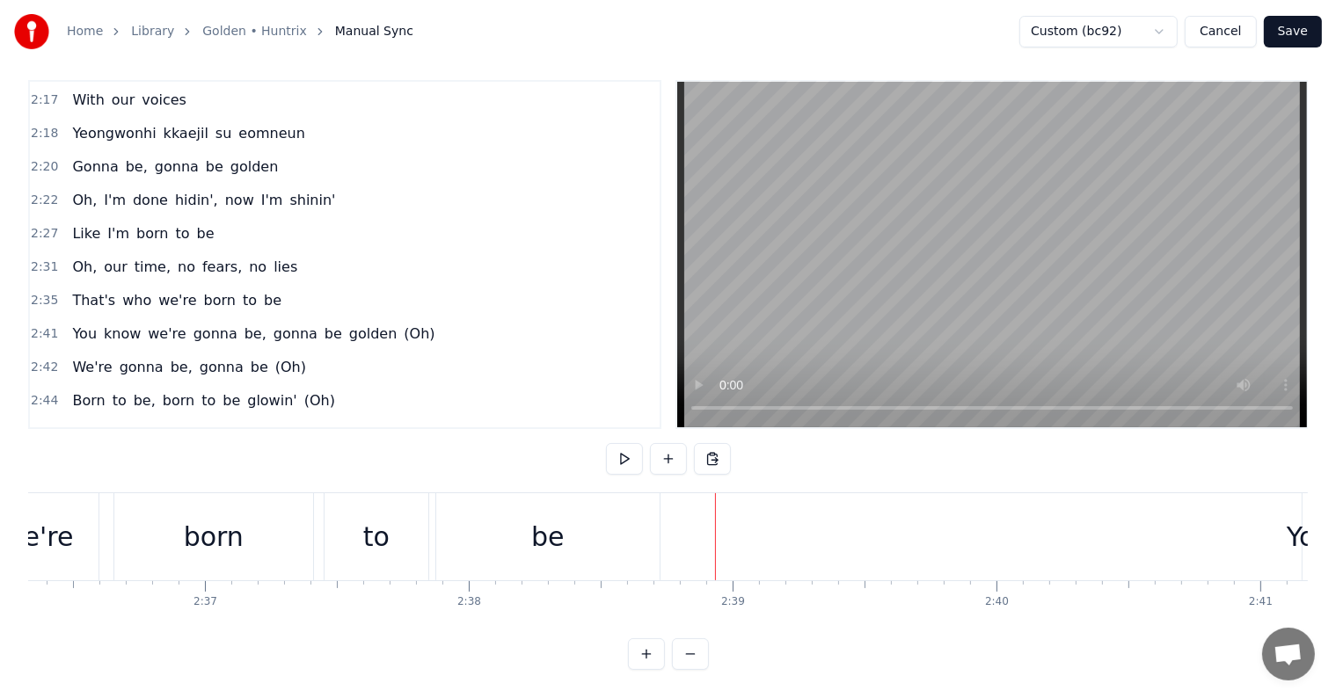
click at [70, 324] on span "You" at bounding box center [84, 334] width 28 height 20
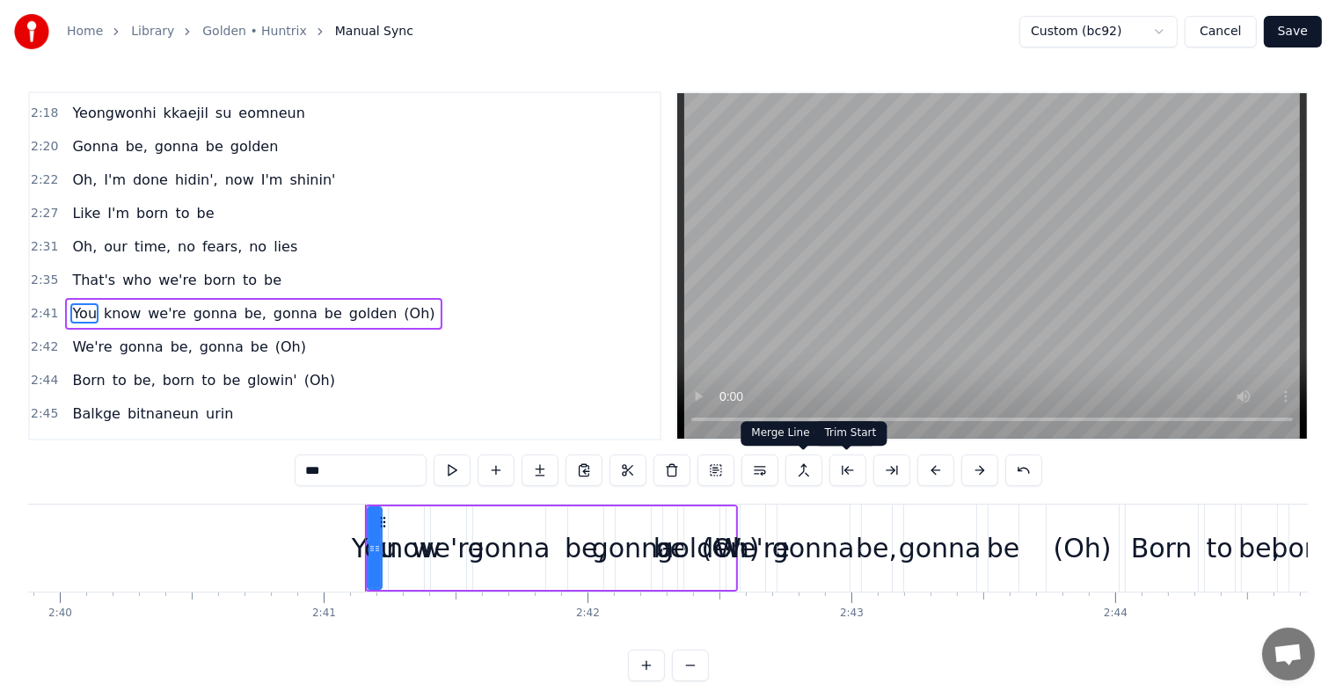
scroll to position [0, 42420]
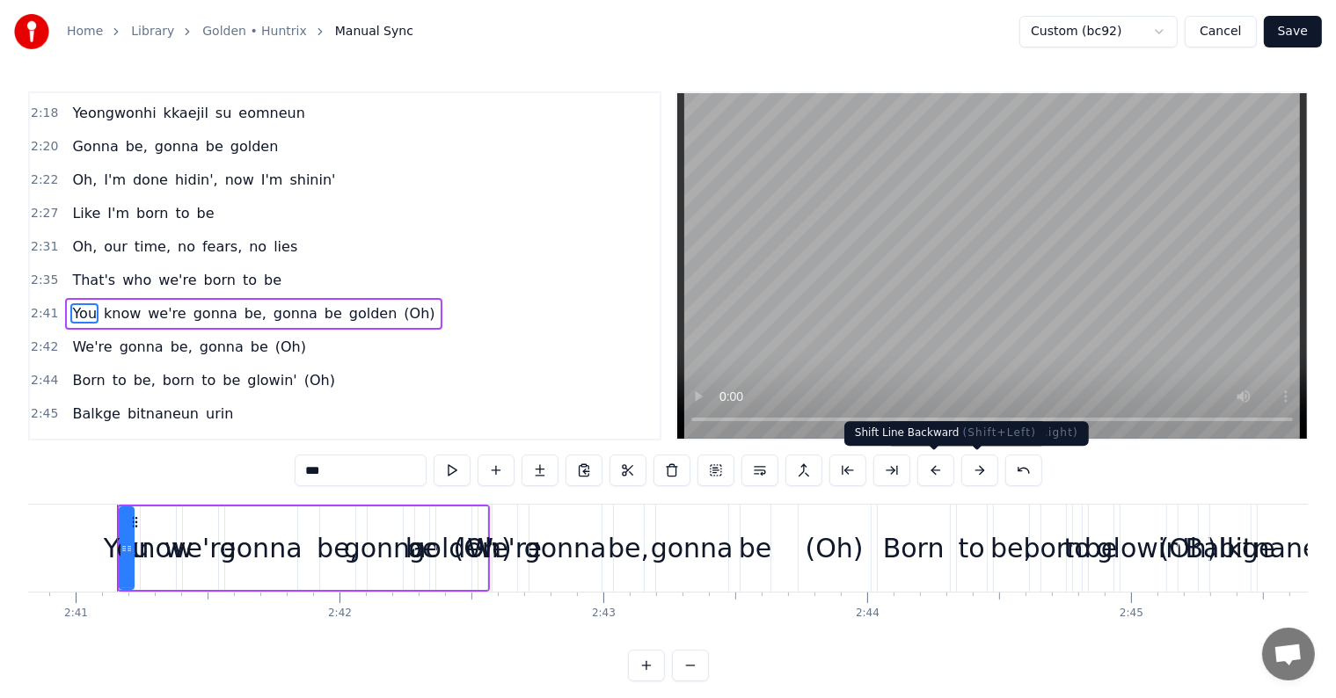
click at [939, 468] on button at bounding box center [935, 471] width 37 height 32
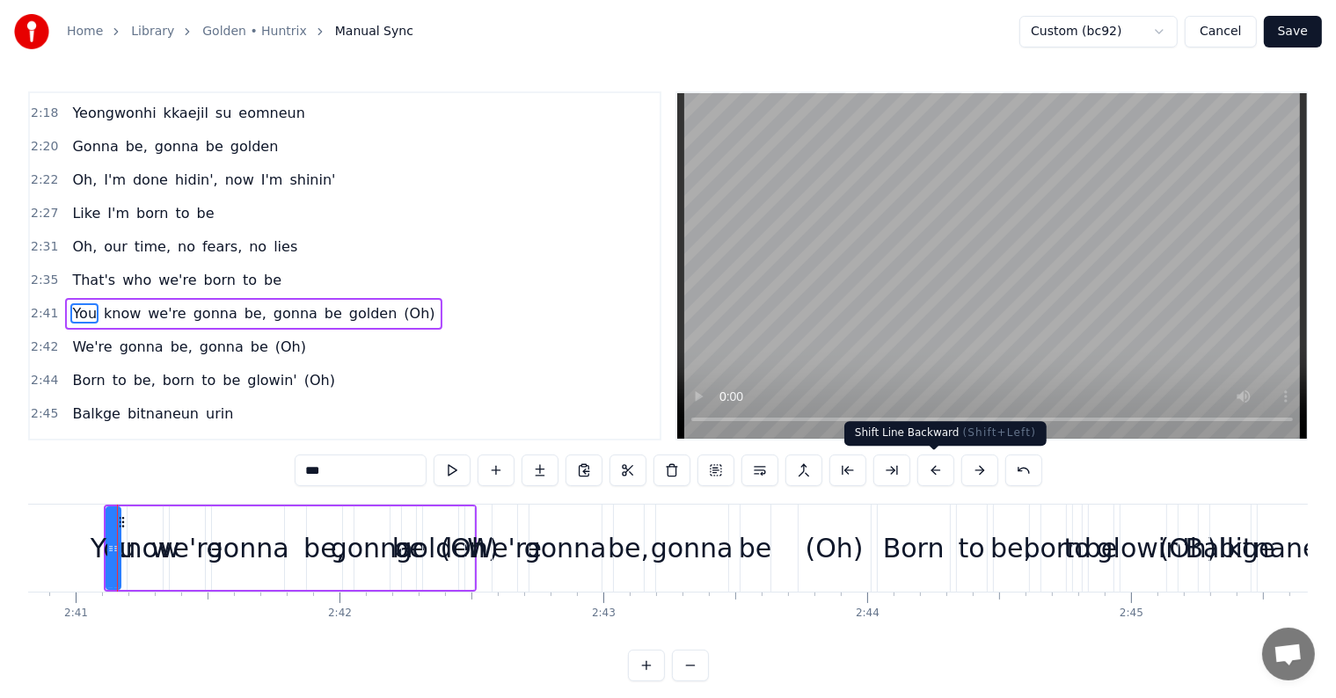
click at [939, 468] on button at bounding box center [935, 471] width 37 height 32
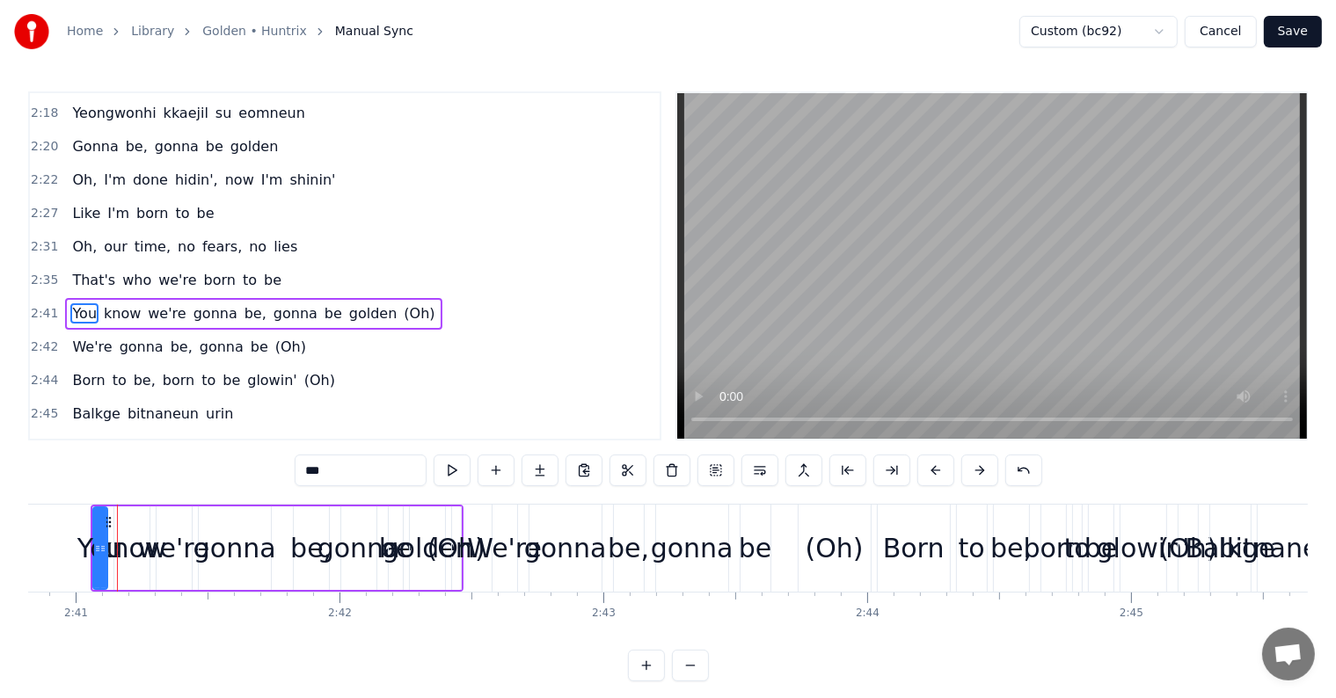
click at [939, 468] on button at bounding box center [935, 471] width 37 height 32
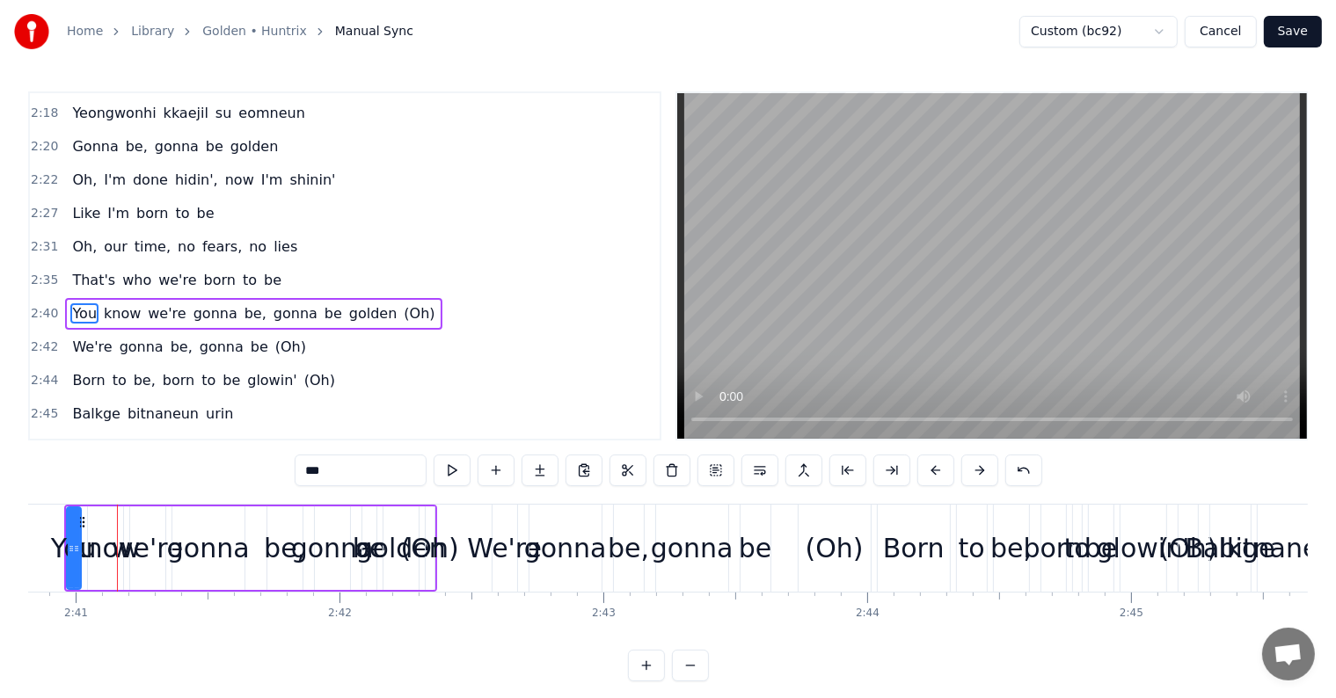
click at [939, 468] on button at bounding box center [935, 471] width 37 height 32
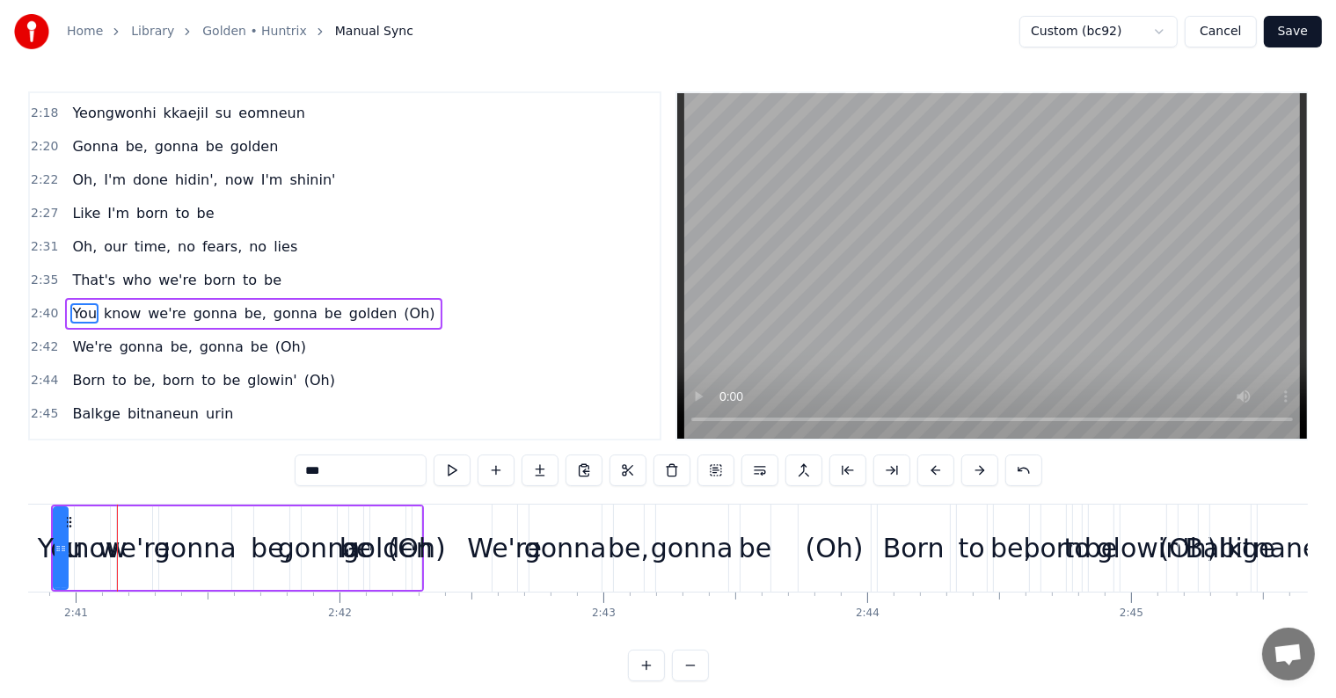
click at [939, 468] on button at bounding box center [935, 471] width 37 height 32
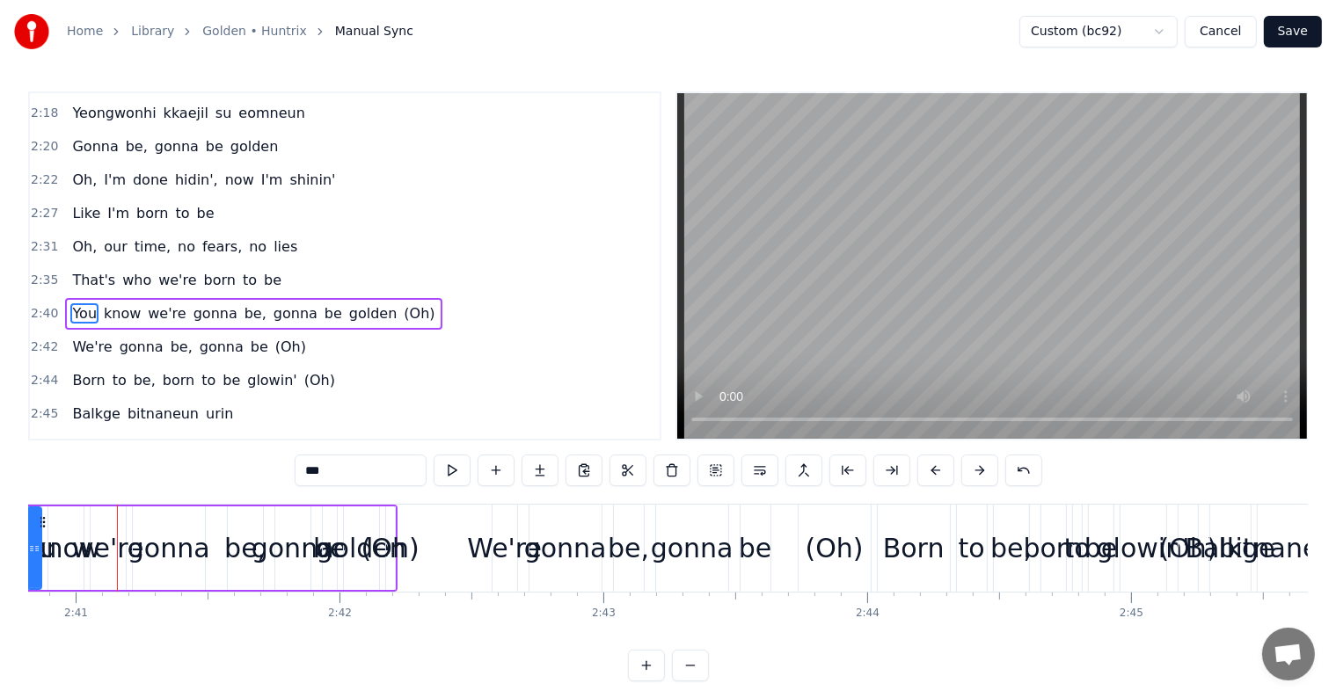
click at [939, 468] on button at bounding box center [935, 471] width 37 height 32
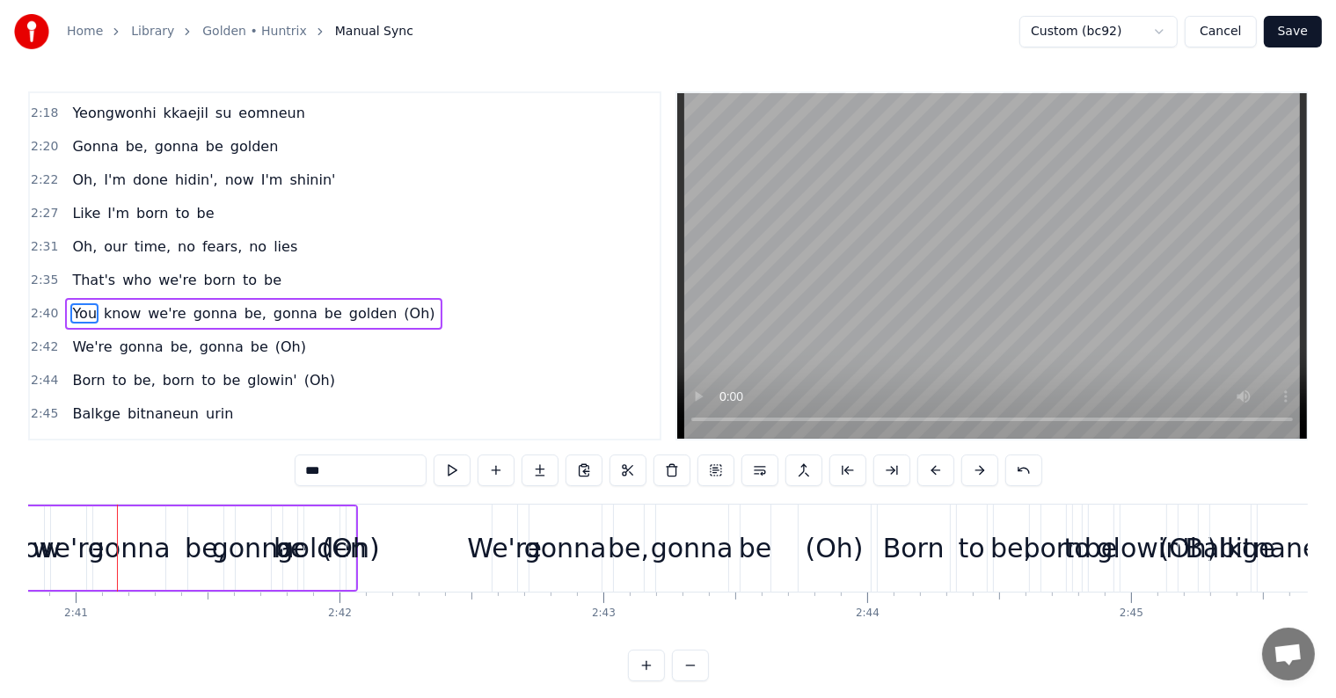
click at [936, 470] on button at bounding box center [935, 471] width 37 height 32
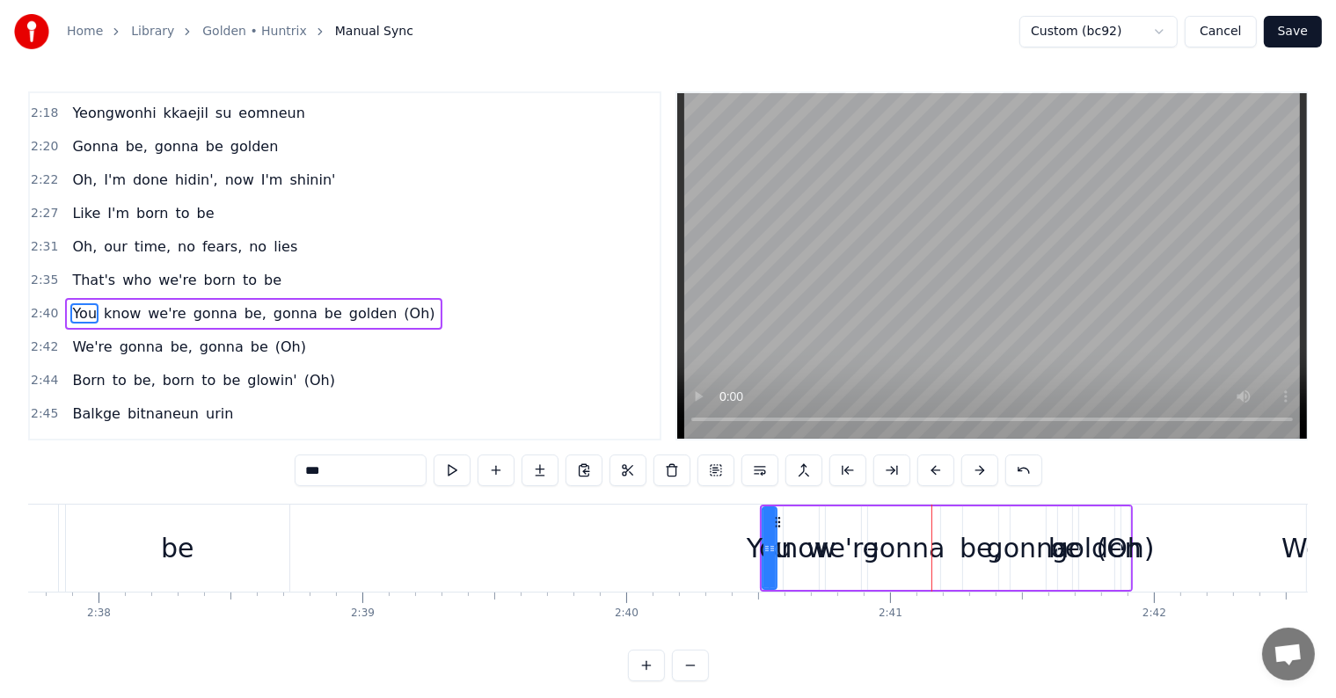
scroll to position [0, 41464]
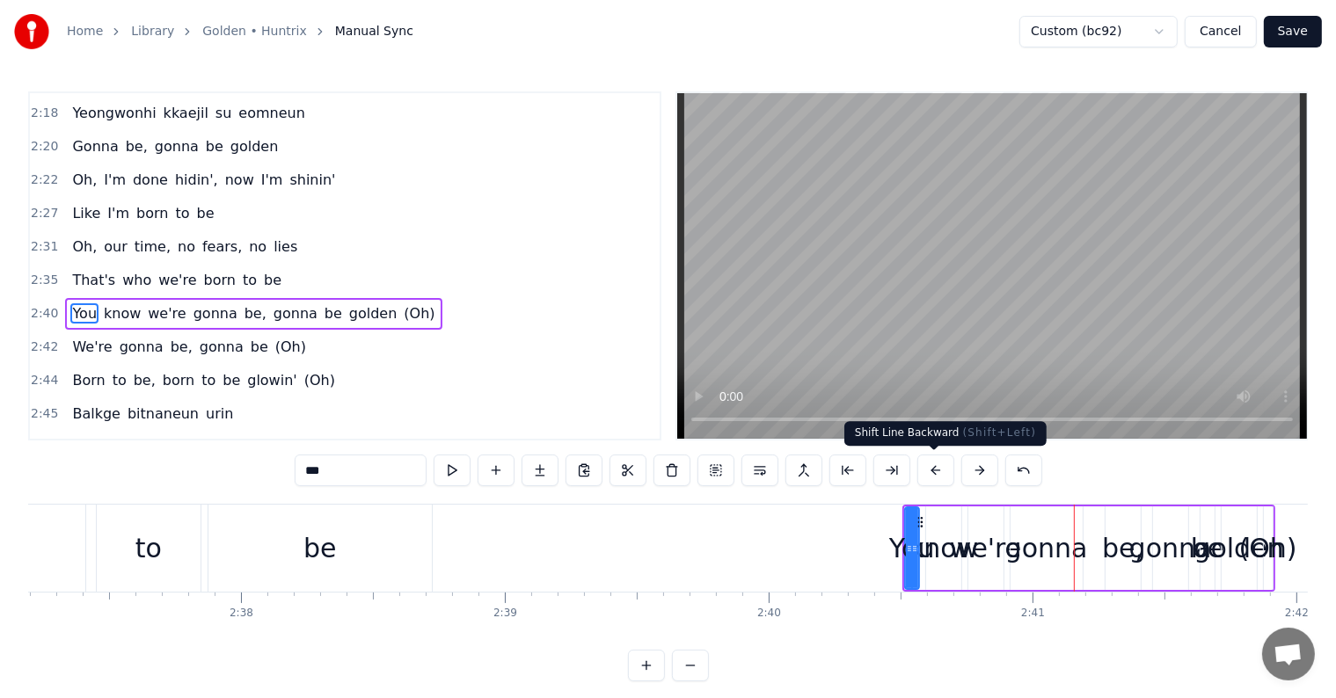
click at [931, 477] on button at bounding box center [935, 471] width 37 height 32
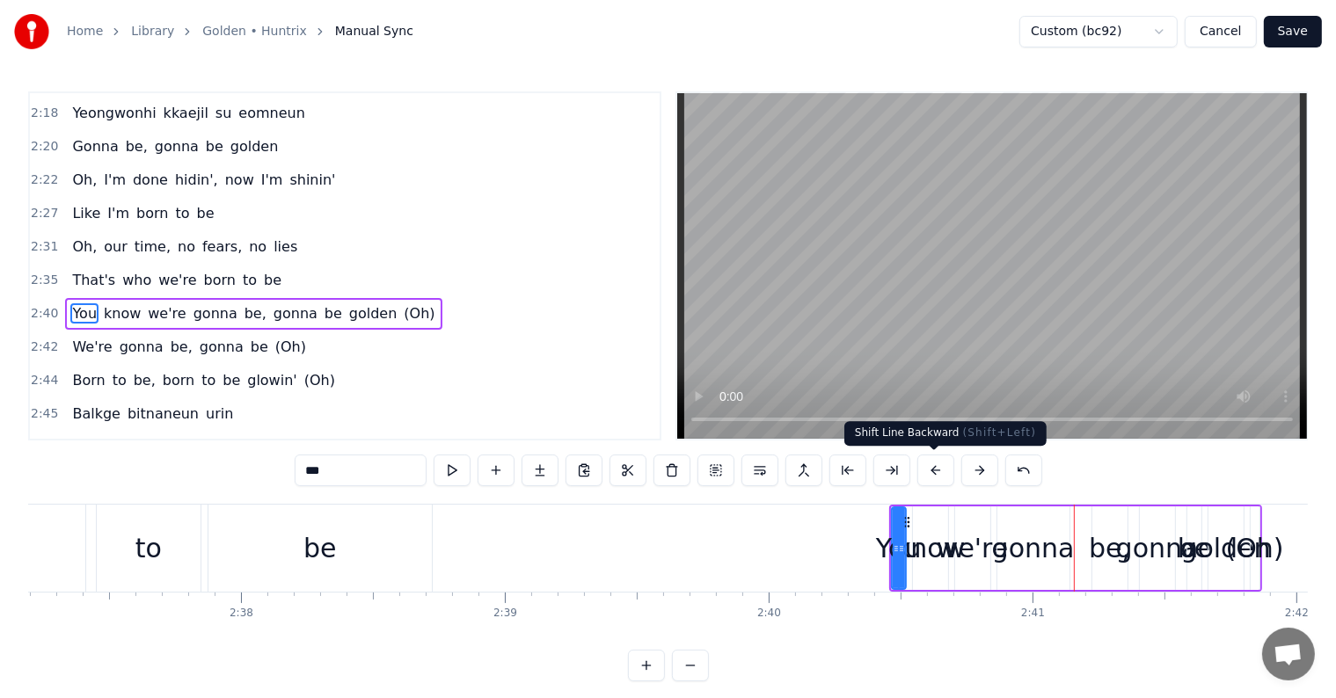
click at [925, 478] on button at bounding box center [935, 471] width 37 height 32
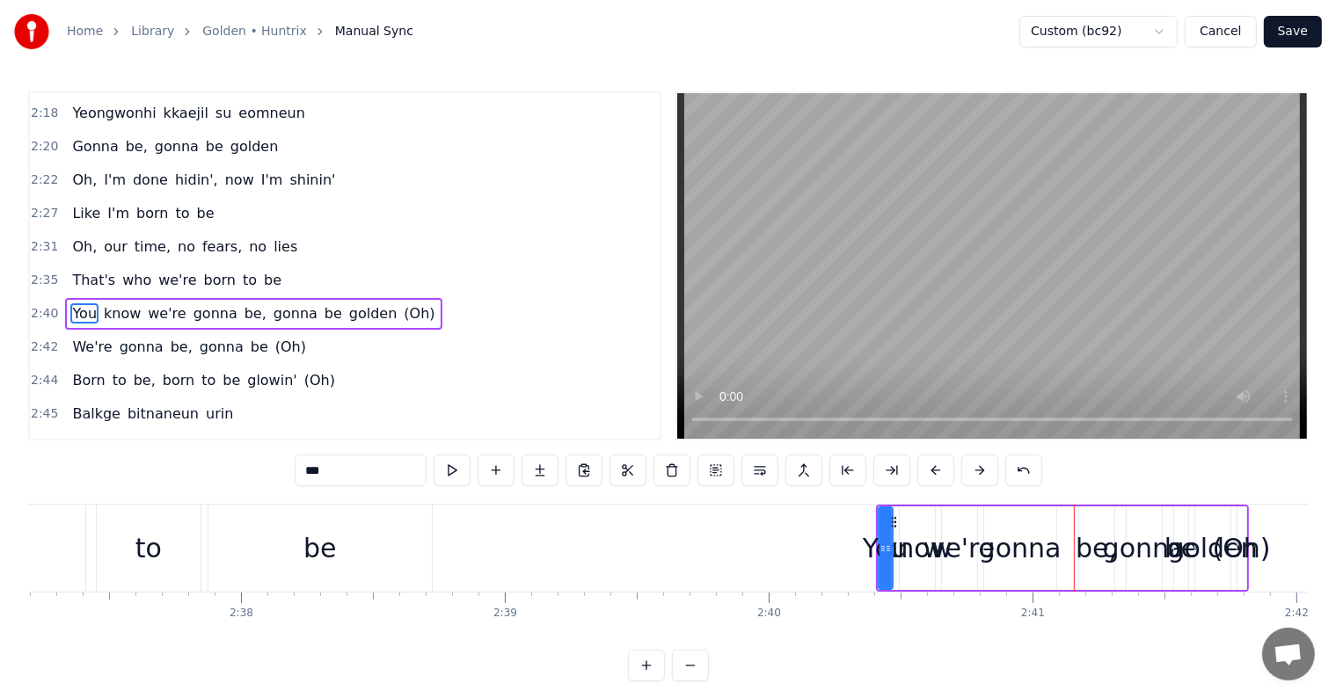
click at [925, 478] on button at bounding box center [935, 471] width 37 height 32
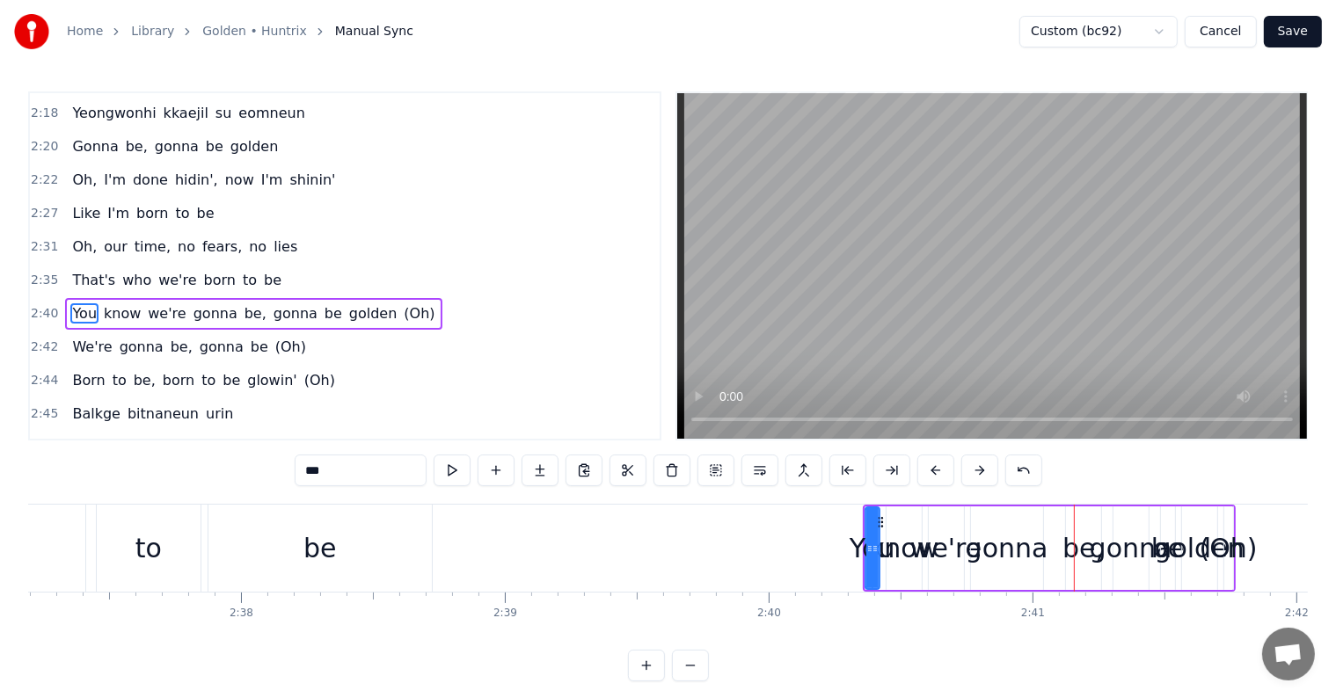
click at [925, 478] on button at bounding box center [935, 471] width 37 height 32
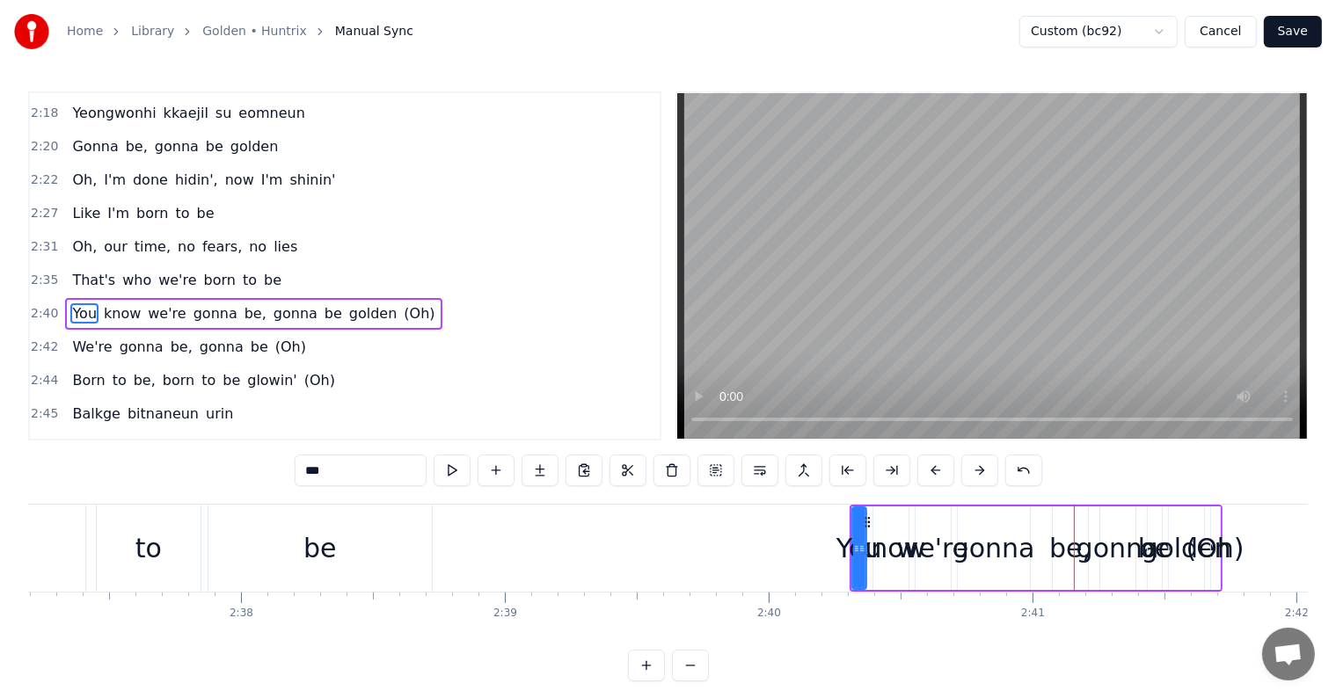
click at [925, 478] on button at bounding box center [935, 471] width 37 height 32
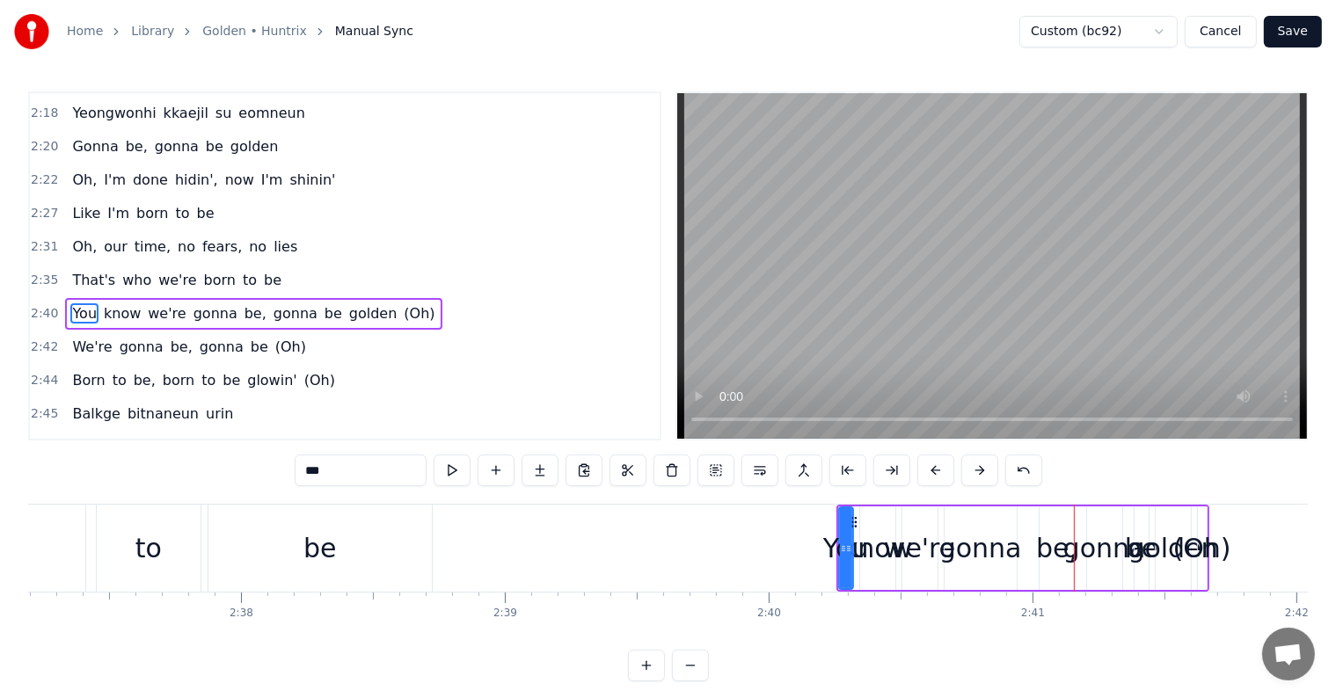
click at [925, 478] on button at bounding box center [935, 471] width 37 height 32
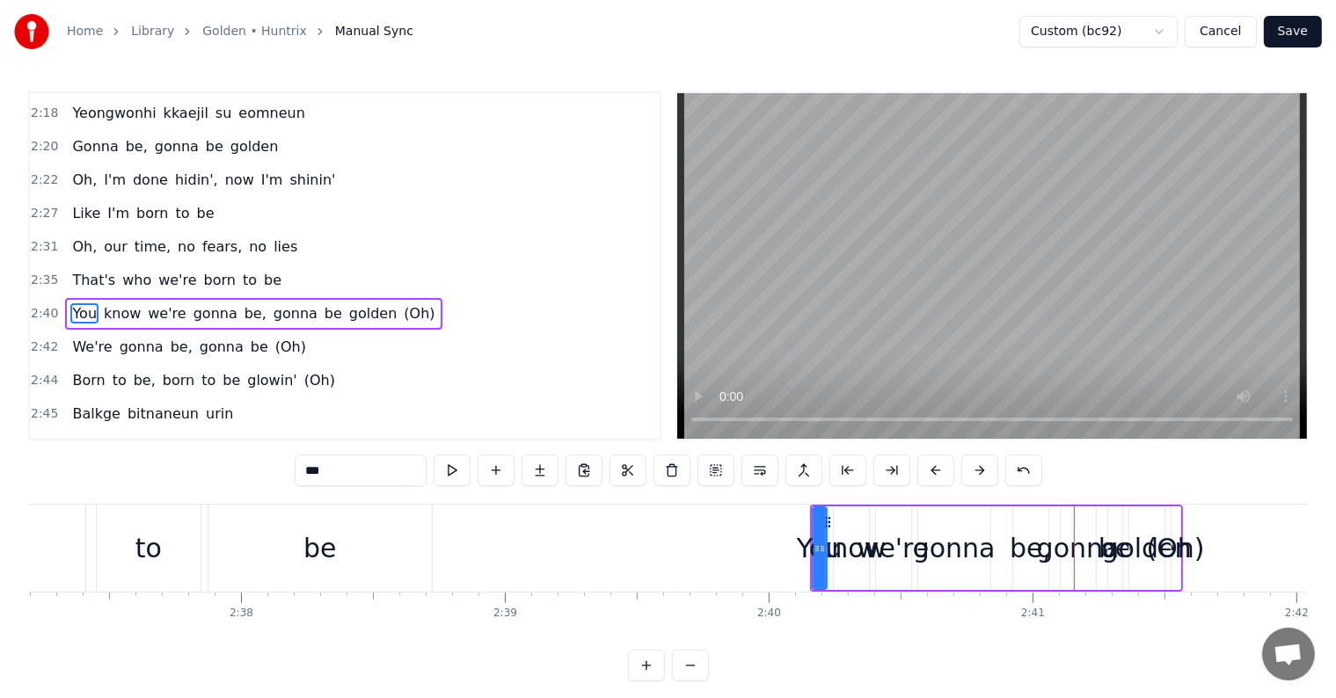
click at [925, 478] on button at bounding box center [935, 471] width 37 height 32
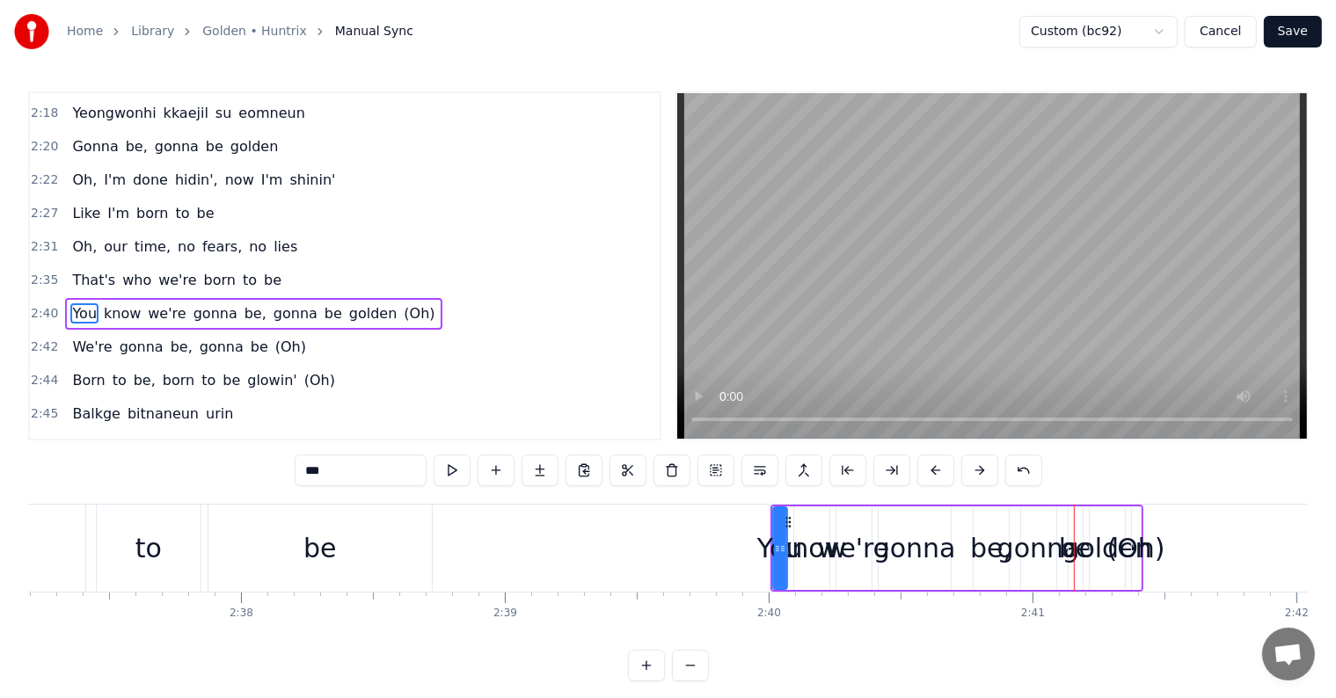
click at [925, 478] on button at bounding box center [935, 471] width 37 height 32
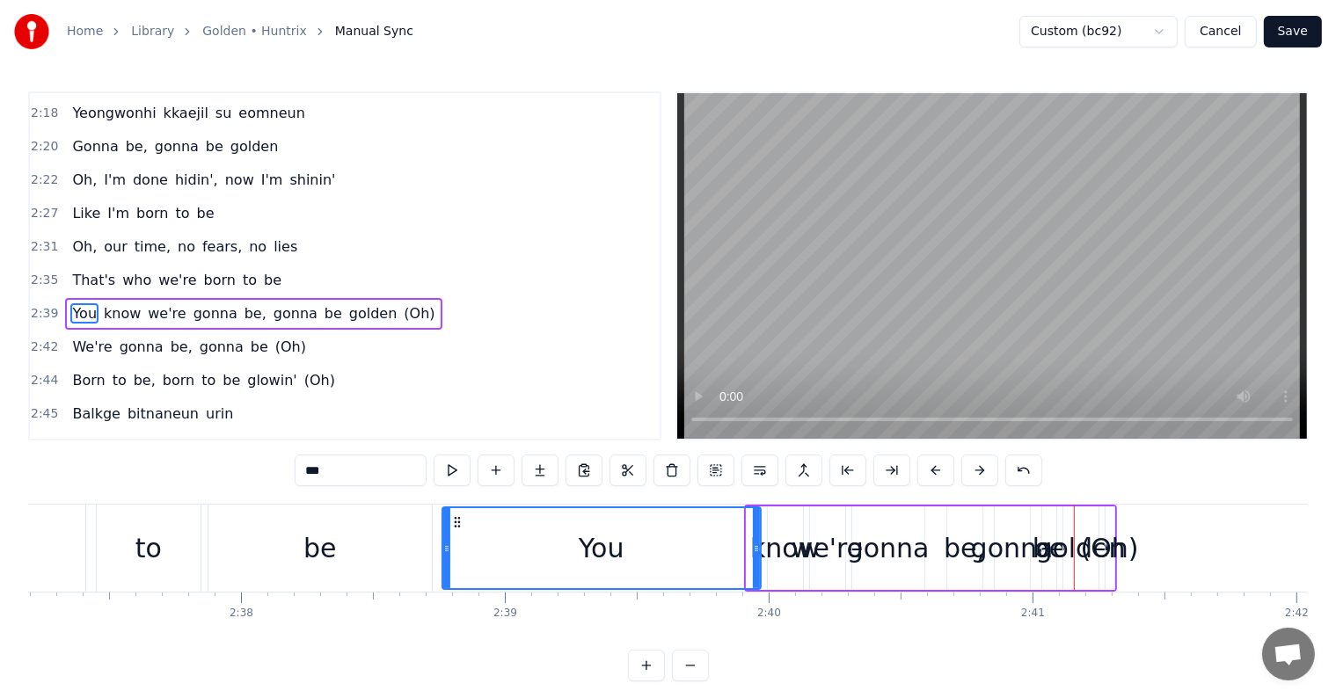
drag, startPoint x: 747, startPoint y: 545, endPoint x: 682, endPoint y: 551, distance: 65.4
click at [445, 521] on div at bounding box center [446, 548] width 7 height 80
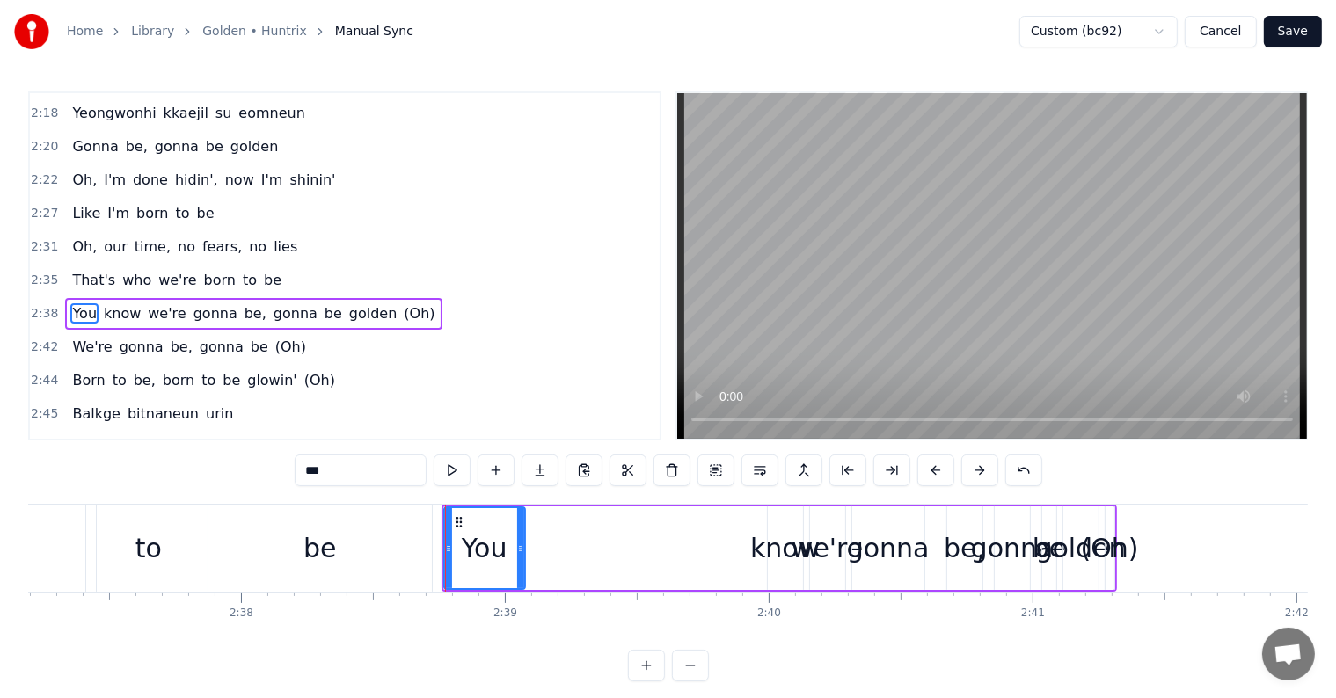
drag, startPoint x: 758, startPoint y: 556, endPoint x: 522, endPoint y: 538, distance: 236.3
click at [522, 538] on div at bounding box center [520, 548] width 7 height 80
click at [776, 556] on div "know" at bounding box center [784, 548] width 69 height 40
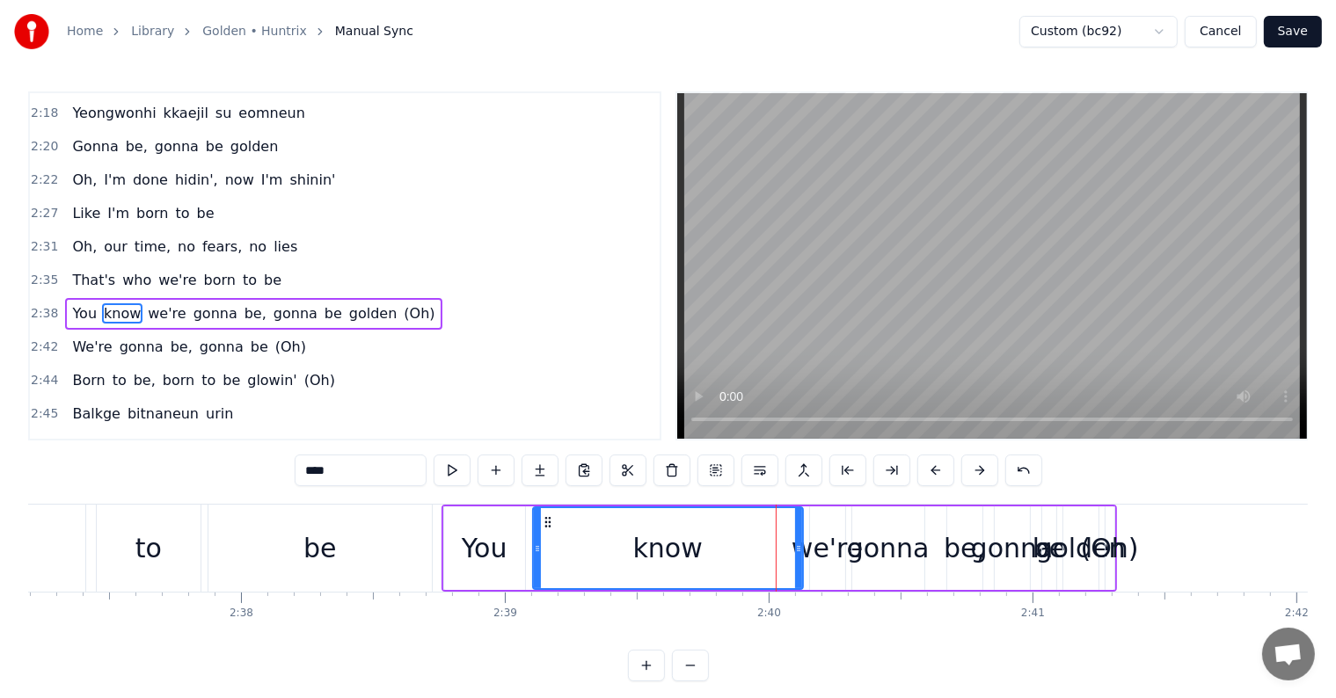
drag, startPoint x: 768, startPoint y: 553, endPoint x: 534, endPoint y: 538, distance: 235.2
click at [534, 538] on div at bounding box center [537, 548] width 7 height 80
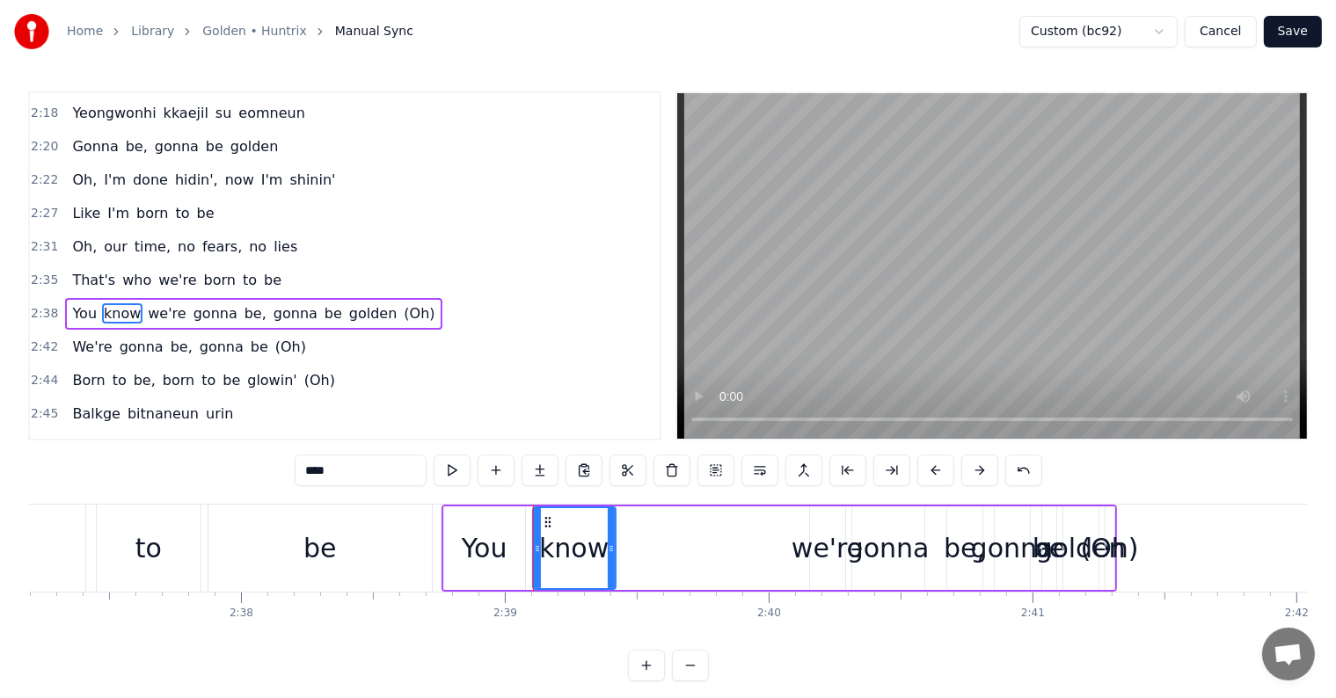
drag, startPoint x: 800, startPoint y: 559, endPoint x: 613, endPoint y: 546, distance: 187.7
click at [613, 546] on div at bounding box center [611, 548] width 7 height 80
click at [818, 557] on div "we're" at bounding box center [826, 548] width 71 height 40
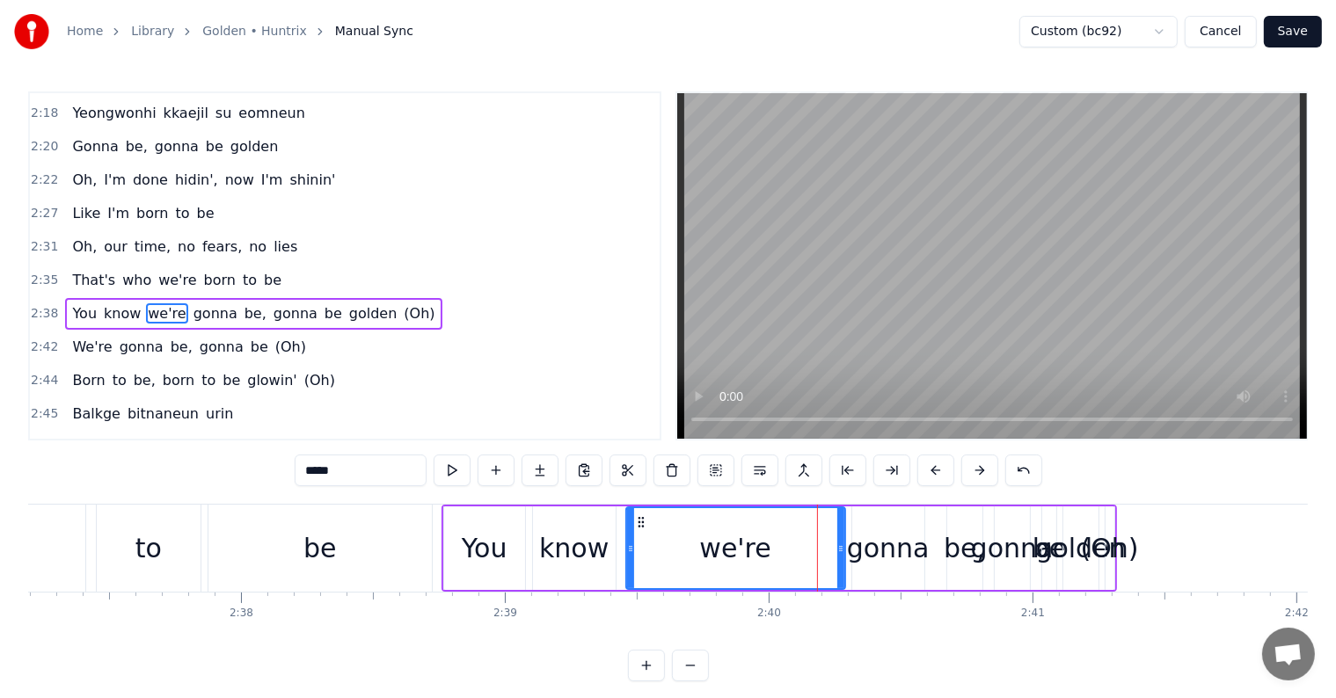
drag, startPoint x: 813, startPoint y: 553, endPoint x: 630, endPoint y: 532, distance: 185.0
click at [630, 532] on div at bounding box center [630, 548] width 7 height 80
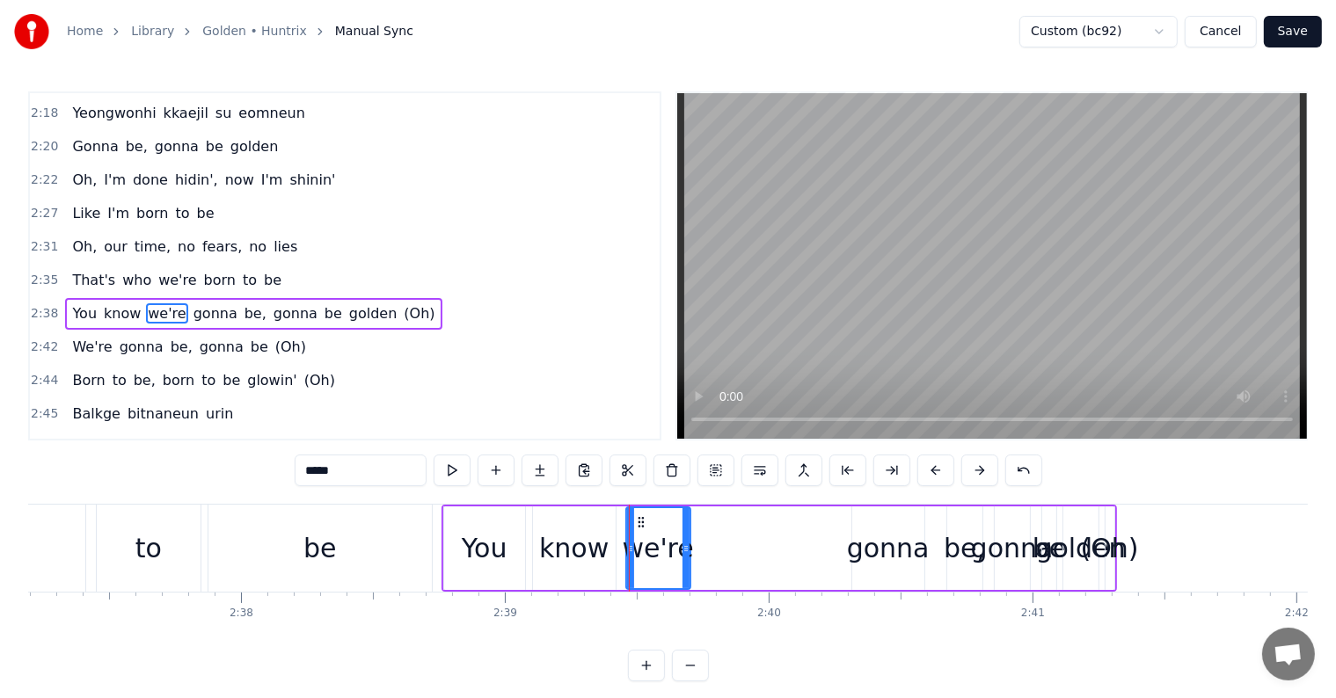
drag, startPoint x: 839, startPoint y: 556, endPoint x: 684, endPoint y: 542, distance: 155.4
click at [684, 542] on div at bounding box center [685, 548] width 7 height 80
drag, startPoint x: 869, startPoint y: 556, endPoint x: 857, endPoint y: 555, distance: 11.5
click at [869, 556] on div "gonna" at bounding box center [888, 548] width 83 height 40
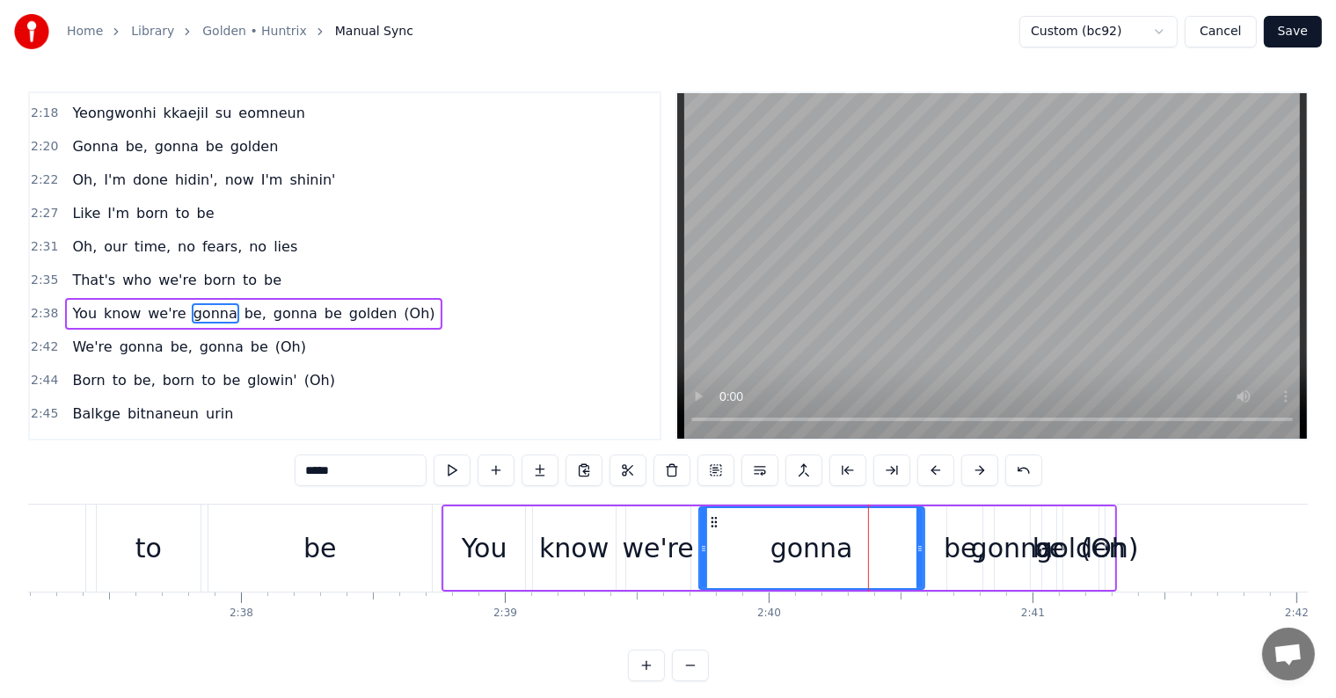
drag, startPoint x: 856, startPoint y: 553, endPoint x: 703, endPoint y: 535, distance: 154.1
click at [703, 535] on div at bounding box center [703, 548] width 7 height 80
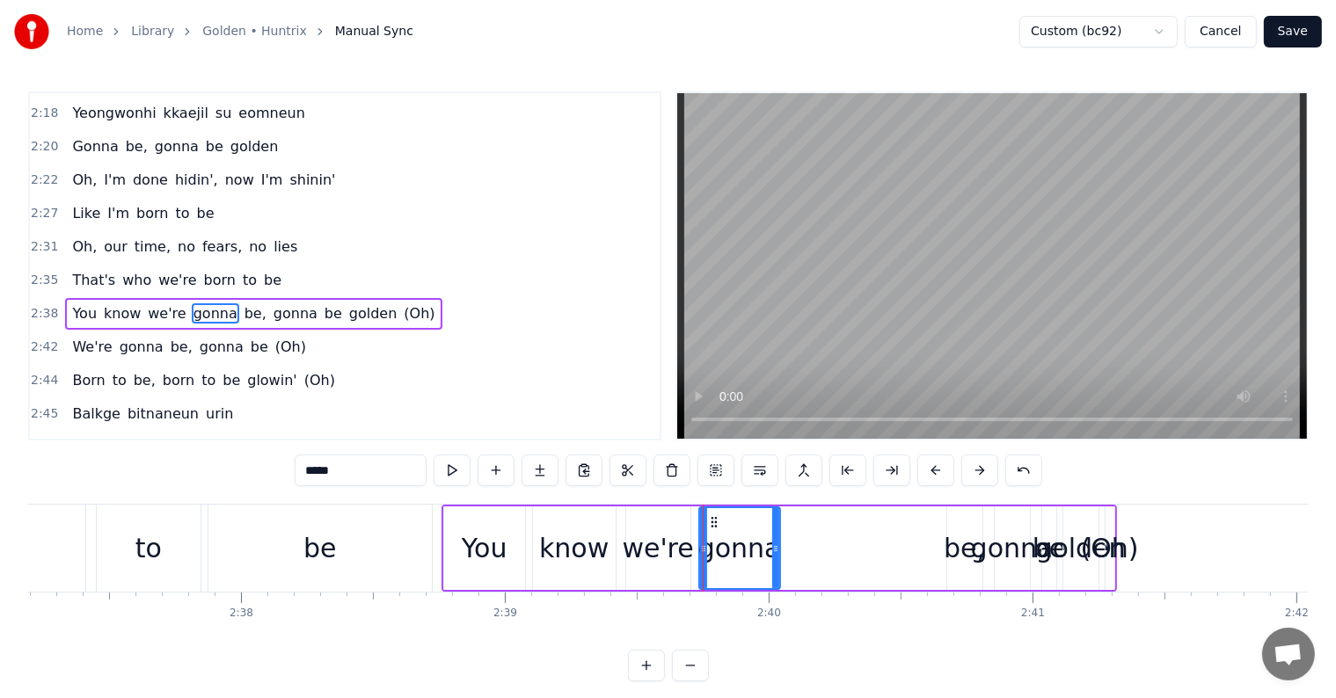
drag, startPoint x: 921, startPoint y: 557, endPoint x: 776, endPoint y: 535, distance: 145.9
click at [776, 535] on div at bounding box center [775, 548] width 7 height 80
click at [968, 546] on div "be," at bounding box center [963, 548] width 41 height 40
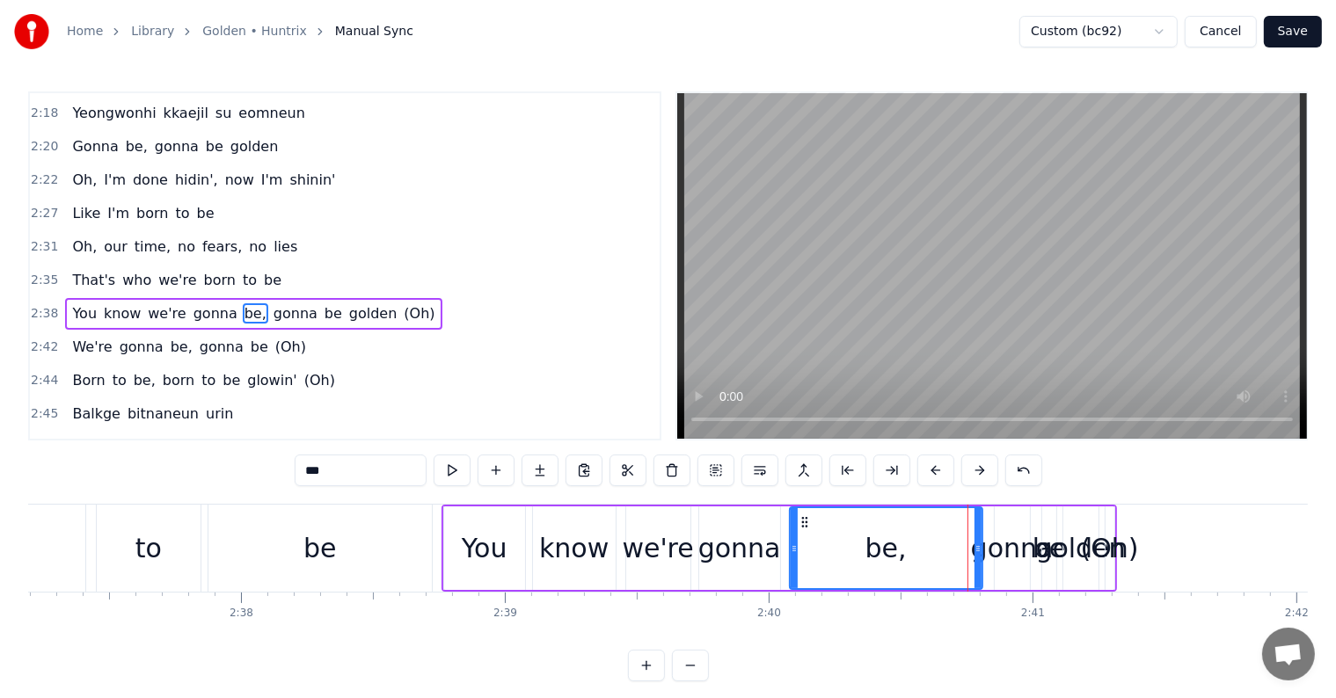
drag, startPoint x: 949, startPoint y: 548, endPoint x: 791, endPoint y: 540, distance: 157.6
click at [791, 540] on div at bounding box center [793, 548] width 7 height 80
drag, startPoint x: 976, startPoint y: 559, endPoint x: 876, endPoint y: 543, distance: 101.5
click at [848, 549] on div at bounding box center [849, 548] width 7 height 80
click at [995, 552] on div "gonna" at bounding box center [1012, 548] width 83 height 40
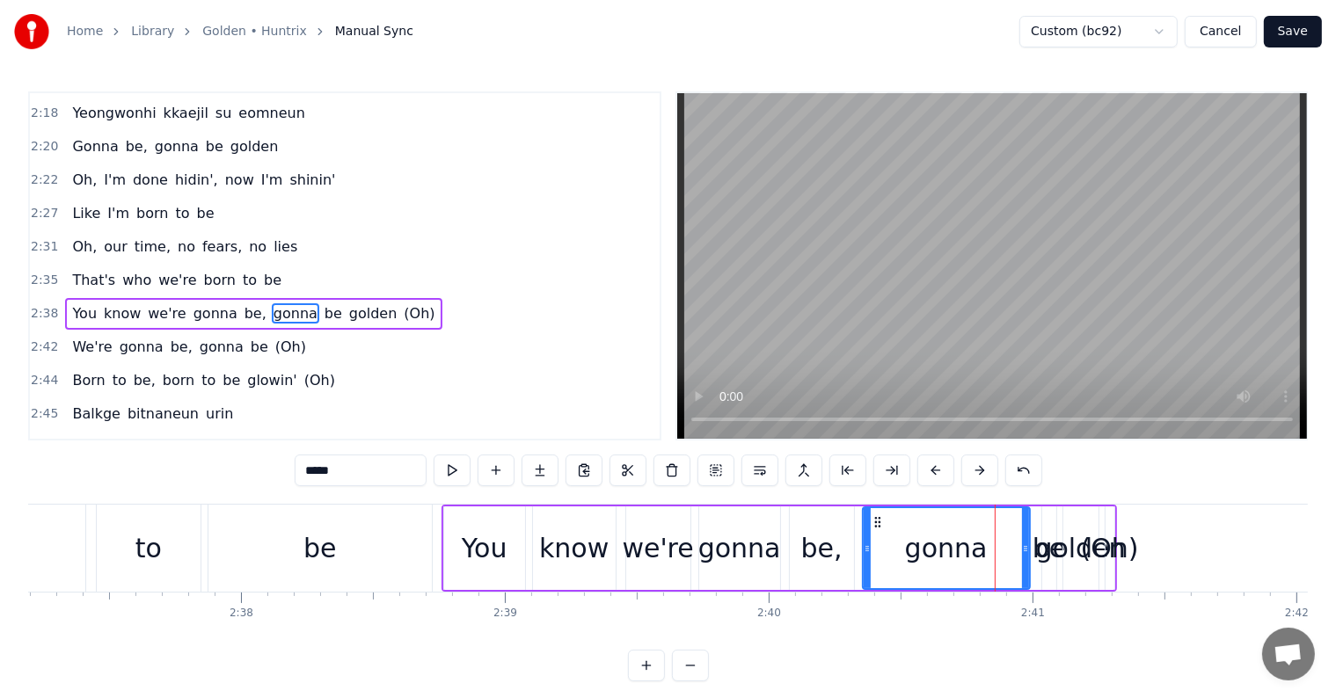
drag, startPoint x: 995, startPoint y: 554, endPoint x: 863, endPoint y: 543, distance: 132.3
click at [863, 543] on icon at bounding box center [866, 549] width 7 height 14
drag, startPoint x: 1027, startPoint y: 558, endPoint x: 990, endPoint y: 552, distance: 37.4
click at [990, 552] on div at bounding box center [988, 548] width 7 height 80
click at [1041, 541] on div "golden" at bounding box center [1081, 548] width 90 height 40
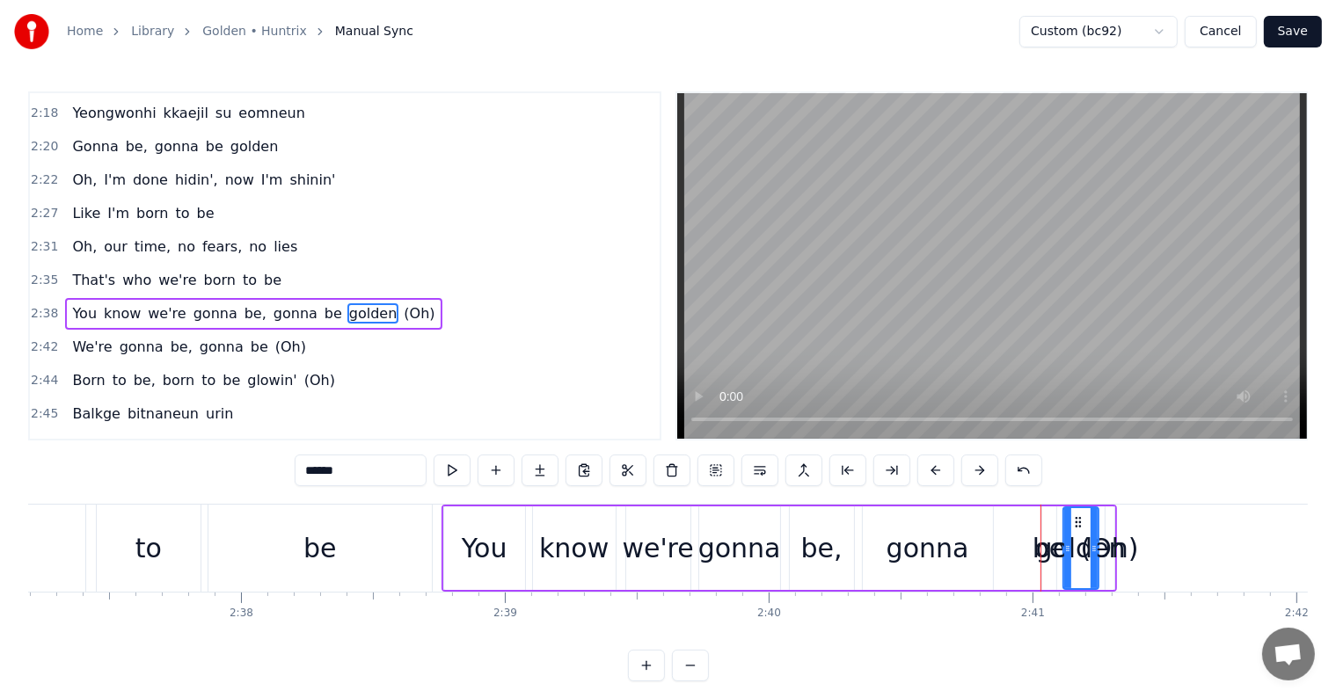
click at [1047, 536] on div "golden" at bounding box center [1081, 548] width 90 height 40
click at [1092, 533] on div at bounding box center [1093, 548] width 7 height 80
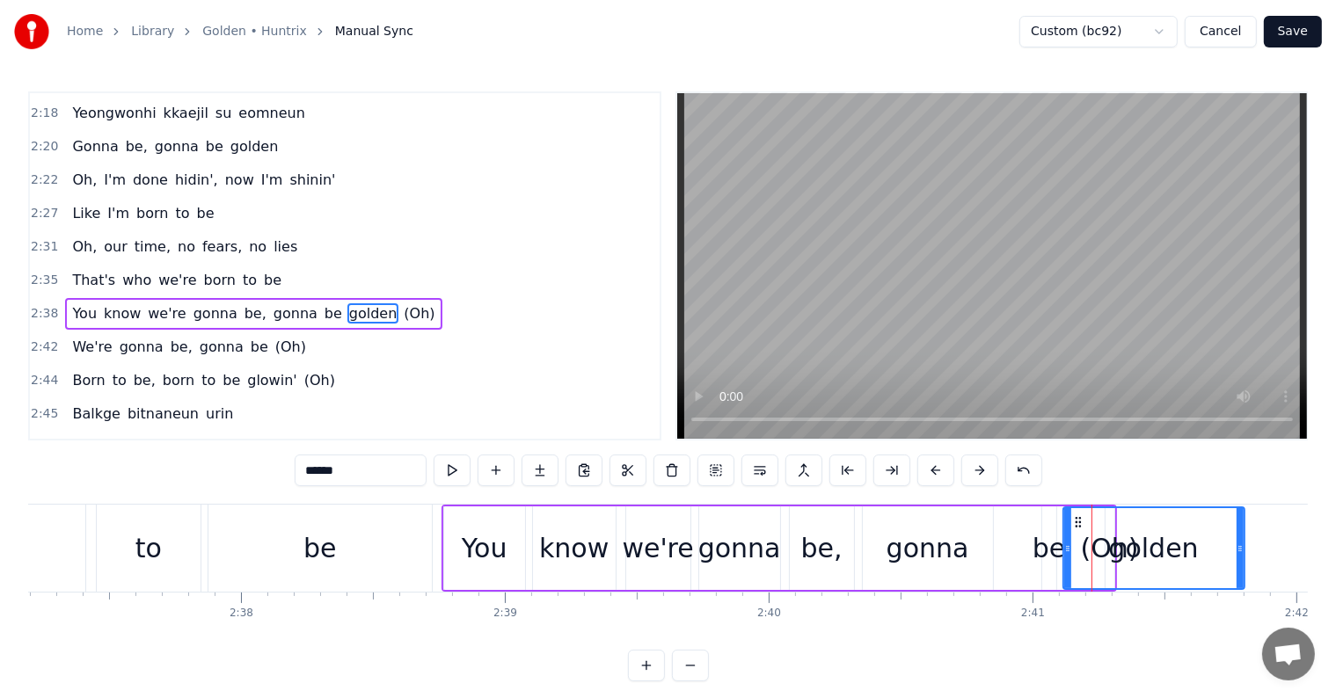
drag, startPoint x: 1093, startPoint y: 552, endPoint x: 1239, endPoint y: 558, distance: 146.1
click at [1239, 558] on div at bounding box center [1239, 548] width 7 height 80
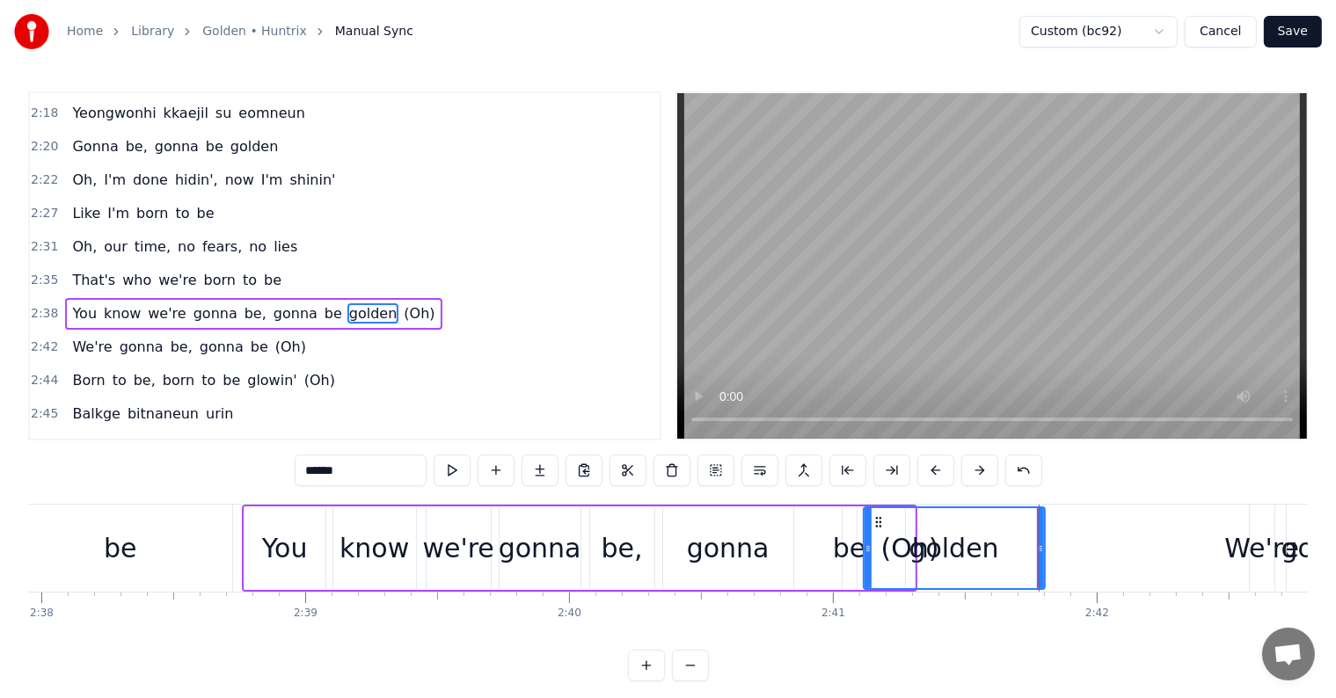
scroll to position [0, 41606]
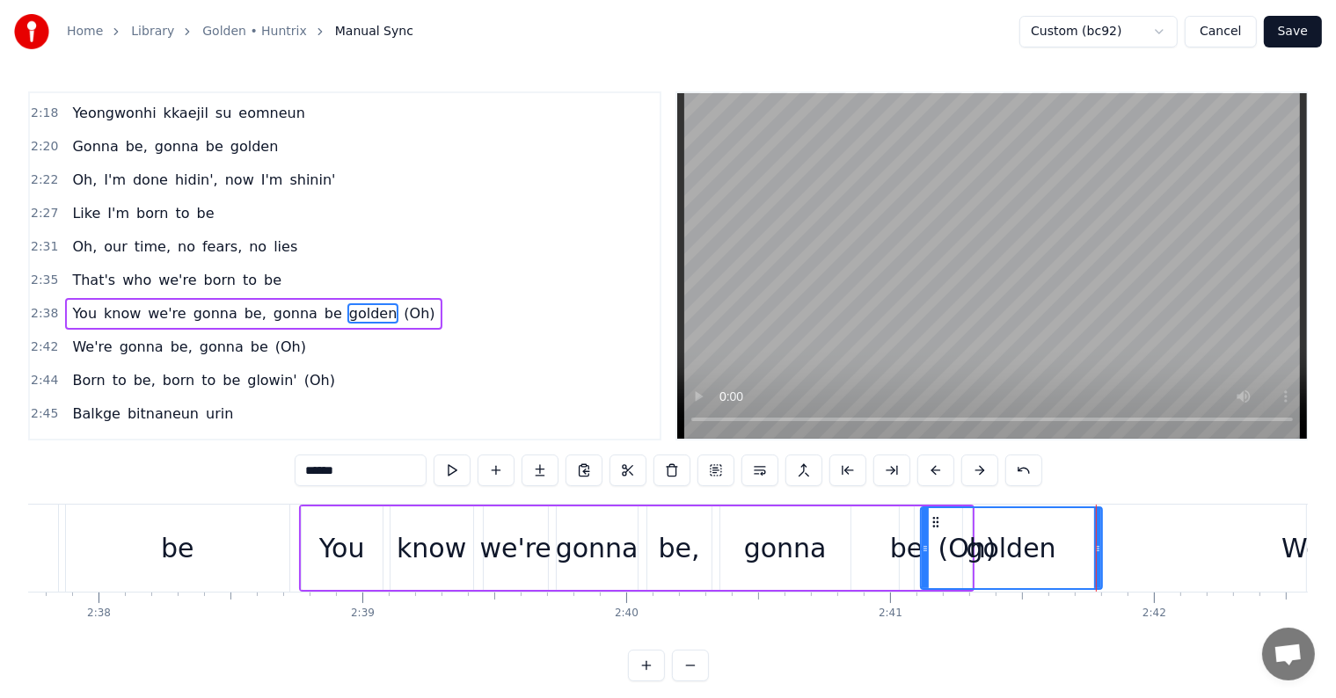
click at [402, 303] on span "(Oh)" at bounding box center [419, 313] width 34 height 20
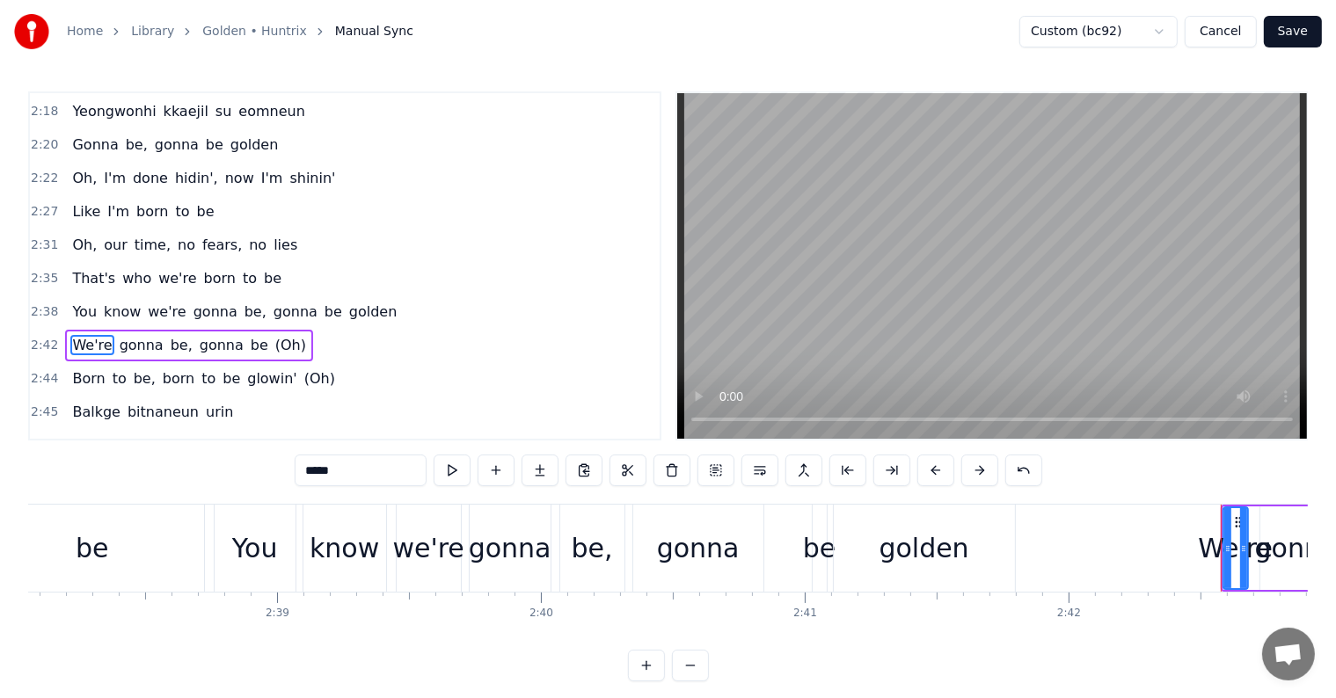
scroll to position [0, 41578]
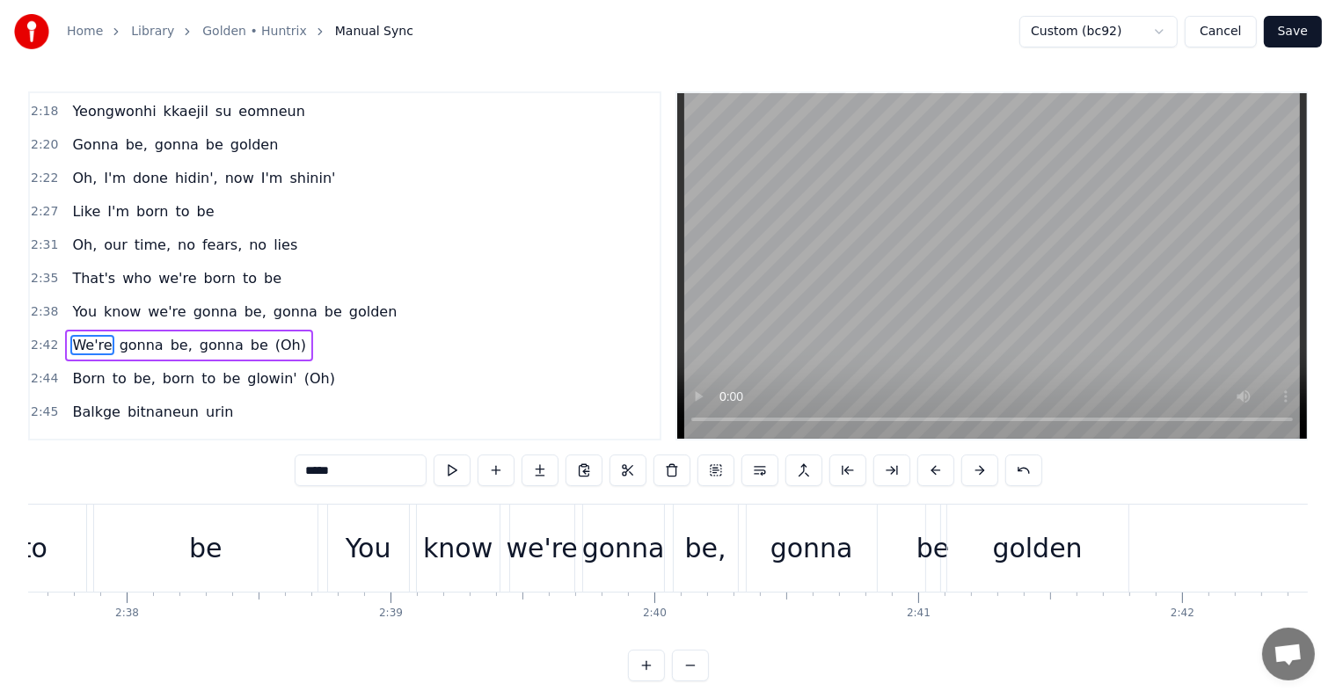
click at [930, 545] on div "be" at bounding box center [932, 548] width 33 height 40
type input "**"
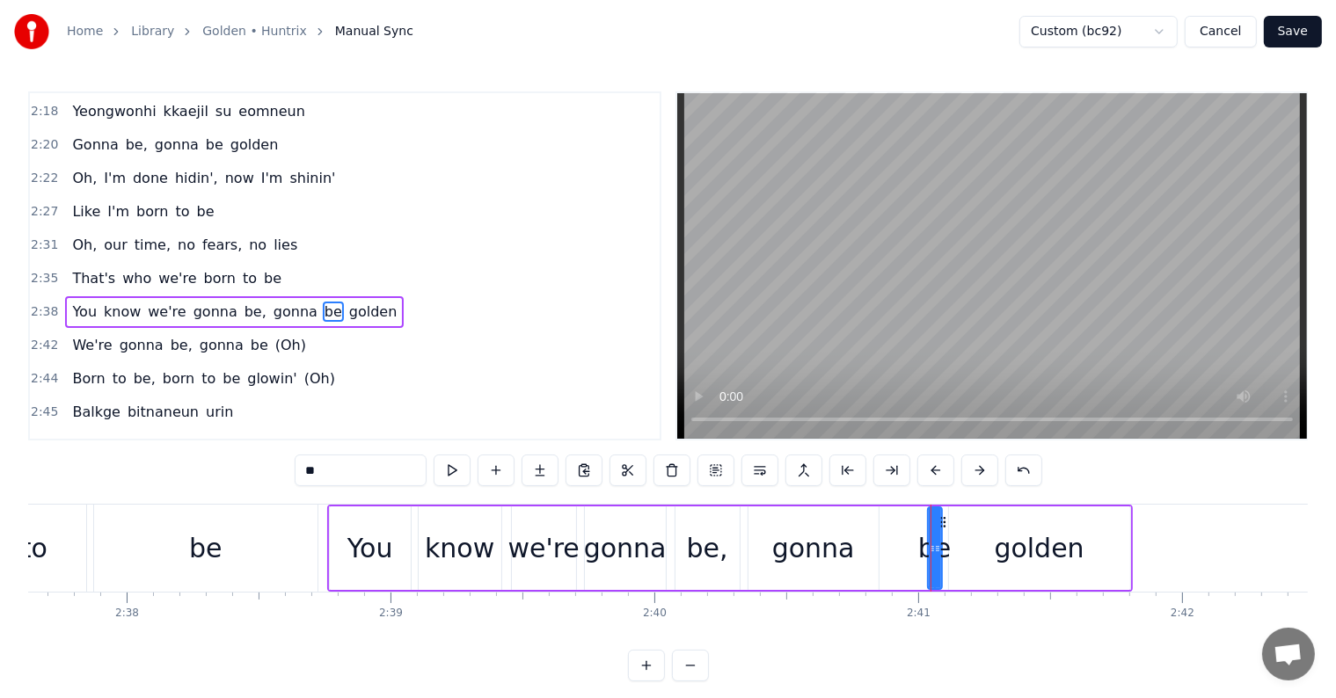
scroll to position [1266, 0]
drag, startPoint x: 932, startPoint y: 551, endPoint x: 892, endPoint y: 542, distance: 40.7
click at [892, 542] on icon at bounding box center [892, 549] width 7 height 14
click at [312, 521] on div "be" at bounding box center [205, 548] width 223 height 87
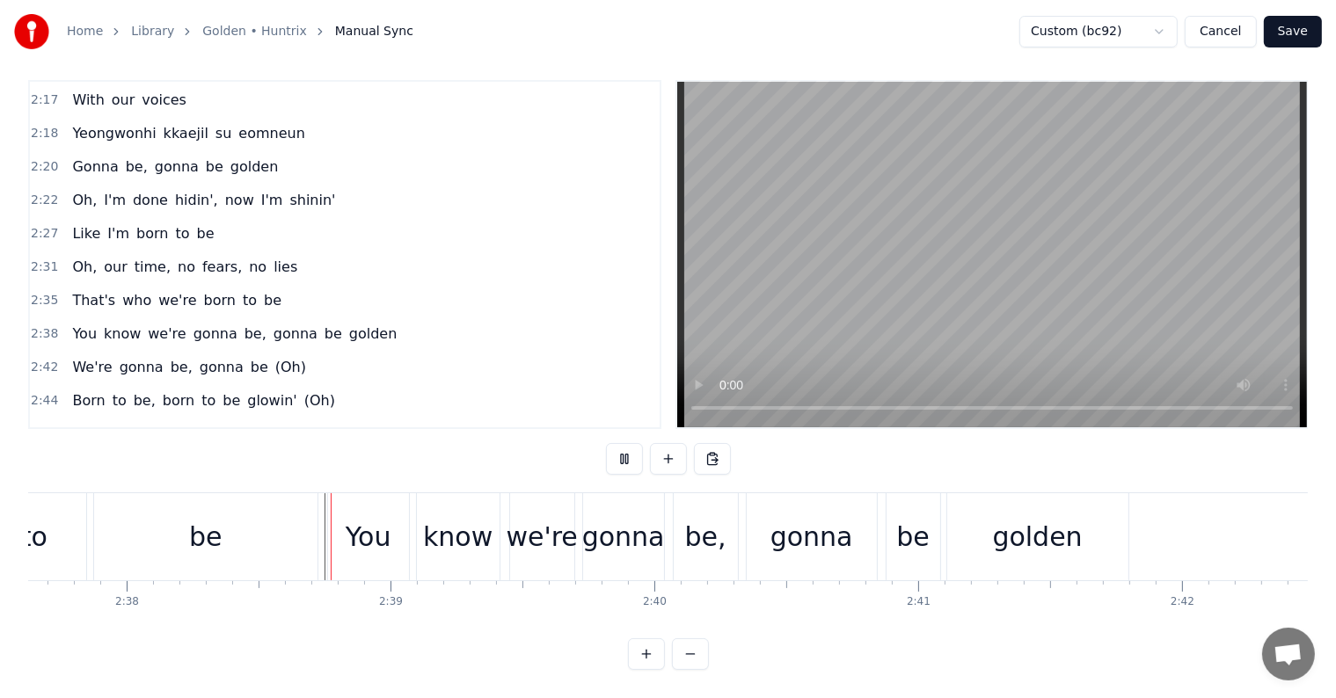
scroll to position [26, 0]
click at [651, 524] on div "gonna" at bounding box center [623, 537] width 83 height 40
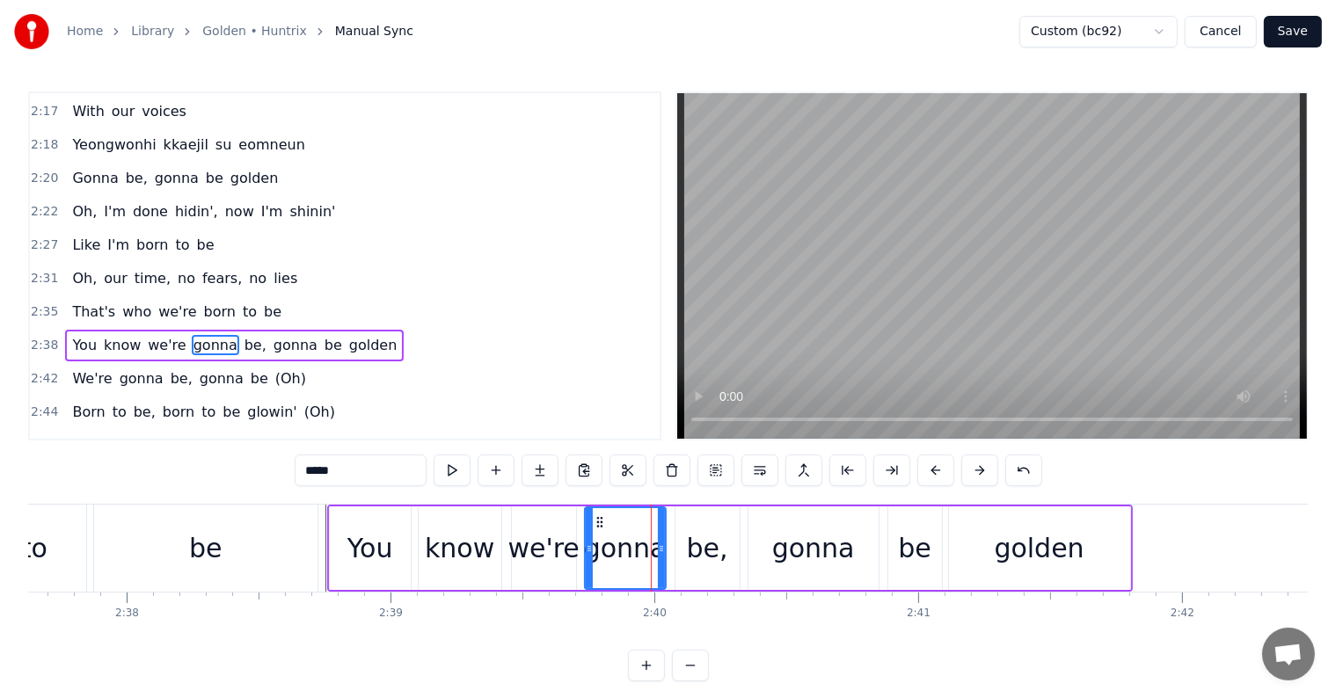
scroll to position [1266, 0]
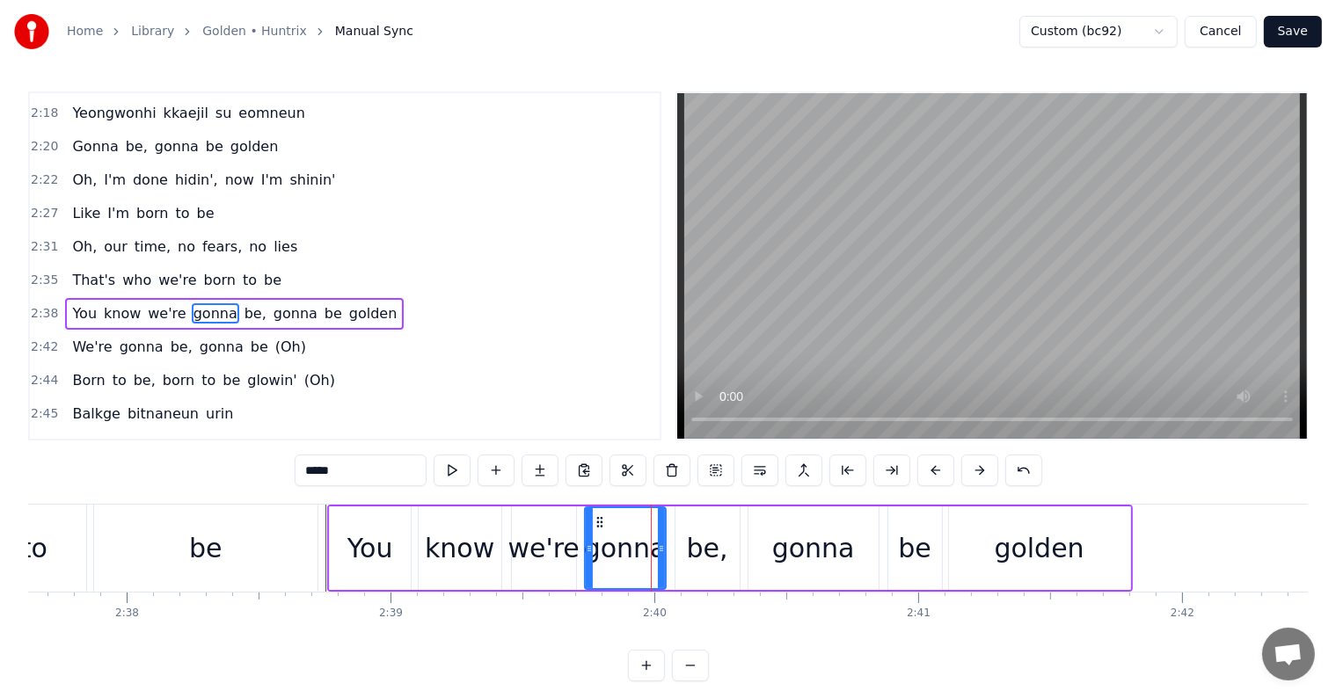
click at [721, 524] on div "be," at bounding box center [707, 548] width 64 height 84
type input "***"
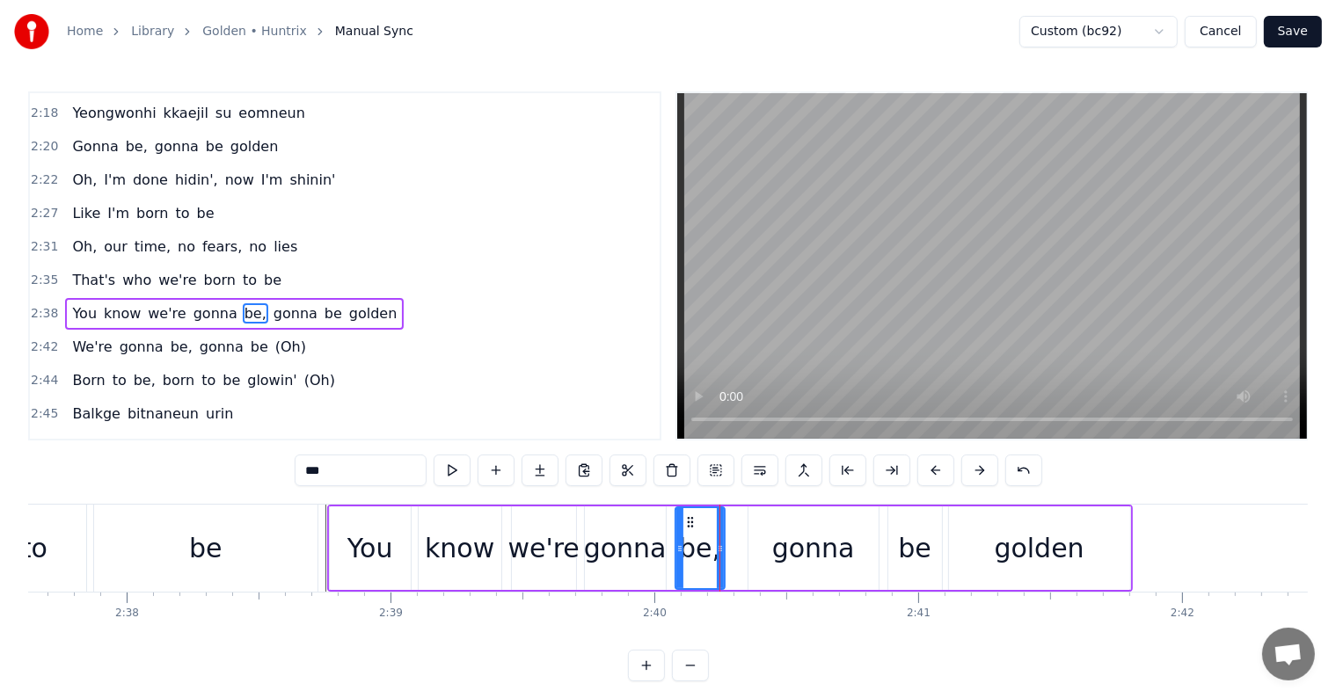
drag, startPoint x: 734, startPoint y: 552, endPoint x: 719, endPoint y: 549, distance: 15.4
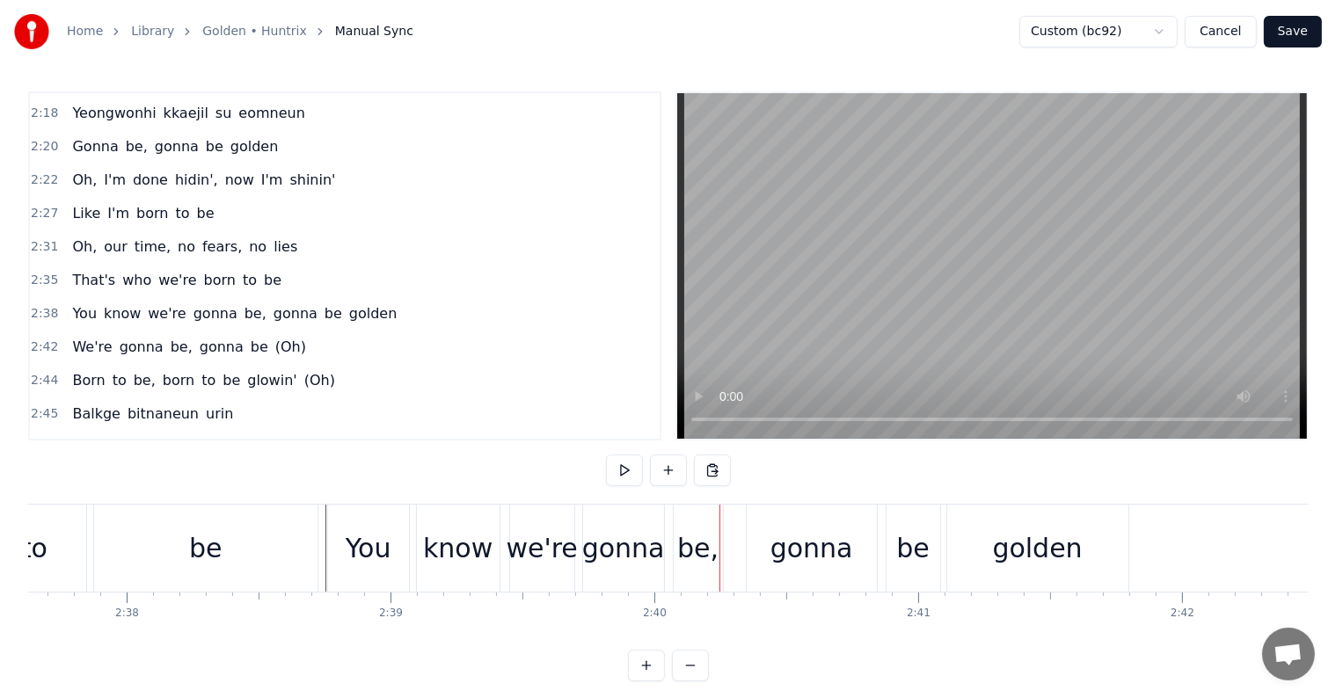
click at [784, 550] on div "gonna" at bounding box center [811, 548] width 83 height 40
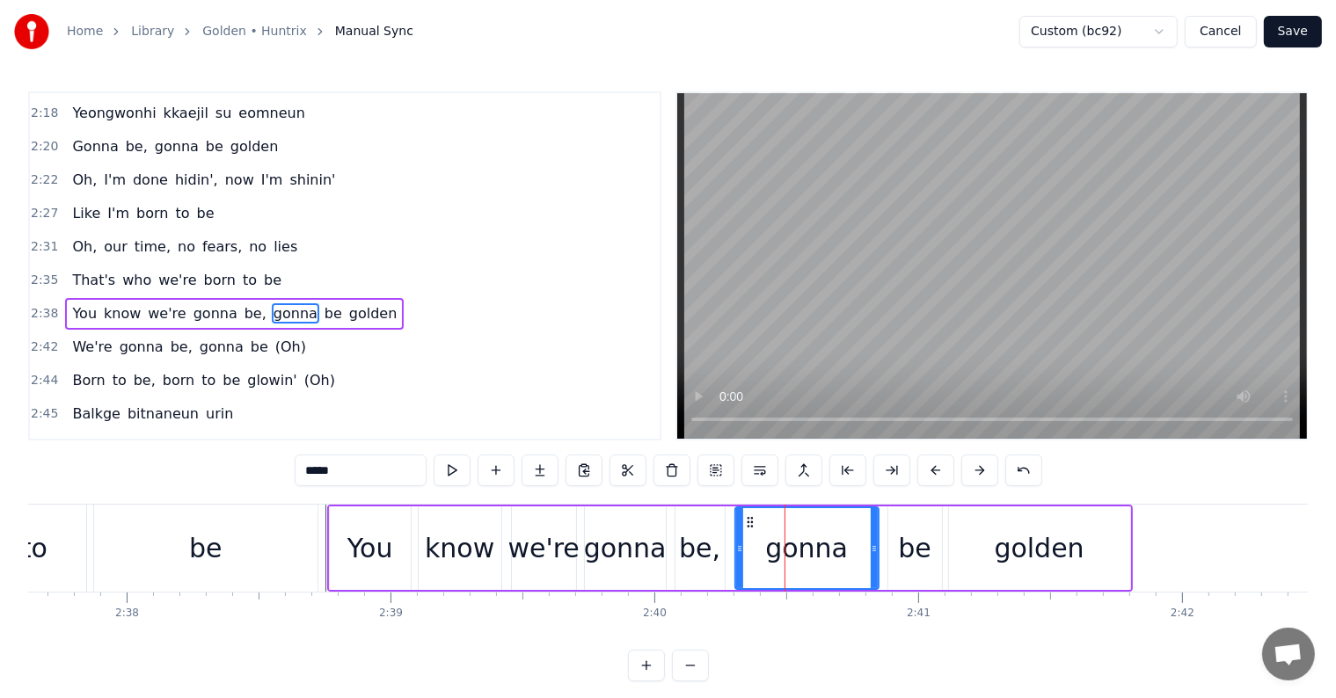
drag, startPoint x: 749, startPoint y: 550, endPoint x: 736, endPoint y: 542, distance: 15.4
click at [736, 542] on icon at bounding box center [739, 549] width 7 height 14
drag, startPoint x: 863, startPoint y: 547, endPoint x: 805, endPoint y: 543, distance: 59.0
click at [805, 543] on icon at bounding box center [804, 549] width 7 height 14
click at [901, 543] on div "be" at bounding box center [914, 548] width 33 height 40
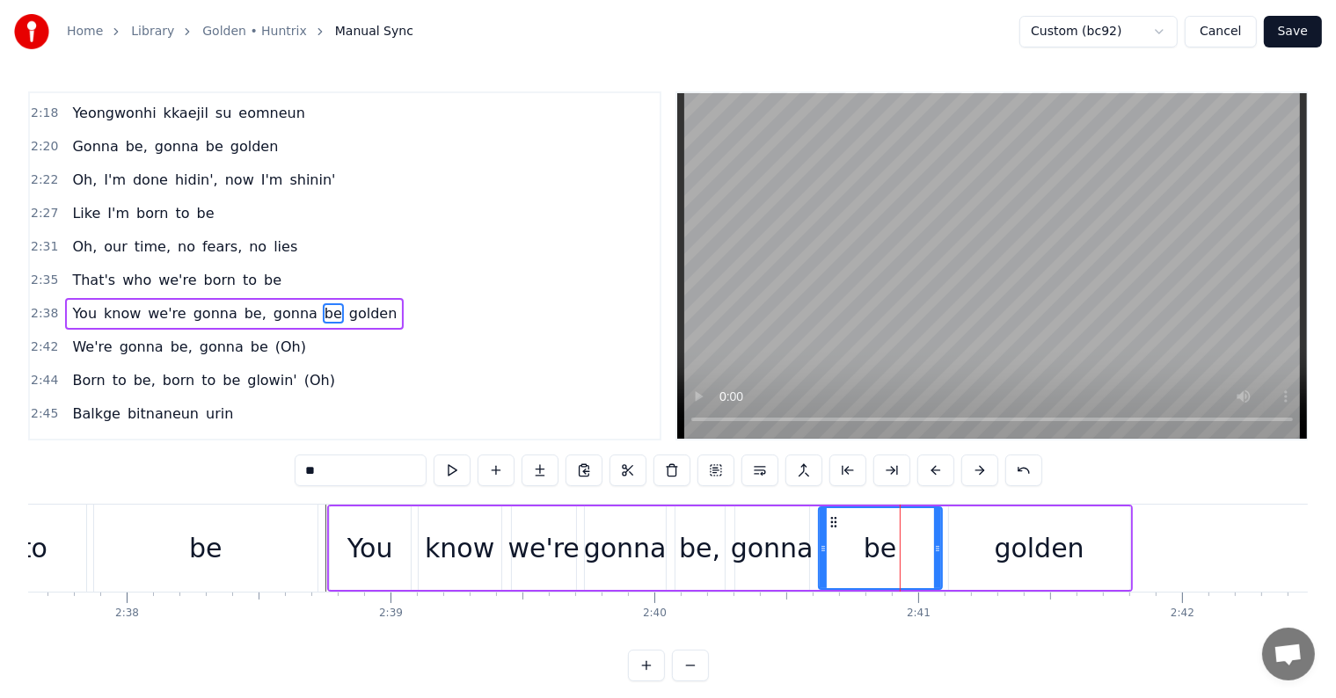
drag, startPoint x: 892, startPoint y: 546, endPoint x: 823, endPoint y: 538, distance: 69.9
click at [823, 538] on div at bounding box center [822, 548] width 7 height 80
drag, startPoint x: 936, startPoint y: 552, endPoint x: 858, endPoint y: 550, distance: 77.4
click at [858, 550] on icon at bounding box center [859, 549] width 7 height 14
click at [987, 545] on div "golden" at bounding box center [1039, 548] width 181 height 84
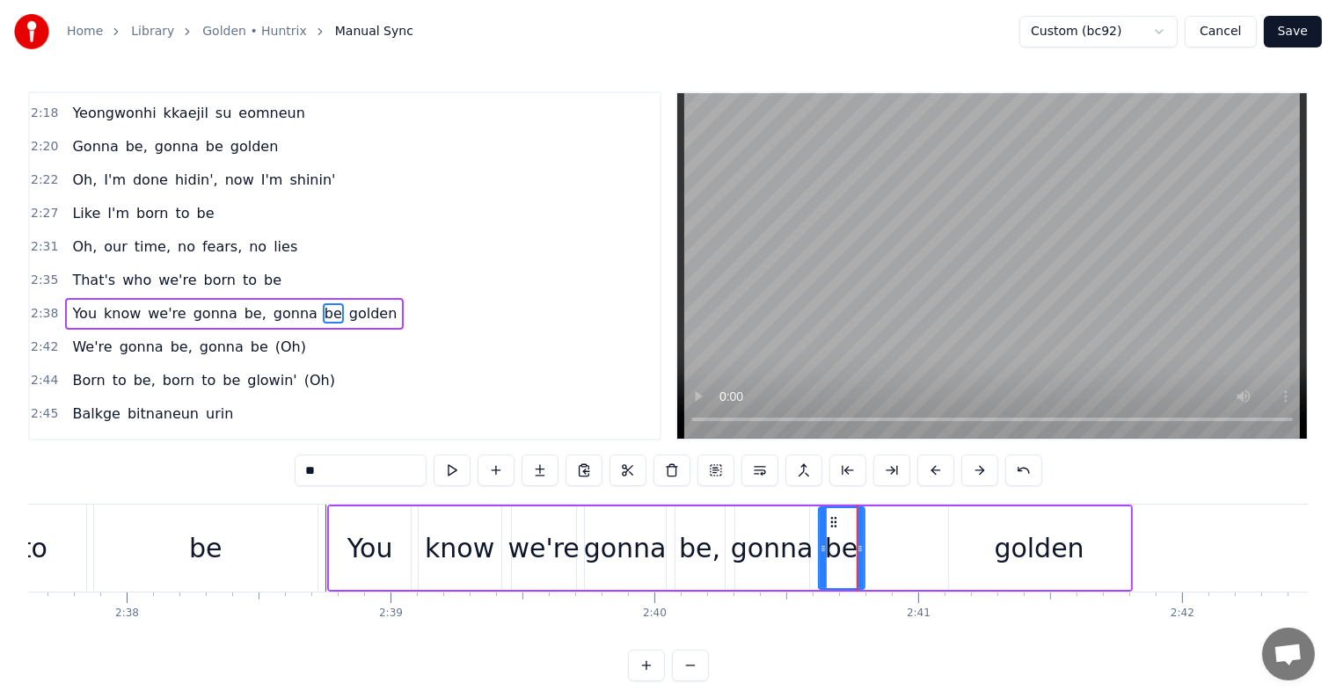
type input "******"
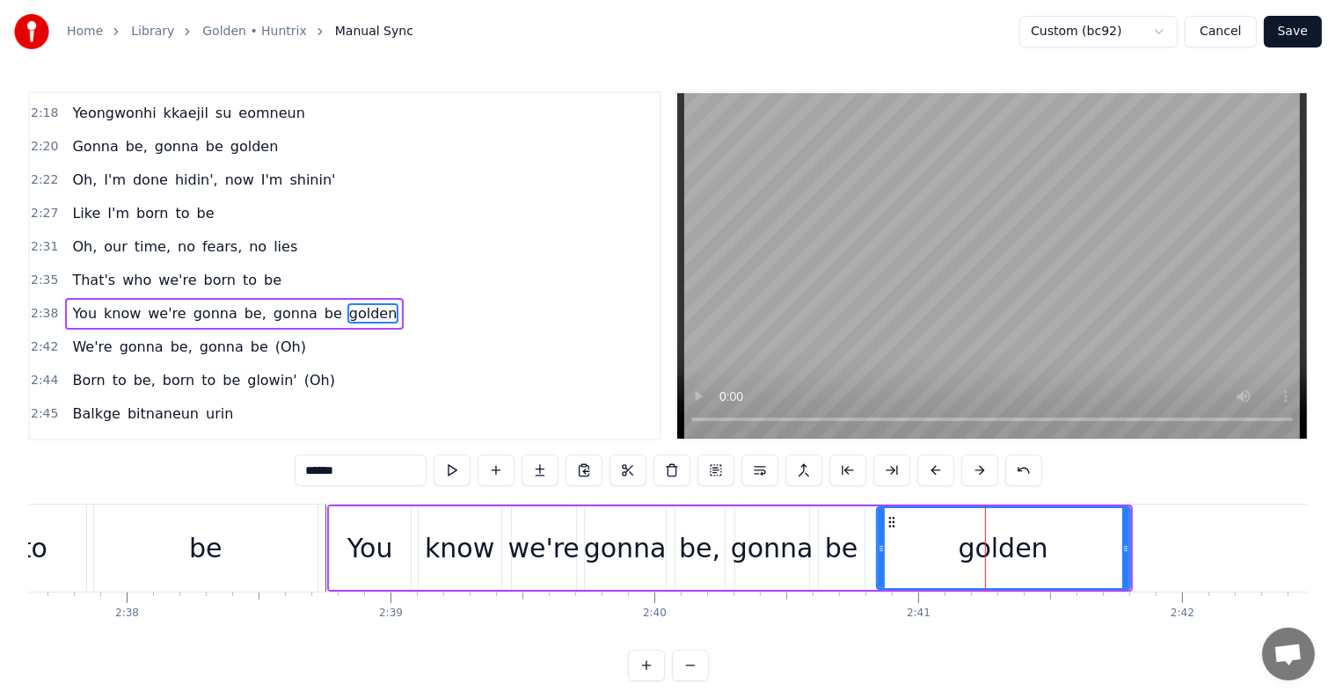
drag, startPoint x: 950, startPoint y: 550, endPoint x: 877, endPoint y: 540, distance: 72.7
click at [877, 540] on div at bounding box center [880, 548] width 7 height 80
drag, startPoint x: 1122, startPoint y: 564, endPoint x: 898, endPoint y: 569, distance: 224.3
click at [1009, 558] on div at bounding box center [1012, 548] width 7 height 80
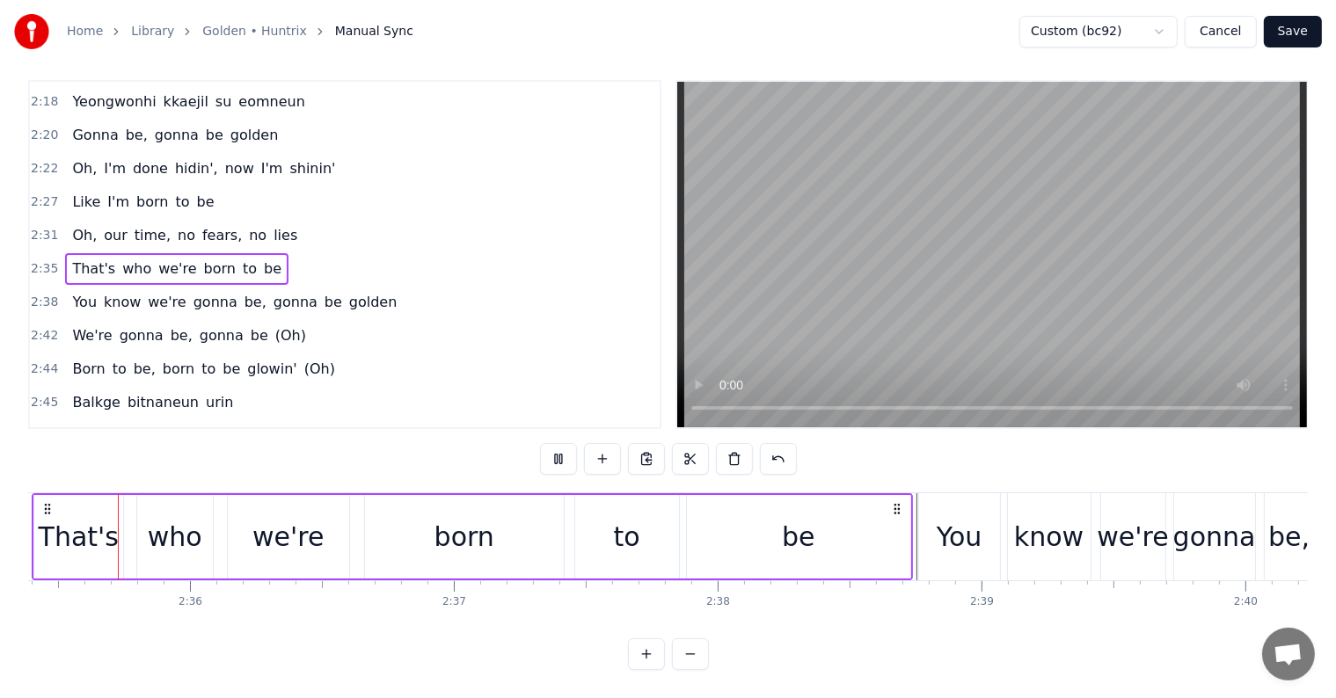
scroll to position [0, 40986]
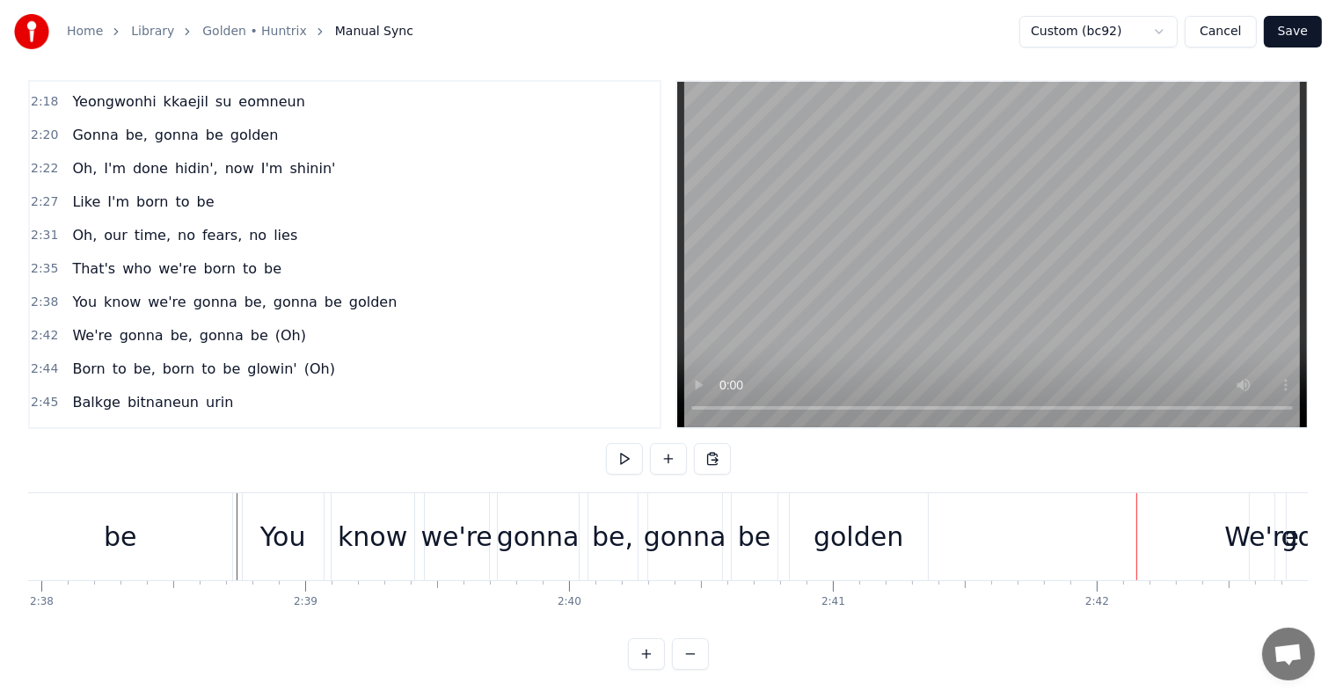
scroll to position [0, 41350]
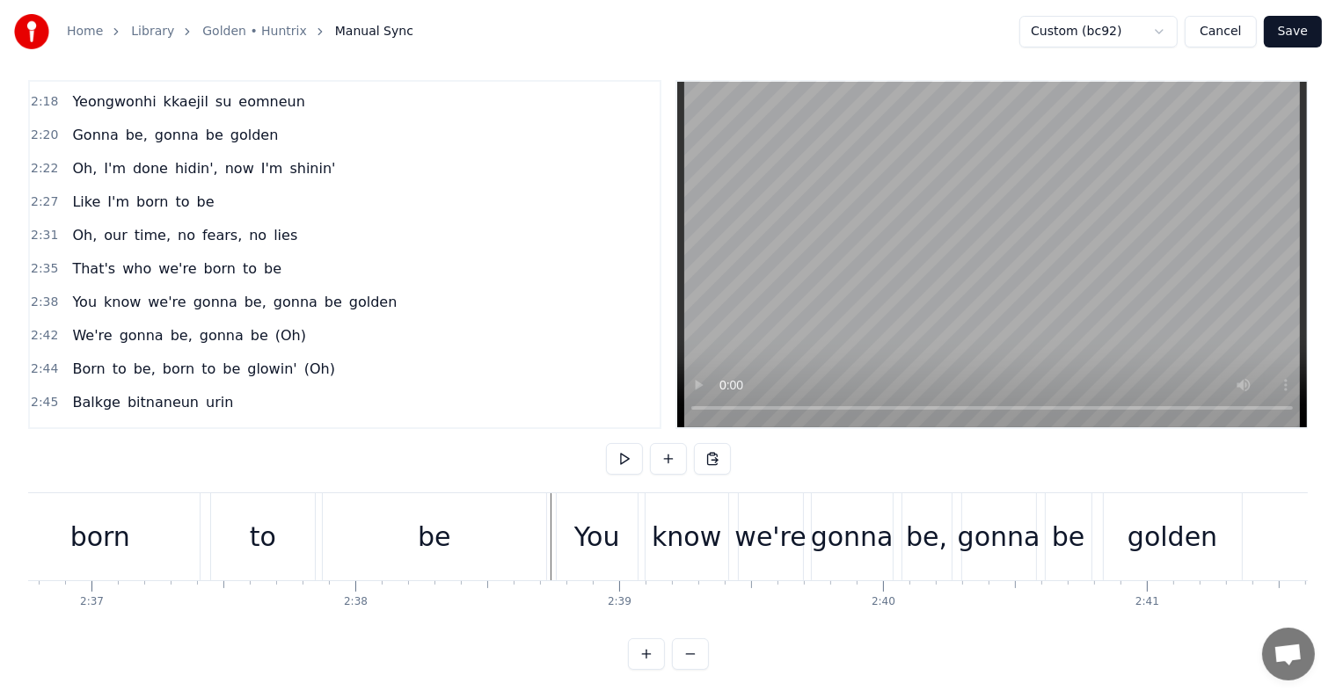
click at [856, 523] on div "gonna" at bounding box center [852, 537] width 83 height 40
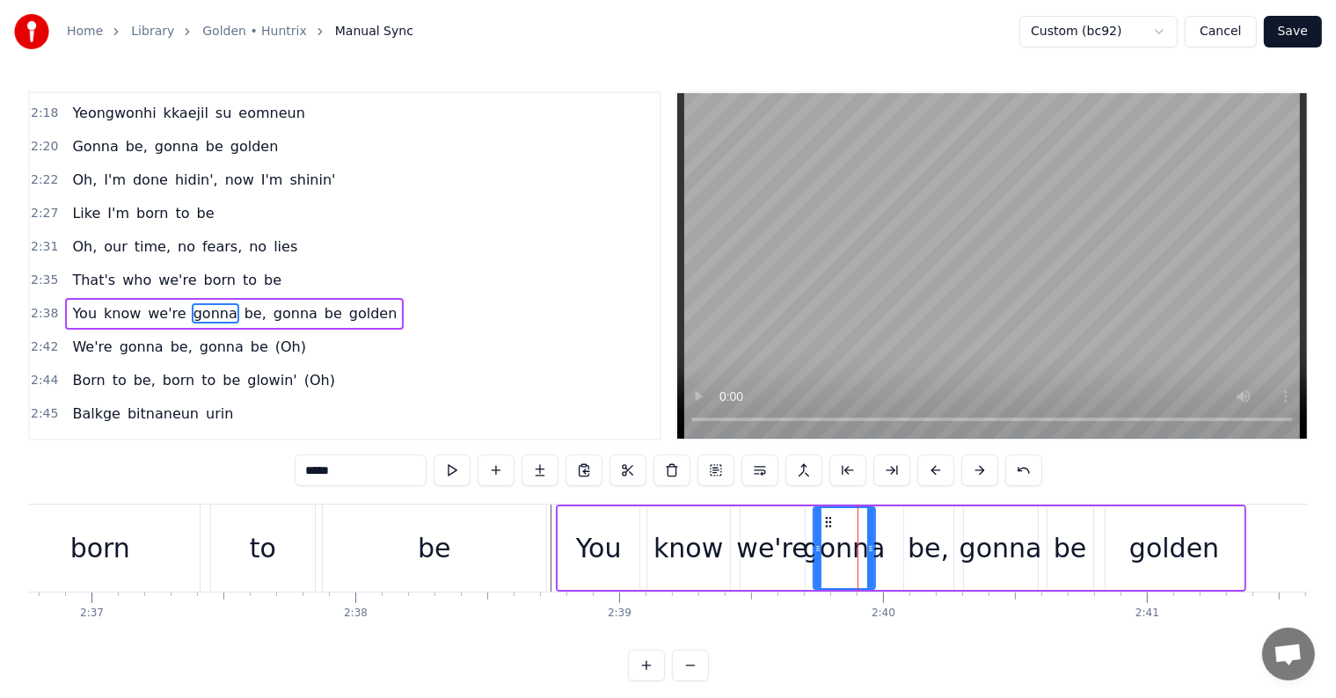
drag, startPoint x: 888, startPoint y: 542, endPoint x: 874, endPoint y: 542, distance: 14.1
click at [867, 542] on icon at bounding box center [870, 549] width 7 height 14
click at [922, 557] on div "be," at bounding box center [927, 548] width 41 height 40
type input "***"
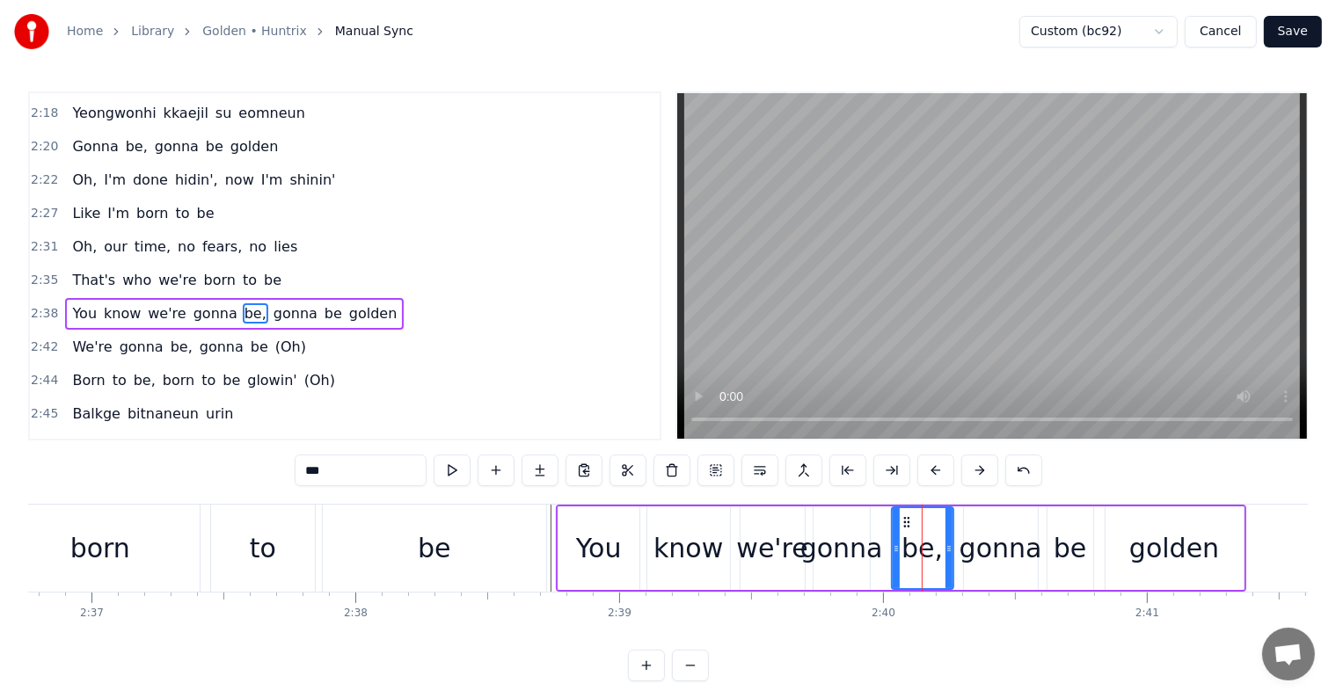
drag, startPoint x: 907, startPoint y: 547, endPoint x: 893, endPoint y: 543, distance: 14.5
click at [893, 543] on icon at bounding box center [895, 549] width 7 height 14
drag, startPoint x: 949, startPoint y: 552, endPoint x: 858, endPoint y: 559, distance: 90.8
click at [928, 544] on icon at bounding box center [928, 549] width 7 height 14
click at [549, 530] on div "That's who we're born to be" at bounding box center [109, 548] width 881 height 87
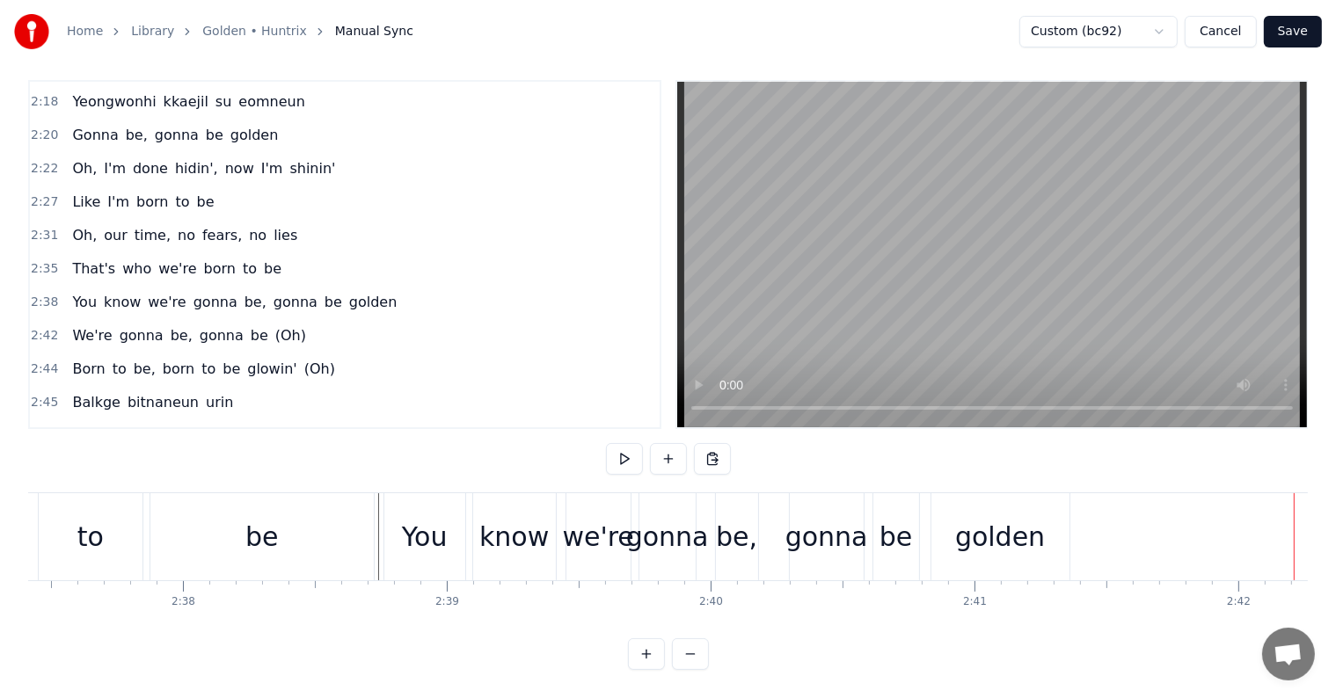
scroll to position [0, 41436]
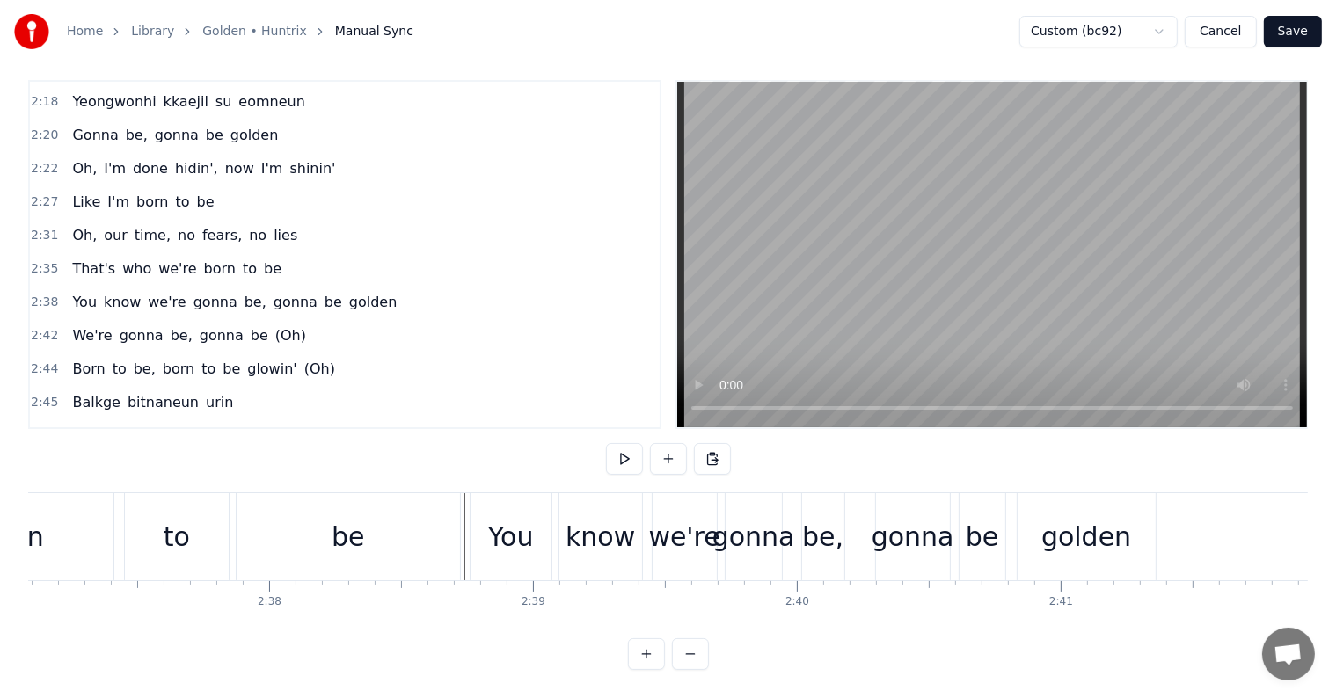
click at [899, 523] on div "gonna" at bounding box center [912, 537] width 83 height 40
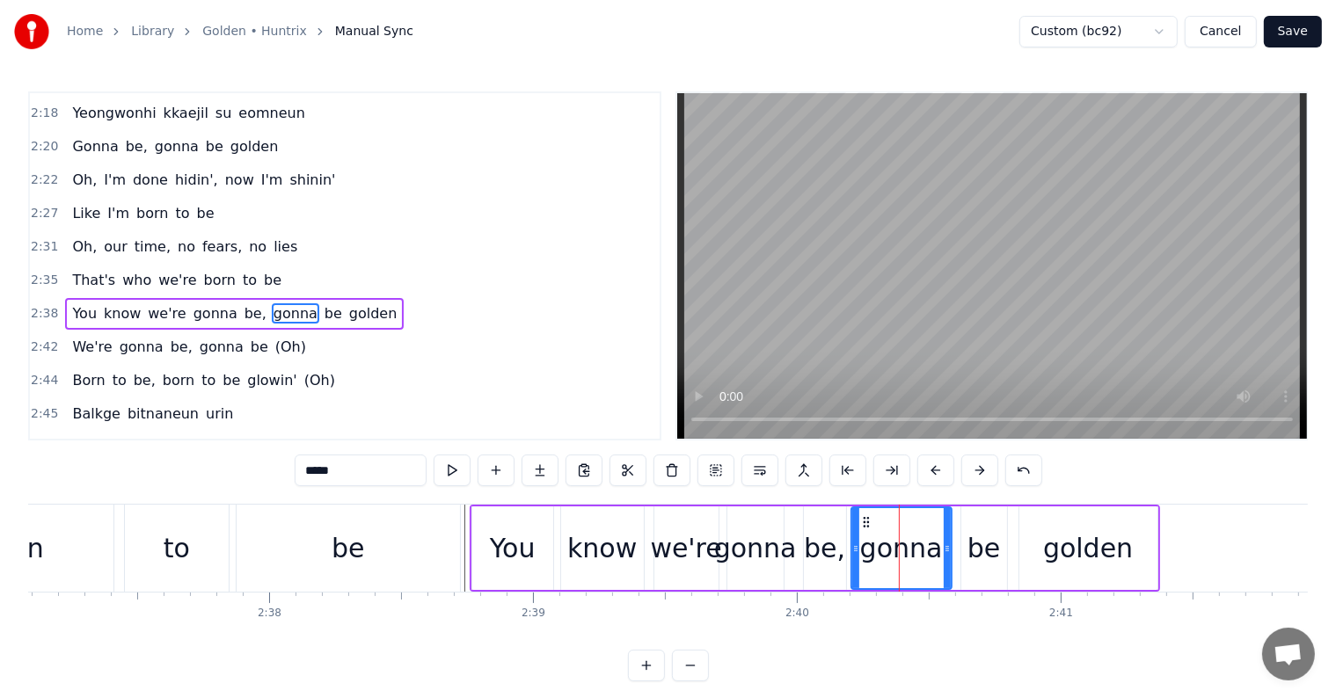
drag, startPoint x: 879, startPoint y: 540, endPoint x: 853, endPoint y: 533, distance: 27.3
click at [853, 533] on div at bounding box center [855, 548] width 7 height 80
drag, startPoint x: 943, startPoint y: 552, endPoint x: 900, endPoint y: 549, distance: 42.4
click at [901, 550] on icon at bounding box center [904, 549] width 7 height 14
click at [996, 535] on div "be" at bounding box center [983, 548] width 33 height 40
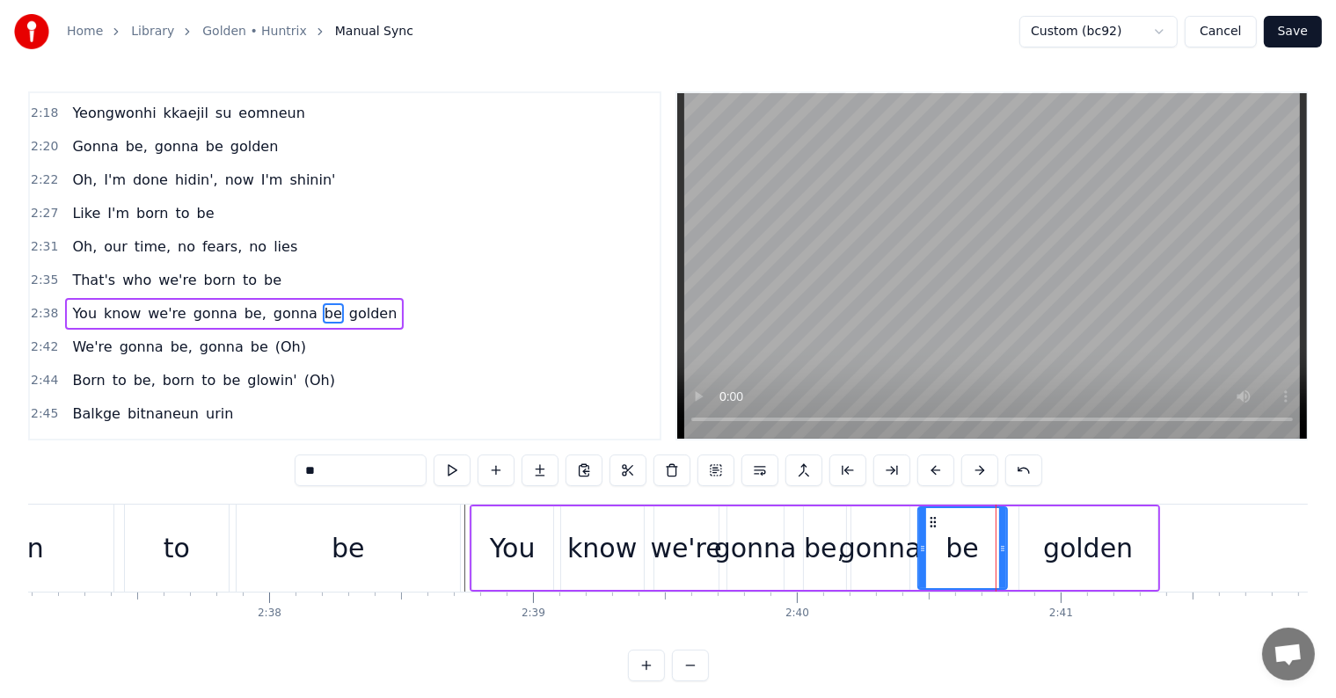
drag, startPoint x: 966, startPoint y: 545, endPoint x: 923, endPoint y: 535, distance: 44.2
click at [923, 535] on div at bounding box center [922, 548] width 7 height 80
click at [997, 552] on div "be" at bounding box center [962, 548] width 87 height 80
drag, startPoint x: 999, startPoint y: 554, endPoint x: 944, endPoint y: 547, distance: 55.0
click at [944, 547] on icon at bounding box center [946, 549] width 7 height 14
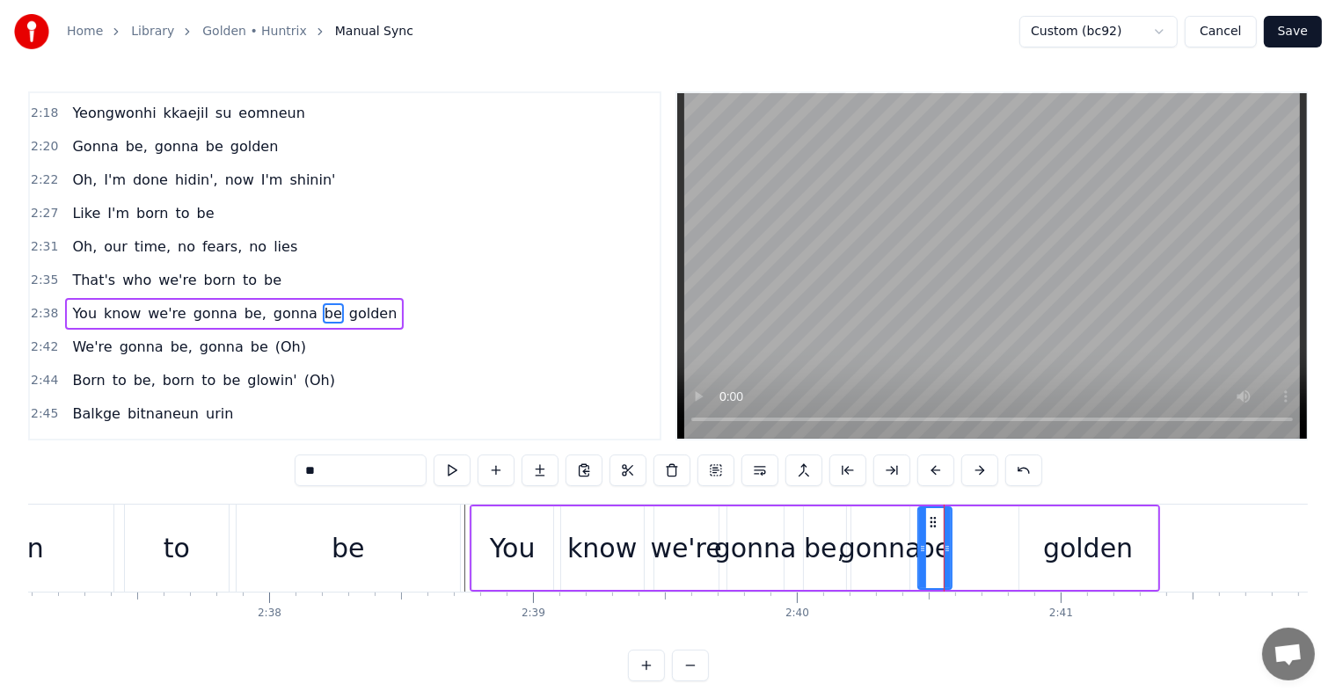
click at [1044, 538] on div "golden" at bounding box center [1088, 548] width 138 height 84
type input "******"
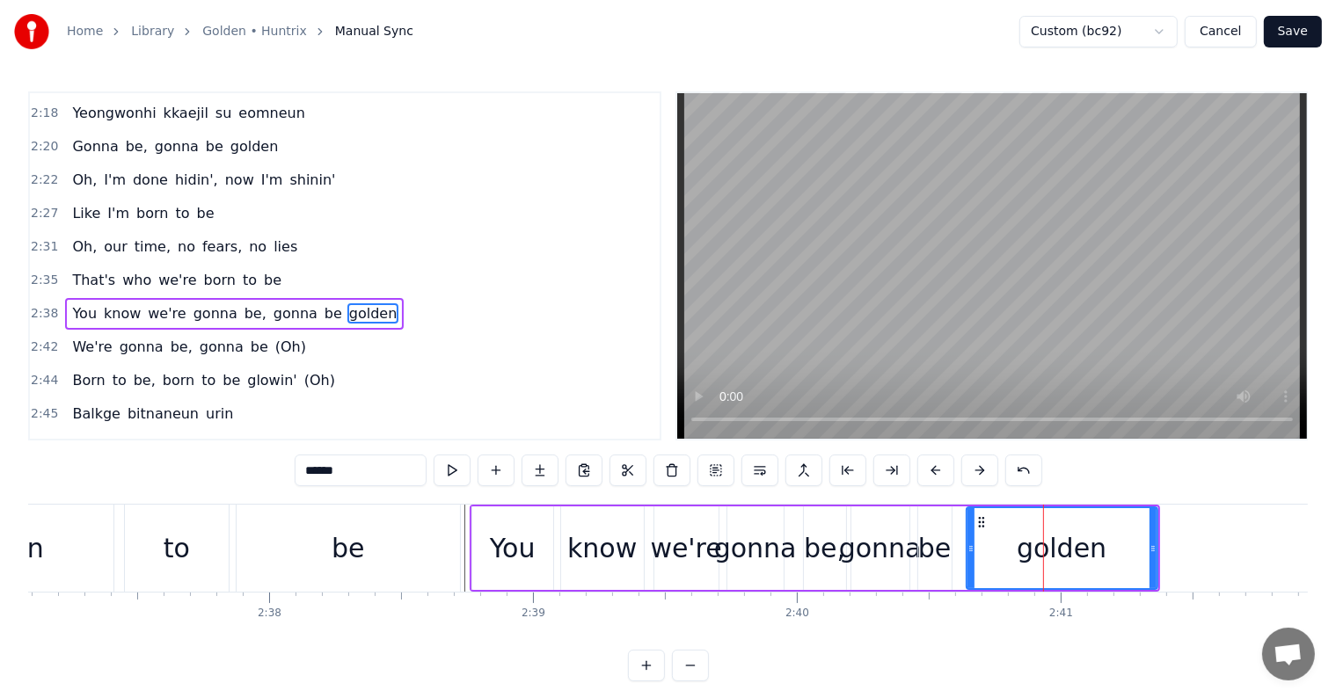
drag, startPoint x: 1020, startPoint y: 544, endPoint x: 965, endPoint y: 531, distance: 56.1
click at [967, 531] on div at bounding box center [970, 548] width 7 height 80
drag, startPoint x: 1150, startPoint y: 556, endPoint x: 1066, endPoint y: 542, distance: 85.6
click at [1066, 542] on div at bounding box center [1068, 548] width 7 height 80
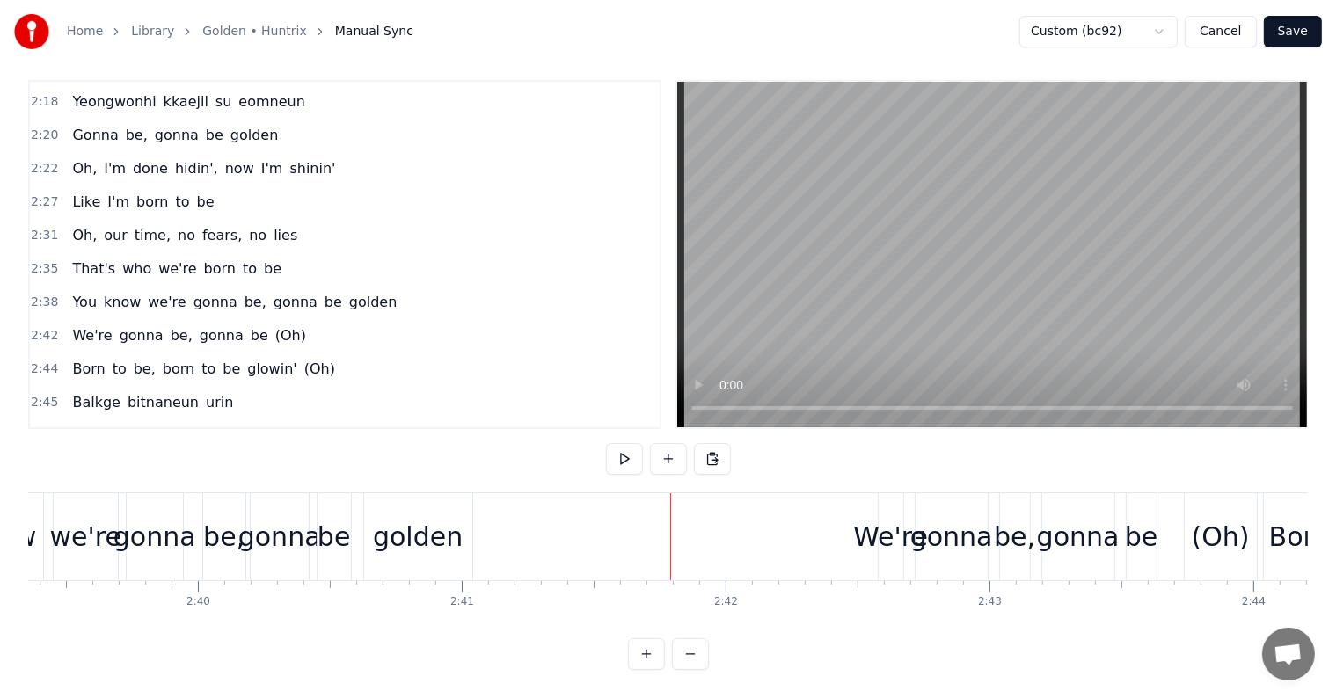
scroll to position [0, 41977]
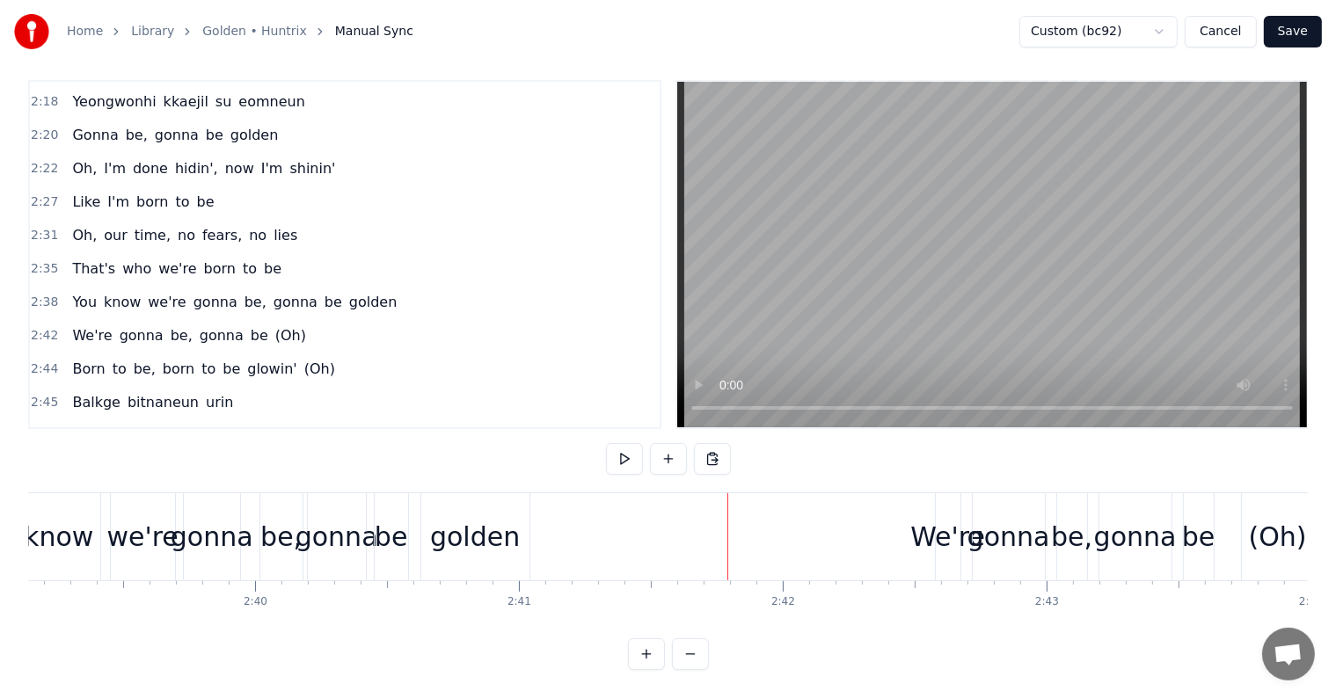
click at [923, 517] on div "We're" at bounding box center [947, 537] width 75 height 40
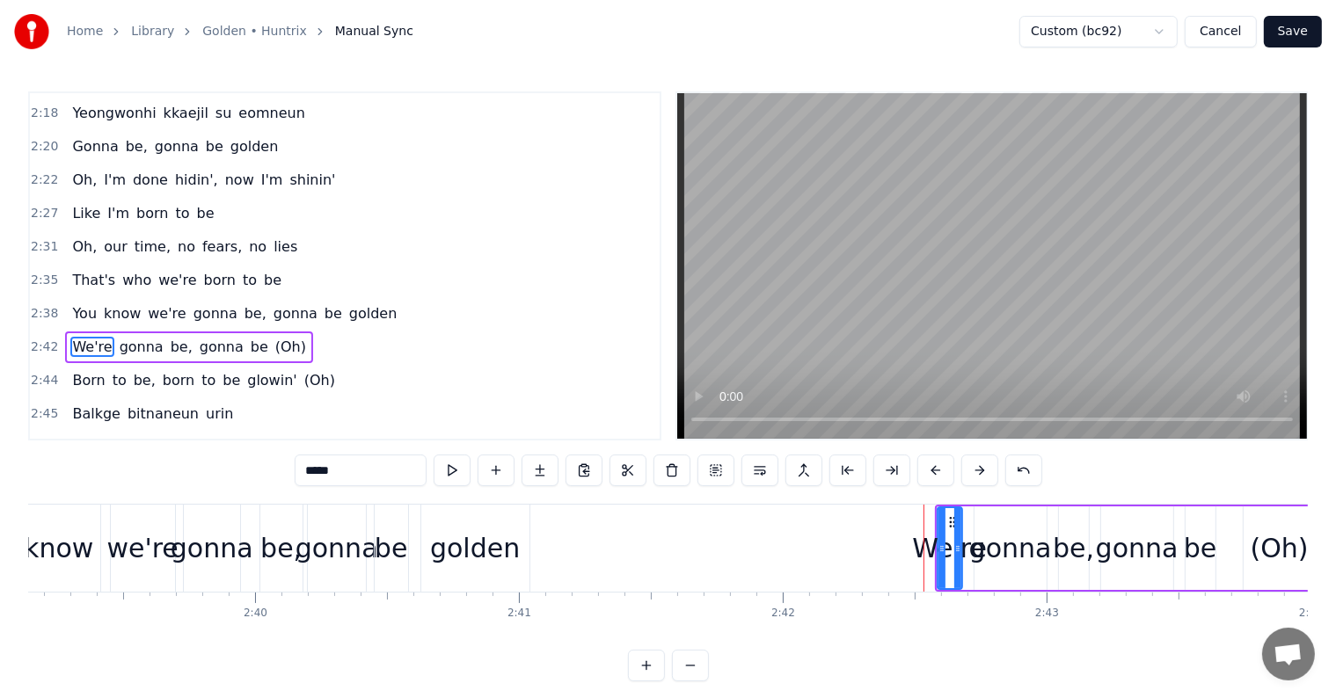
scroll to position [1299, 0]
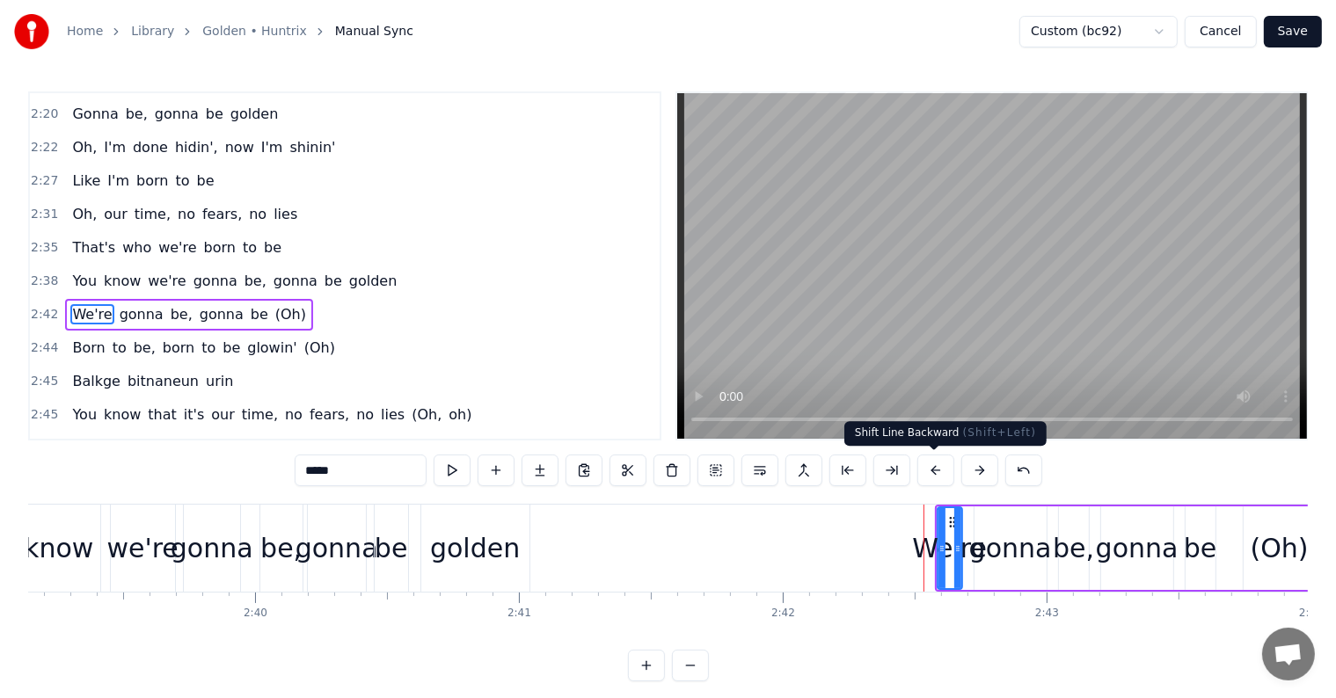
click at [923, 471] on button at bounding box center [935, 471] width 37 height 32
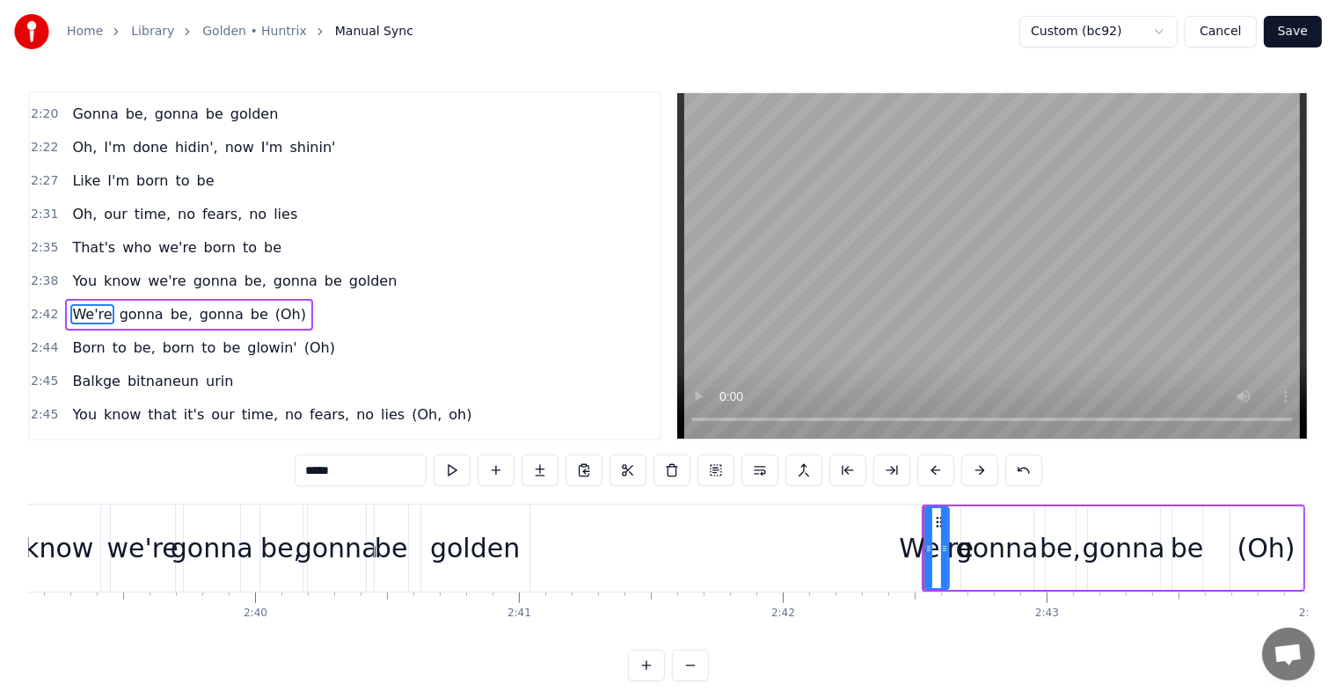
click at [925, 471] on button at bounding box center [935, 471] width 37 height 32
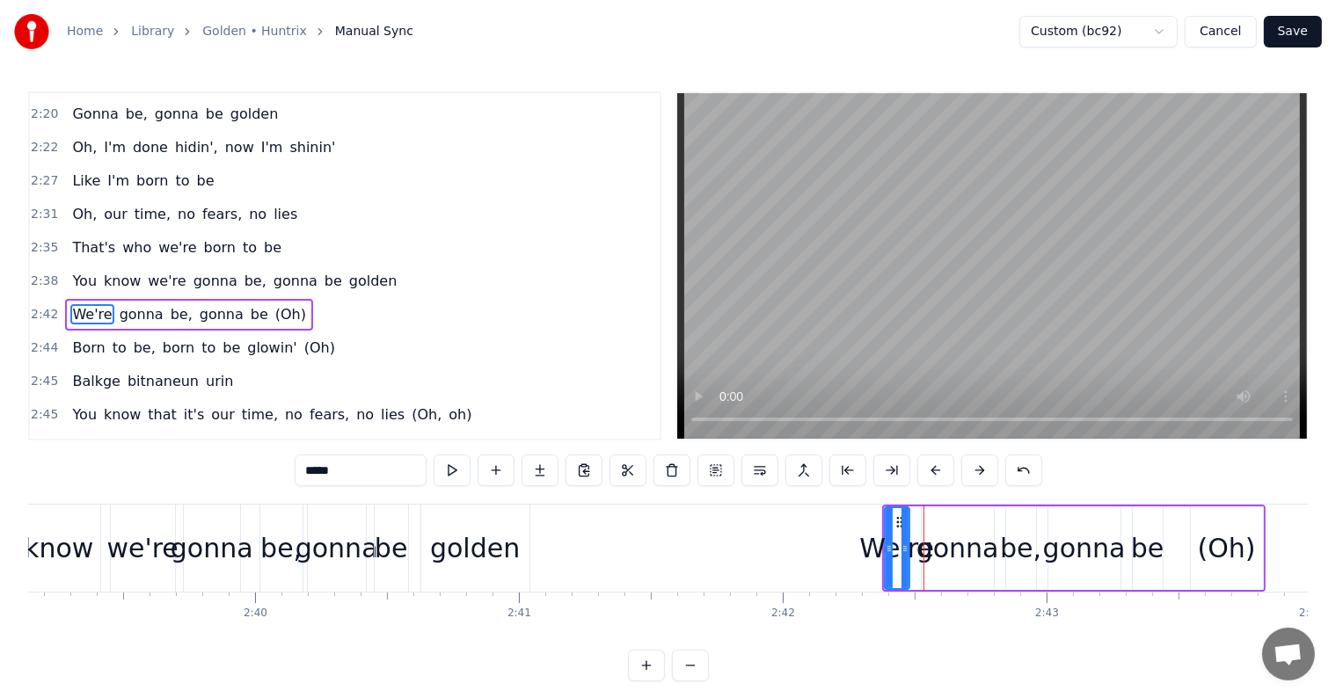
click at [925, 471] on button at bounding box center [935, 471] width 37 height 32
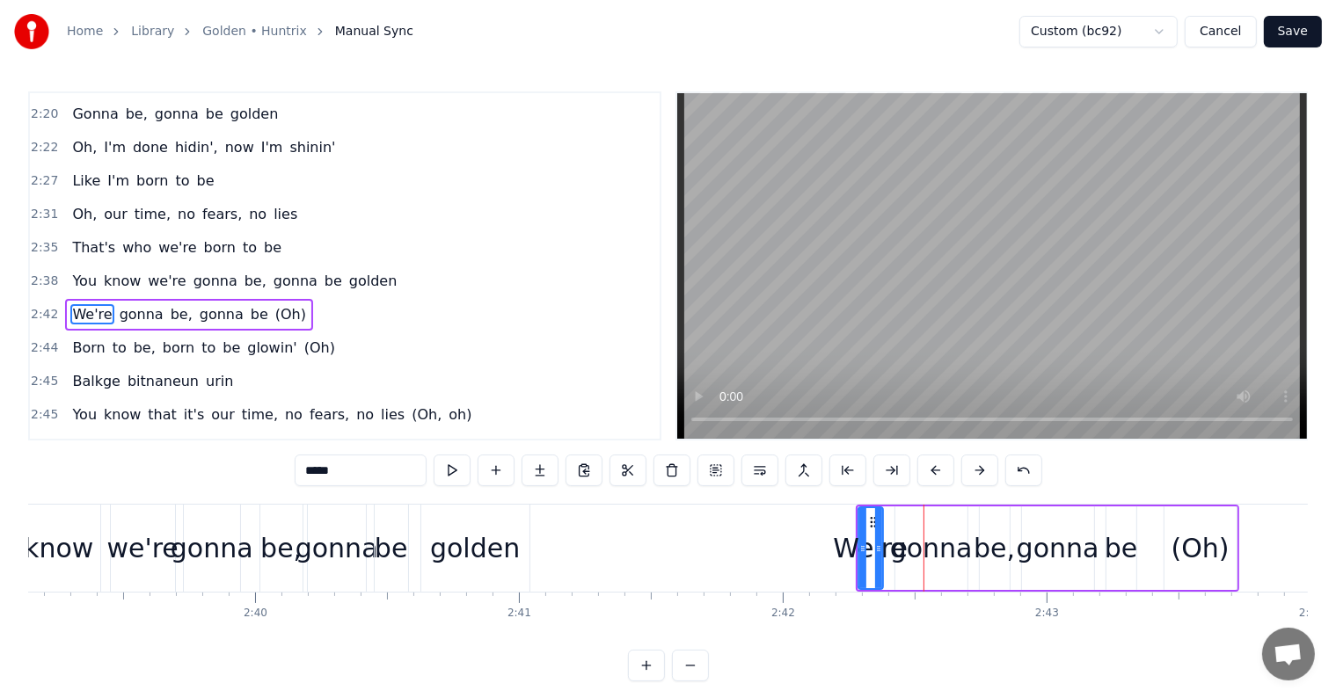
click at [925, 471] on button at bounding box center [935, 471] width 37 height 32
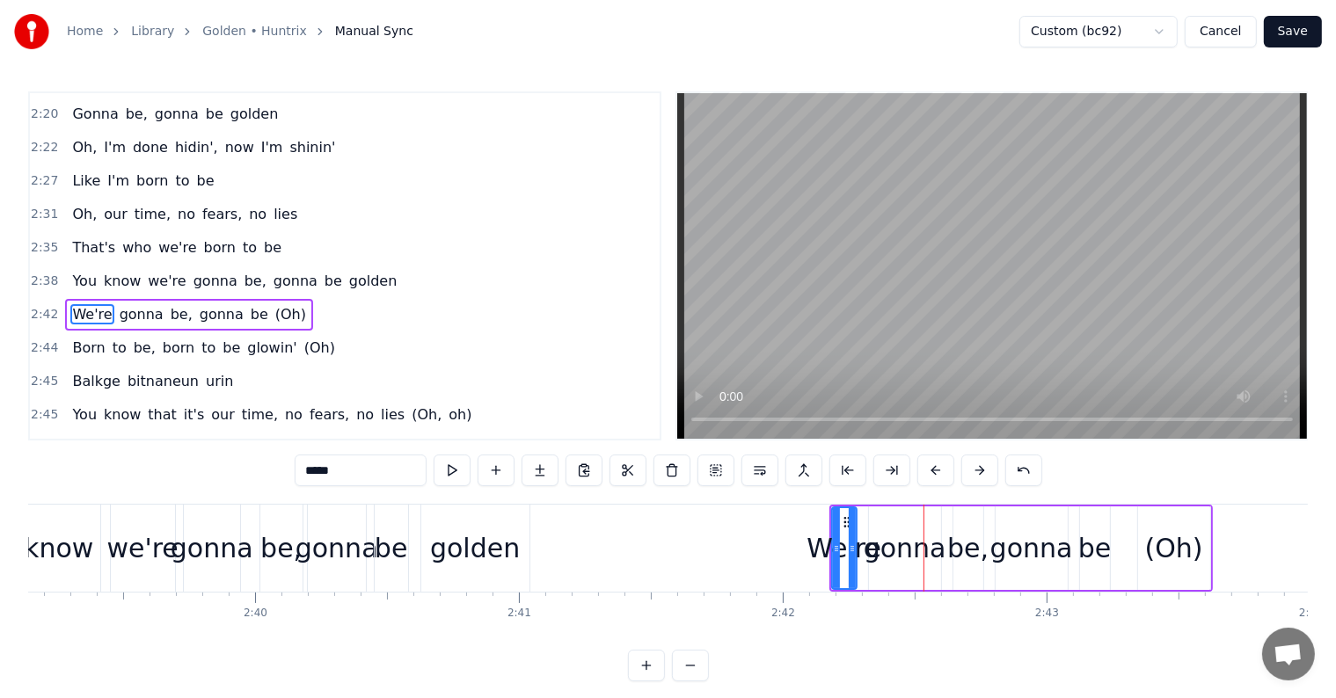
click at [925, 471] on button at bounding box center [935, 471] width 37 height 32
click at [924, 471] on button at bounding box center [935, 471] width 37 height 32
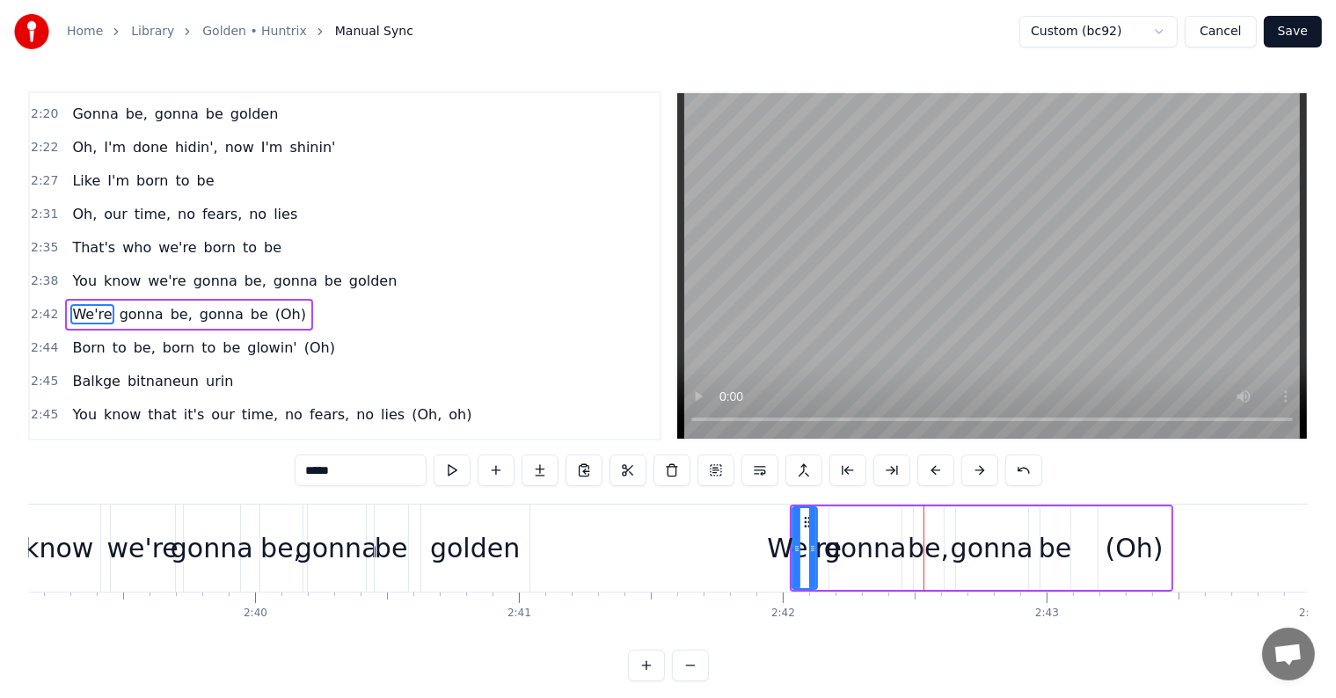
click at [924, 471] on button at bounding box center [935, 471] width 37 height 32
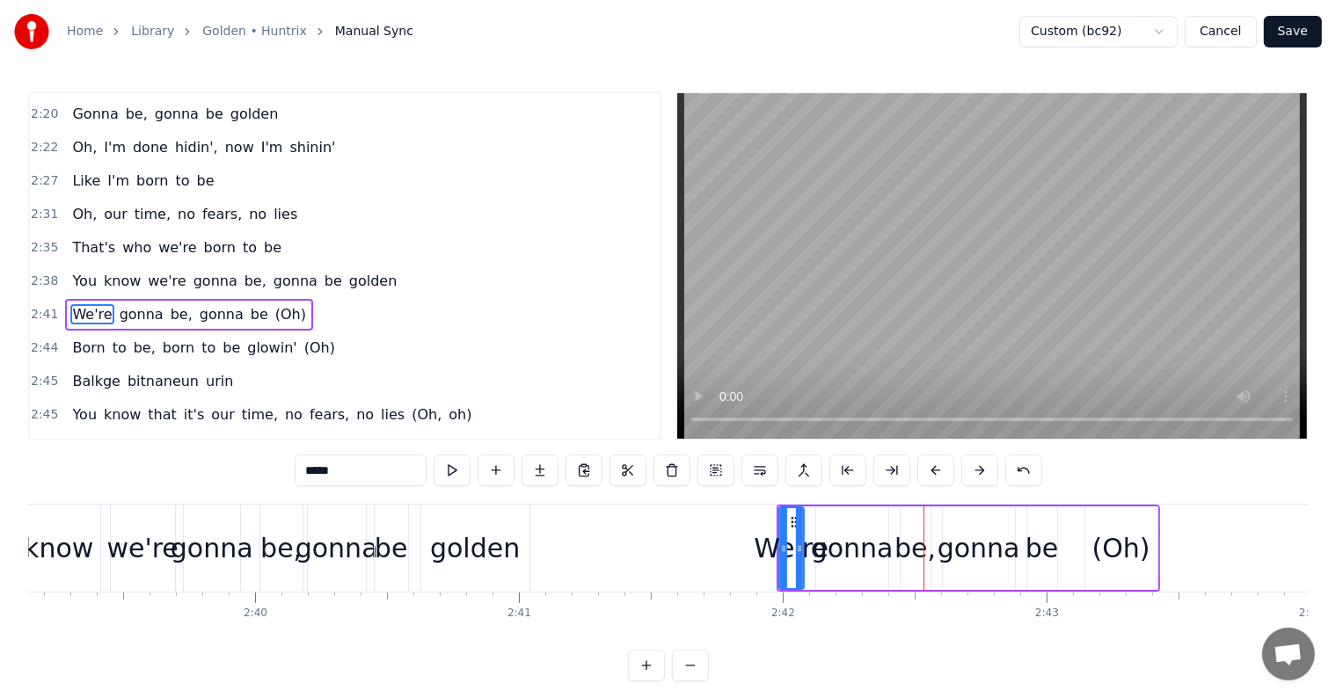
click at [924, 471] on button at bounding box center [935, 471] width 37 height 32
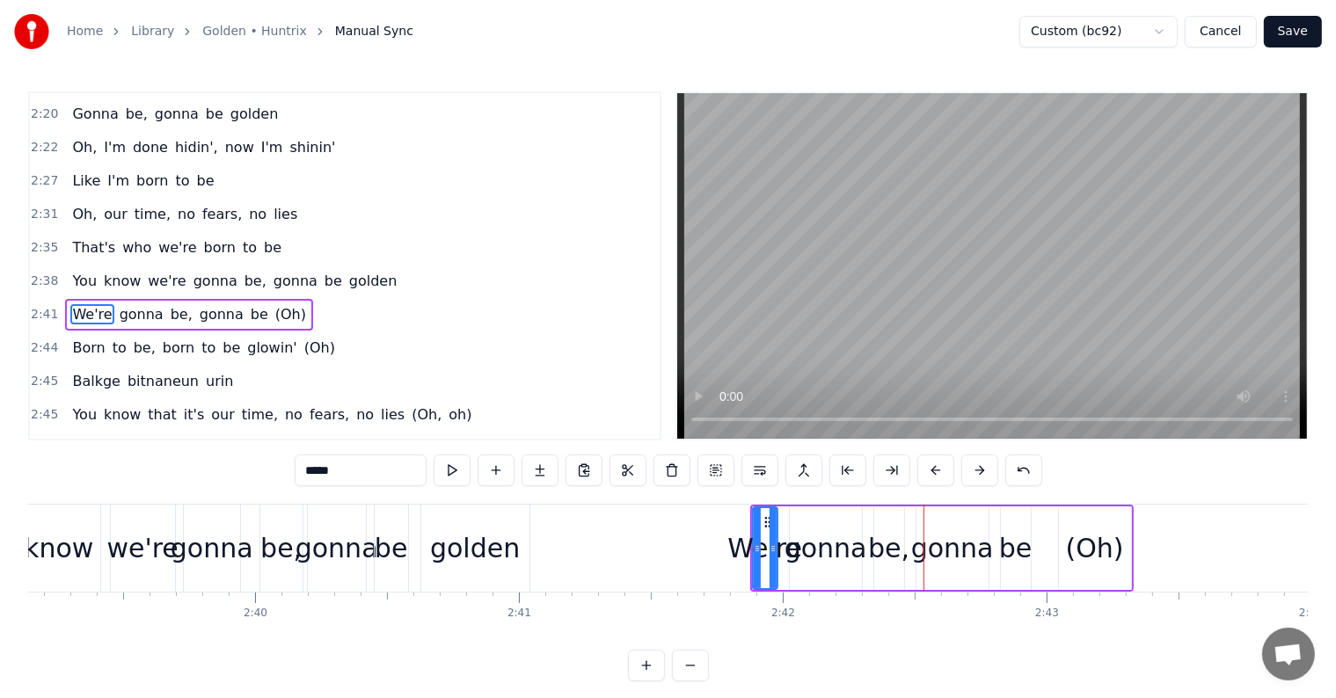
click at [923, 471] on button at bounding box center [935, 471] width 37 height 32
click at [922, 472] on button at bounding box center [935, 471] width 37 height 32
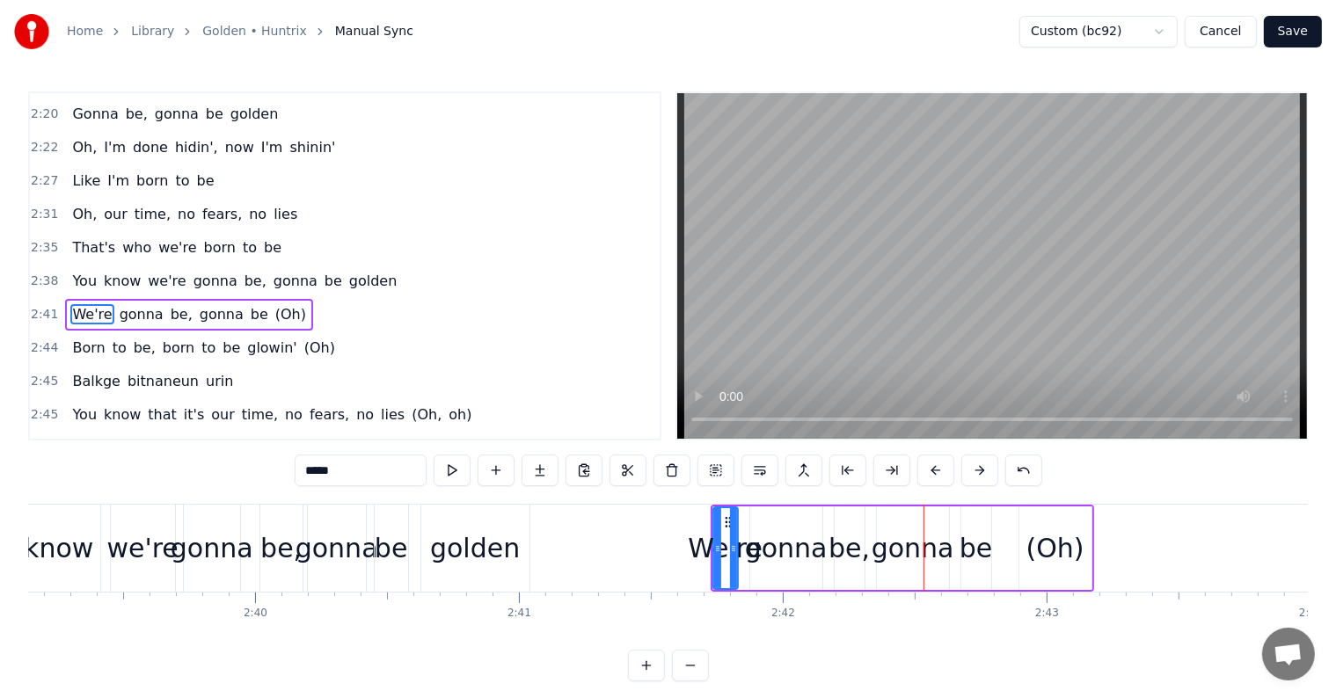
click at [921, 472] on button at bounding box center [935, 471] width 37 height 32
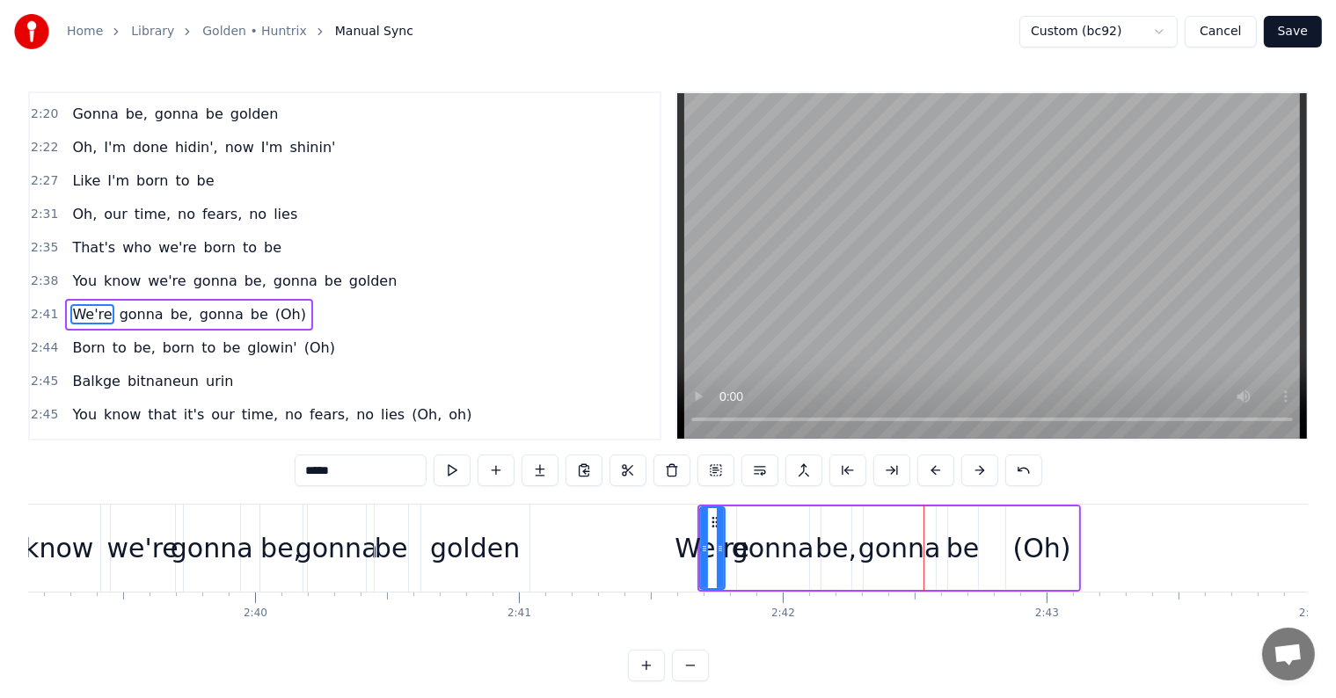
click at [921, 472] on button at bounding box center [935, 471] width 37 height 32
click at [921, 473] on button at bounding box center [935, 471] width 37 height 32
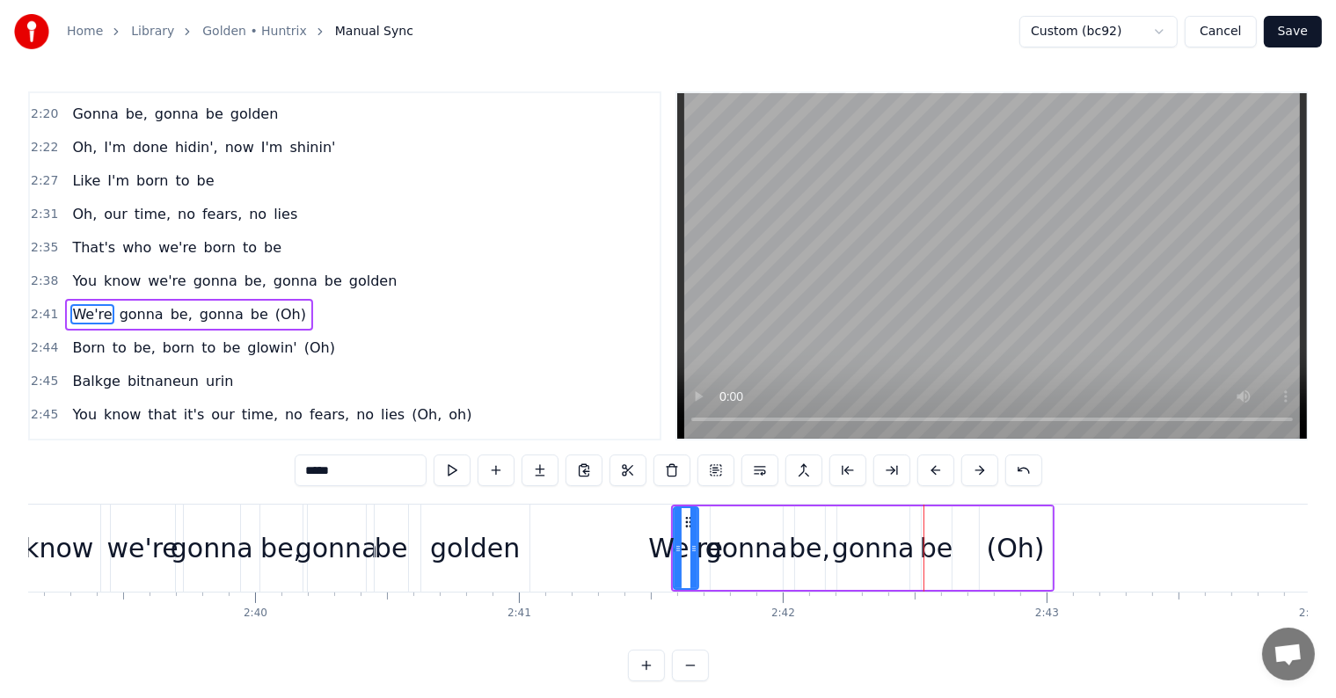
click at [919, 474] on button at bounding box center [935, 471] width 37 height 32
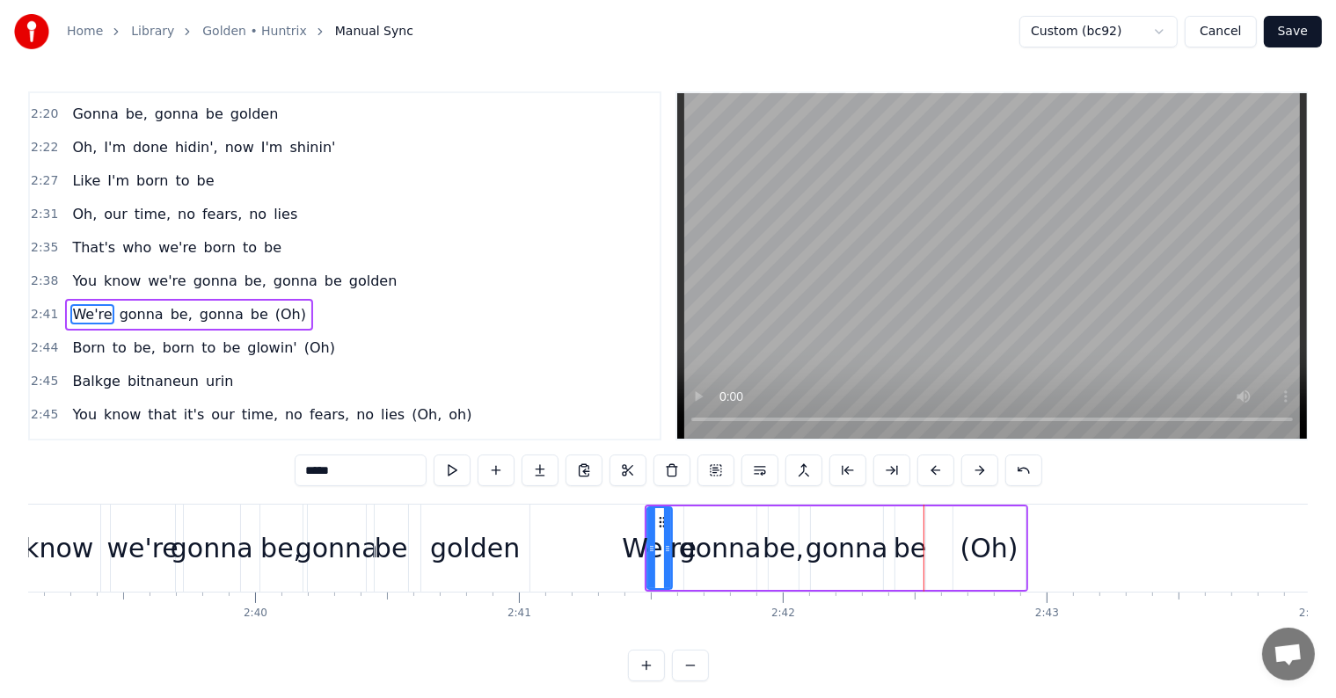
click at [918, 474] on button at bounding box center [935, 471] width 37 height 32
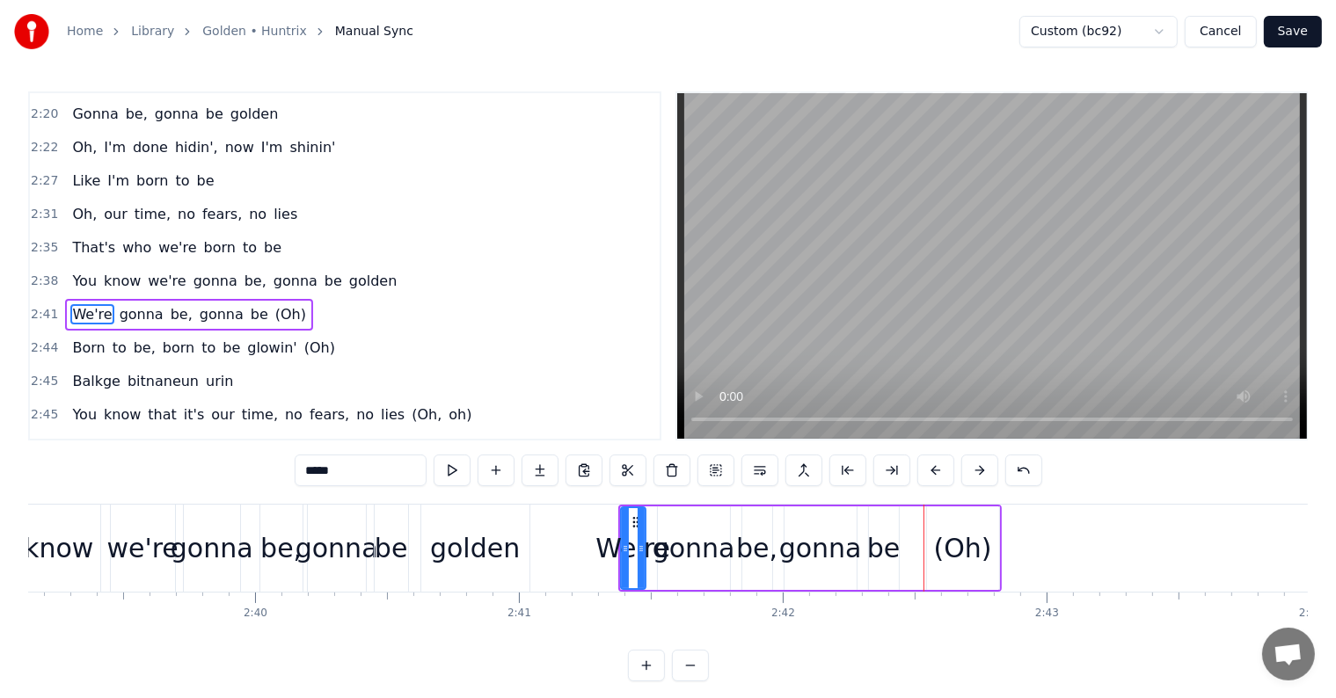
click at [918, 474] on button at bounding box center [935, 471] width 37 height 32
click at [917, 474] on button at bounding box center [935, 471] width 37 height 32
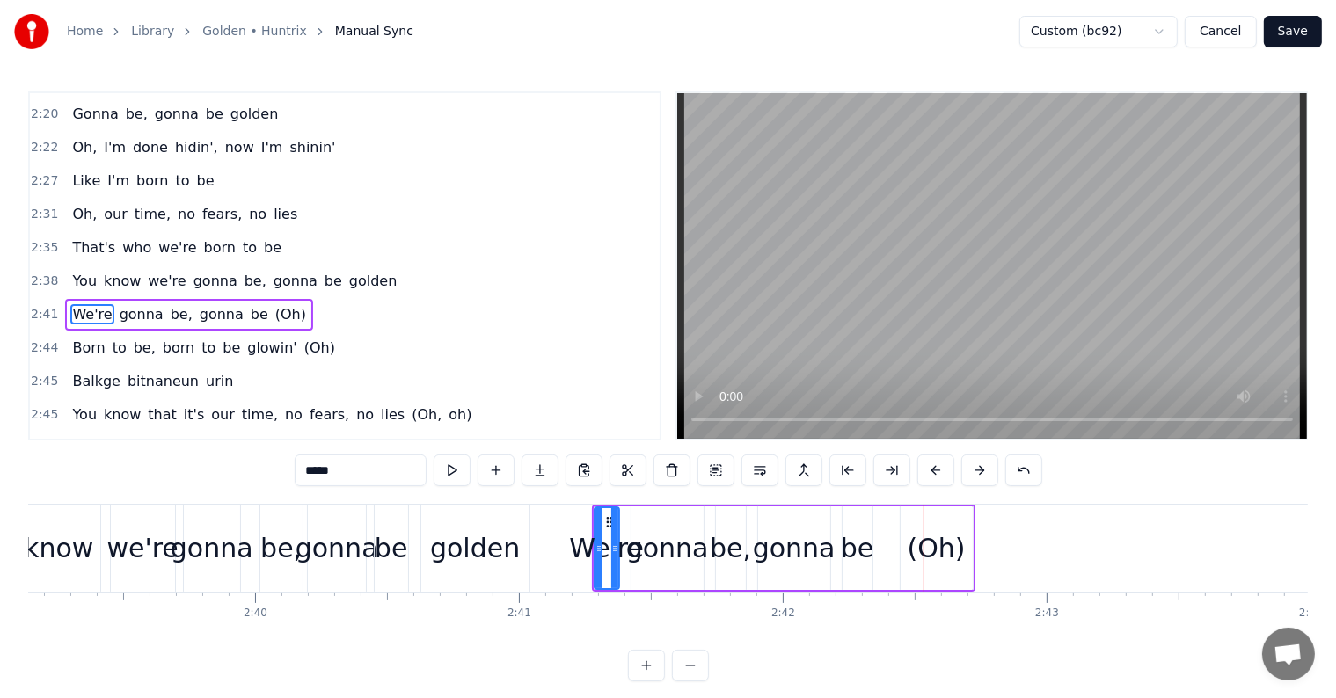
click at [917, 474] on button at bounding box center [935, 471] width 37 height 32
click at [936, 554] on div "(Oh)" at bounding box center [923, 548] width 58 height 40
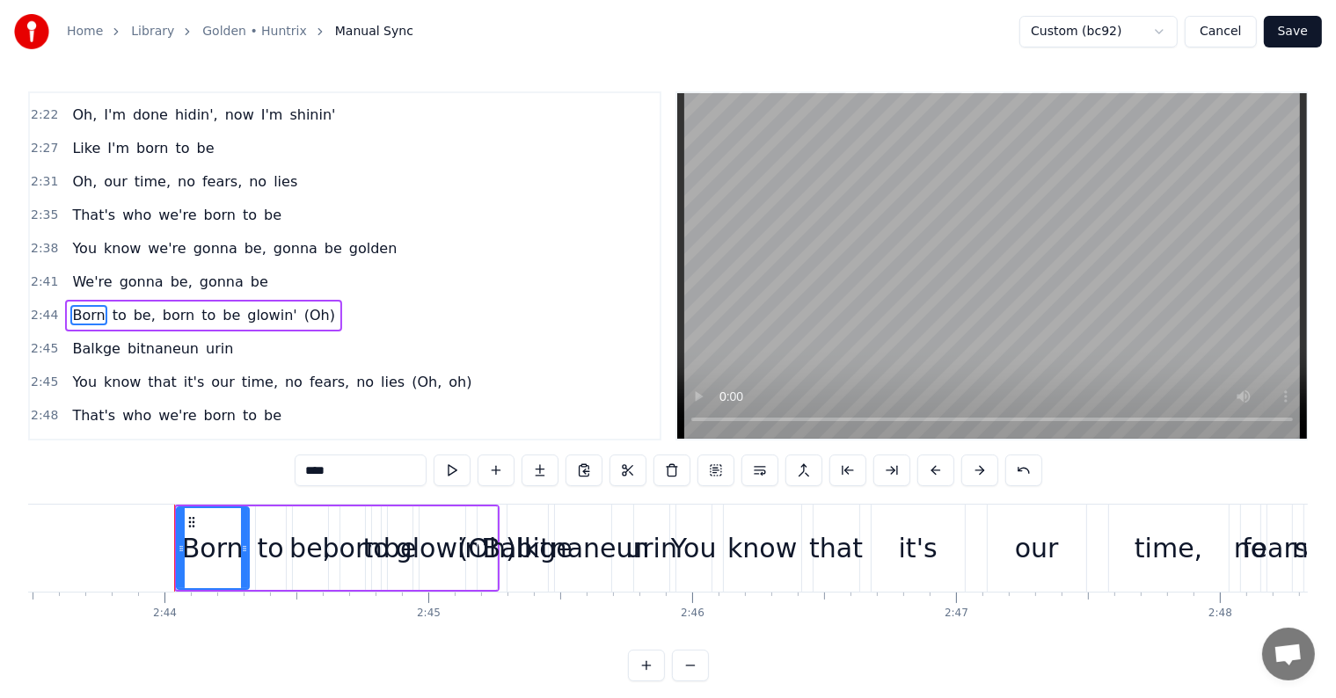
scroll to position [0, 43180]
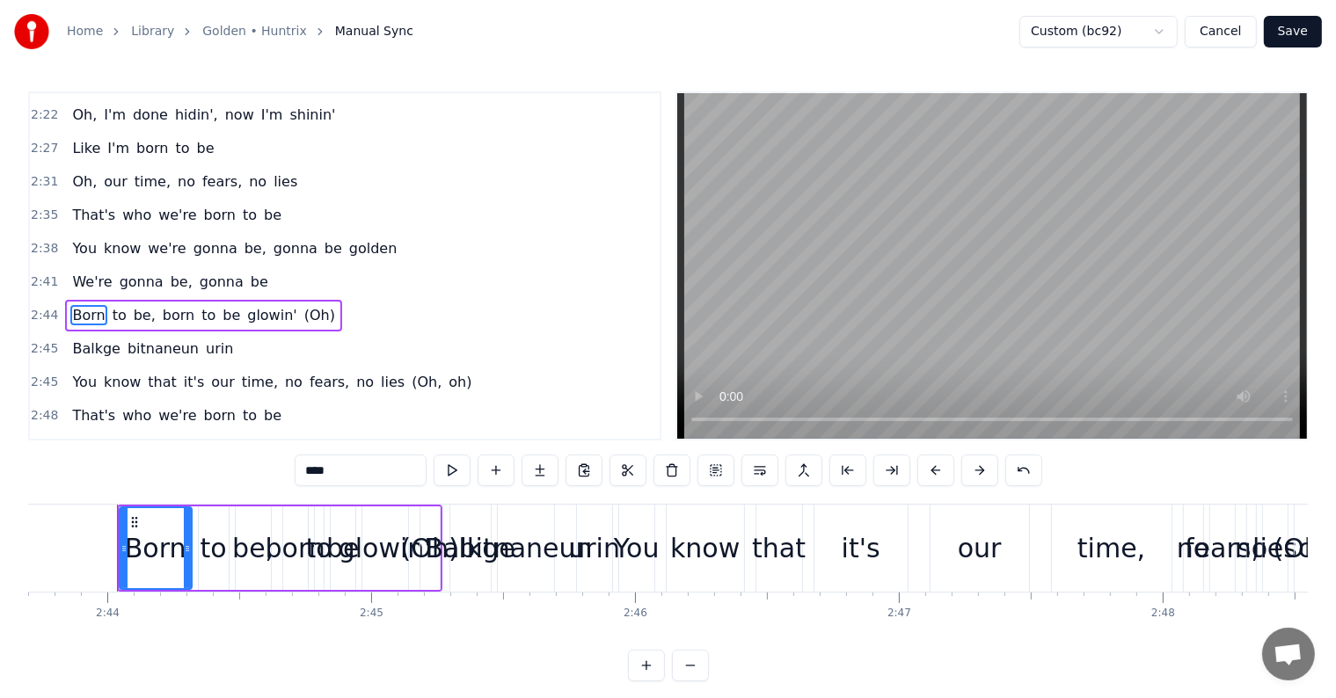
click at [302, 305] on span "(Oh)" at bounding box center [319, 315] width 34 height 20
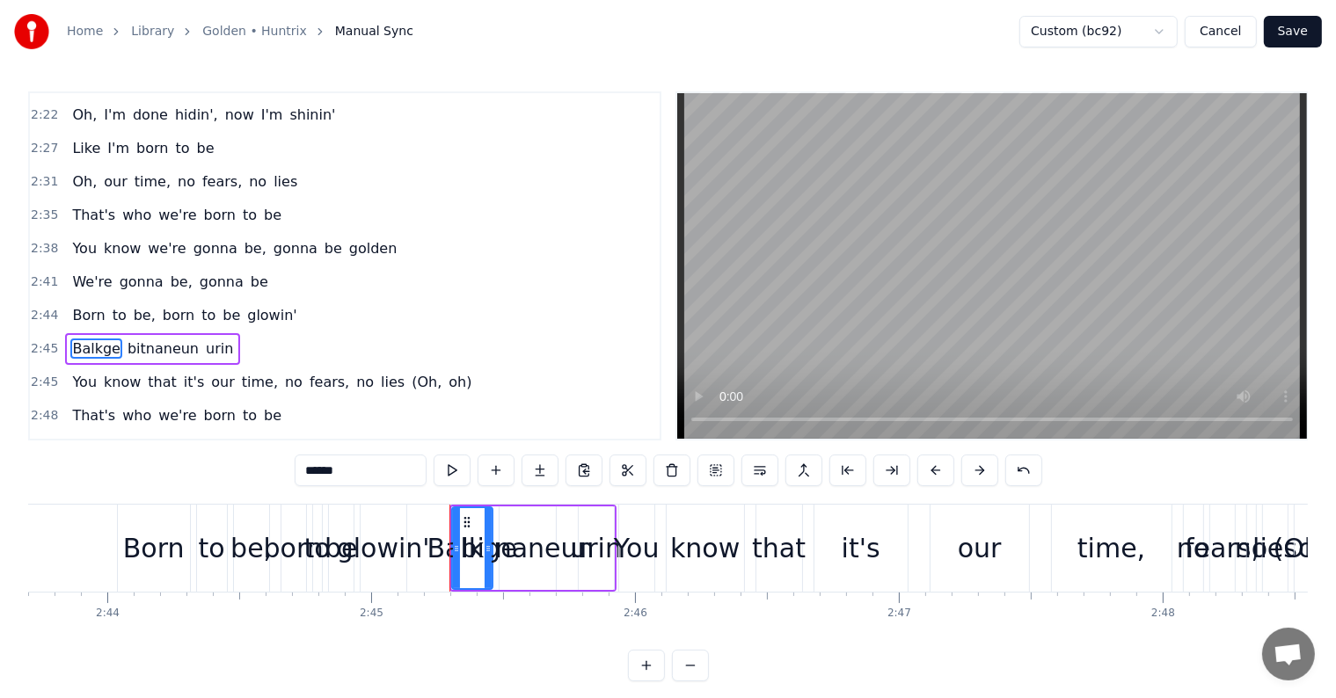
scroll to position [1364, 0]
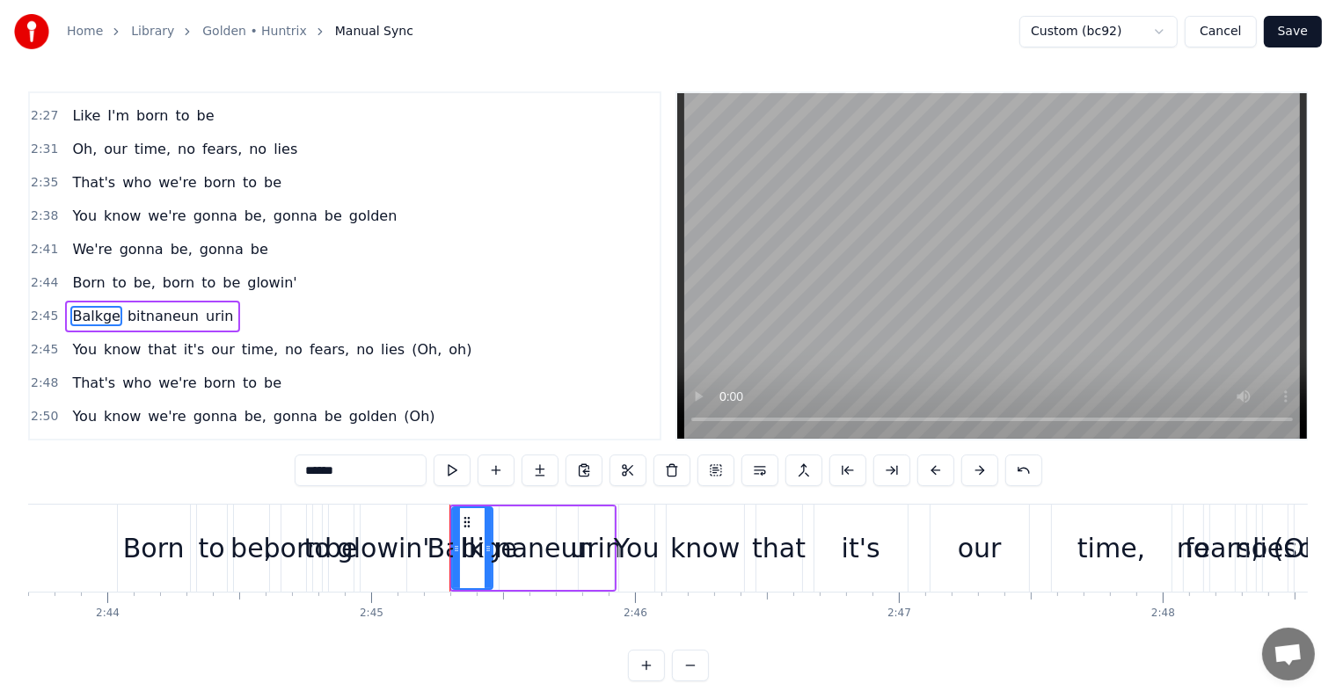
click at [77, 239] on span "We're" at bounding box center [91, 249] width 43 height 20
type input "*****"
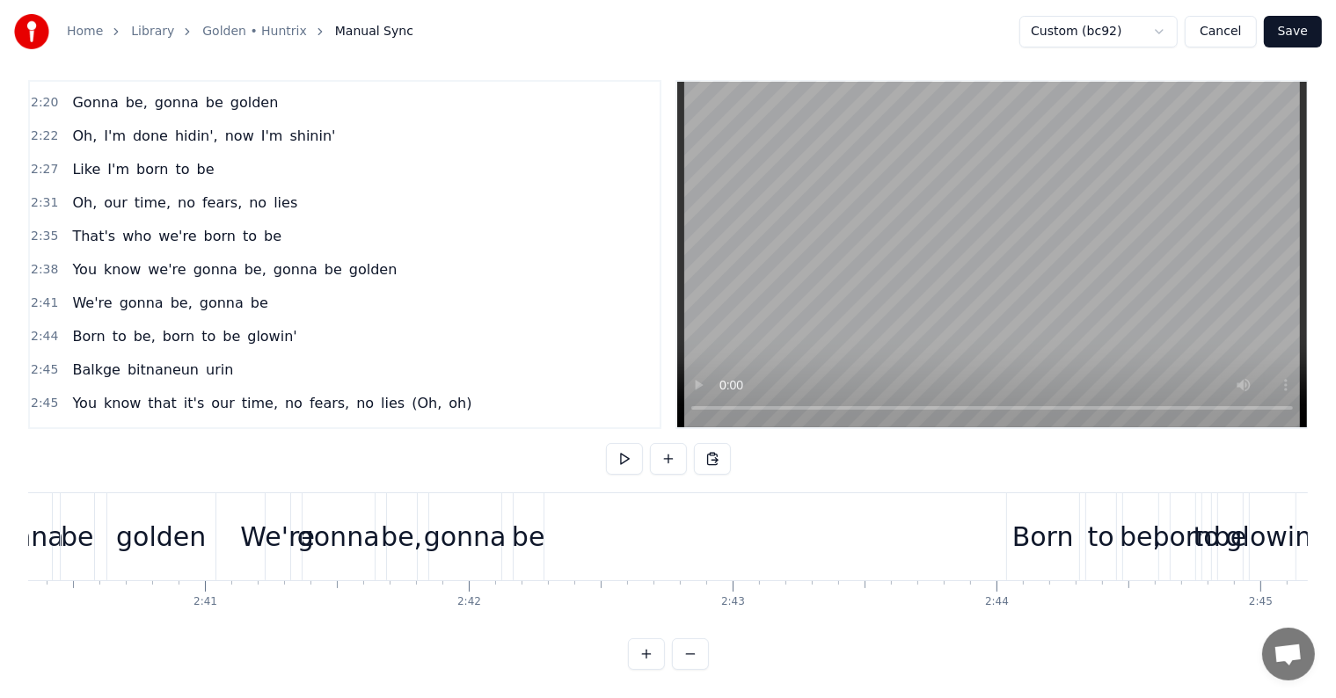
scroll to position [0, 42205]
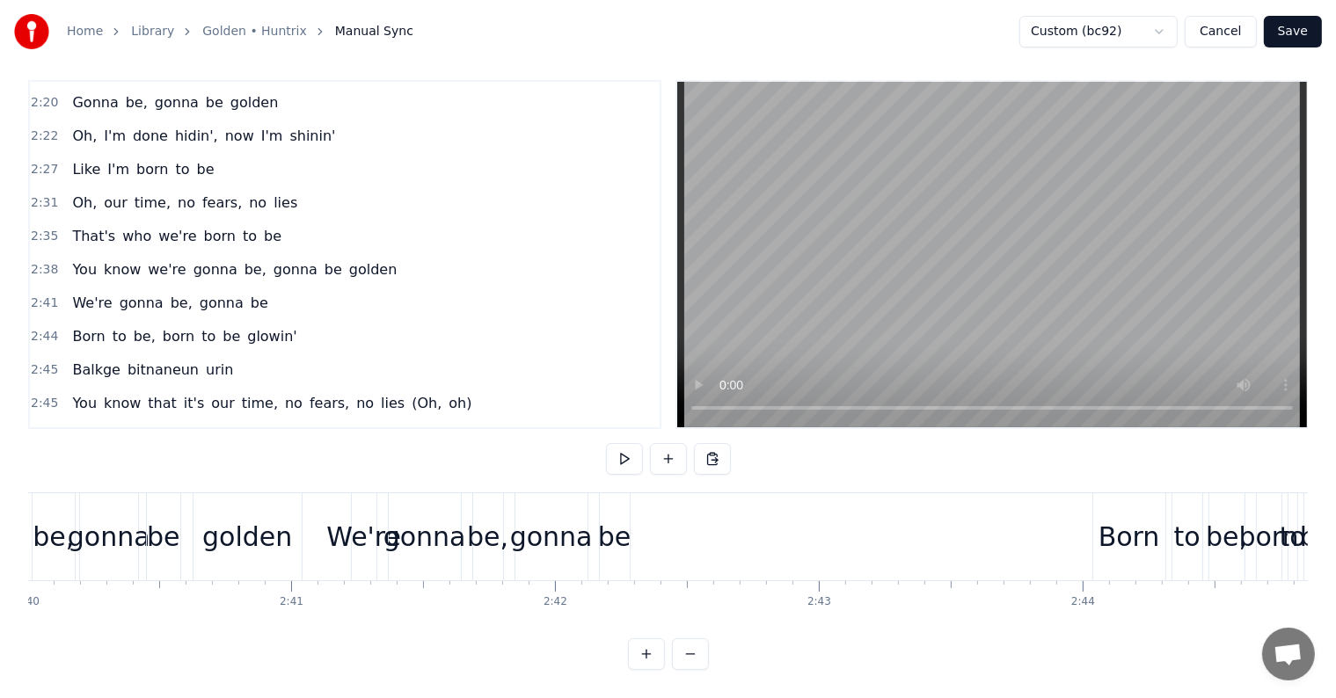
click at [370, 517] on div "We're" at bounding box center [363, 537] width 75 height 40
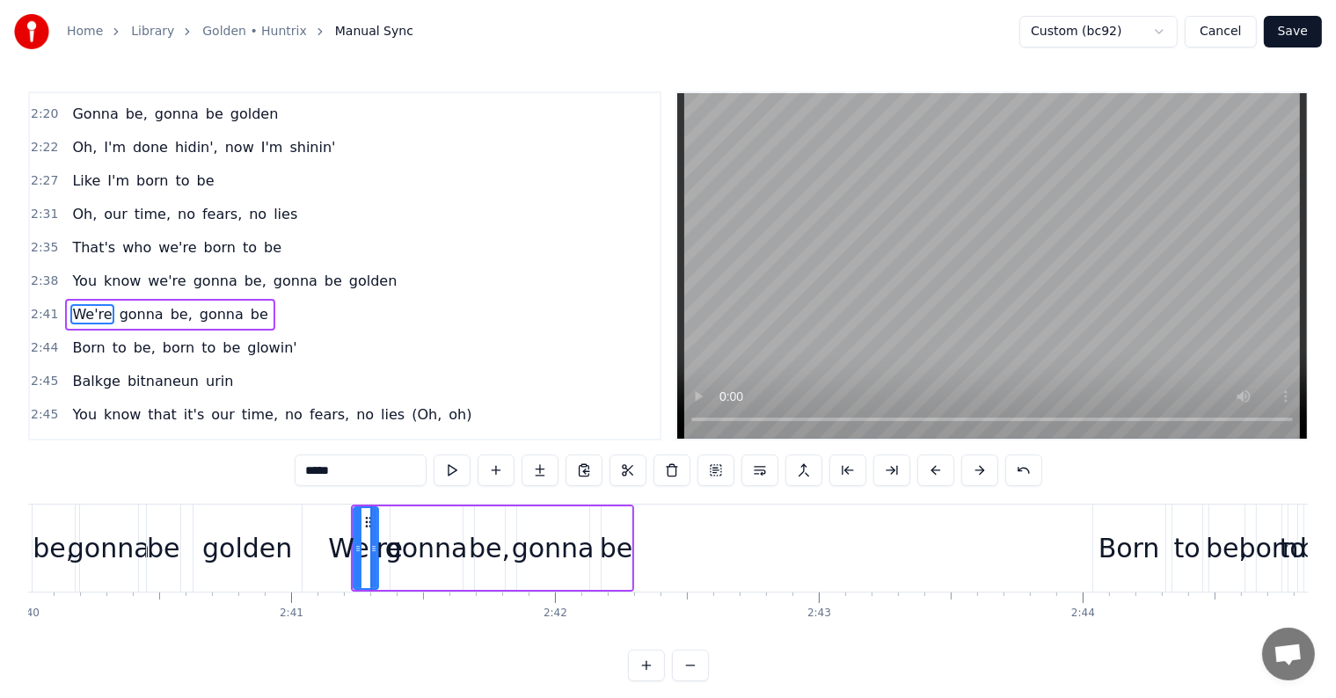
click at [615, 559] on div "be" at bounding box center [616, 548] width 33 height 40
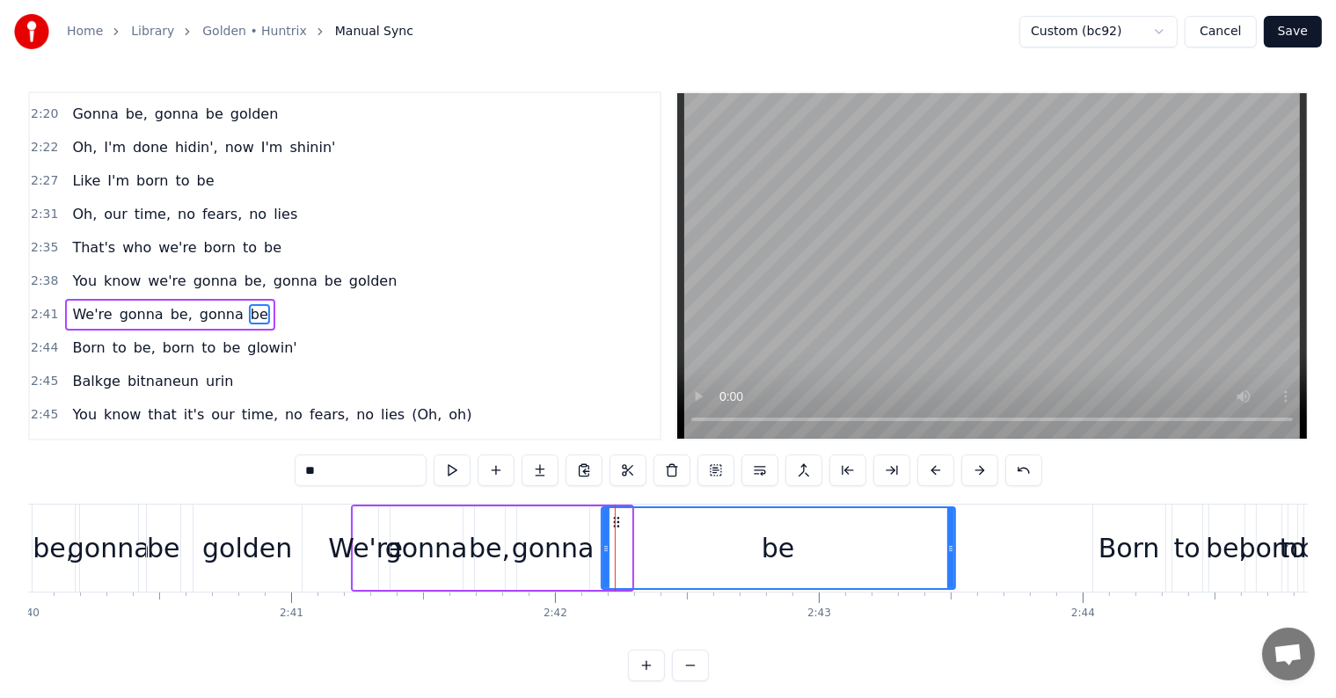
drag, startPoint x: 626, startPoint y: 554, endPoint x: 950, endPoint y: 564, distance: 323.7
click at [950, 564] on div at bounding box center [950, 548] width 7 height 80
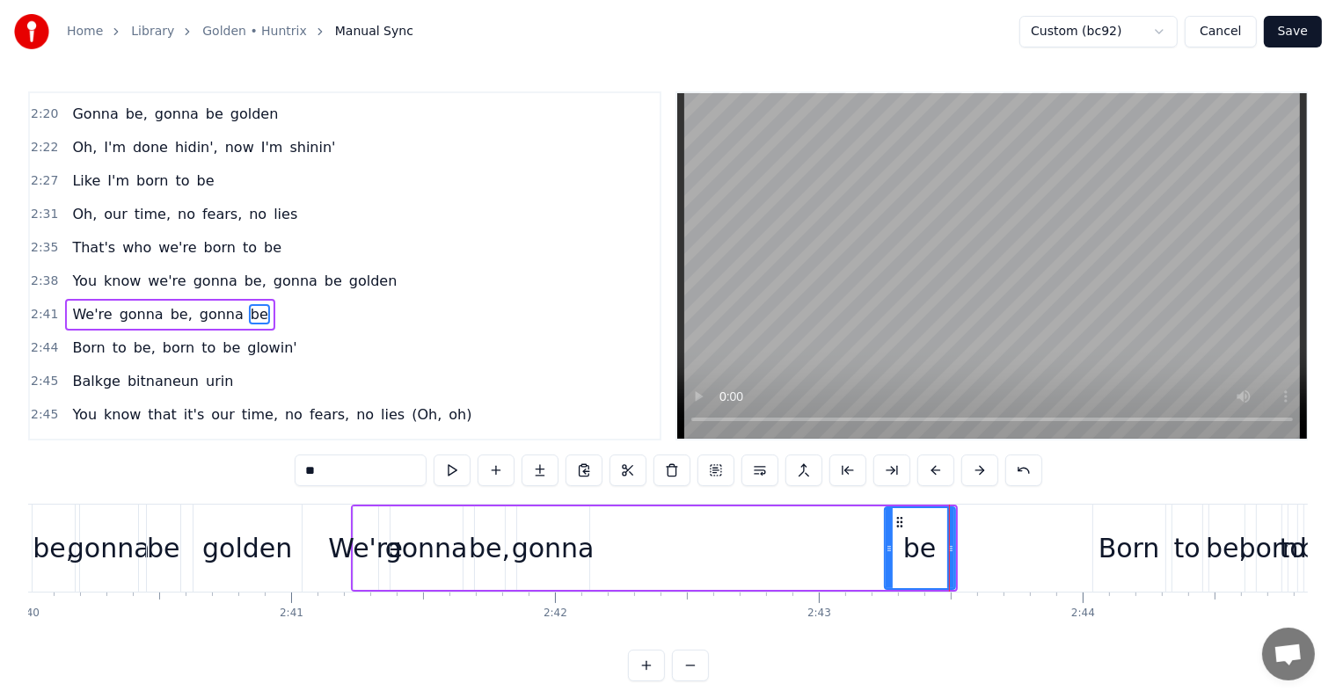
drag, startPoint x: 601, startPoint y: 550, endPoint x: 885, endPoint y: 564, distance: 283.4
click at [885, 564] on div at bounding box center [888, 548] width 7 height 80
click at [551, 542] on div "gonna" at bounding box center [553, 548] width 83 height 40
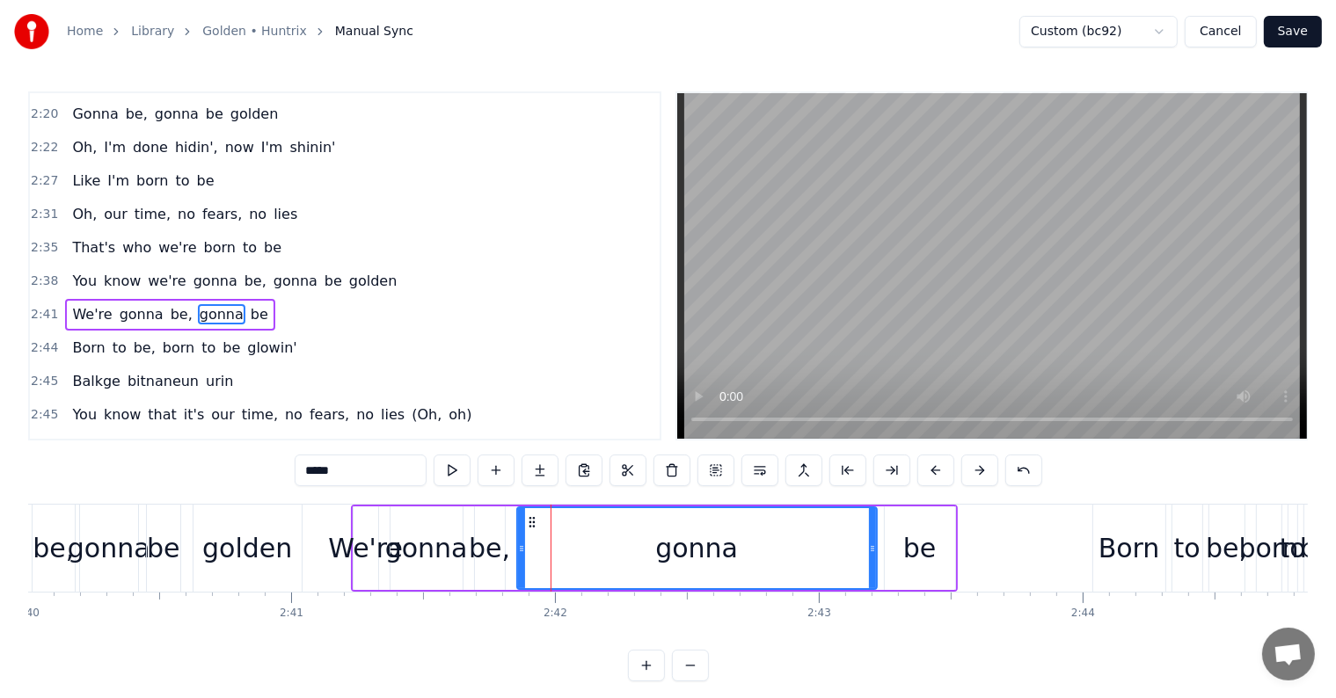
drag, startPoint x: 585, startPoint y: 551, endPoint x: 872, endPoint y: 570, distance: 288.1
click at [872, 570] on div at bounding box center [872, 548] width 7 height 80
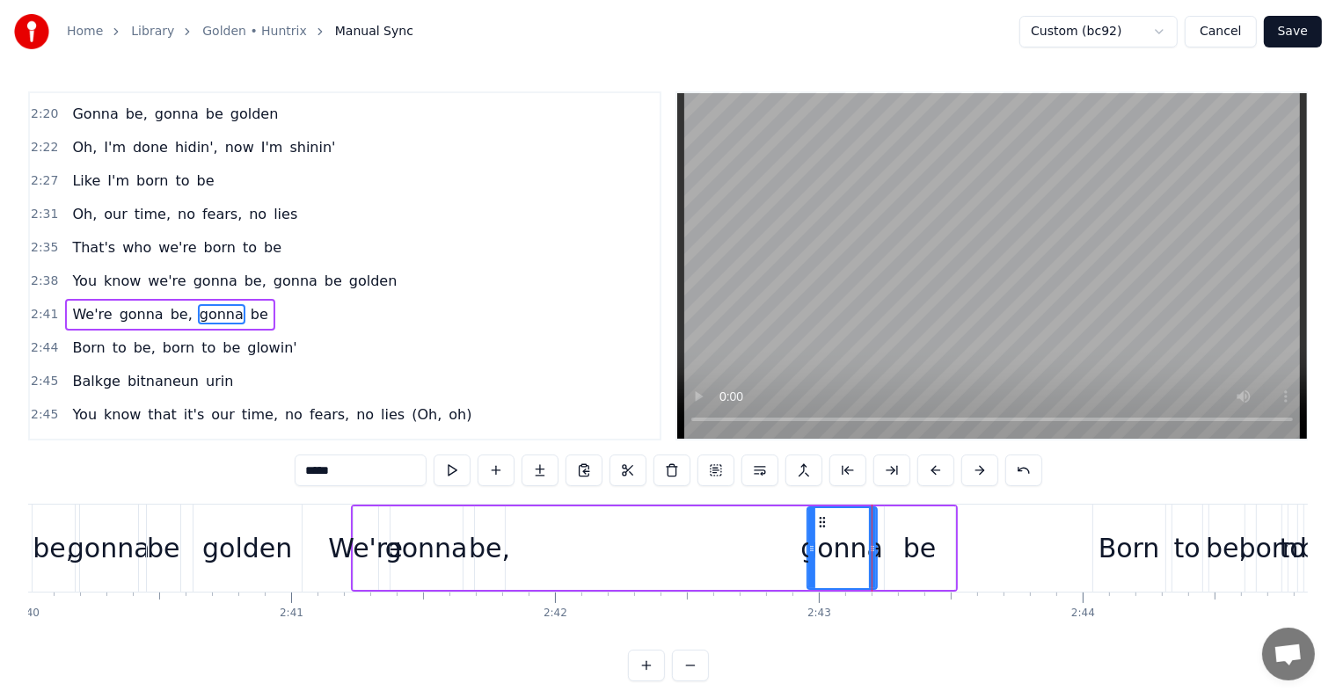
drag, startPoint x: 521, startPoint y: 549, endPoint x: 811, endPoint y: 560, distance: 289.5
click at [813, 561] on div at bounding box center [811, 548] width 7 height 80
click at [485, 547] on div "be," at bounding box center [489, 548] width 41 height 40
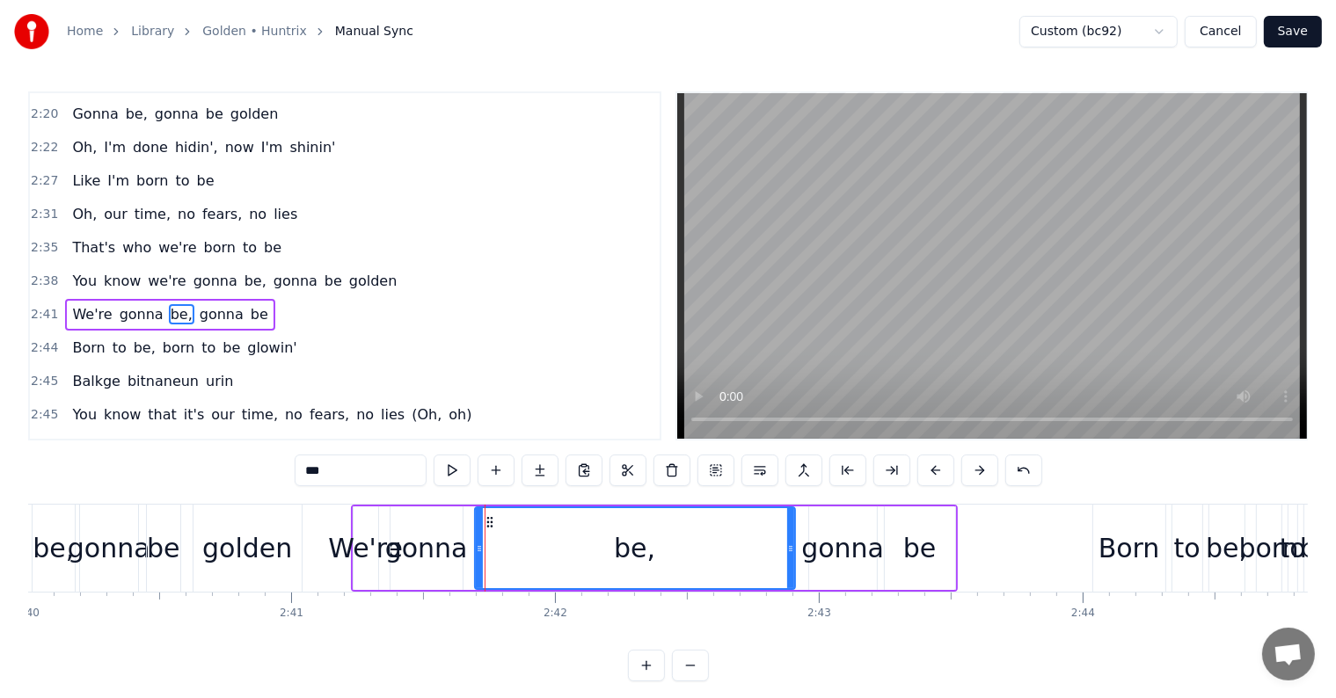
drag, startPoint x: 499, startPoint y: 554, endPoint x: 601, endPoint y: 567, distance: 103.7
click at [788, 578] on div at bounding box center [790, 548] width 7 height 80
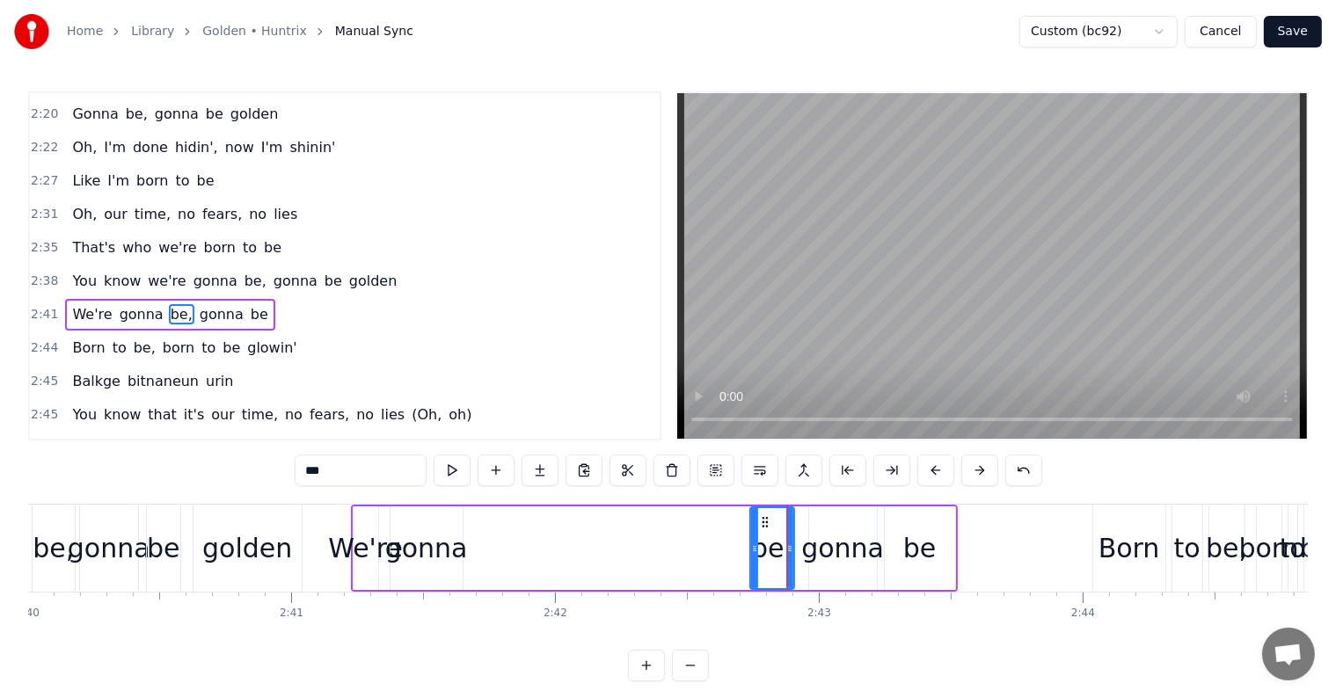
drag, startPoint x: 474, startPoint y: 549, endPoint x: 749, endPoint y: 557, distance: 275.3
click at [751, 557] on div at bounding box center [754, 548] width 7 height 80
click at [441, 537] on div "gonna" at bounding box center [426, 548] width 83 height 40
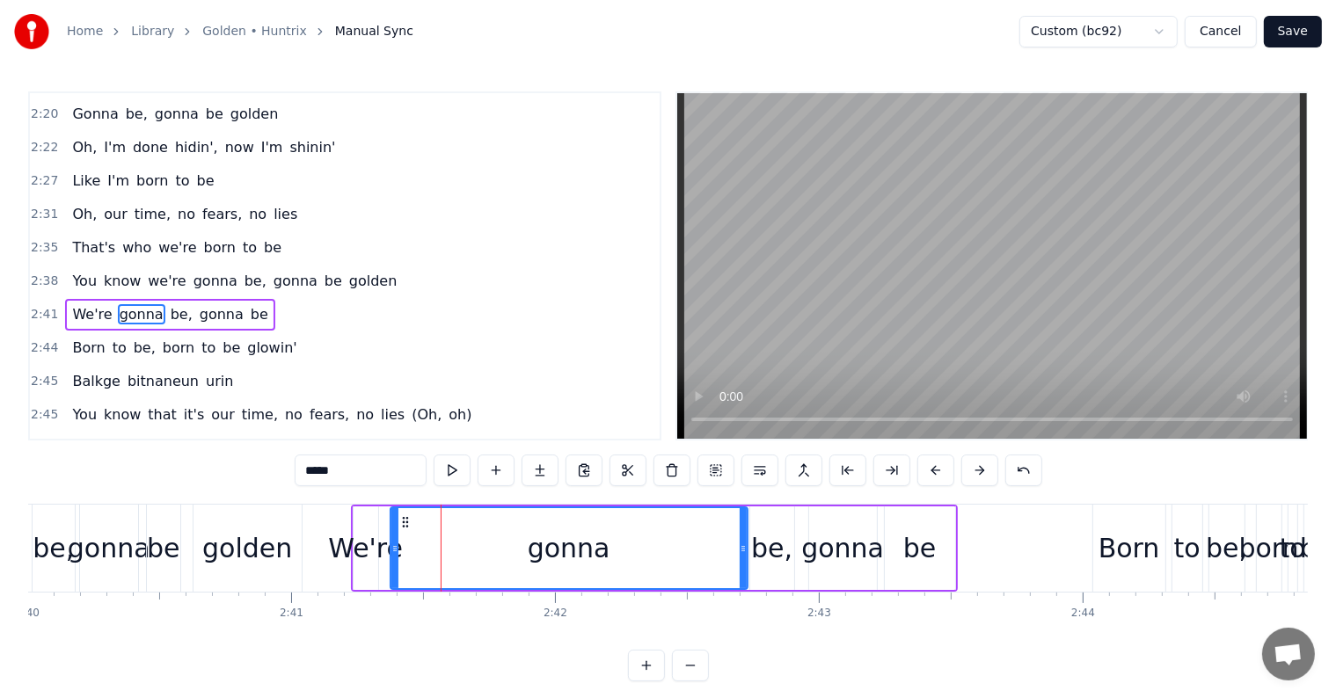
drag, startPoint x: 454, startPoint y: 552, endPoint x: 739, endPoint y: 572, distance: 285.5
click at [739, 572] on div at bounding box center [742, 548] width 7 height 80
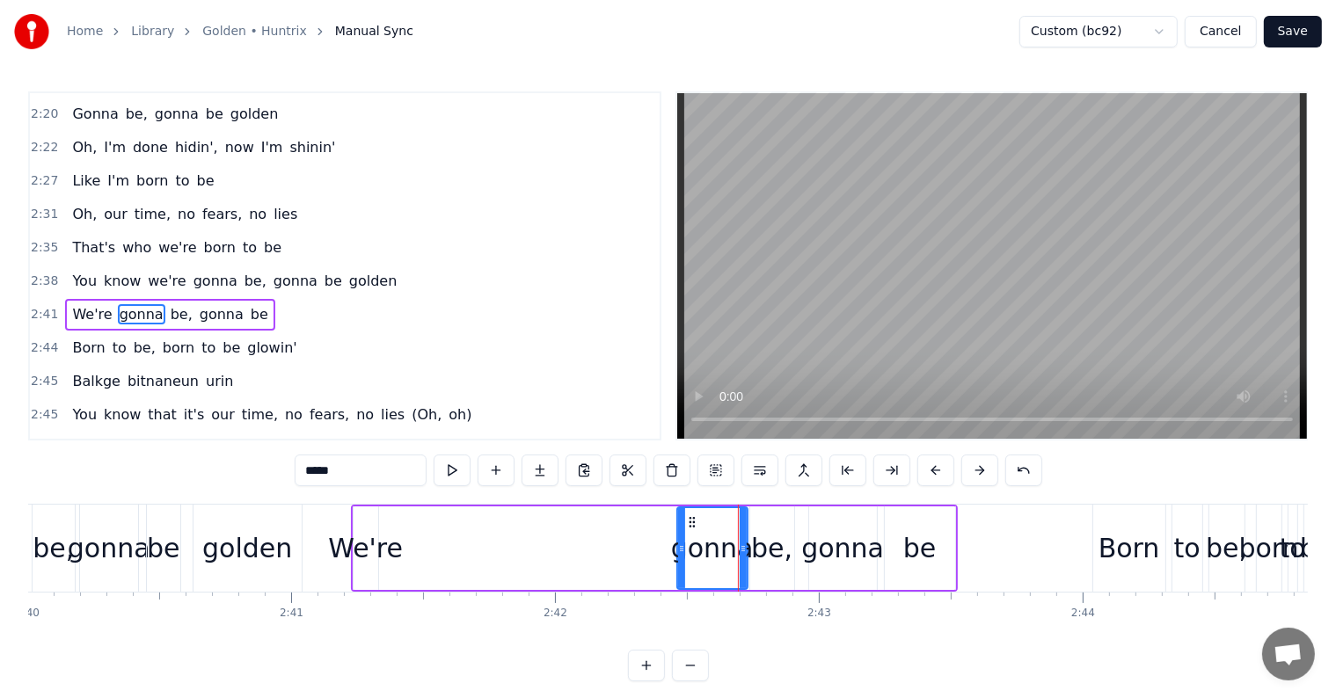
drag, startPoint x: 393, startPoint y: 545, endPoint x: 680, endPoint y: 563, distance: 287.2
click at [680, 563] on div at bounding box center [681, 548] width 7 height 80
click at [365, 542] on div "We're" at bounding box center [365, 548] width 75 height 40
type input "*****"
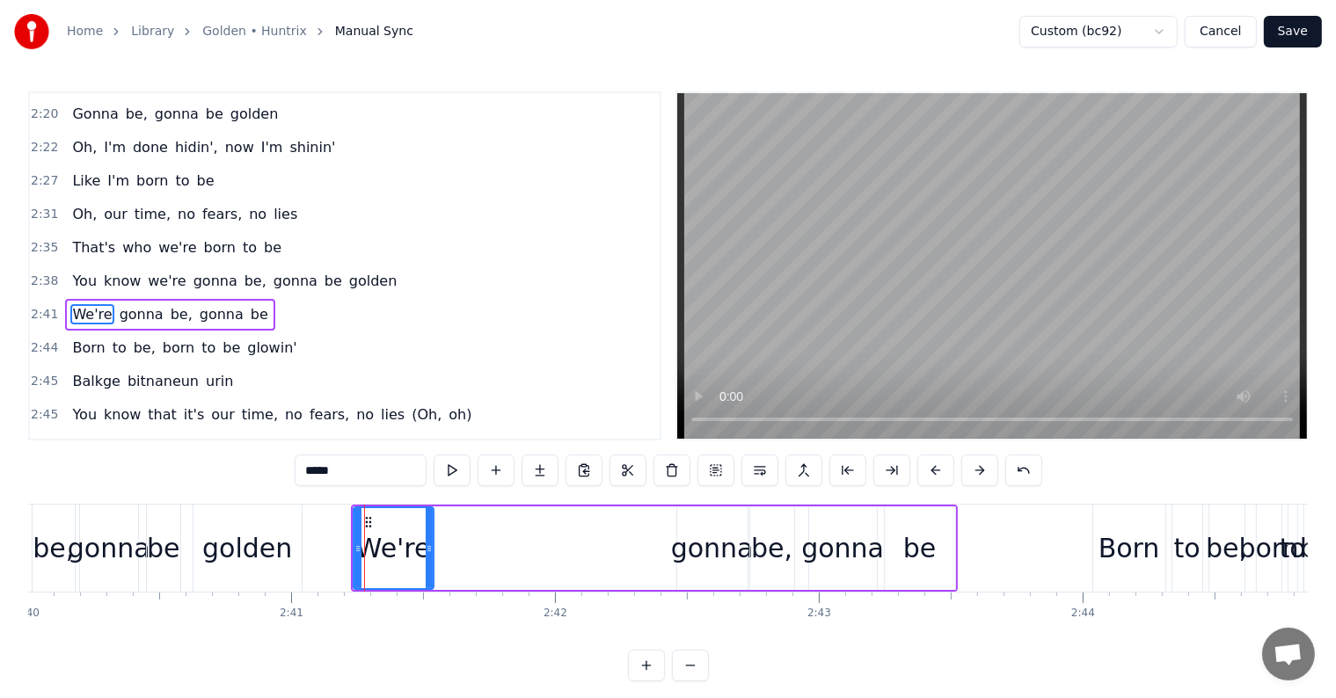
drag, startPoint x: 375, startPoint y: 551, endPoint x: 430, endPoint y: 552, distance: 55.4
click at [430, 552] on icon at bounding box center [429, 549] width 7 height 14
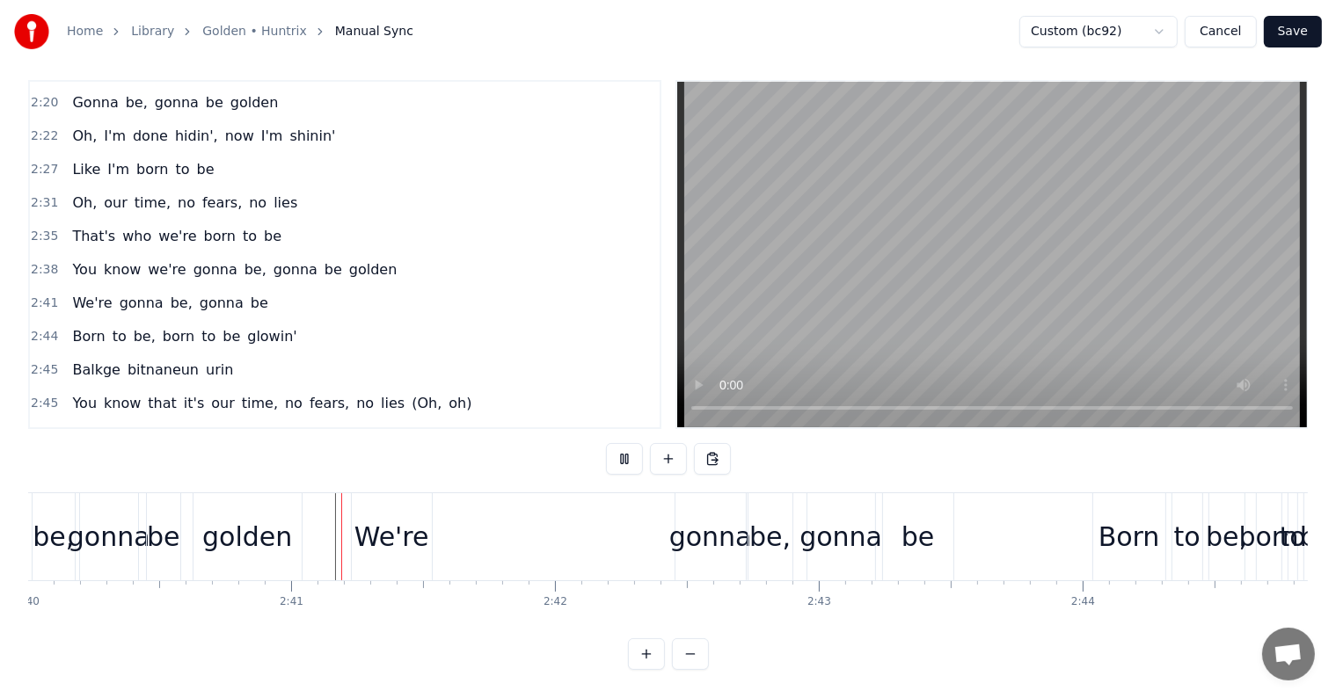
scroll to position [26, 0]
click at [687, 517] on div "gonna" at bounding box center [710, 537] width 83 height 40
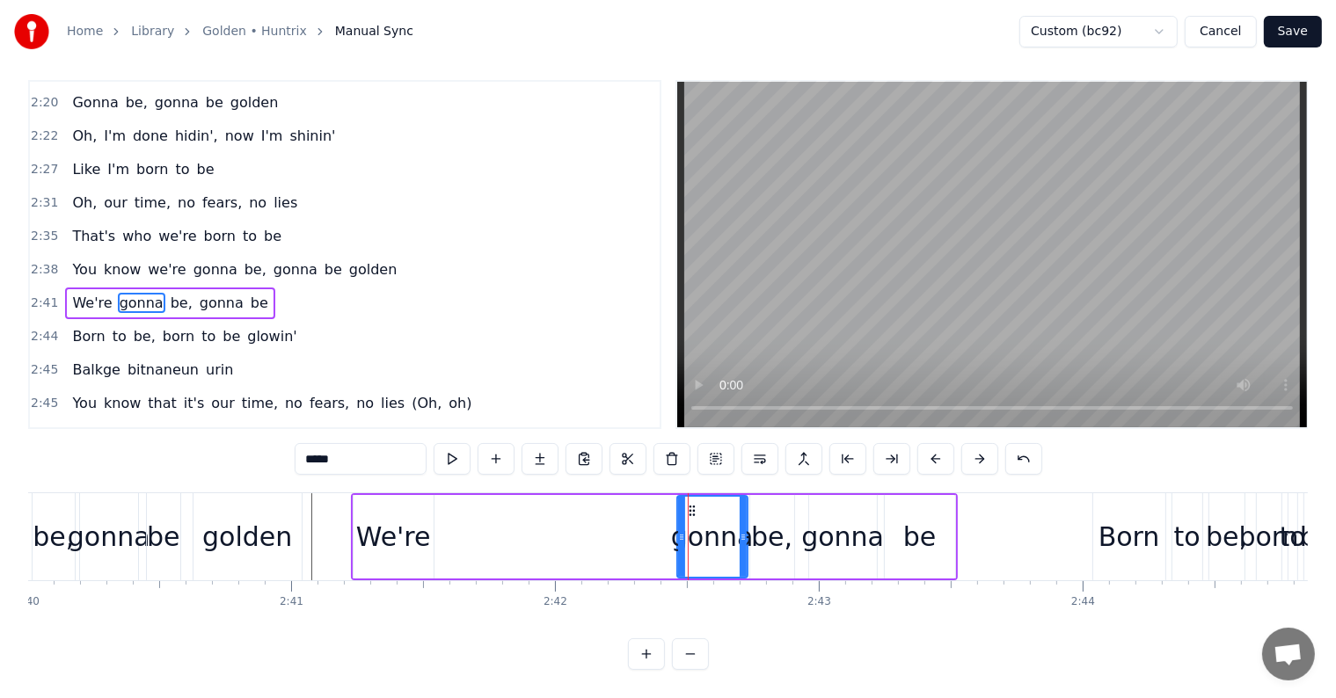
scroll to position [0, 0]
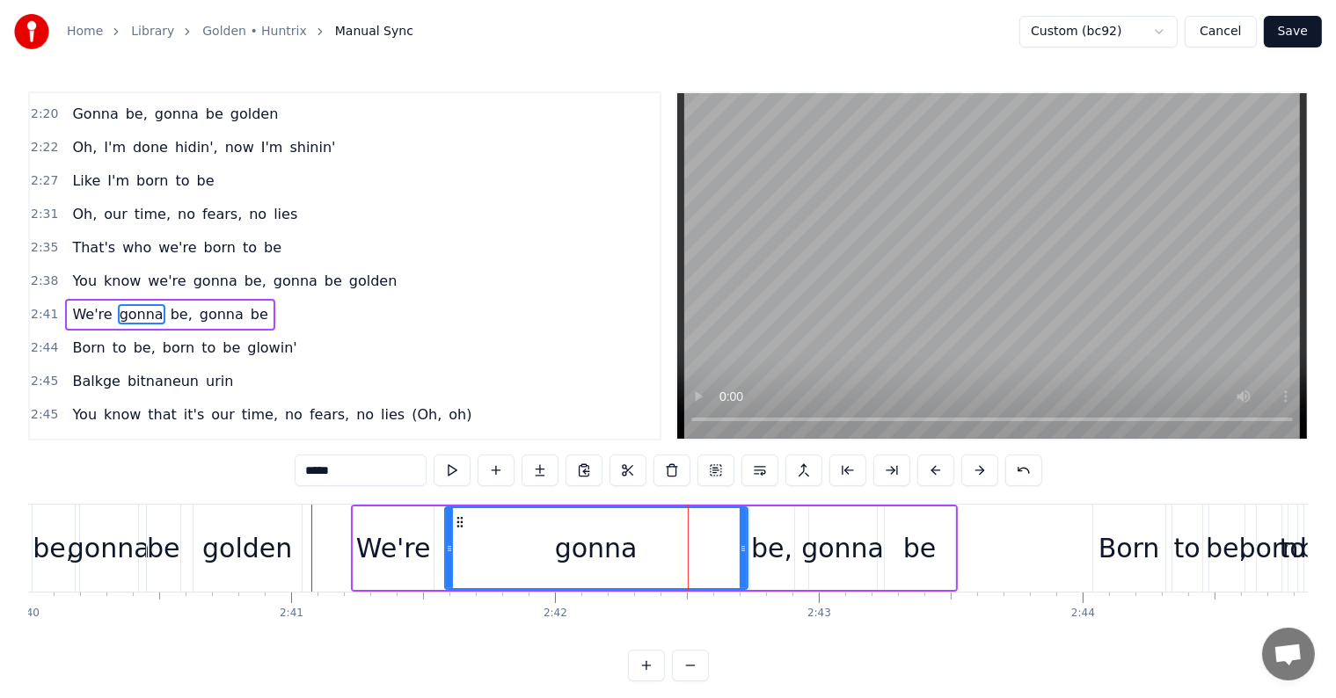
drag, startPoint x: 679, startPoint y: 533, endPoint x: 447, endPoint y: 517, distance: 232.7
click at [447, 517] on div at bounding box center [449, 548] width 7 height 80
click at [408, 524] on div "We're" at bounding box center [393, 548] width 80 height 84
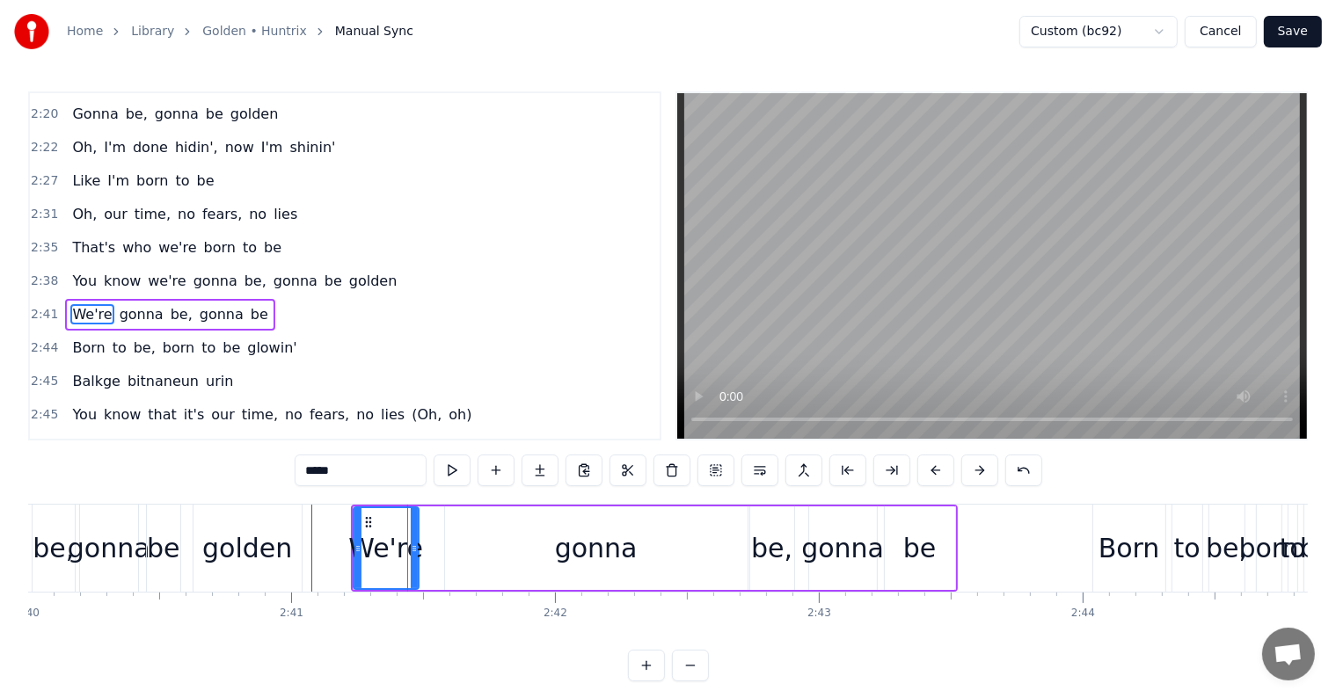
drag, startPoint x: 428, startPoint y: 544, endPoint x: 412, endPoint y: 540, distance: 16.4
click at [412, 540] on div at bounding box center [414, 548] width 7 height 80
click at [530, 535] on div "gonna" at bounding box center [596, 548] width 302 height 84
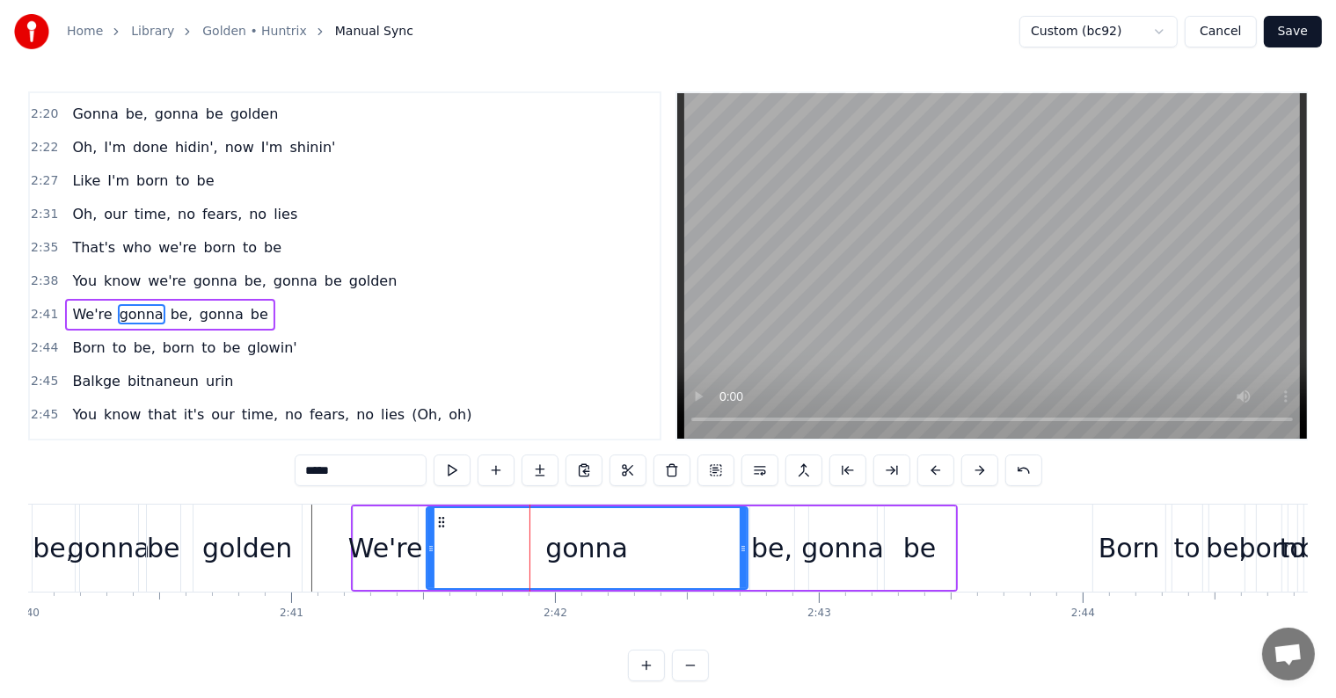
drag, startPoint x: 448, startPoint y: 538, endPoint x: 429, endPoint y: 531, distance: 19.8
click at [429, 531] on div at bounding box center [430, 548] width 7 height 80
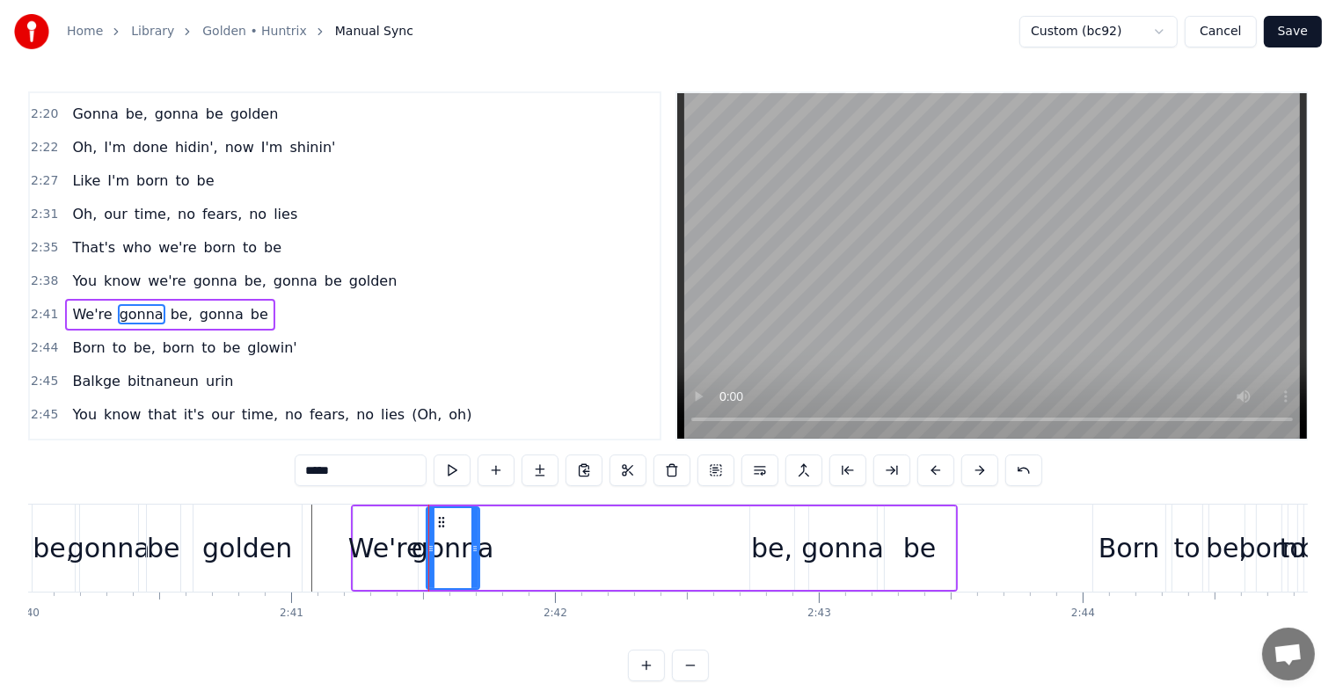
drag, startPoint x: 743, startPoint y: 556, endPoint x: 475, endPoint y: 540, distance: 268.6
click at [475, 540] on div at bounding box center [474, 548] width 7 height 80
click at [775, 554] on div "be," at bounding box center [771, 548] width 41 height 40
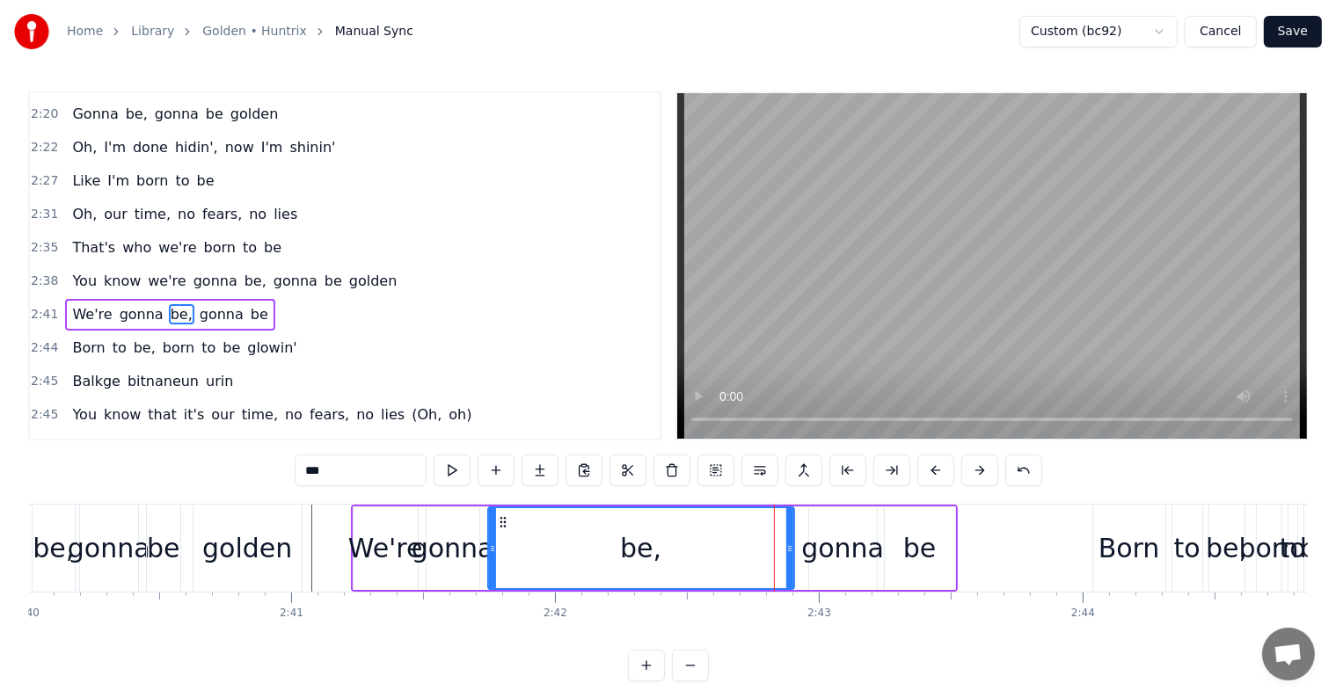
drag, startPoint x: 751, startPoint y: 550, endPoint x: 489, endPoint y: 542, distance: 262.1
click at [489, 542] on icon at bounding box center [492, 549] width 7 height 14
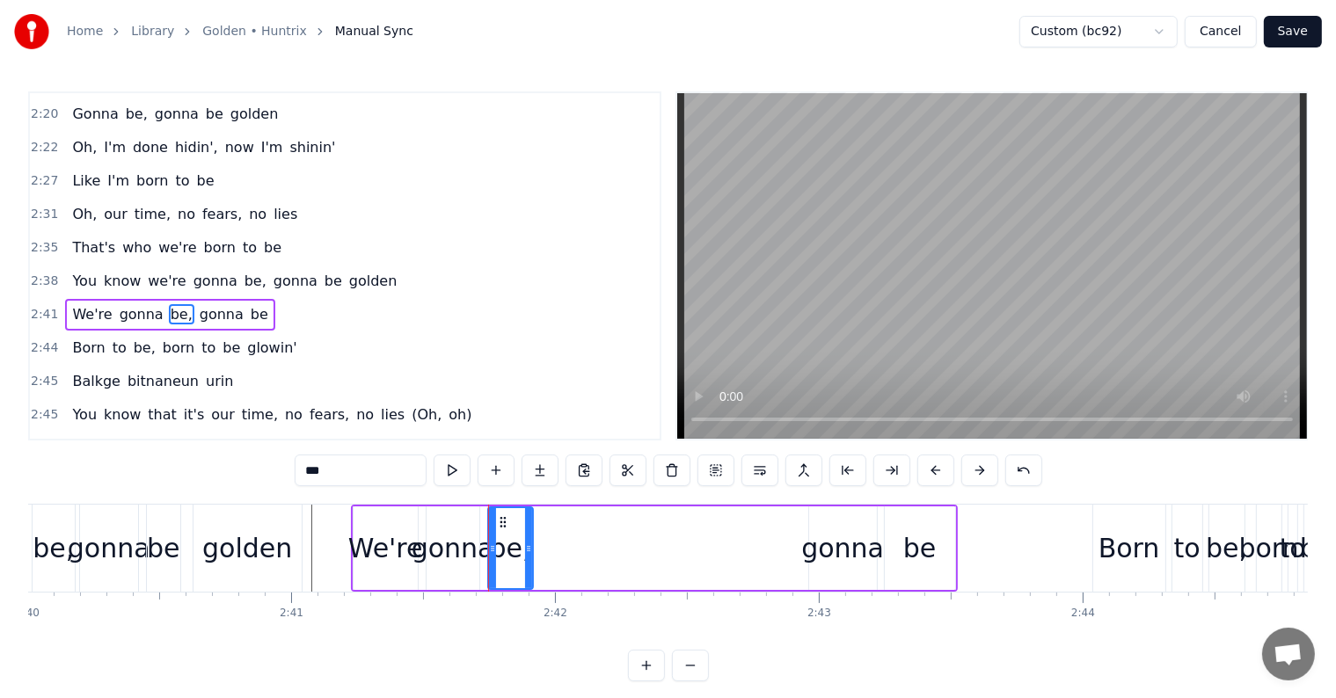
drag, startPoint x: 790, startPoint y: 557, endPoint x: 529, endPoint y: 530, distance: 262.6
click at [529, 530] on div at bounding box center [528, 548] width 7 height 80
click at [829, 549] on div "gonna" at bounding box center [842, 548] width 83 height 40
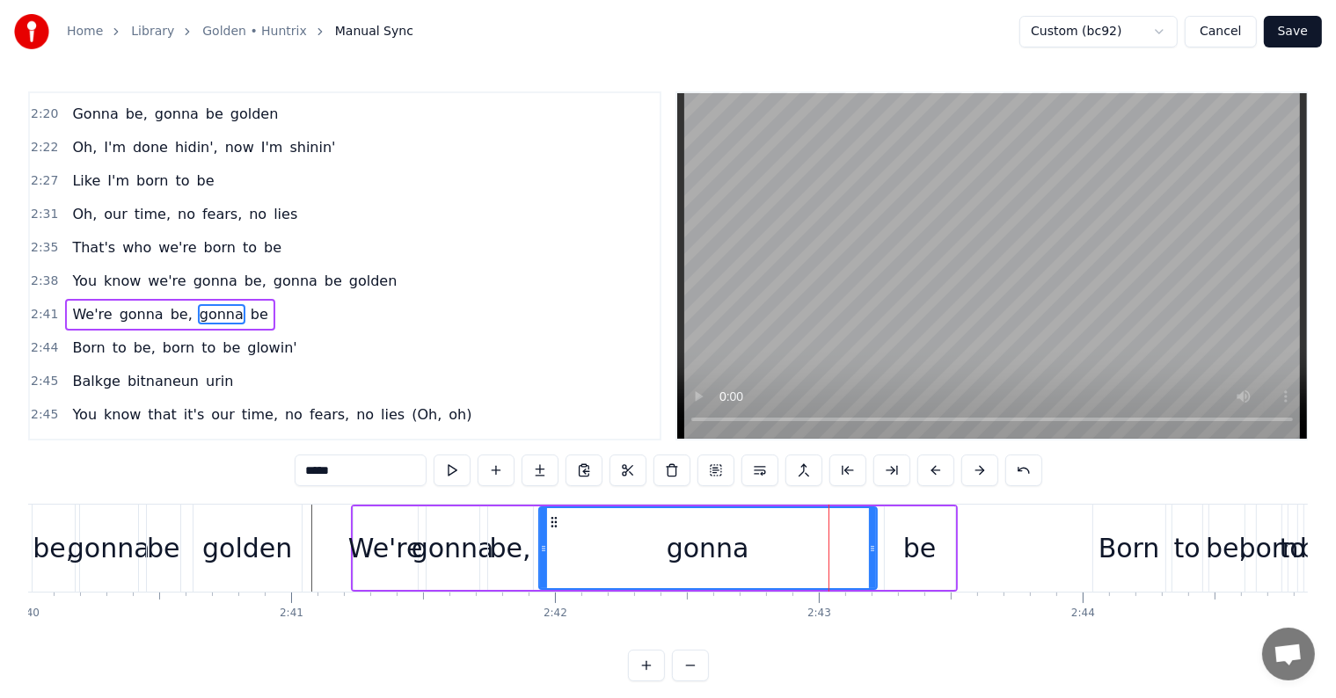
drag, startPoint x: 813, startPoint y: 543, endPoint x: 543, endPoint y: 526, distance: 270.5
click at [543, 526] on div at bounding box center [543, 548] width 7 height 80
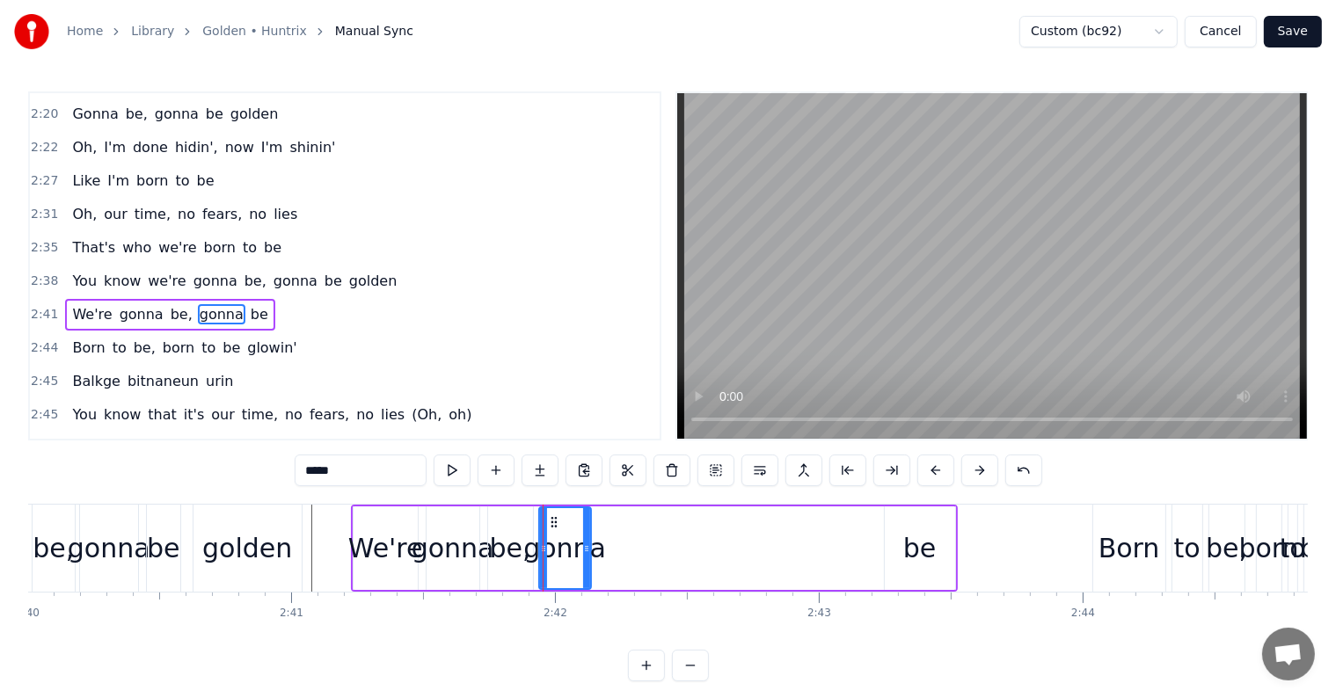
drag, startPoint x: 870, startPoint y: 552, endPoint x: 585, endPoint y: 530, distance: 286.6
click at [585, 530] on div at bounding box center [586, 548] width 7 height 80
drag, startPoint x: 914, startPoint y: 561, endPoint x: 894, endPoint y: 555, distance: 21.1
click at [914, 560] on div "be" at bounding box center [919, 548] width 33 height 40
type input "**"
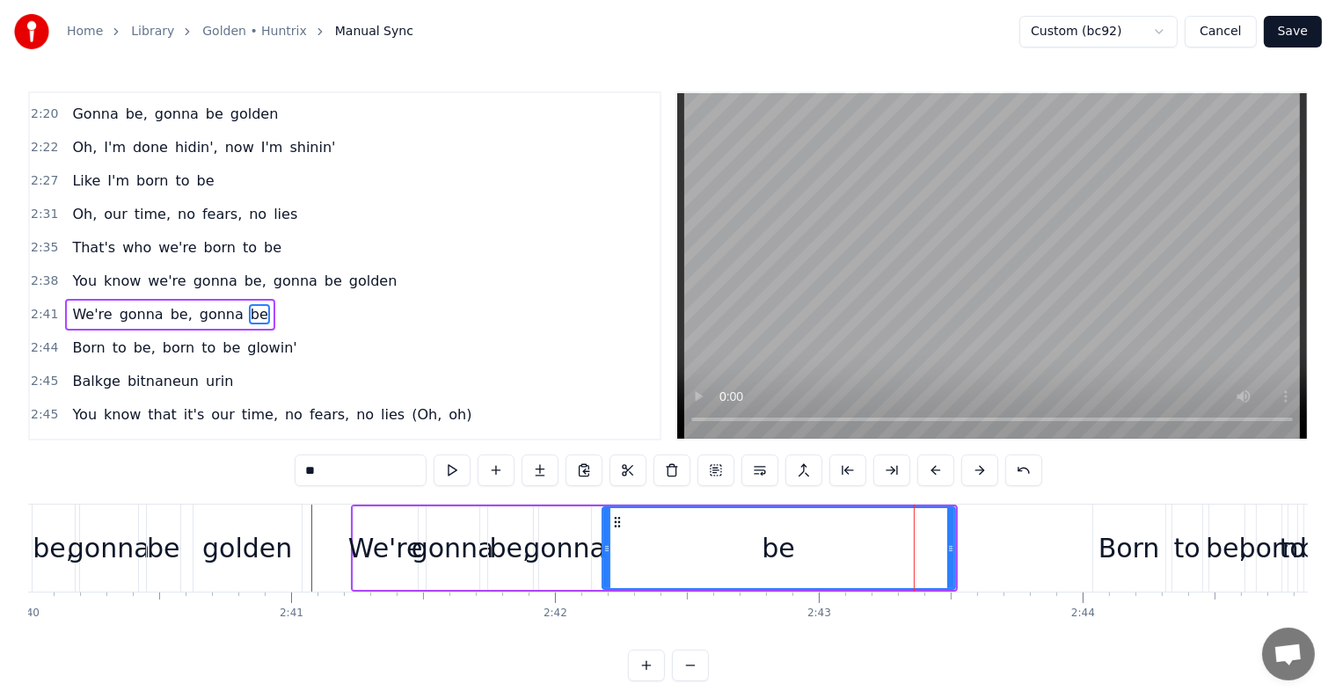
drag, startPoint x: 887, startPoint y: 552, endPoint x: 605, endPoint y: 528, distance: 283.3
click at [605, 528] on div at bounding box center [606, 548] width 7 height 80
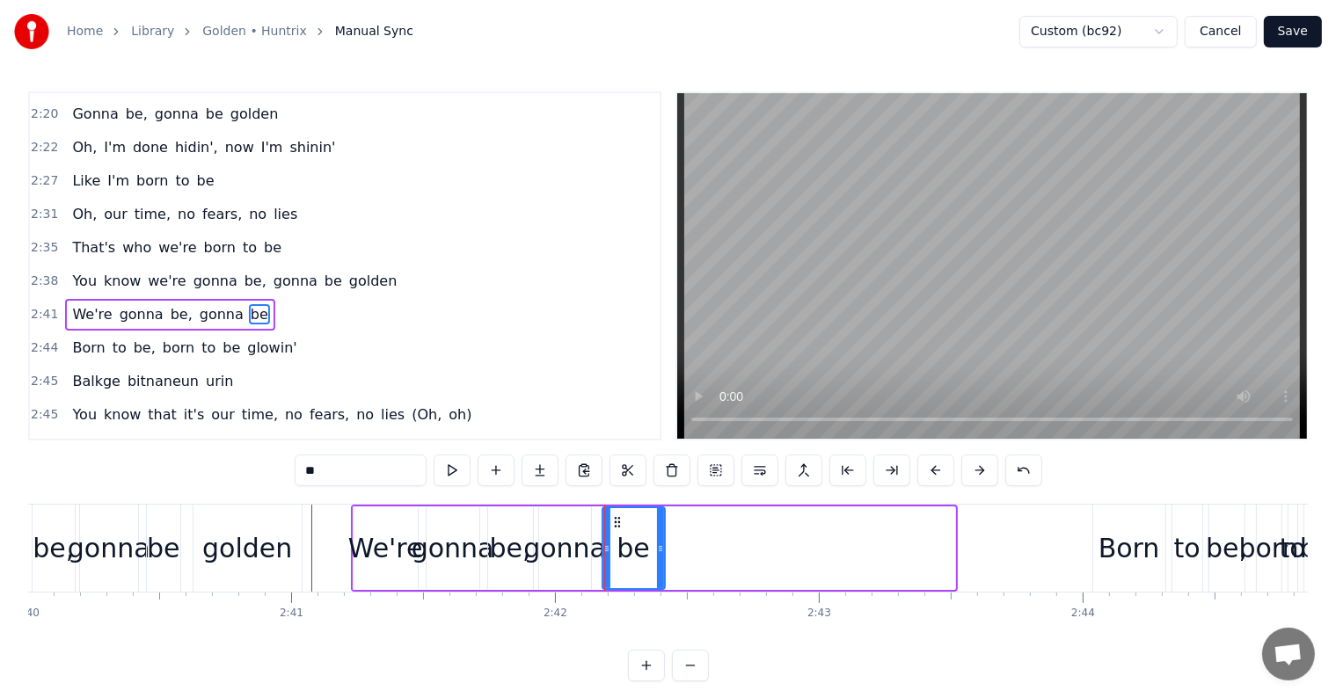
drag, startPoint x: 950, startPoint y: 557, endPoint x: 660, endPoint y: 545, distance: 290.4
click at [660, 545] on div at bounding box center [660, 548] width 7 height 80
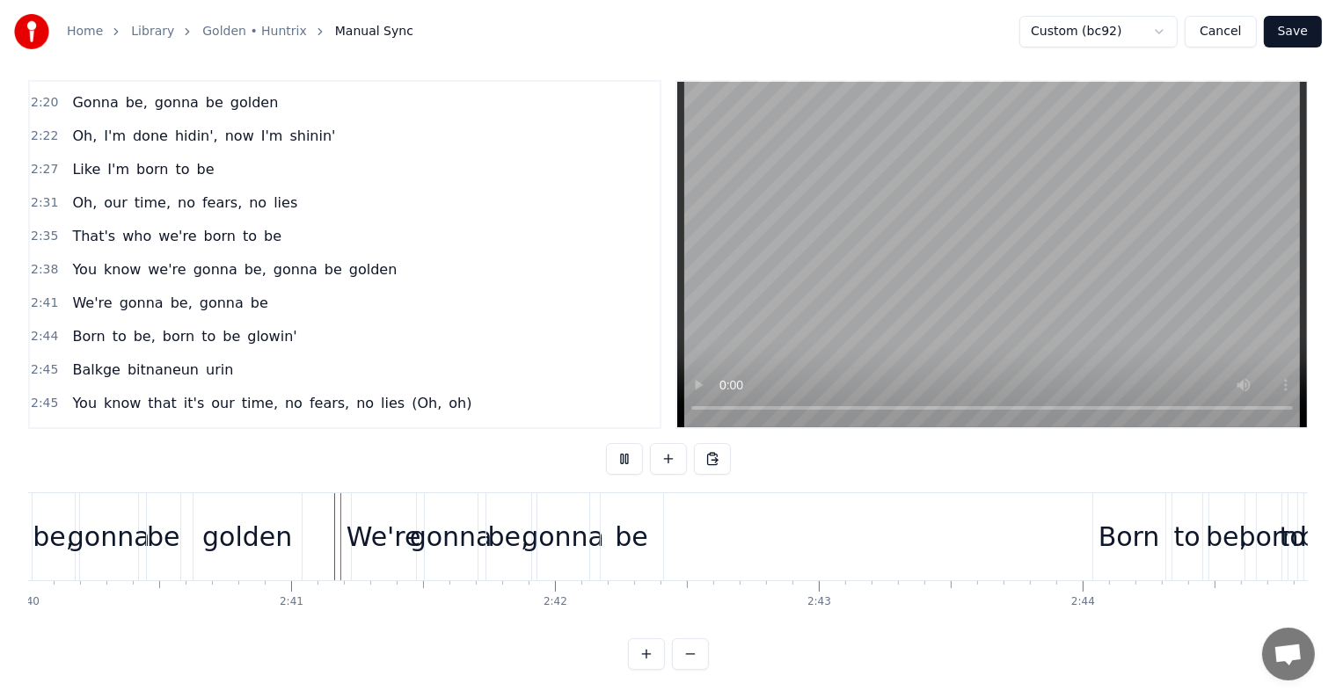
scroll to position [26, 0]
click at [1117, 529] on div "Born" at bounding box center [1129, 537] width 62 height 40
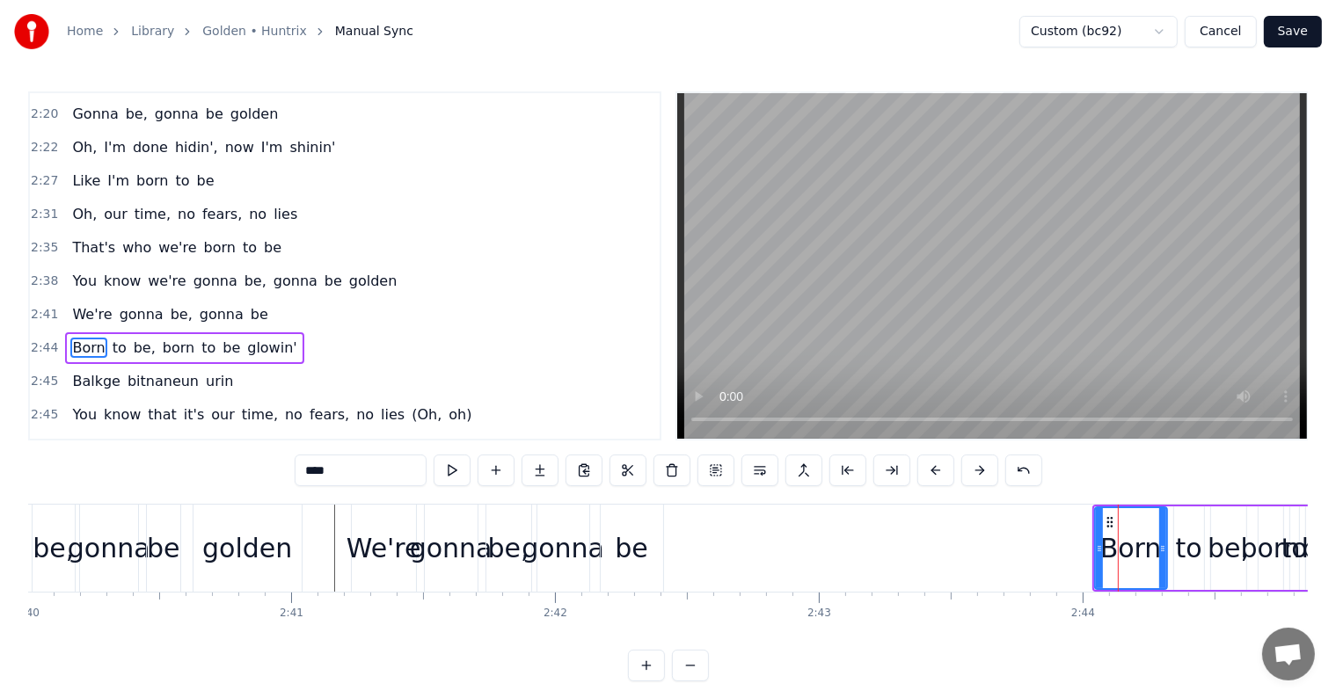
scroll to position [1331, 0]
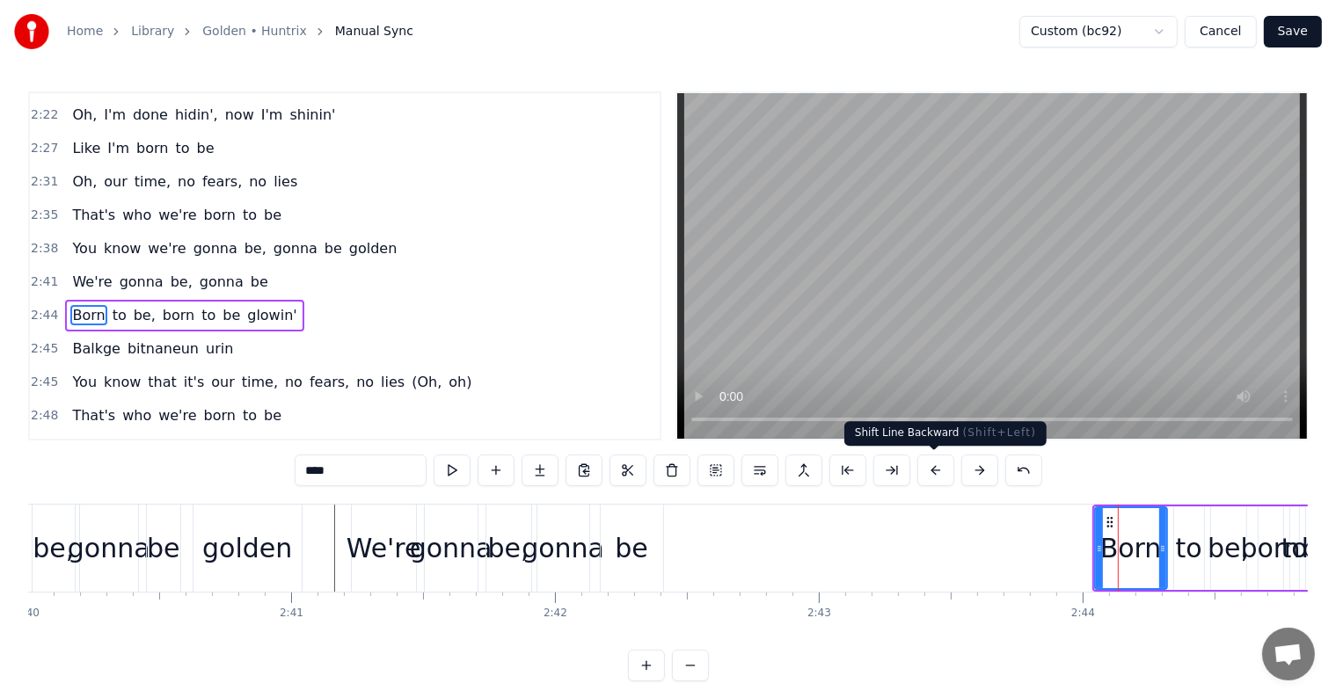
click at [933, 479] on button at bounding box center [935, 471] width 37 height 32
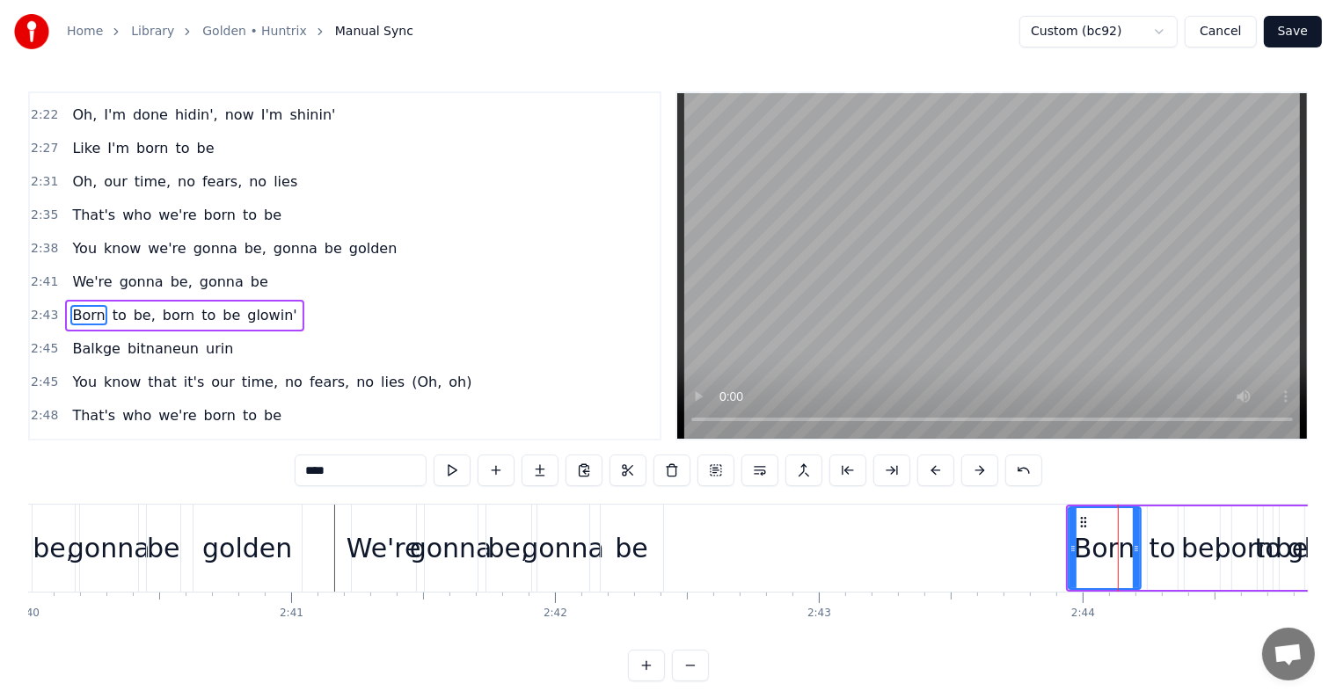
click at [933, 479] on button at bounding box center [935, 471] width 37 height 32
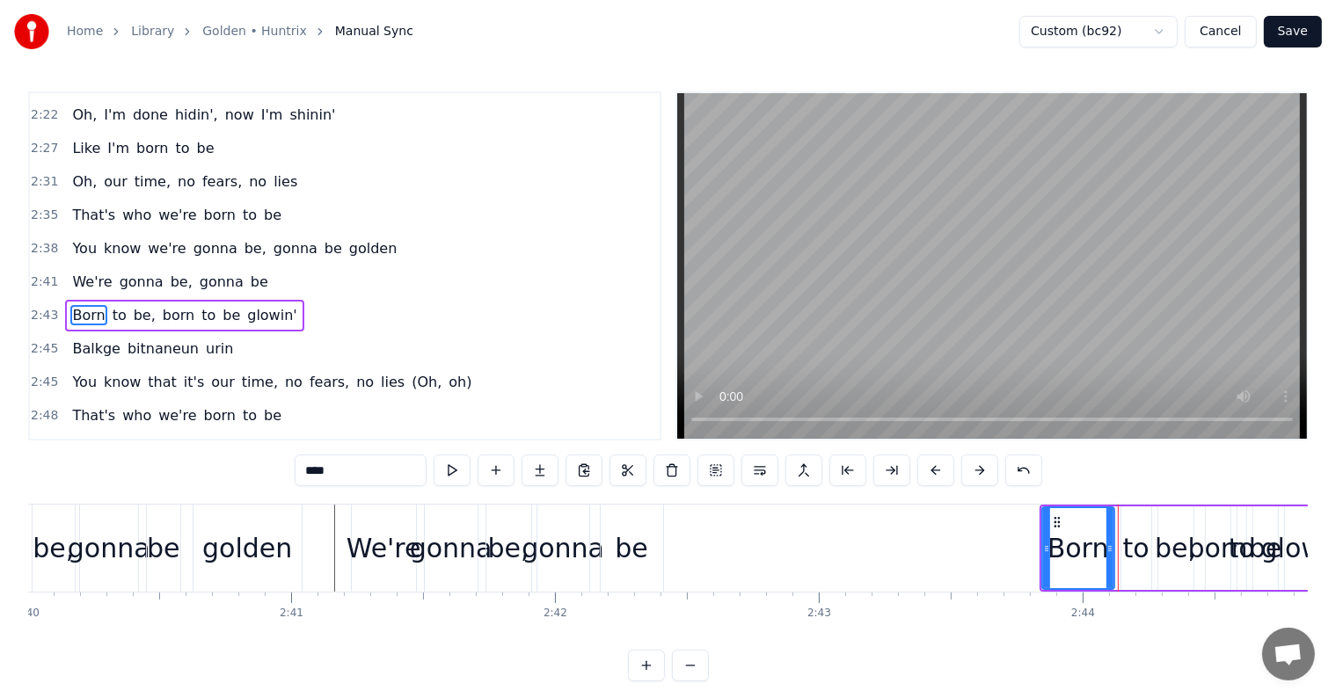
click at [933, 479] on button at bounding box center [935, 471] width 37 height 32
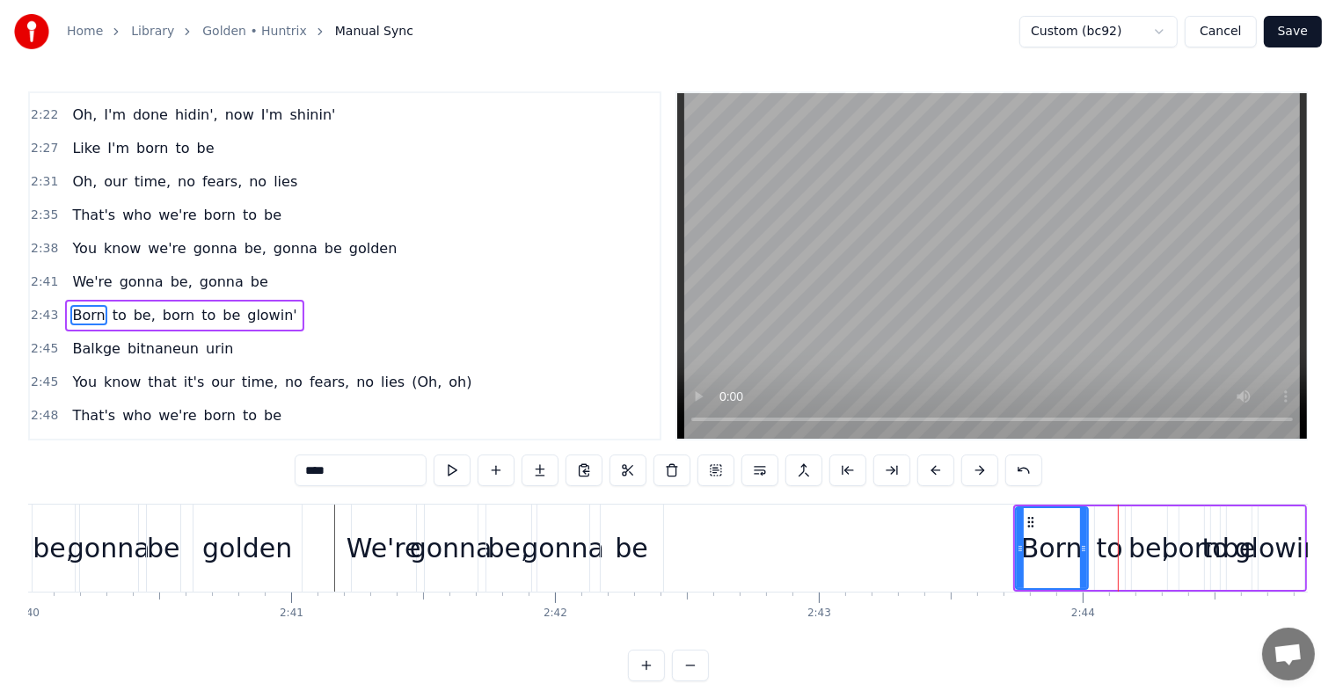
click at [933, 479] on button at bounding box center [935, 471] width 37 height 32
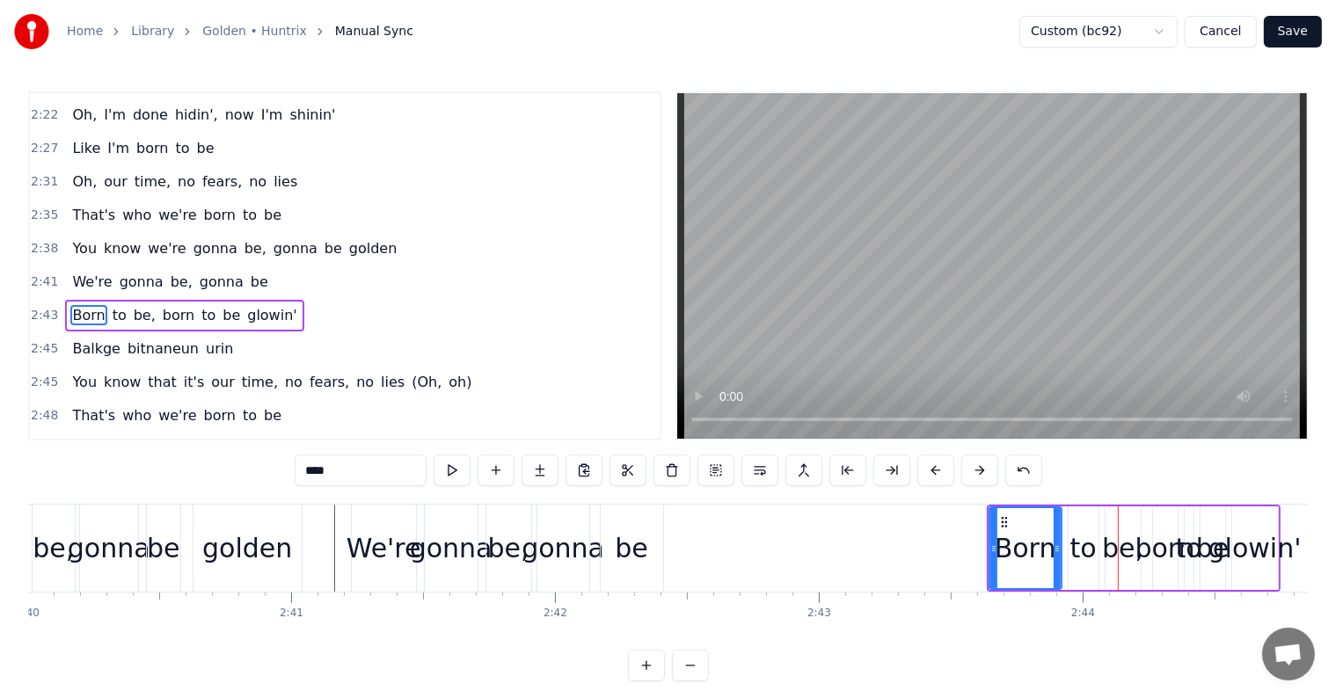
click at [933, 479] on button at bounding box center [935, 471] width 37 height 32
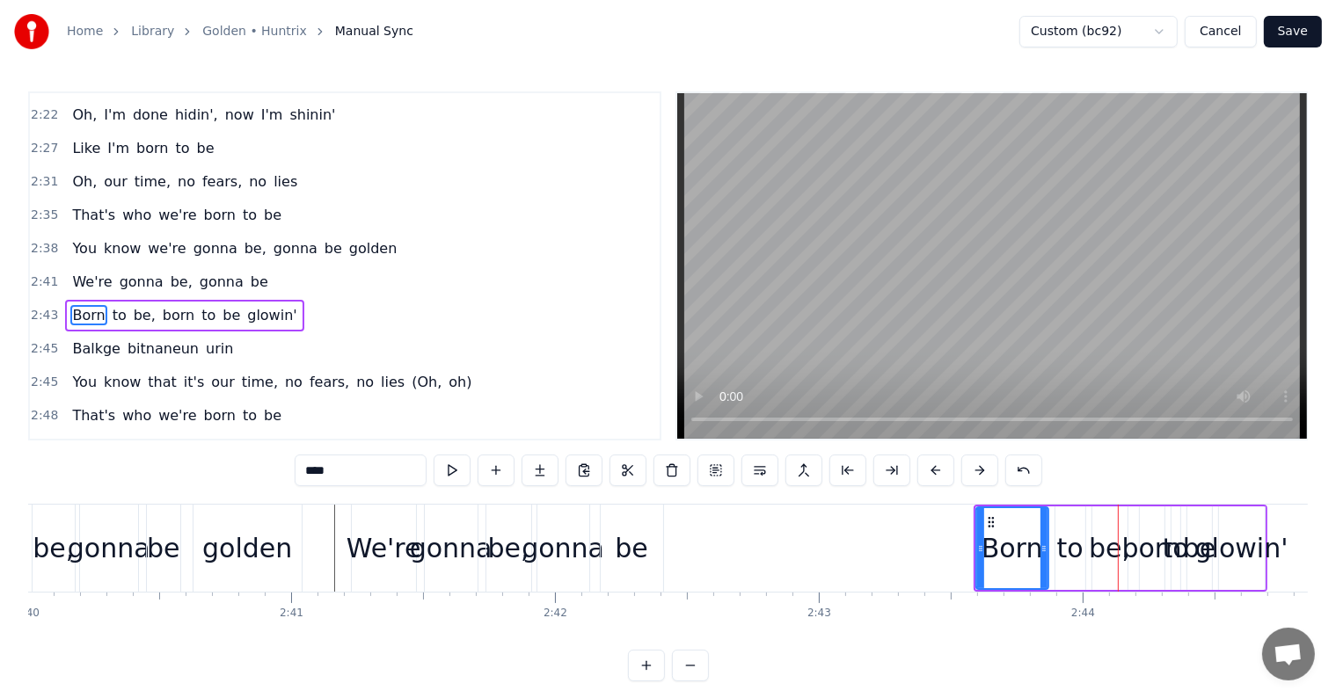
click at [933, 479] on button at bounding box center [935, 471] width 37 height 32
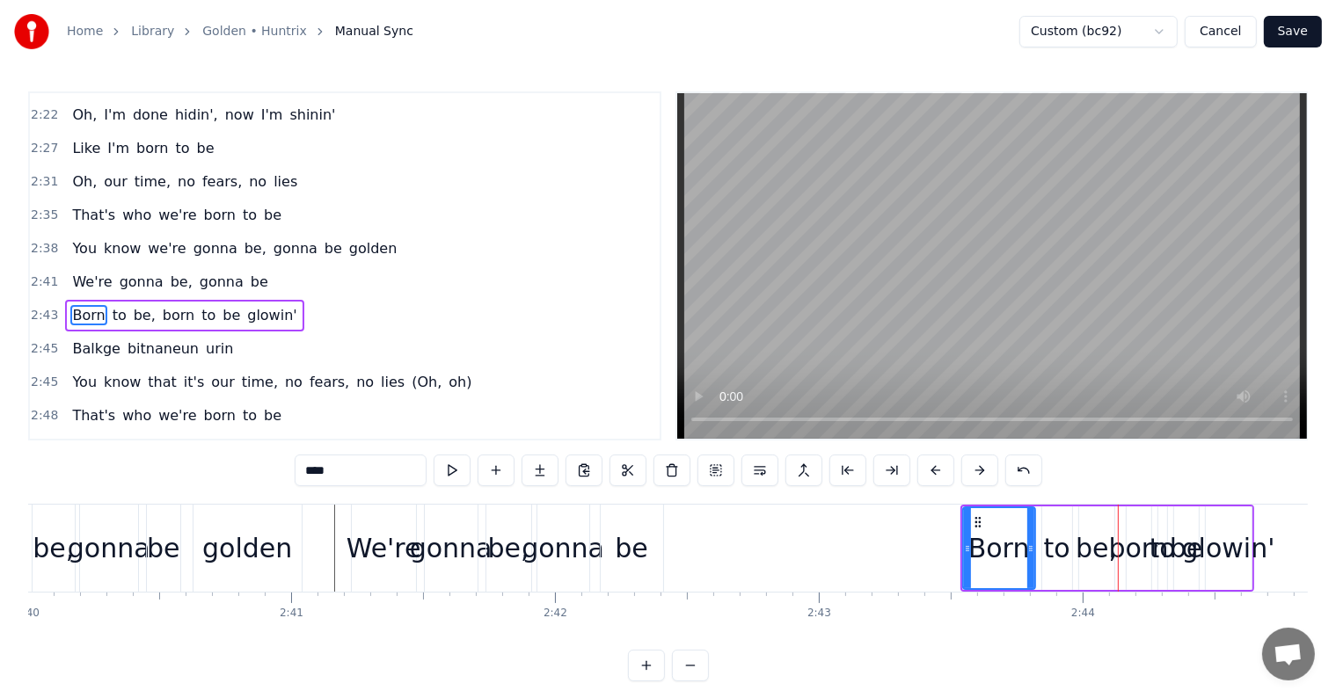
click at [933, 479] on button at bounding box center [935, 471] width 37 height 32
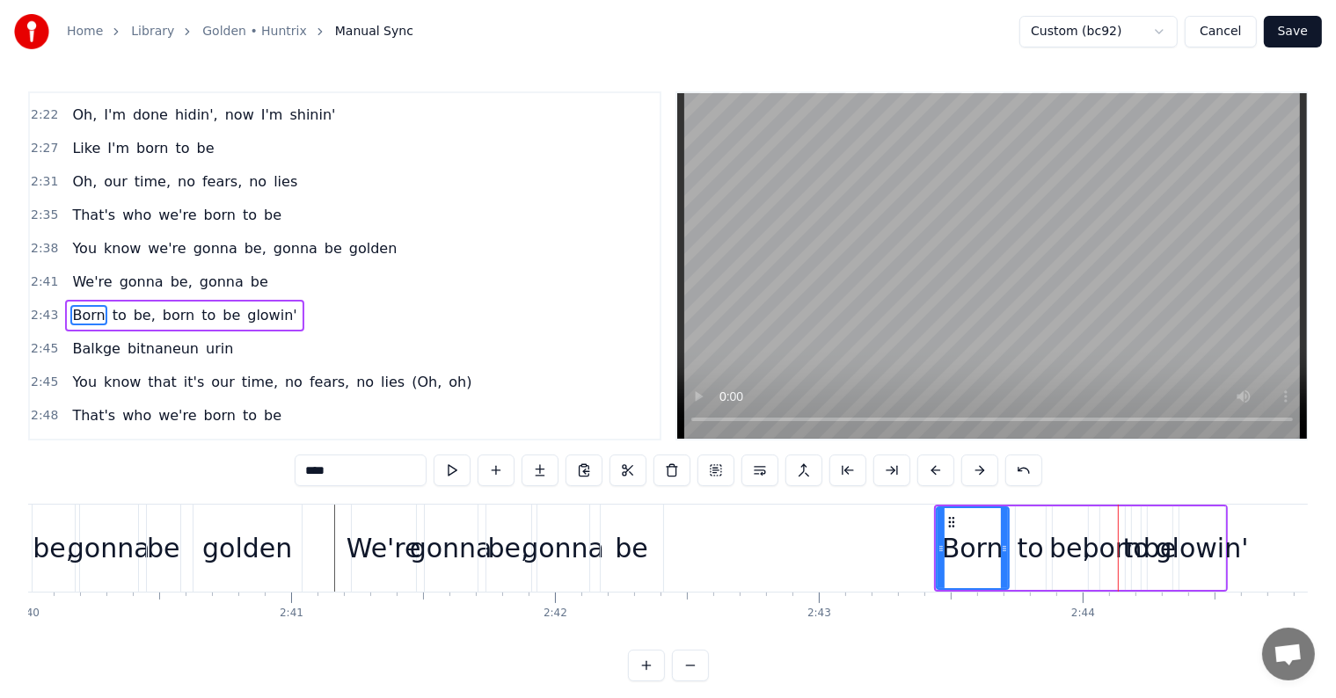
click at [933, 479] on button at bounding box center [935, 471] width 37 height 32
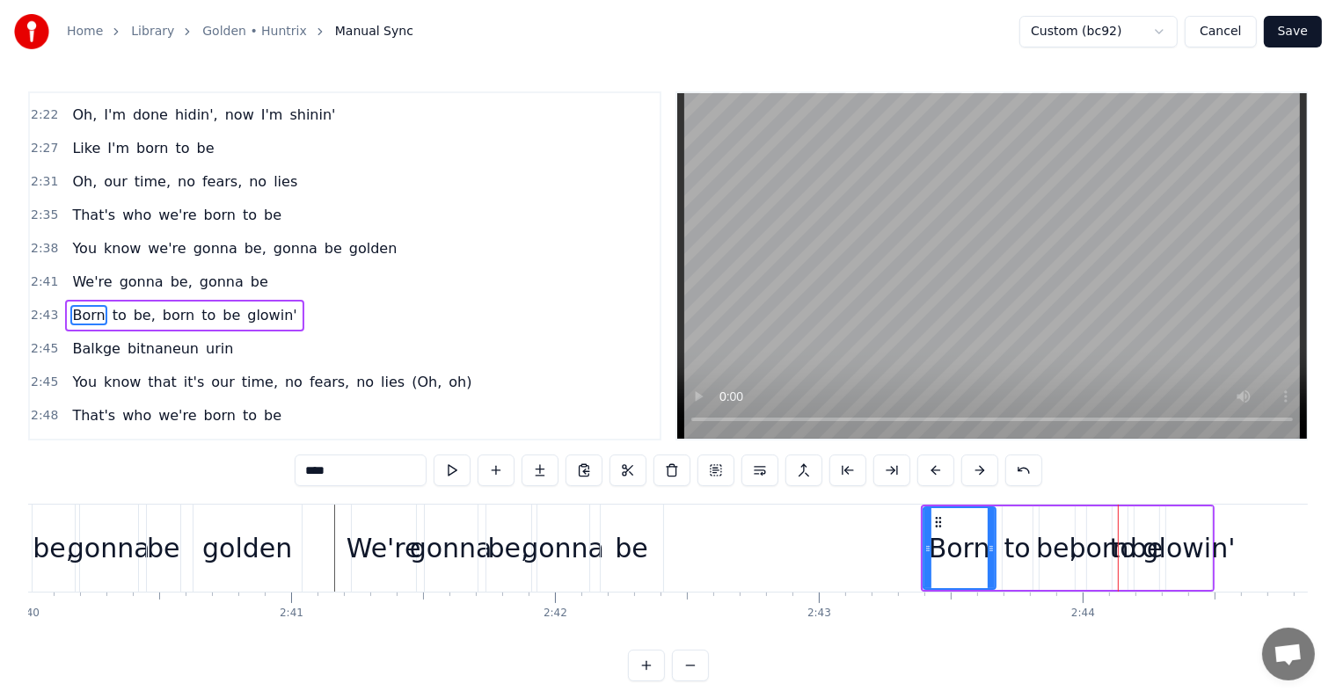
click at [933, 479] on button at bounding box center [935, 471] width 37 height 32
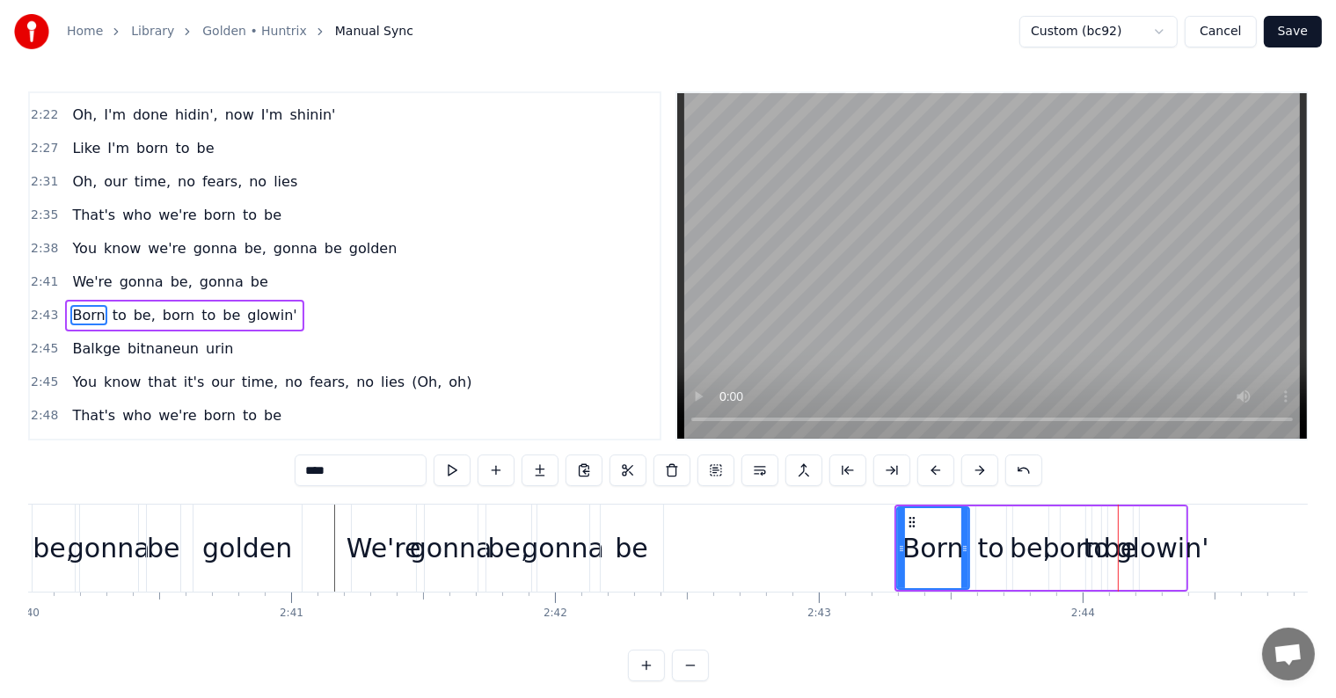
click at [933, 479] on button at bounding box center [935, 471] width 37 height 32
click at [932, 479] on button at bounding box center [935, 471] width 37 height 32
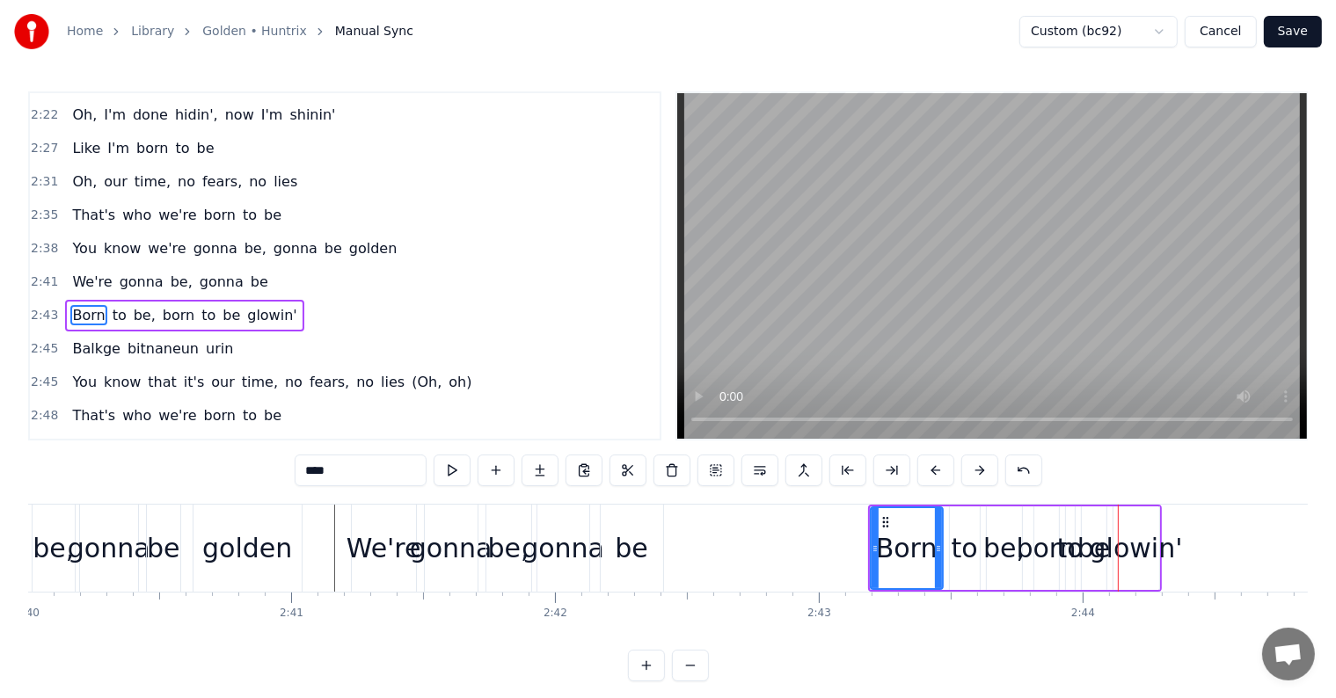
click at [932, 479] on button at bounding box center [935, 471] width 37 height 32
click at [931, 478] on button at bounding box center [935, 471] width 37 height 32
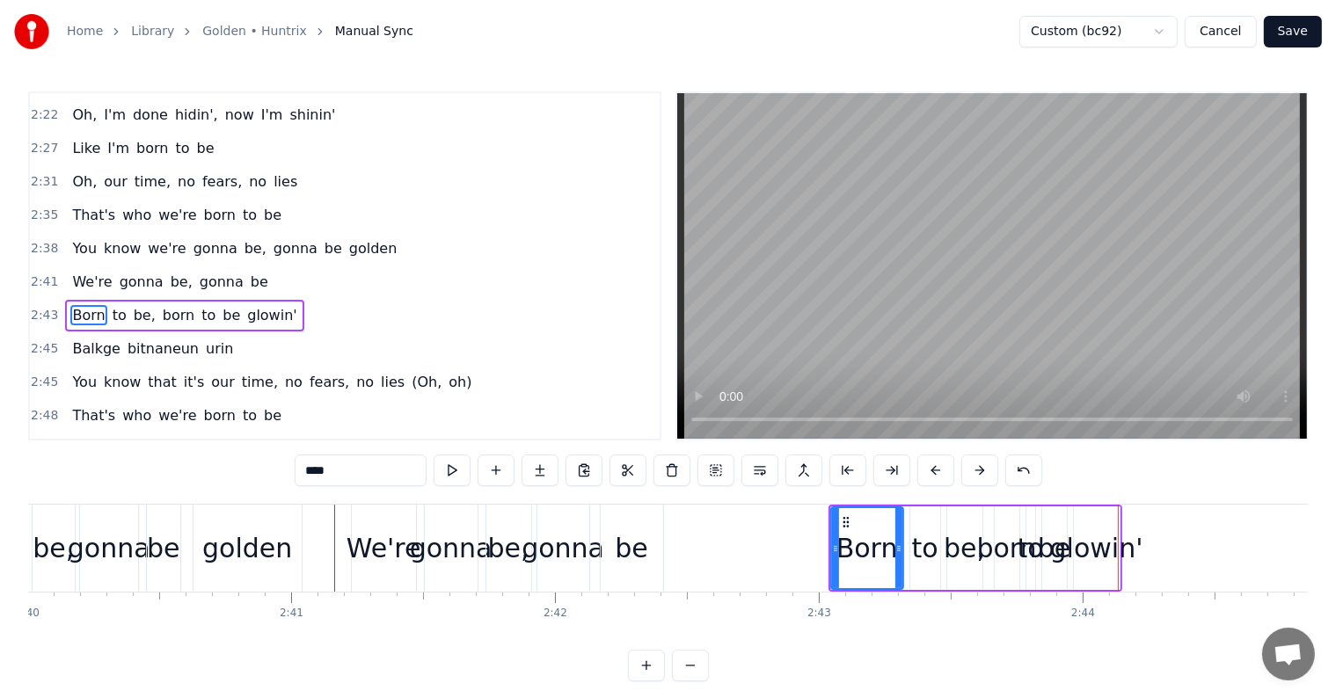
click at [930, 478] on button at bounding box center [935, 471] width 37 height 32
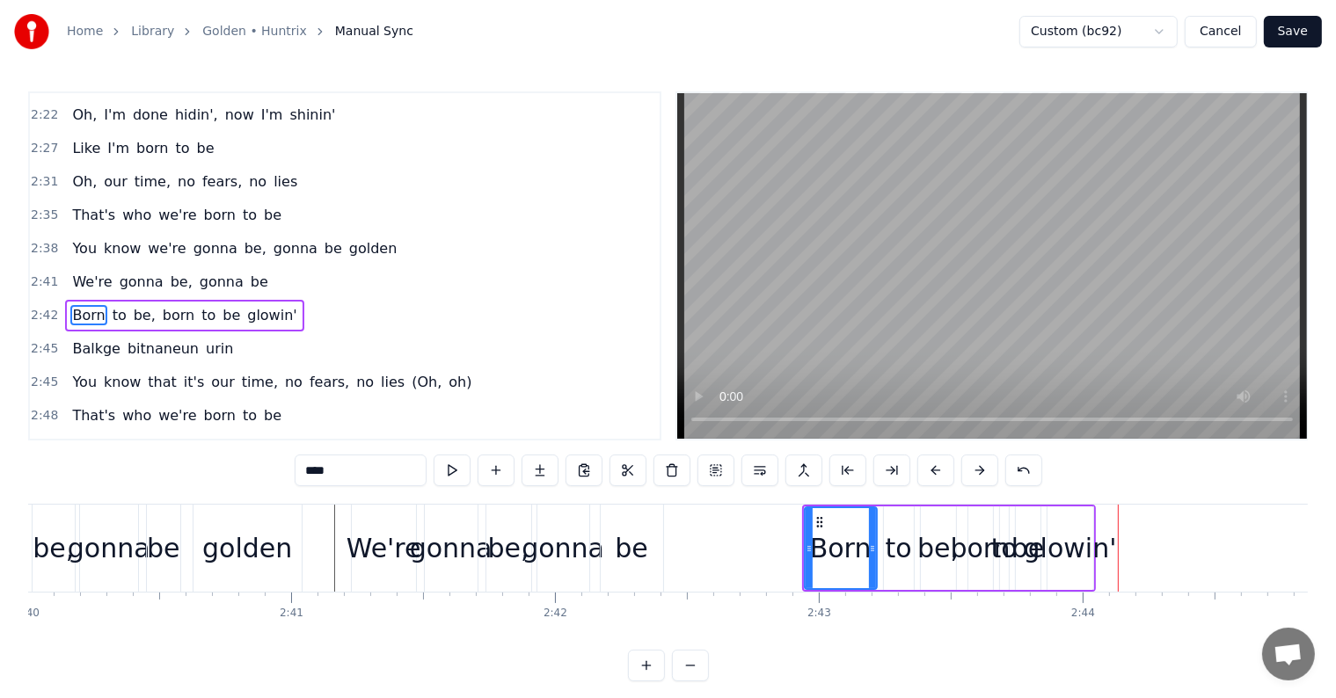
click at [928, 478] on button at bounding box center [935, 471] width 37 height 32
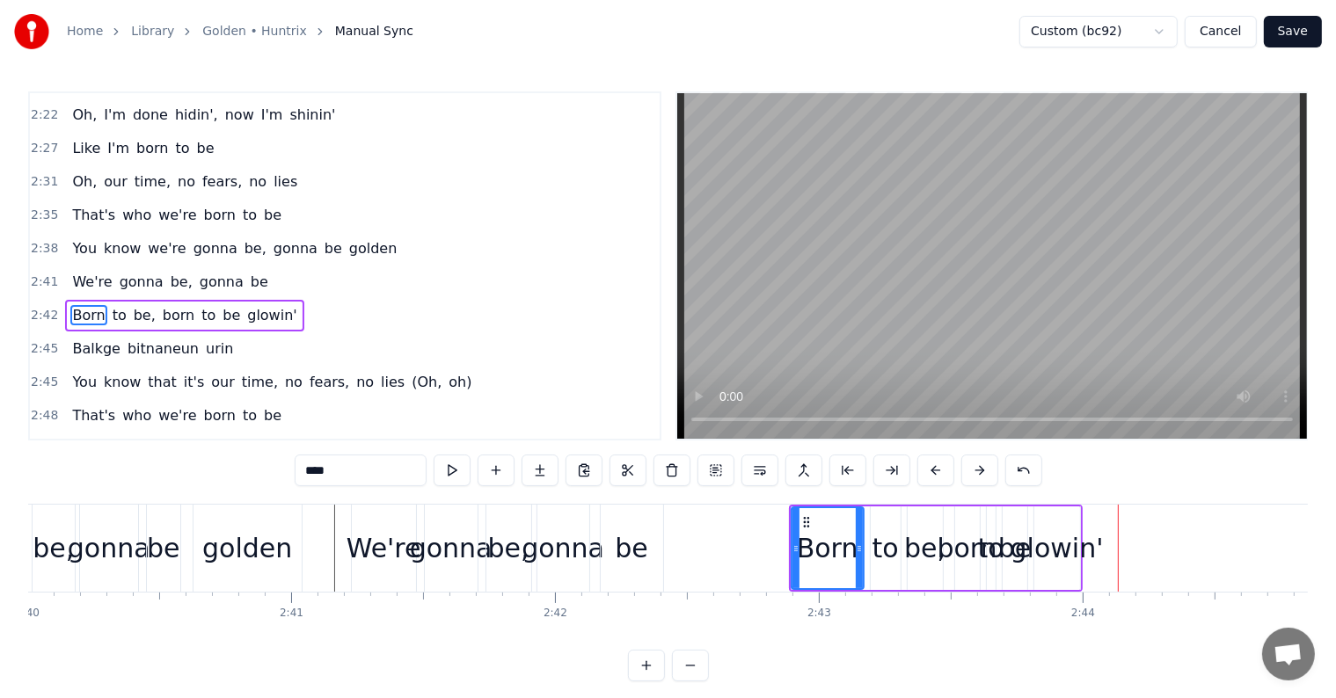
click at [927, 478] on button at bounding box center [935, 471] width 37 height 32
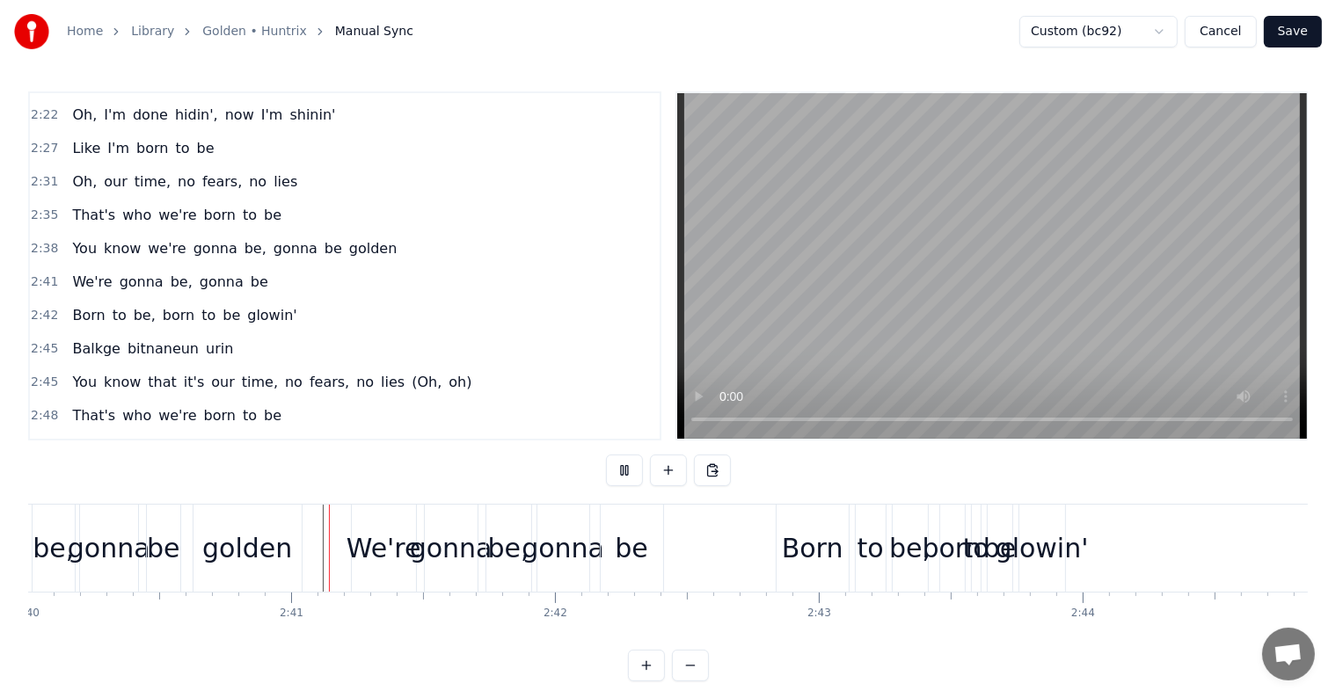
scroll to position [26, 0]
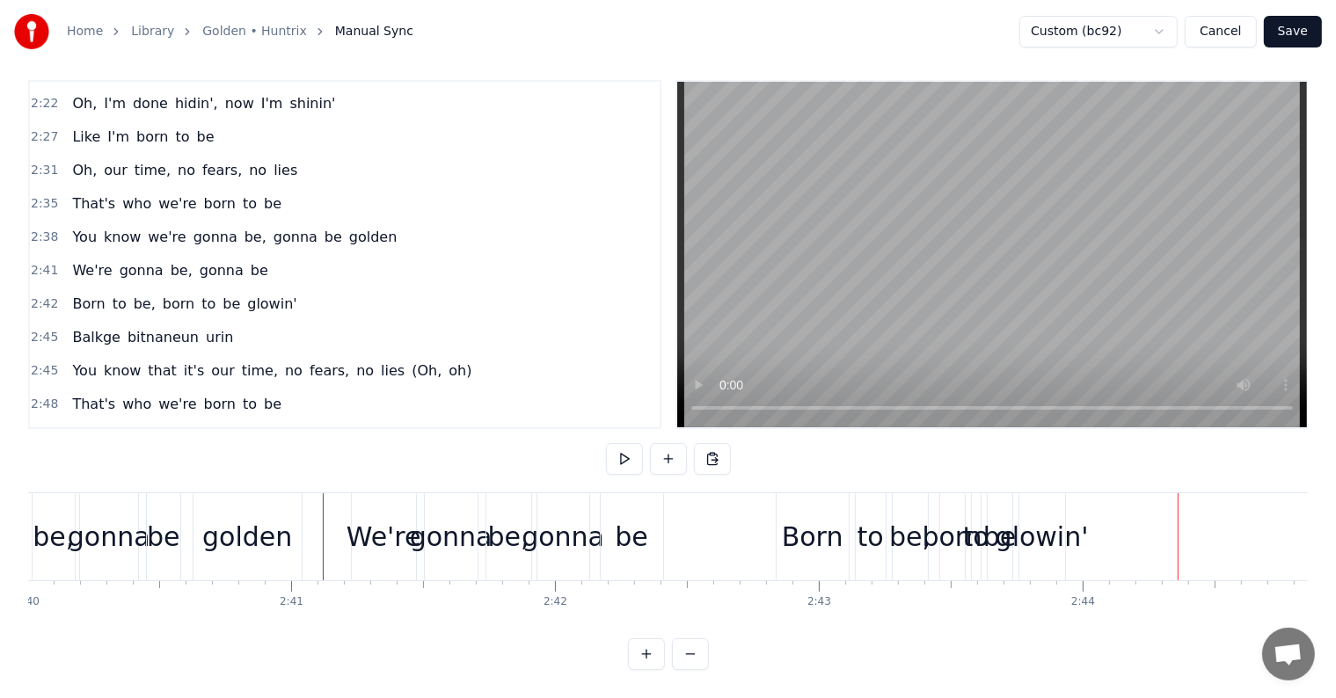
click at [1045, 517] on div "glowin'" at bounding box center [1041, 537] width 93 height 40
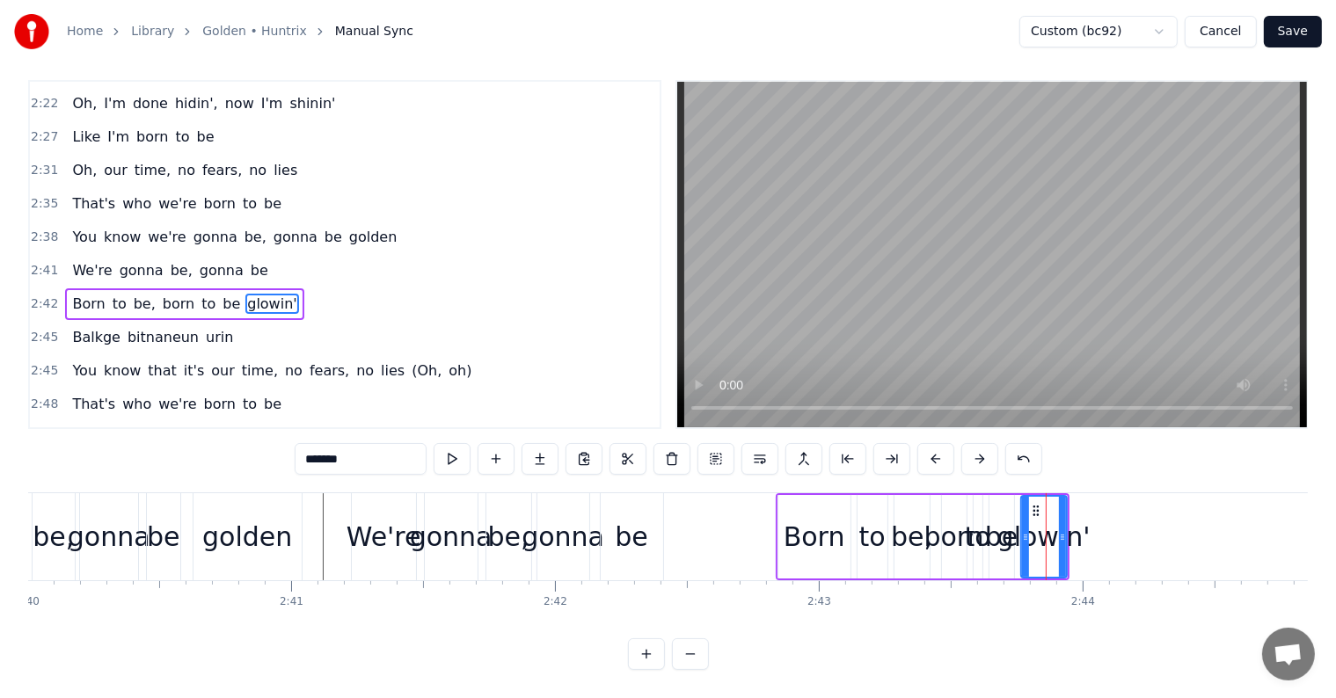
scroll to position [0, 0]
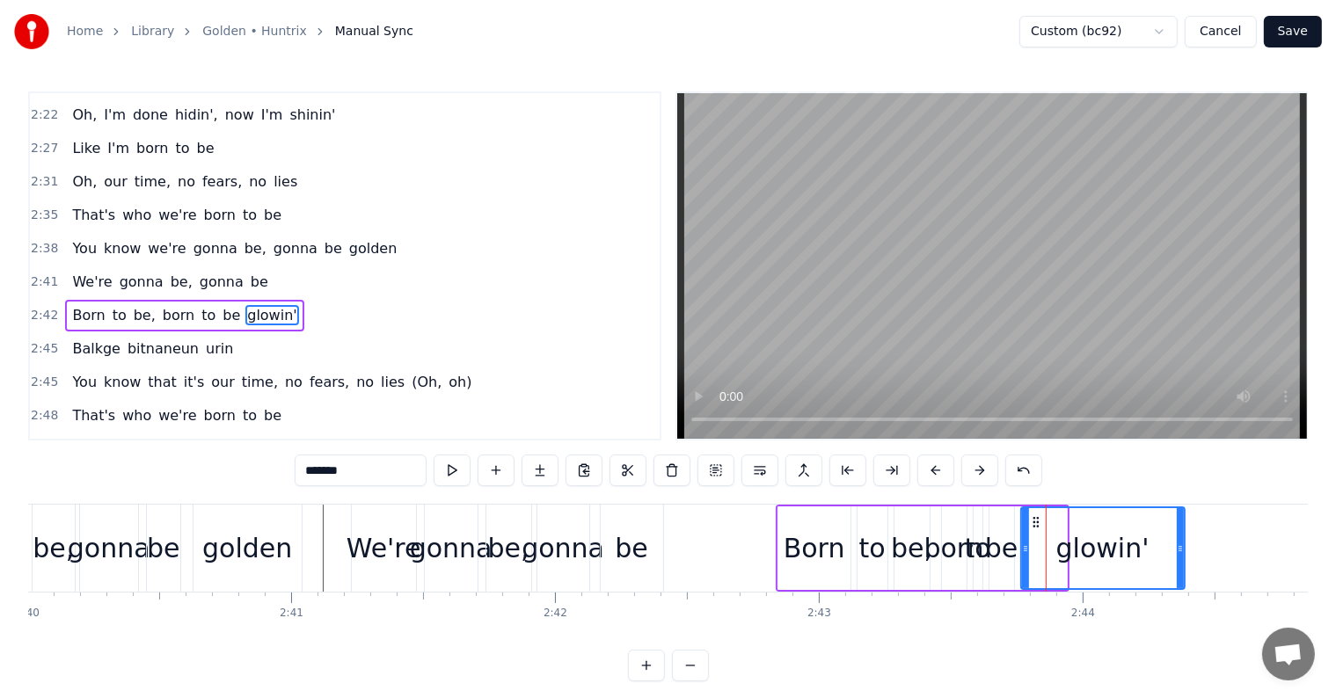
drag, startPoint x: 1064, startPoint y: 545, endPoint x: 1182, endPoint y: 553, distance: 118.1
click at [1182, 553] on icon at bounding box center [1179, 549] width 7 height 14
drag, startPoint x: 1023, startPoint y: 542, endPoint x: 1066, endPoint y: 550, distance: 42.9
click at [1066, 550] on icon at bounding box center [1067, 549] width 7 height 14
click at [1001, 543] on div "be" at bounding box center [1001, 548] width 33 height 40
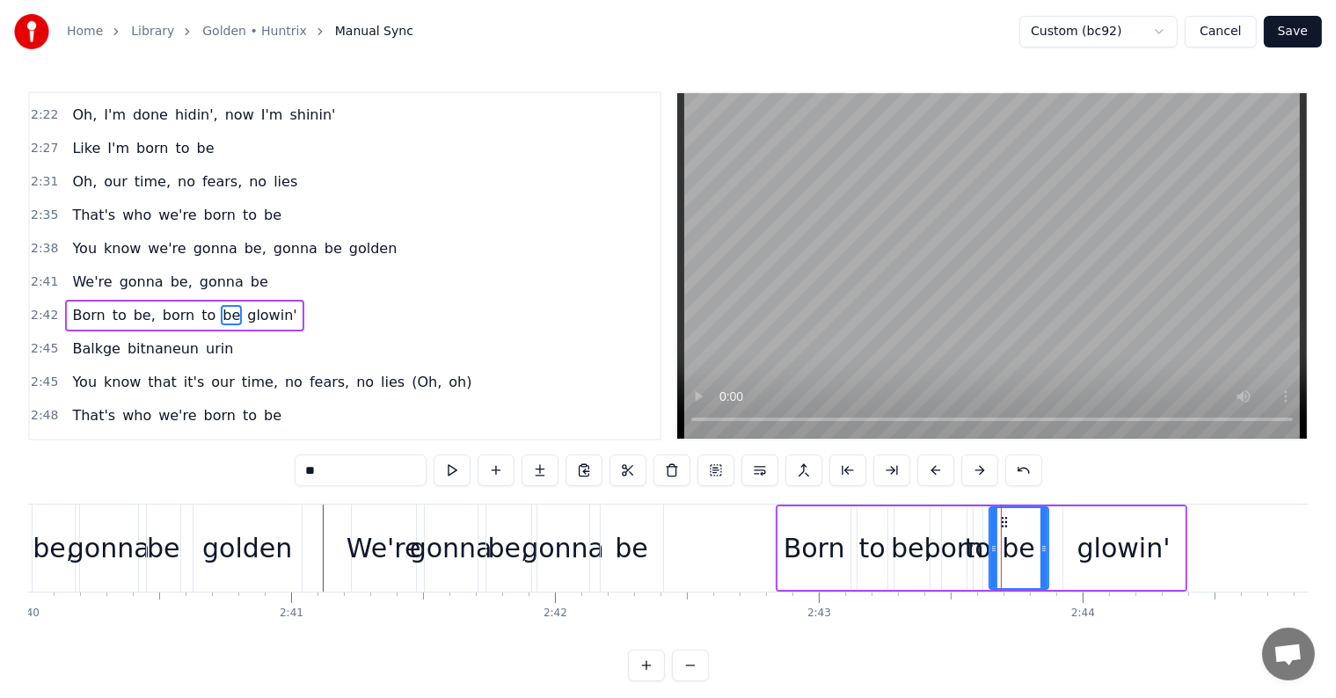
drag, startPoint x: 1009, startPoint y: 550, endPoint x: 1045, endPoint y: 557, distance: 36.6
click at [1045, 557] on div at bounding box center [1043, 548] width 7 height 80
drag, startPoint x: 992, startPoint y: 552, endPoint x: 1010, endPoint y: 552, distance: 18.5
click at [1010, 552] on icon at bounding box center [1012, 549] width 7 height 14
click at [973, 544] on div "to" at bounding box center [978, 548] width 26 height 40
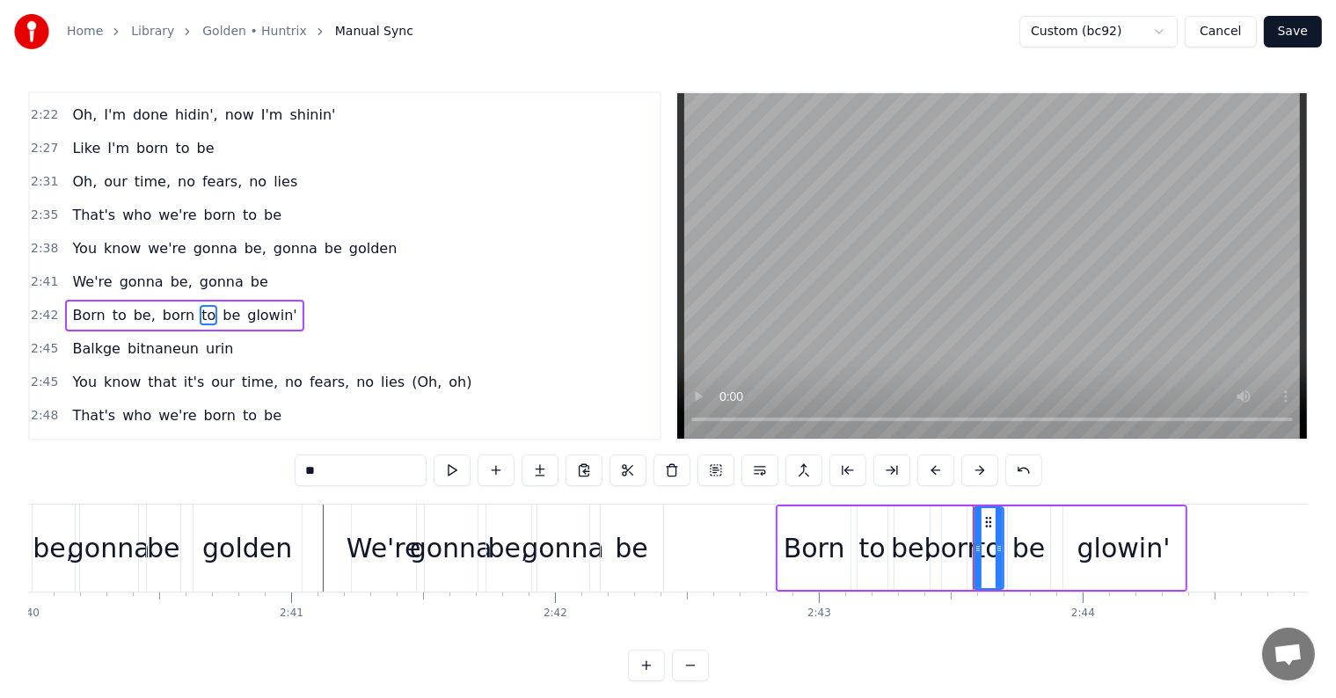
drag, startPoint x: 977, startPoint y: 547, endPoint x: 998, endPoint y: 551, distance: 21.6
click at [998, 551] on icon at bounding box center [998, 549] width 7 height 14
click at [1038, 540] on div "be" at bounding box center [1028, 548] width 33 height 40
drag, startPoint x: 1045, startPoint y: 545, endPoint x: 1053, endPoint y: 553, distance: 11.8
click at [1053, 553] on icon at bounding box center [1054, 549] width 7 height 14
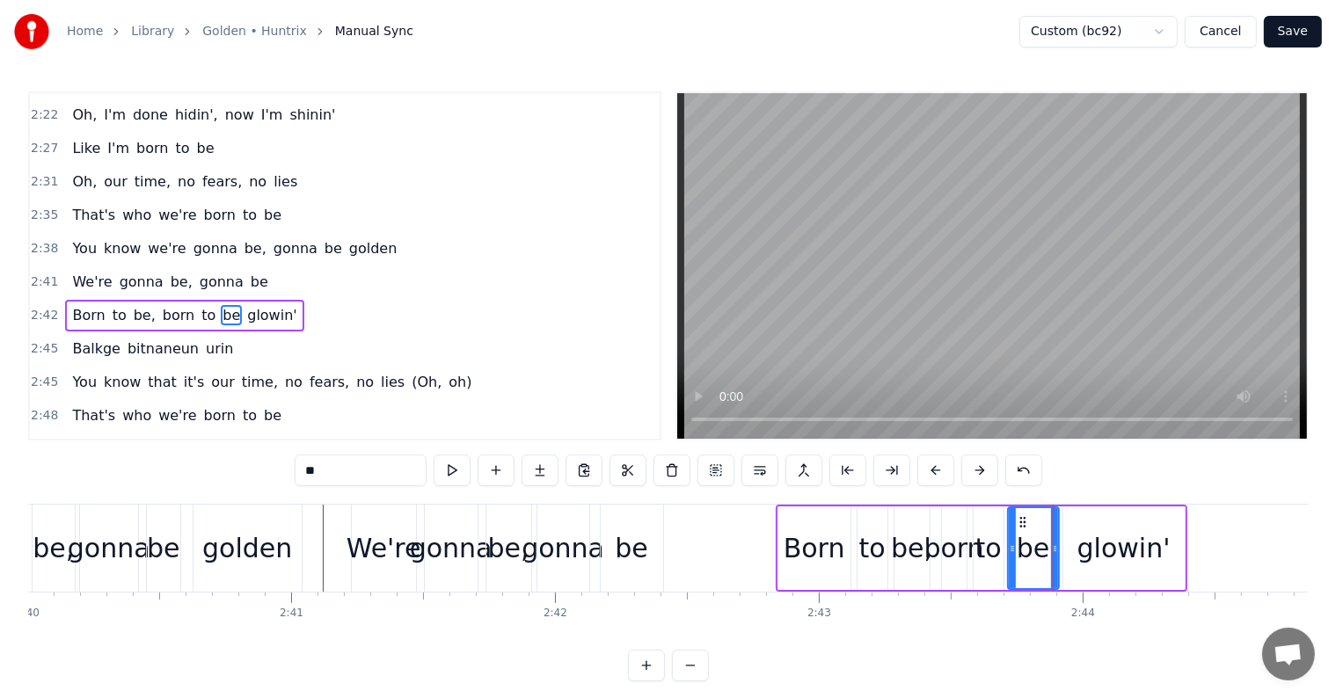
click at [1096, 548] on div "glowin'" at bounding box center [1123, 548] width 93 height 40
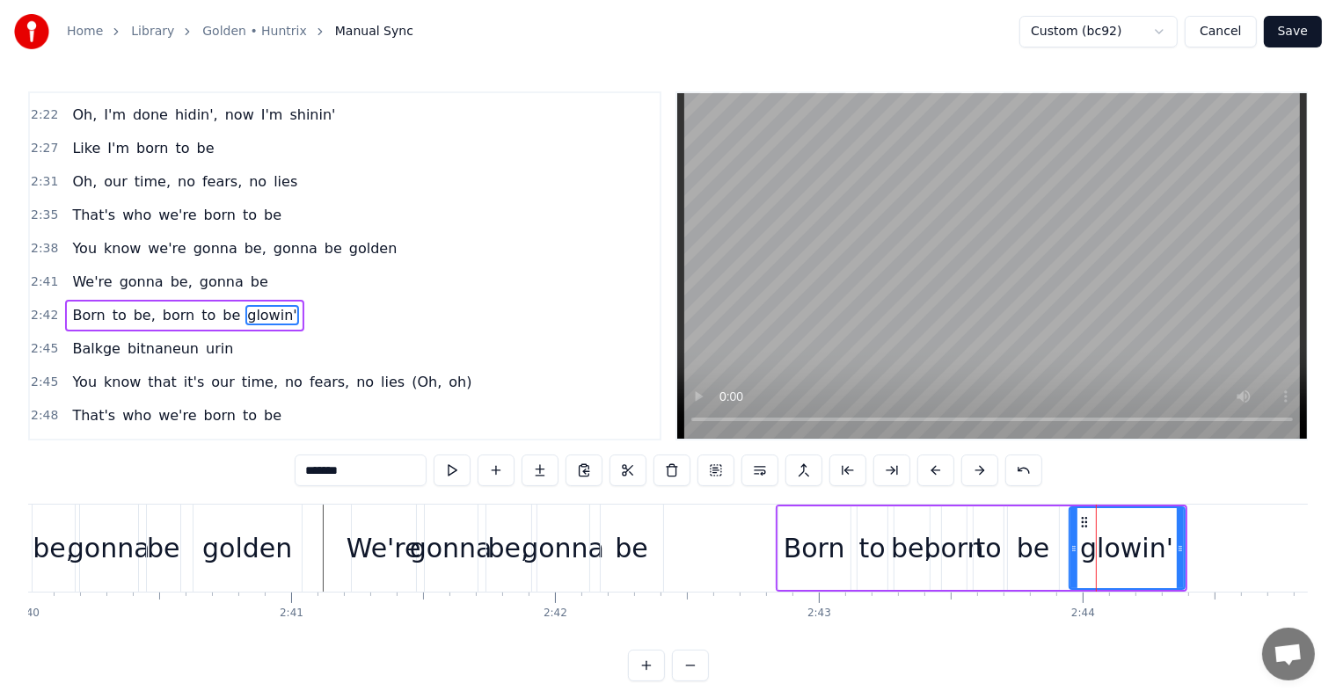
drag, startPoint x: 1063, startPoint y: 543, endPoint x: 1073, endPoint y: 548, distance: 10.6
click at [1073, 548] on icon at bounding box center [1073, 549] width 7 height 14
click at [1033, 542] on div "be" at bounding box center [1032, 548] width 33 height 40
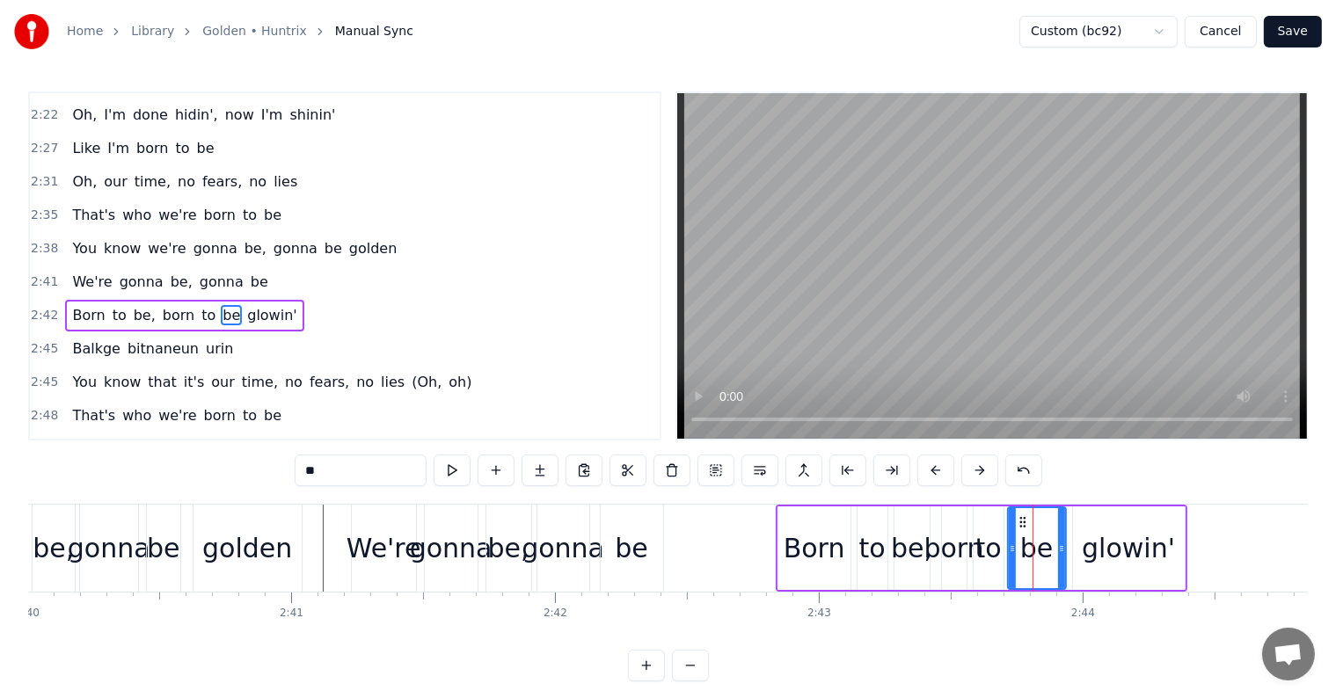
click at [1059, 554] on icon at bounding box center [1061, 549] width 7 height 14
drag, startPoint x: 1008, startPoint y: 551, endPoint x: 1025, endPoint y: 557, distance: 18.4
click at [1025, 557] on div at bounding box center [1027, 548] width 7 height 80
click at [988, 548] on div "to" at bounding box center [988, 548] width 26 height 40
drag, startPoint x: 996, startPoint y: 550, endPoint x: 1013, endPoint y: 559, distance: 18.9
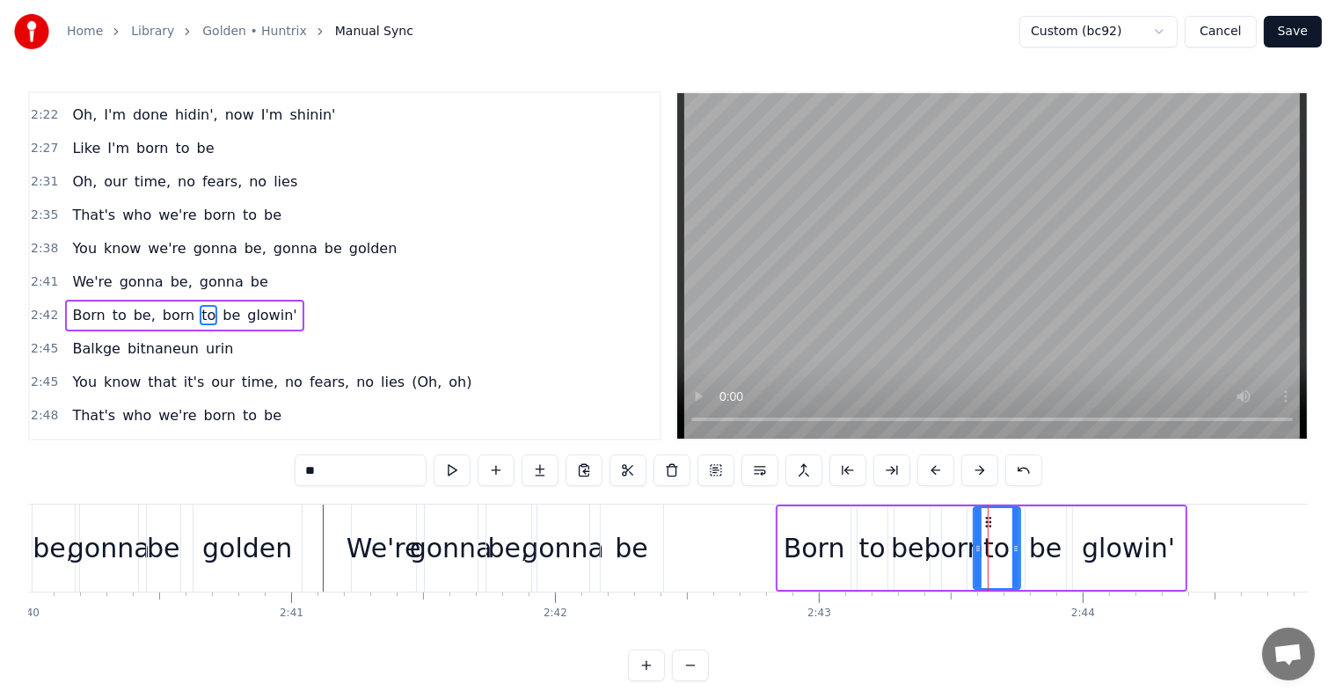
click at [1013, 559] on div at bounding box center [1015, 548] width 7 height 80
drag, startPoint x: 974, startPoint y: 548, endPoint x: 990, endPoint y: 551, distance: 16.2
click at [990, 551] on icon at bounding box center [993, 549] width 7 height 14
click at [953, 547] on div "born" at bounding box center [954, 548] width 60 height 40
type input "****"
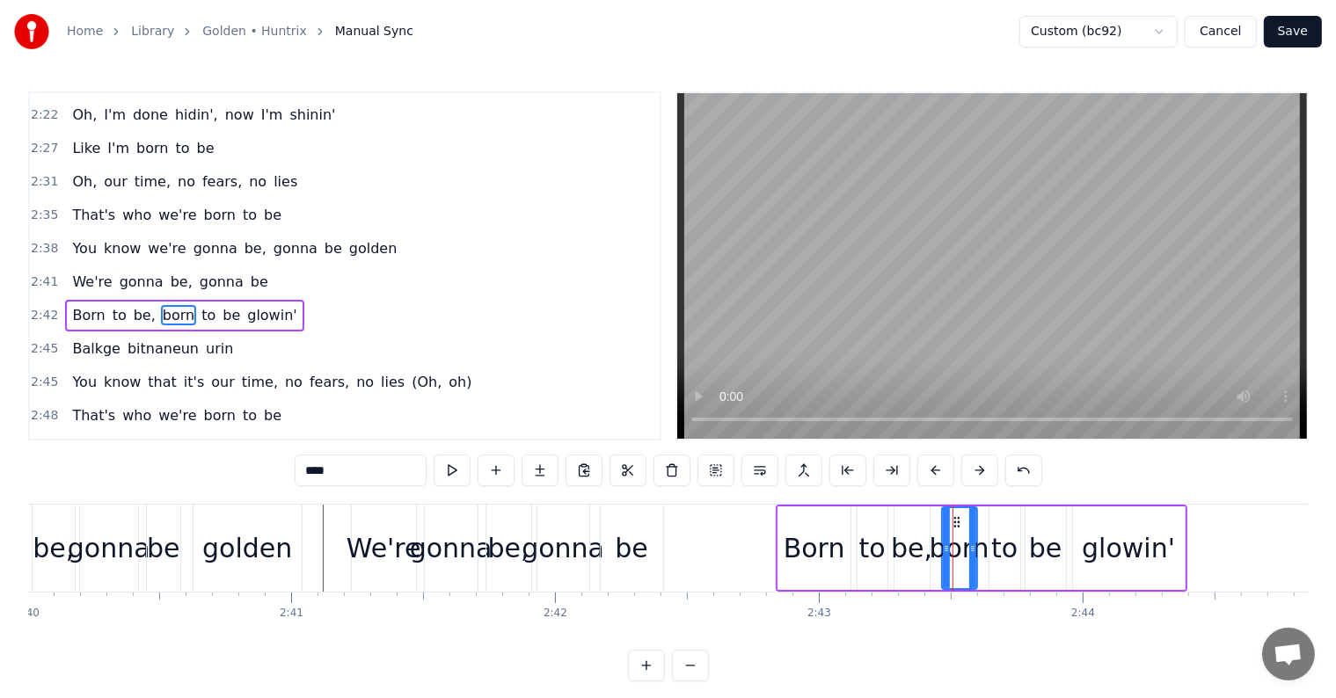
drag, startPoint x: 964, startPoint y: 550, endPoint x: 976, endPoint y: 557, distance: 14.2
click at [976, 557] on div at bounding box center [972, 548] width 7 height 80
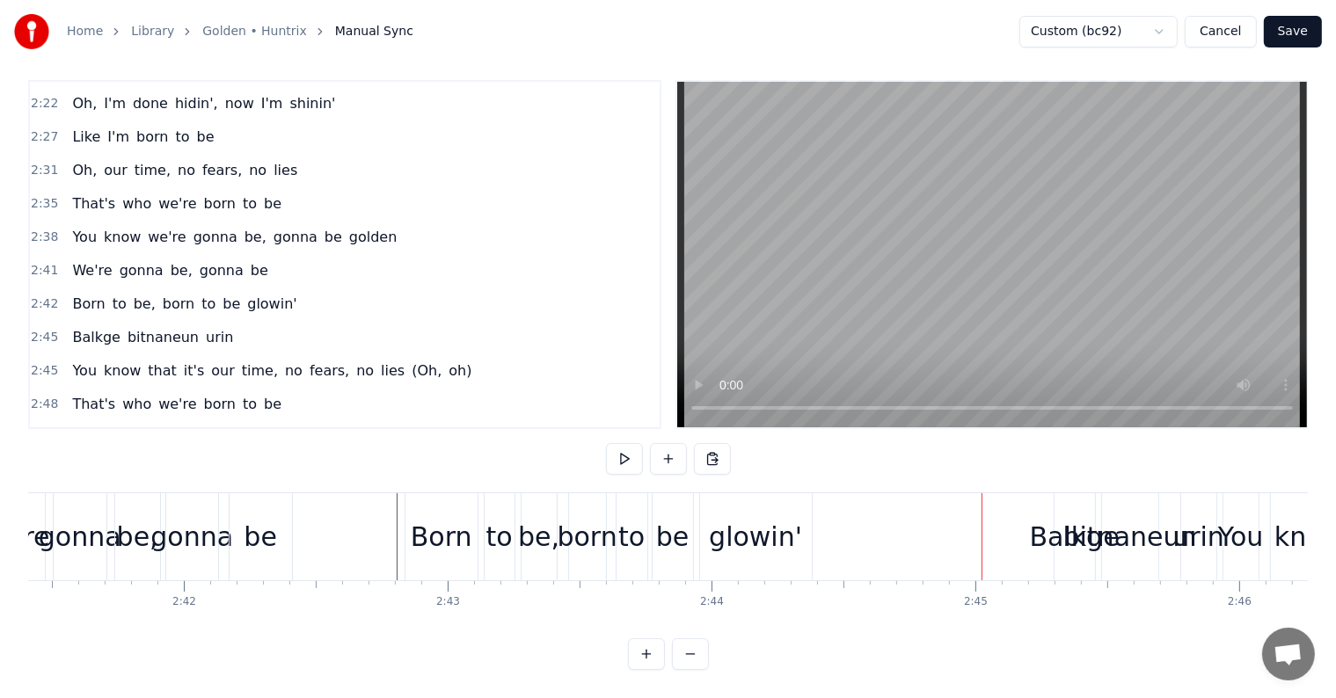
scroll to position [0, 42519]
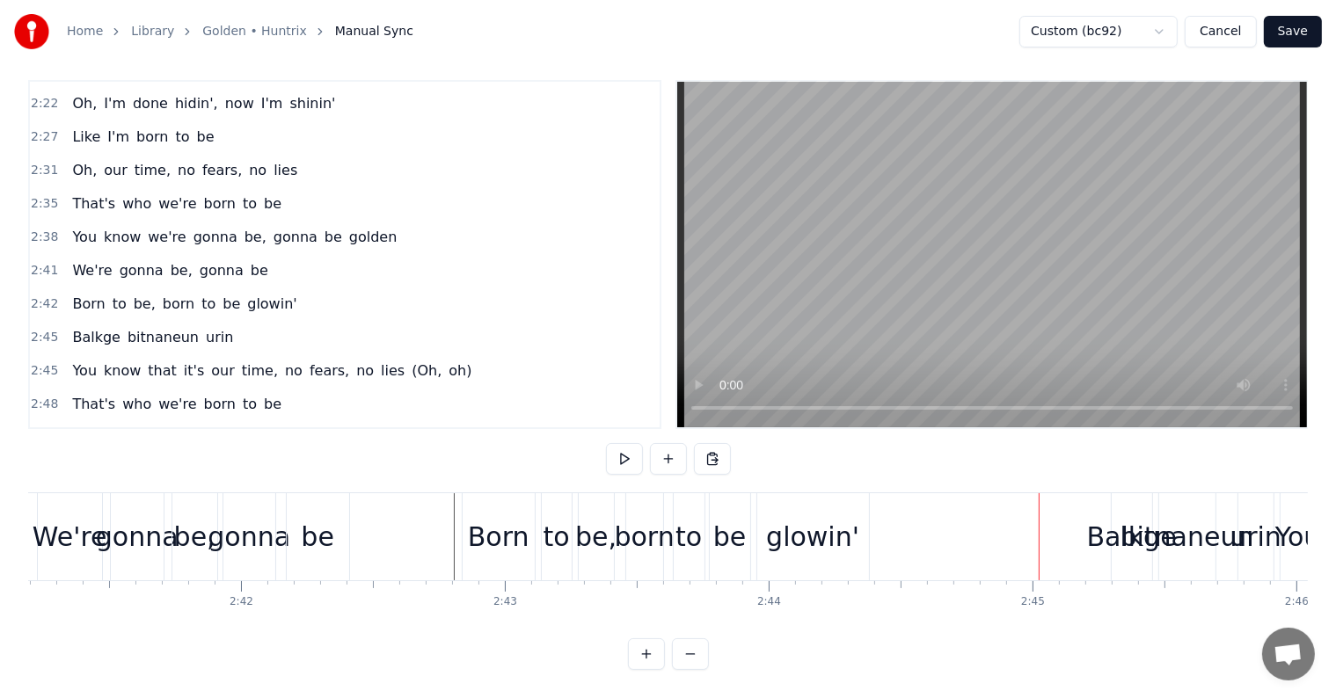
click at [837, 517] on div "glowin'" at bounding box center [812, 537] width 93 height 40
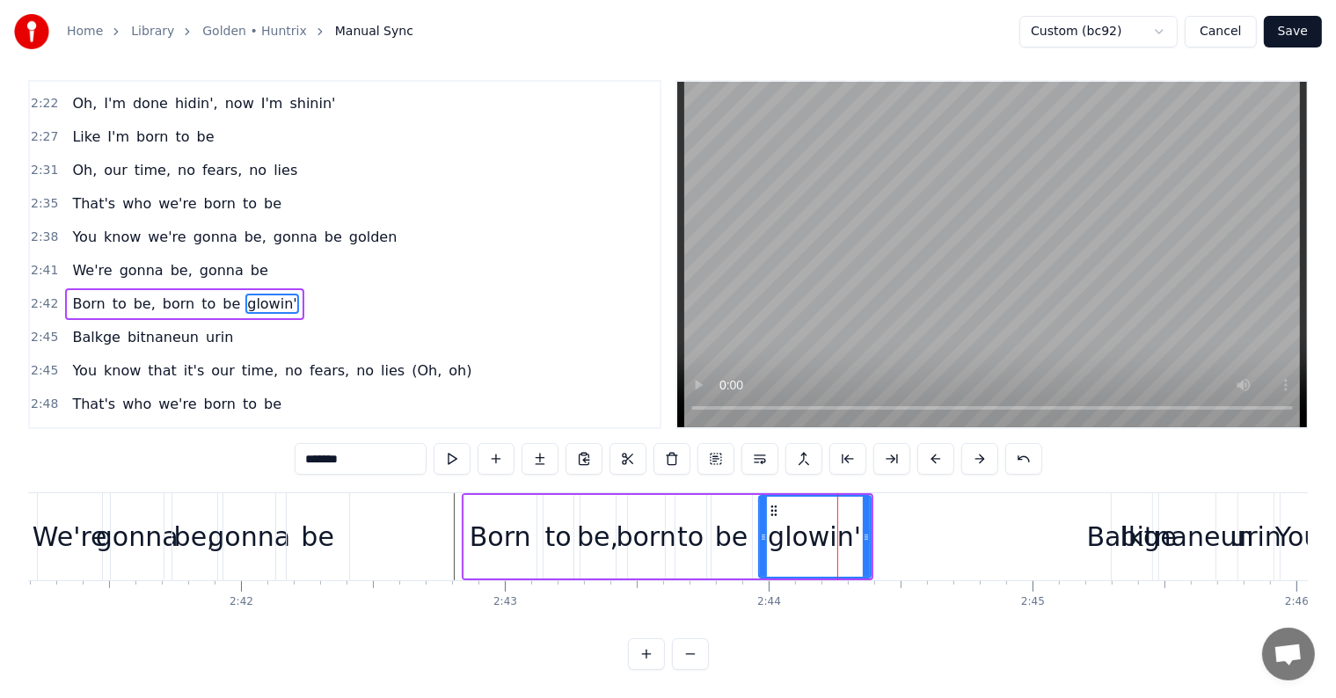
scroll to position [0, 0]
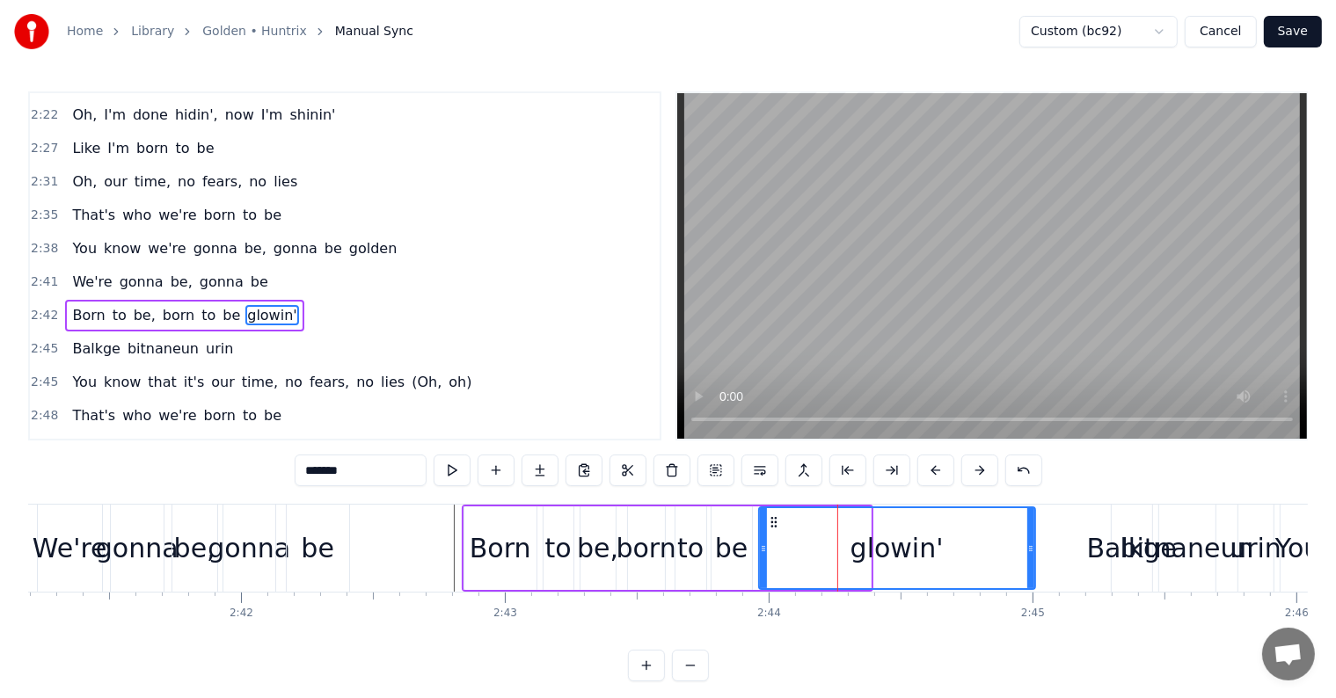
drag, startPoint x: 867, startPoint y: 542, endPoint x: 1031, endPoint y: 555, distance: 164.9
click at [1031, 555] on div at bounding box center [1030, 548] width 7 height 80
click at [1122, 547] on div "Balkge" at bounding box center [1132, 548] width 90 height 40
type input "******"
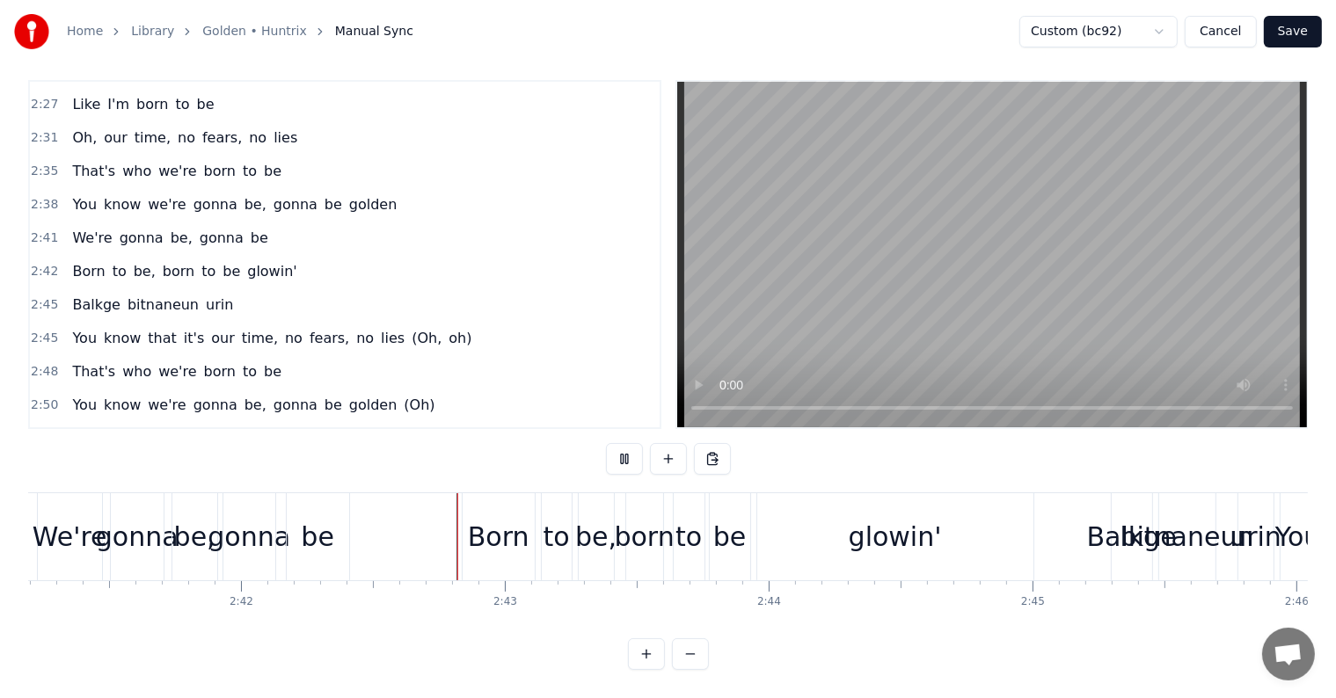
scroll to position [26, 0]
click at [1002, 511] on div "glowin'" at bounding box center [895, 536] width 276 height 87
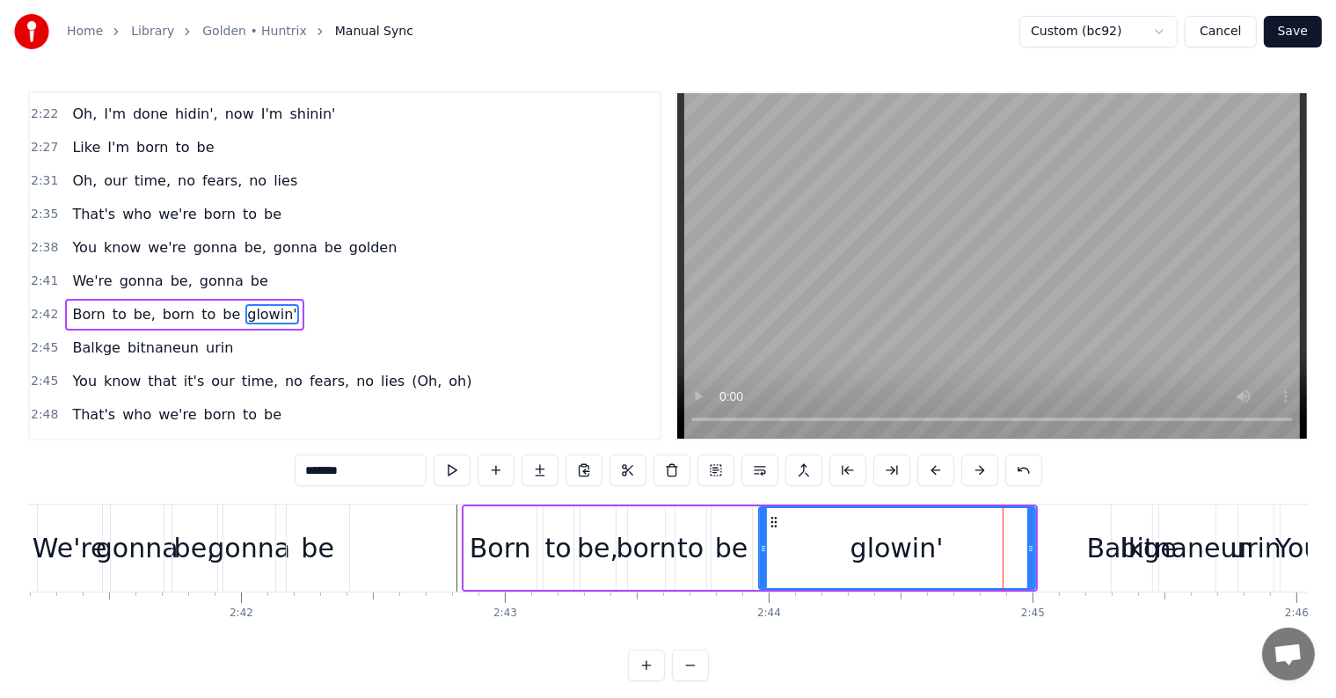
scroll to position [1331, 0]
drag, startPoint x: 1030, startPoint y: 535, endPoint x: 1005, endPoint y: 530, distance: 25.9
click at [1005, 530] on div at bounding box center [1004, 548] width 7 height 80
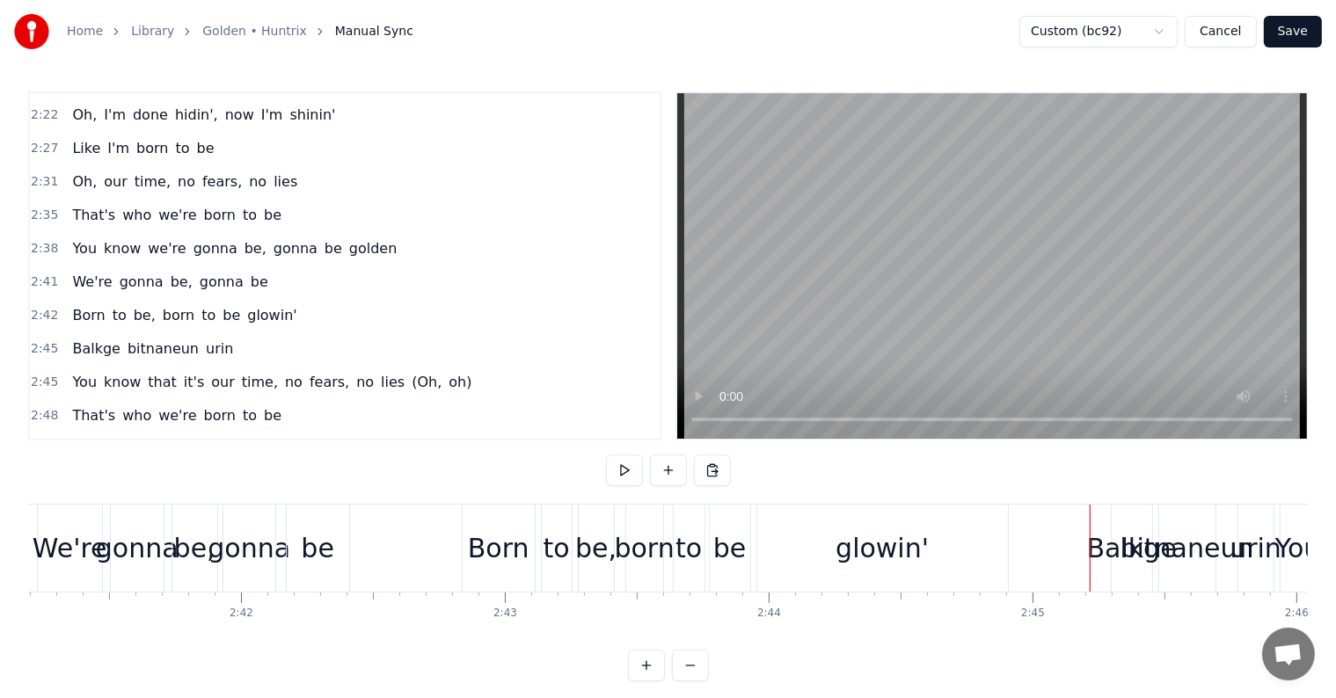
click at [1120, 545] on div "Balkge" at bounding box center [1132, 548] width 90 height 40
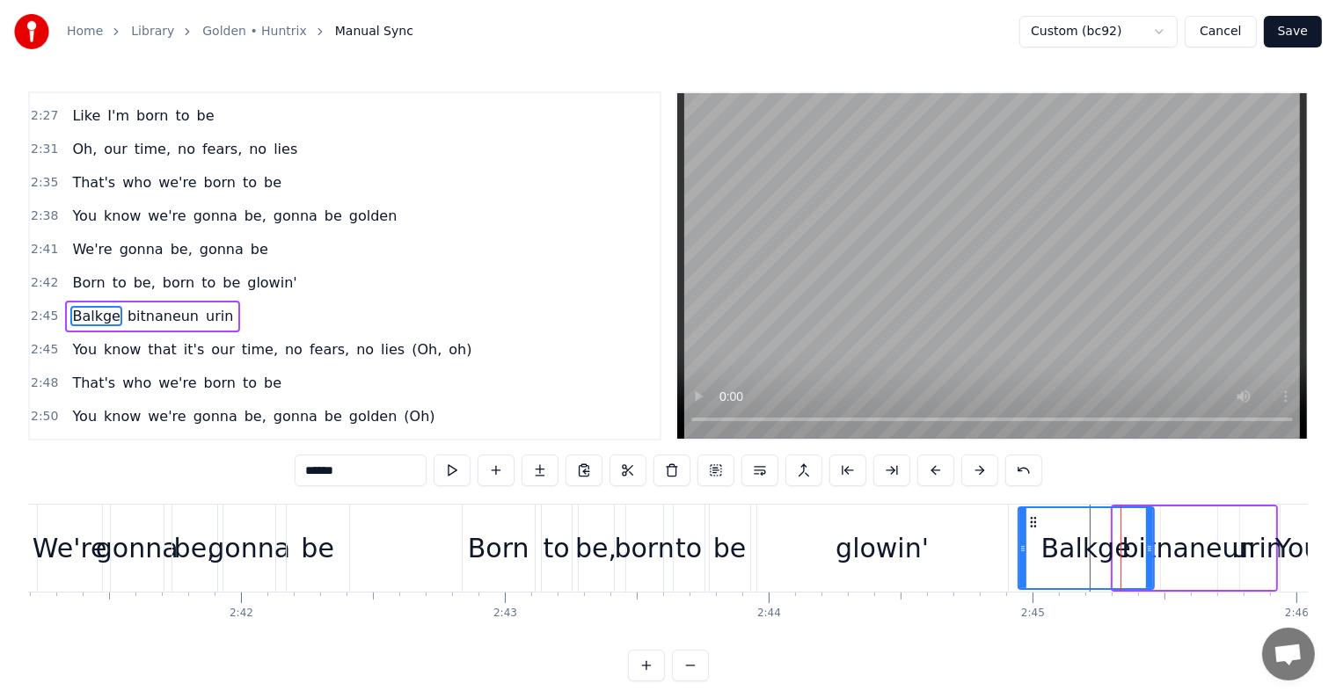
drag, startPoint x: 1115, startPoint y: 545, endPoint x: 1020, endPoint y: 539, distance: 95.2
click at [1020, 539] on div at bounding box center [1022, 548] width 7 height 80
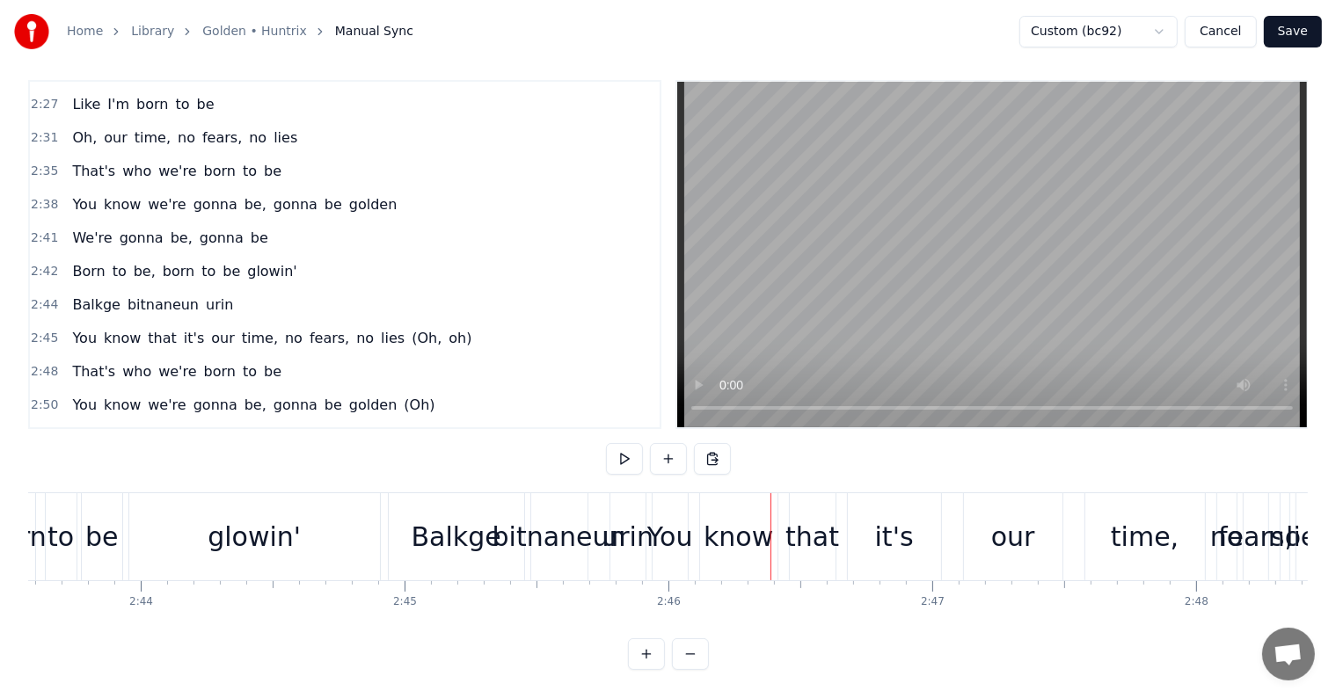
scroll to position [0, 43003]
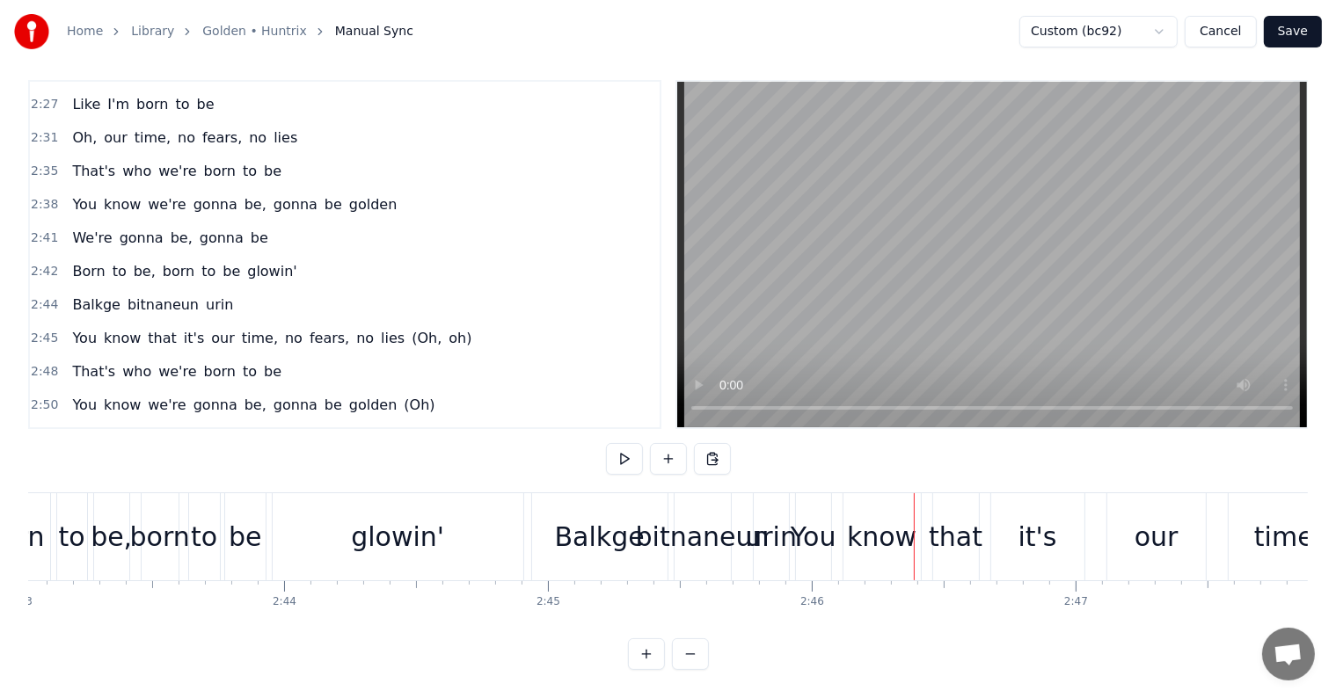
click at [819, 526] on div "You" at bounding box center [813, 537] width 46 height 40
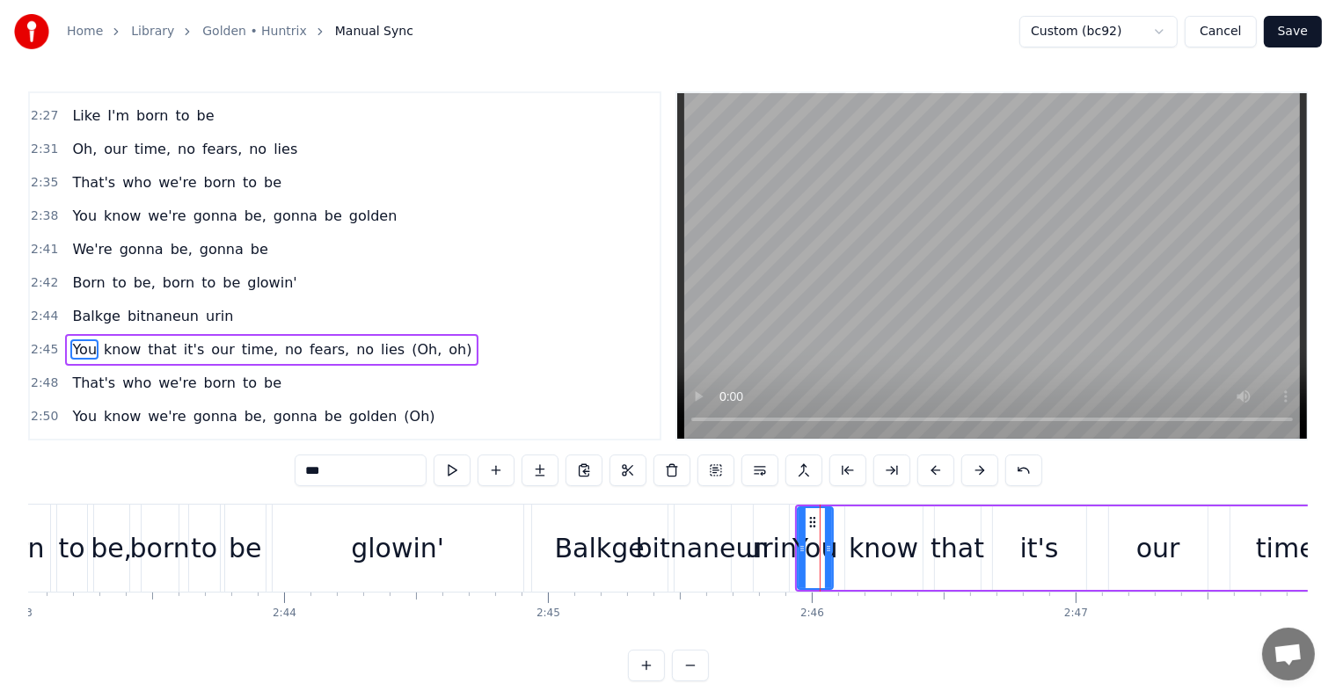
scroll to position [1396, 0]
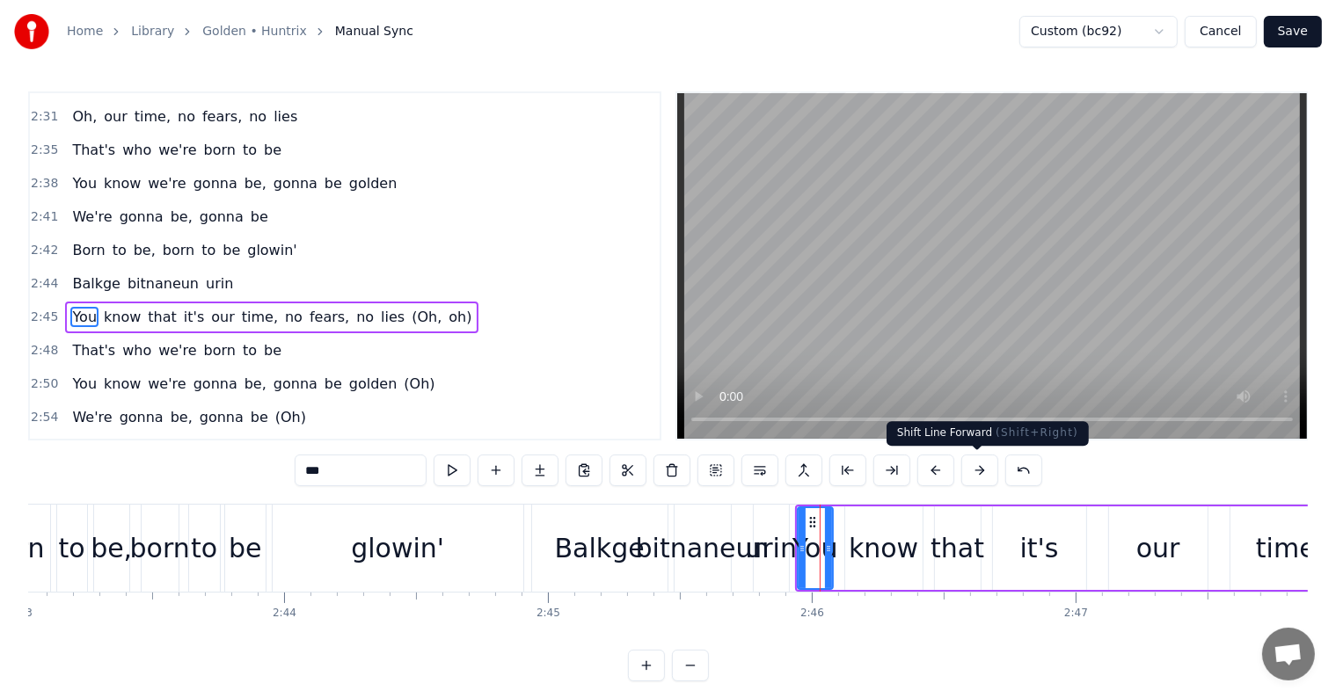
click at [978, 469] on button at bounding box center [979, 471] width 37 height 32
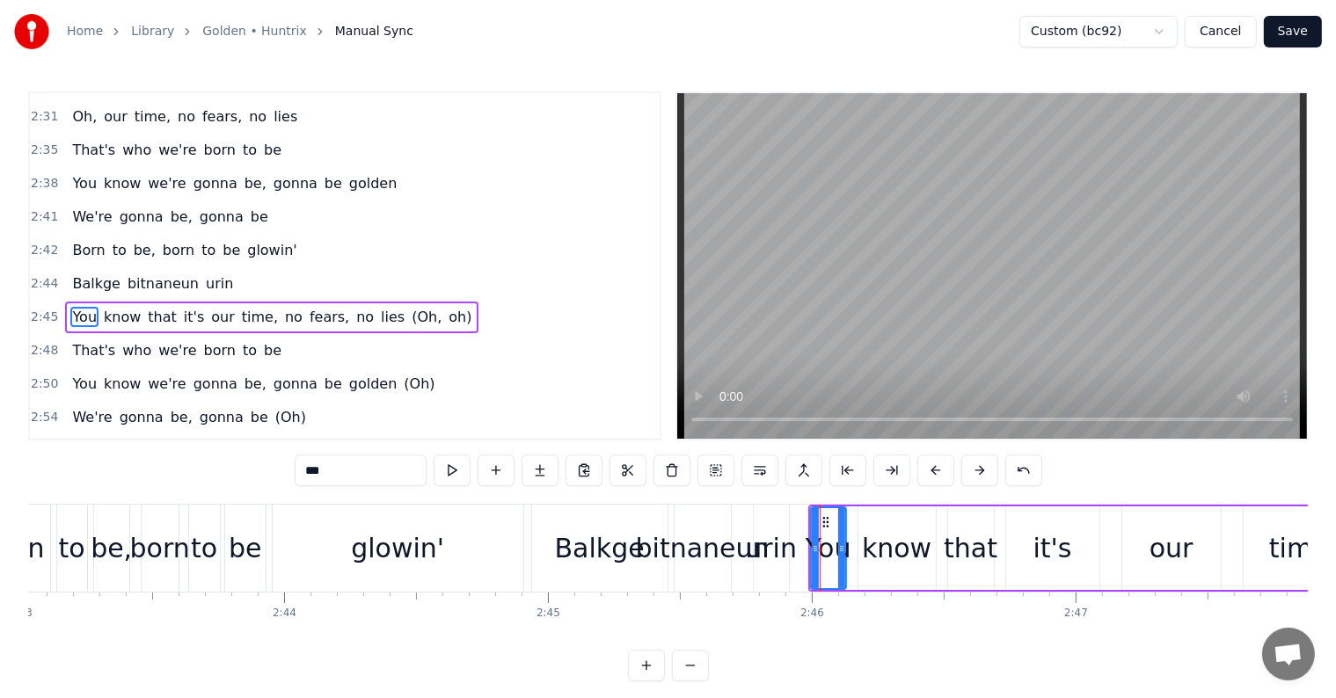
click at [978, 469] on button at bounding box center [979, 471] width 37 height 32
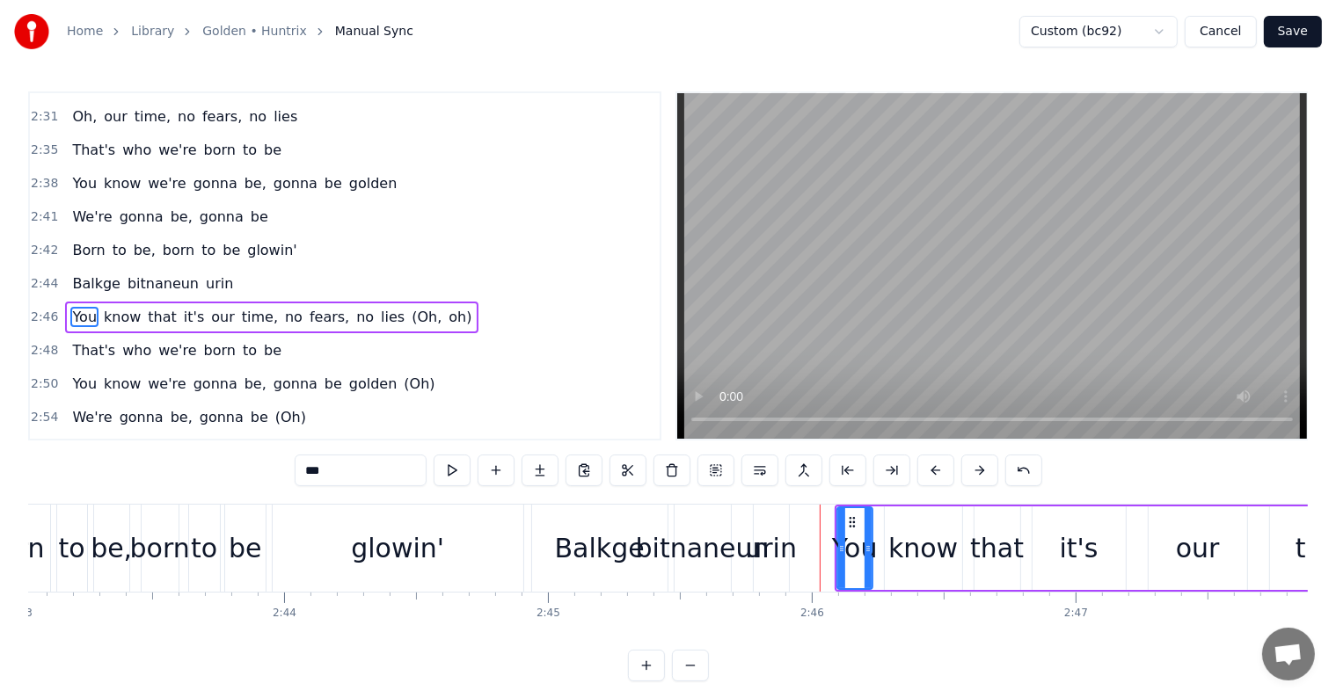
click at [978, 469] on button at bounding box center [979, 471] width 37 height 32
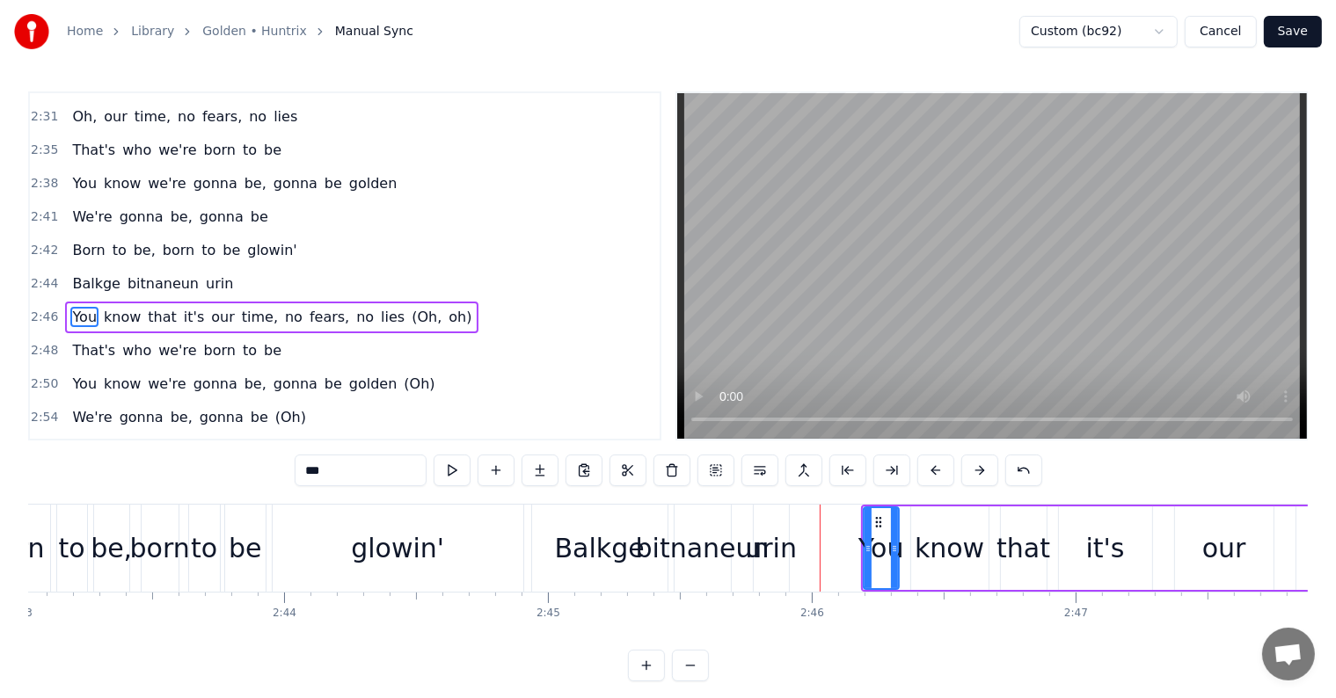
click at [978, 469] on button at bounding box center [979, 471] width 37 height 32
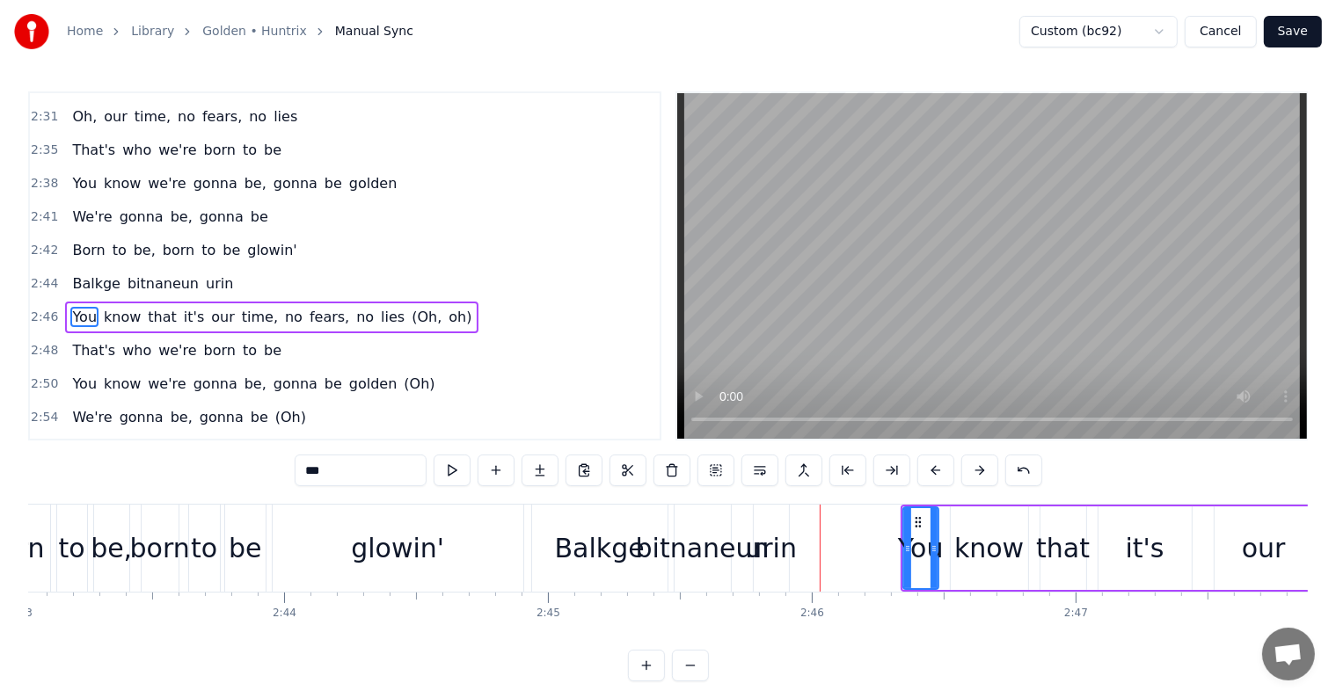
click at [978, 469] on button at bounding box center [979, 471] width 37 height 32
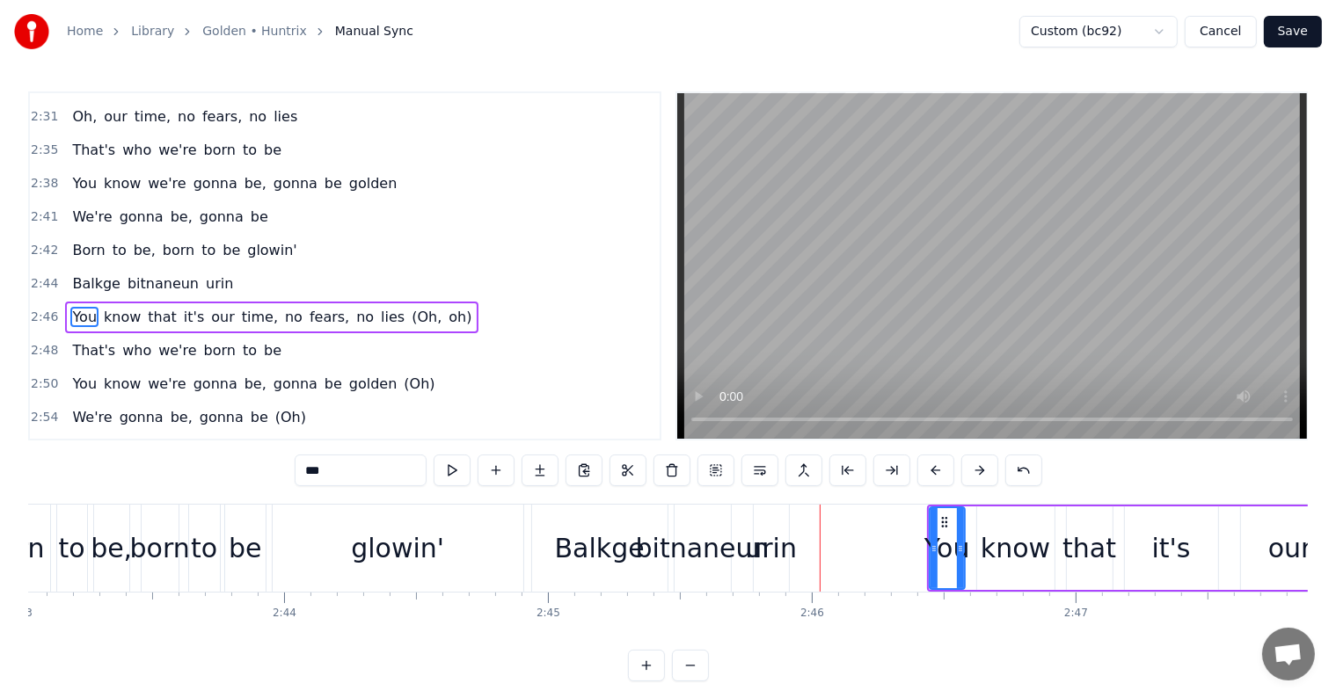
click at [978, 469] on button at bounding box center [979, 471] width 37 height 32
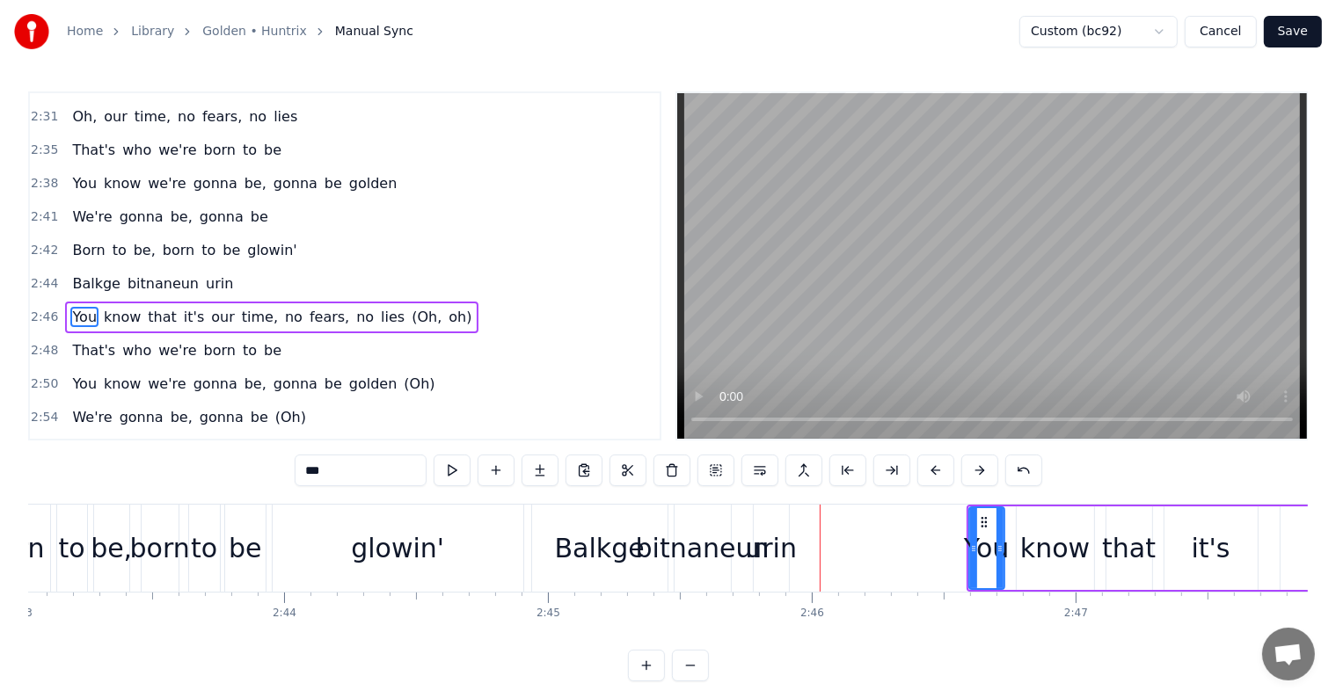
click at [780, 548] on div "urin" at bounding box center [771, 548] width 52 height 40
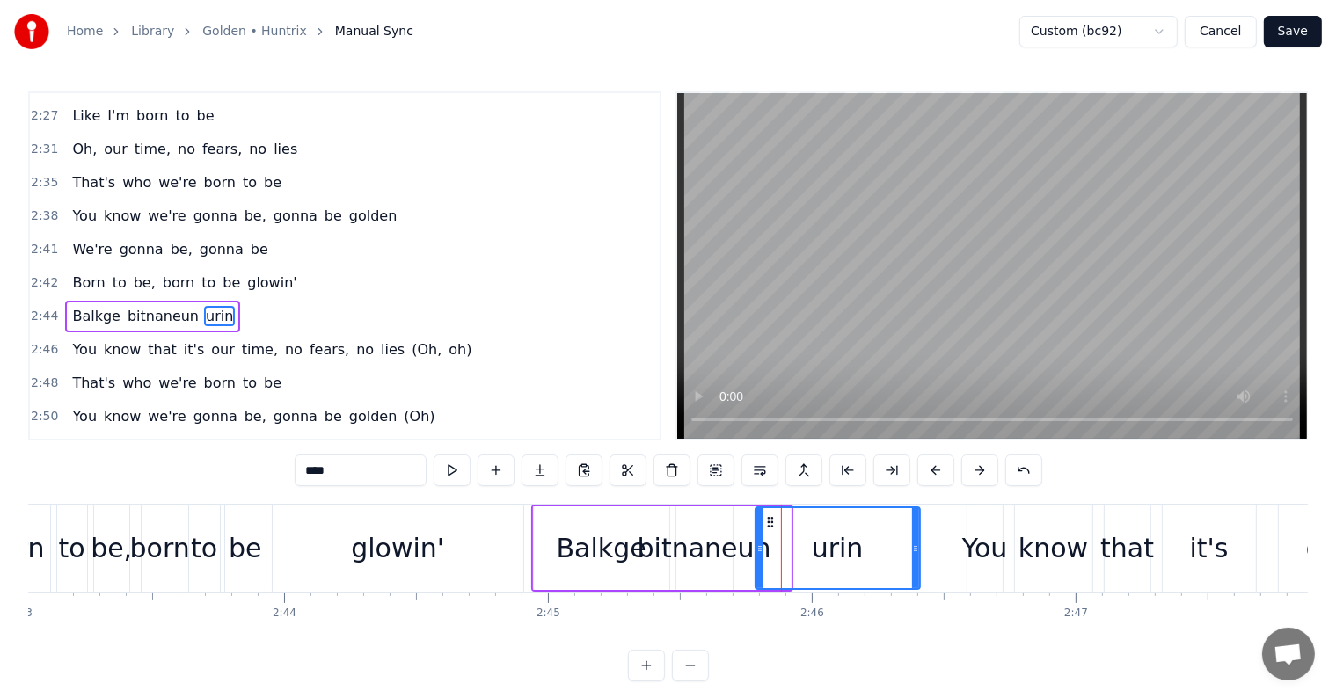
drag, startPoint x: 786, startPoint y: 549, endPoint x: 912, endPoint y: 550, distance: 125.7
click at [916, 551] on icon at bounding box center [915, 549] width 7 height 14
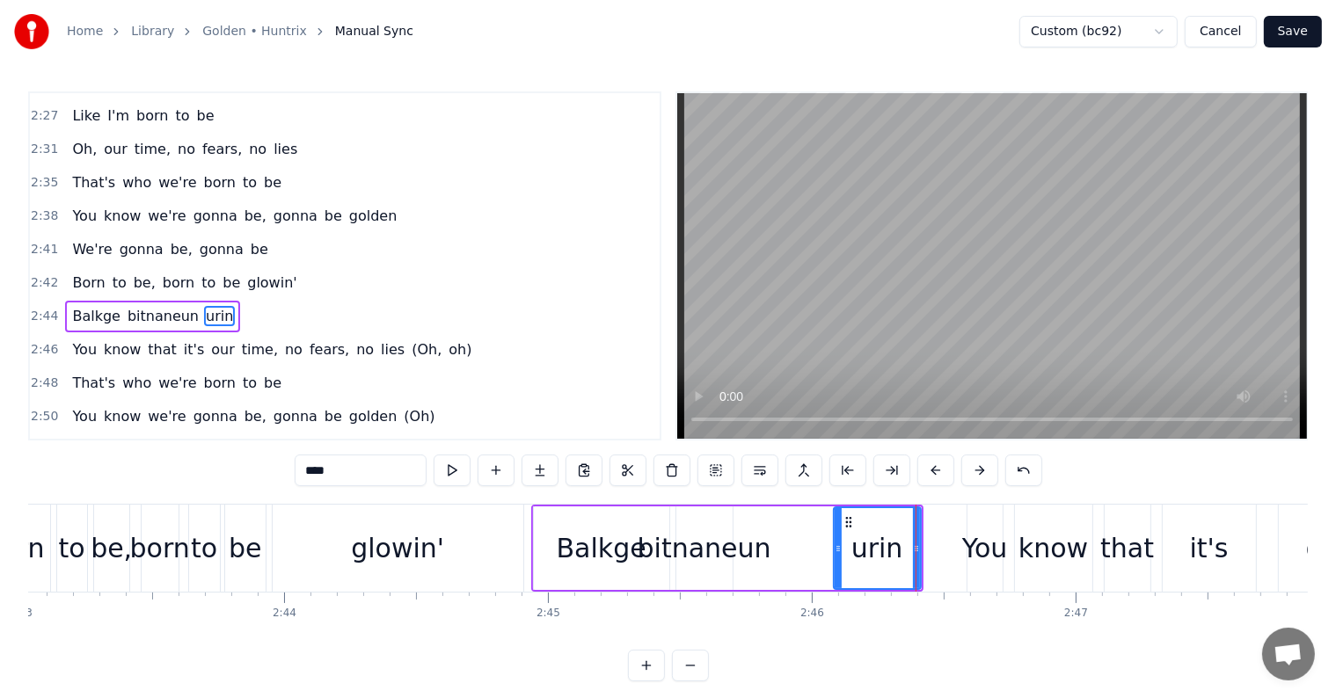
drag, startPoint x: 764, startPoint y: 537, endPoint x: 833, endPoint y: 543, distance: 68.9
click at [834, 543] on div at bounding box center [837, 548] width 7 height 80
click at [714, 535] on div "bitnaneun" at bounding box center [704, 548] width 134 height 40
type input "*********"
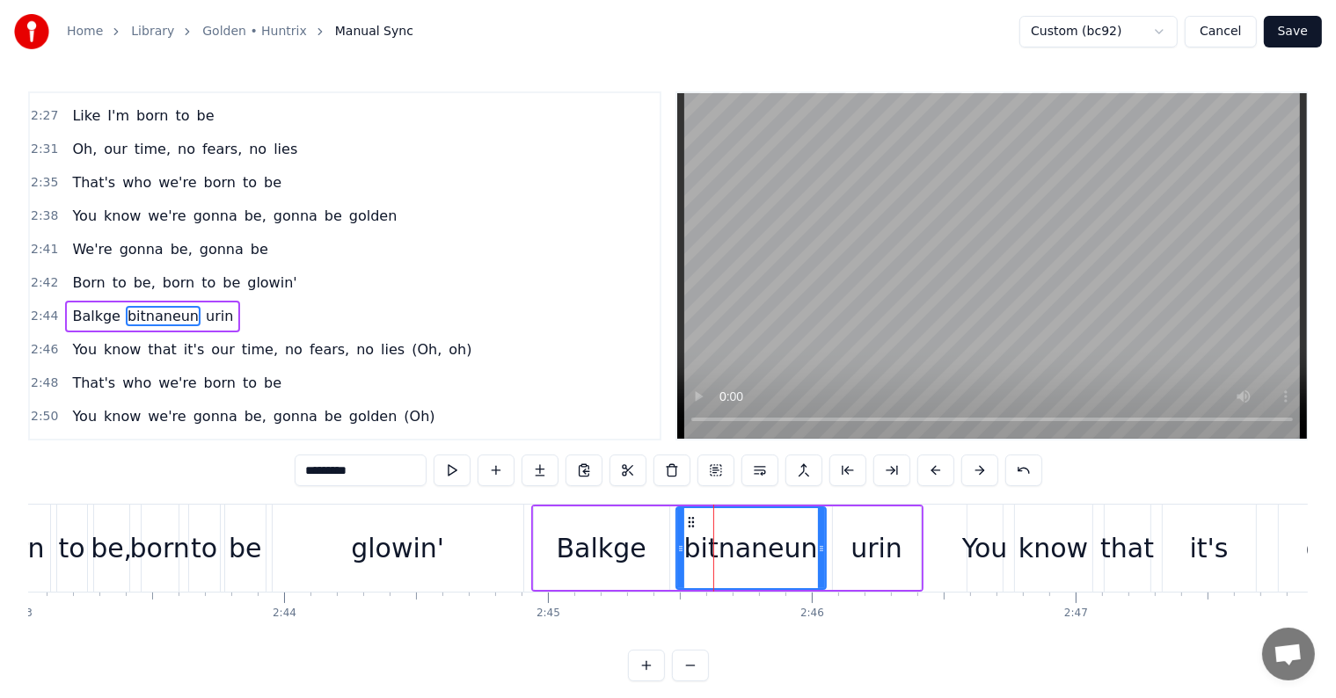
drag, startPoint x: 725, startPoint y: 543, endPoint x: 819, endPoint y: 553, distance: 93.7
click at [819, 553] on icon at bounding box center [821, 549] width 7 height 14
click at [674, 537] on div at bounding box center [676, 548] width 7 height 80
click at [526, 521] on div "Born to be, born to be [PERSON_NAME]'" at bounding box center [252, 548] width 550 height 87
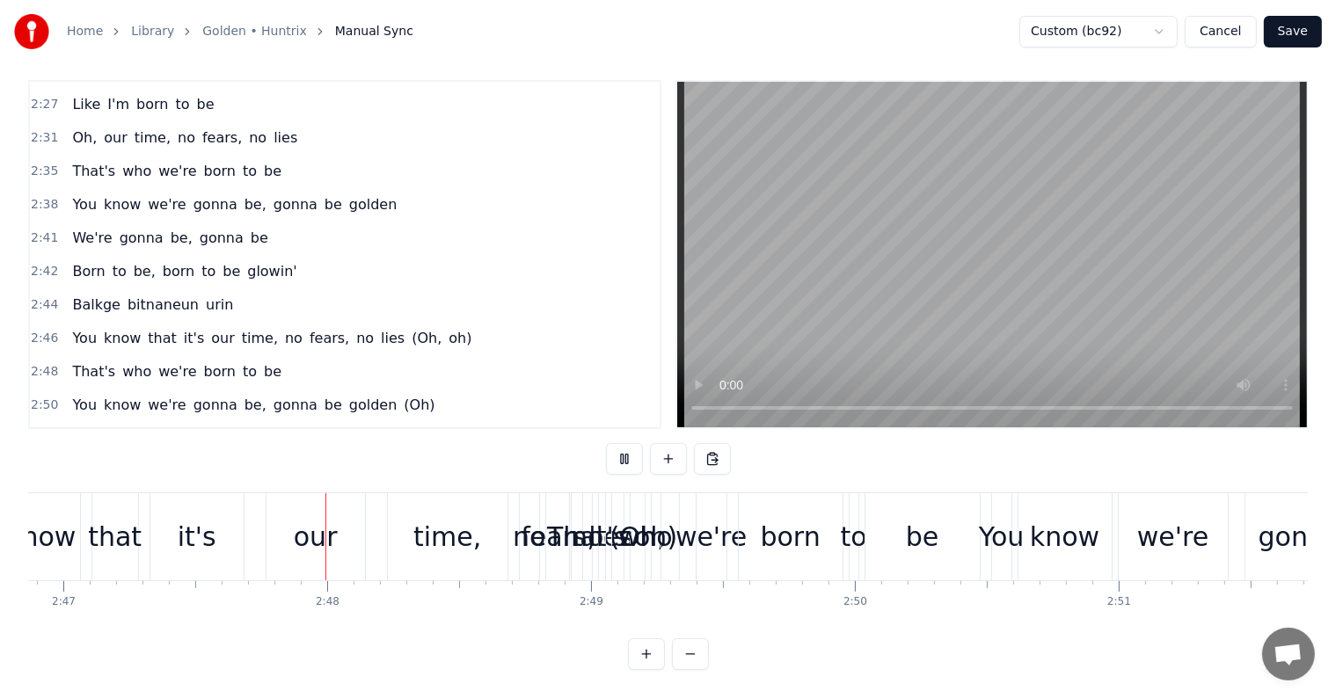
scroll to position [0, 44026]
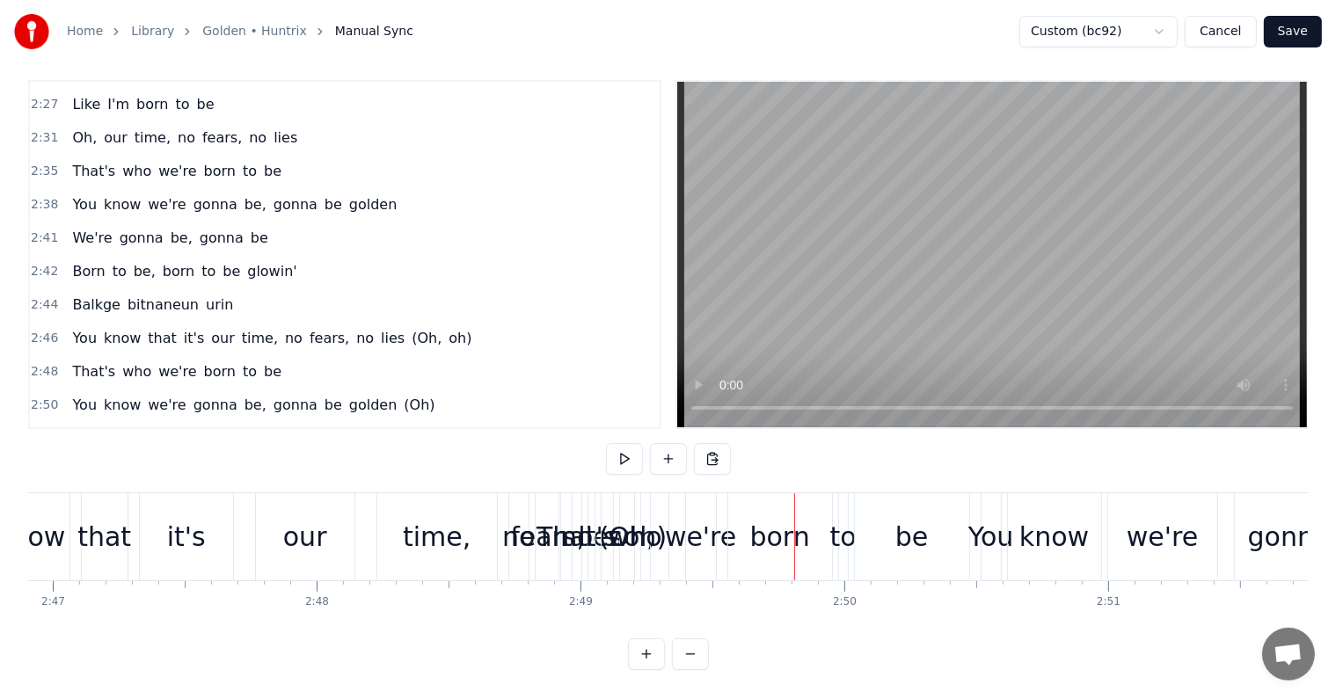
click at [79, 361] on span "That's" at bounding box center [93, 371] width 47 height 20
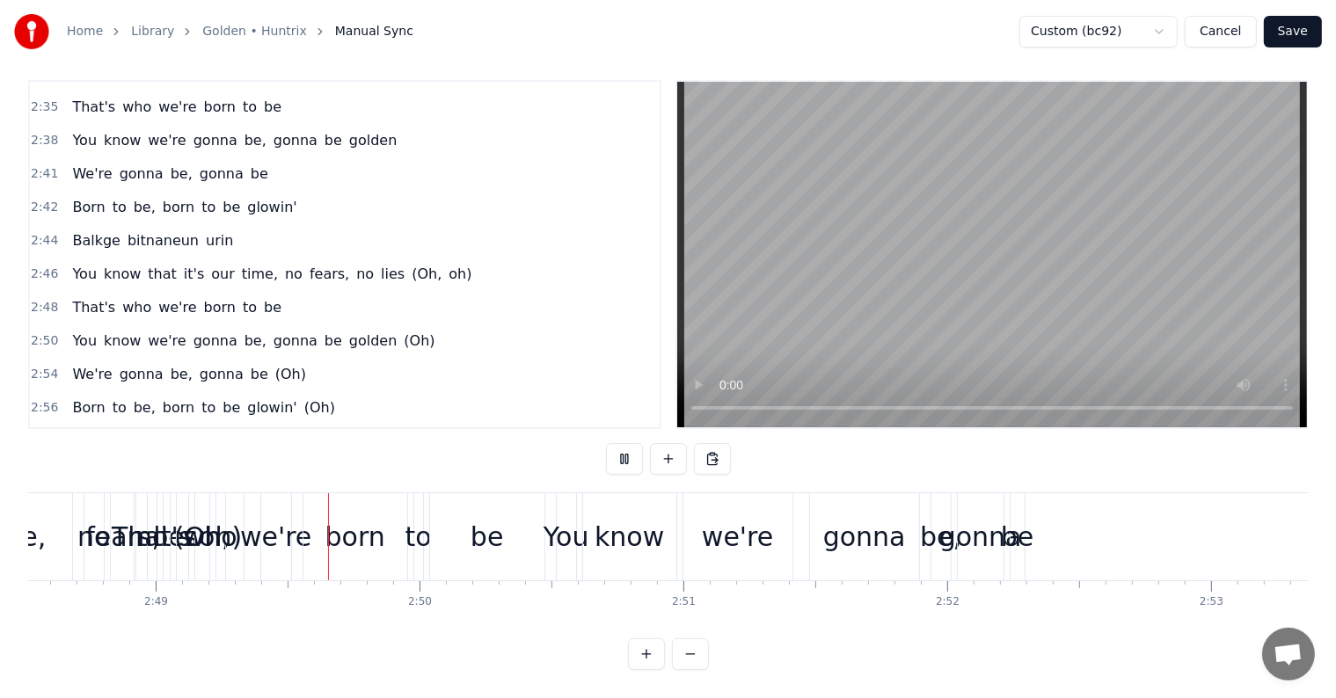
scroll to position [0, 44452]
click at [76, 297] on span "That's" at bounding box center [93, 307] width 47 height 20
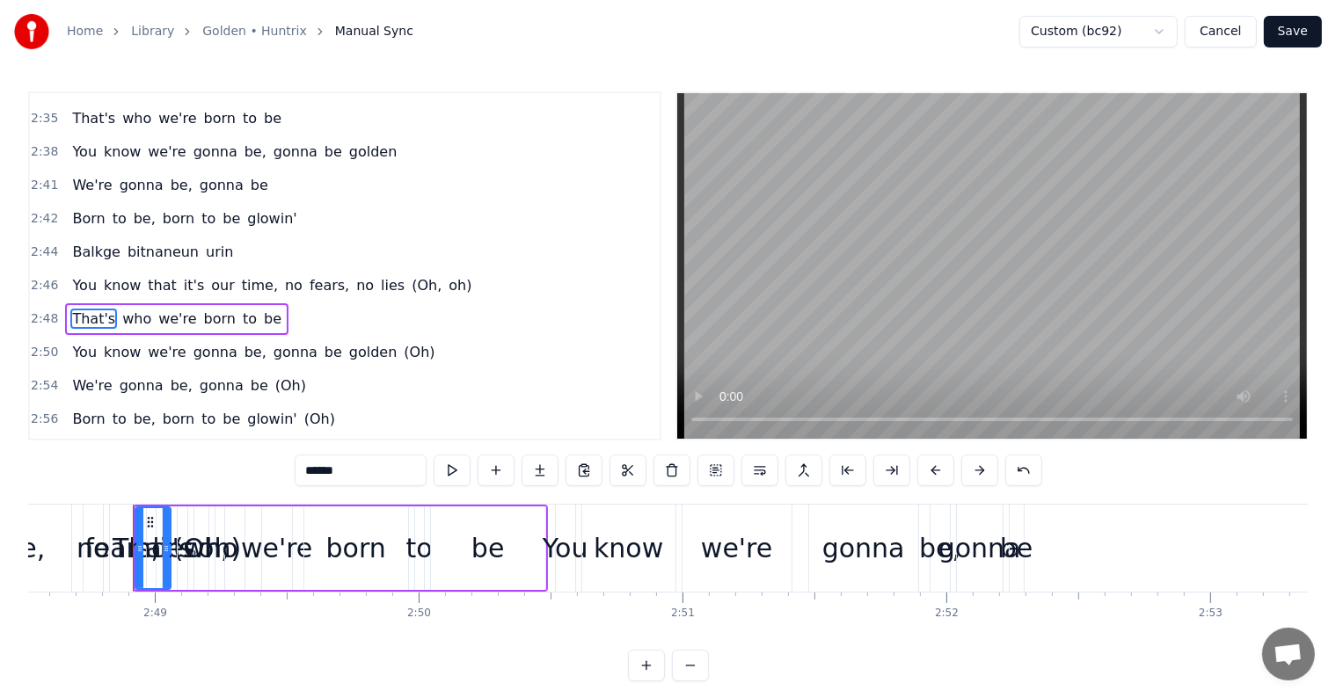
click at [70, 342] on span "You" at bounding box center [84, 352] width 28 height 20
type input "***"
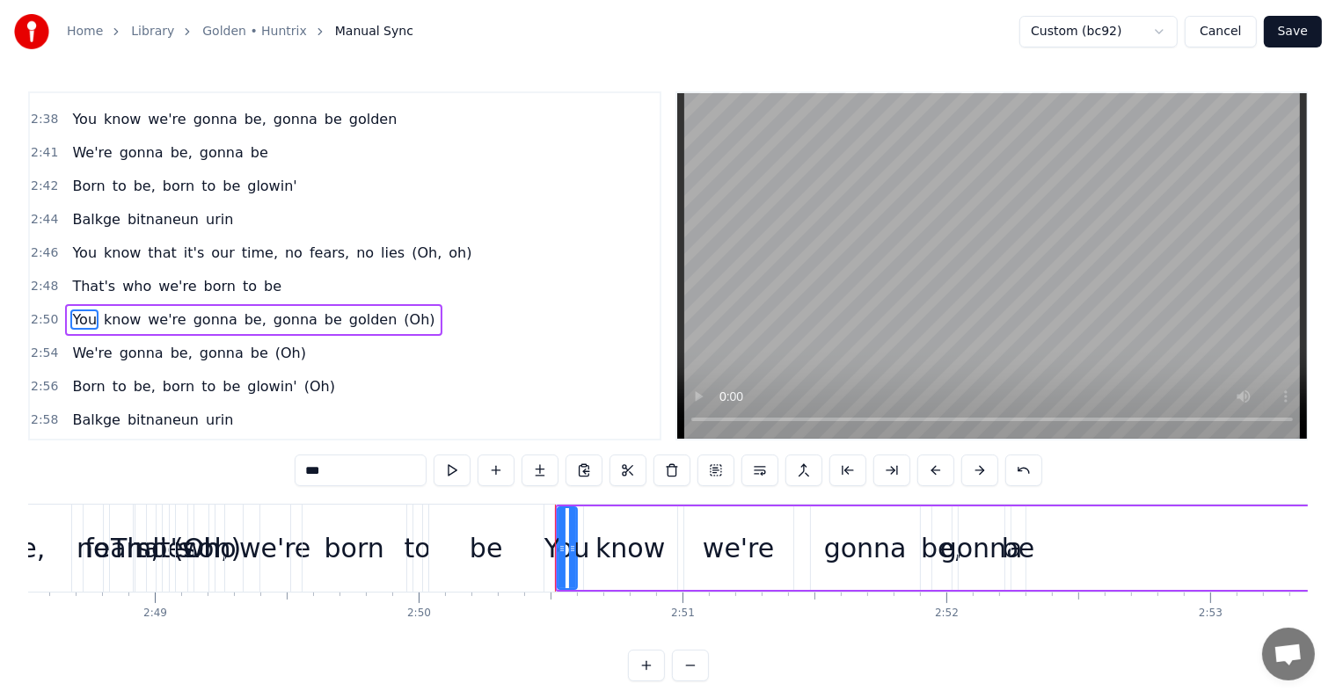
click at [85, 371] on div "Born to be, born to be [PERSON_NAME]' (Oh)" at bounding box center [203, 387] width 277 height 32
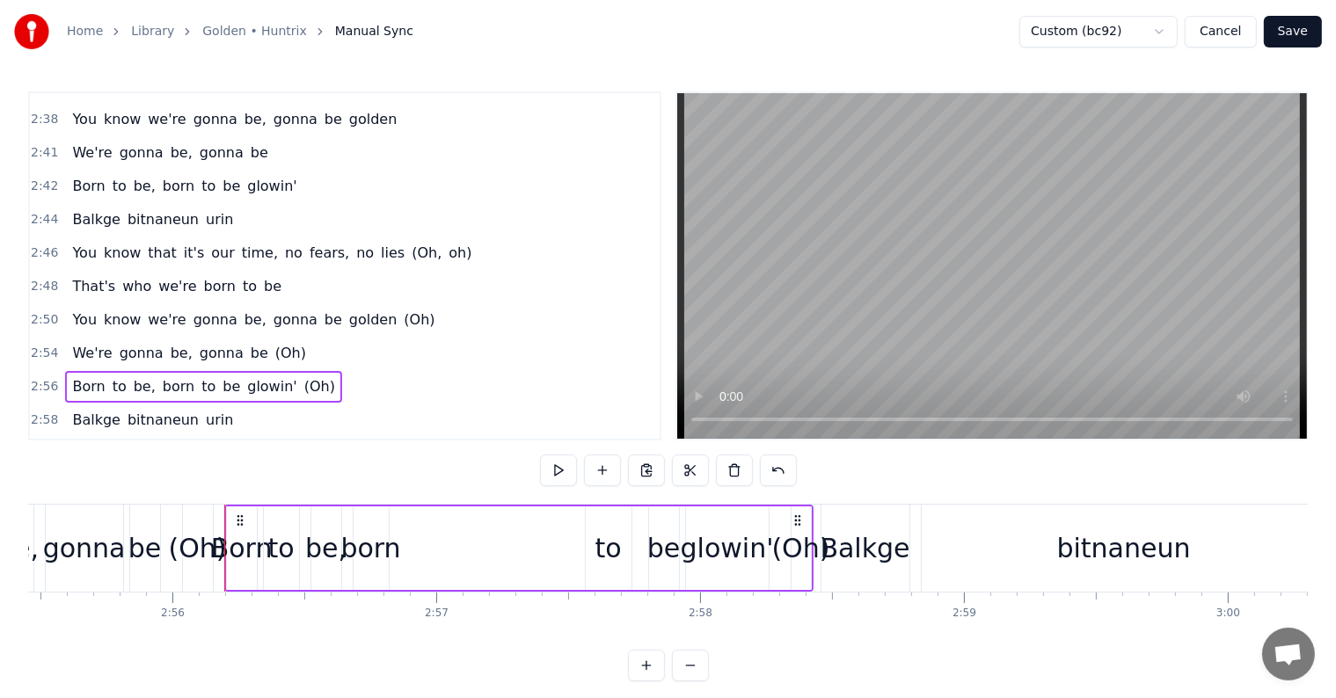
scroll to position [0, 46388]
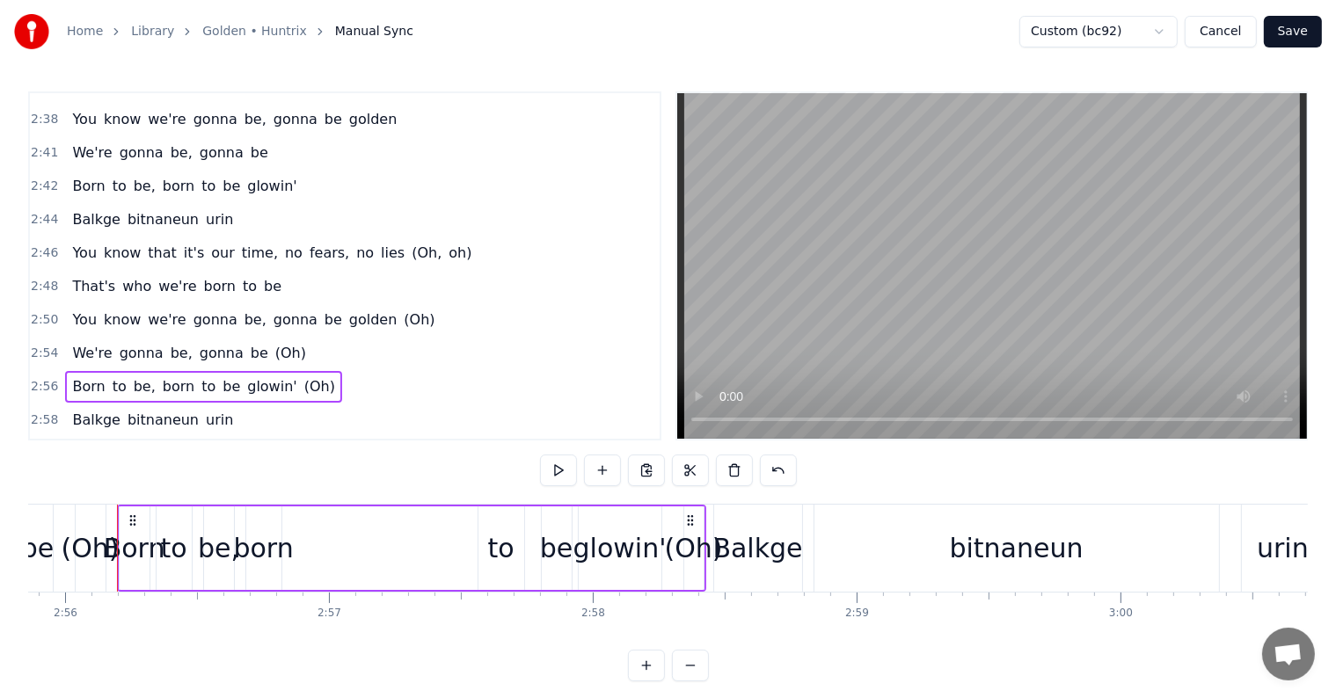
click at [70, 276] on span "That's" at bounding box center [93, 286] width 47 height 20
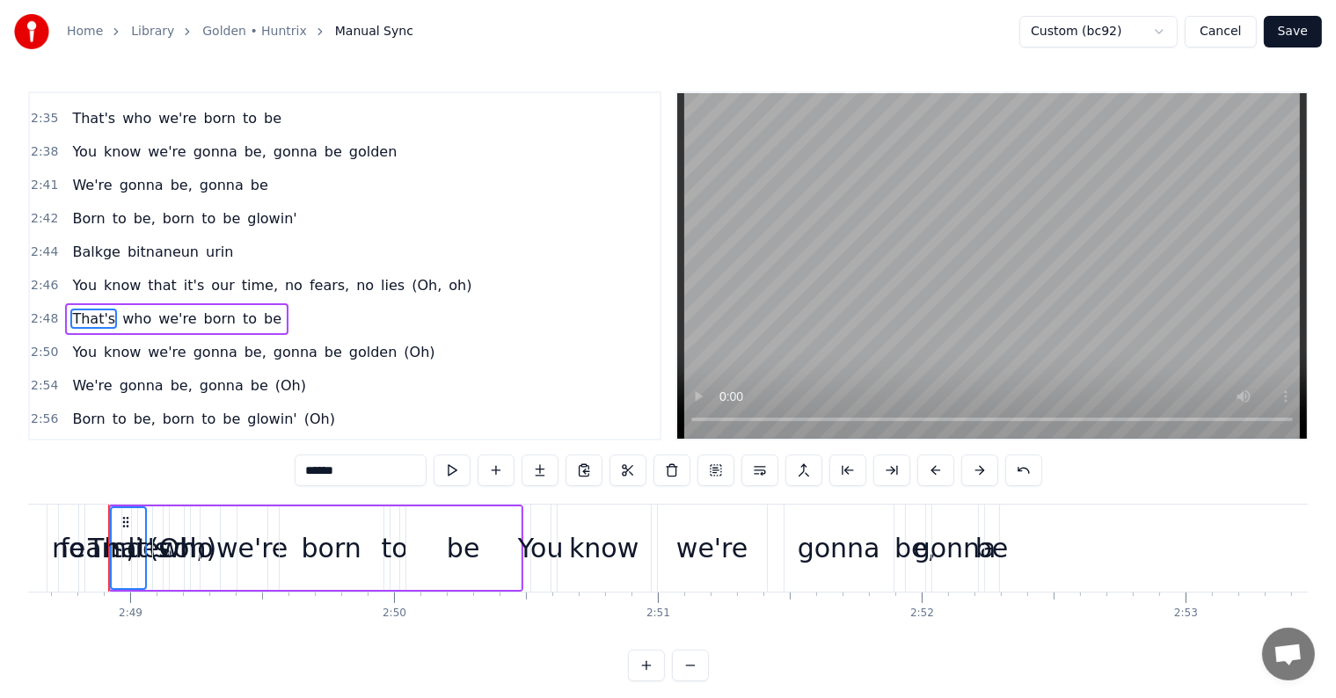
scroll to position [0, 44467]
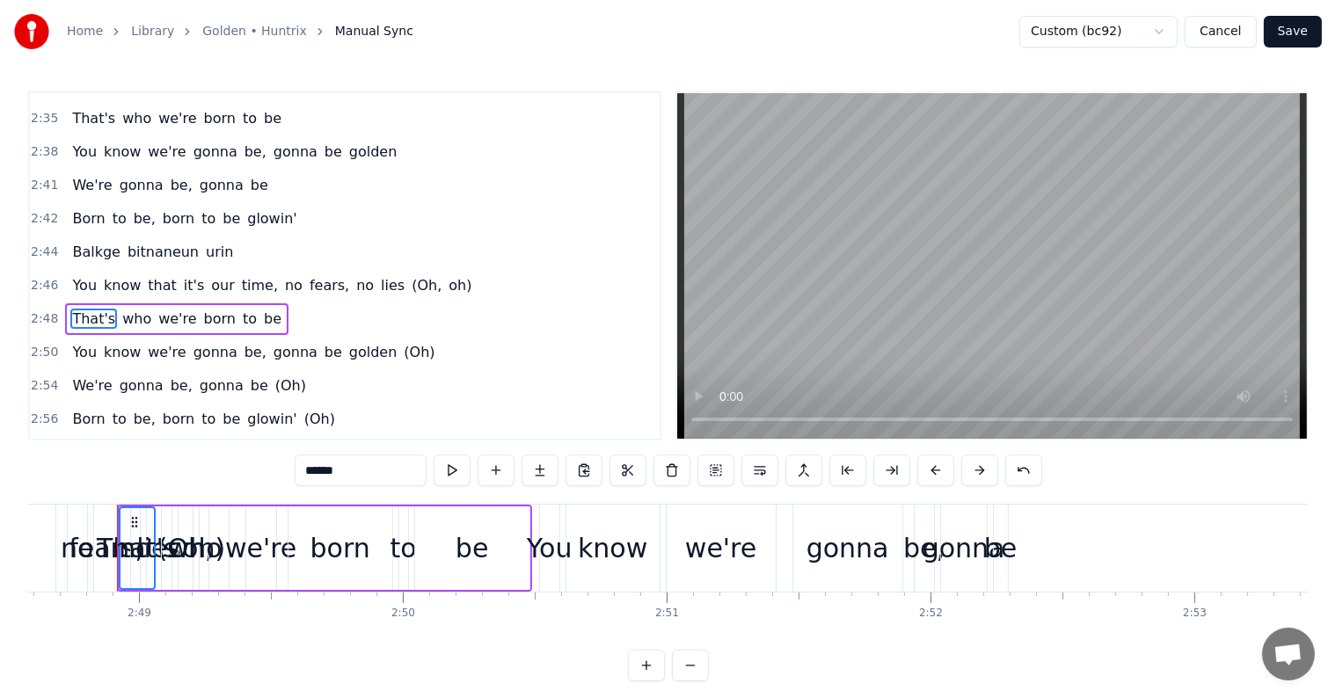
click at [81, 342] on span "You" at bounding box center [84, 352] width 28 height 20
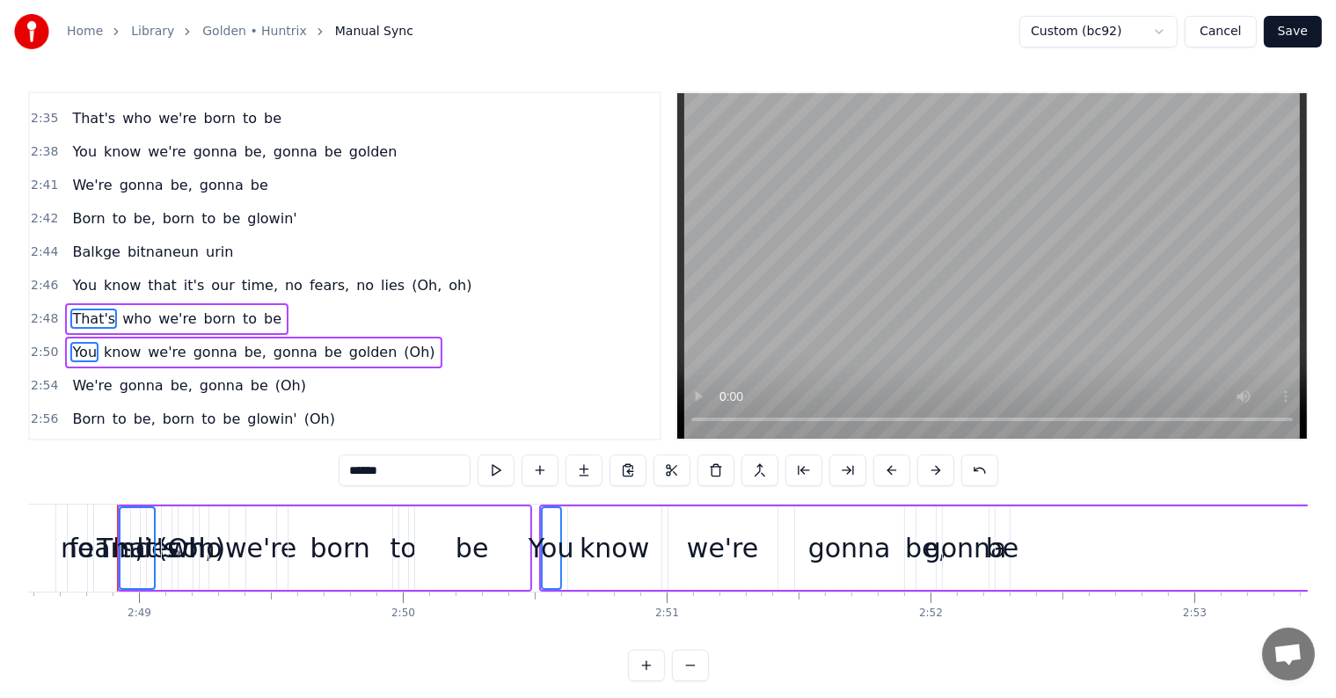
click at [88, 375] on span "We're" at bounding box center [91, 385] width 43 height 20
click at [81, 409] on span "Born" at bounding box center [88, 419] width 36 height 20
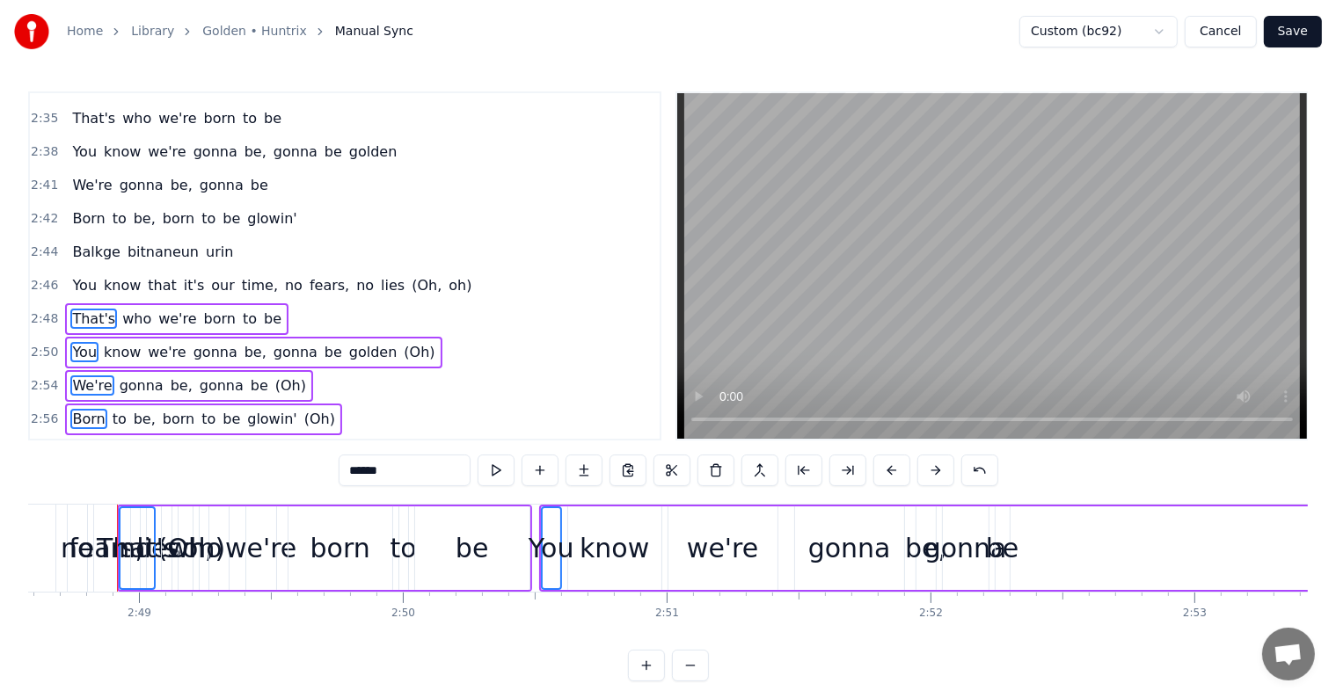
click at [77, 442] on span "Balkge" at bounding box center [96, 452] width 52 height 20
click at [77, 476] on span "You" at bounding box center [84, 486] width 28 height 20
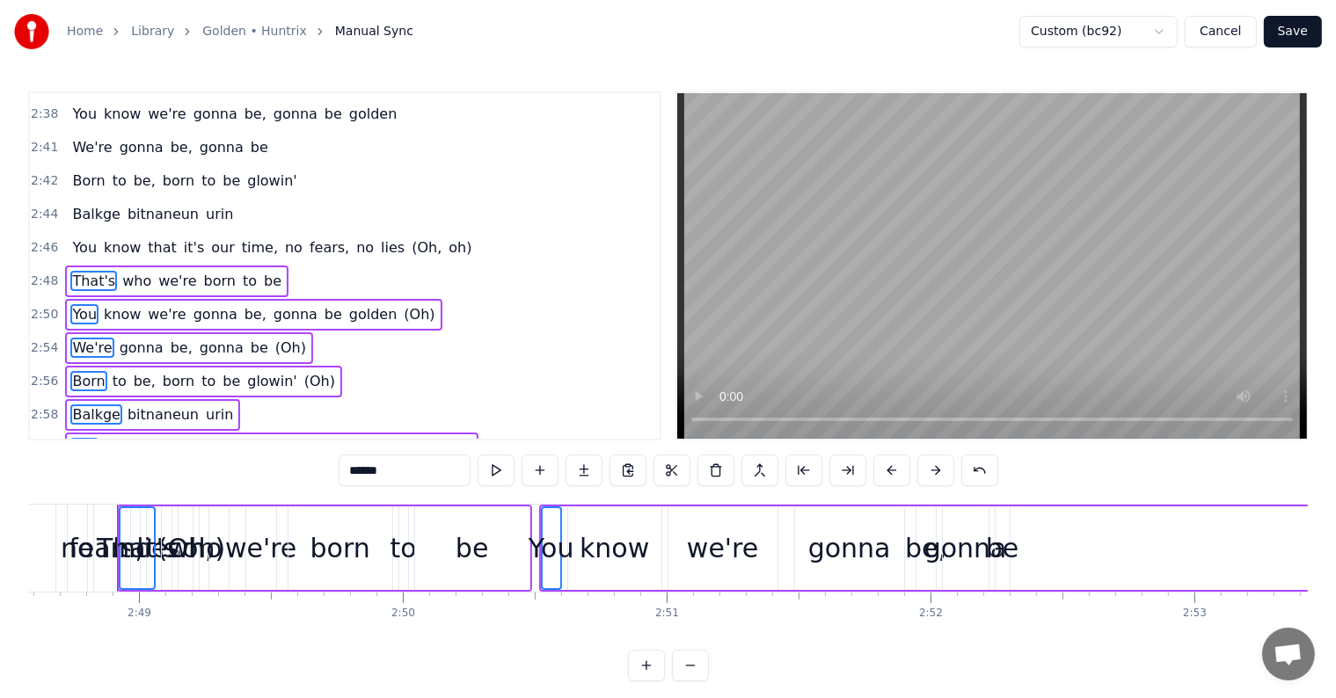
click at [70, 471] on span "That's" at bounding box center [93, 481] width 47 height 20
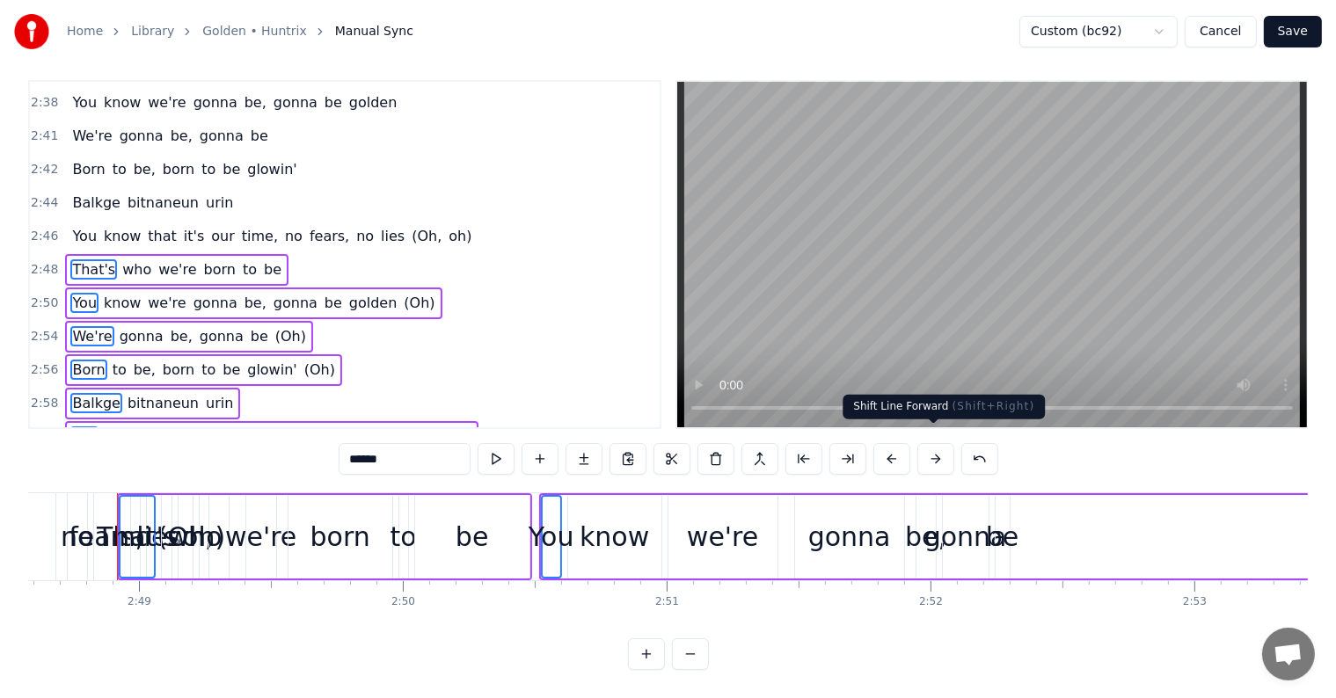
click at [936, 445] on button at bounding box center [935, 459] width 37 height 32
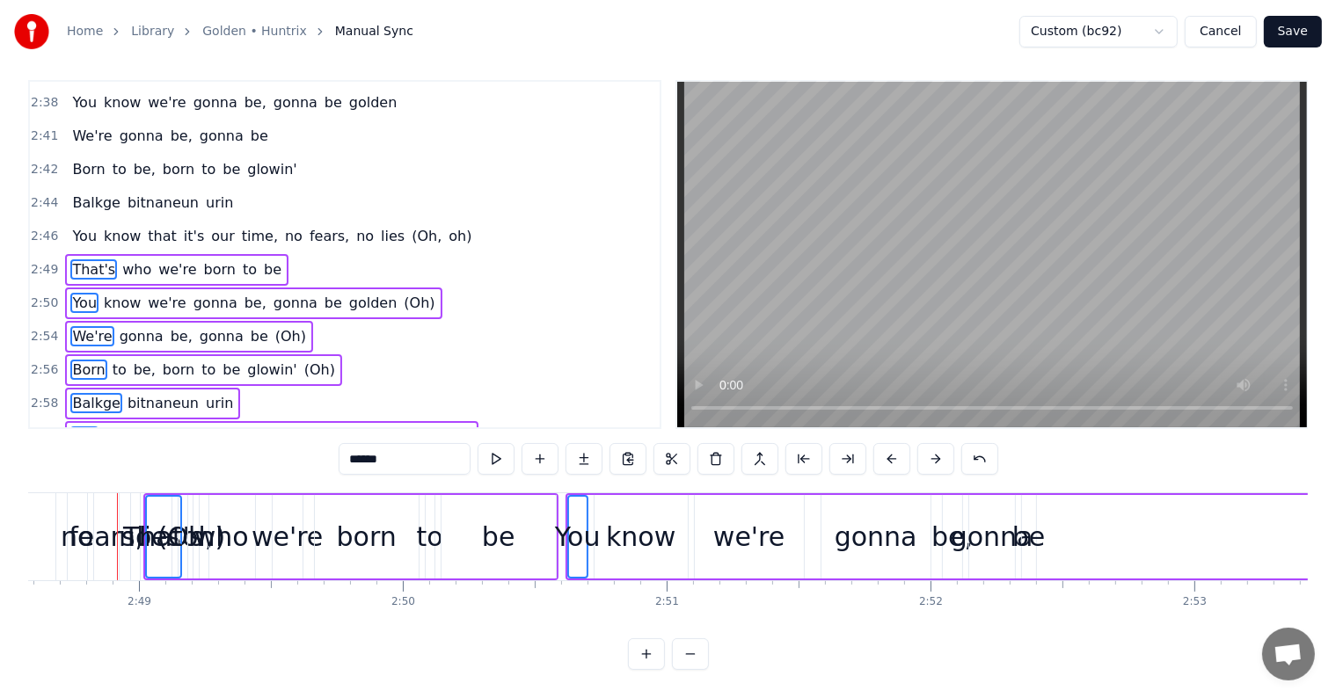
click at [936, 445] on button at bounding box center [935, 459] width 37 height 32
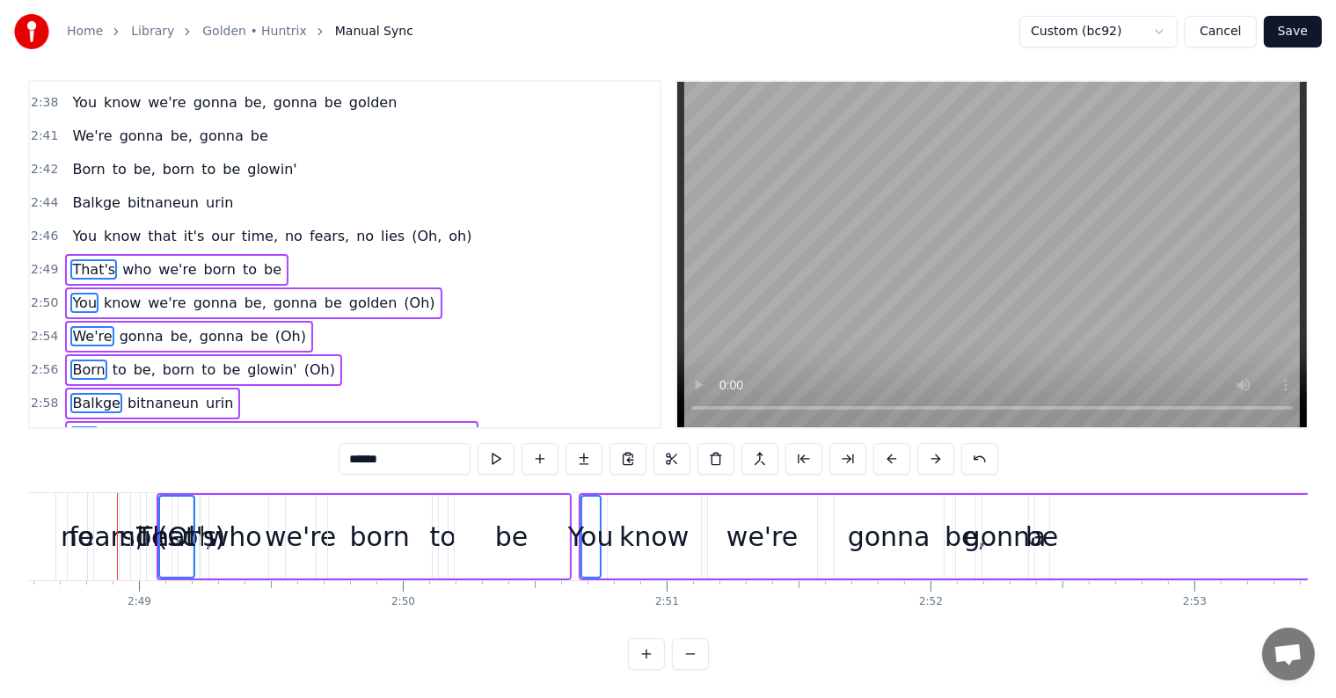
click at [936, 445] on button at bounding box center [935, 459] width 37 height 32
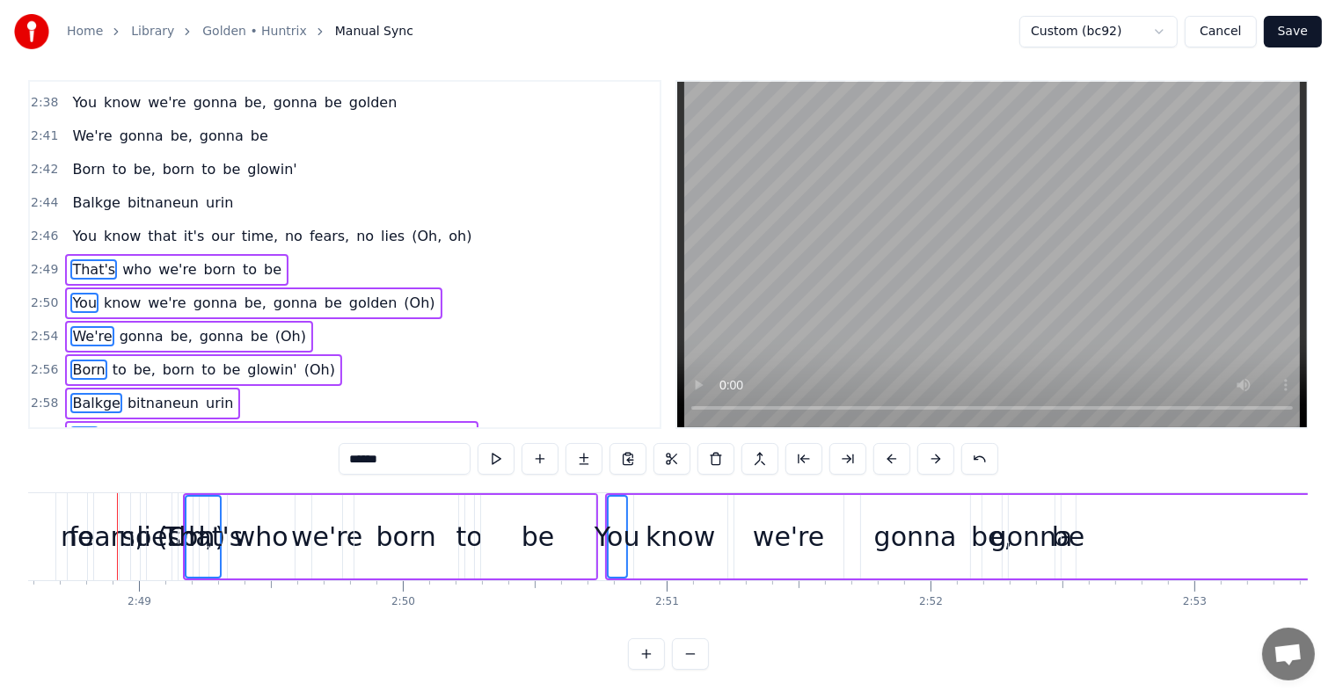
click at [936, 445] on button at bounding box center [935, 459] width 37 height 32
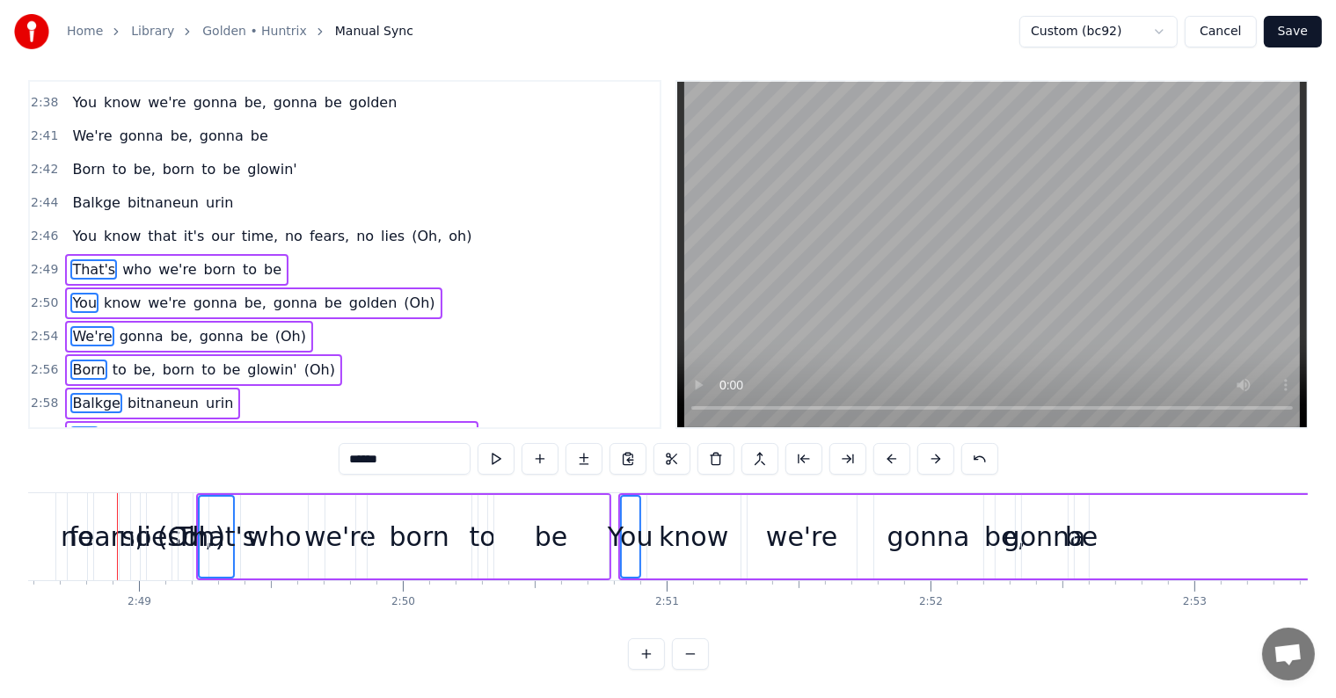
click at [936, 445] on button at bounding box center [935, 459] width 37 height 32
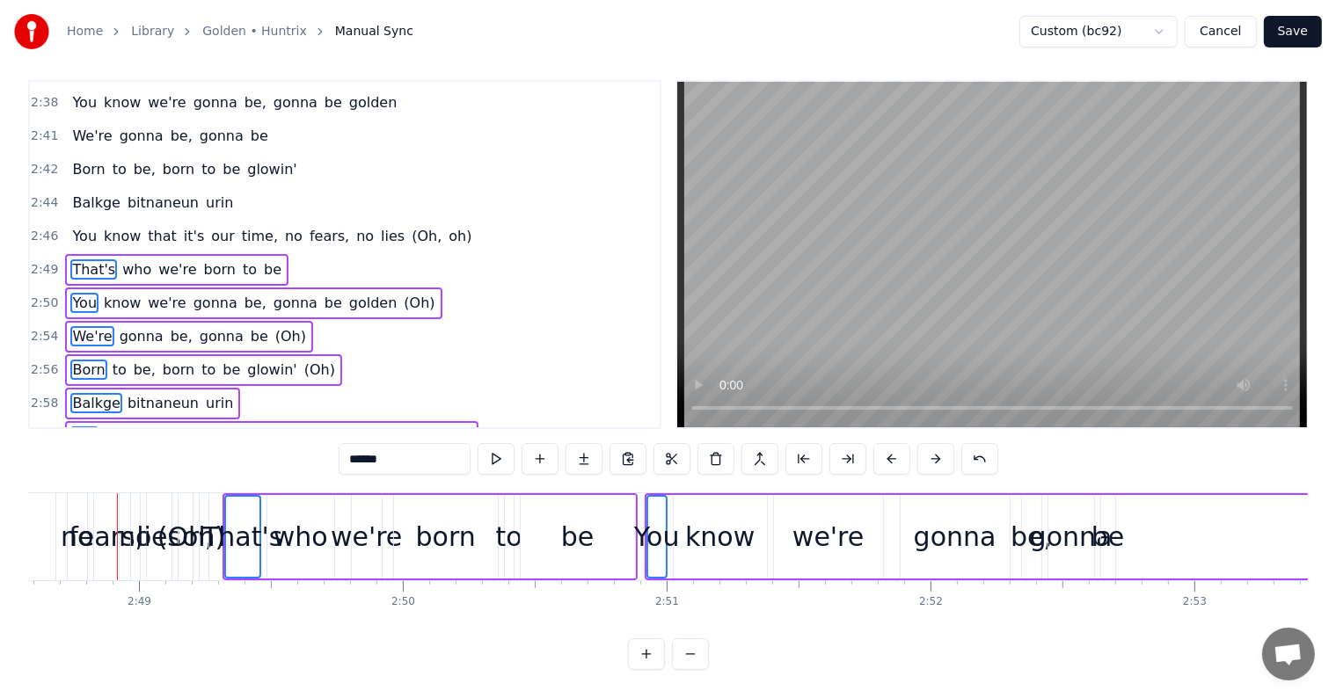
click at [936, 445] on button at bounding box center [935, 459] width 37 height 32
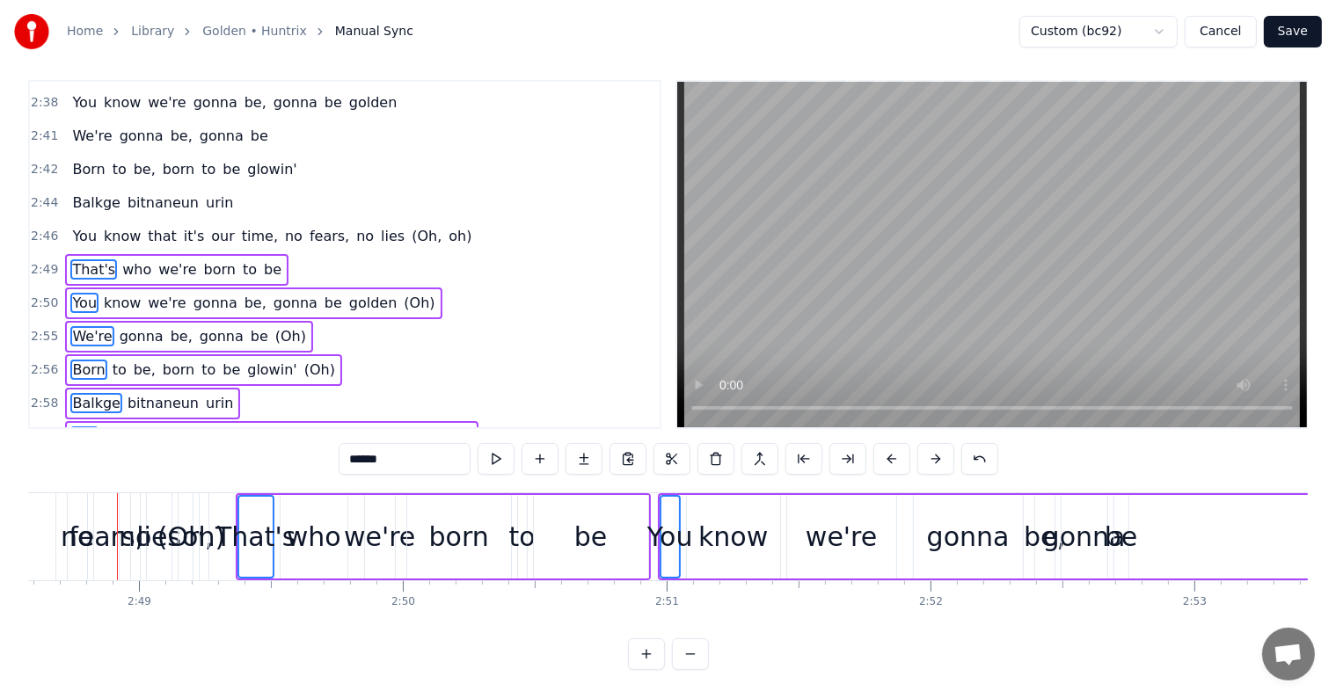
click at [936, 445] on button at bounding box center [935, 459] width 37 height 32
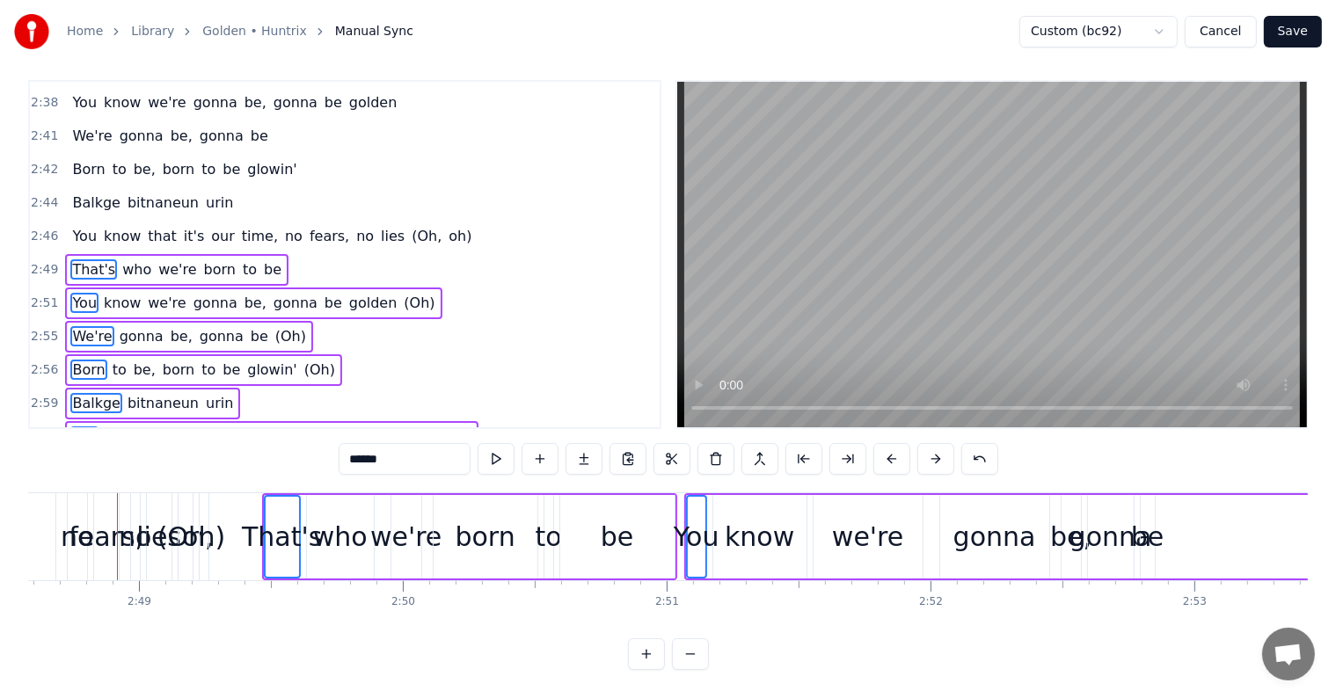
click at [936, 445] on button at bounding box center [935, 459] width 37 height 32
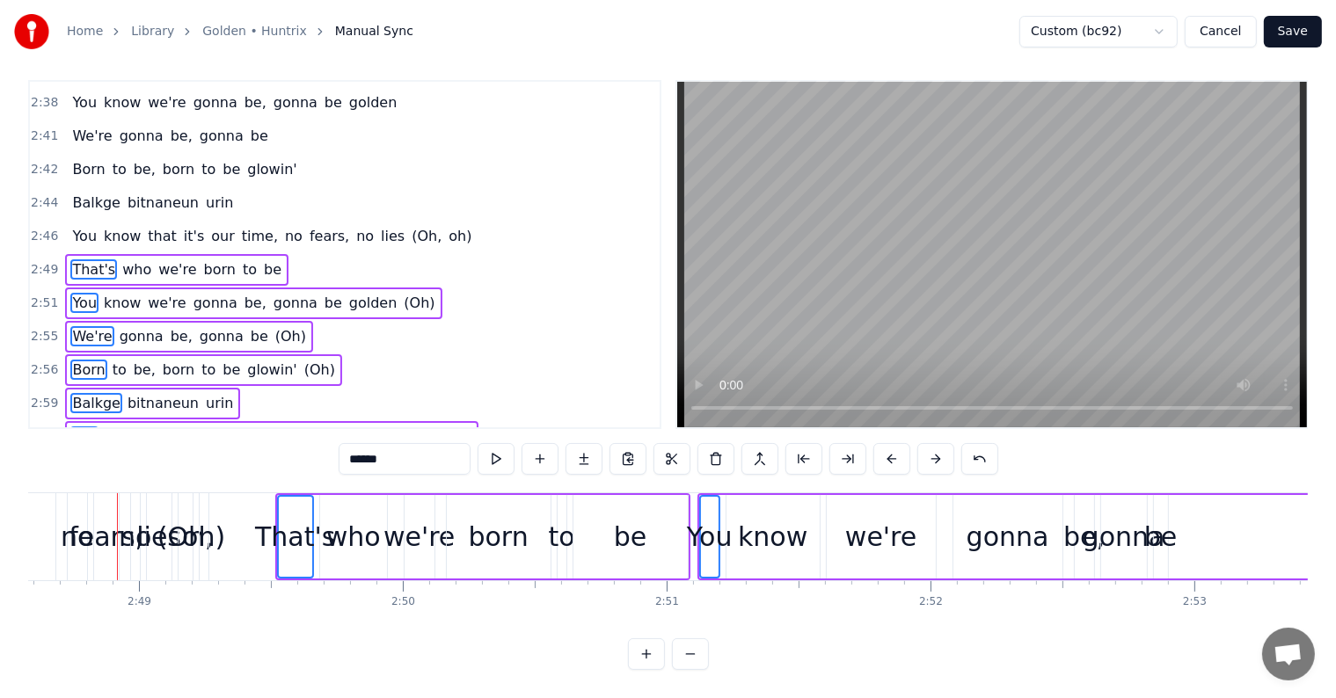
click at [936, 445] on button at bounding box center [935, 459] width 37 height 32
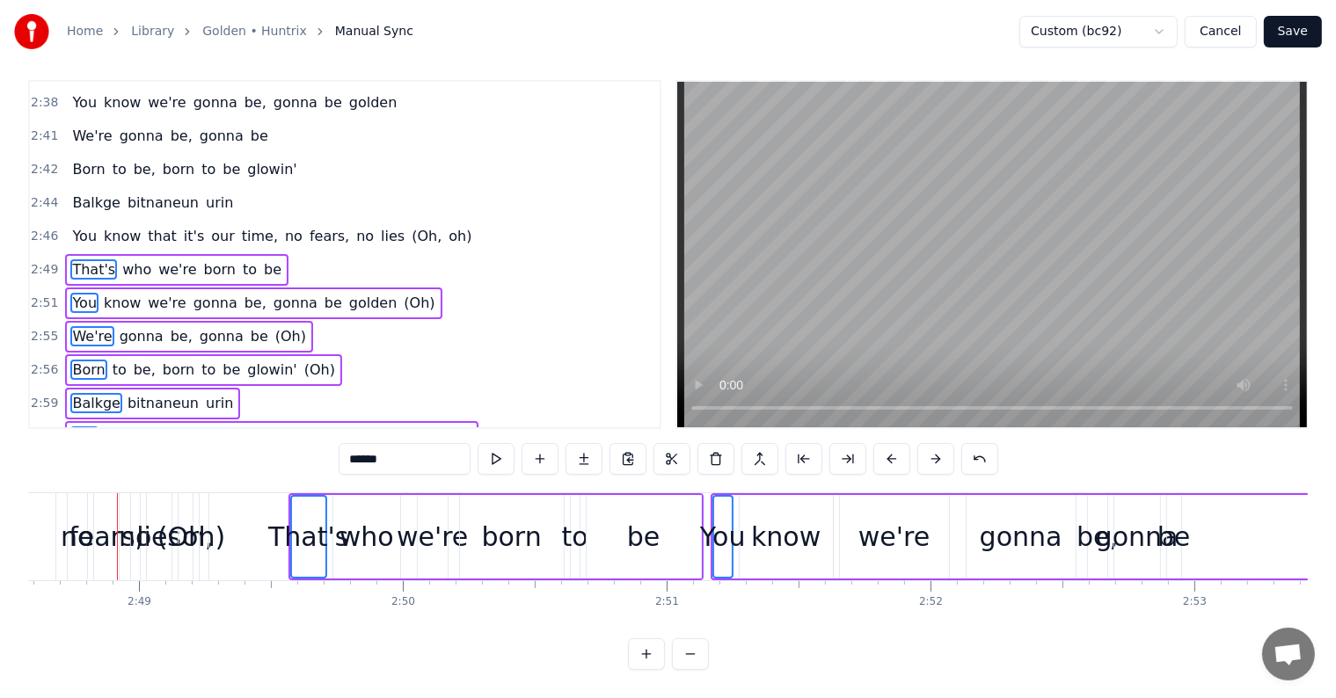
click at [936, 445] on button at bounding box center [935, 459] width 37 height 32
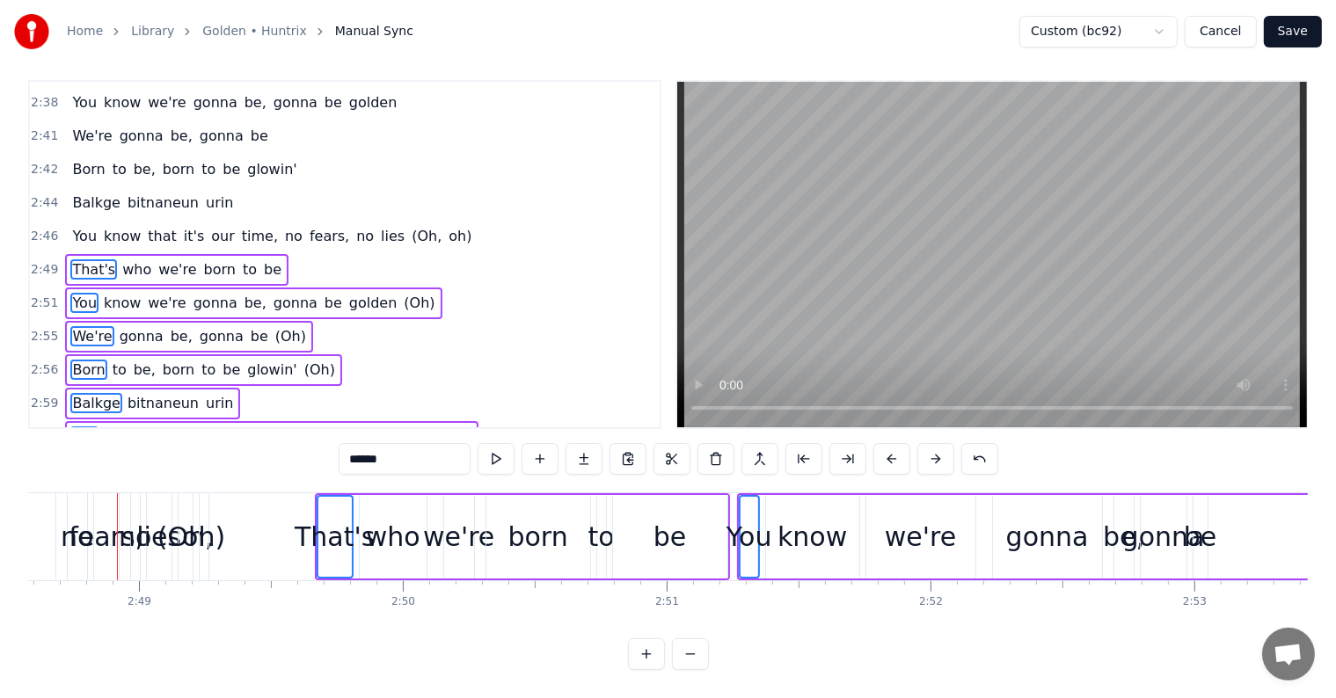
click at [936, 445] on button at bounding box center [935, 459] width 37 height 32
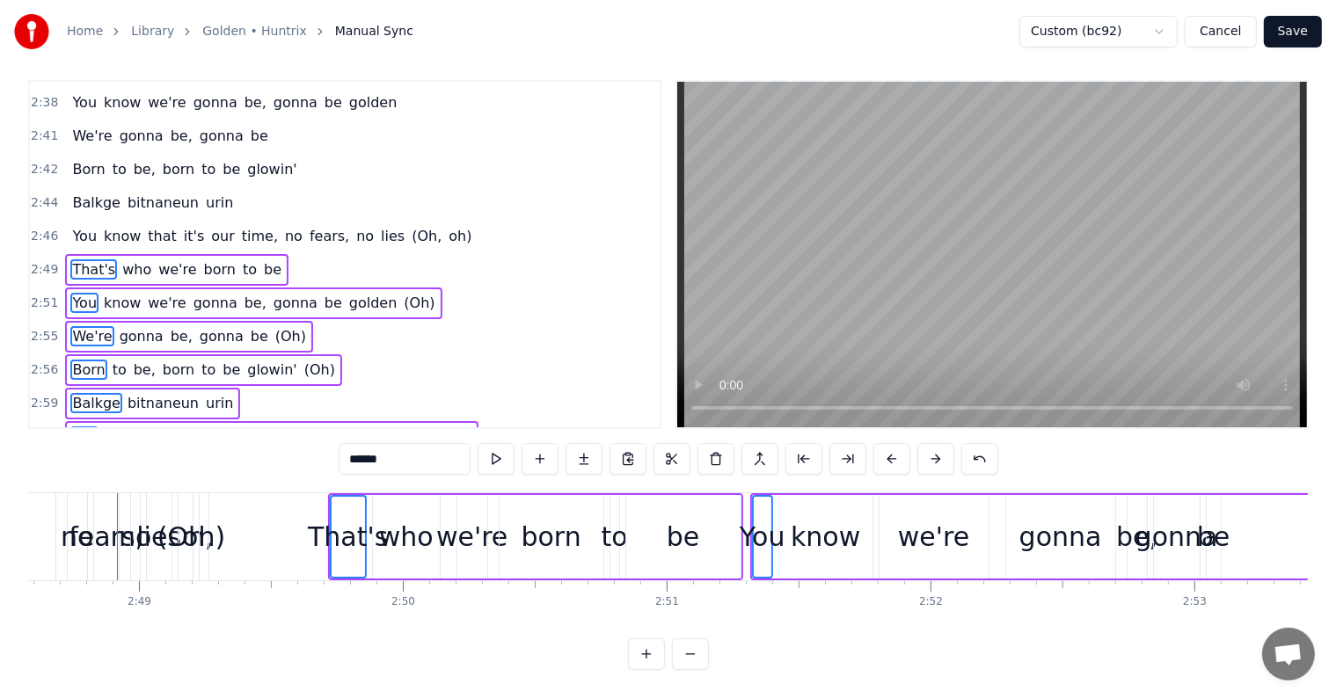
click at [936, 445] on button at bounding box center [935, 459] width 37 height 32
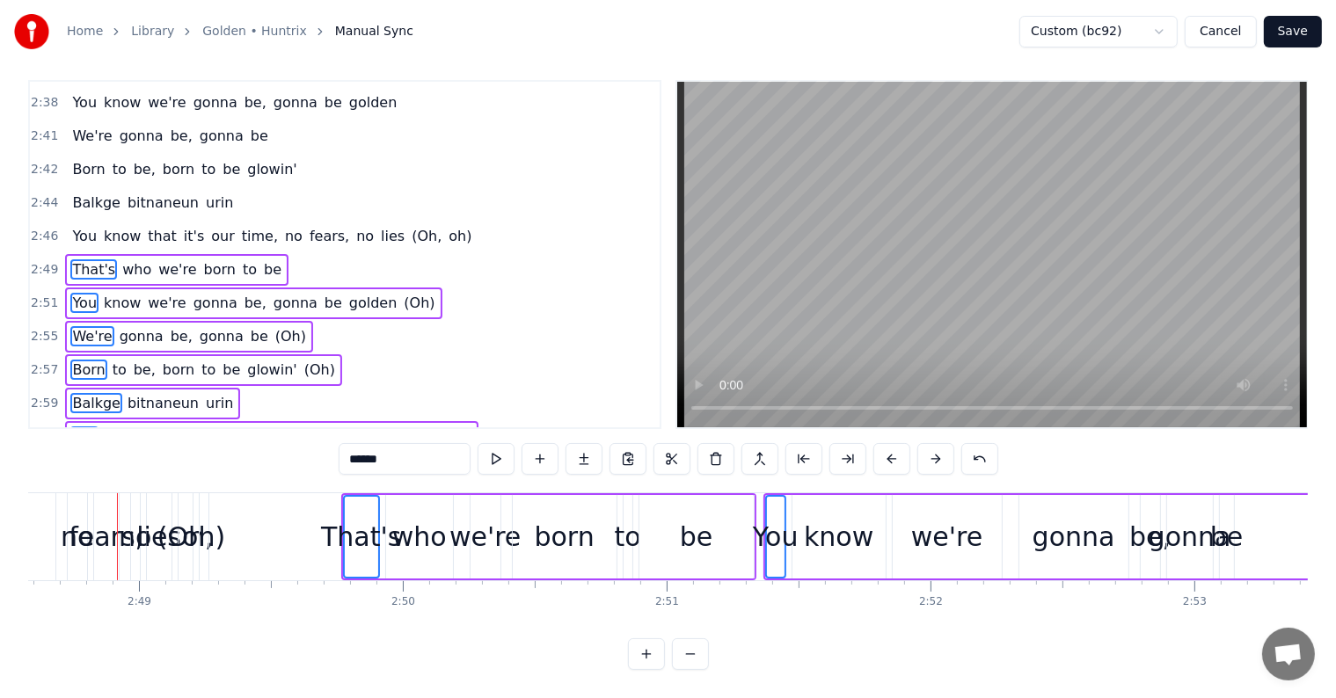
click at [936, 445] on button at bounding box center [935, 459] width 37 height 32
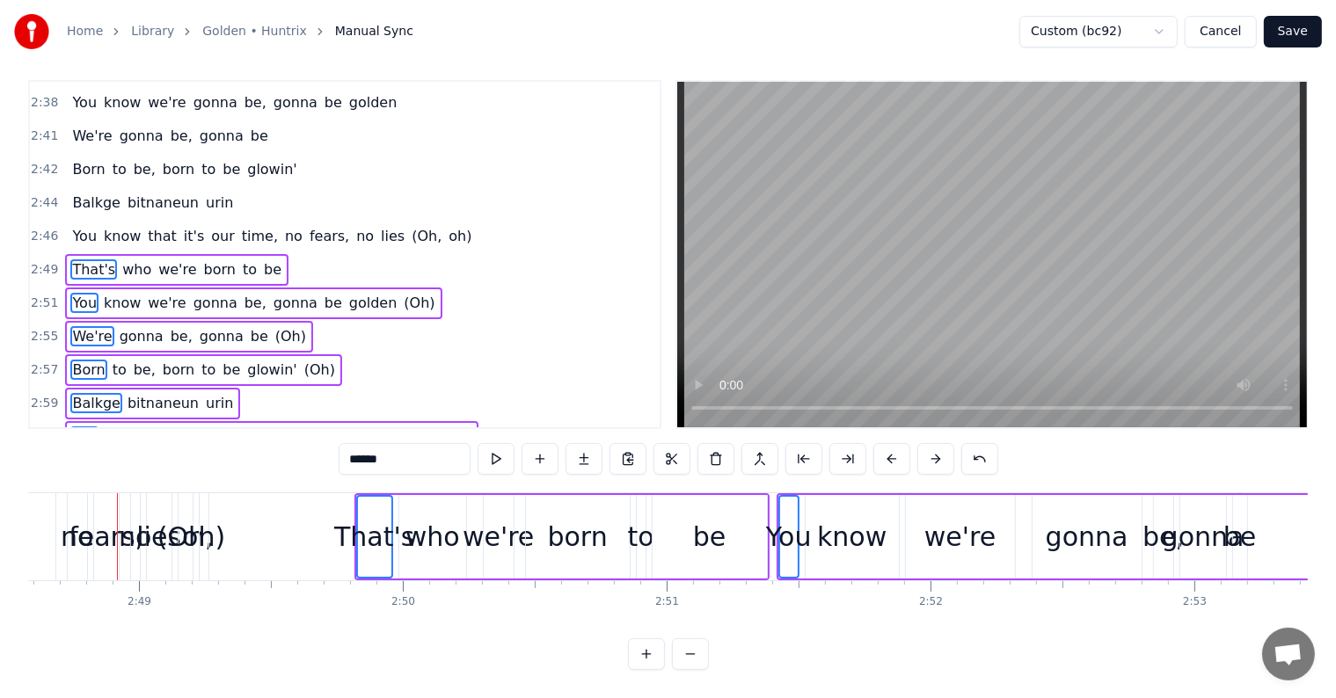
click at [936, 445] on button at bounding box center [935, 459] width 37 height 32
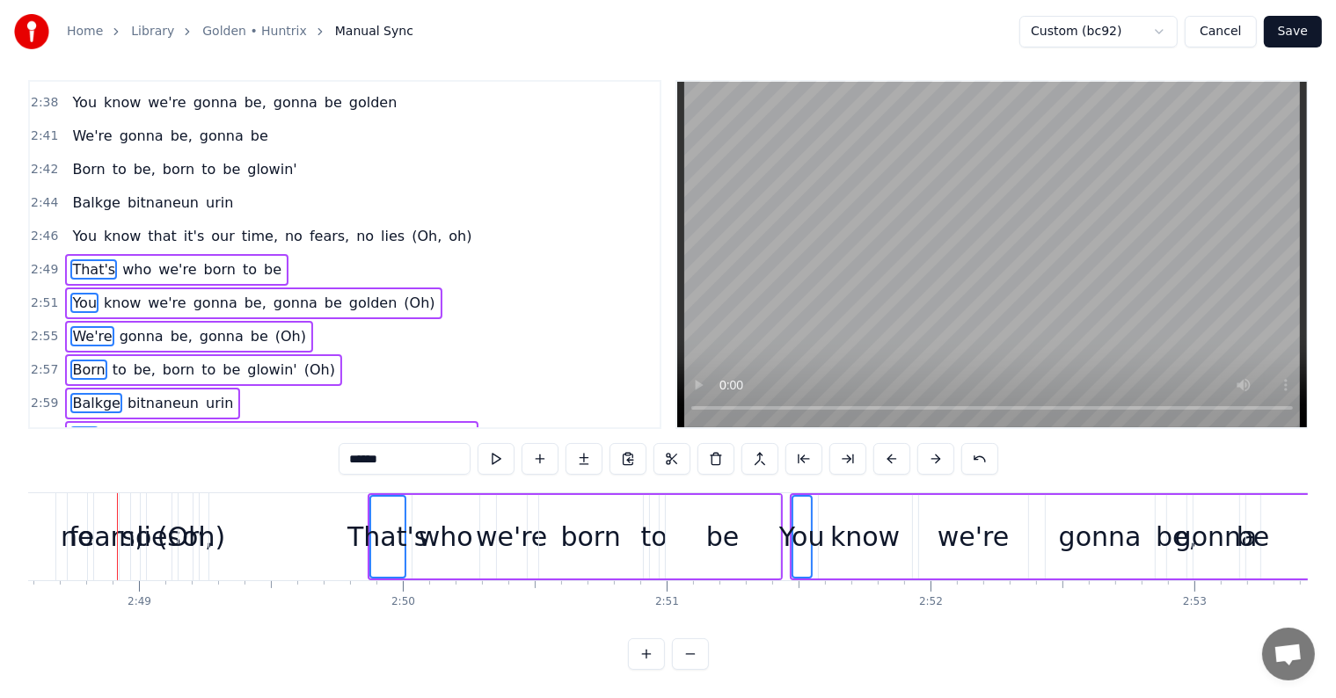
click at [936, 445] on button at bounding box center [935, 459] width 37 height 32
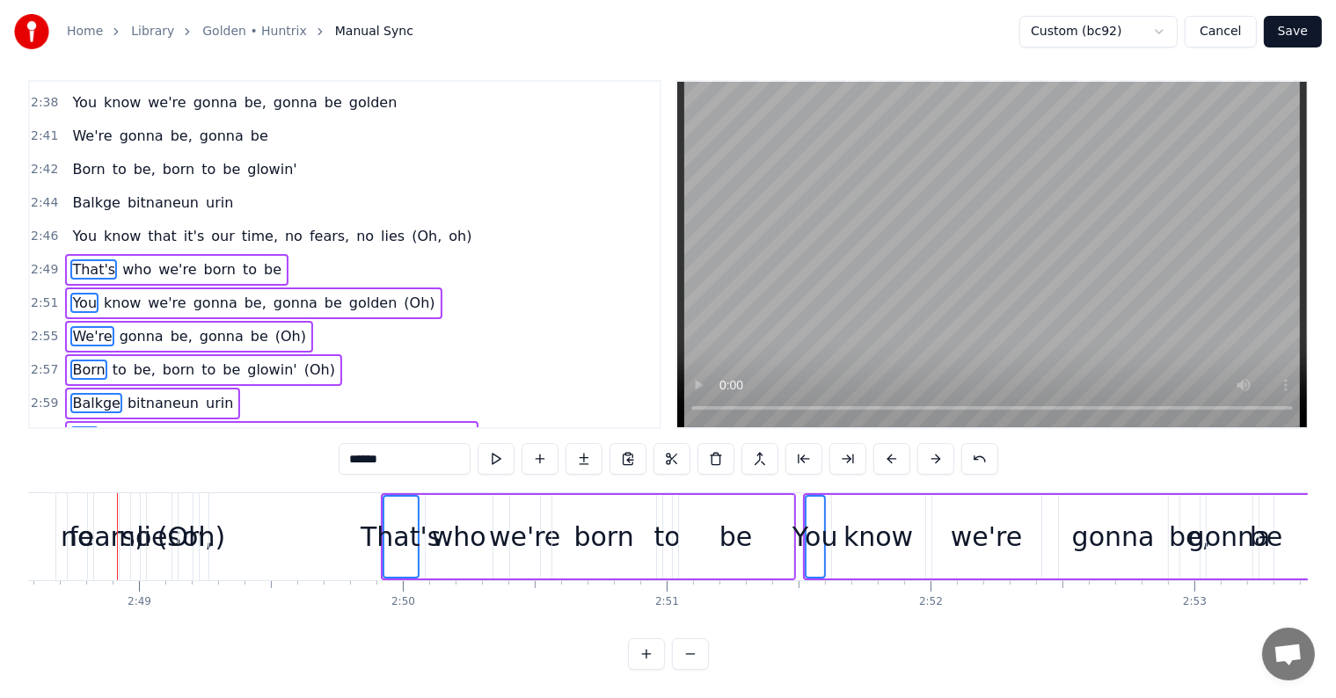
click at [936, 445] on button at bounding box center [935, 459] width 37 height 32
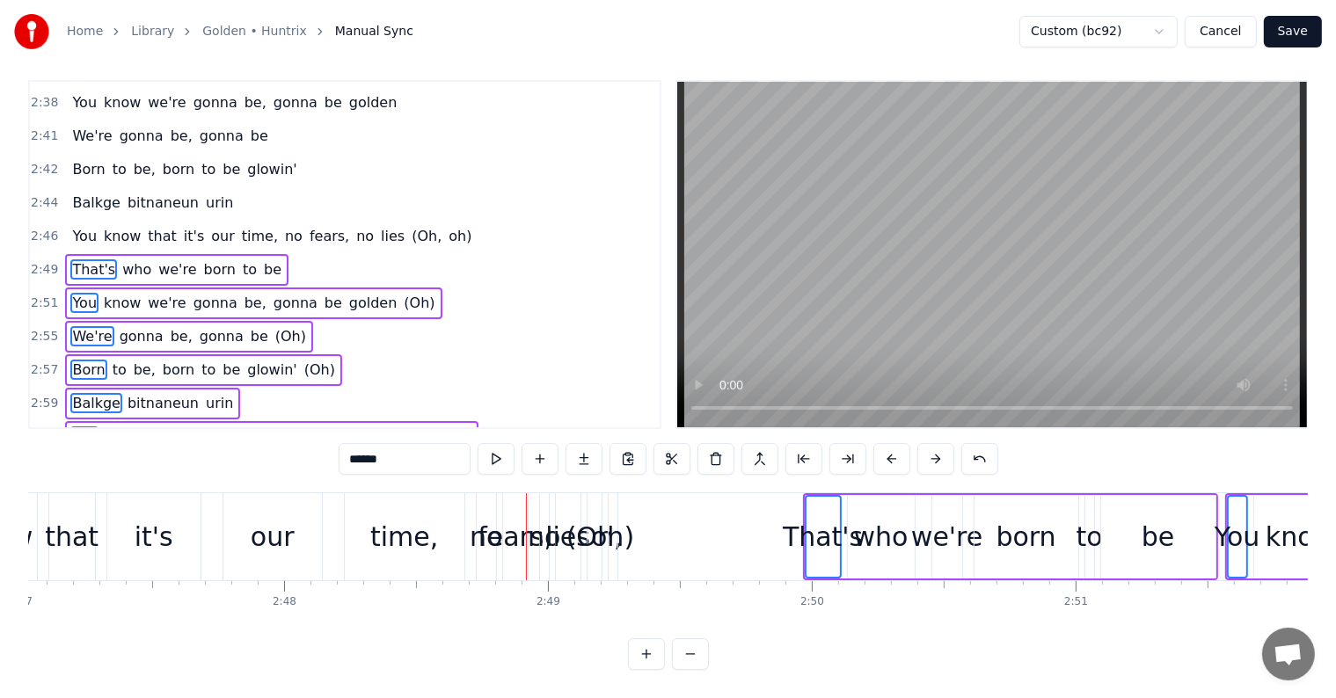
scroll to position [0, 43888]
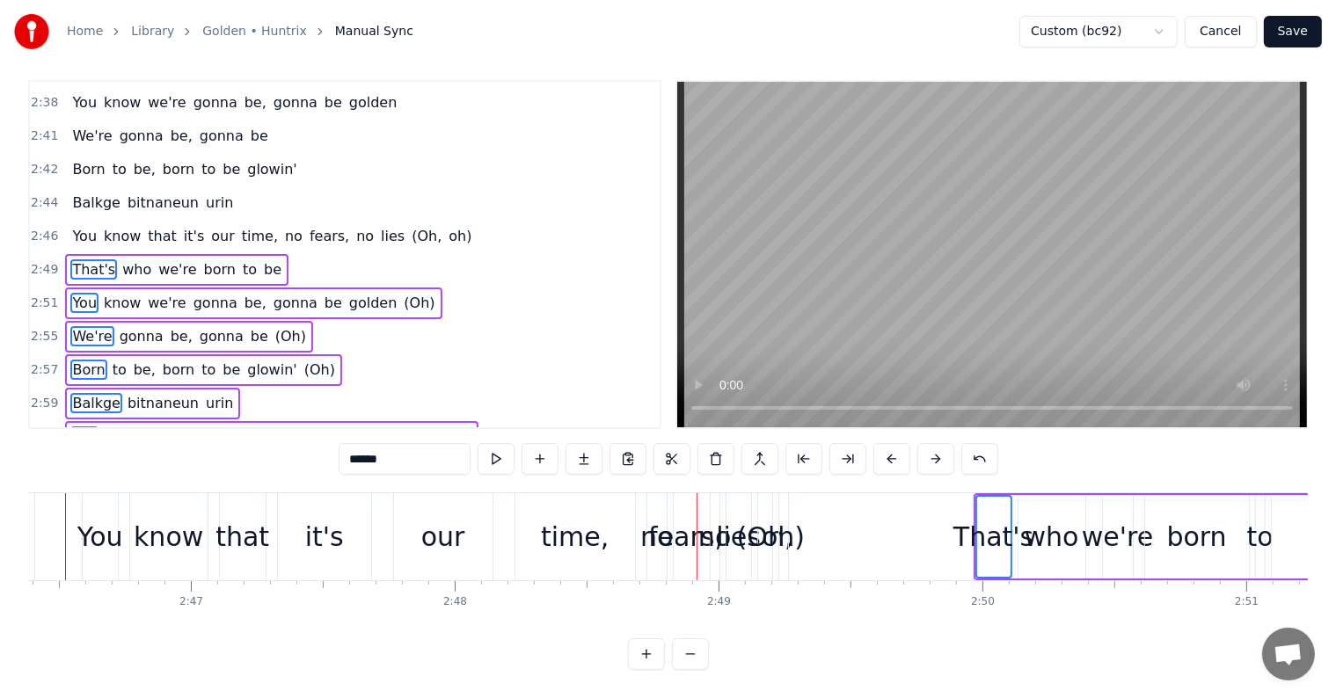
click at [410, 226] on span "(Oh," at bounding box center [426, 236] width 33 height 20
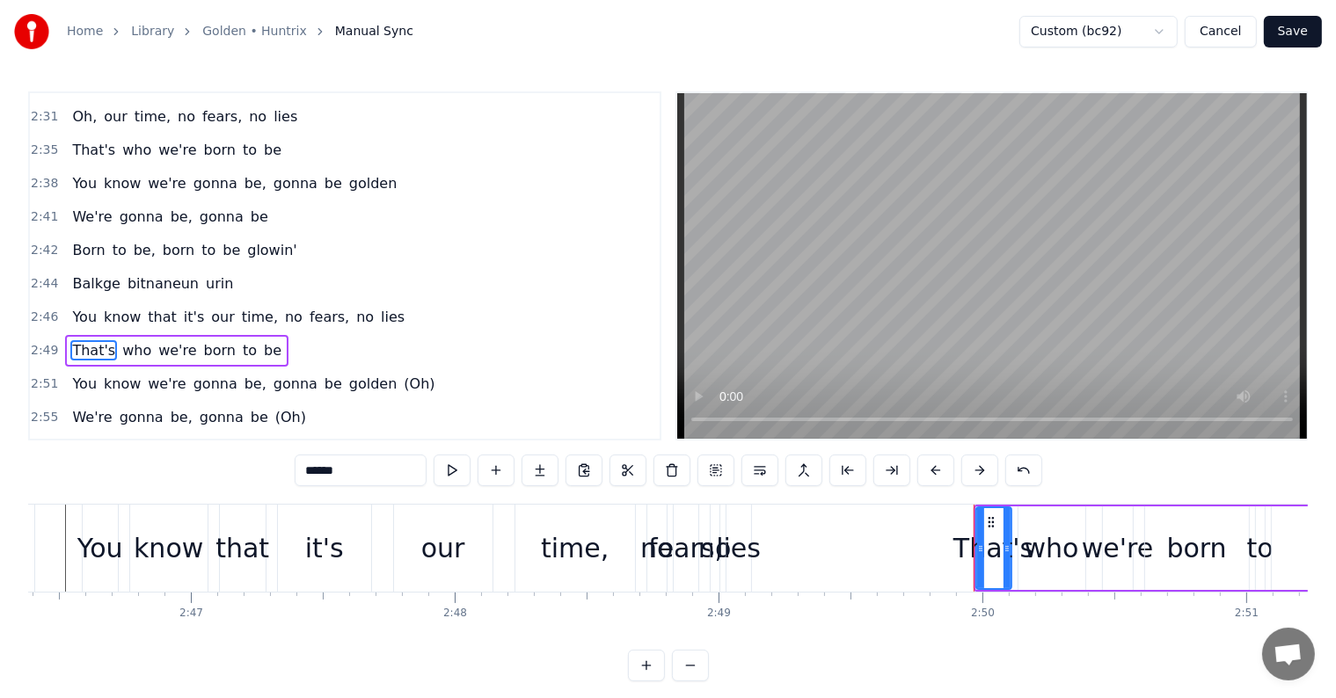
scroll to position [1428, 0]
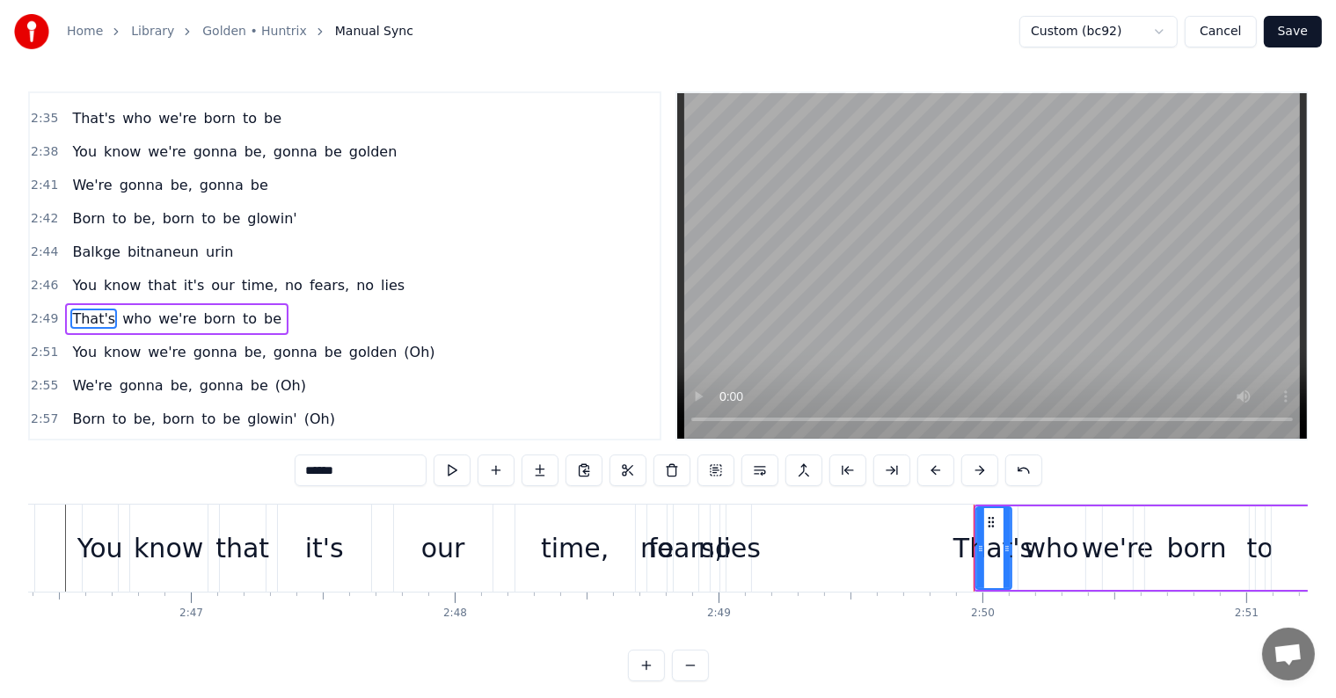
click at [76, 275] on span "You" at bounding box center [84, 285] width 28 height 20
type input "***"
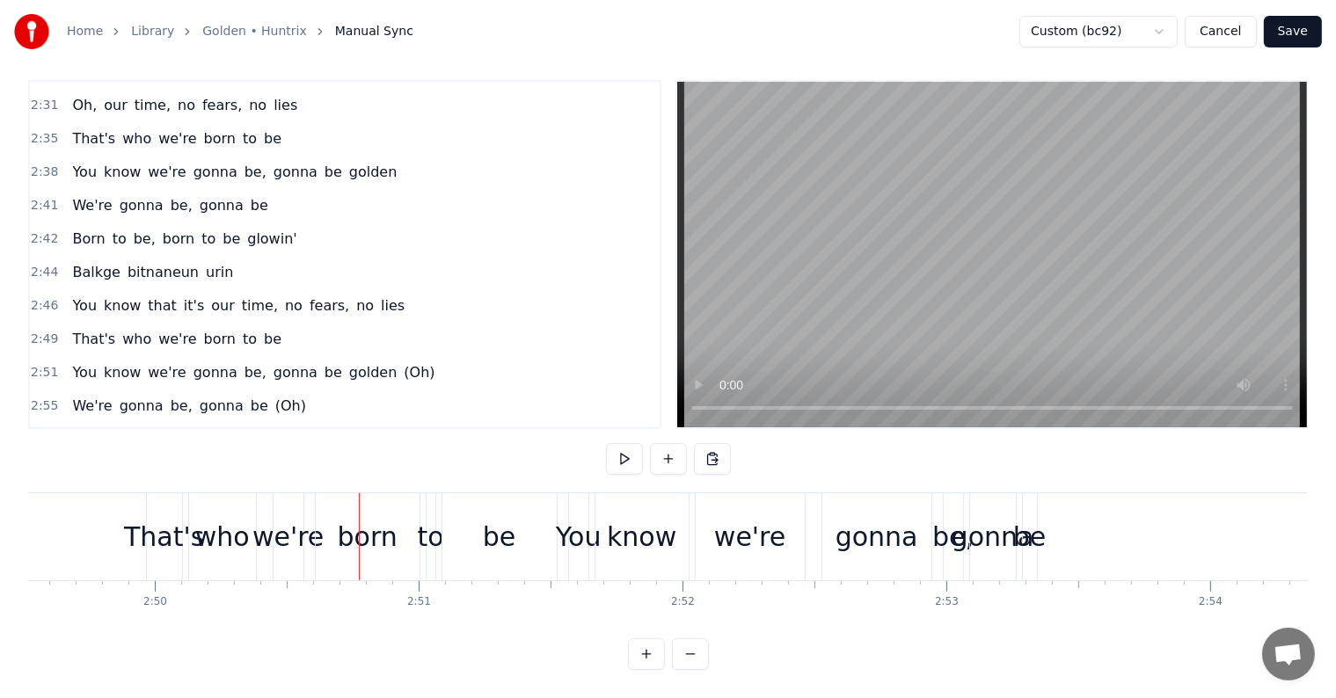
scroll to position [0, 44372]
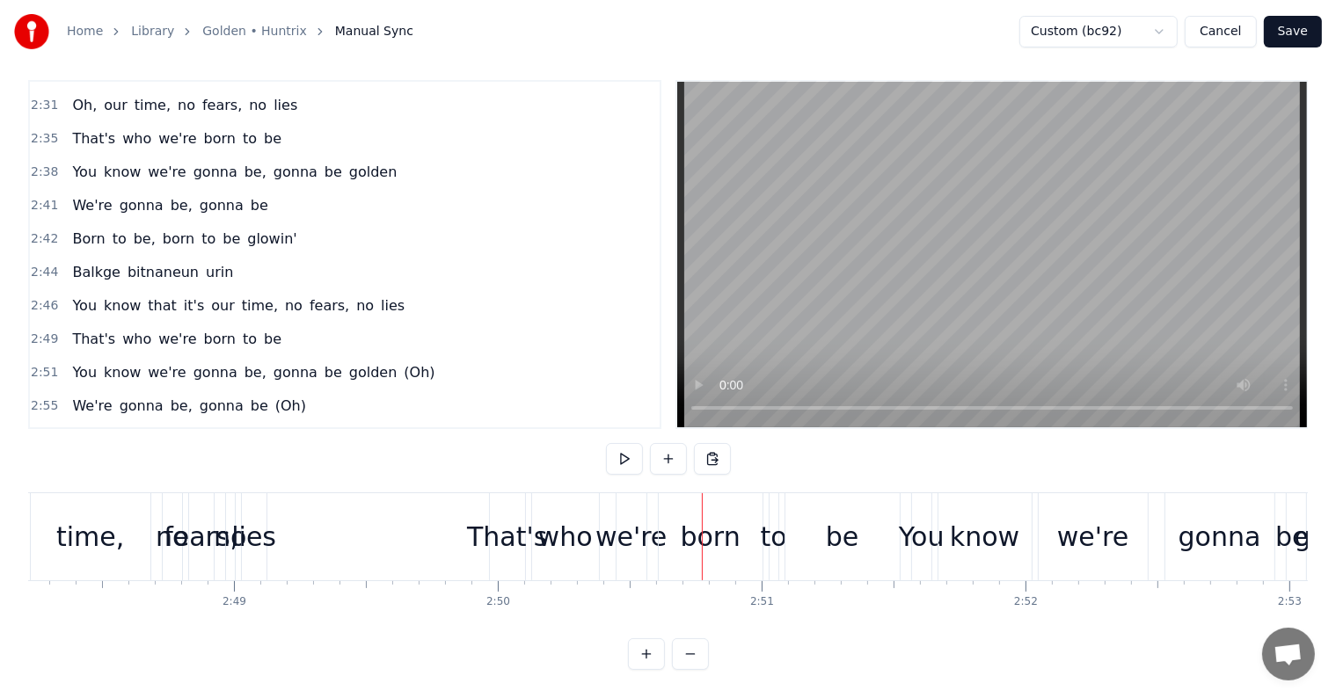
click at [70, 329] on span "That's" at bounding box center [93, 339] width 47 height 20
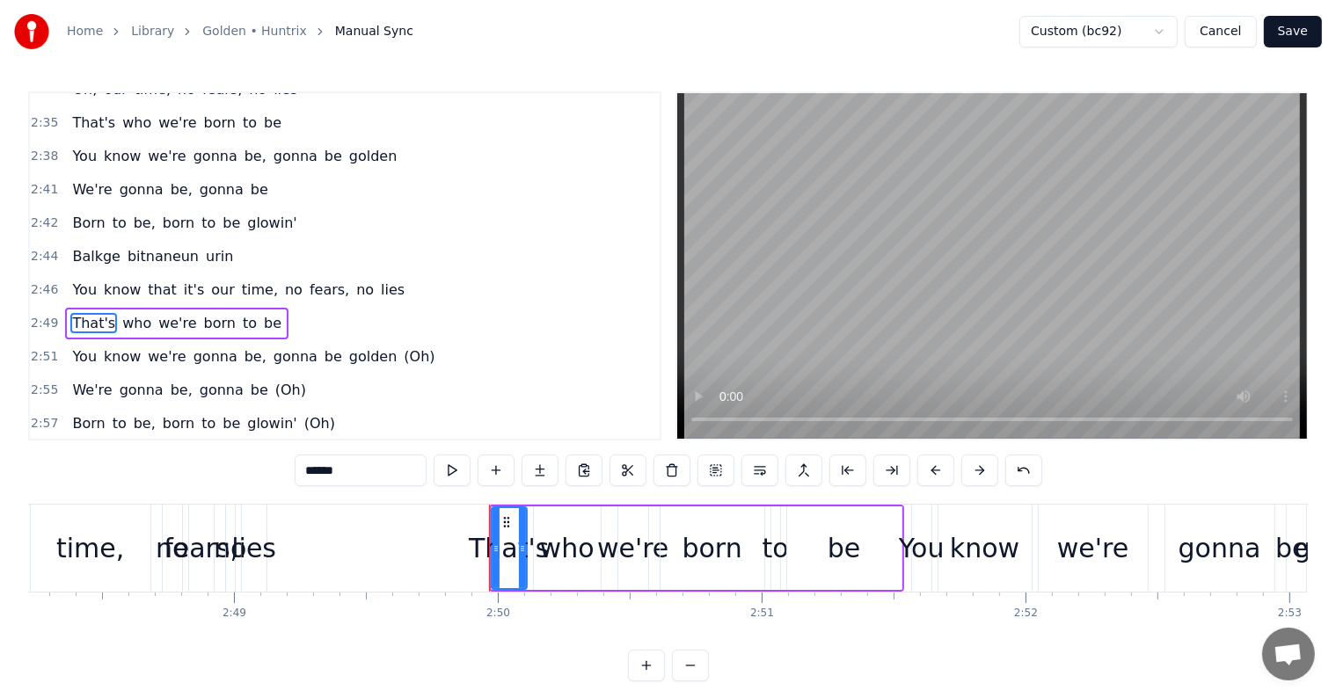
scroll to position [1428, 0]
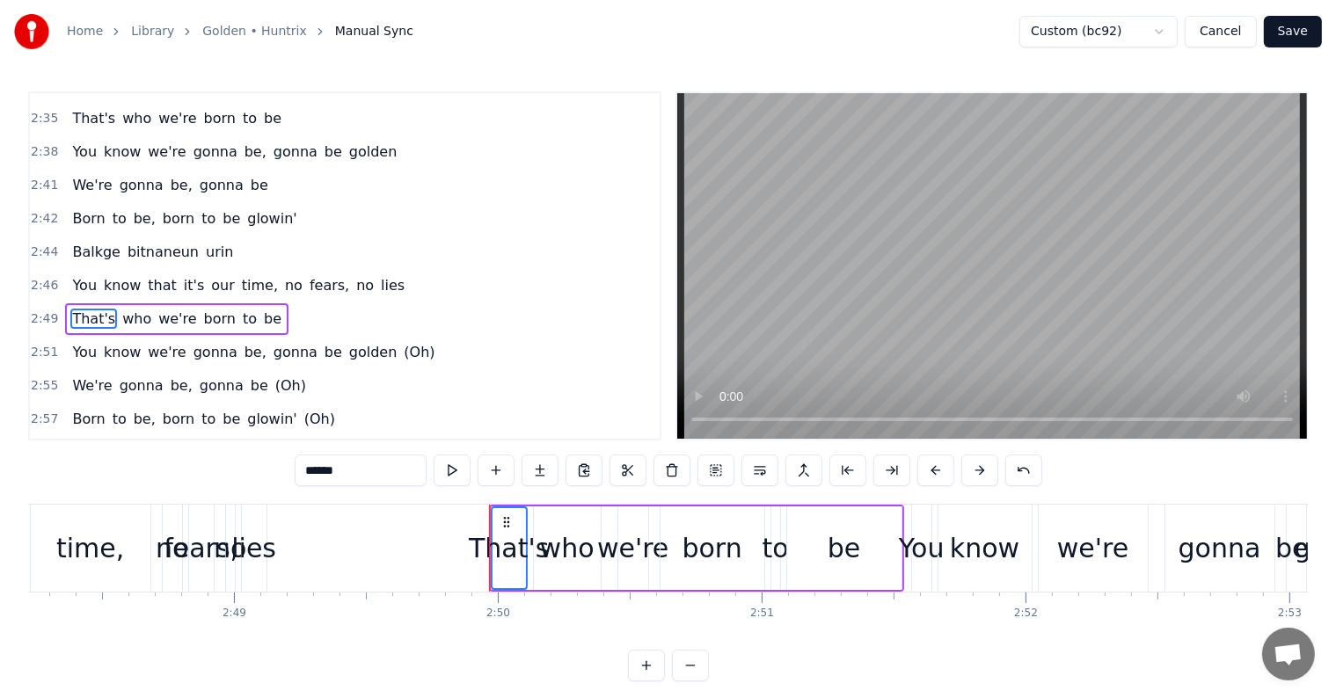
click at [81, 342] on span "You" at bounding box center [84, 352] width 28 height 20
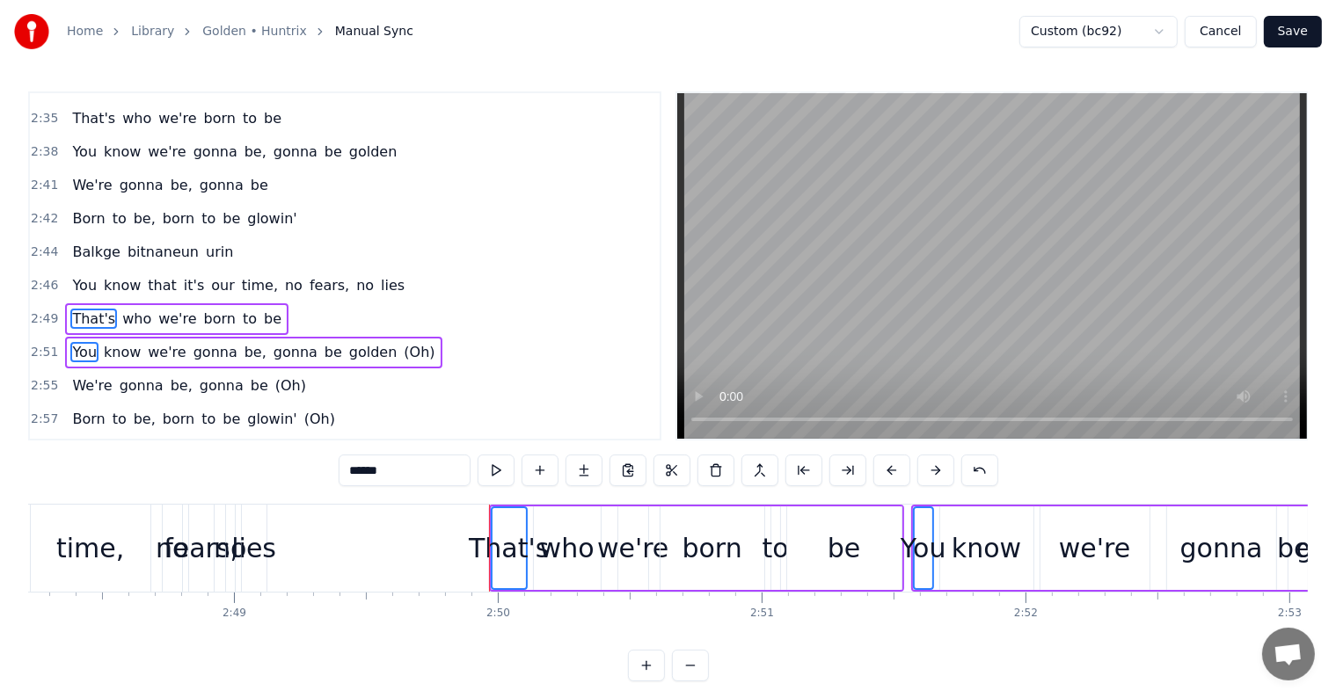
click at [79, 375] on span "We're" at bounding box center [91, 385] width 43 height 20
click at [81, 409] on span "Born" at bounding box center [88, 419] width 36 height 20
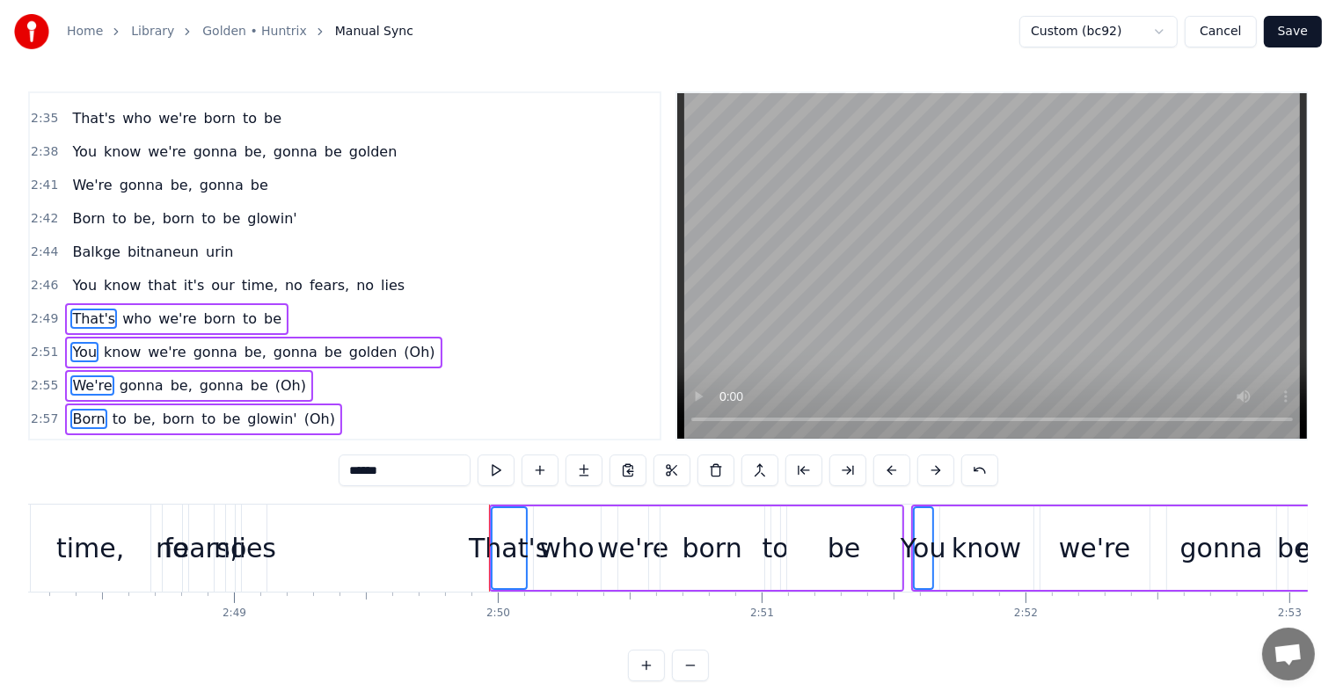
click at [77, 442] on span "Balkge" at bounding box center [96, 452] width 52 height 20
click at [77, 476] on span "You" at bounding box center [84, 486] width 28 height 20
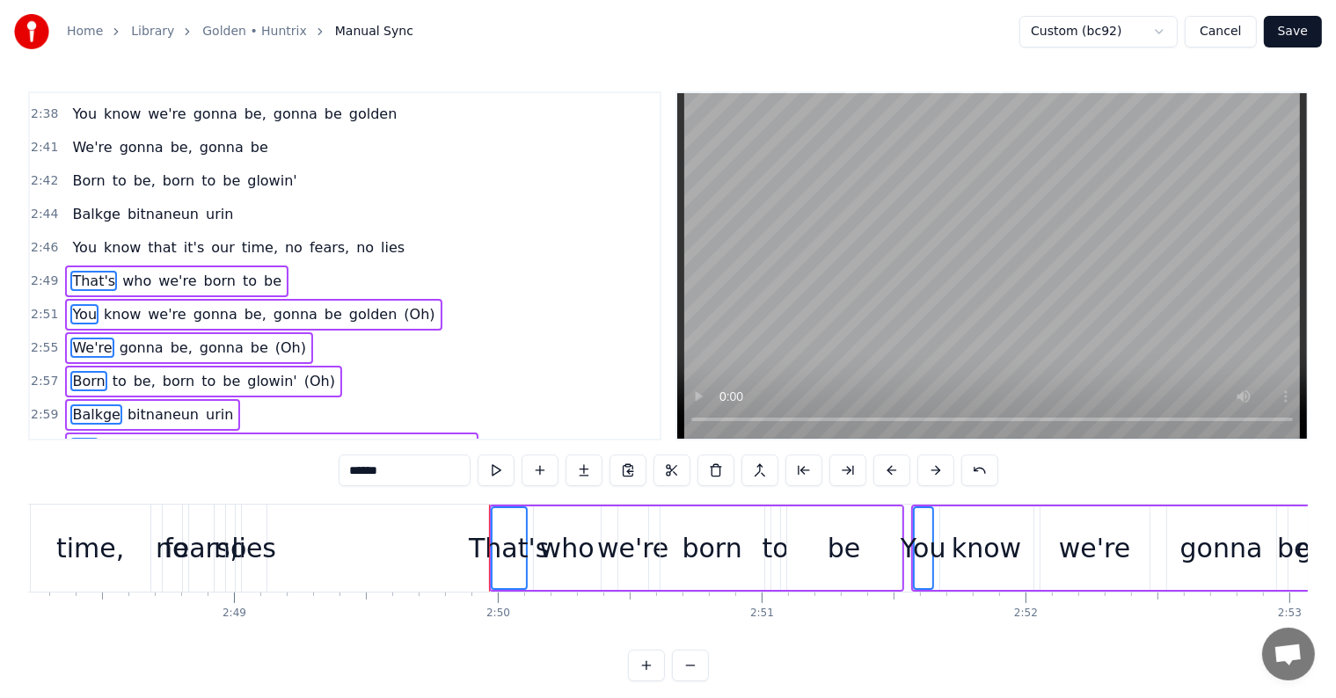
click at [77, 471] on span "That's" at bounding box center [93, 481] width 47 height 20
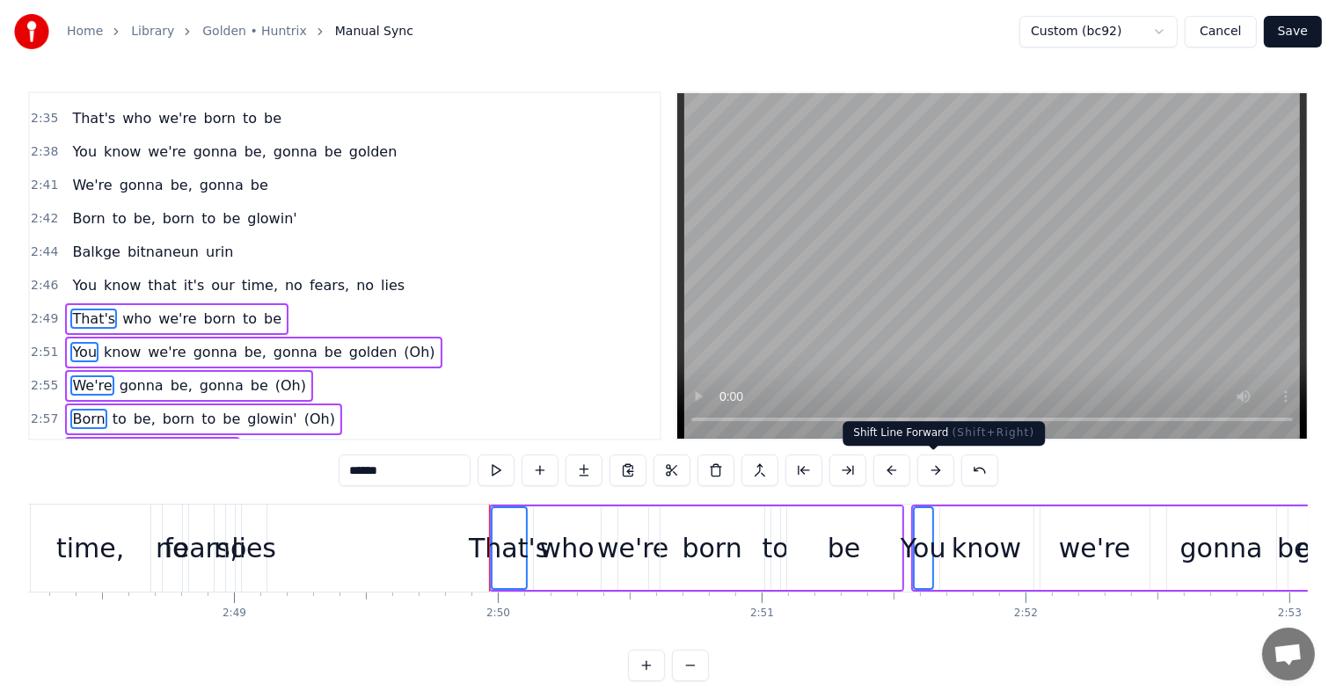
click at [935, 471] on button at bounding box center [935, 471] width 37 height 32
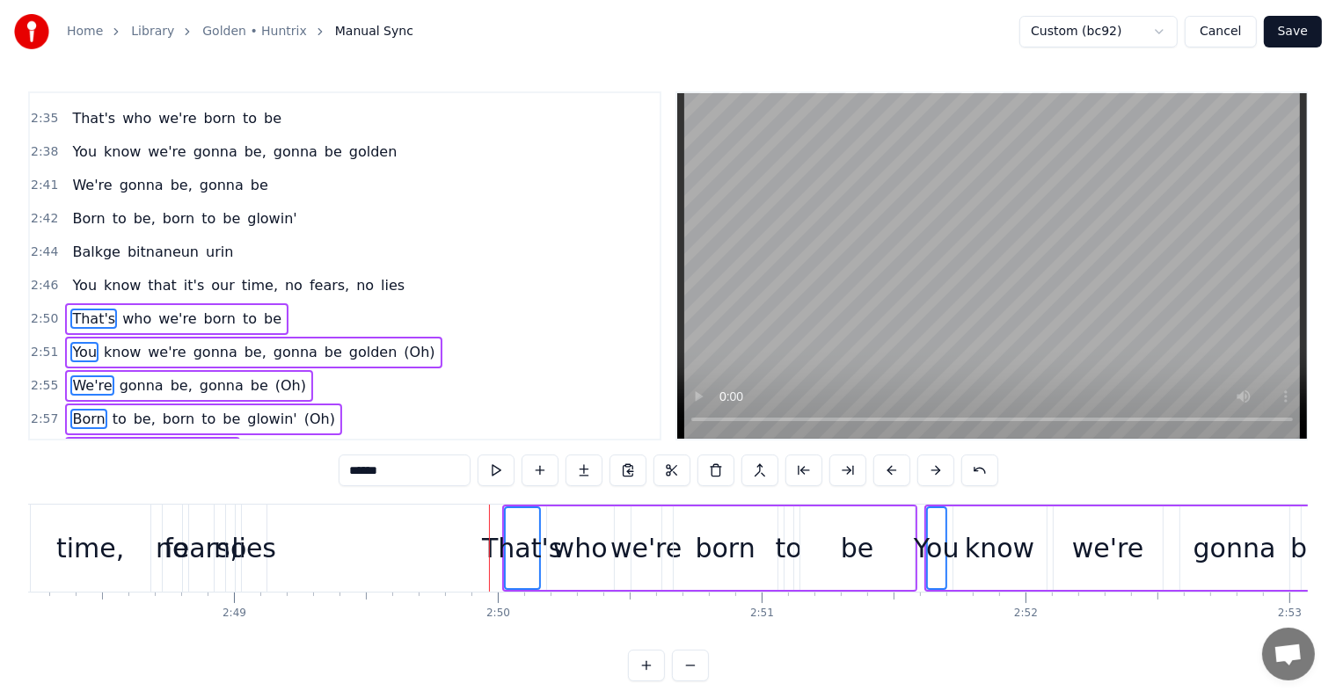
click at [935, 471] on button at bounding box center [935, 471] width 37 height 32
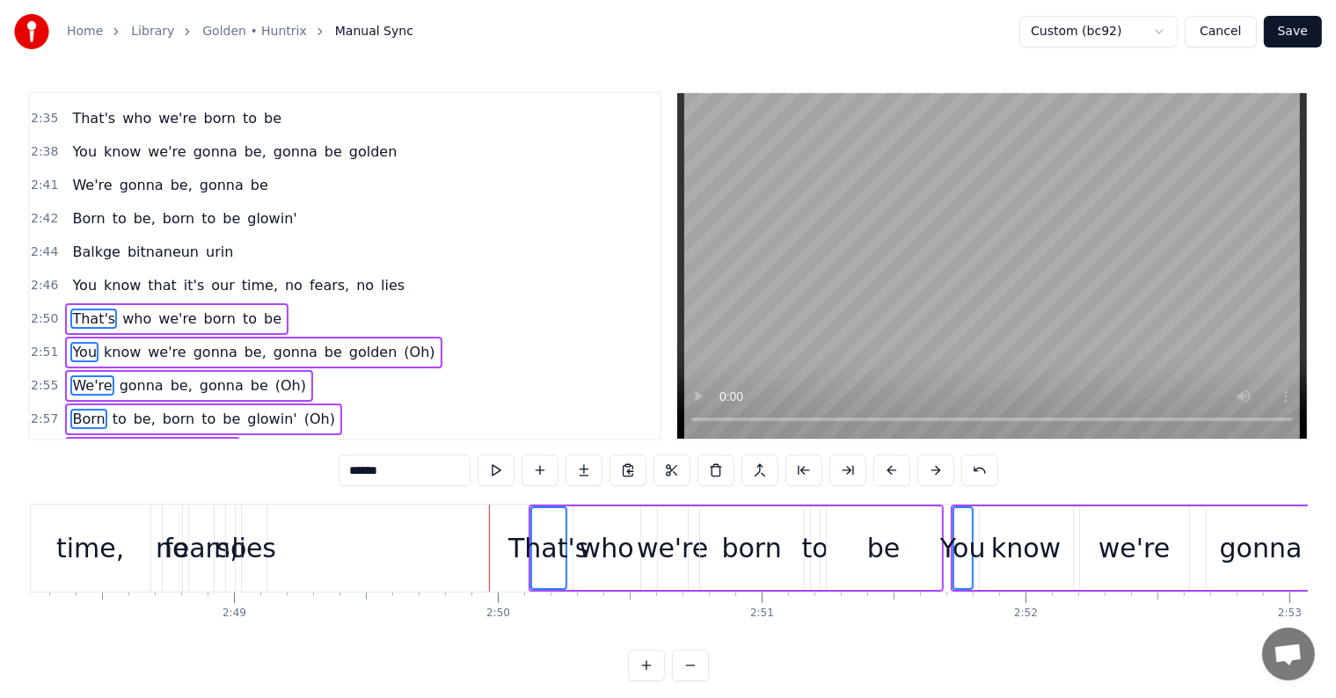
click at [935, 471] on button at bounding box center [935, 471] width 37 height 32
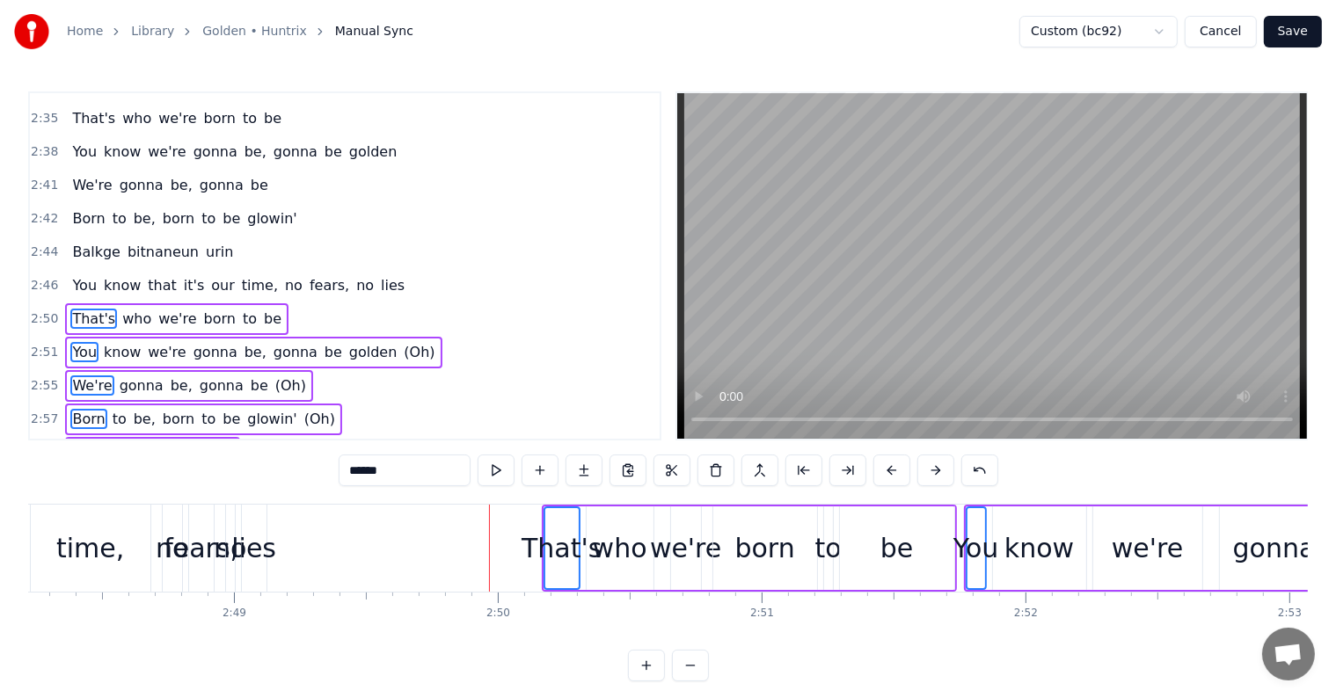
click at [935, 471] on button at bounding box center [935, 471] width 37 height 32
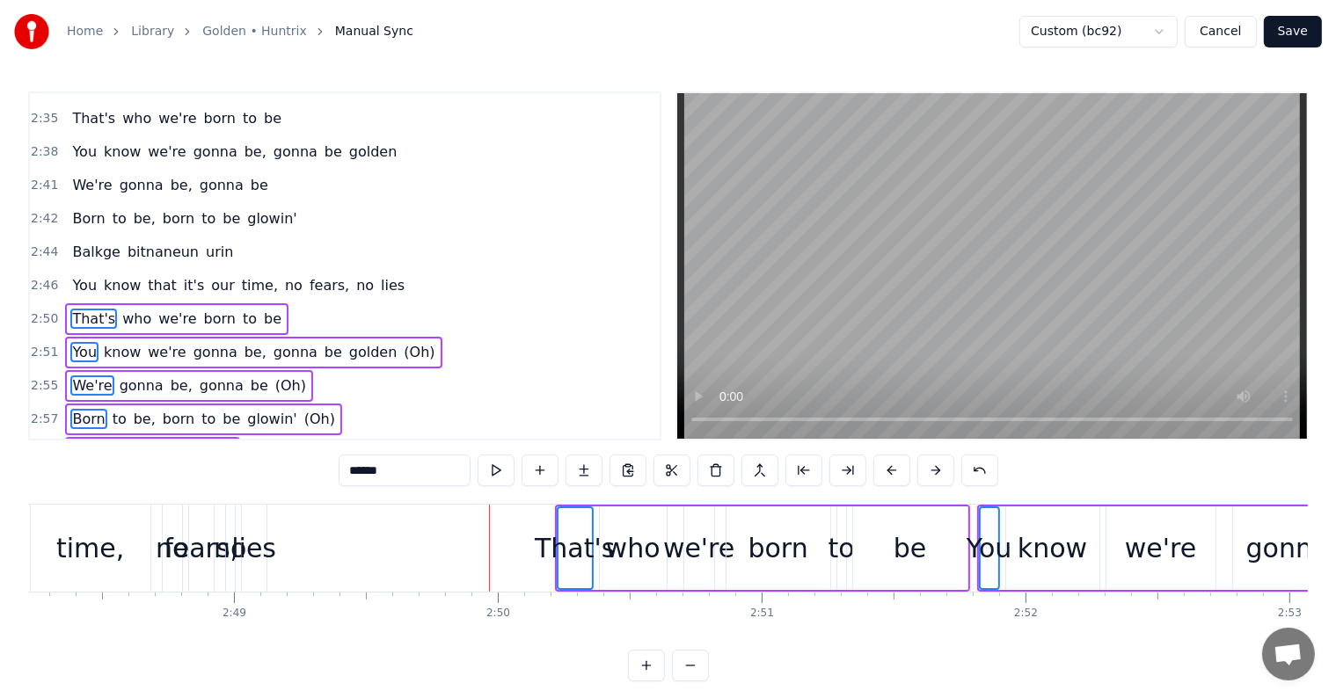
click at [935, 471] on button at bounding box center [935, 471] width 37 height 32
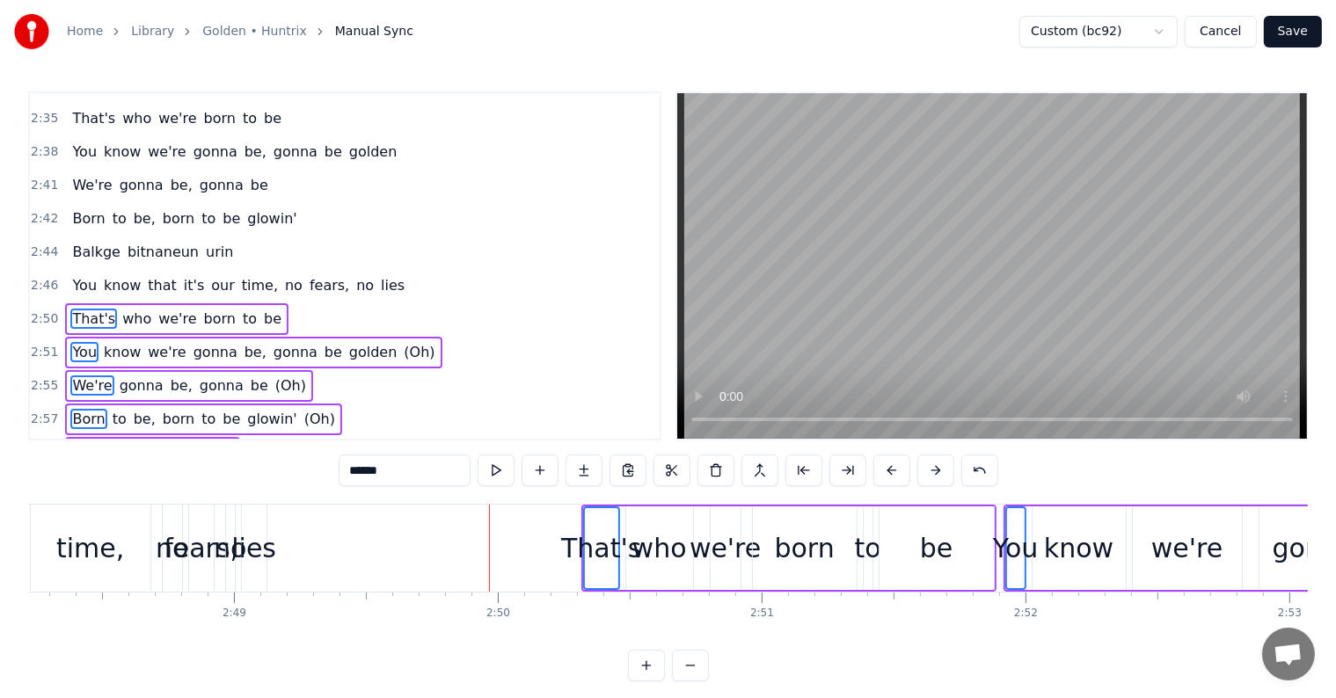
click at [935, 471] on button at bounding box center [935, 471] width 37 height 32
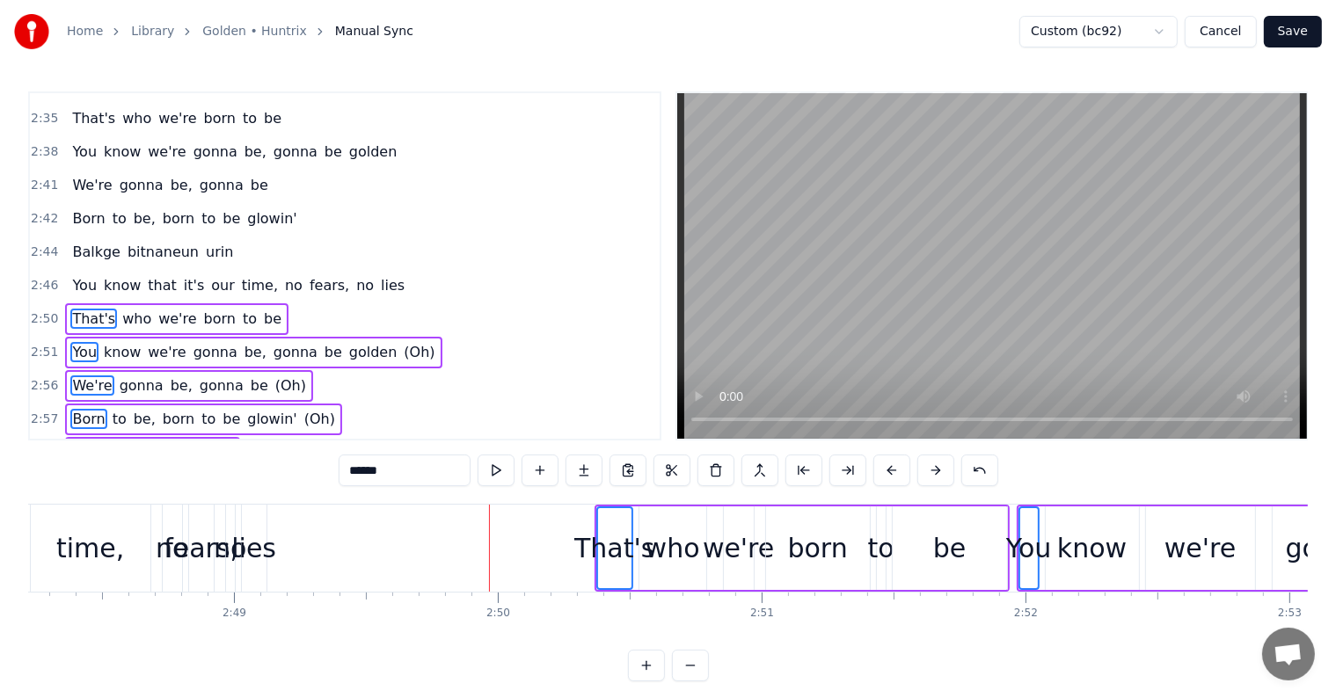
click at [935, 471] on button at bounding box center [935, 471] width 37 height 32
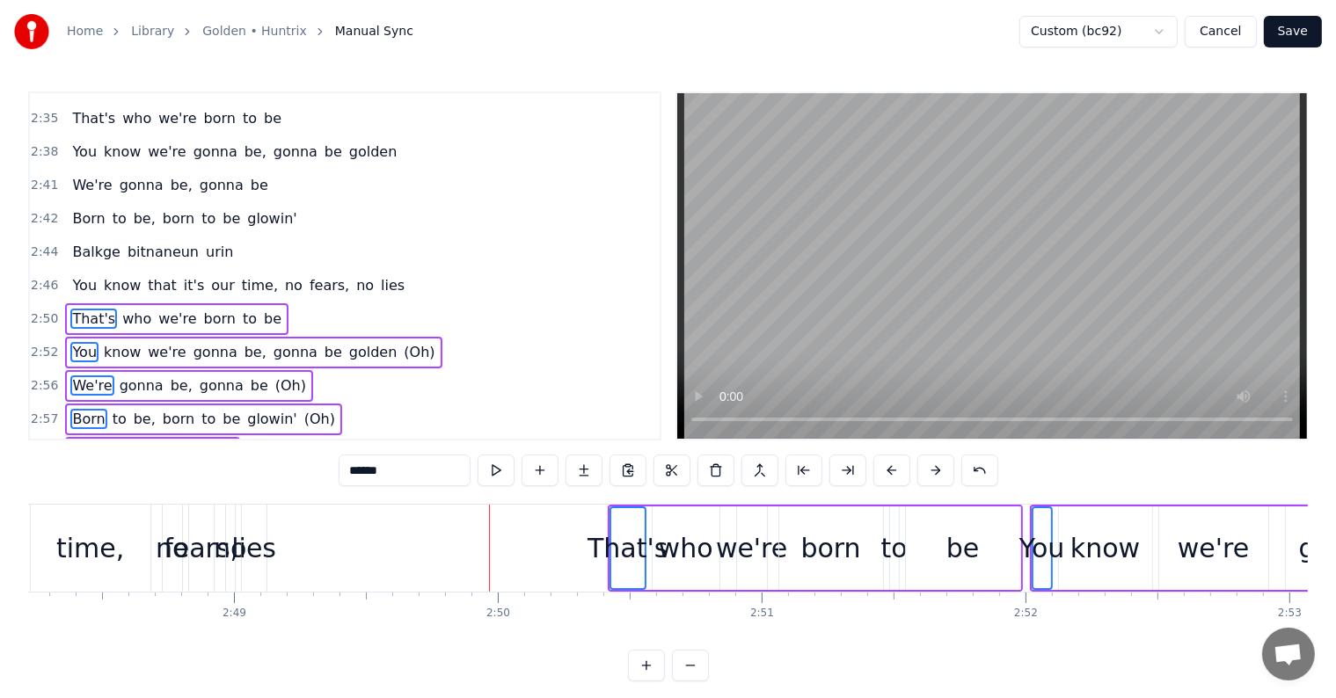
click at [935, 471] on button at bounding box center [935, 471] width 37 height 32
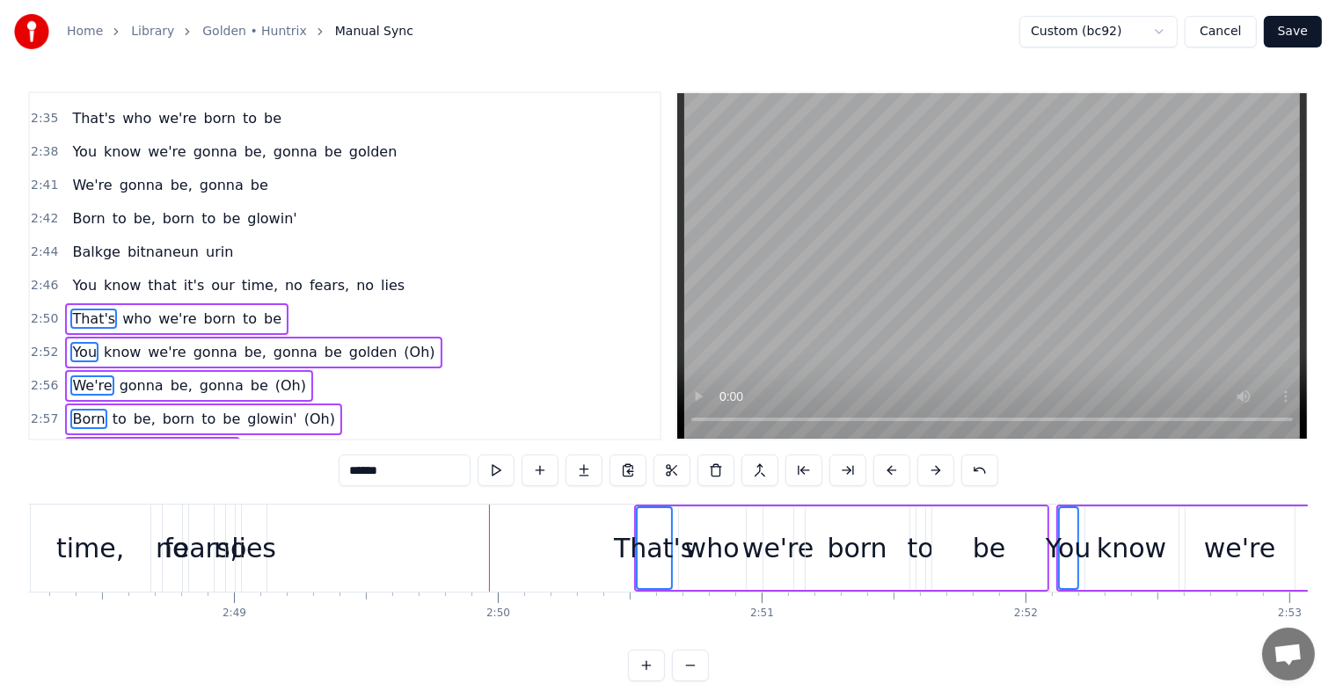
click at [935, 471] on button at bounding box center [935, 471] width 37 height 32
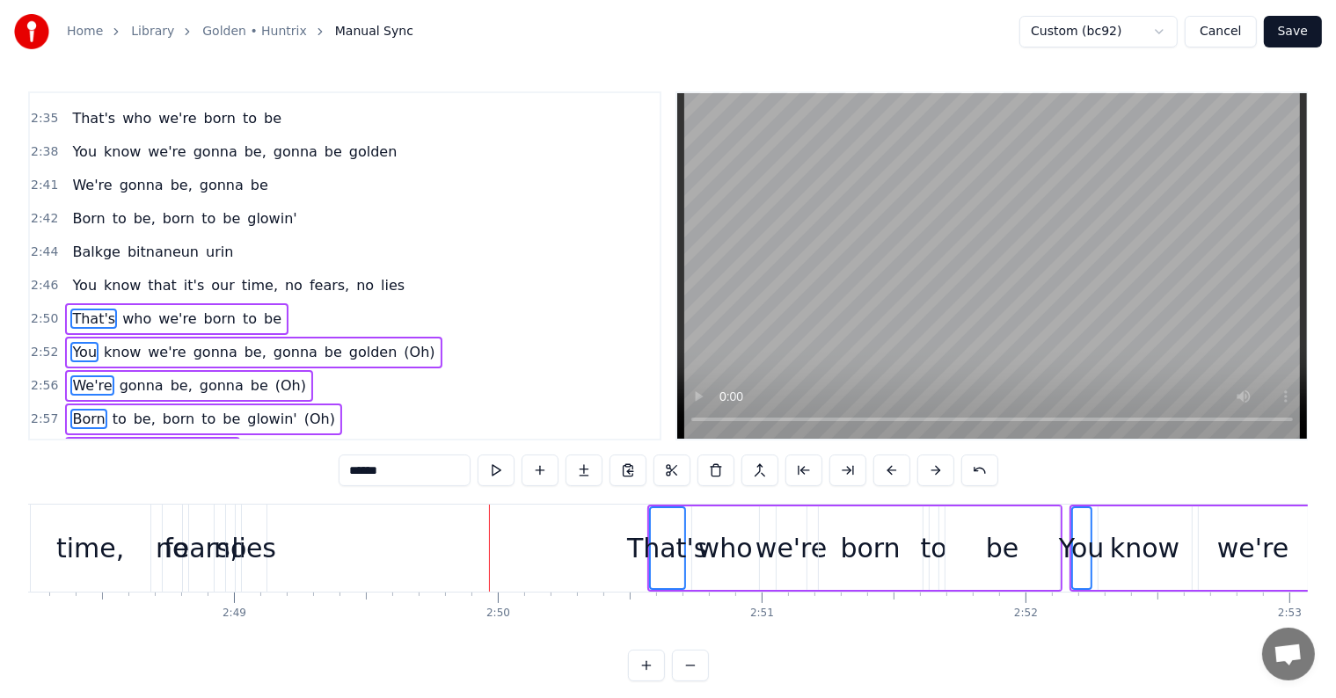
click at [935, 471] on button at bounding box center [935, 471] width 37 height 32
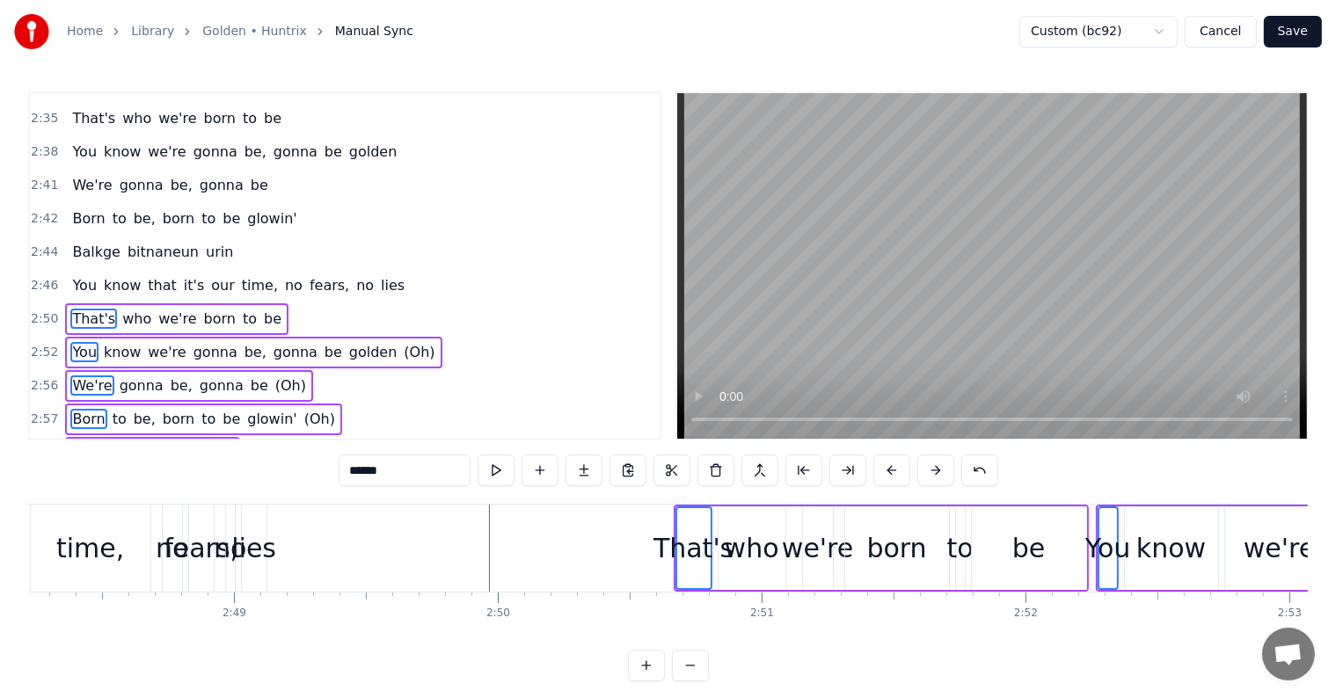
click at [935, 471] on button at bounding box center [935, 471] width 37 height 32
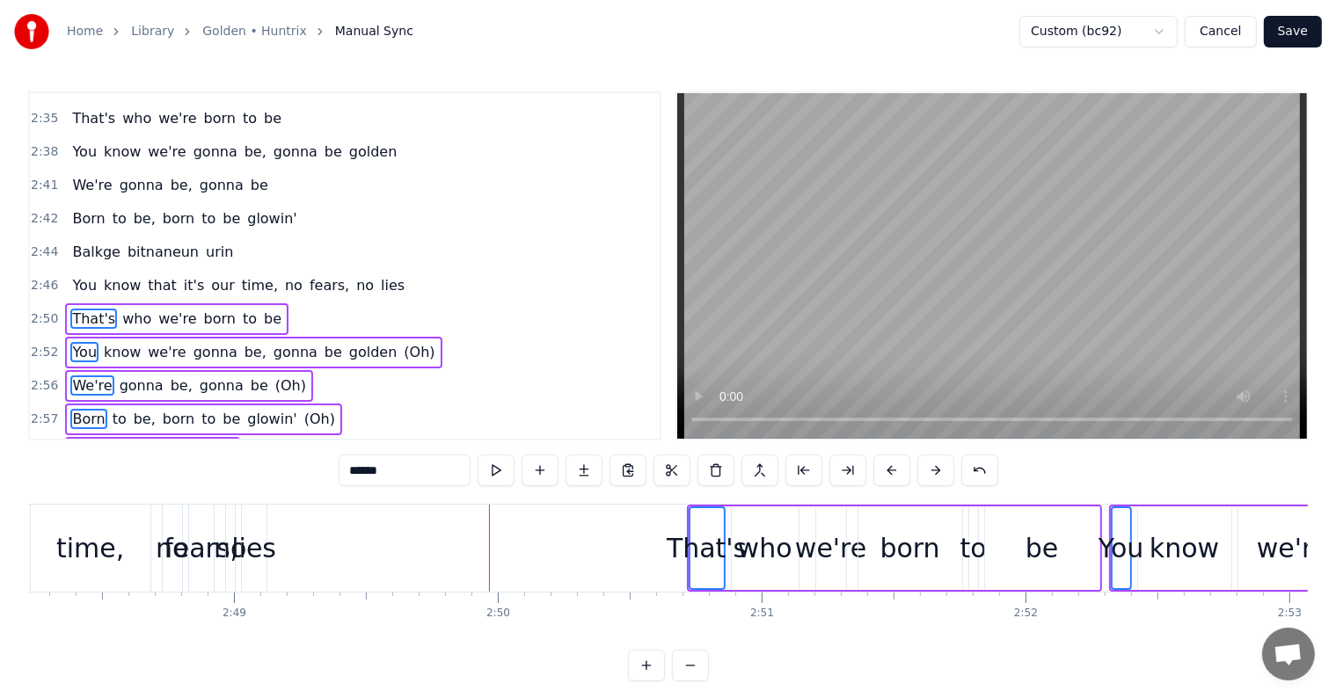
click at [935, 471] on button at bounding box center [935, 471] width 37 height 32
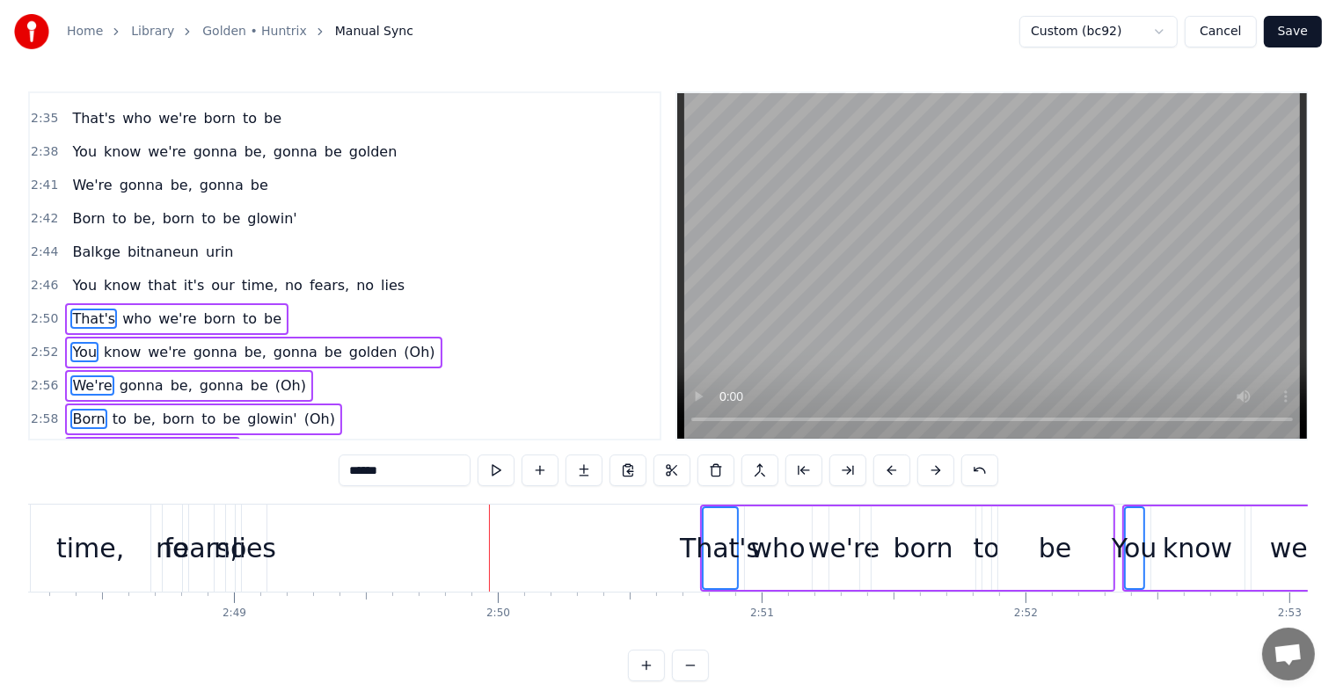
click at [935, 471] on button at bounding box center [935, 471] width 37 height 32
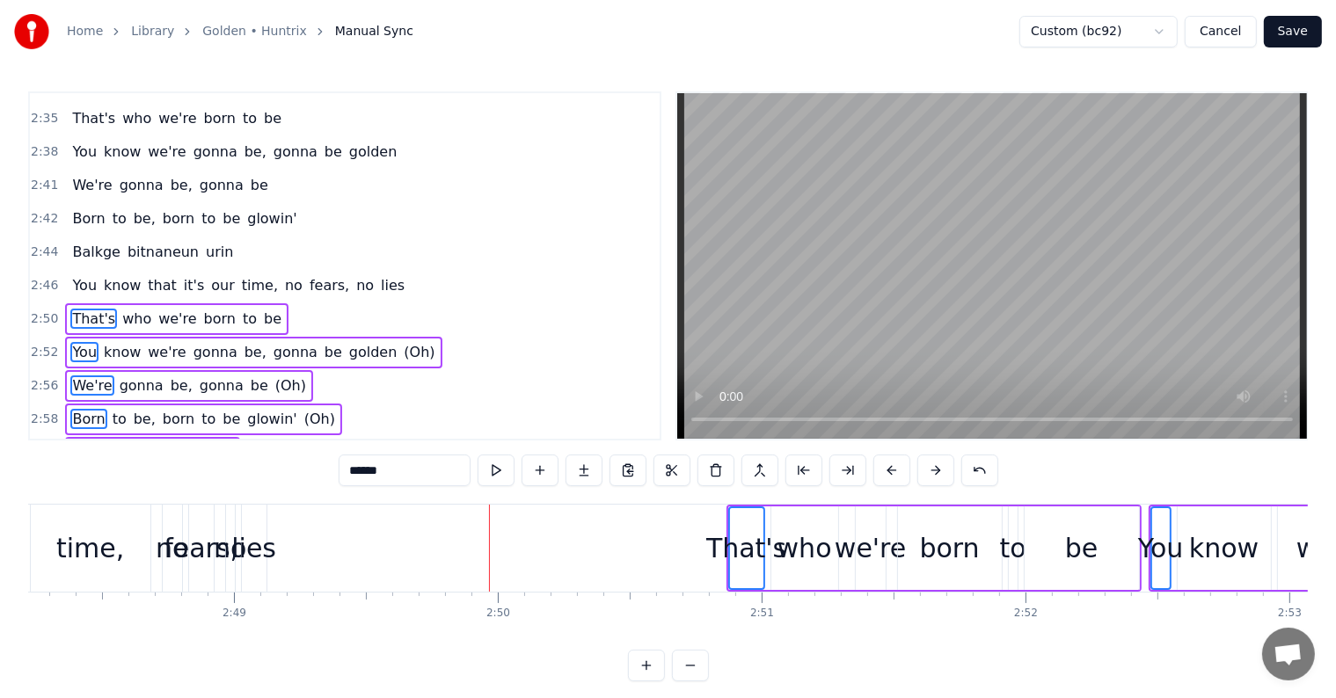
click at [935, 471] on button at bounding box center [935, 471] width 37 height 32
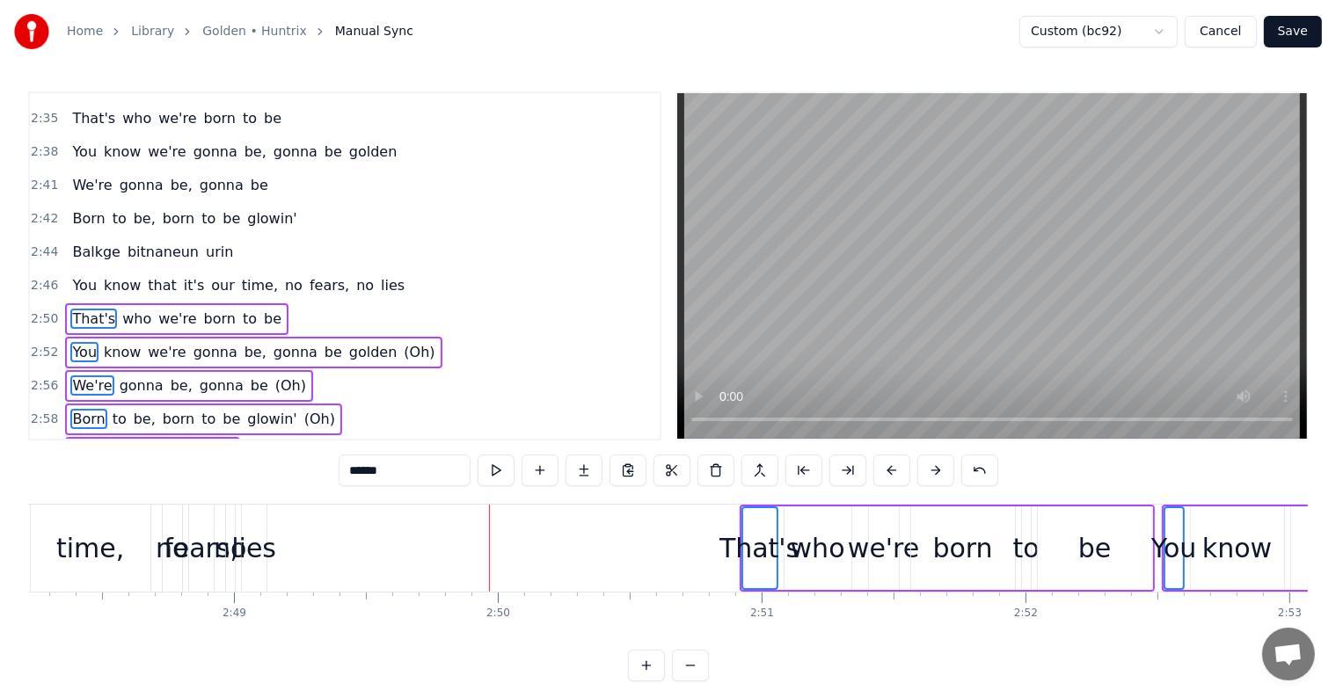
click at [935, 471] on button at bounding box center [935, 471] width 37 height 32
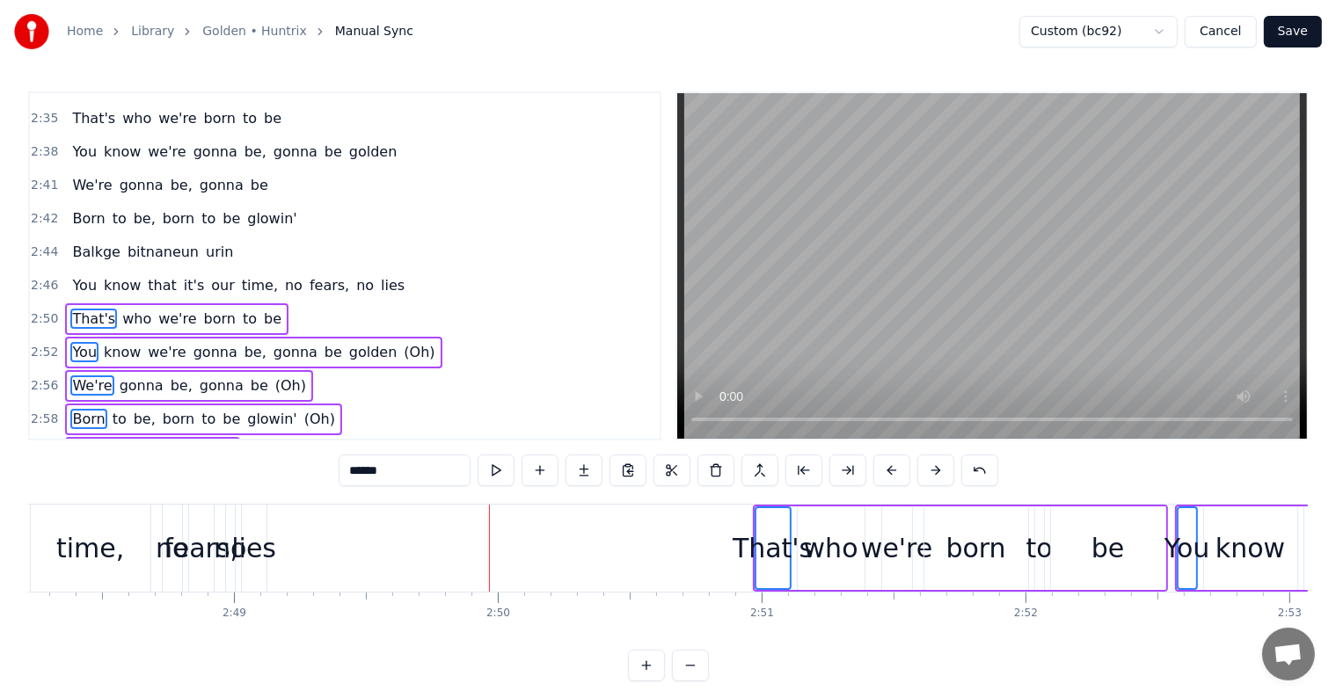
click at [935, 471] on button at bounding box center [935, 471] width 37 height 32
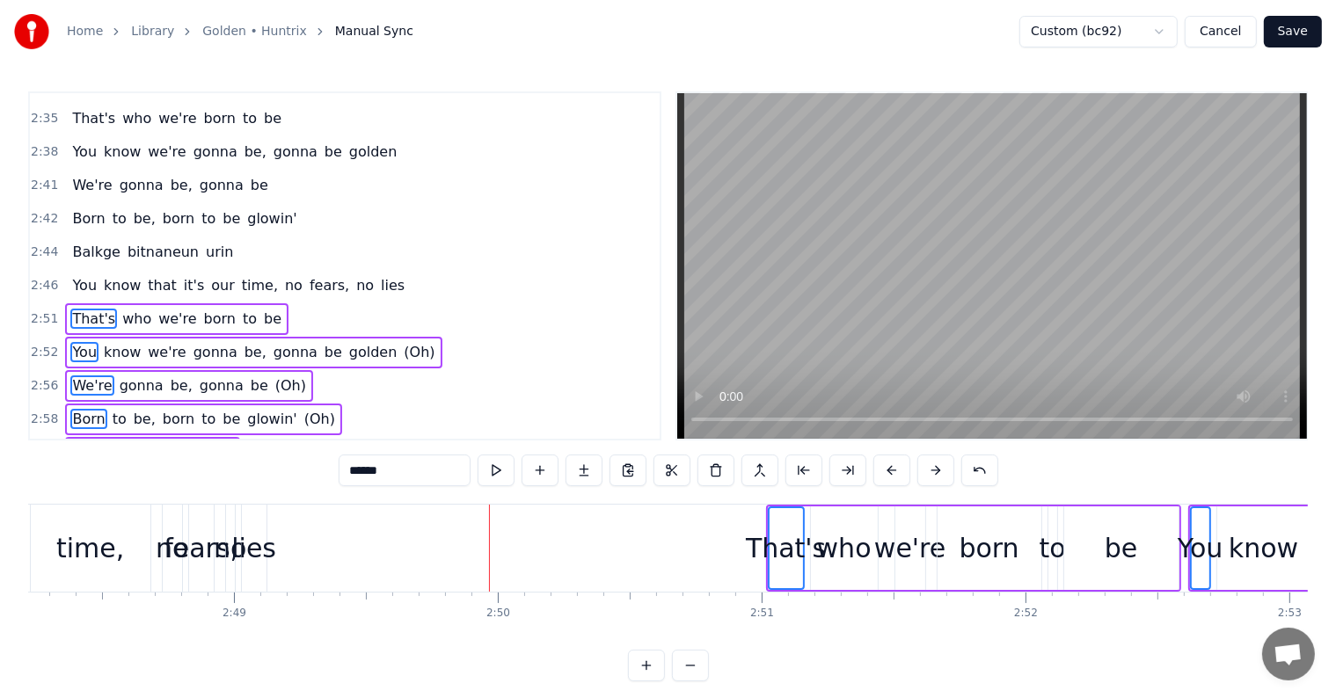
click at [935, 471] on button at bounding box center [935, 471] width 37 height 32
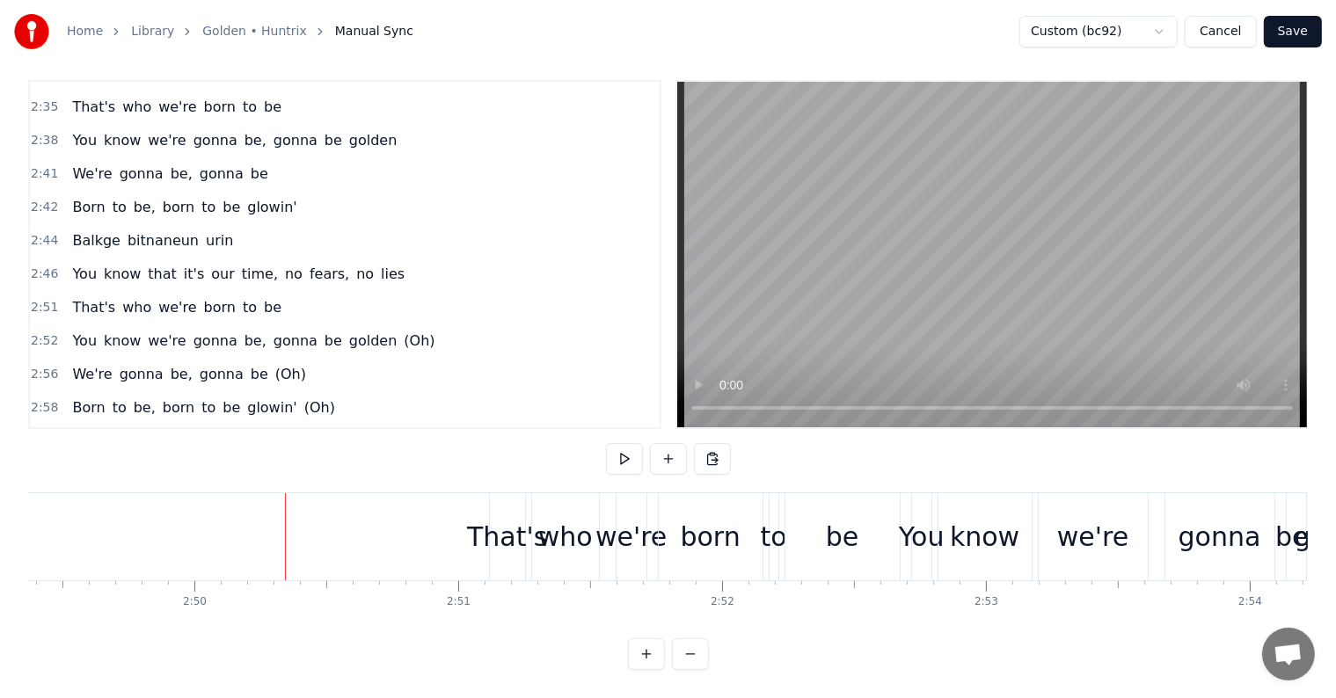
scroll to position [0, 44715]
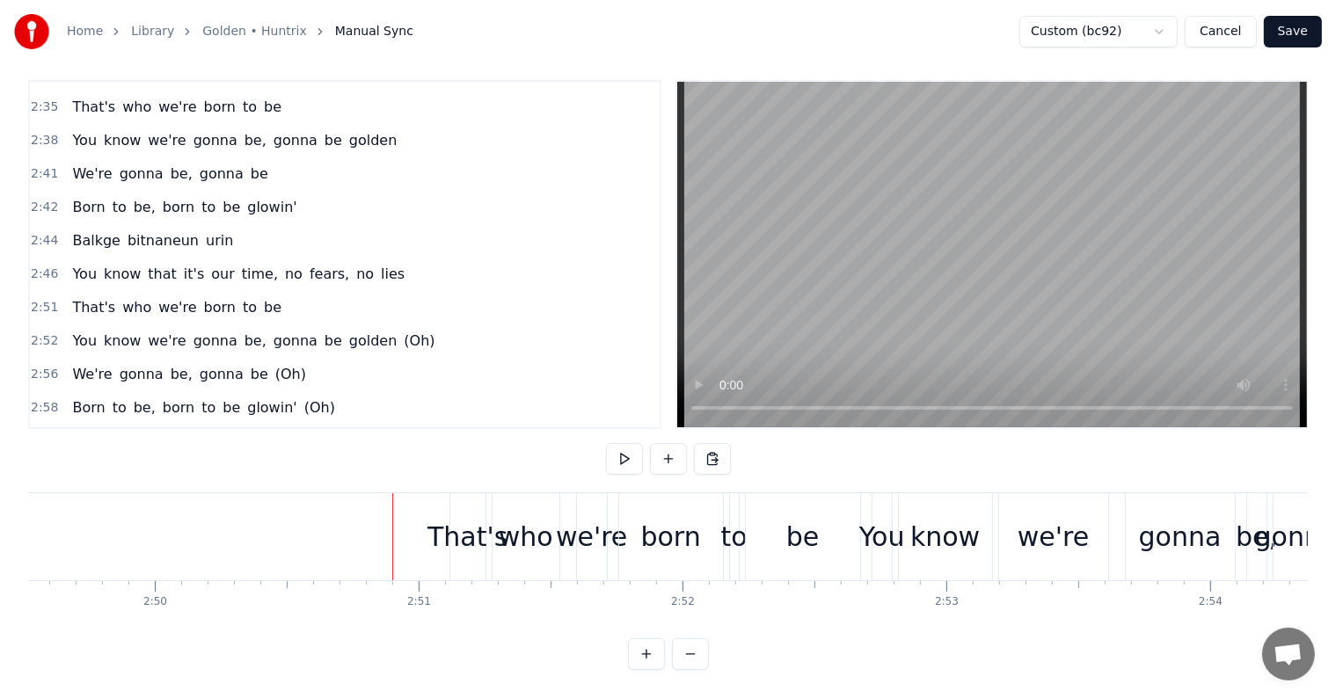
click at [457, 525] on div "That's" at bounding box center [467, 537] width 80 height 40
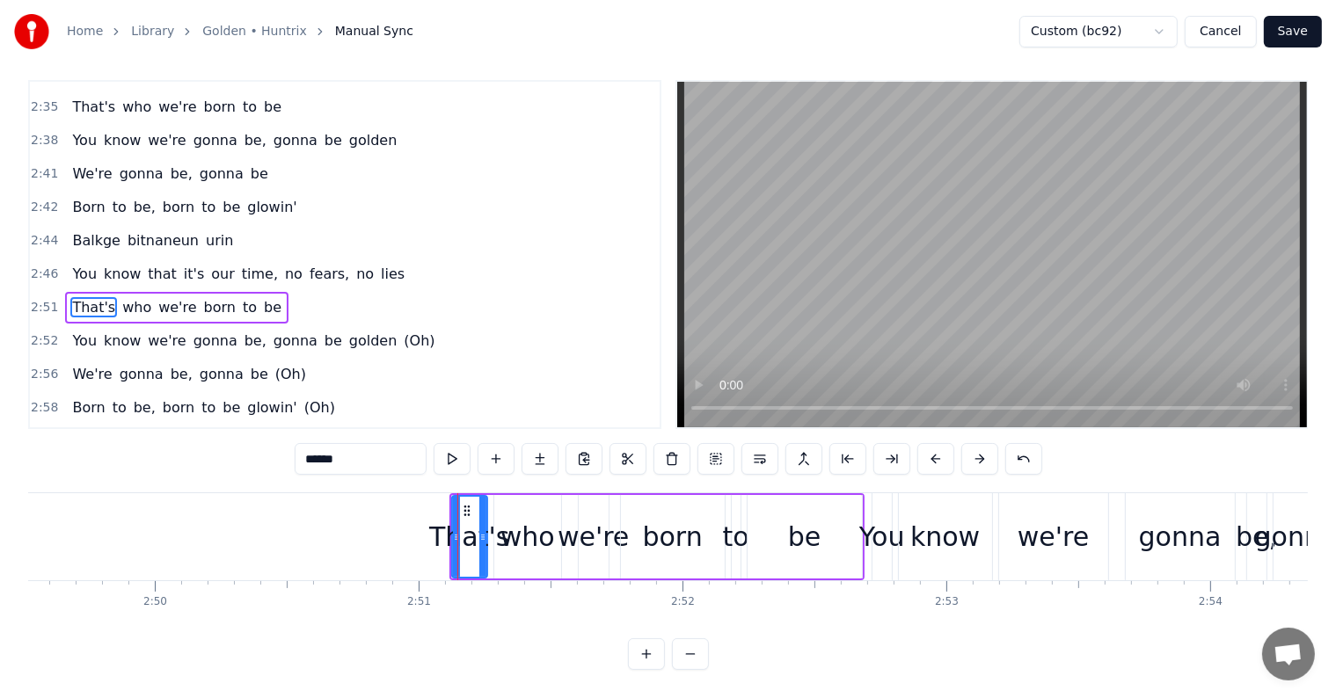
scroll to position [0, 0]
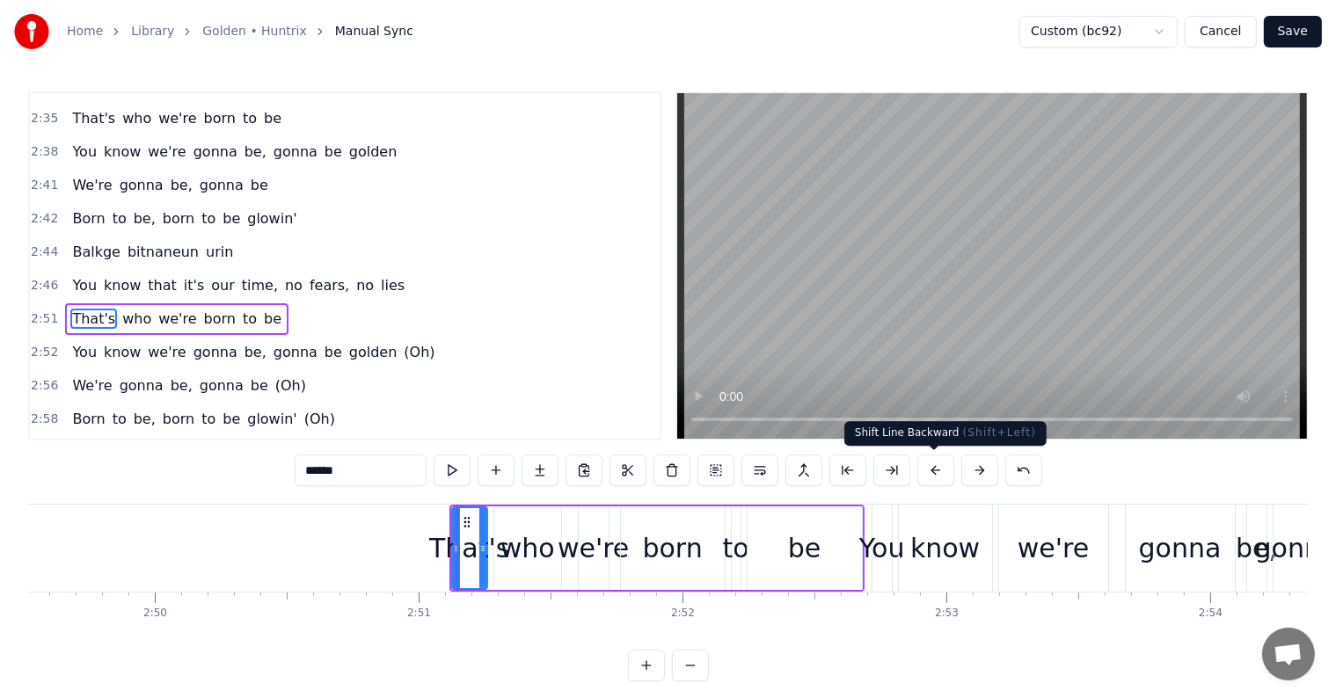
click at [932, 467] on button at bounding box center [935, 471] width 37 height 32
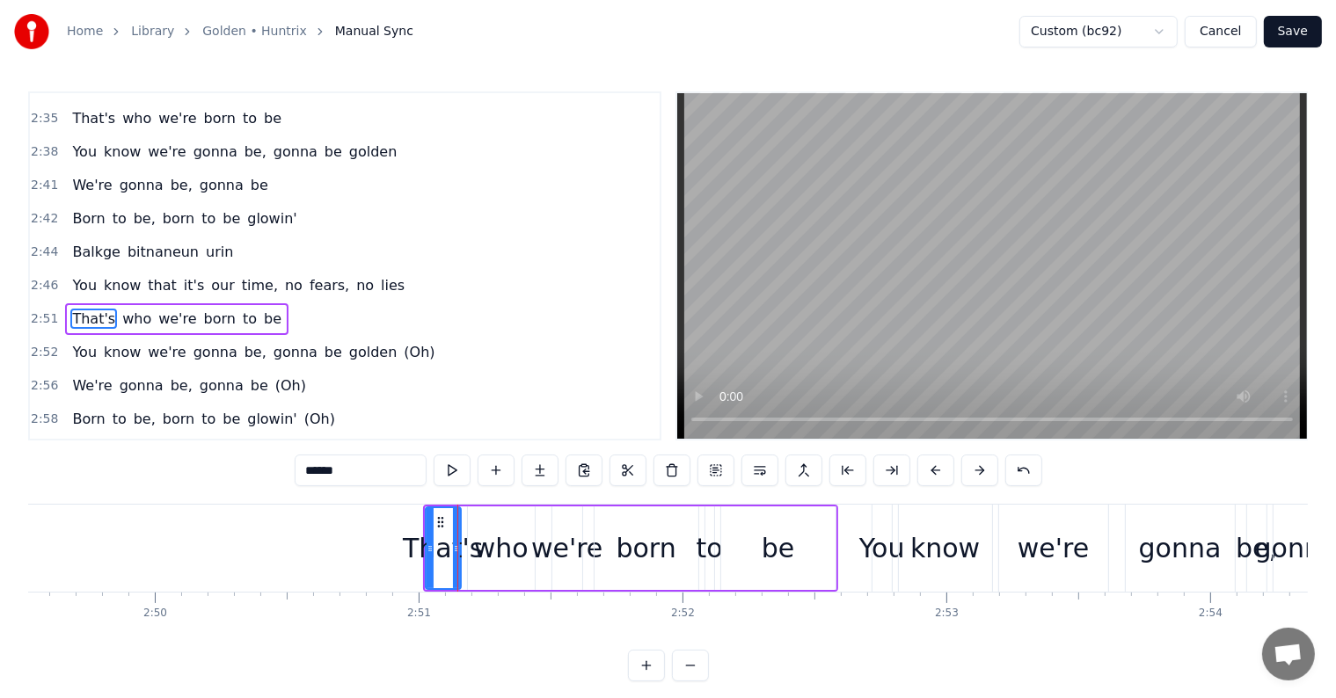
click at [932, 467] on button at bounding box center [935, 471] width 37 height 32
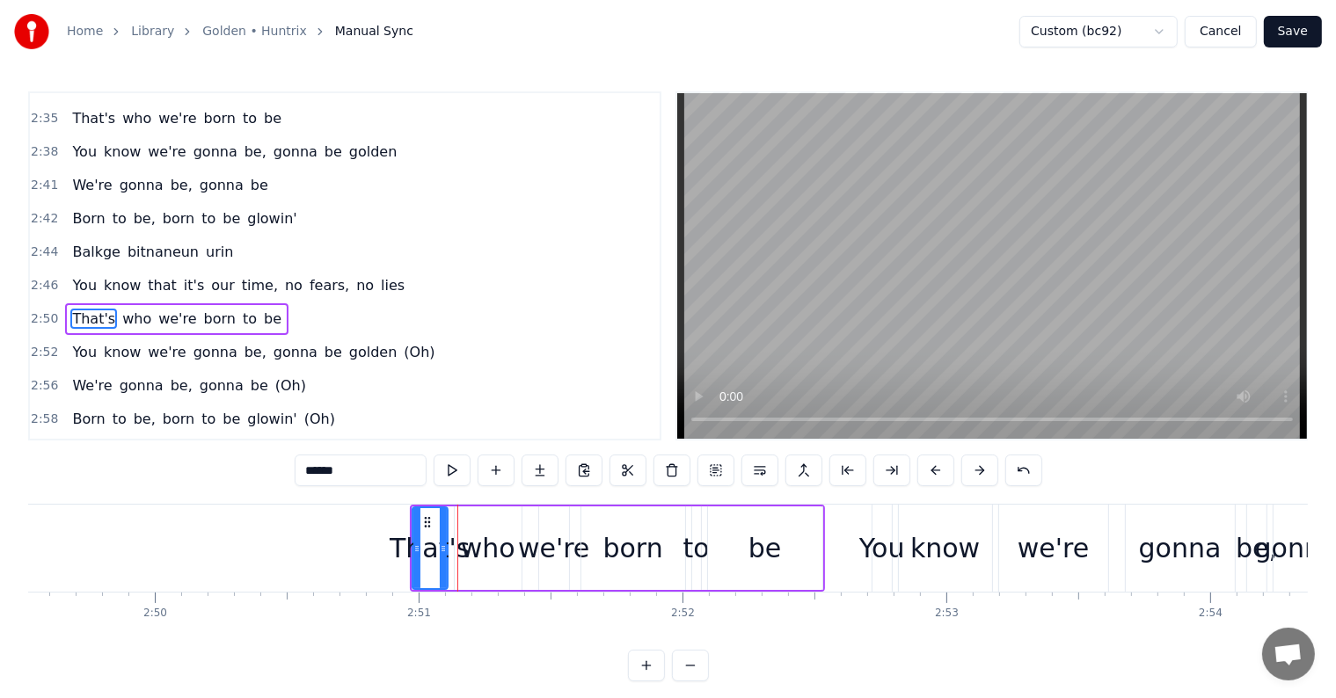
click at [932, 467] on button at bounding box center [935, 471] width 37 height 32
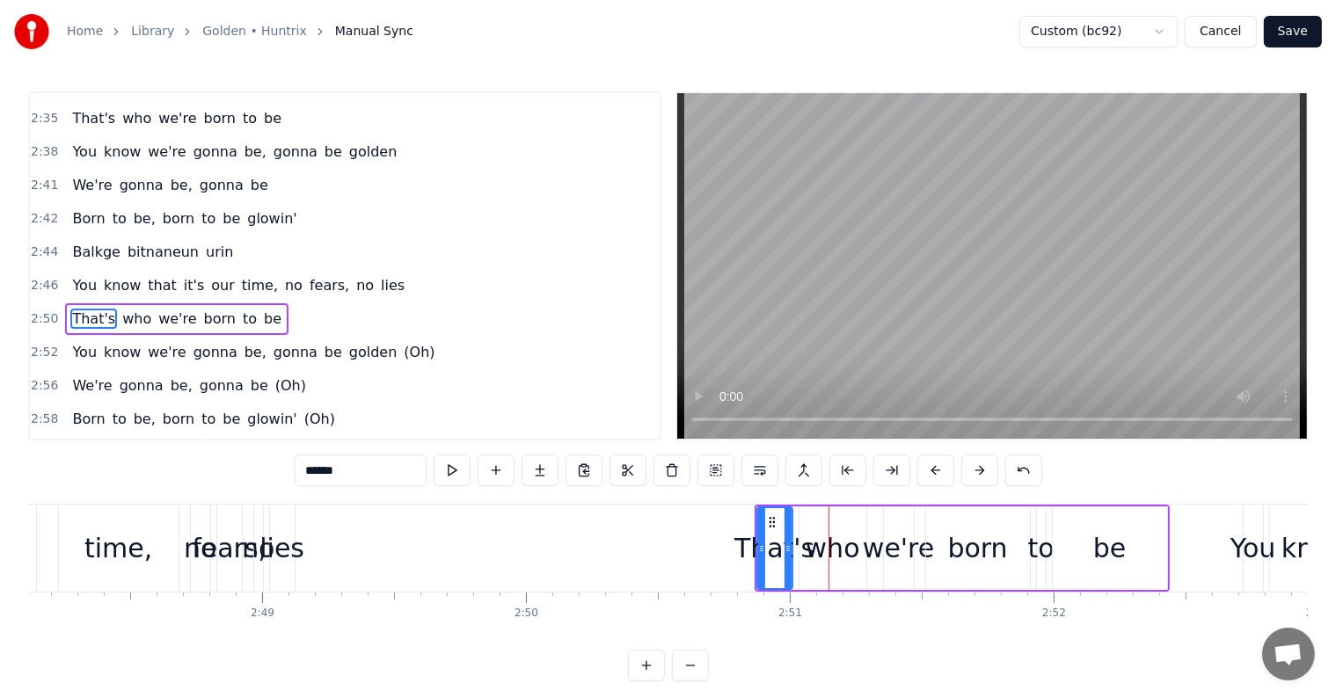
scroll to position [0, 44258]
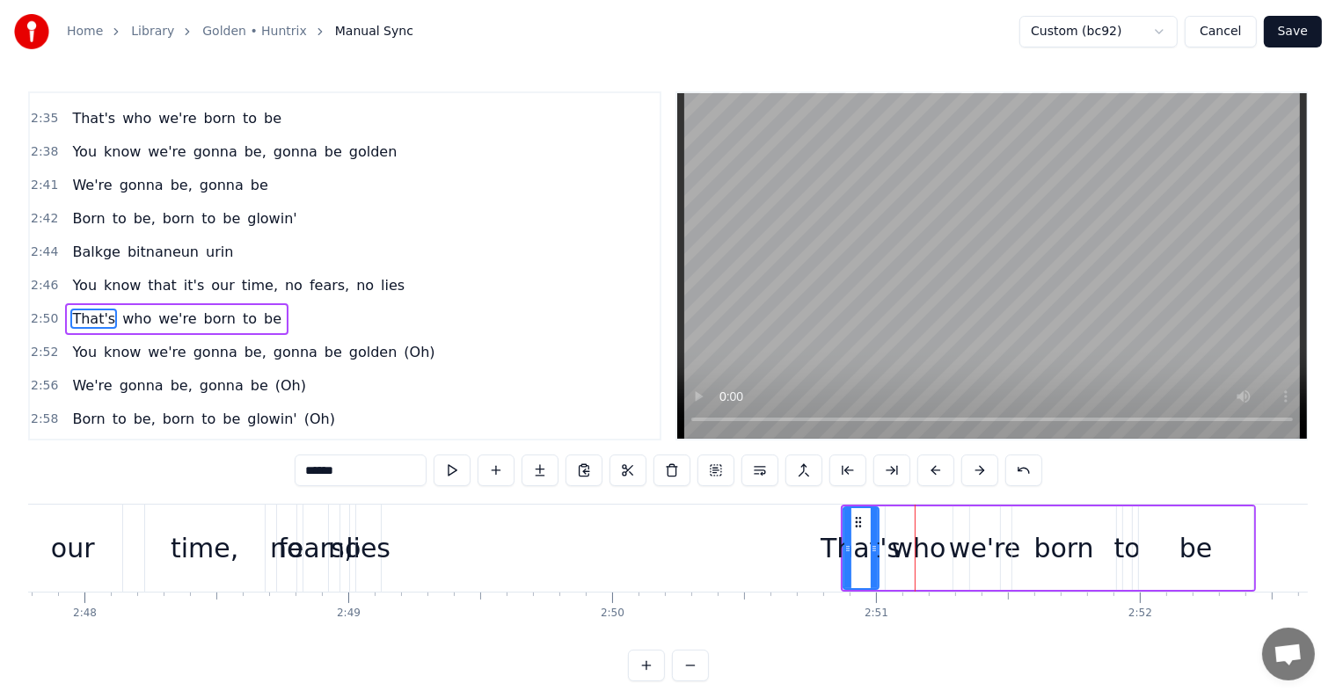
click at [370, 542] on div "lies" at bounding box center [368, 548] width 45 height 40
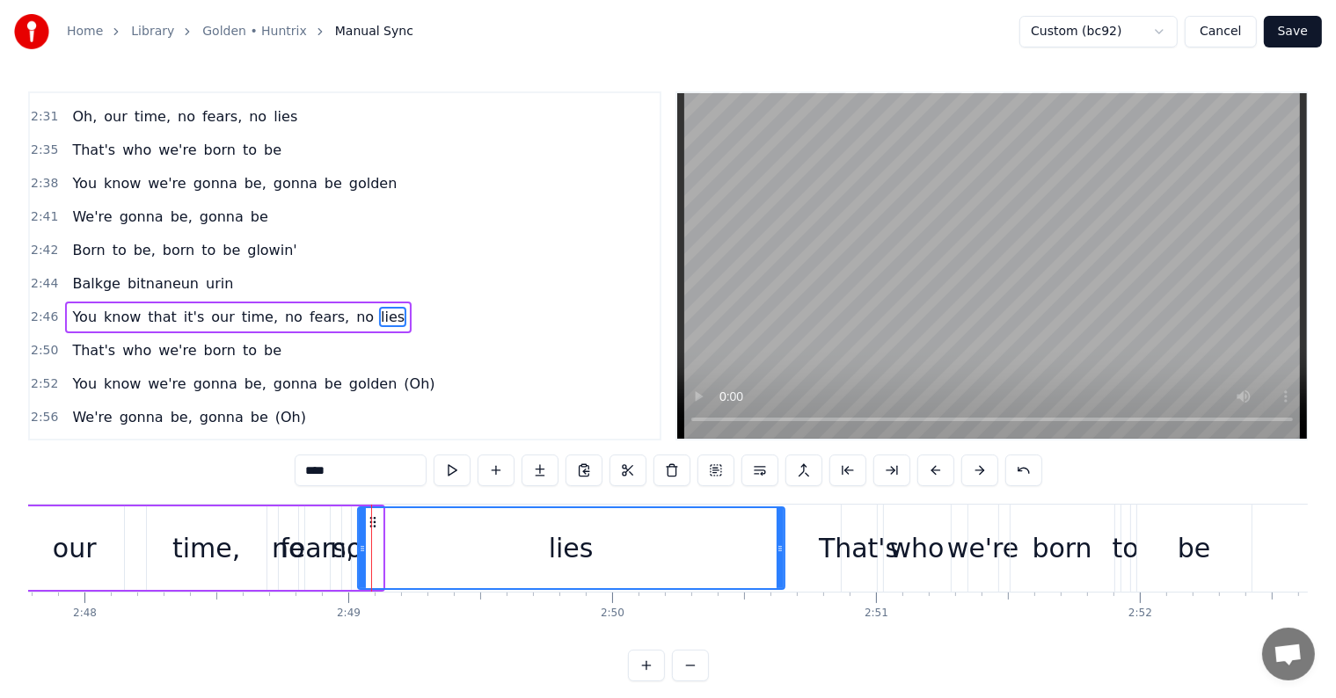
drag, startPoint x: 375, startPoint y: 545, endPoint x: 777, endPoint y: 580, distance: 403.4
click at [777, 580] on div at bounding box center [779, 548] width 7 height 80
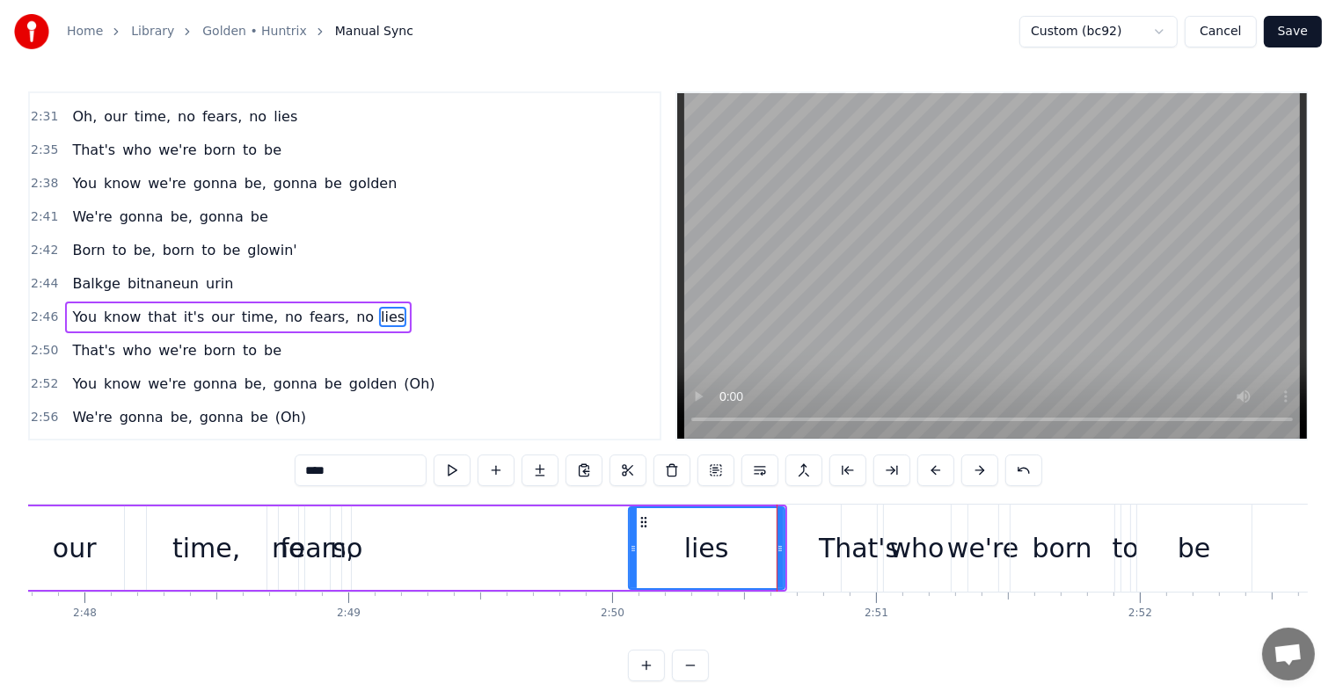
drag, startPoint x: 359, startPoint y: 542, endPoint x: 630, endPoint y: 553, distance: 271.1
click at [630, 553] on icon at bounding box center [633, 549] width 7 height 14
click at [340, 542] on div "no" at bounding box center [346, 548] width 33 height 40
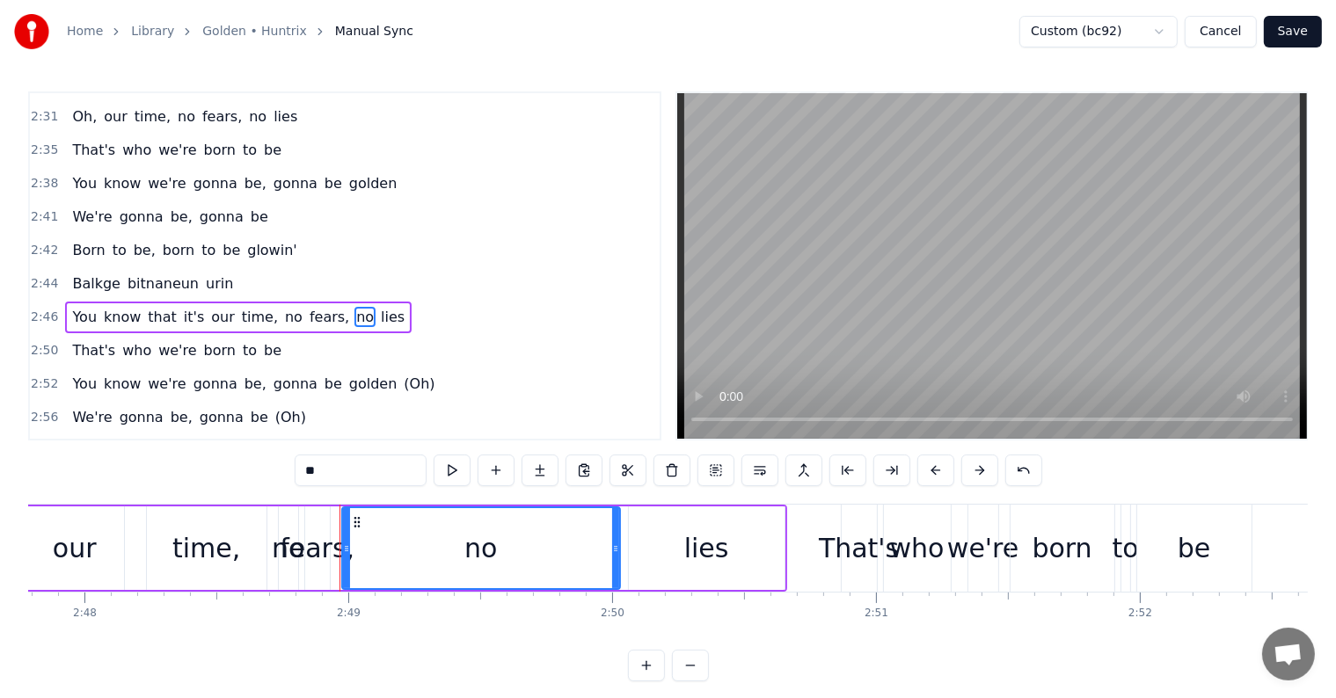
drag, startPoint x: 346, startPoint y: 545, endPoint x: 615, endPoint y: 572, distance: 270.4
click at [615, 572] on div at bounding box center [615, 548] width 7 height 80
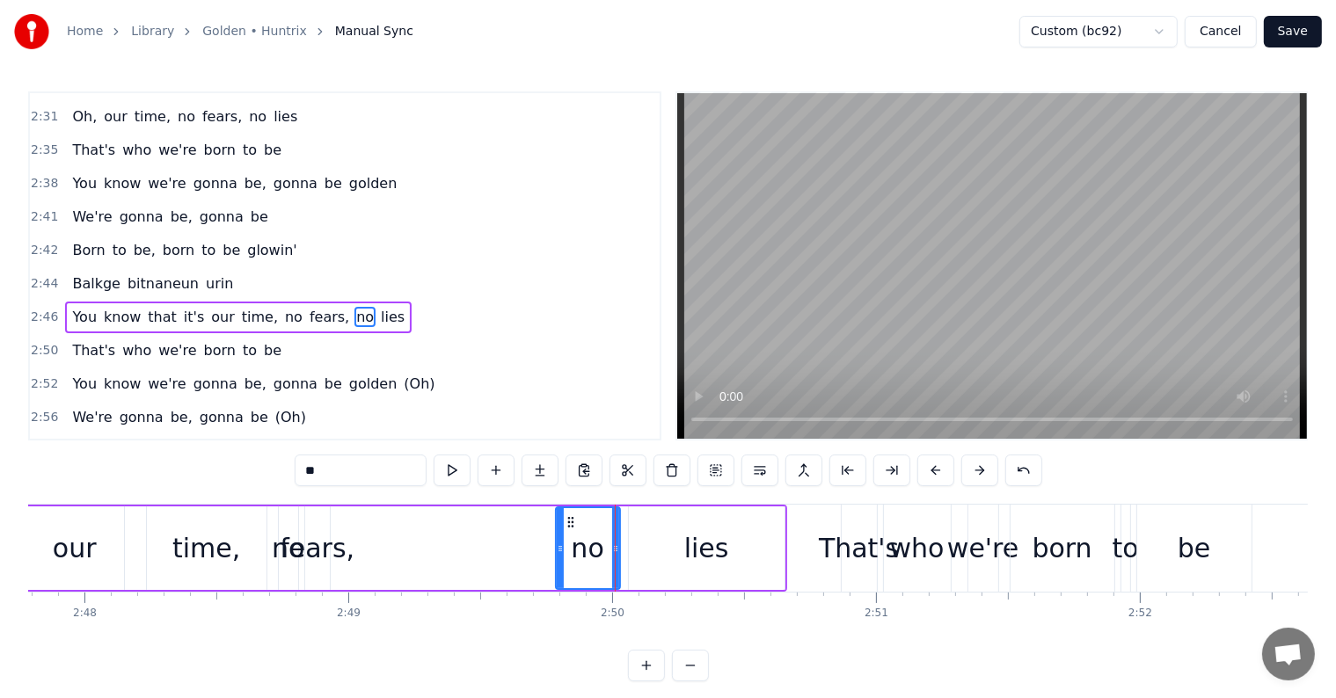
drag, startPoint x: 344, startPoint y: 538, endPoint x: 557, endPoint y: 566, distance: 215.5
click at [557, 566] on div at bounding box center [560, 548] width 7 height 80
click at [310, 542] on div "fears," at bounding box center [317, 548] width 75 height 40
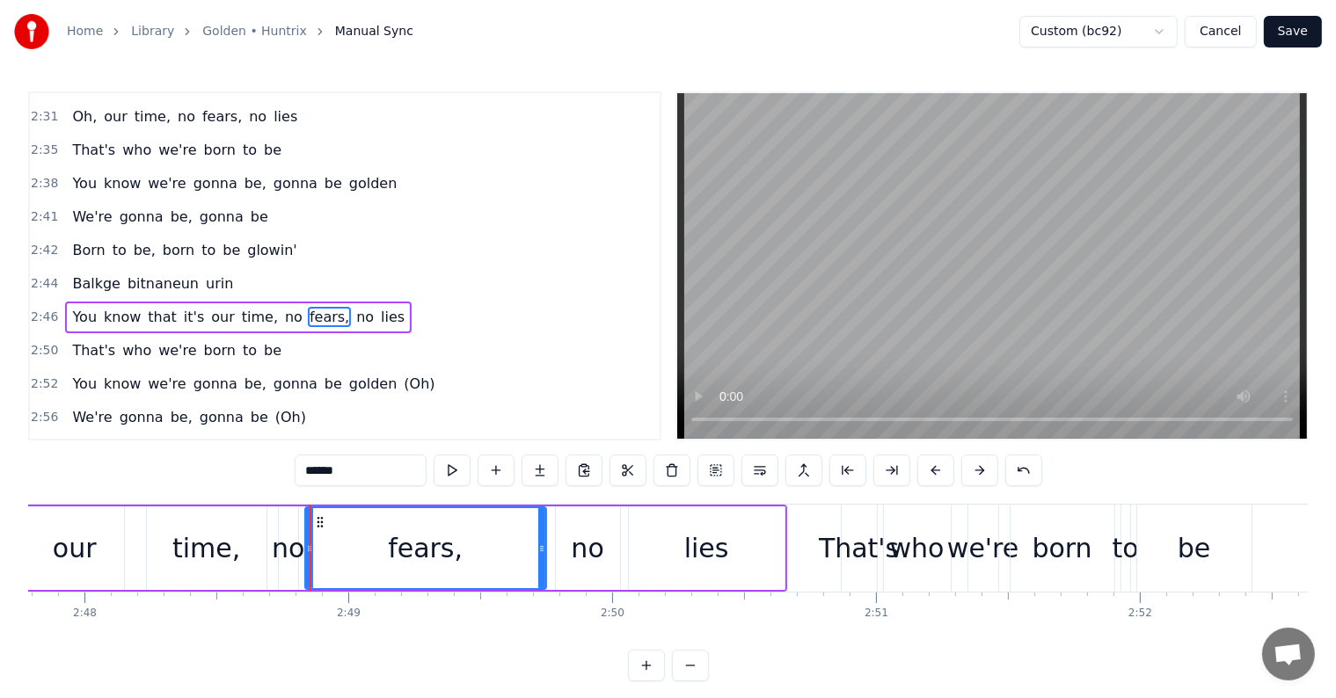
drag, startPoint x: 324, startPoint y: 548, endPoint x: 540, endPoint y: 564, distance: 216.9
click at [540, 564] on div at bounding box center [541, 548] width 7 height 80
drag, startPoint x: 305, startPoint y: 542, endPoint x: 338, endPoint y: 545, distance: 32.7
click at [339, 545] on icon at bounding box center [342, 549] width 7 height 14
click at [287, 532] on div "no" at bounding box center [288, 548] width 33 height 40
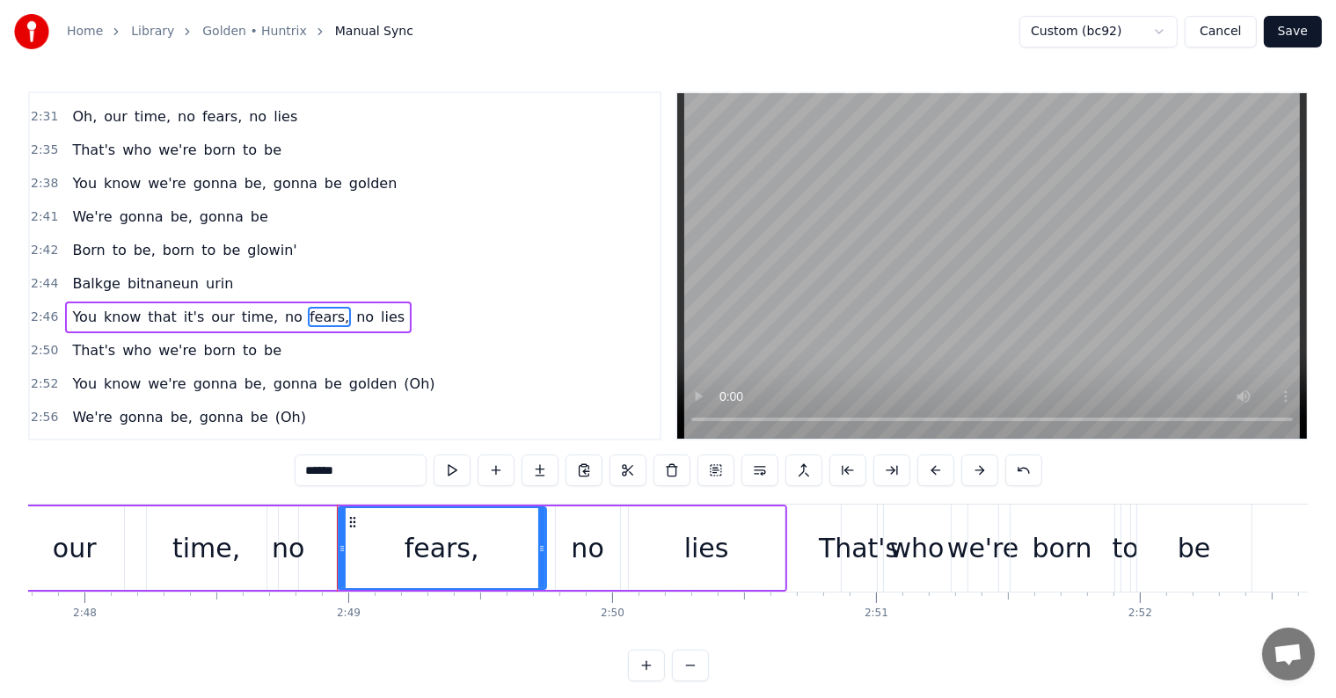
type input "**"
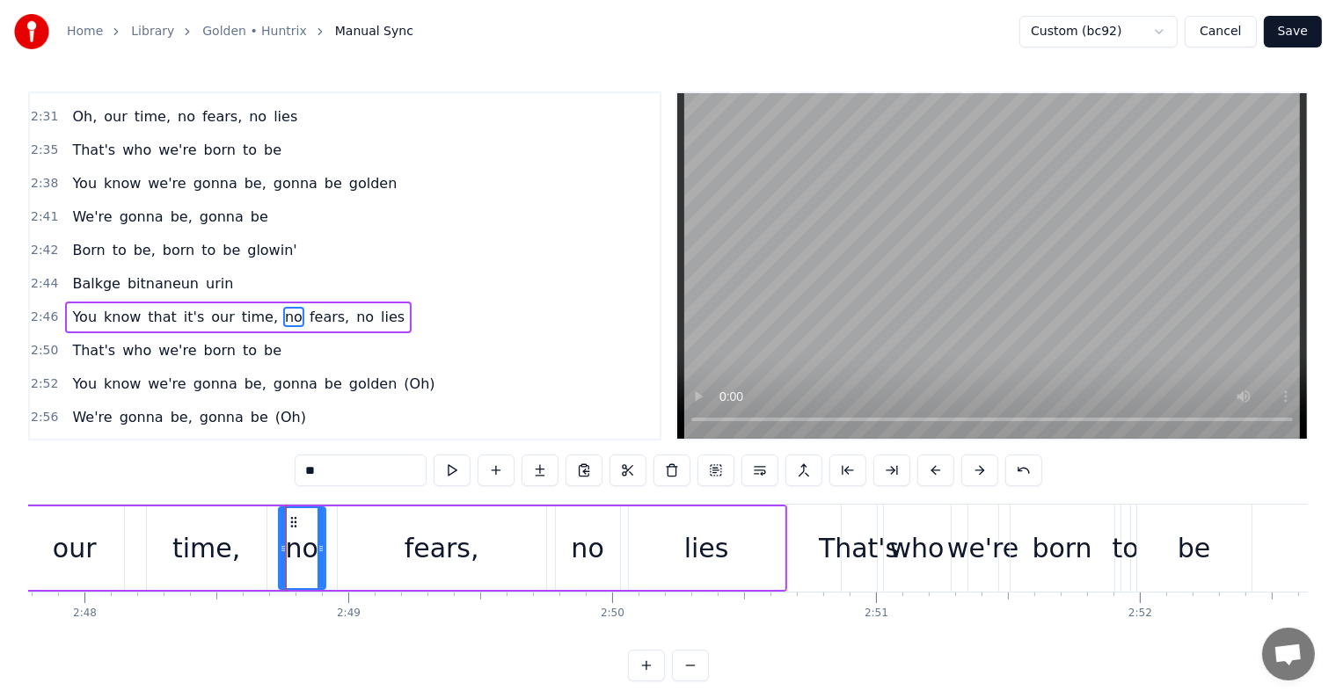
drag, startPoint x: 293, startPoint y: 538, endPoint x: 320, endPoint y: 543, distance: 27.8
click at [320, 543] on div at bounding box center [320, 548] width 7 height 80
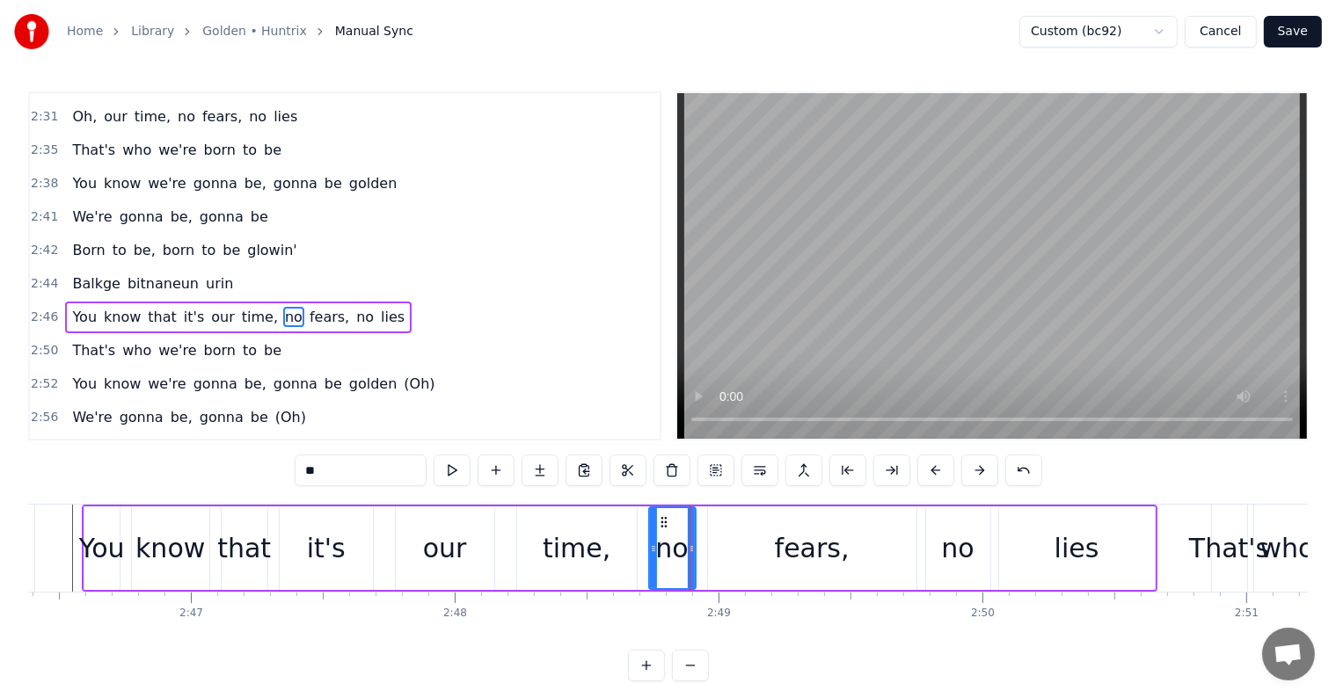
scroll to position [0, 43774]
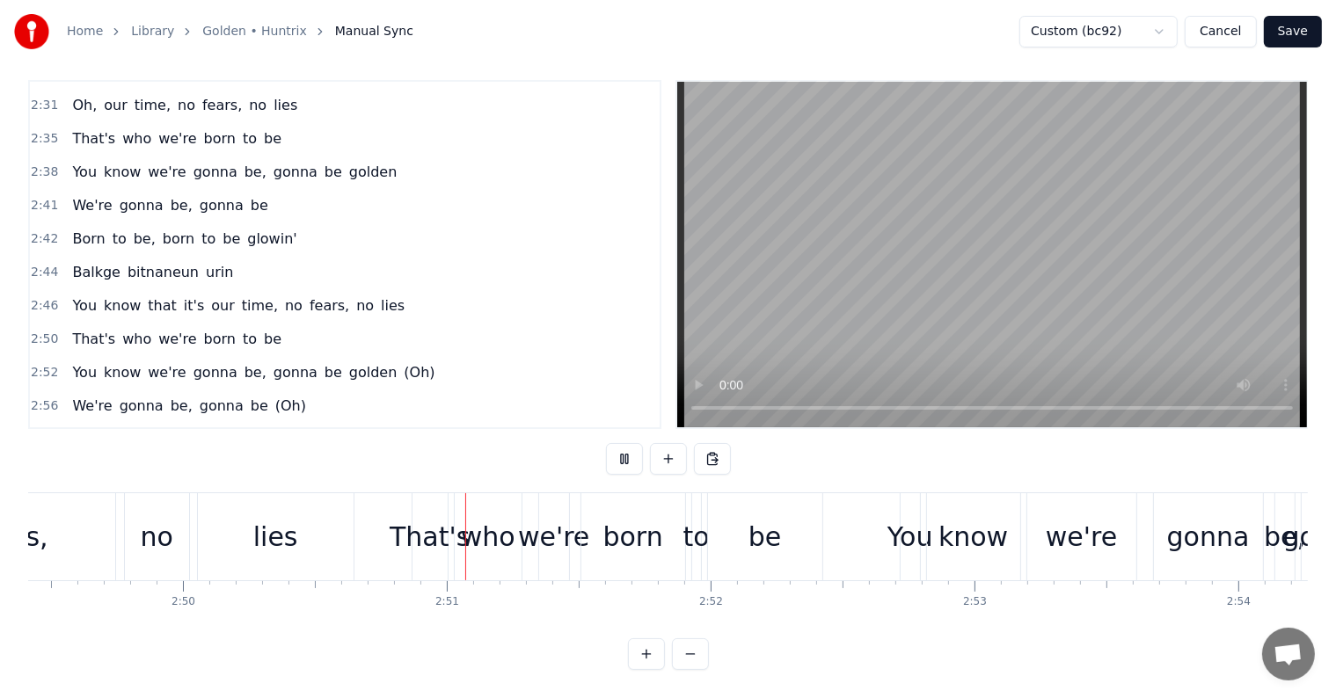
scroll to position [0, 44897]
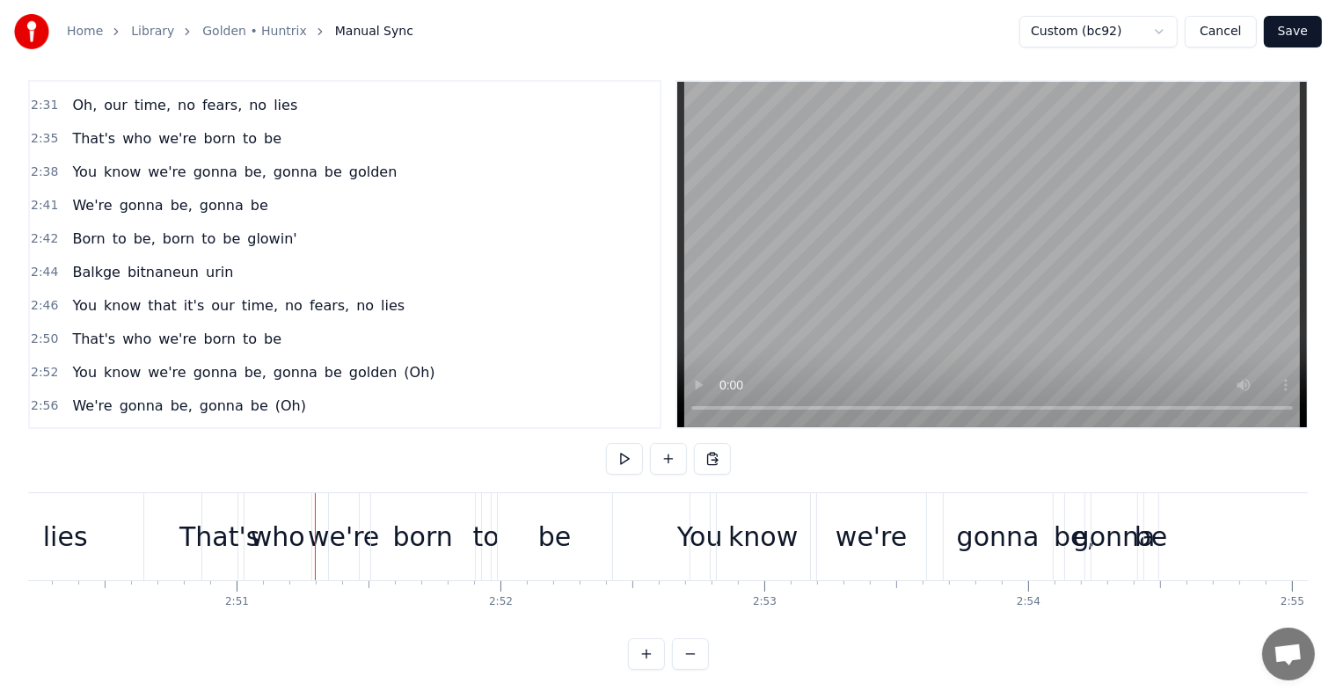
click at [202, 527] on div "That's" at bounding box center [219, 537] width 80 height 40
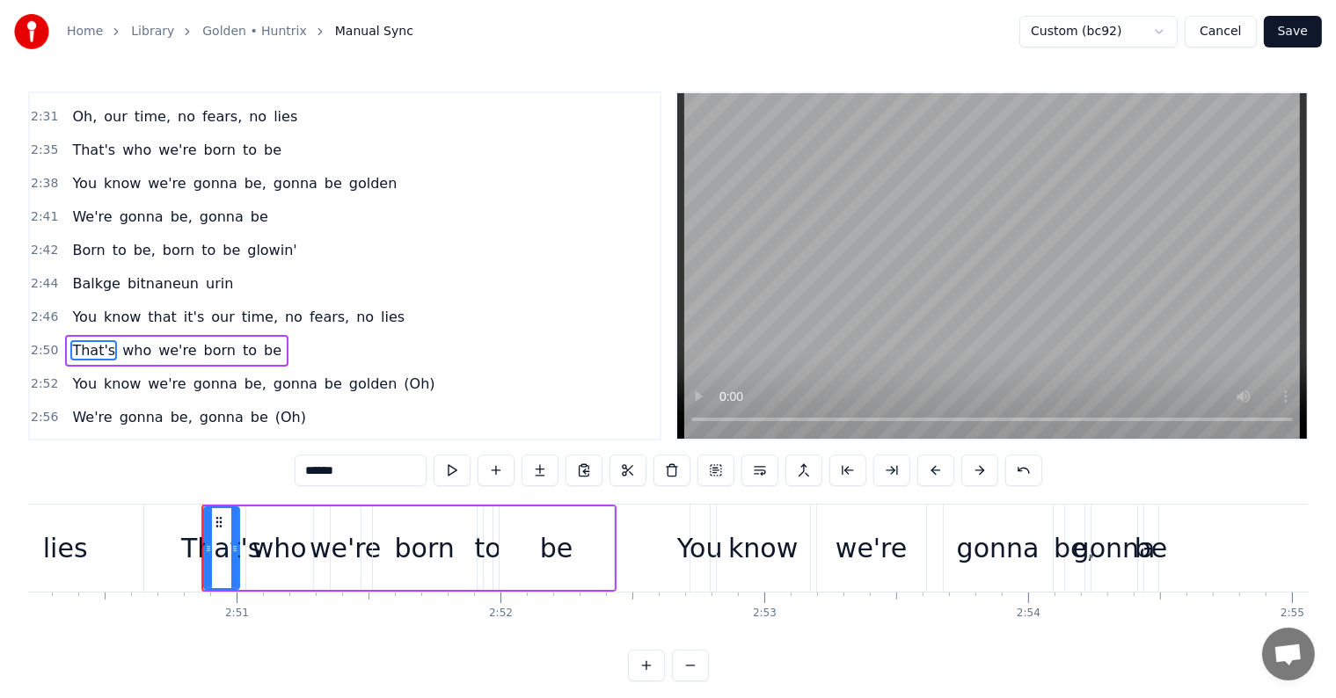
scroll to position [1428, 0]
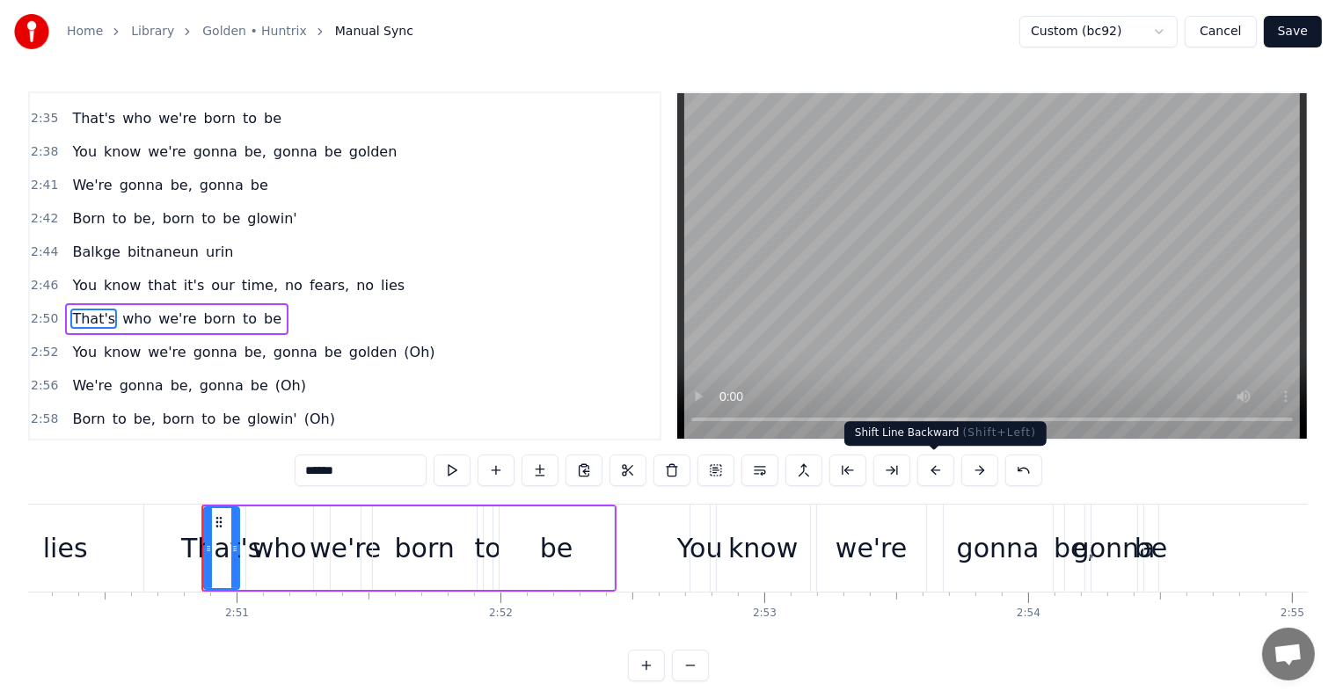
click at [938, 468] on button at bounding box center [935, 471] width 37 height 32
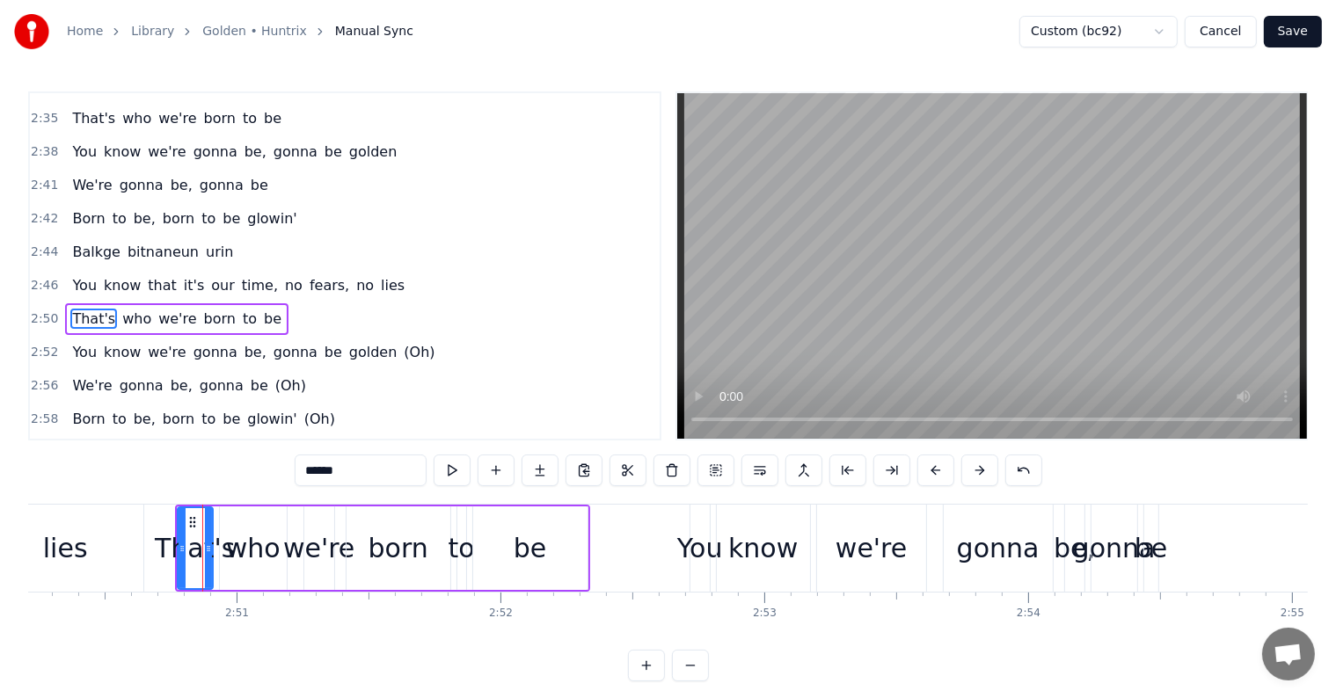
click at [938, 468] on button at bounding box center [935, 471] width 37 height 32
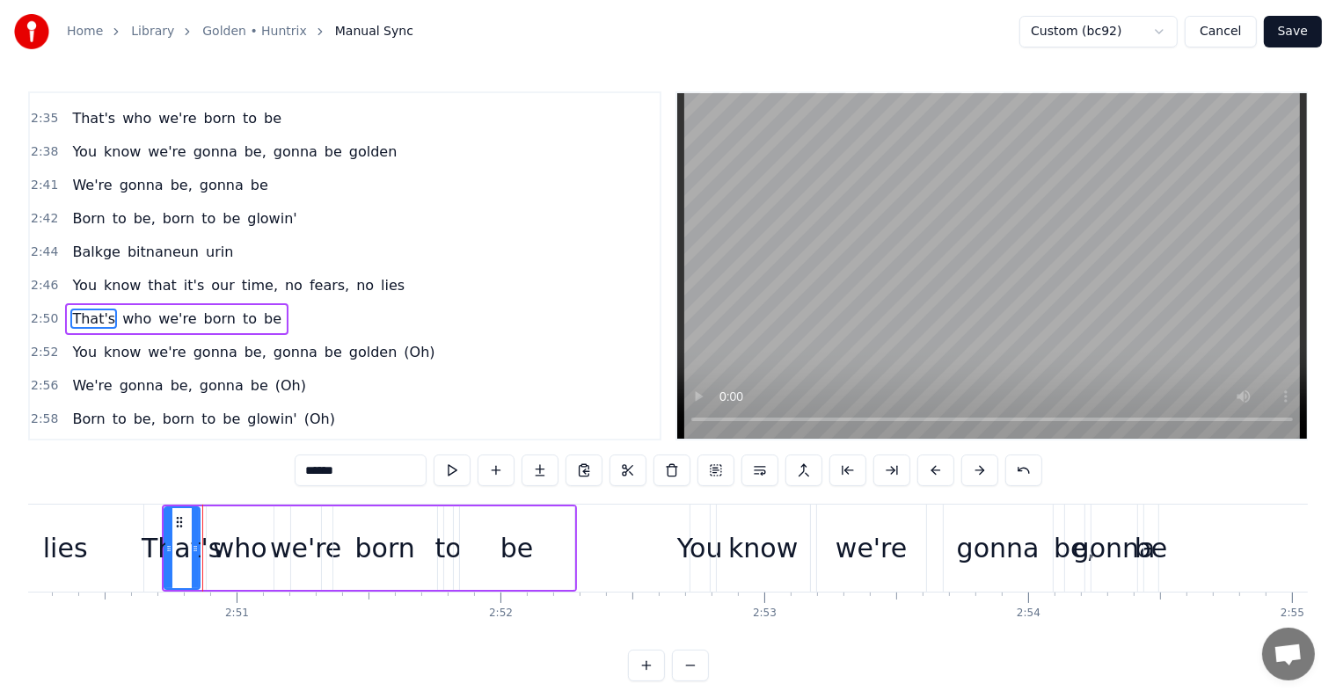
click at [938, 468] on button at bounding box center [935, 471] width 37 height 32
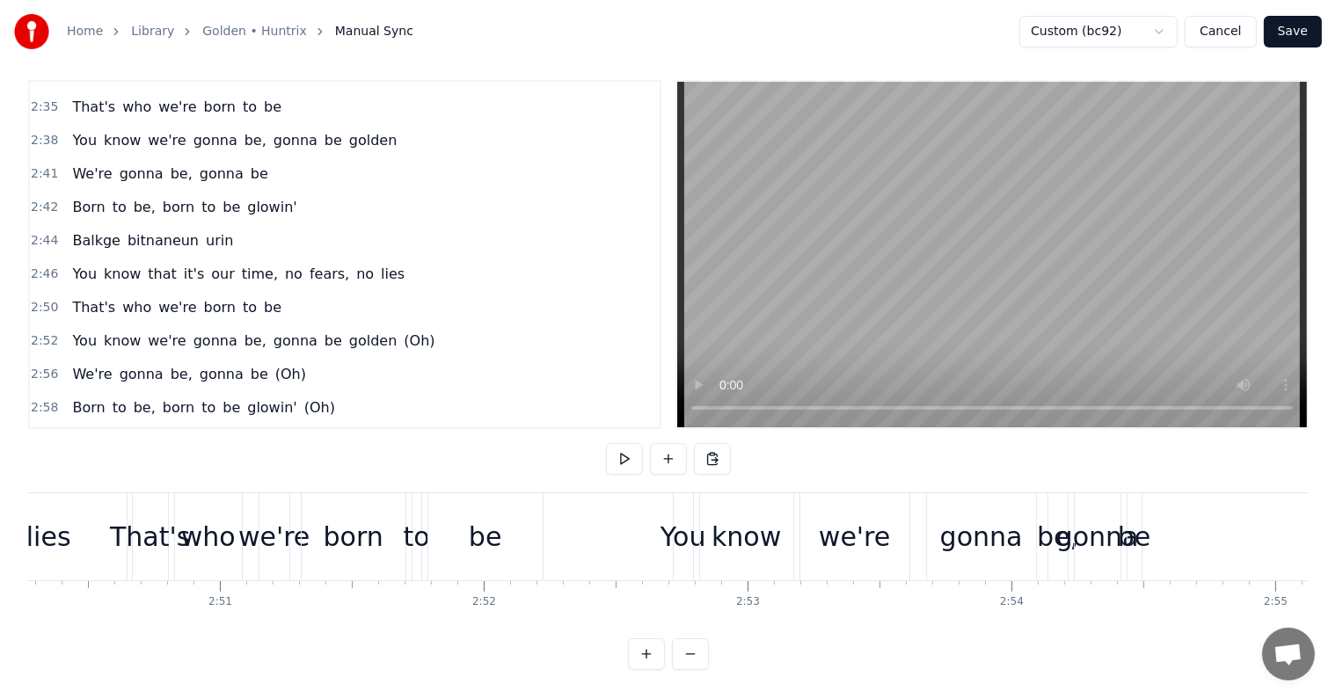
scroll to position [0, 44858]
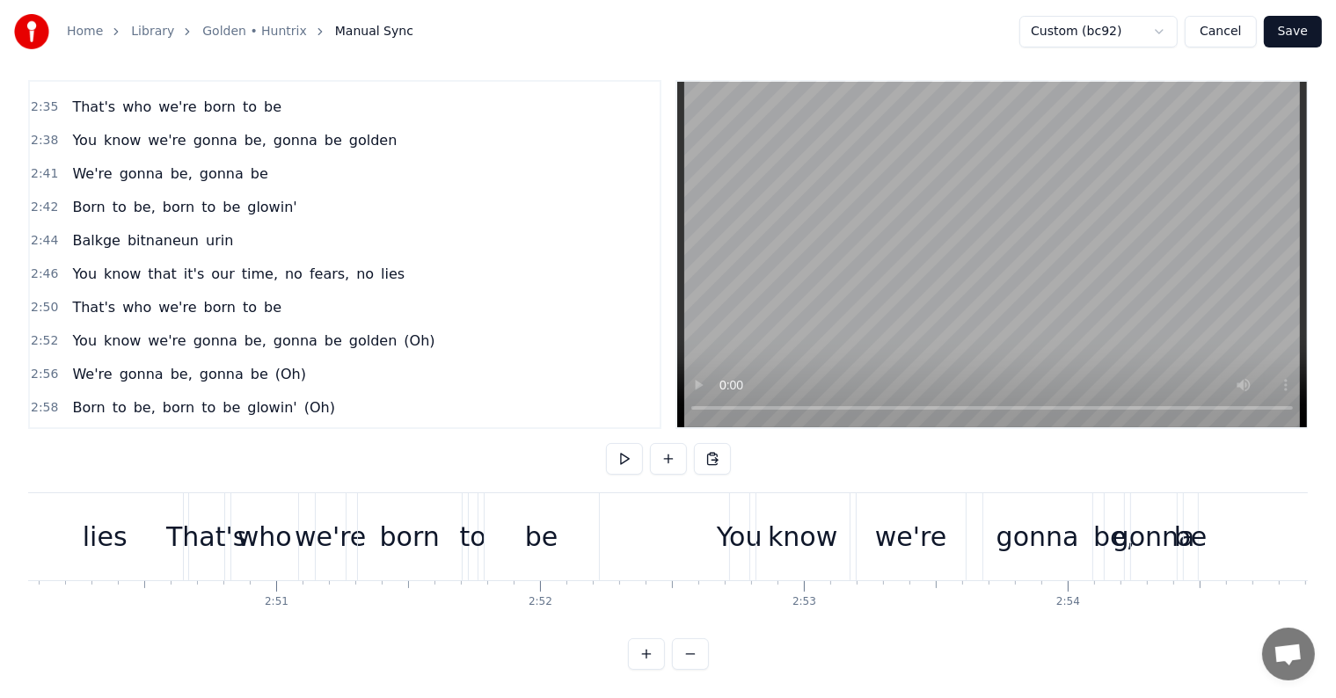
click at [727, 517] on div "You" at bounding box center [740, 537] width 46 height 40
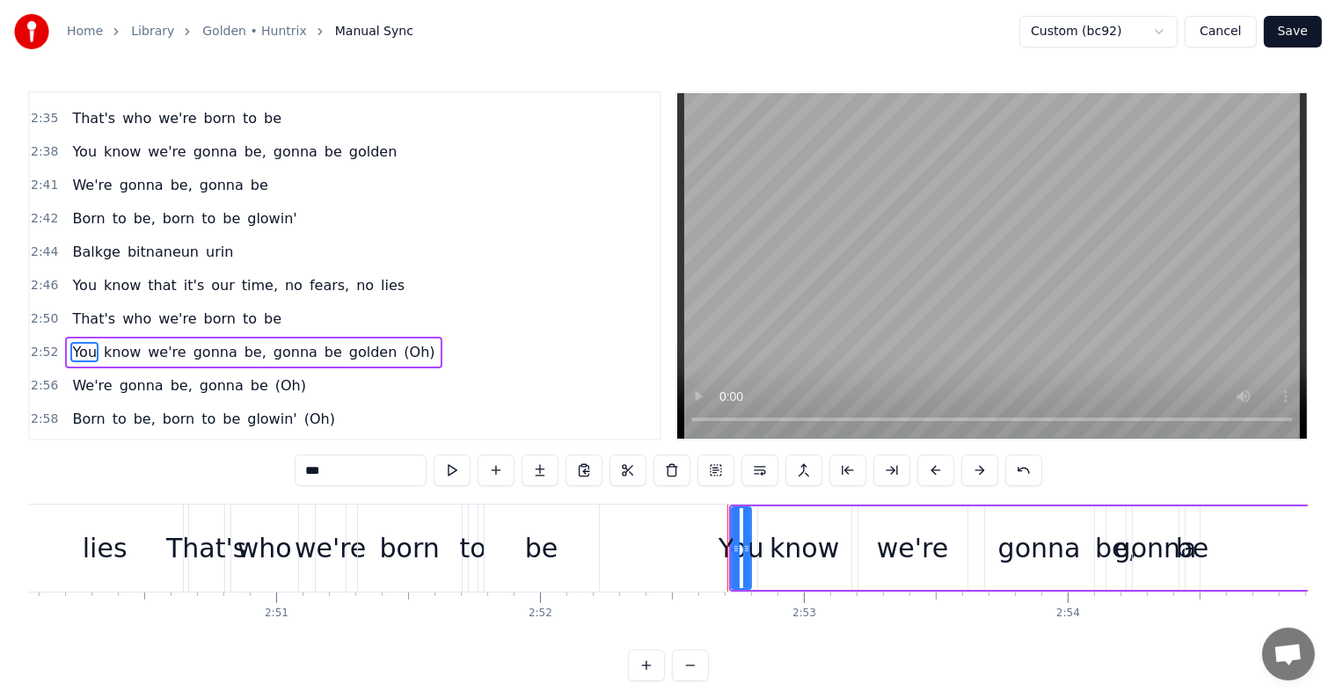
scroll to position [1460, 0]
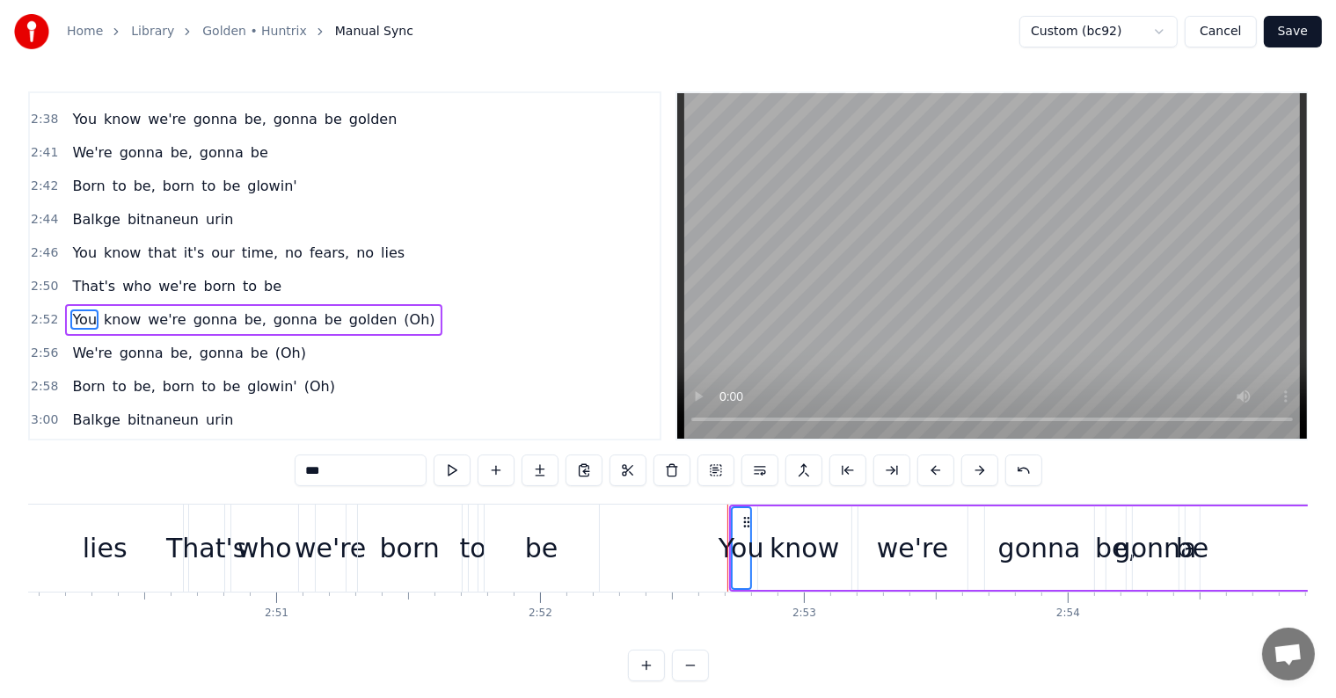
click at [72, 343] on span "We're" at bounding box center [91, 353] width 43 height 20
drag, startPoint x: 73, startPoint y: 327, endPoint x: 80, endPoint y: 362, distance: 35.9
click at [72, 376] on span "Born" at bounding box center [88, 386] width 36 height 20
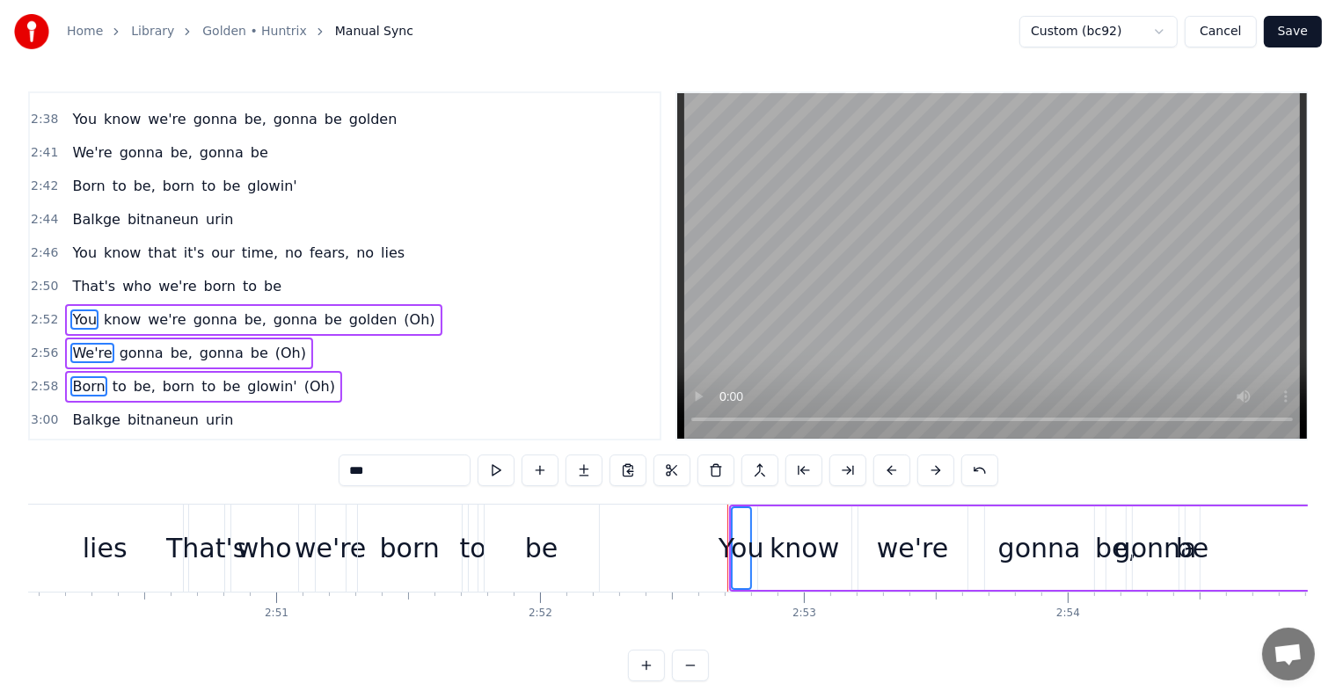
click at [80, 410] on span "Balkge" at bounding box center [96, 420] width 52 height 20
click at [81, 443] on span "You" at bounding box center [84, 453] width 28 height 20
click at [87, 477] on span "That's" at bounding box center [93, 487] width 47 height 20
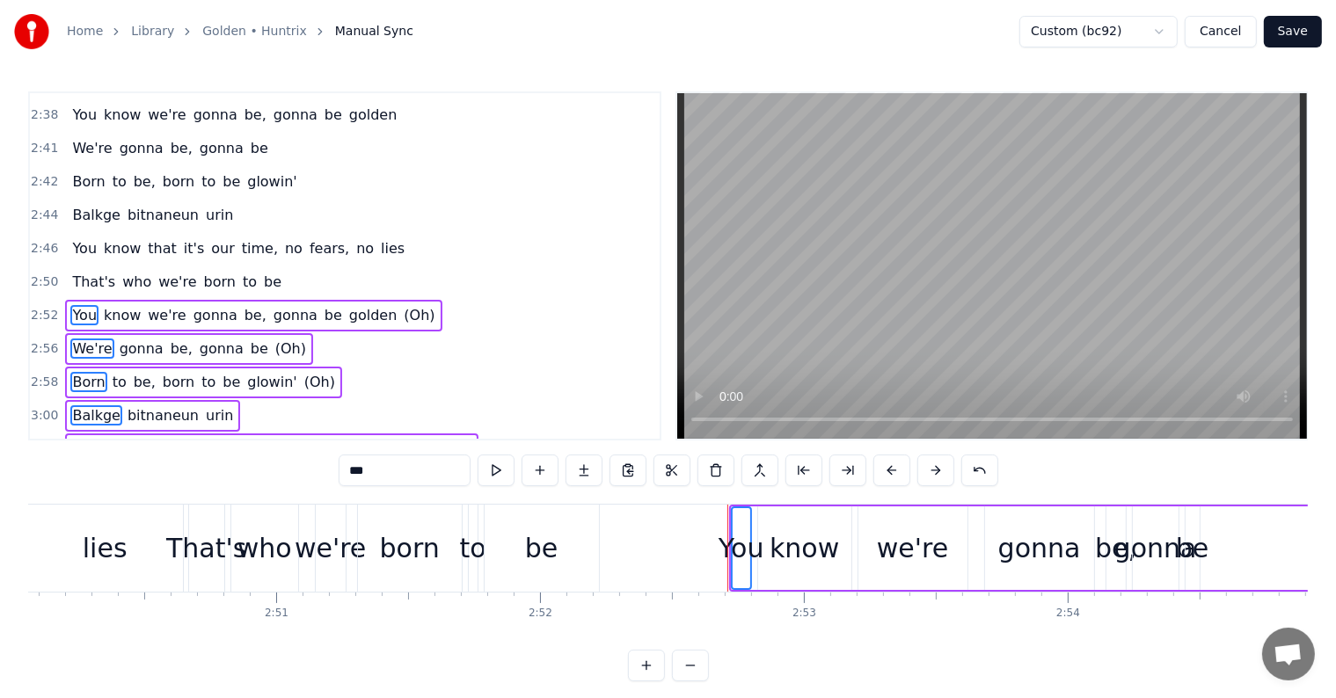
scroll to position [1466, 0]
click at [937, 466] on button at bounding box center [935, 471] width 37 height 32
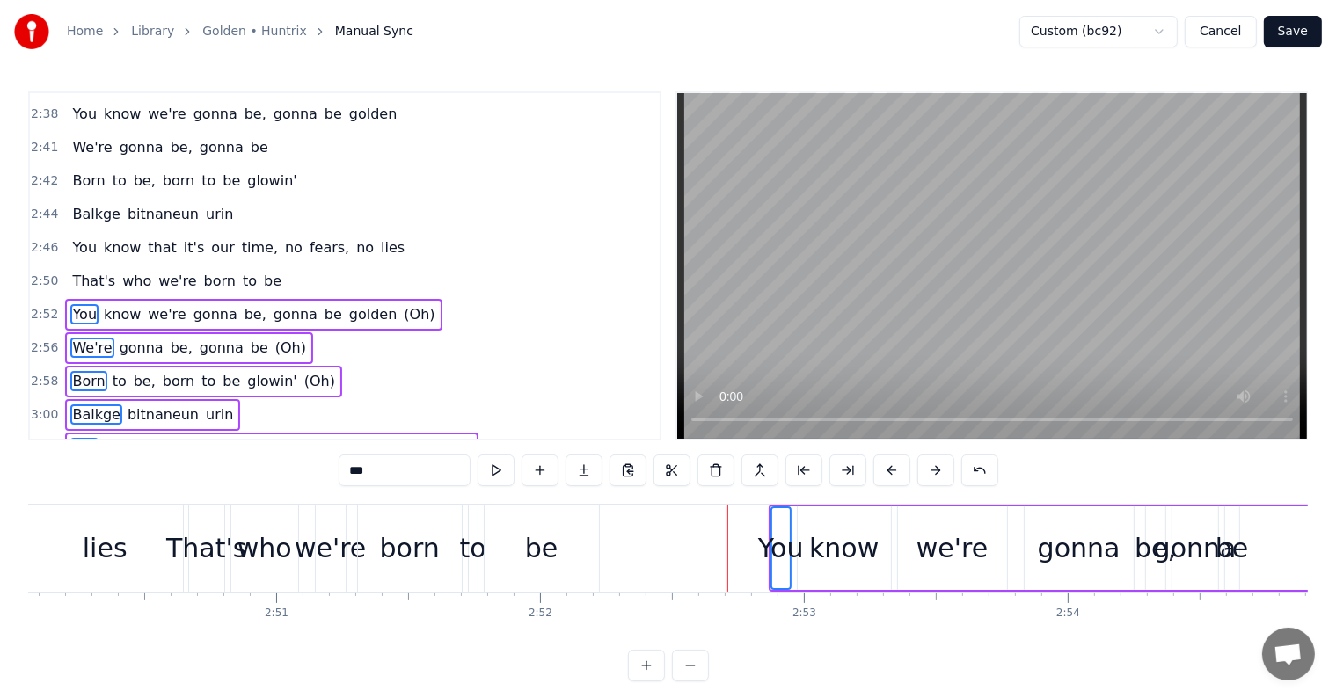
click at [937, 466] on button at bounding box center [935, 471] width 37 height 32
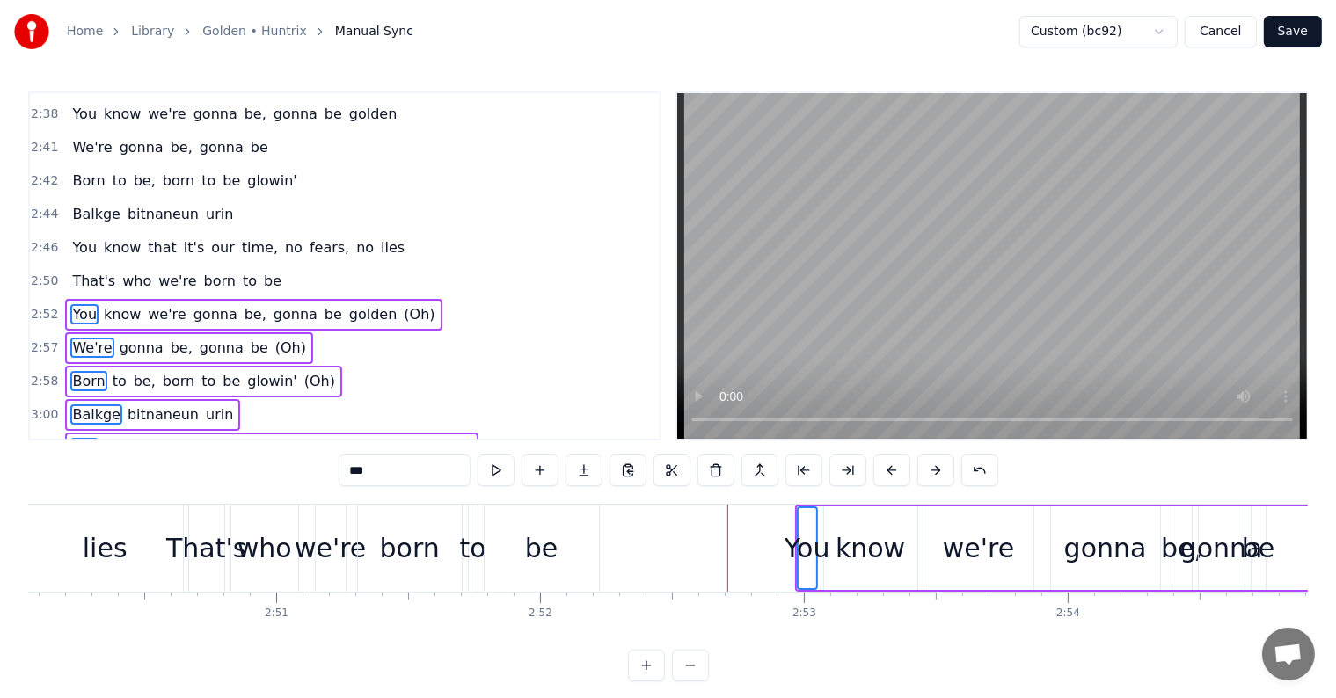
click at [937, 466] on button at bounding box center [935, 471] width 37 height 32
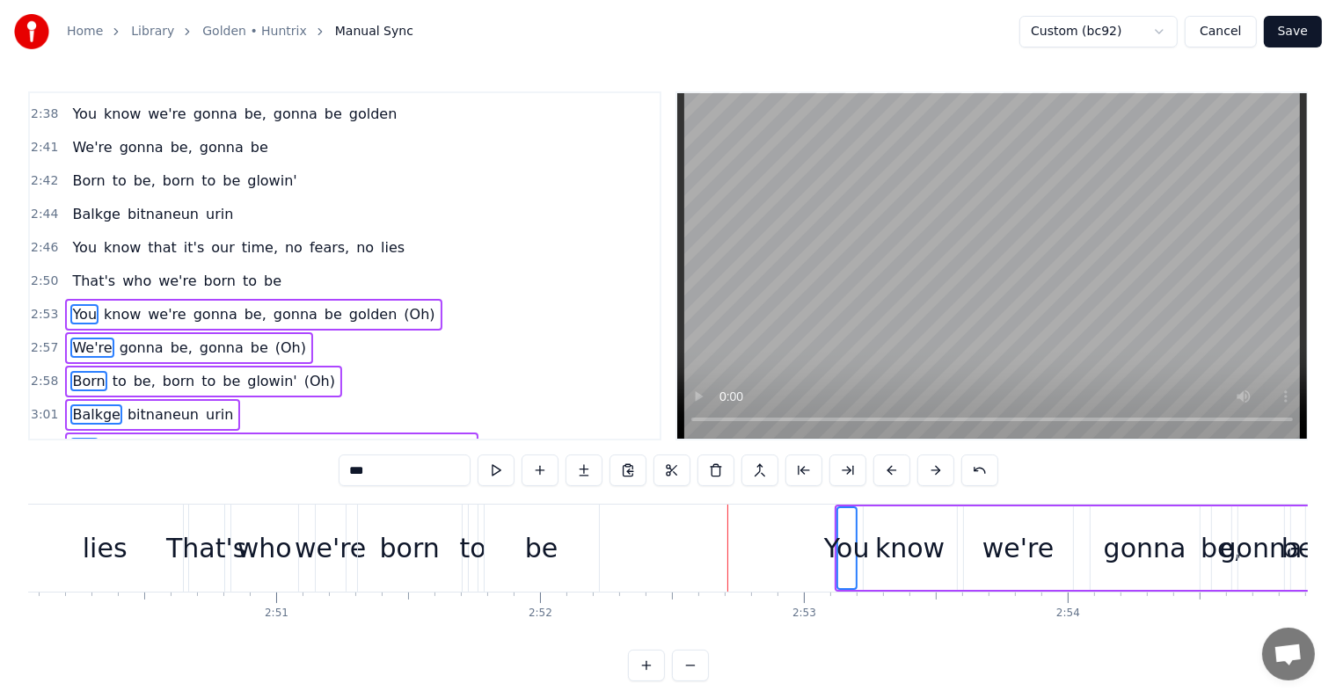
click at [937, 466] on button at bounding box center [935, 471] width 37 height 32
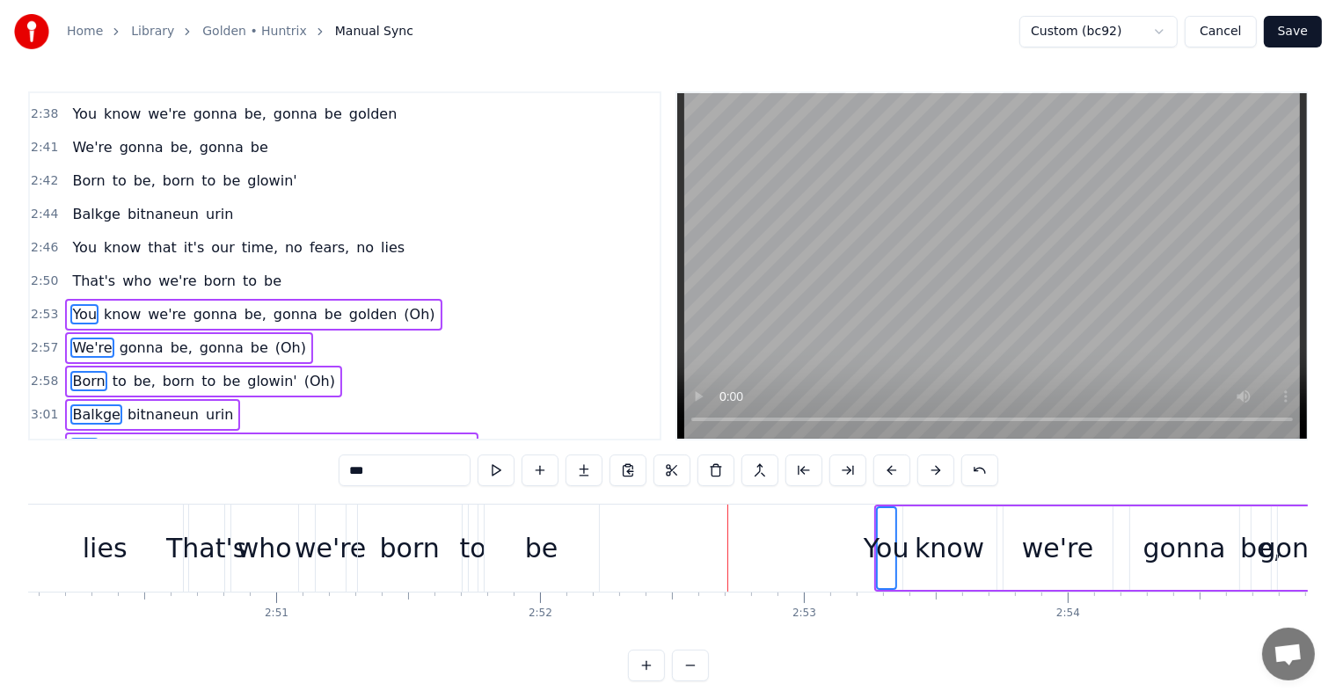
click at [937, 466] on button at bounding box center [935, 471] width 37 height 32
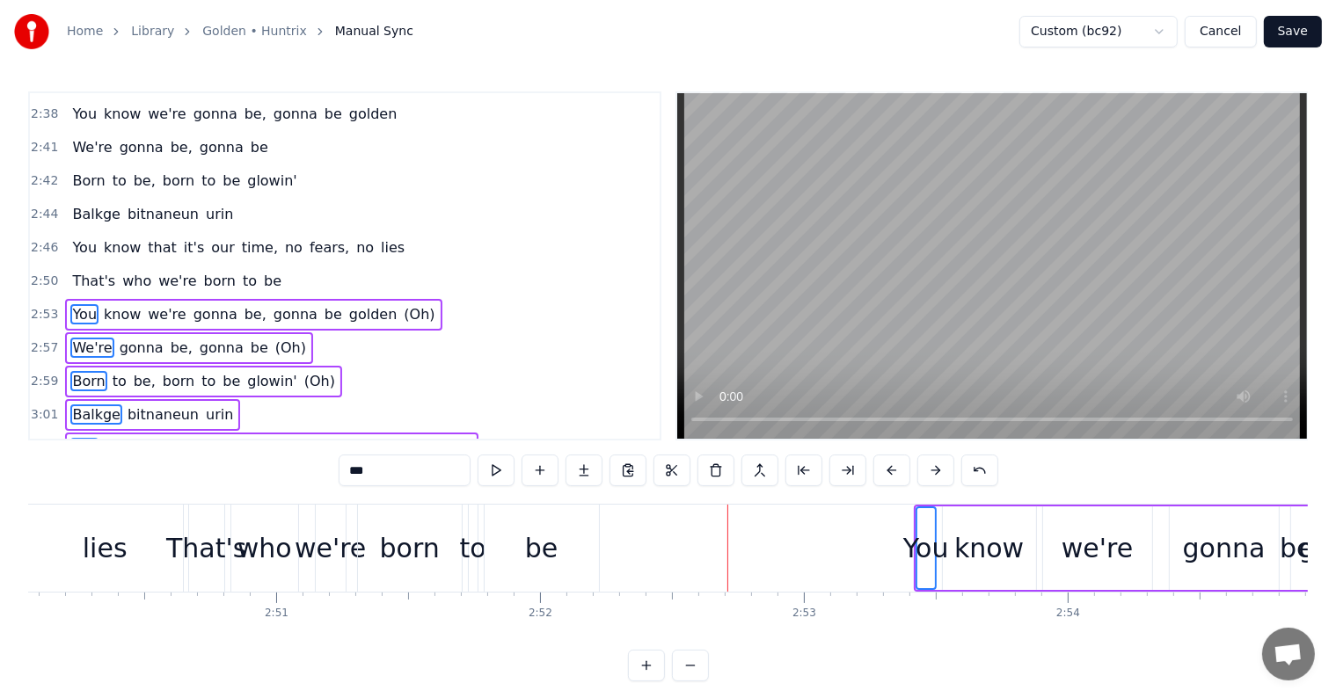
click at [937, 466] on button at bounding box center [935, 471] width 37 height 32
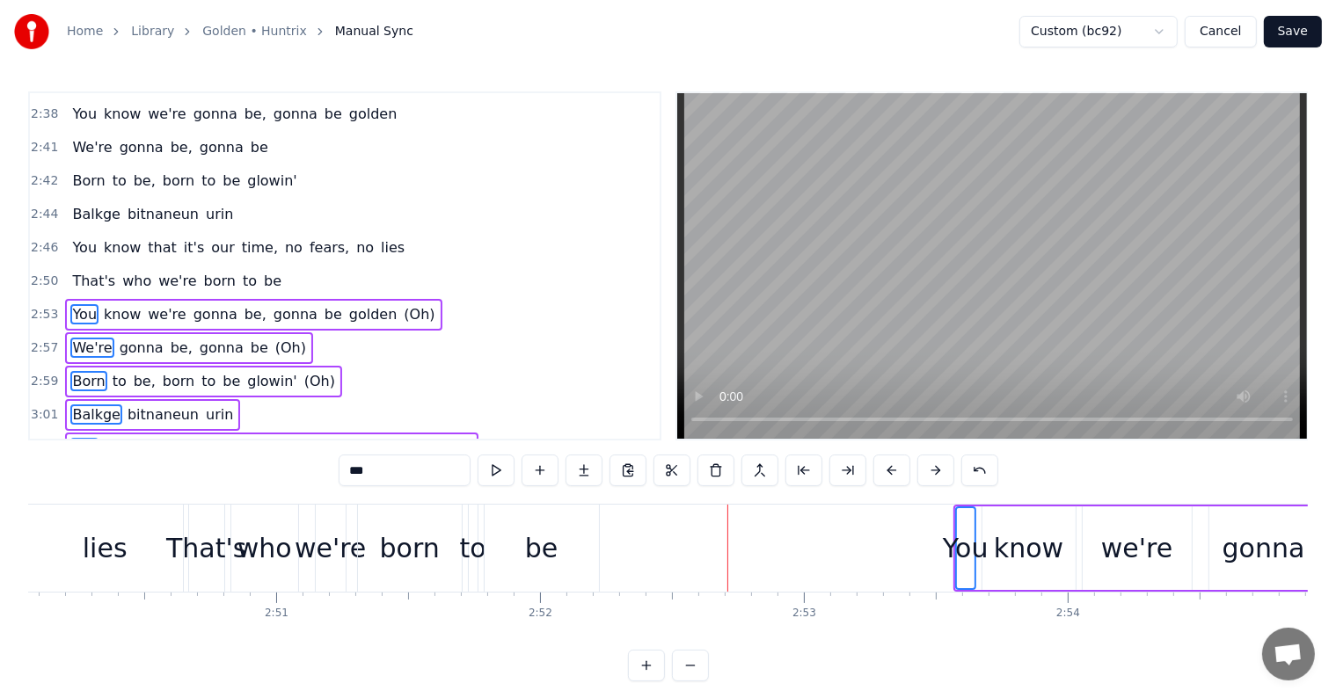
click at [937, 466] on button at bounding box center [935, 471] width 37 height 32
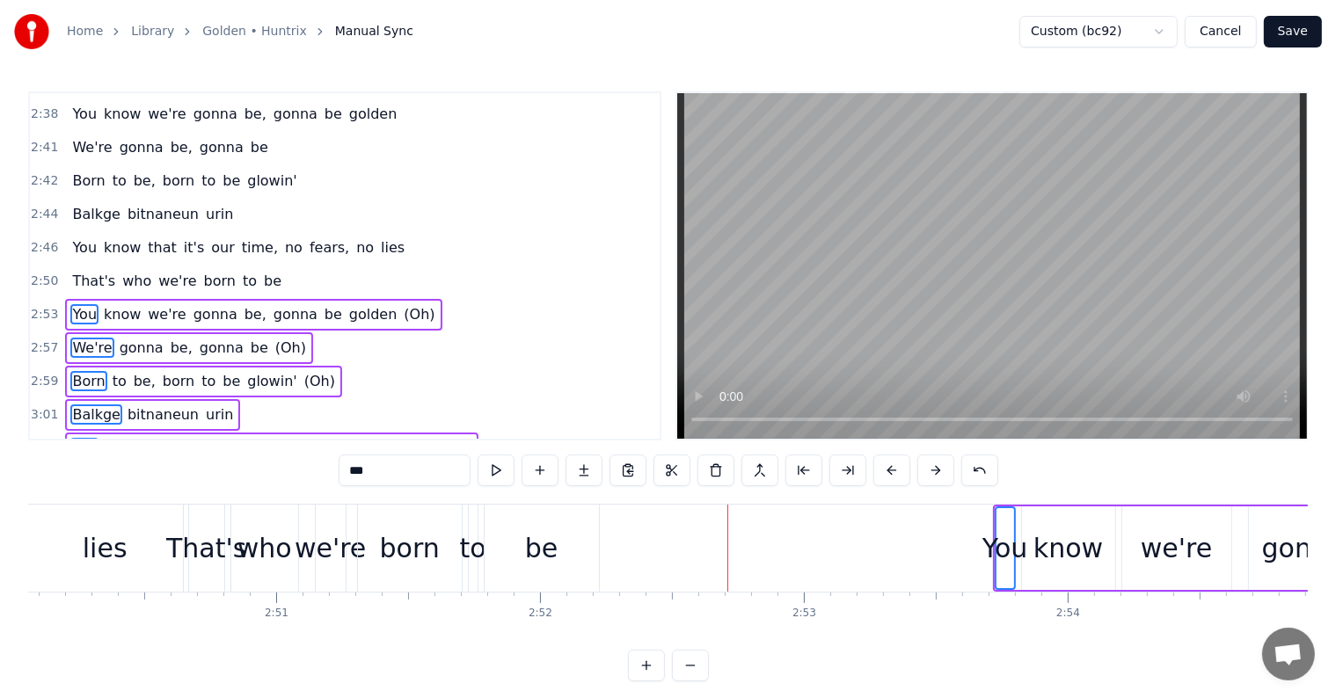
click at [937, 466] on button at bounding box center [935, 471] width 37 height 32
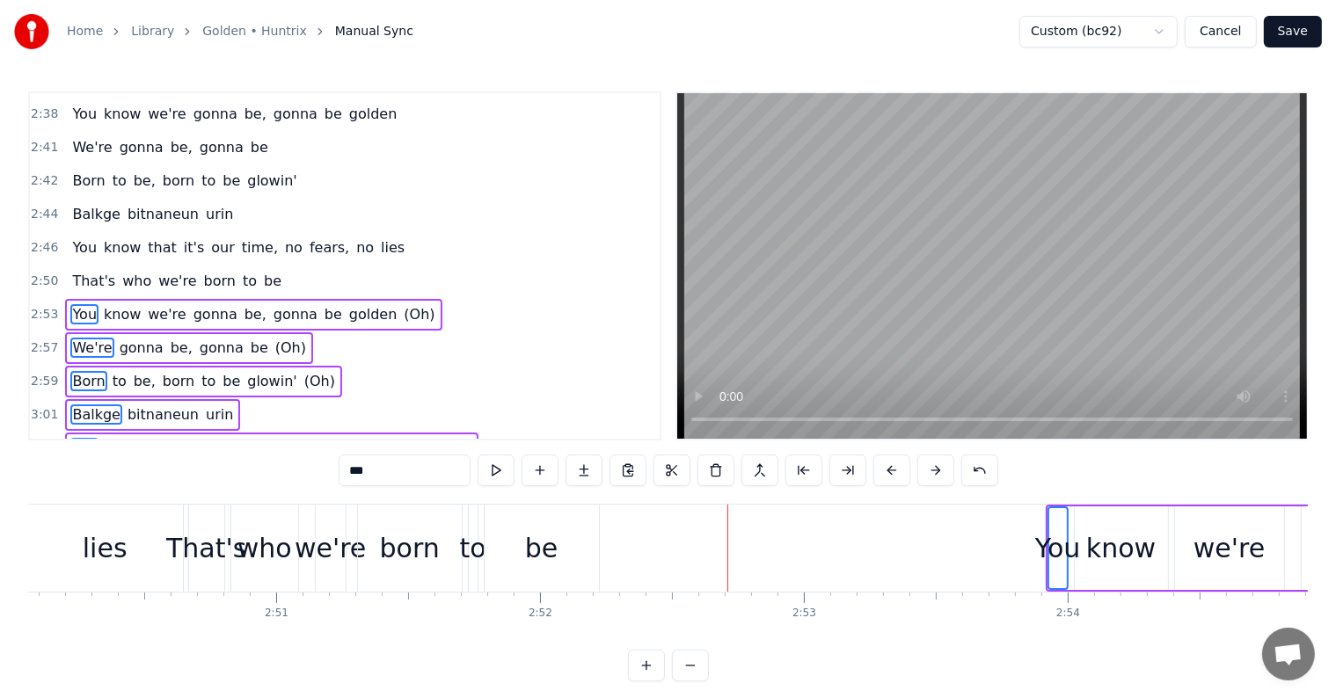
click at [937, 466] on button at bounding box center [935, 471] width 37 height 32
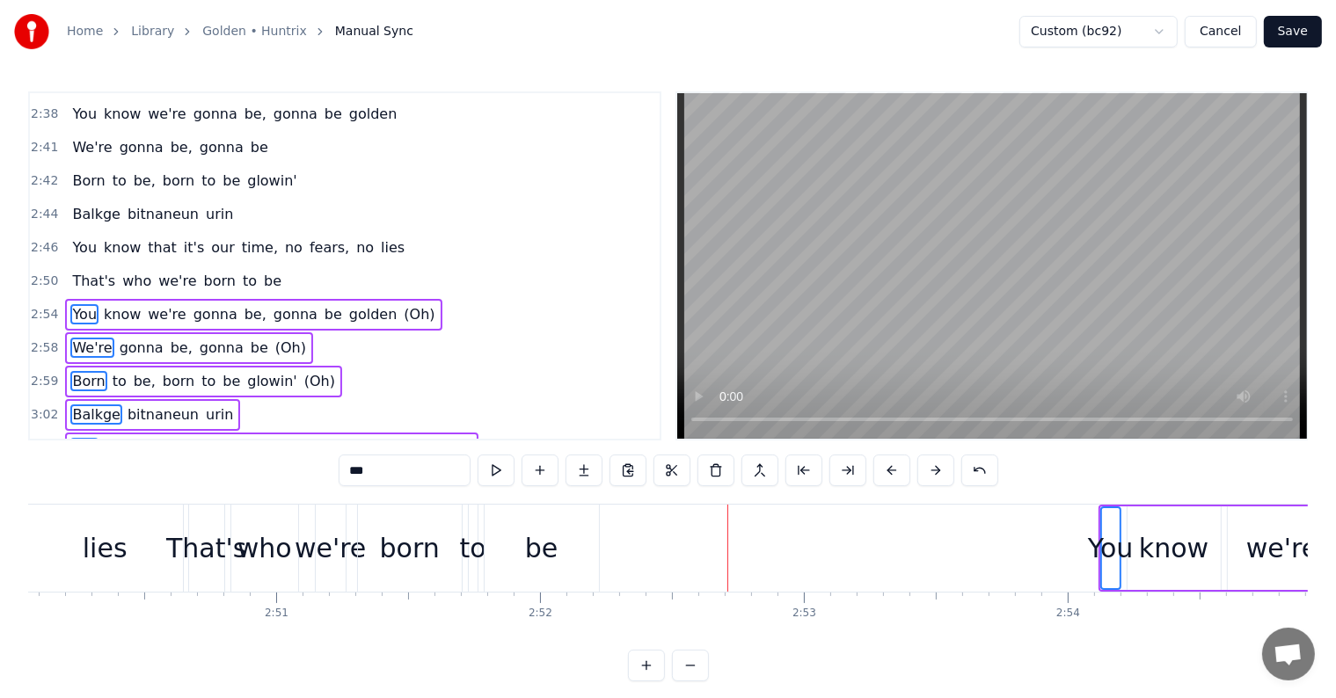
click at [937, 466] on button at bounding box center [935, 471] width 37 height 32
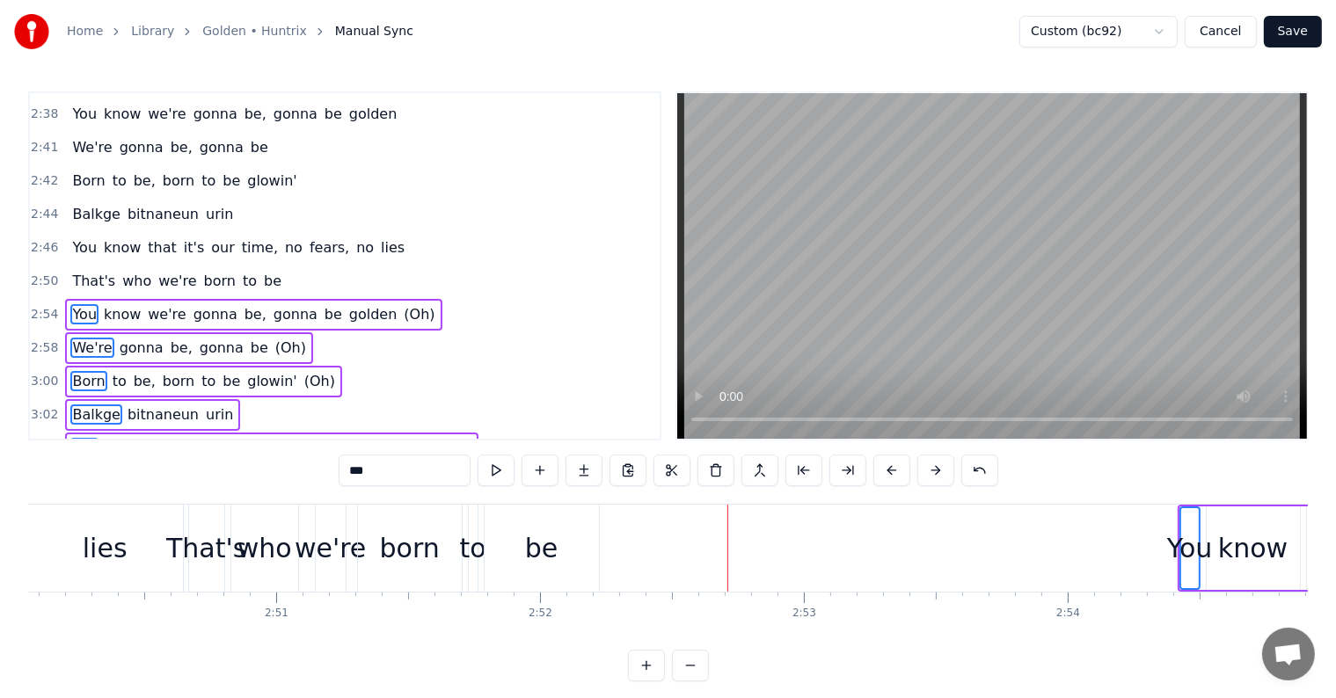
click at [937, 466] on button at bounding box center [935, 471] width 37 height 32
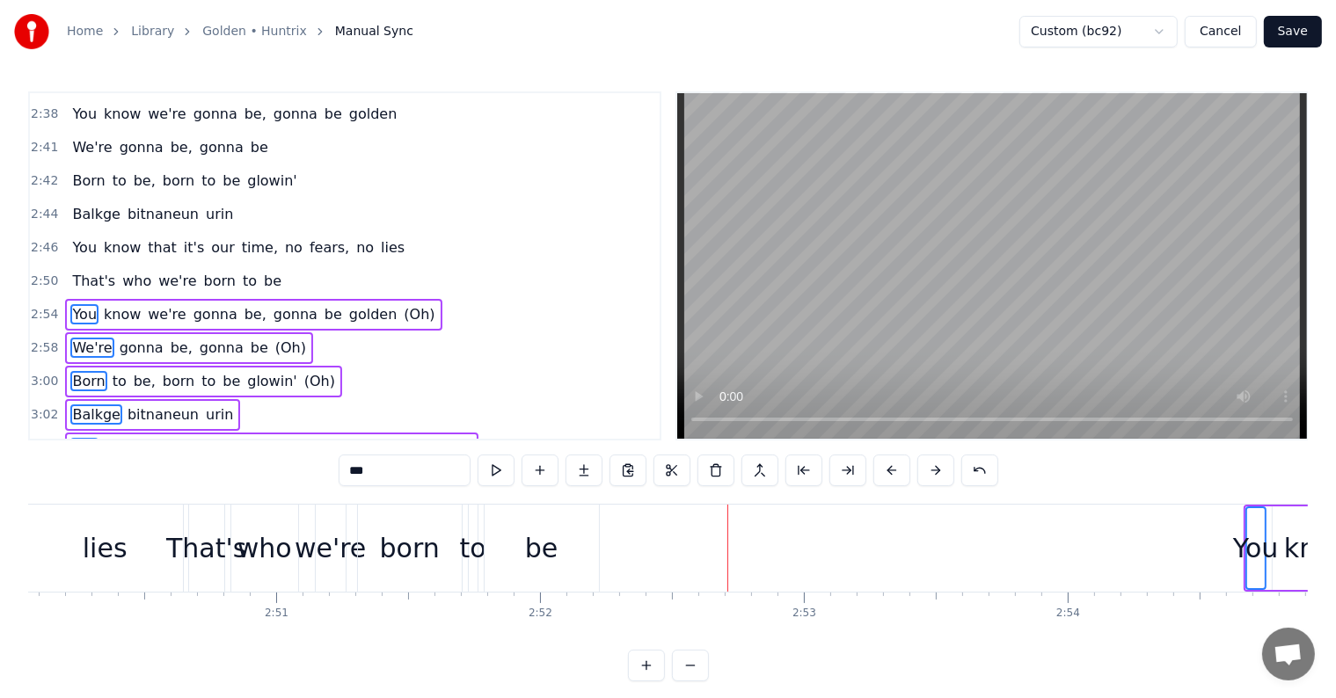
click at [937, 466] on button at bounding box center [935, 471] width 37 height 32
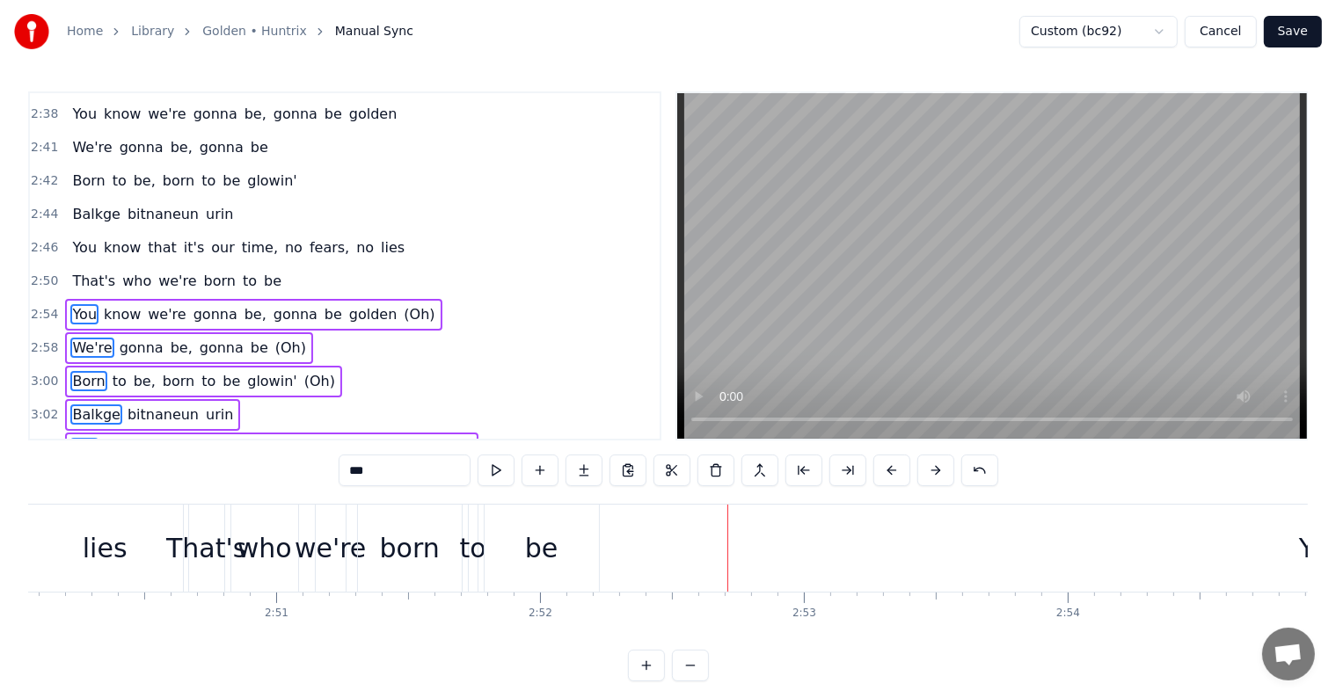
click at [937, 466] on button at bounding box center [935, 471] width 37 height 32
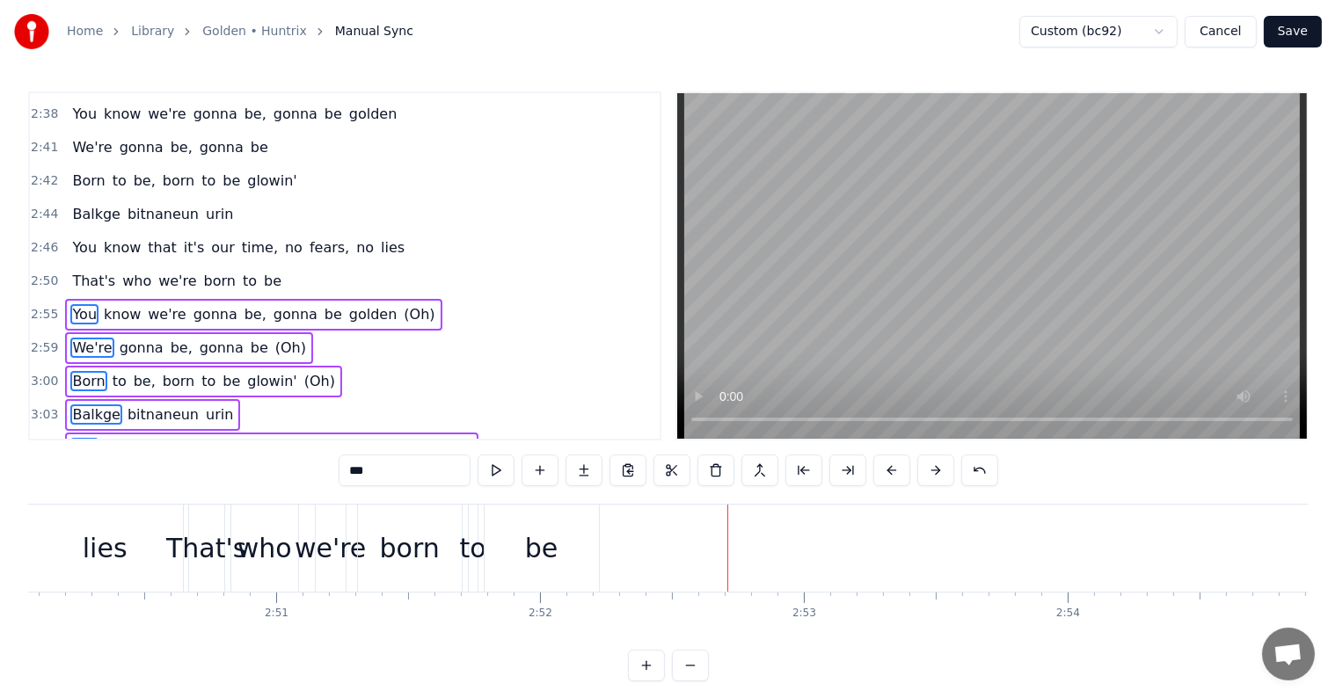
click at [937, 466] on button at bounding box center [935, 471] width 37 height 32
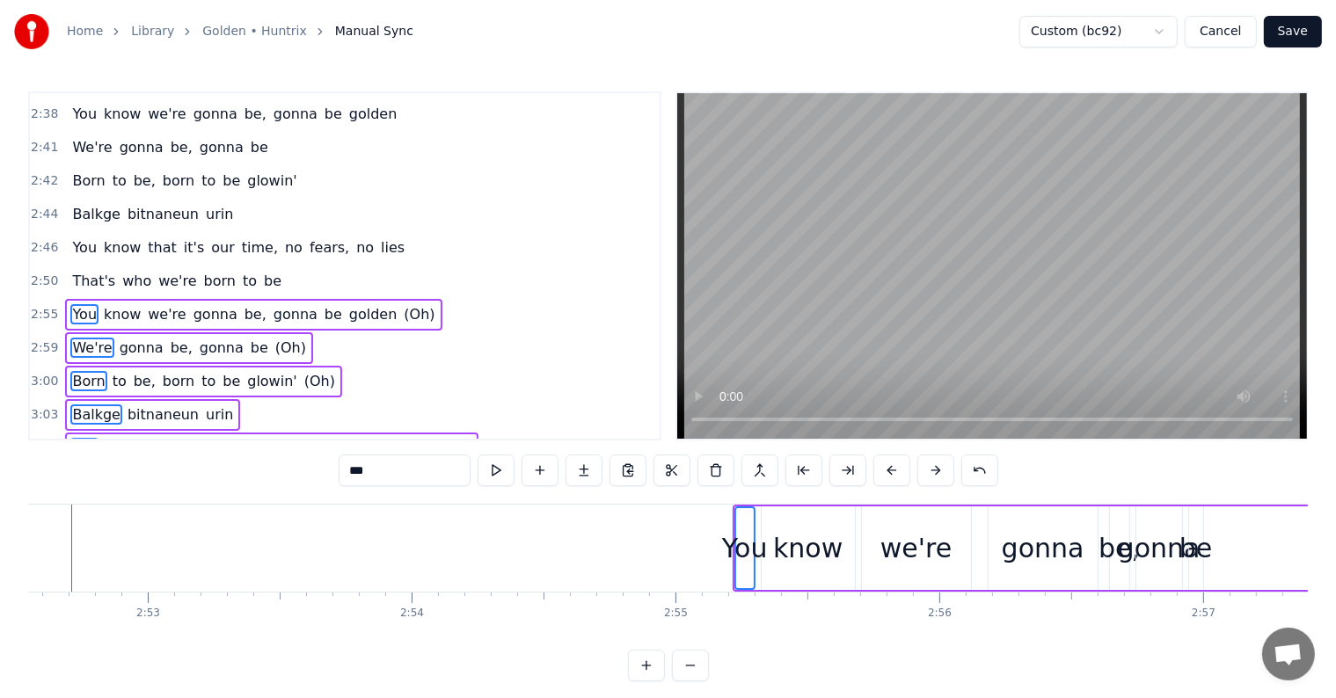
scroll to position [0, 45542]
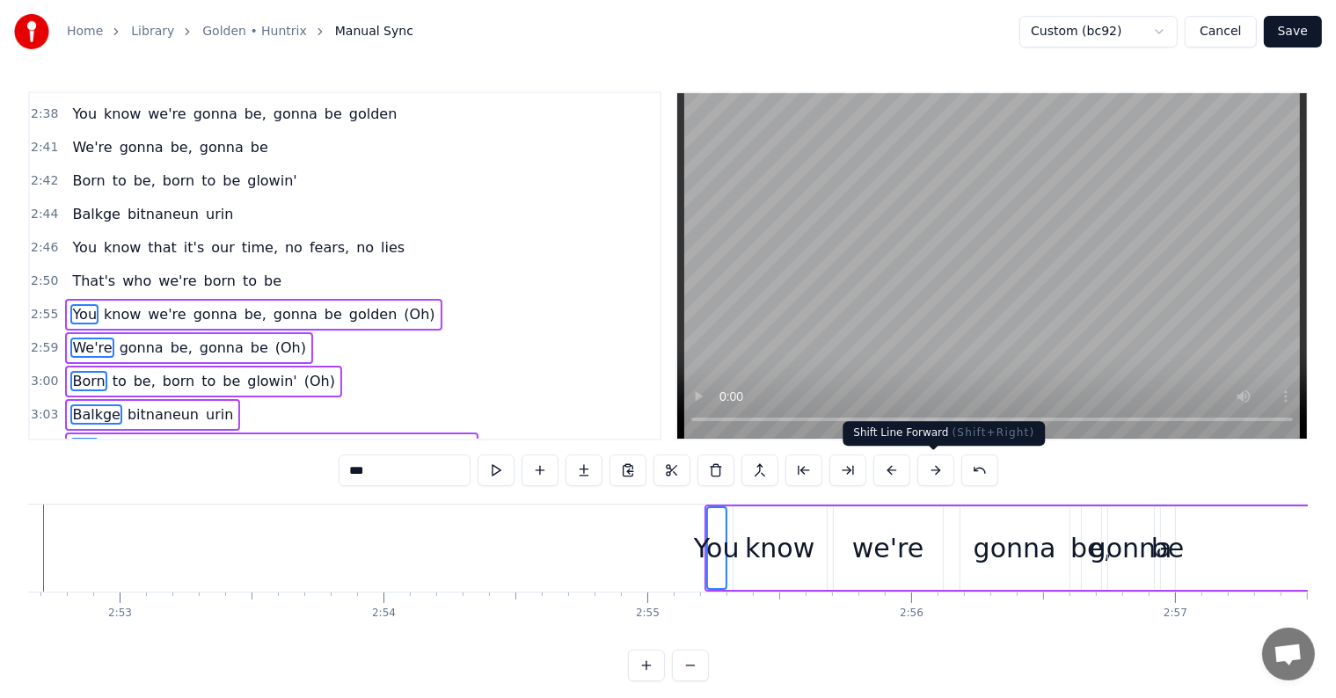
click at [931, 473] on button at bounding box center [935, 471] width 37 height 32
click at [931, 472] on button at bounding box center [935, 471] width 37 height 32
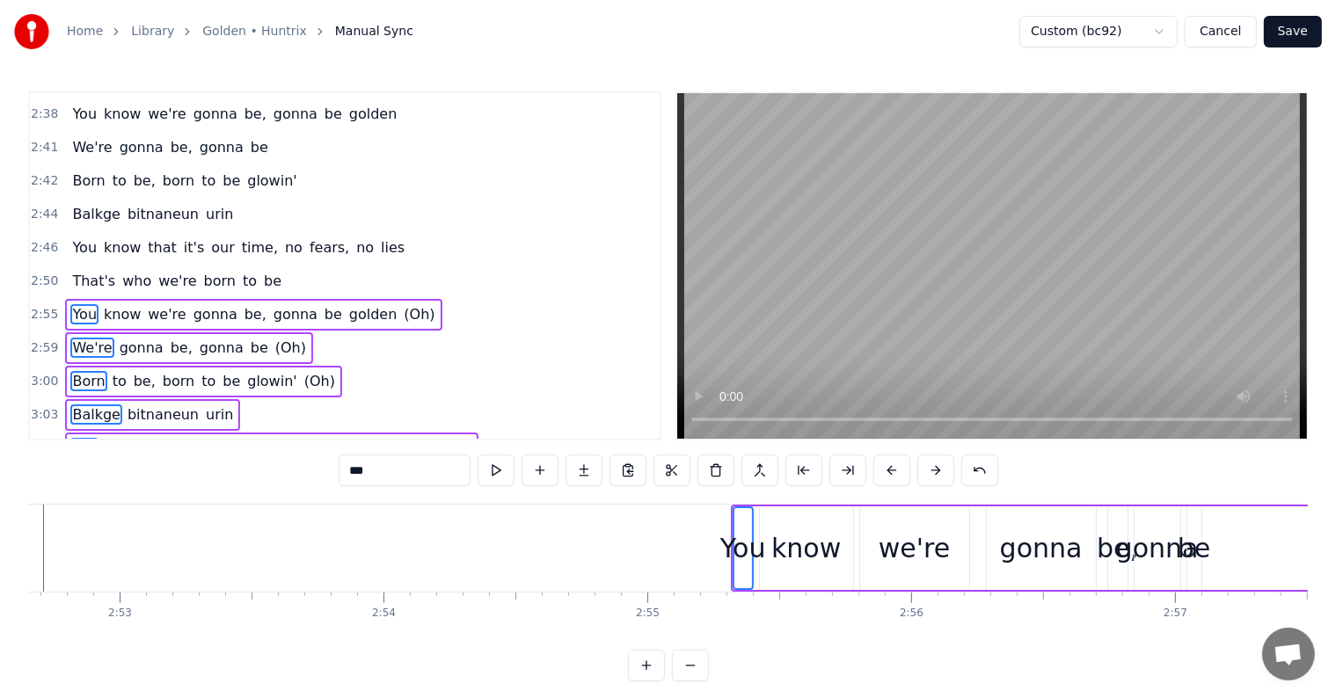
click at [931, 472] on button at bounding box center [935, 471] width 37 height 32
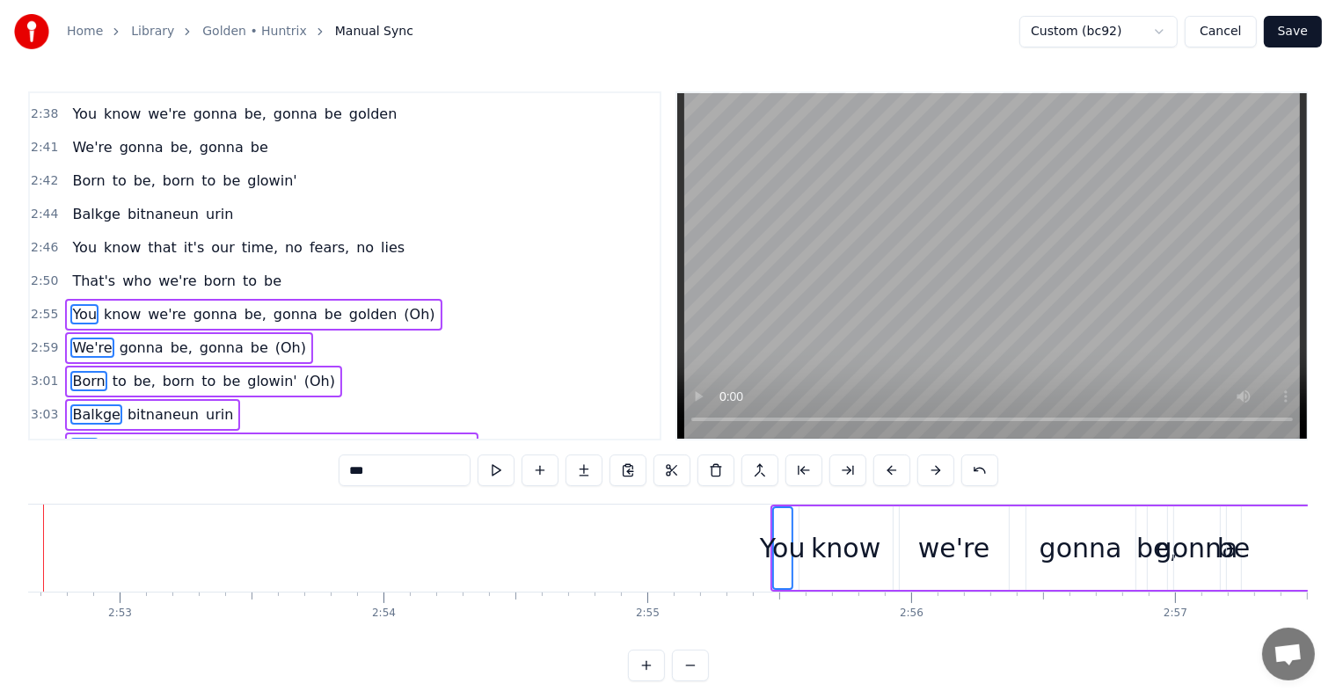
click at [931, 472] on button at bounding box center [935, 471] width 37 height 32
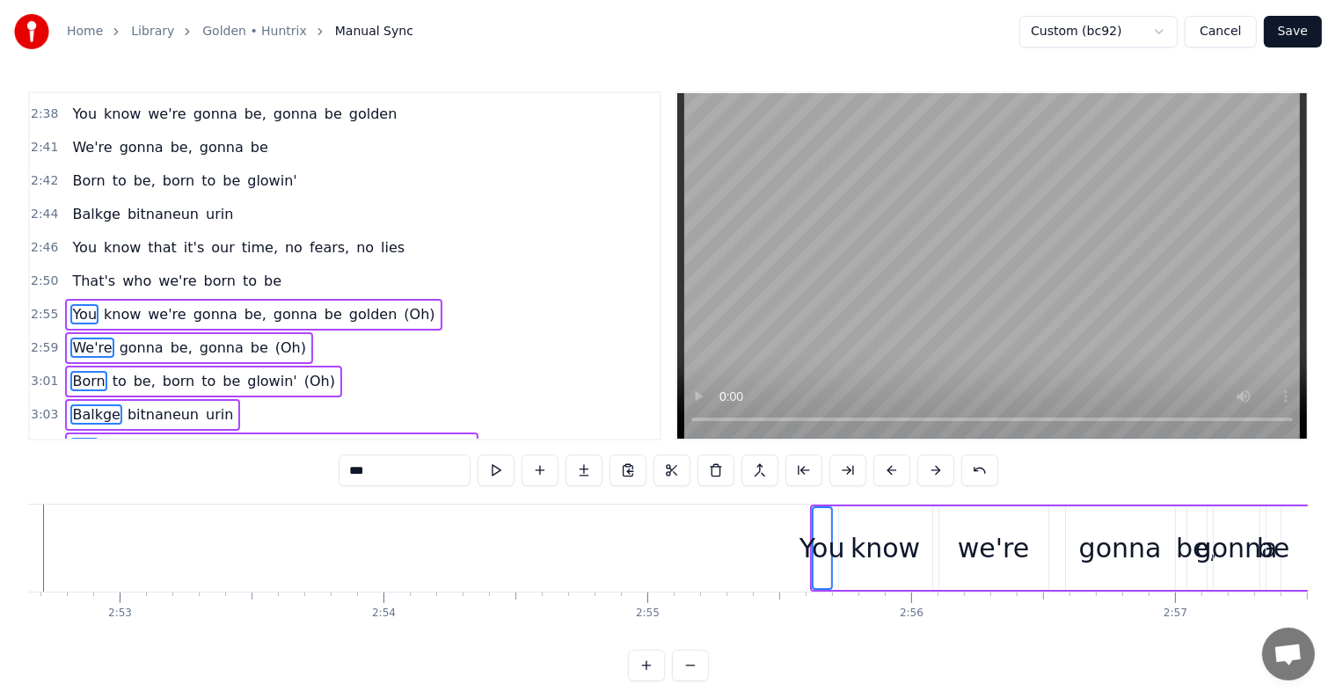
click at [931, 472] on button at bounding box center [935, 471] width 37 height 32
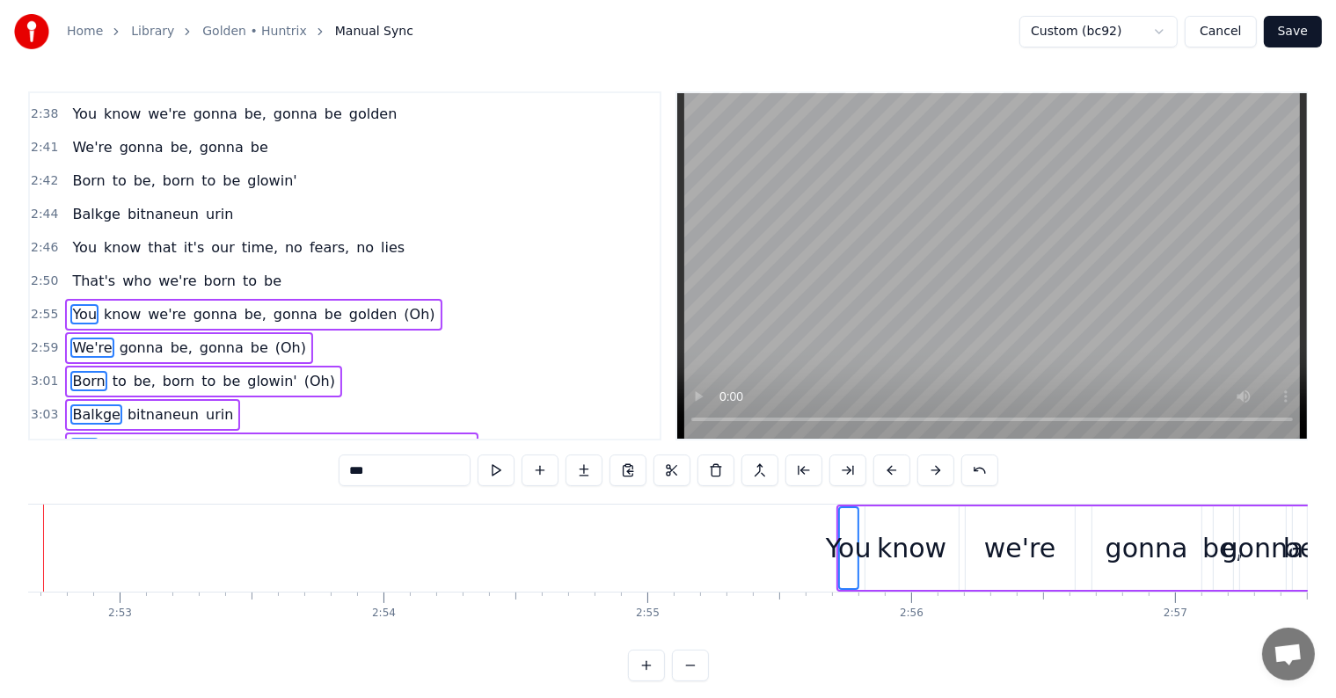
click at [931, 472] on button at bounding box center [935, 471] width 37 height 32
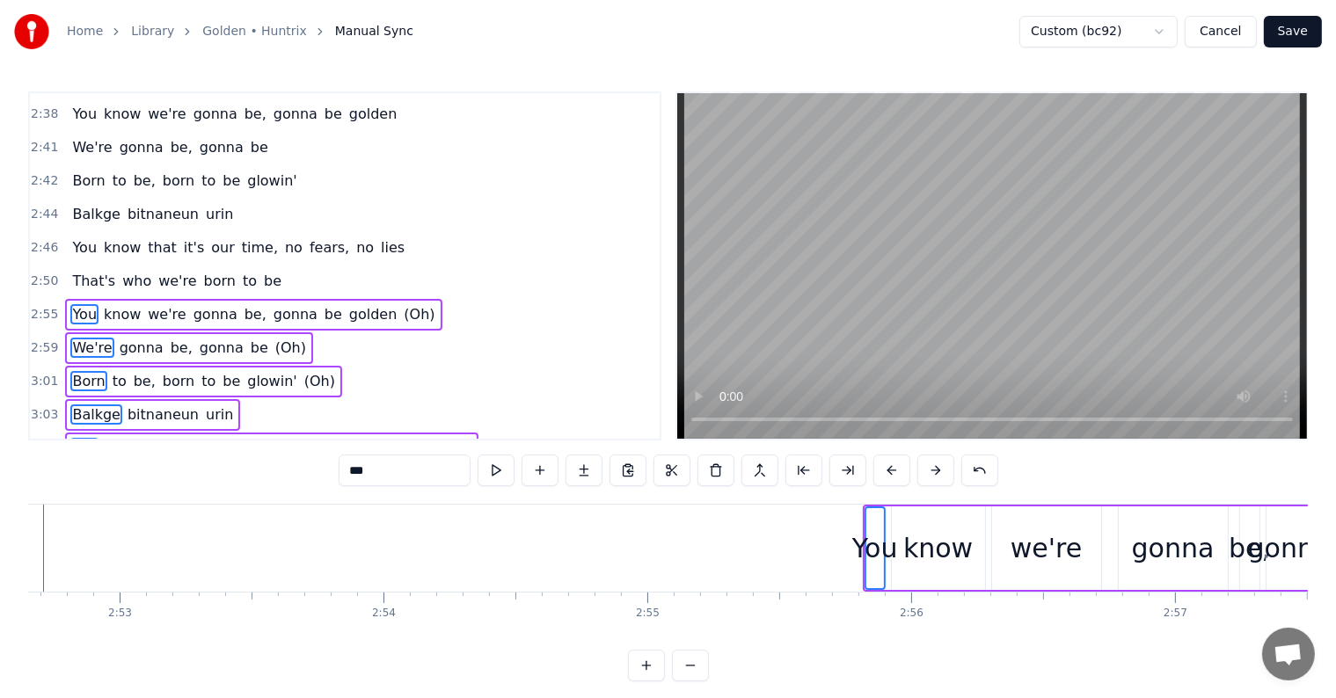
click at [931, 472] on button at bounding box center [935, 471] width 37 height 32
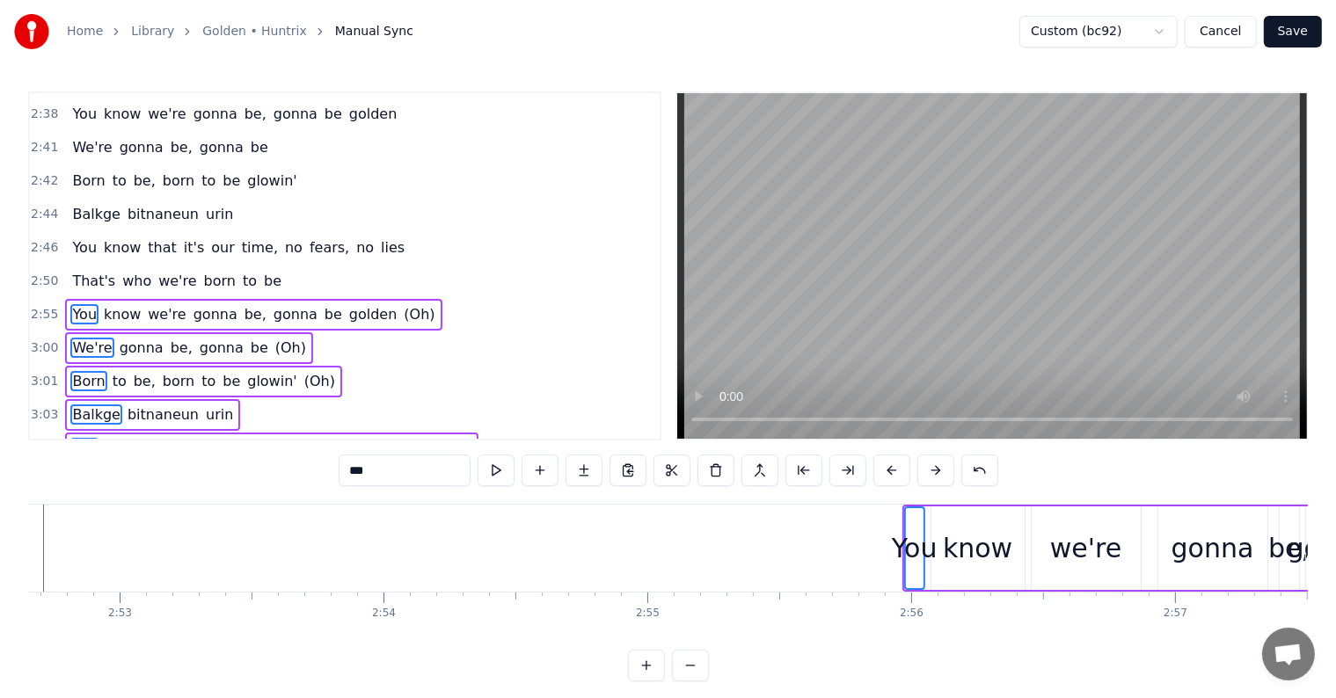
click at [931, 472] on button at bounding box center [935, 471] width 37 height 32
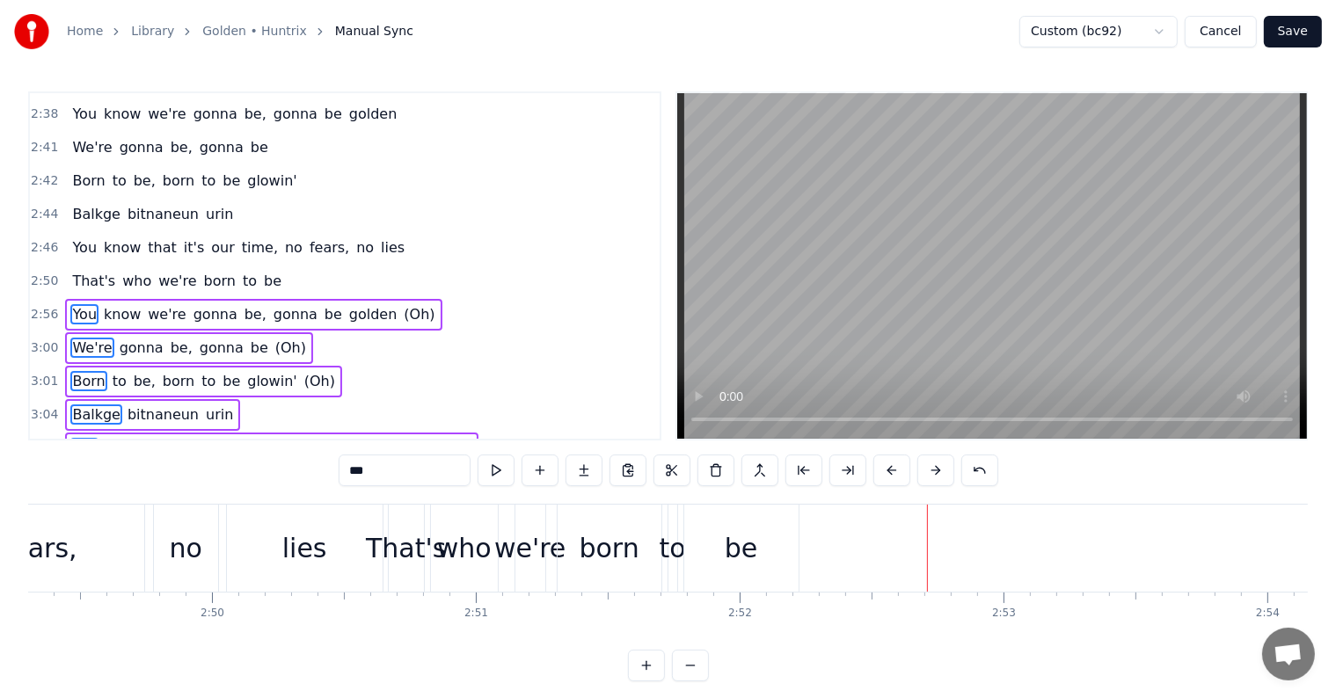
scroll to position [0, 44573]
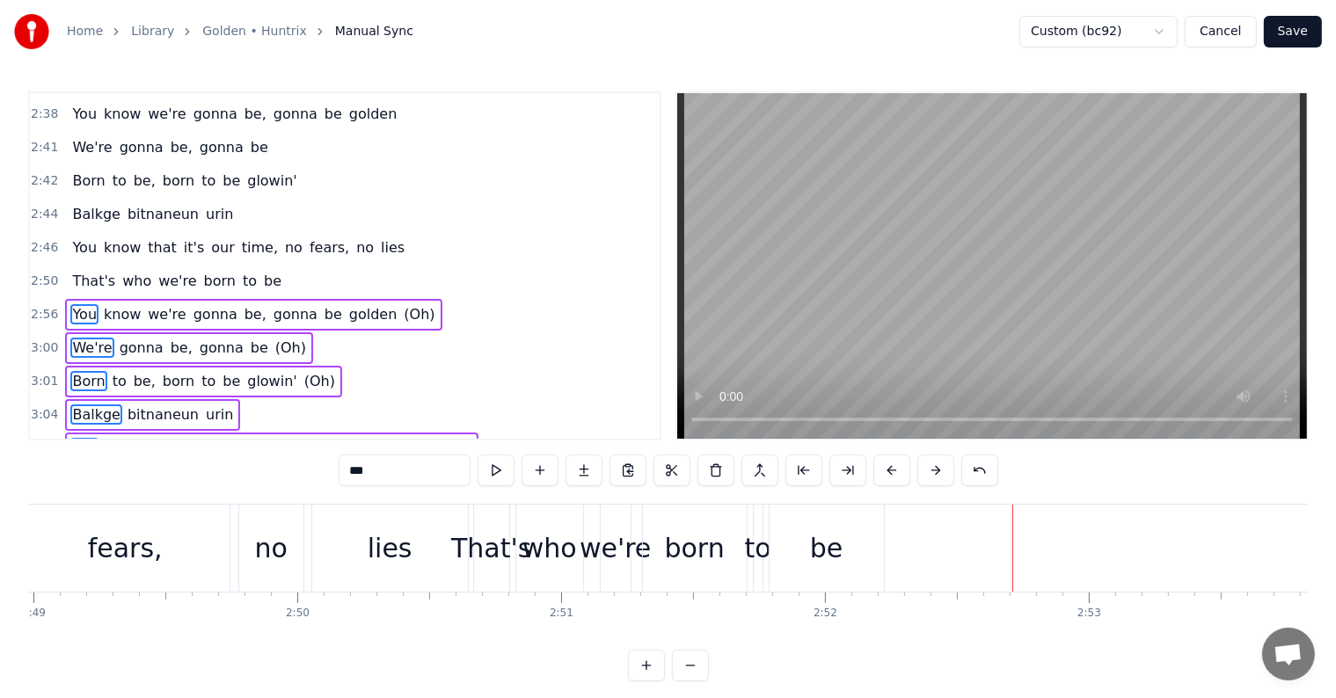
click at [844, 547] on div "be" at bounding box center [826, 548] width 114 height 87
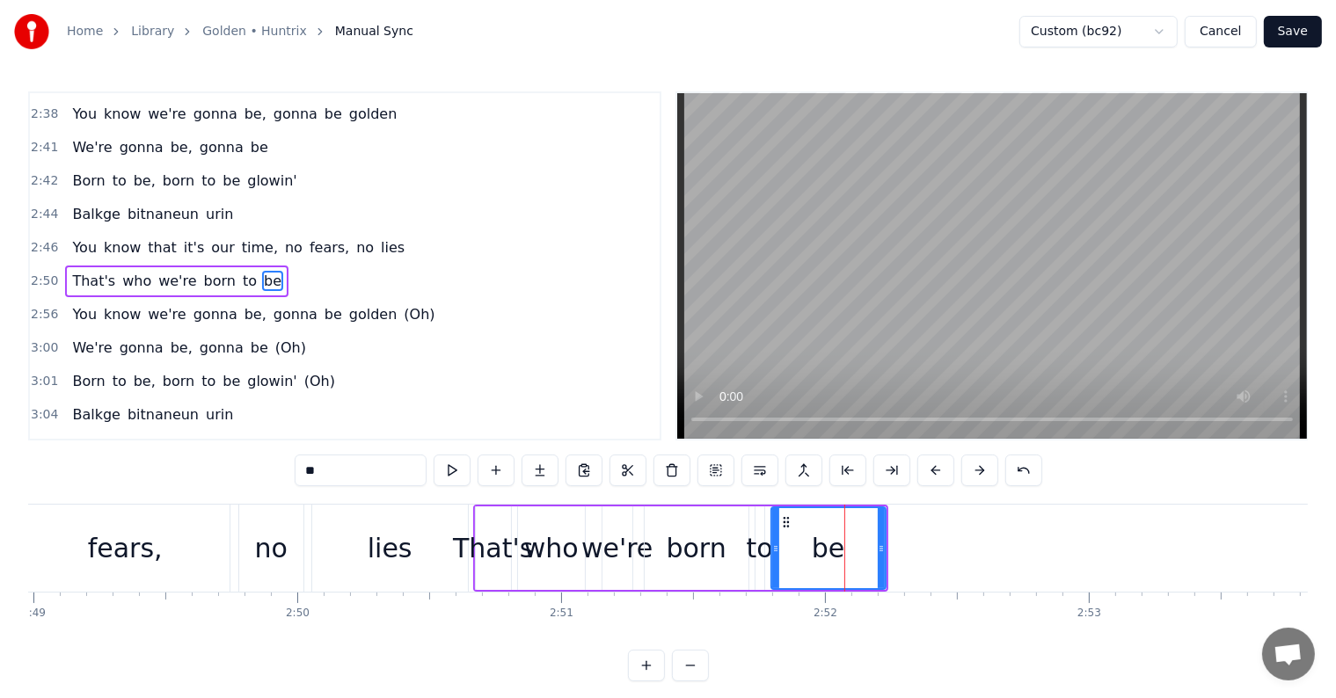
scroll to position [1428, 0]
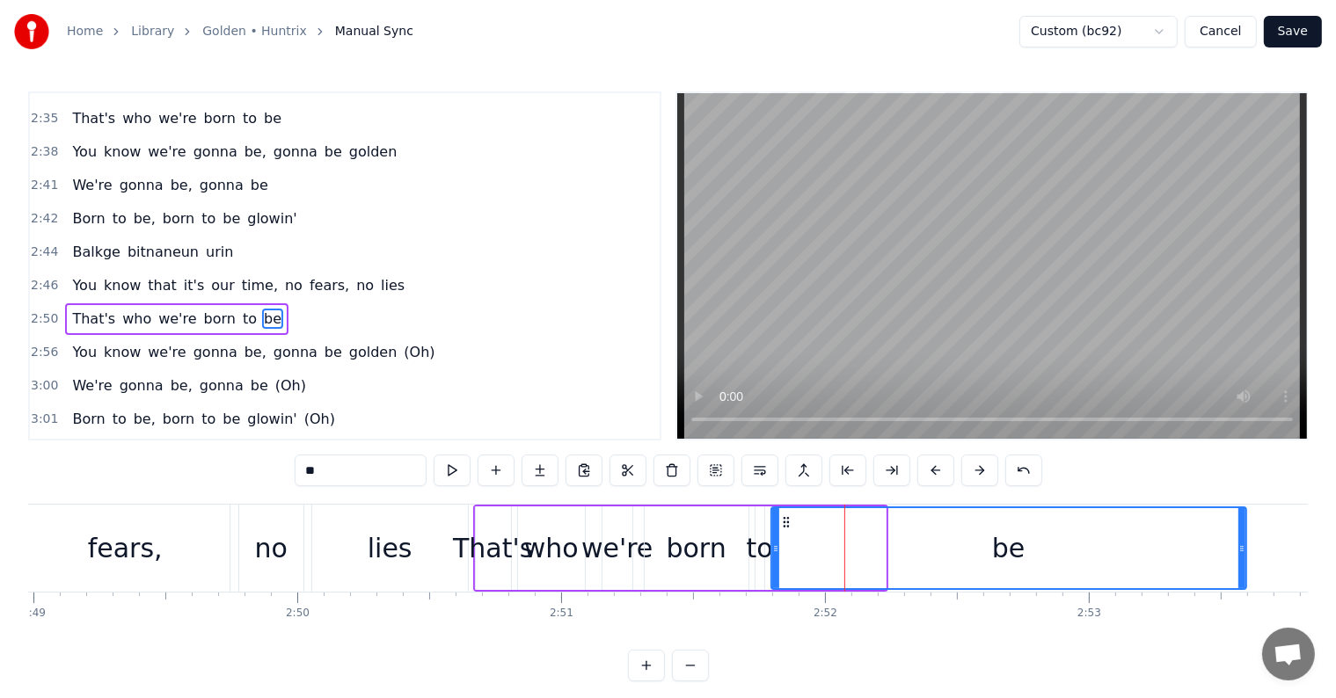
drag, startPoint x: 879, startPoint y: 548, endPoint x: 1268, endPoint y: 568, distance: 389.2
click at [1245, 568] on div at bounding box center [1241, 548] width 7 height 80
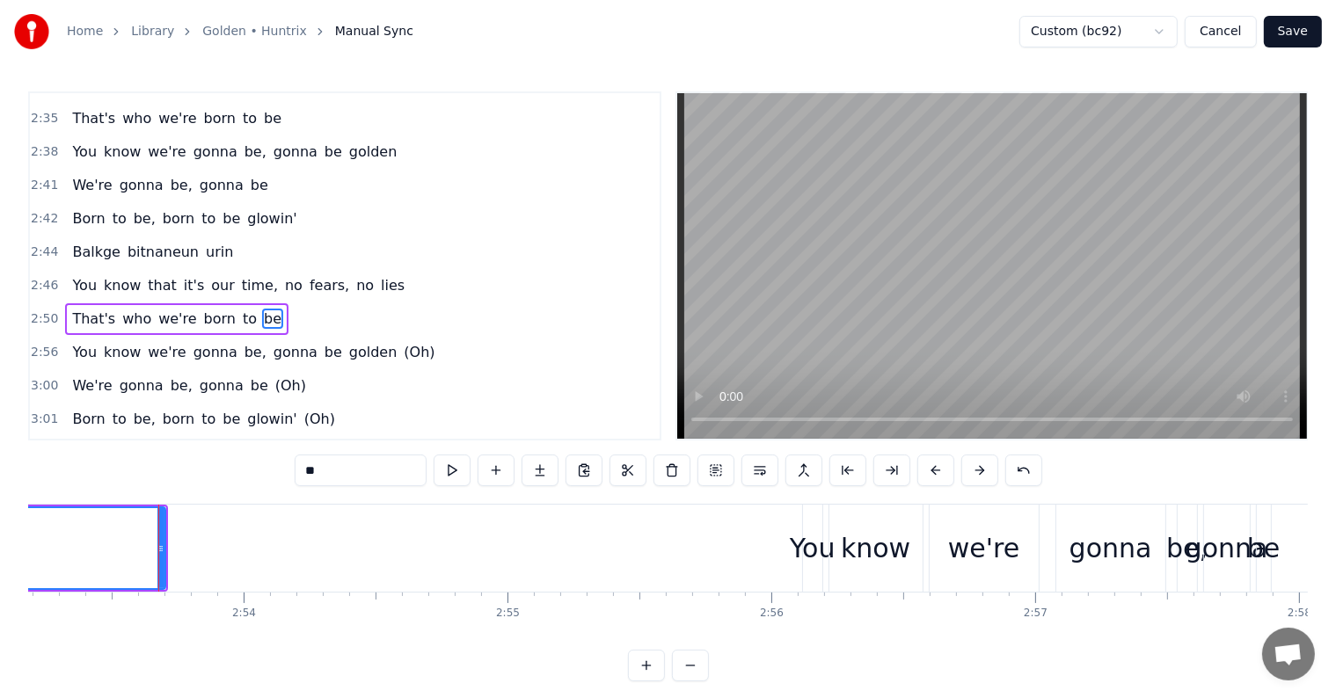
scroll to position [0, 45723]
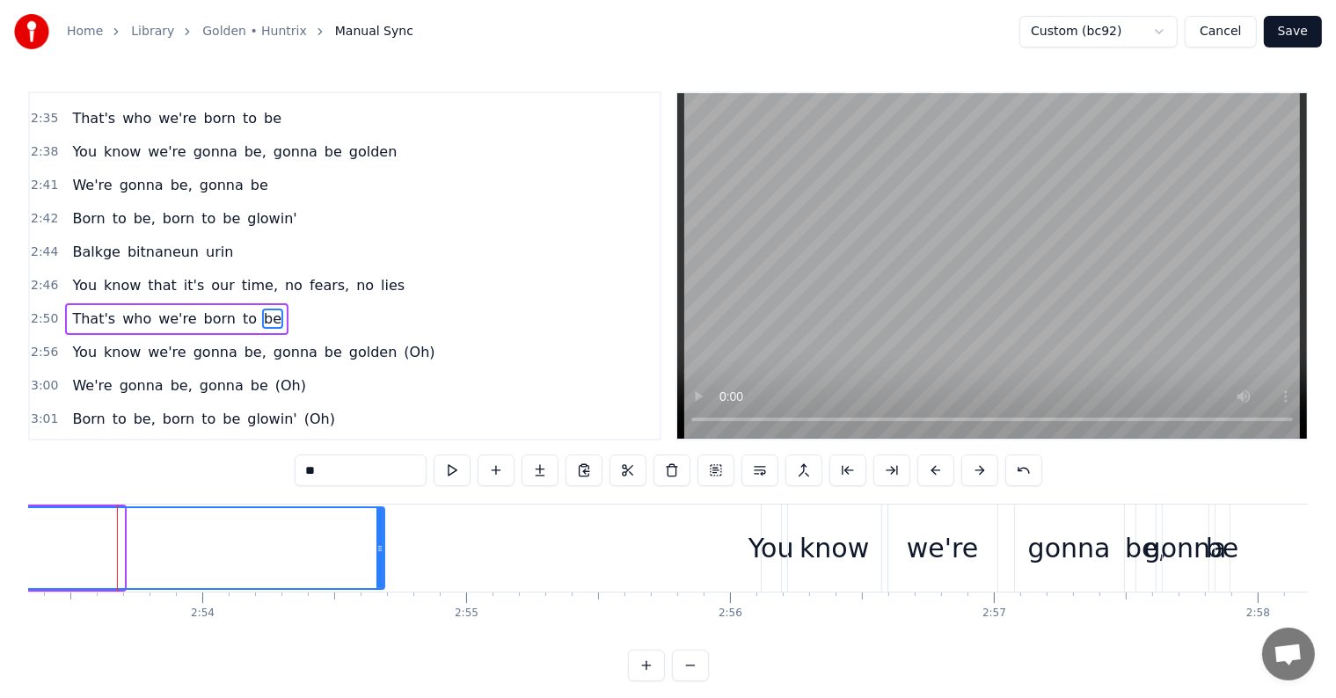
drag, startPoint x: 120, startPoint y: 532, endPoint x: 380, endPoint y: 554, distance: 261.2
click at [380, 554] on div at bounding box center [379, 548] width 7 height 80
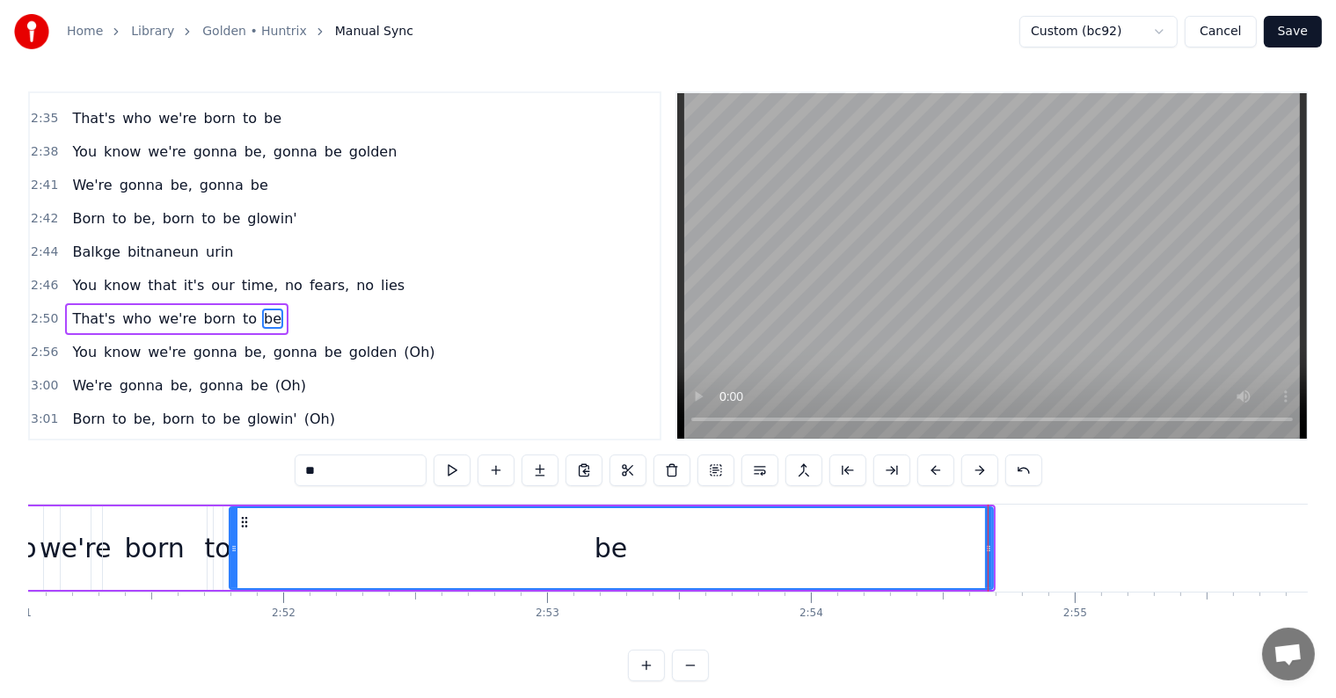
scroll to position [0, 44886]
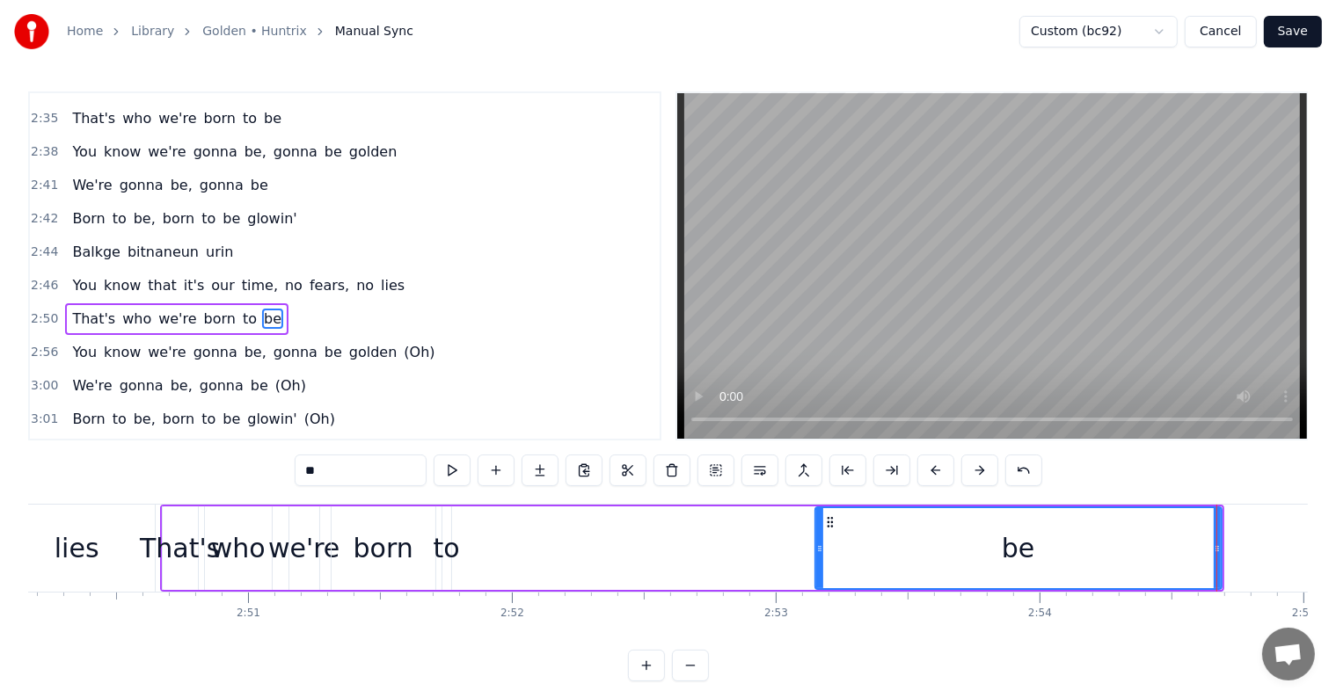
drag, startPoint x: 461, startPoint y: 541, endPoint x: 818, endPoint y: 563, distance: 357.7
click at [818, 563] on div at bounding box center [819, 548] width 7 height 80
click at [173, 541] on div "That's" at bounding box center [180, 548] width 80 height 40
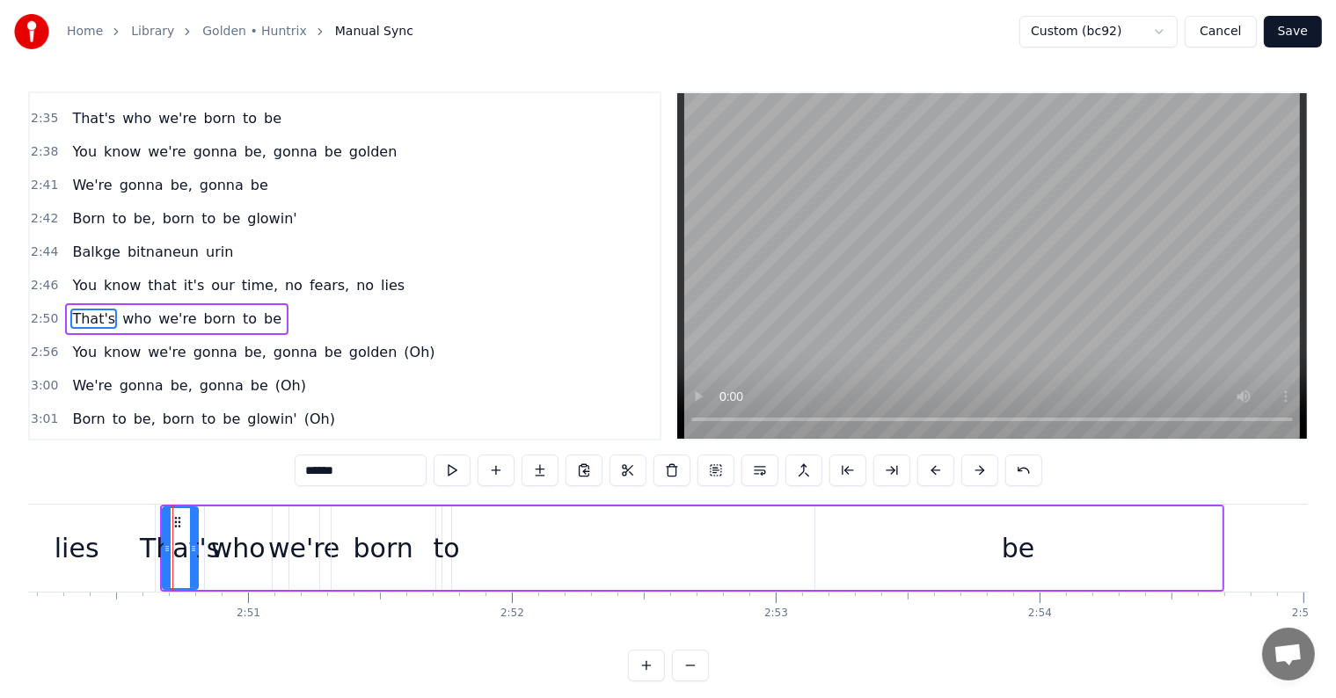
click at [443, 542] on div "to" at bounding box center [446, 548] width 26 height 40
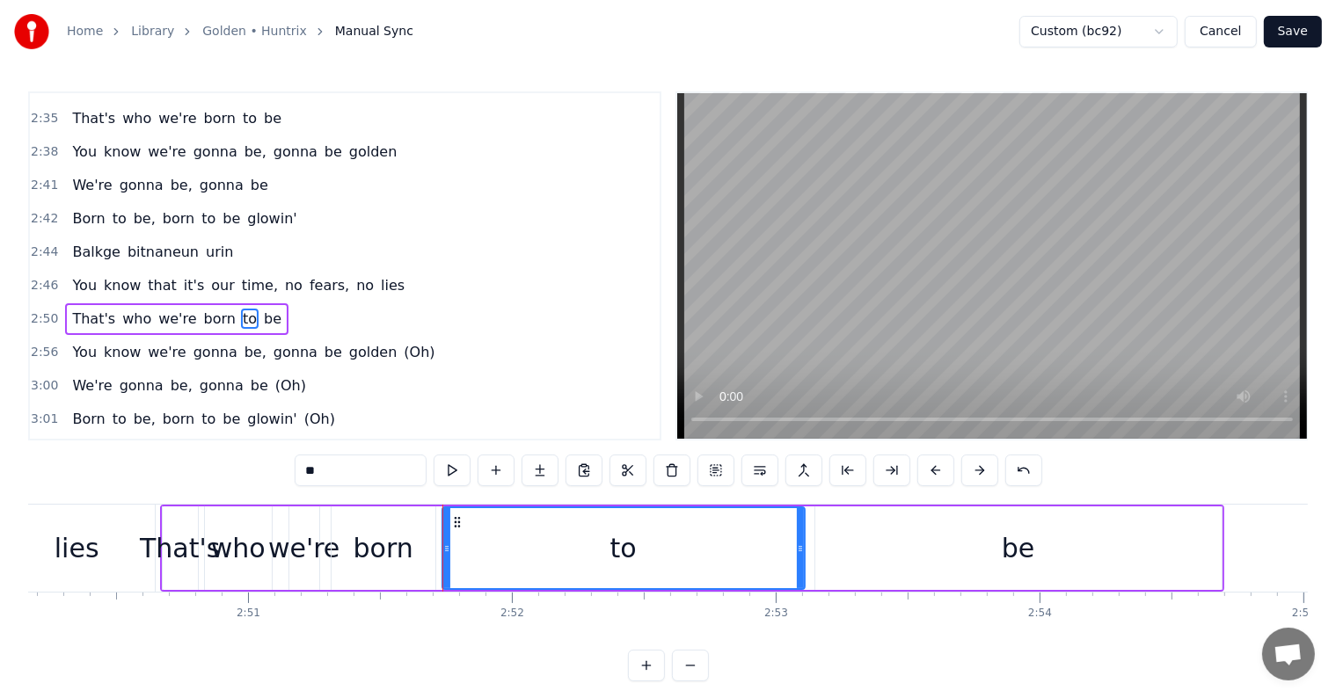
drag, startPoint x: 447, startPoint y: 549, endPoint x: 800, endPoint y: 572, distance: 354.2
click at [800, 572] on div at bounding box center [800, 548] width 7 height 80
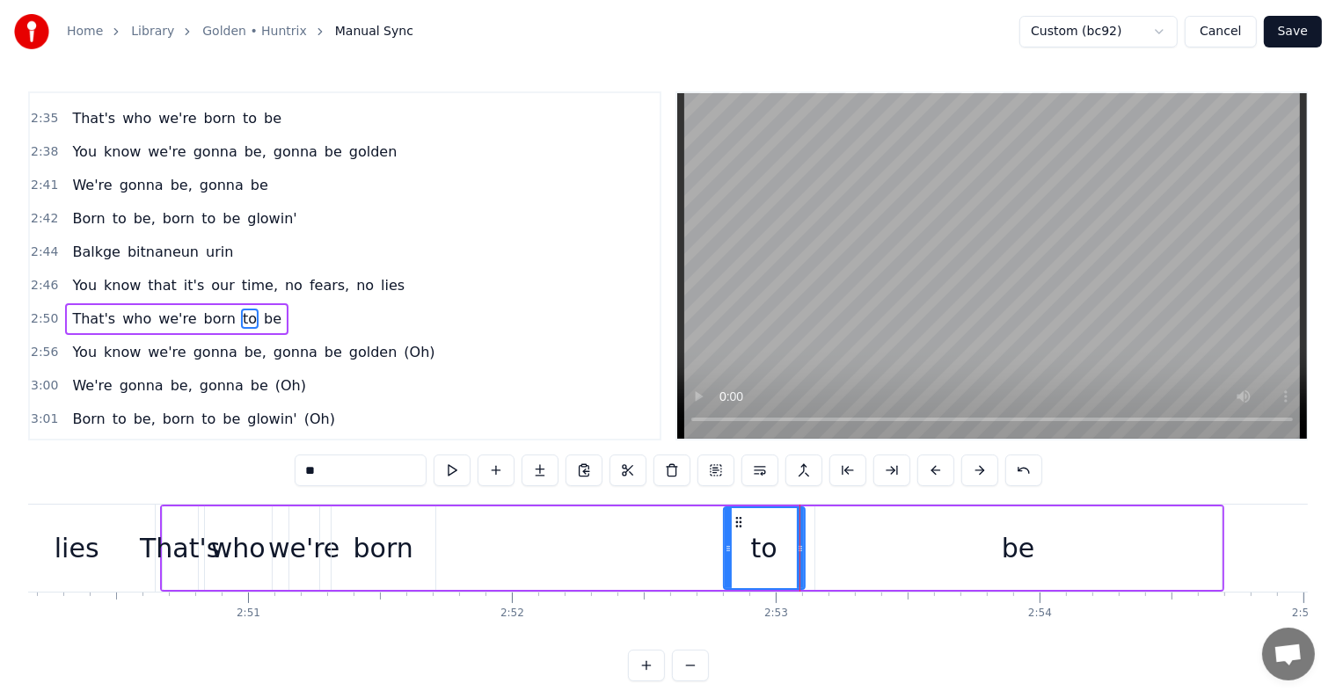
drag, startPoint x: 447, startPoint y: 552, endPoint x: 728, endPoint y: 576, distance: 282.4
click at [728, 576] on div at bounding box center [728, 548] width 7 height 80
click at [382, 557] on div "born" at bounding box center [383, 548] width 60 height 40
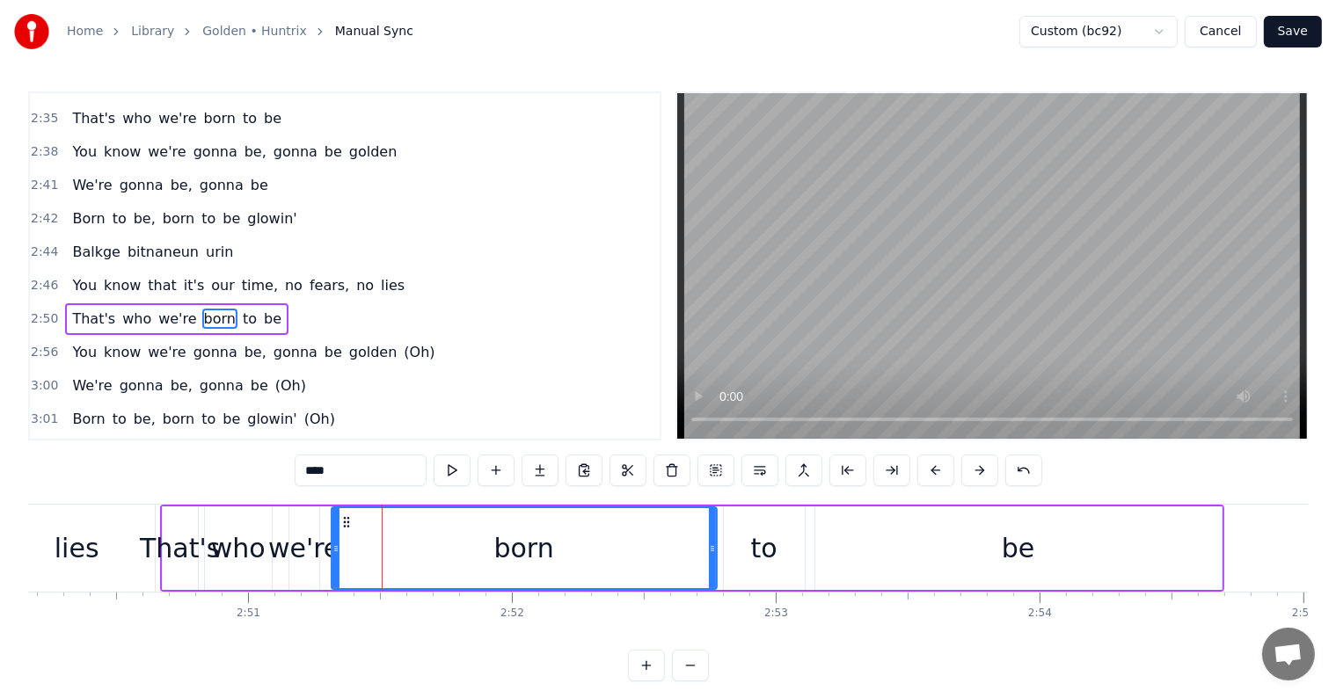
drag, startPoint x: 433, startPoint y: 554, endPoint x: 714, endPoint y: 583, distance: 282.9
click at [714, 583] on div at bounding box center [712, 548] width 7 height 80
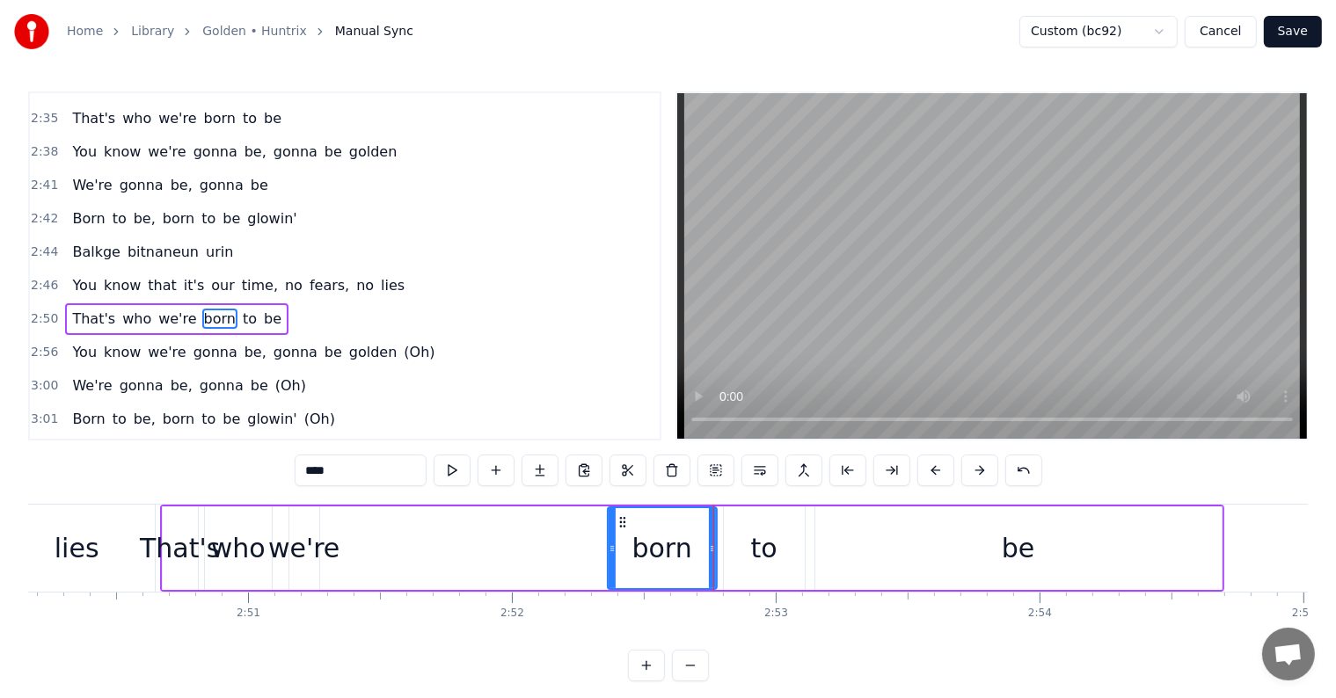
drag, startPoint x: 336, startPoint y: 545, endPoint x: 612, endPoint y: 565, distance: 276.8
click at [612, 565] on div at bounding box center [611, 548] width 7 height 80
click at [302, 530] on div "we're" at bounding box center [303, 548] width 71 height 40
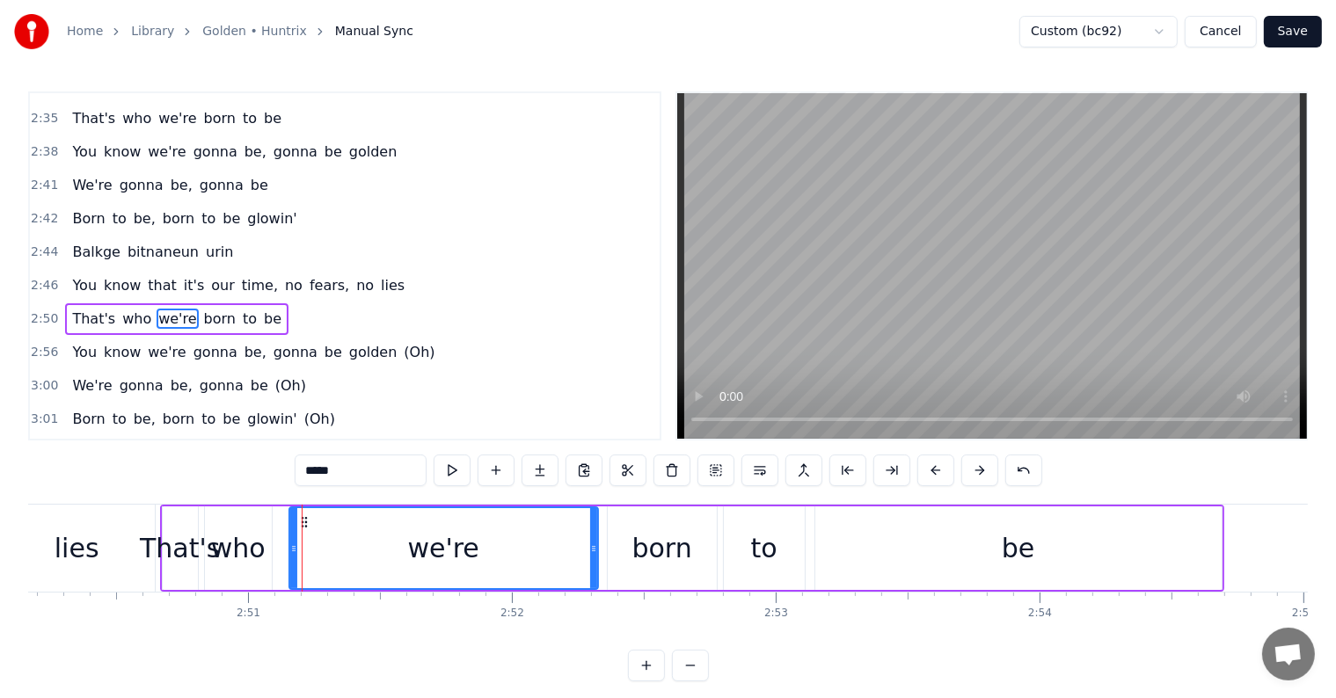
drag, startPoint x: 313, startPoint y: 552, endPoint x: 592, endPoint y: 578, distance: 279.9
click at [592, 578] on div at bounding box center [593, 548] width 7 height 80
drag, startPoint x: 288, startPoint y: 558, endPoint x: 407, endPoint y: 566, distance: 119.0
click at [409, 566] on div at bounding box center [412, 548] width 7 height 80
click at [225, 548] on div "who" at bounding box center [238, 548] width 55 height 40
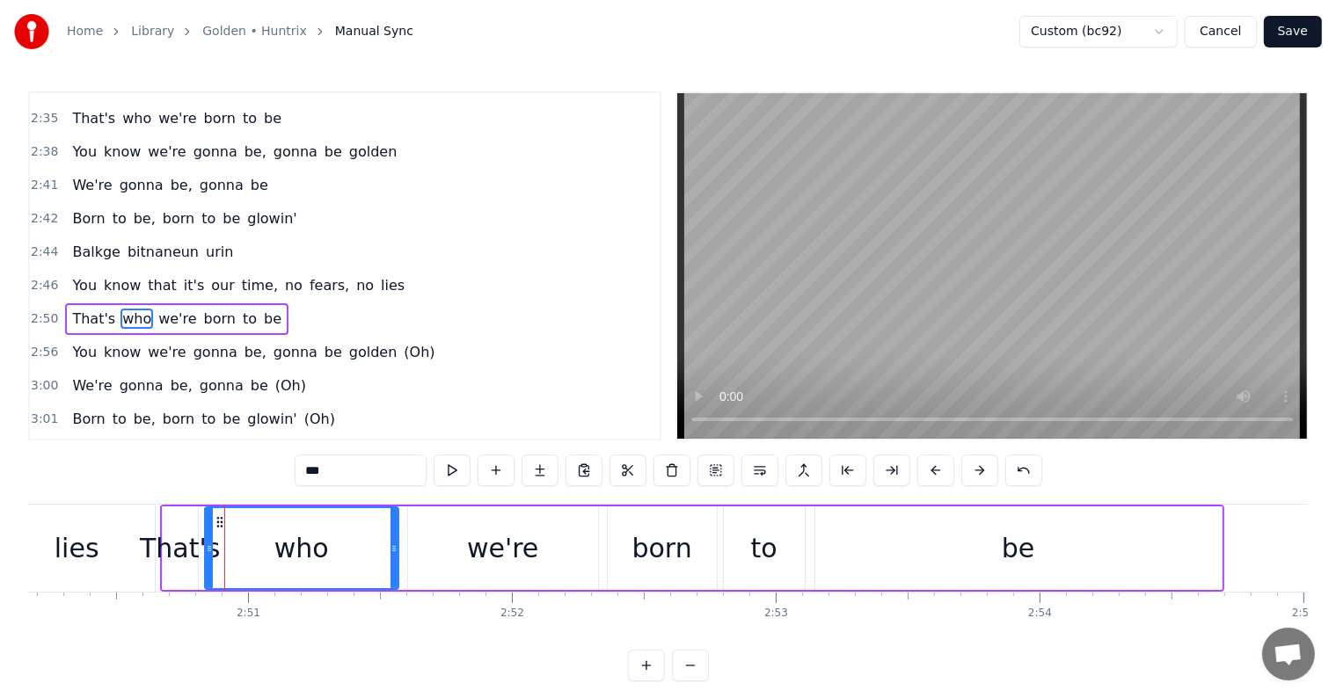
drag, startPoint x: 268, startPoint y: 552, endPoint x: 395, endPoint y: 572, distance: 128.1
click at [395, 572] on div at bounding box center [393, 548] width 7 height 80
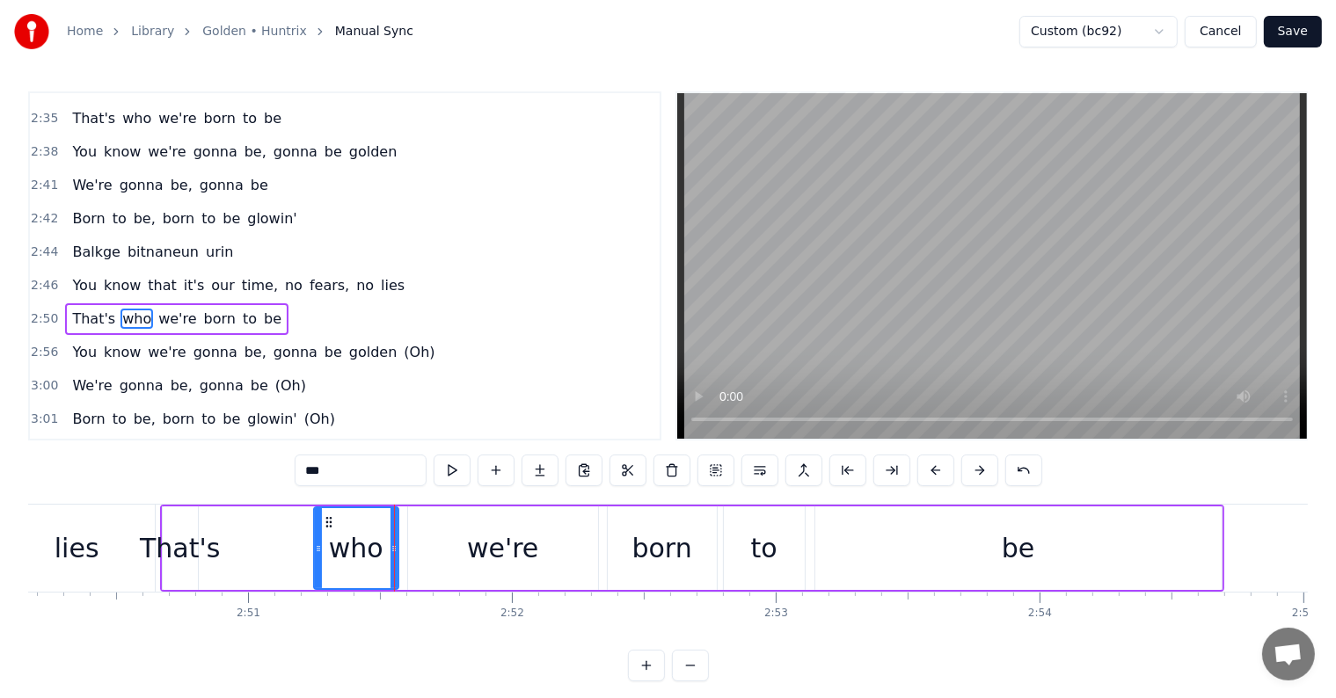
drag, startPoint x: 208, startPoint y: 546, endPoint x: 310, endPoint y: 544, distance: 102.9
click at [317, 552] on icon at bounding box center [318, 549] width 7 height 14
click at [186, 534] on div "That's" at bounding box center [180, 548] width 80 height 40
type input "******"
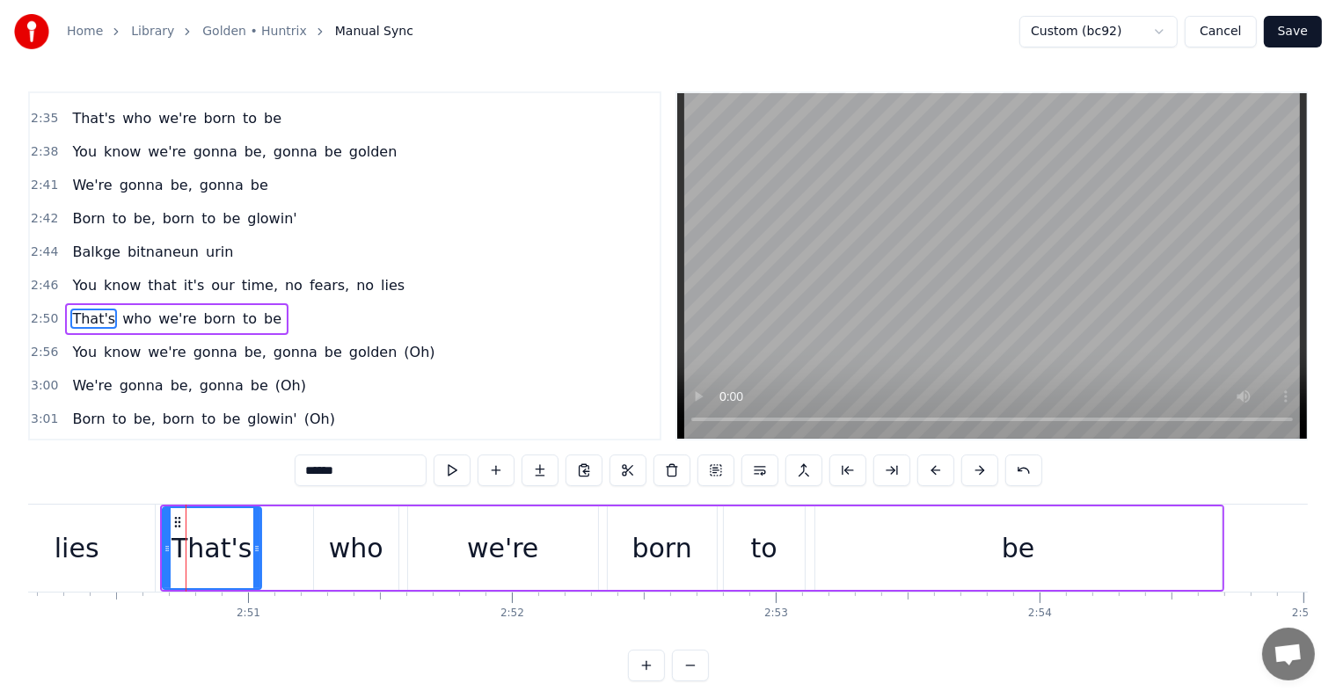
drag, startPoint x: 195, startPoint y: 542, endPoint x: 257, endPoint y: 550, distance: 62.1
click at [260, 552] on icon at bounding box center [256, 549] width 7 height 14
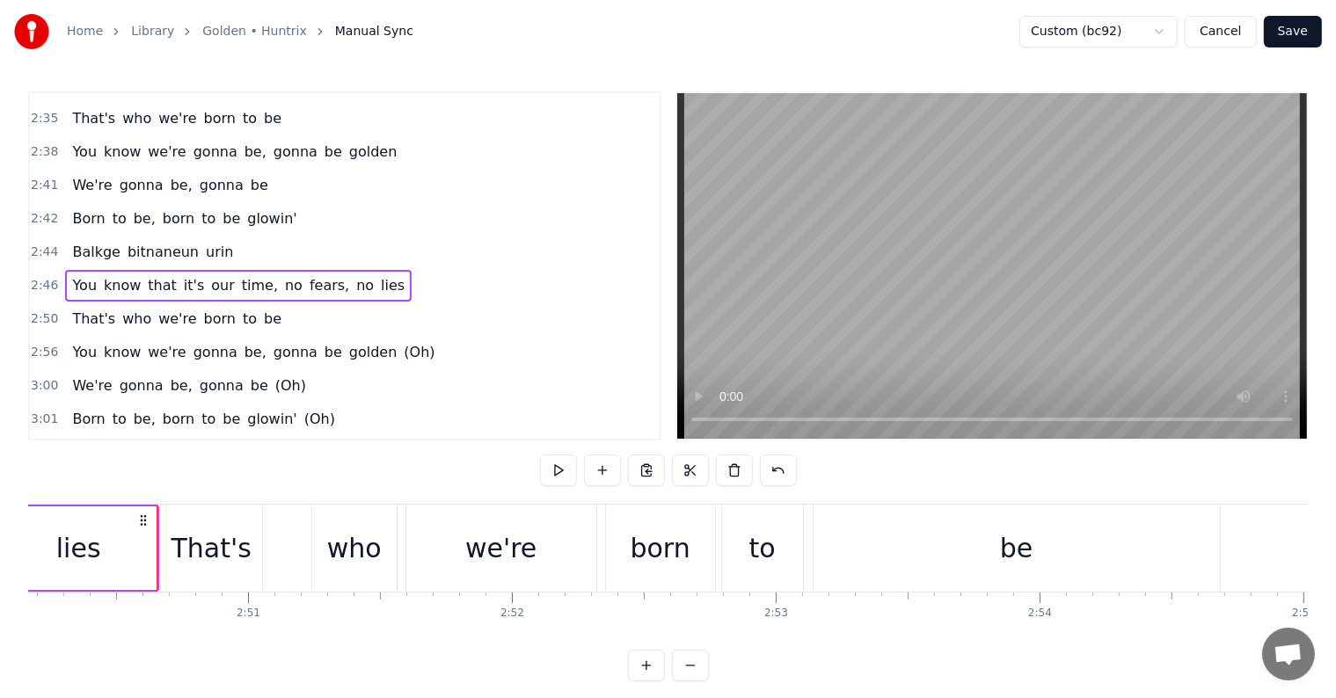
click at [134, 521] on div "lies" at bounding box center [79, 548] width 156 height 84
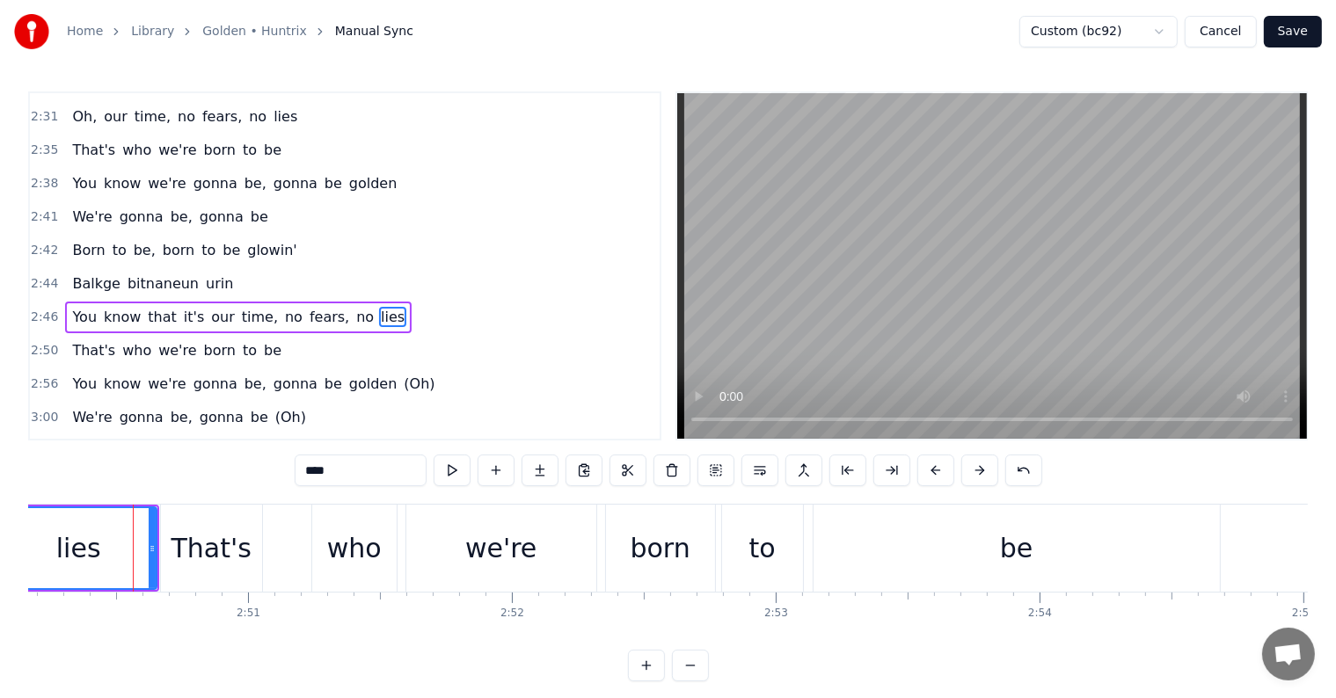
scroll to position [1396, 0]
drag, startPoint x: 151, startPoint y: 538, endPoint x: 132, endPoint y: 535, distance: 19.5
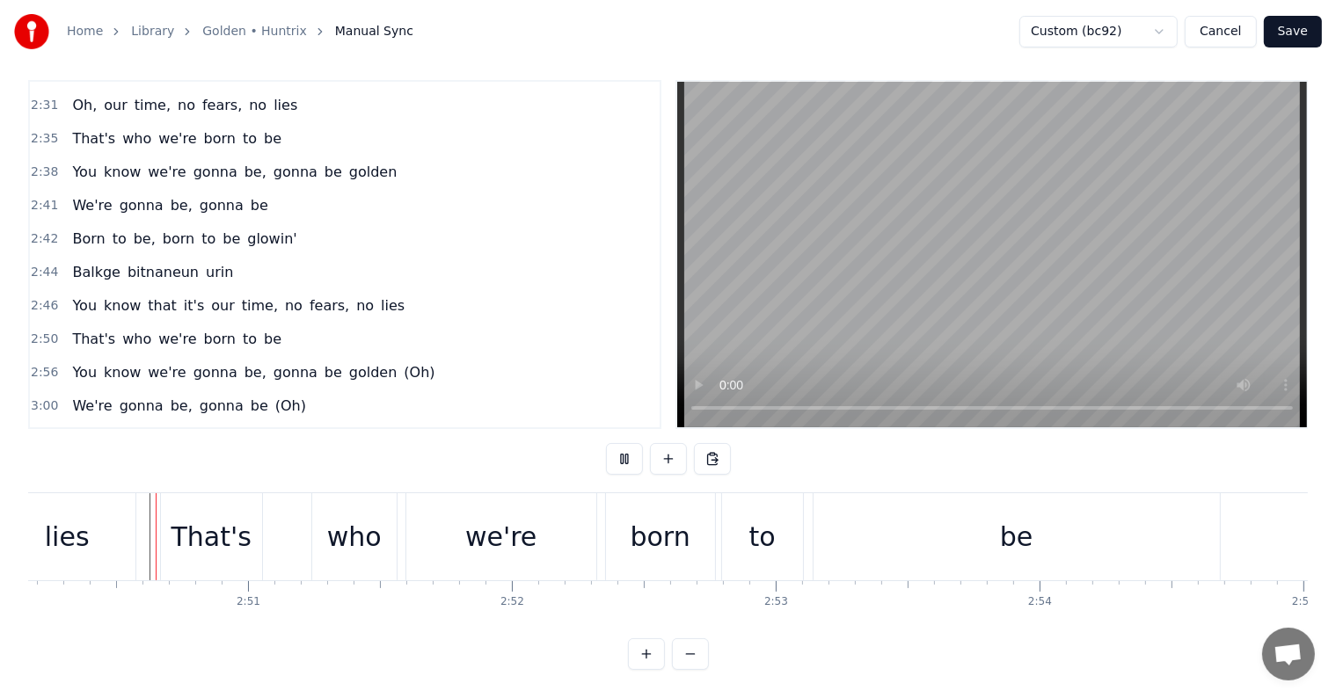
scroll to position [26, 0]
click at [486, 528] on div "we're" at bounding box center [500, 537] width 71 height 40
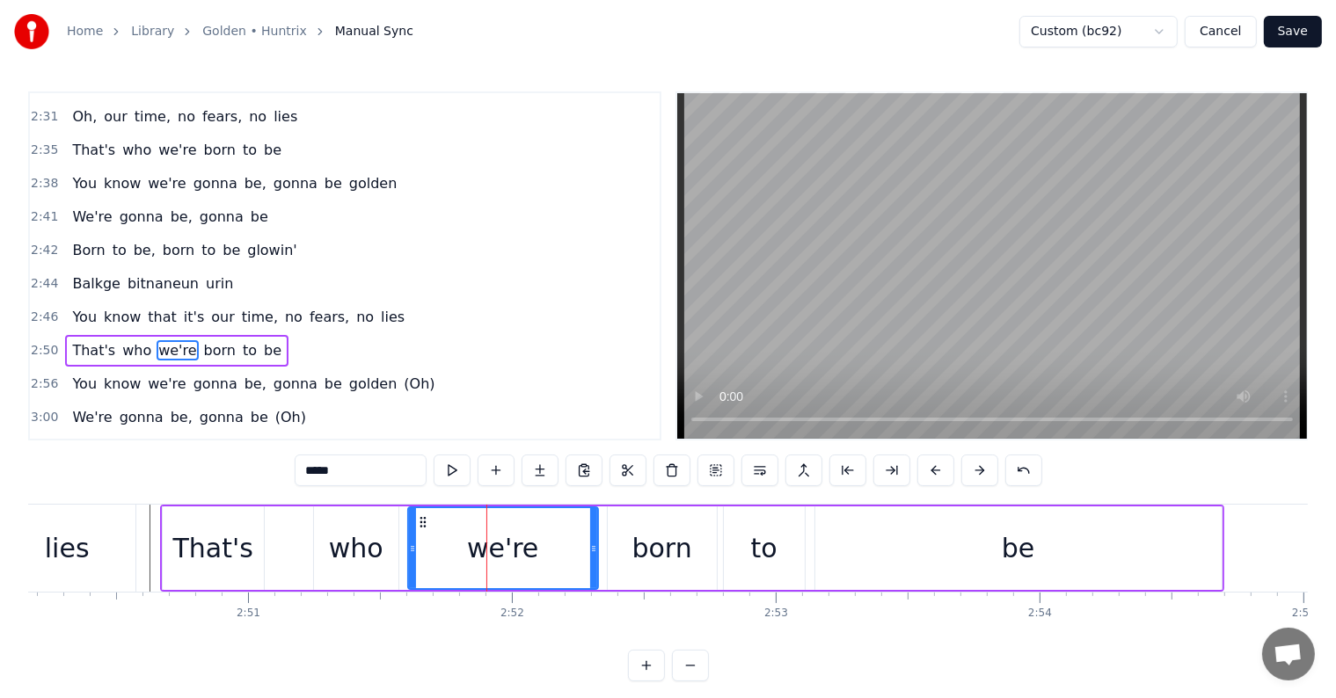
scroll to position [1428, 0]
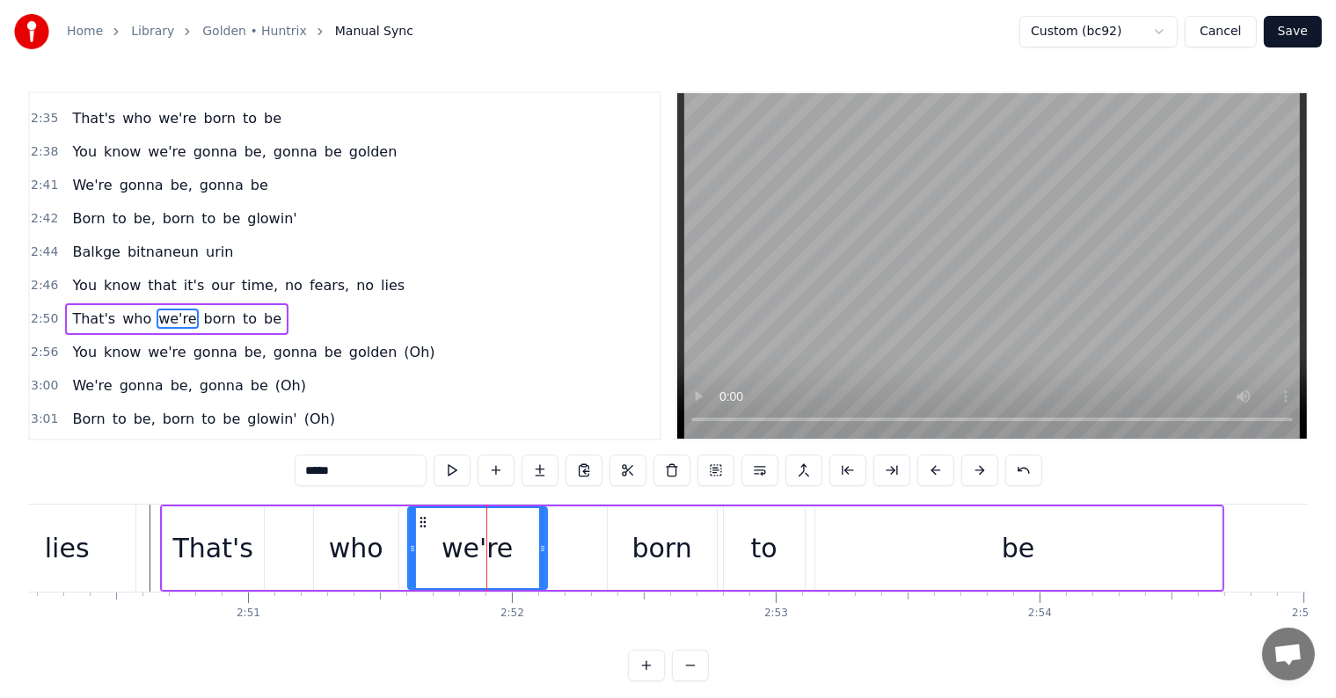
drag, startPoint x: 590, startPoint y: 552, endPoint x: 539, endPoint y: 552, distance: 51.0
click at [539, 552] on icon at bounding box center [542, 549] width 7 height 14
click at [660, 548] on div "born" at bounding box center [662, 548] width 60 height 40
type input "****"
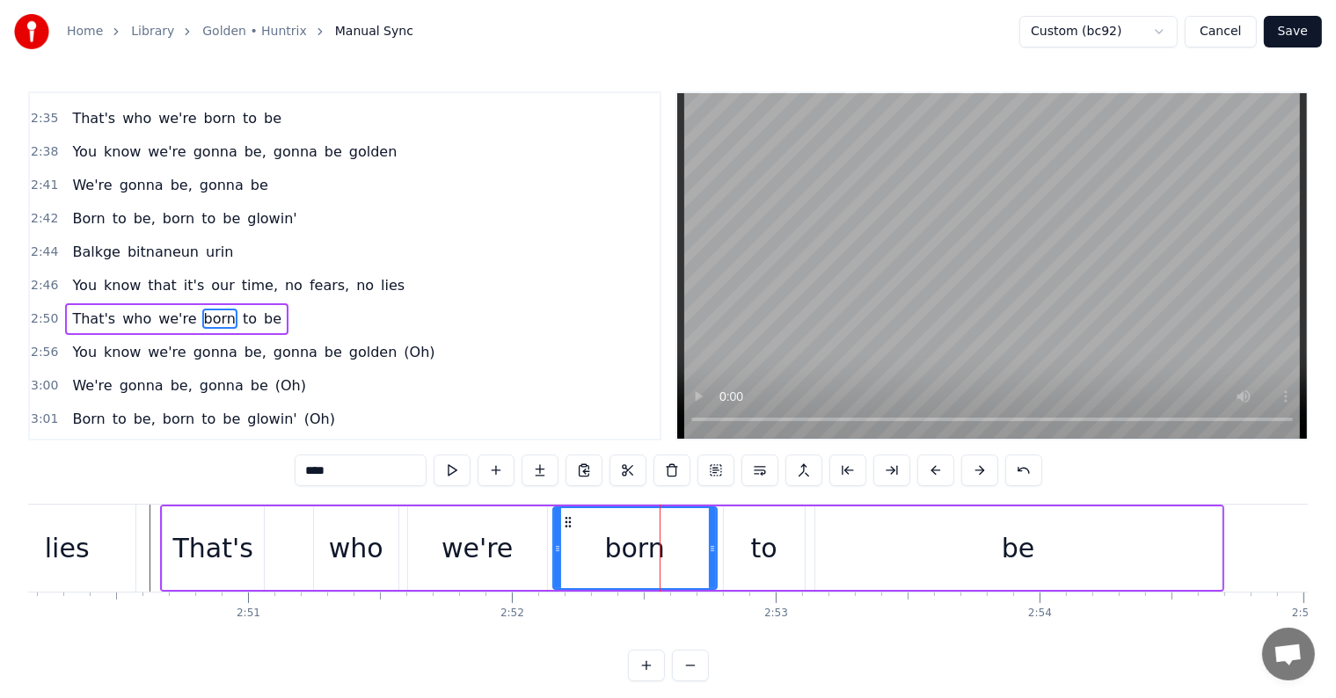
drag, startPoint x: 614, startPoint y: 545, endPoint x: 559, endPoint y: 538, distance: 55.0
click at [559, 538] on div "born" at bounding box center [635, 548] width 162 height 80
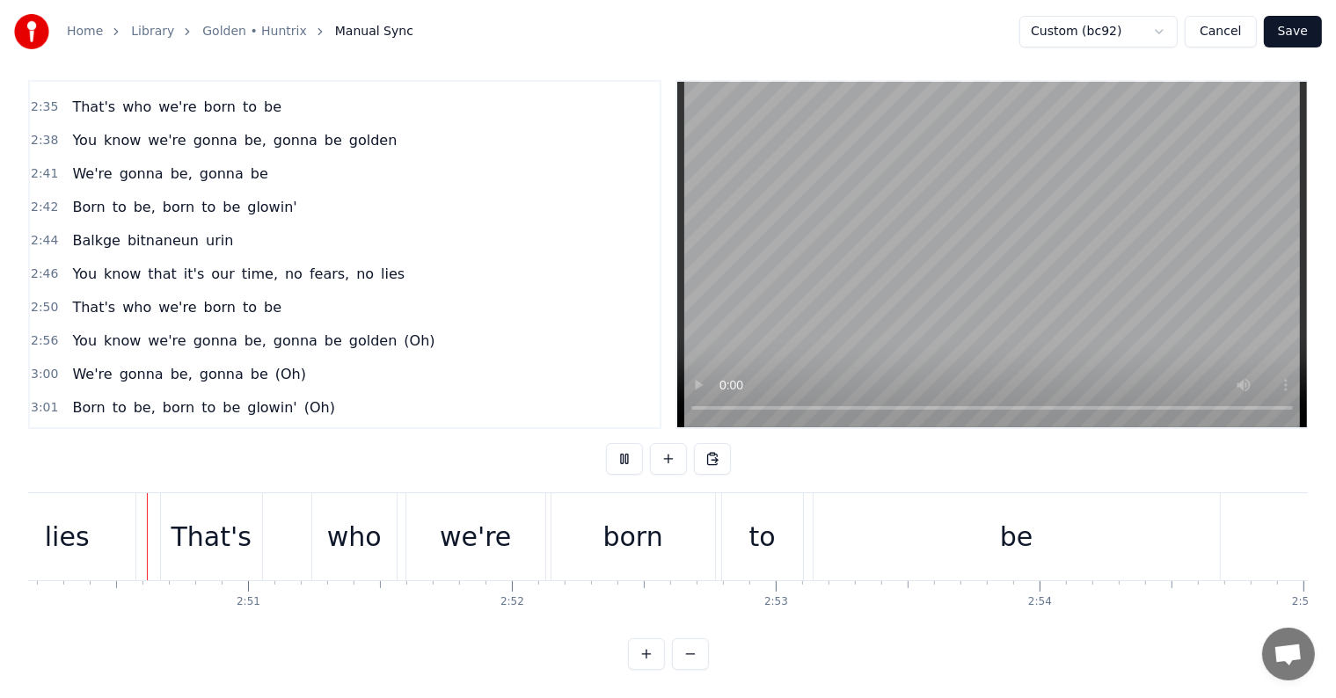
scroll to position [26, 0]
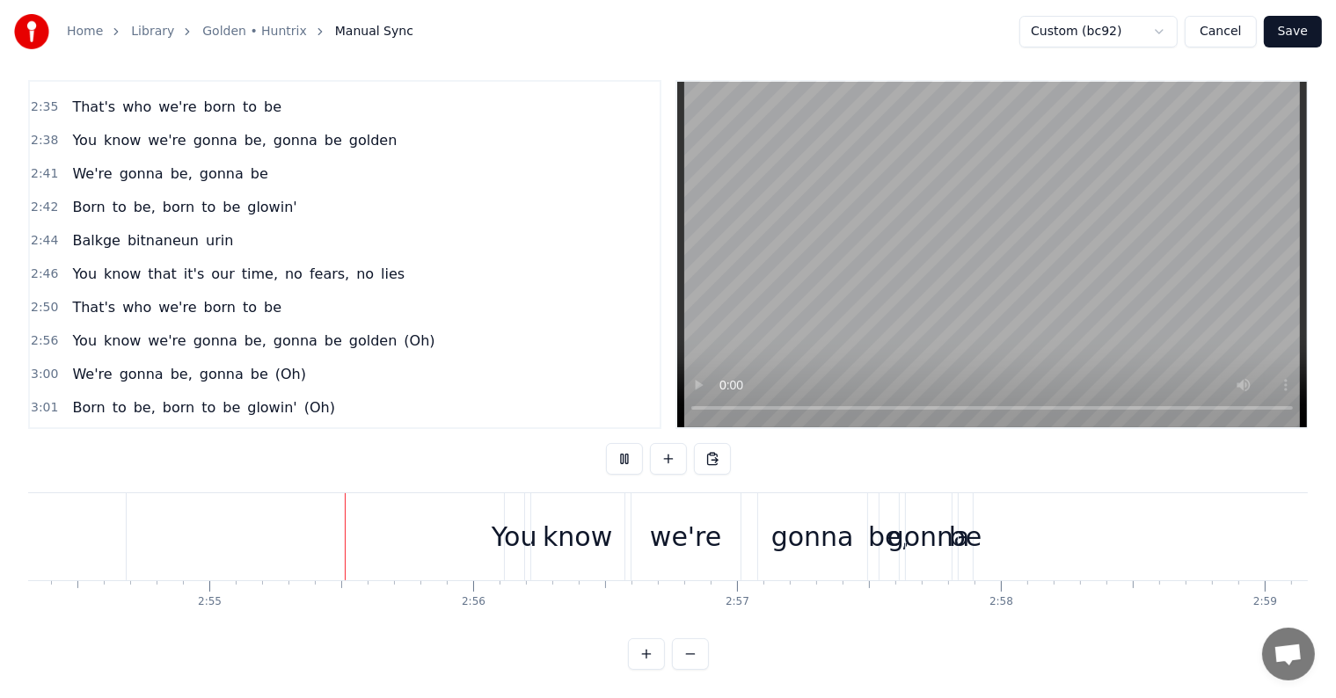
scroll to position [0, 46016]
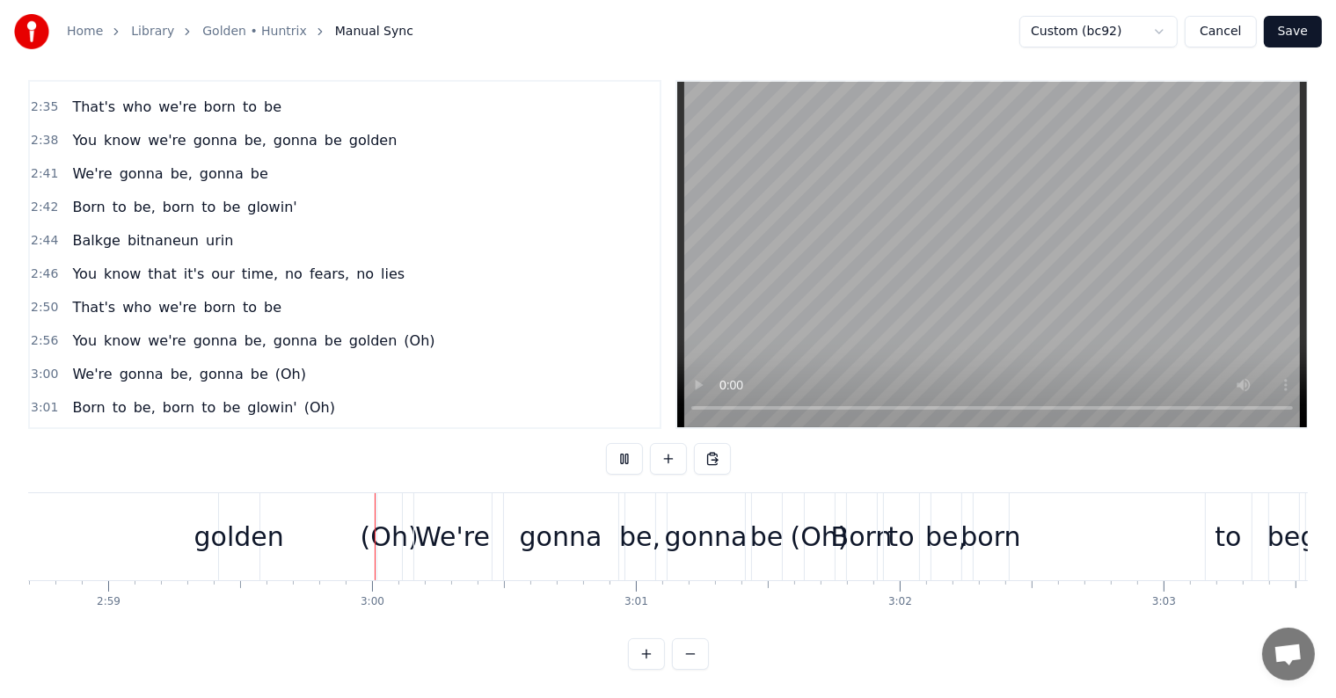
click at [76, 331] on span "You" at bounding box center [84, 341] width 28 height 20
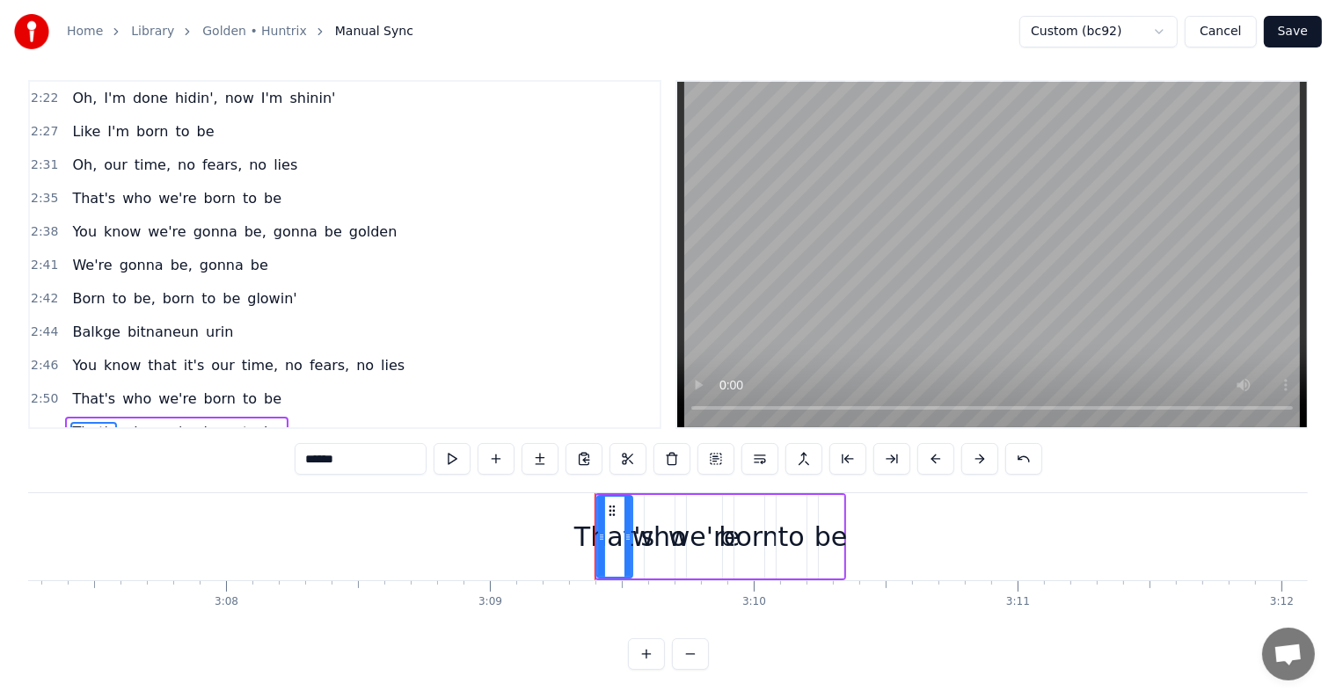
scroll to position [1304, 0]
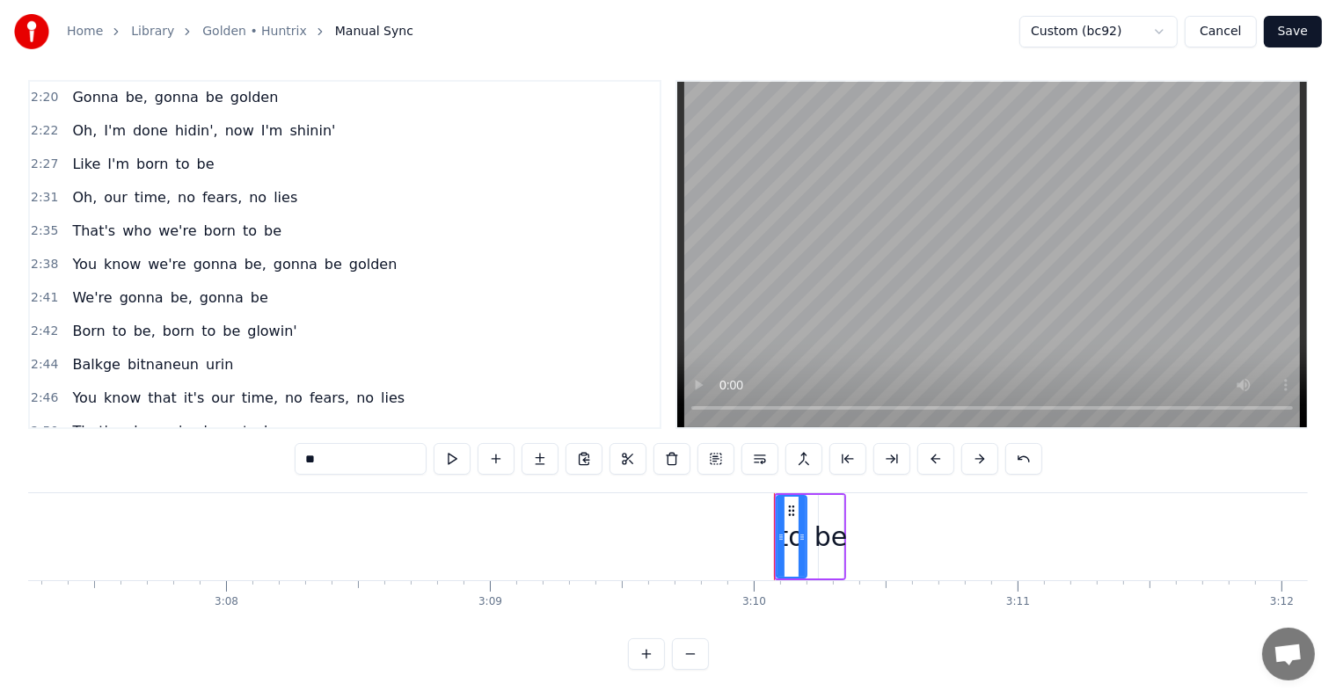
type input "**"
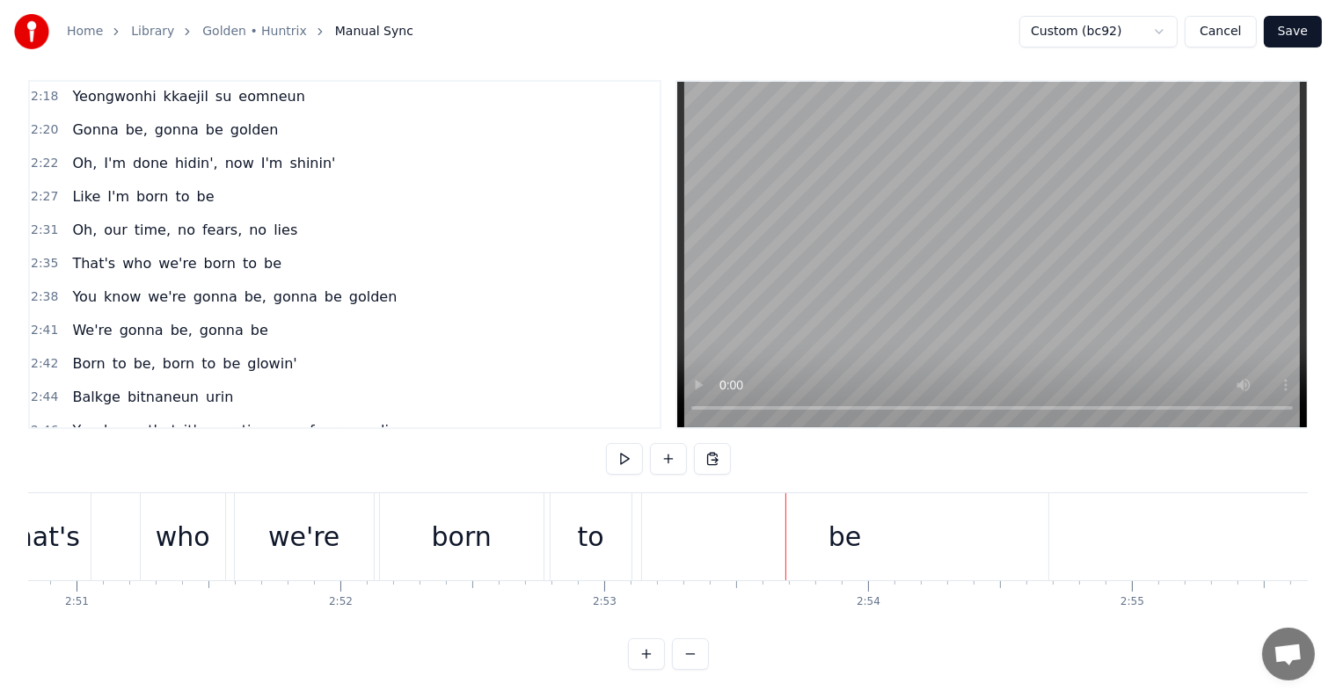
scroll to position [0, 44914]
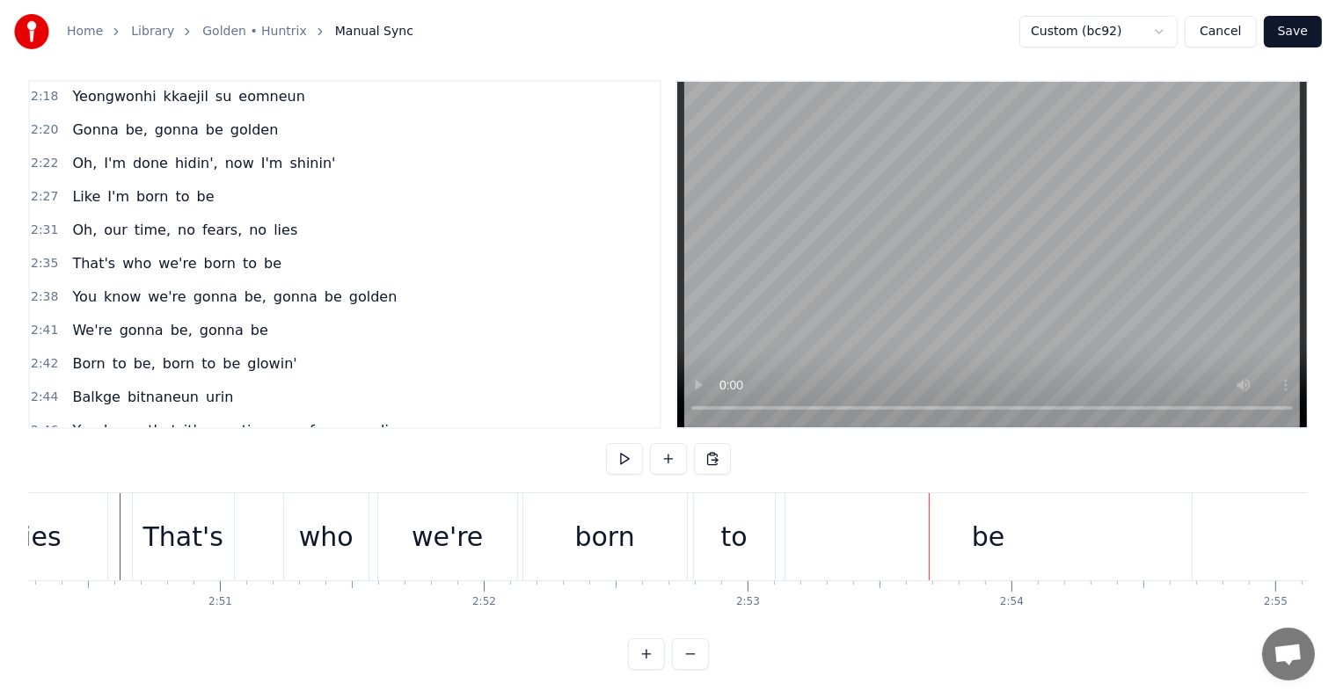
click at [768, 522] on div "to" at bounding box center [734, 536] width 81 height 87
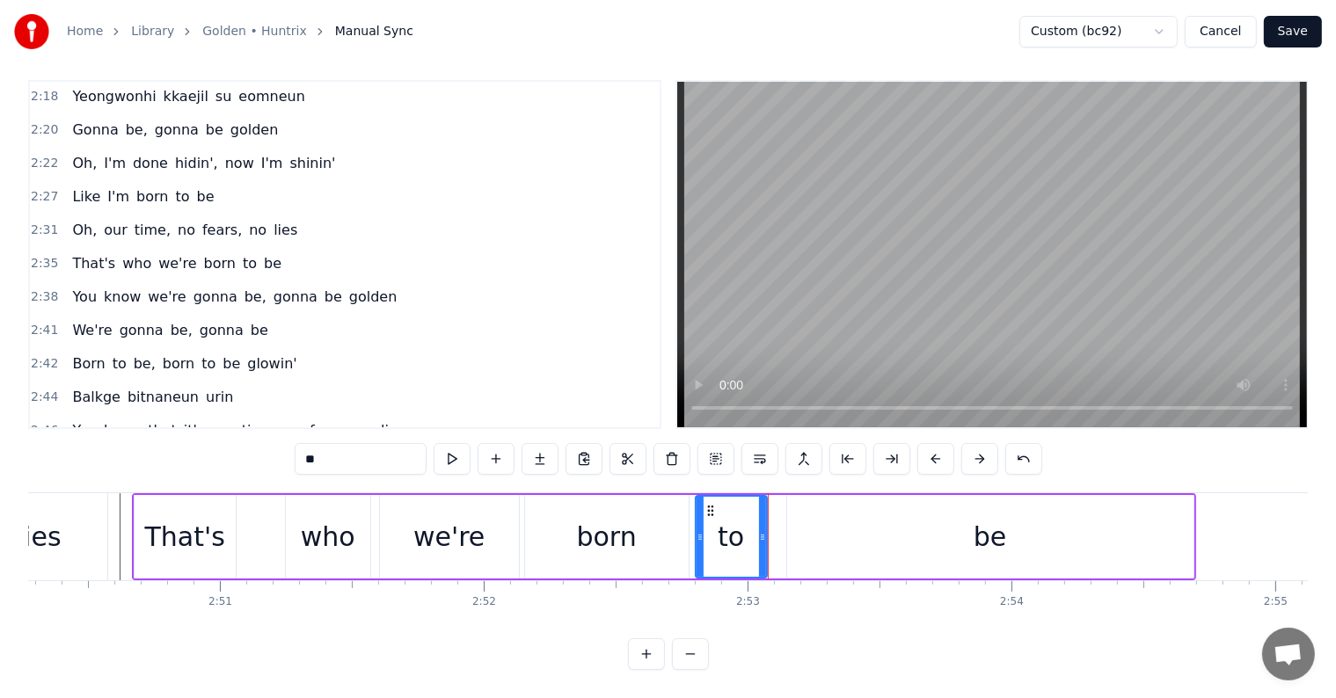
drag, startPoint x: 769, startPoint y: 531, endPoint x: 752, endPoint y: 526, distance: 18.4
click at [759, 526] on div at bounding box center [762, 537] width 7 height 80
click at [823, 522] on div "be" at bounding box center [990, 537] width 406 height 84
type input "**"
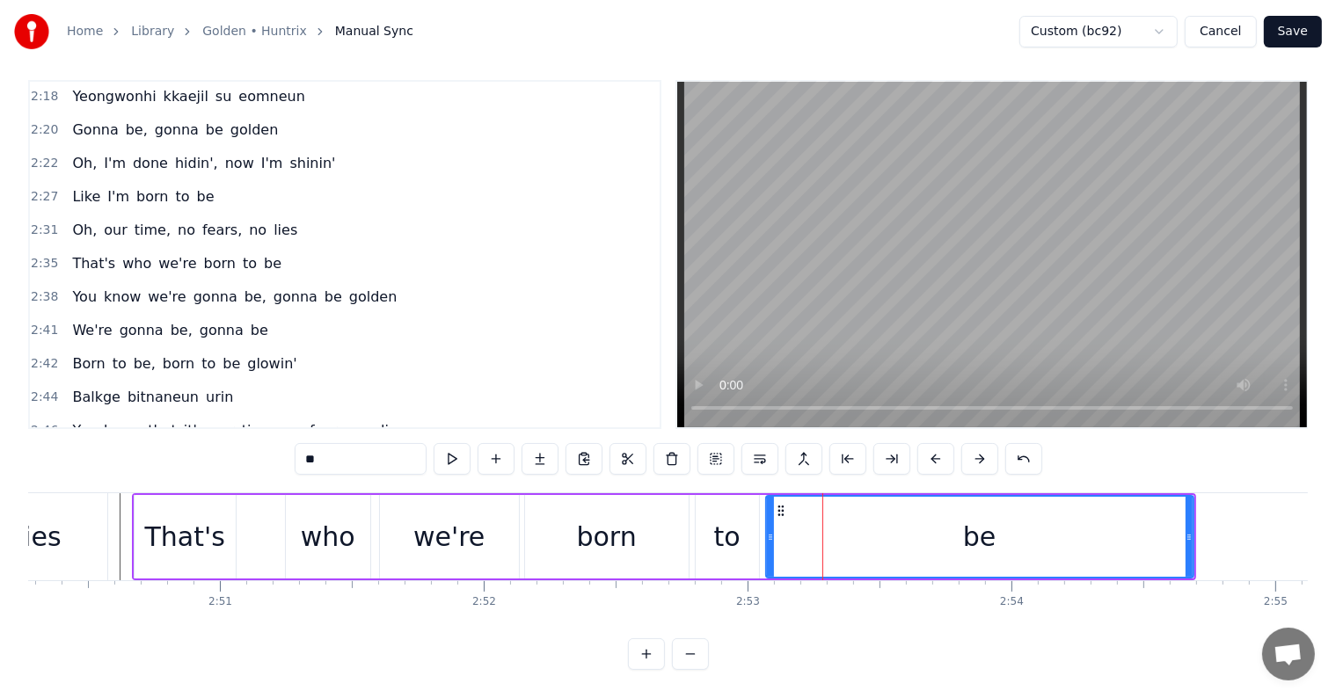
drag, startPoint x: 786, startPoint y: 528, endPoint x: 765, endPoint y: 524, distance: 21.4
click
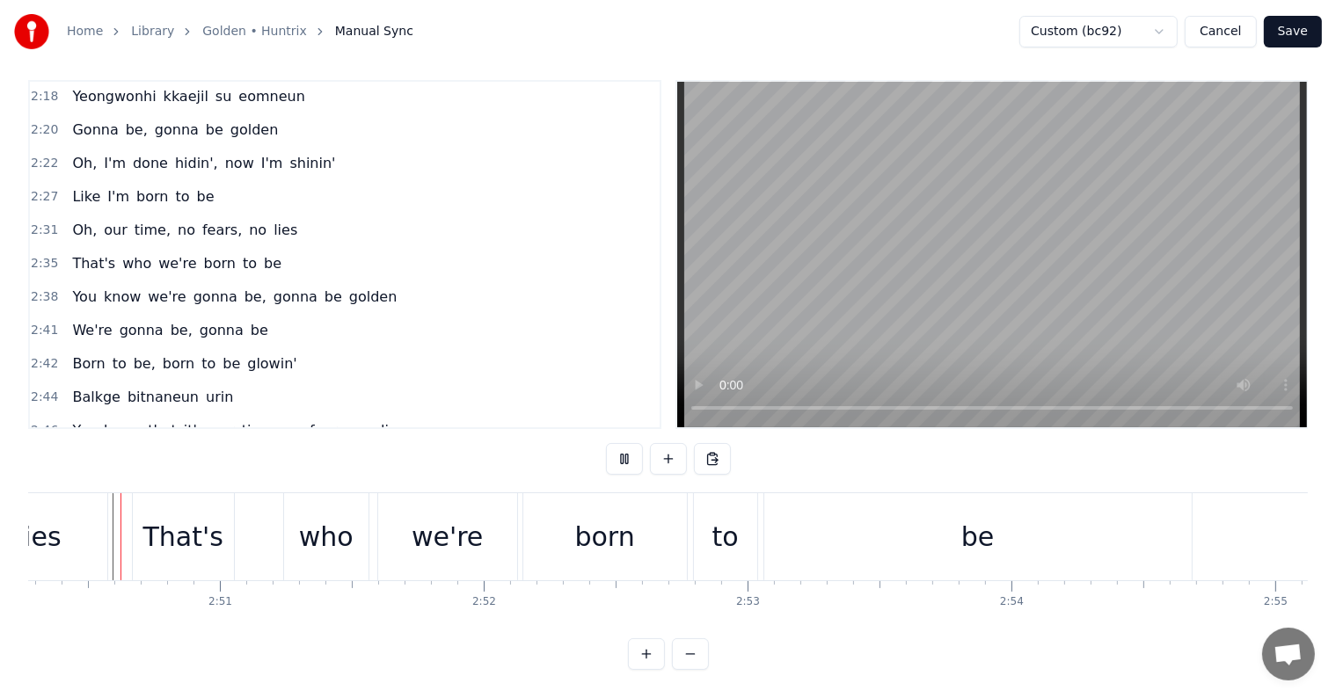
scroll to position [0, 44911]
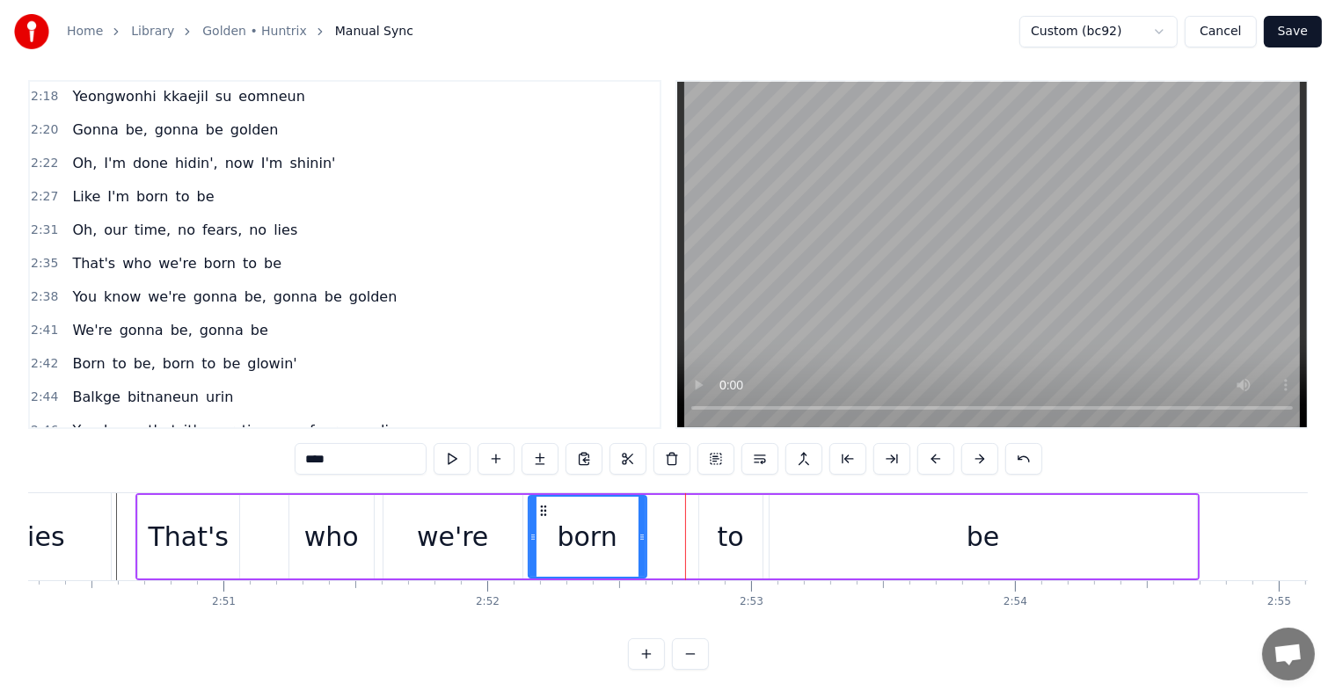
drag, startPoint x: 689, startPoint y: 524, endPoint x: 644, endPoint y: 516, distance: 46.4
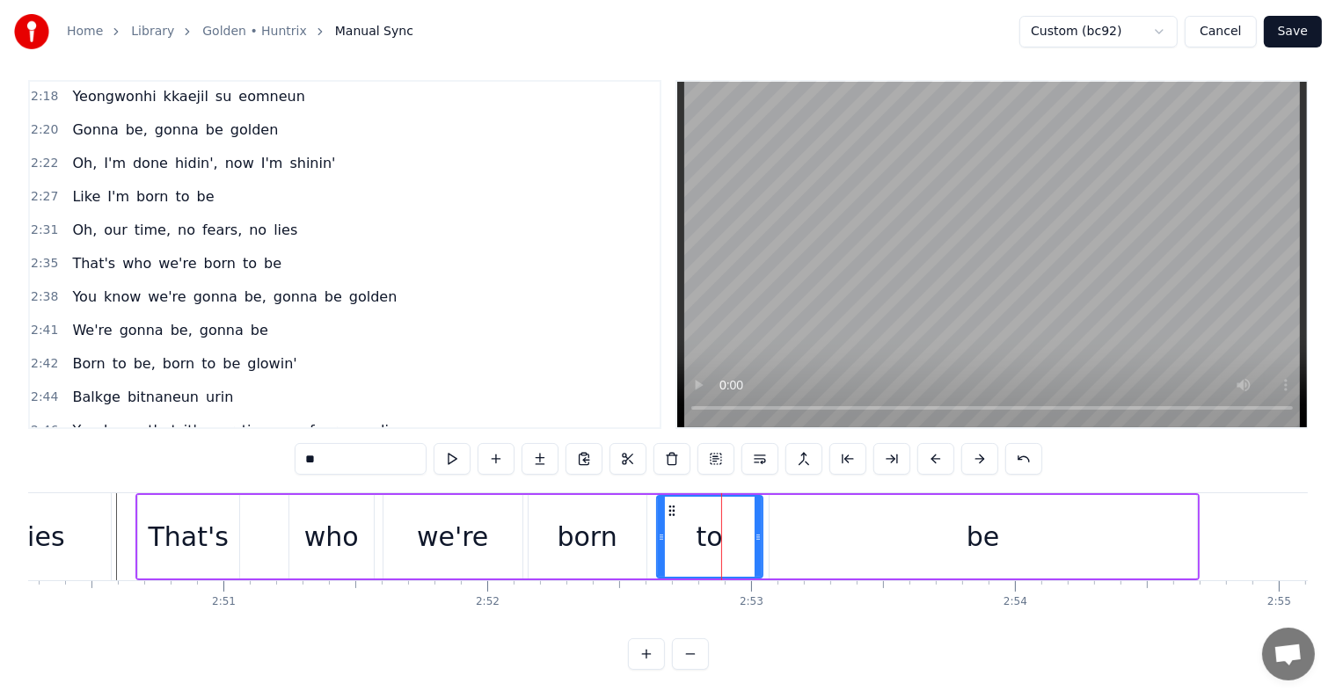
drag, startPoint x: 701, startPoint y: 521, endPoint x: 739, endPoint y: 542, distance: 43.3
drag, startPoint x: 758, startPoint y: 542, endPoint x: 717, endPoint y: 529, distance: 43.4
type input "**"
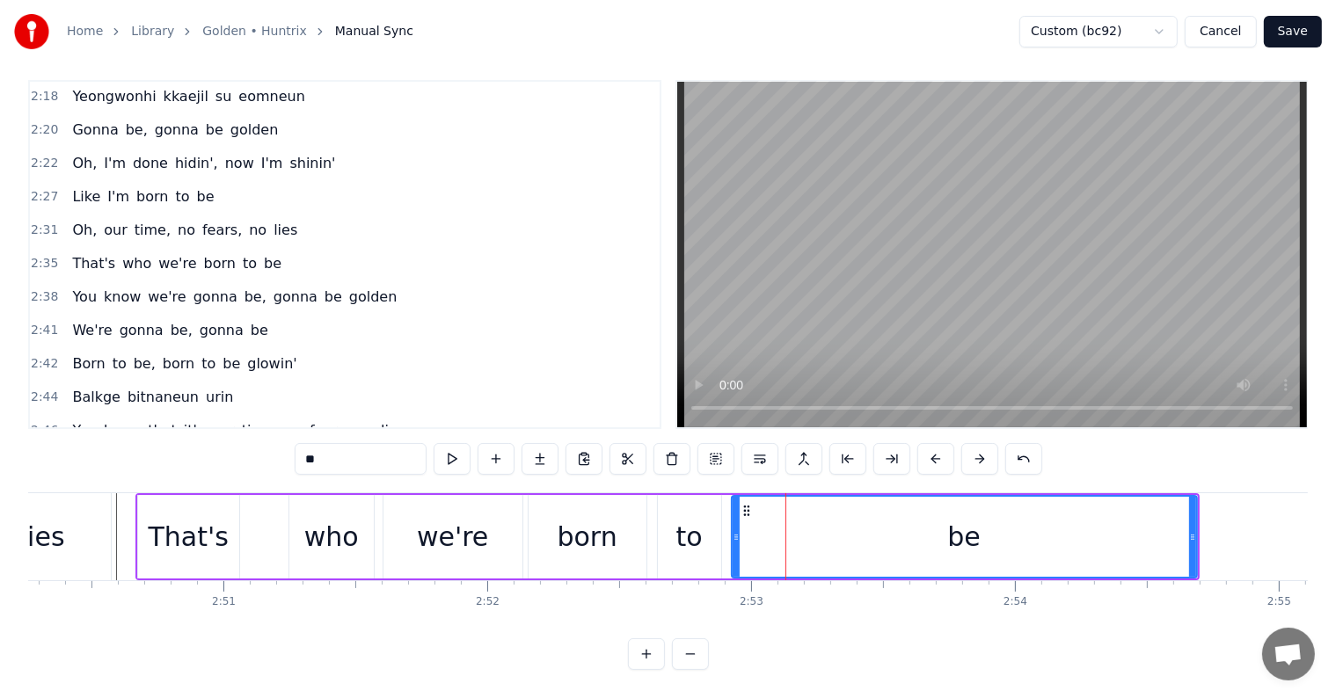
drag, startPoint x: 777, startPoint y: 516, endPoint x: 735, endPoint y: 504, distance: 44.0
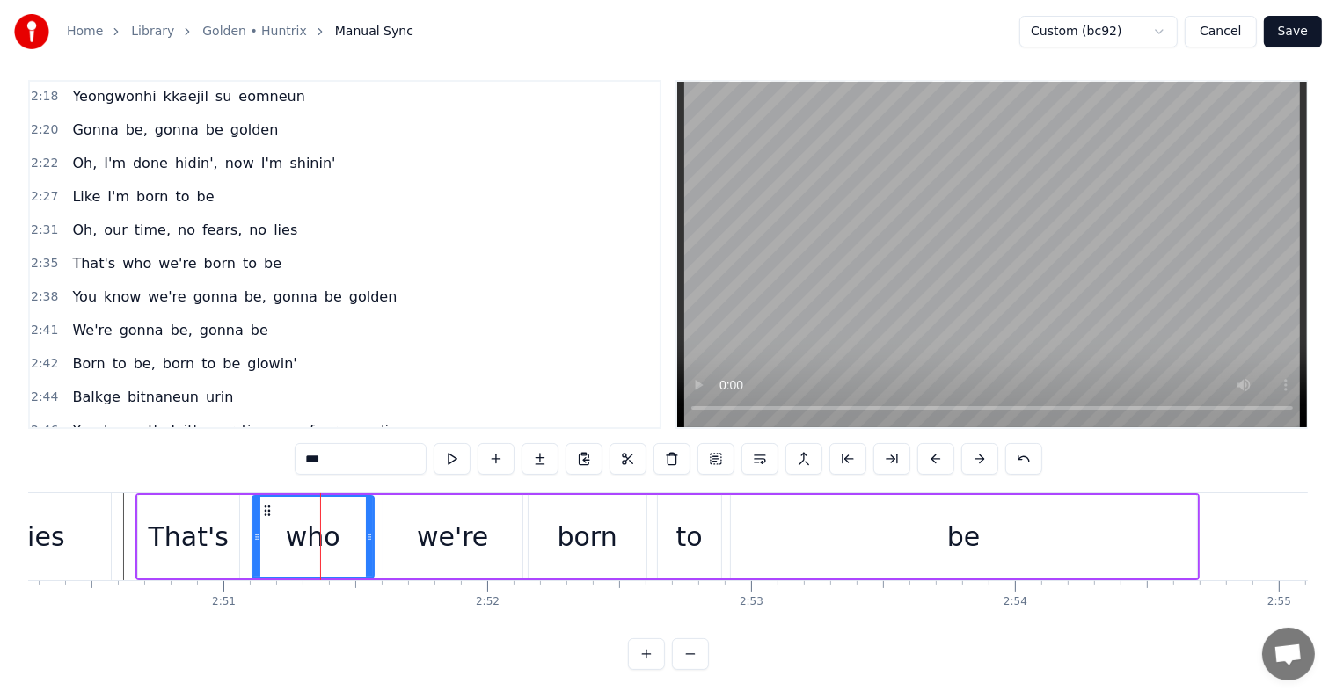
drag, startPoint x: 294, startPoint y: 521, endPoint x: 257, endPoint y: 506, distance: 39.8
drag, startPoint x: 371, startPoint y: 529, endPoint x: 312, endPoint y: 511, distance: 61.7
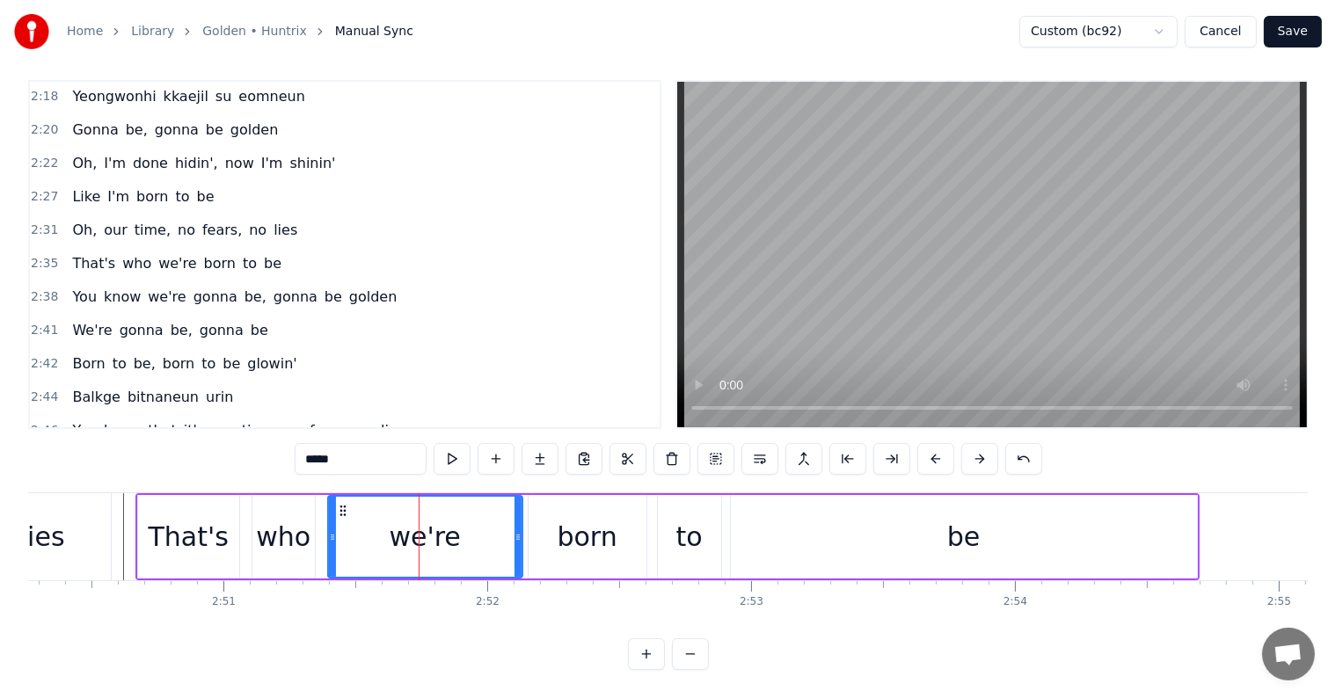
drag, startPoint x: 386, startPoint y: 520, endPoint x: 331, endPoint y: 503, distance: 57.9
drag, startPoint x: 516, startPoint y: 536, endPoint x: 480, endPoint y: 523, distance: 38.4
type input "****"
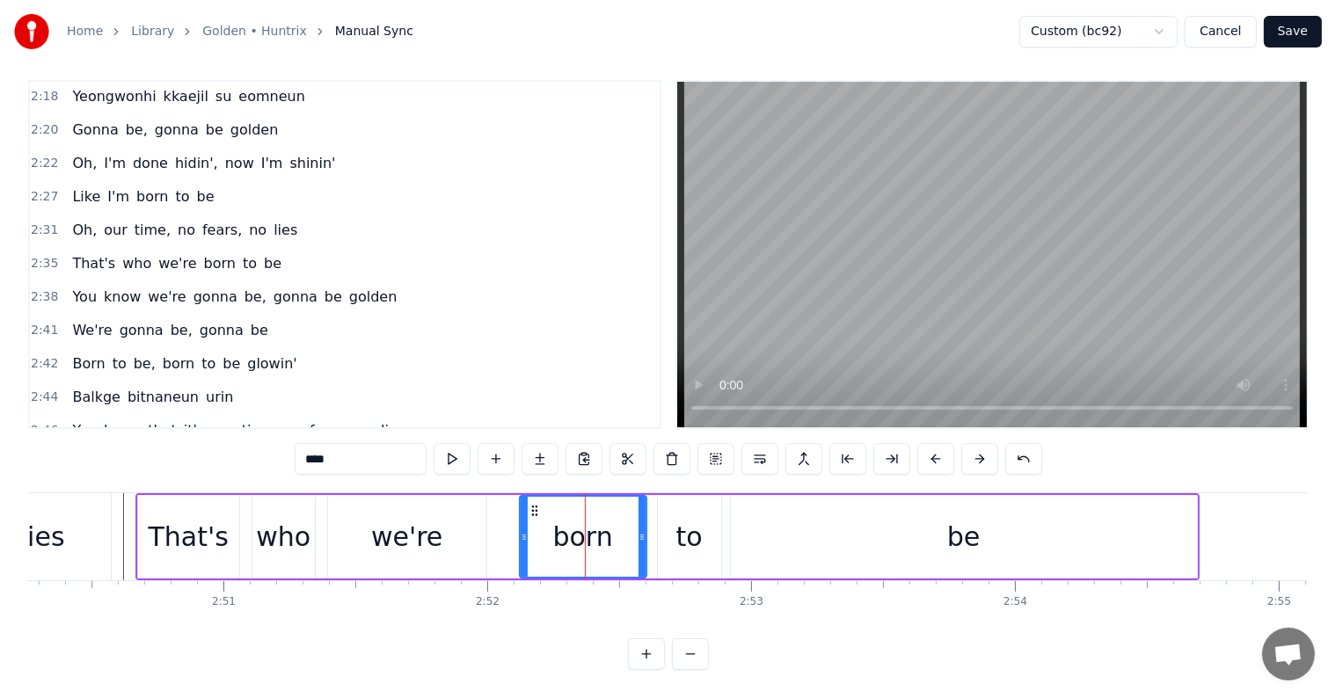
drag, startPoint x: 531, startPoint y: 511, endPoint x: 514, endPoint y: 506, distance: 17.3
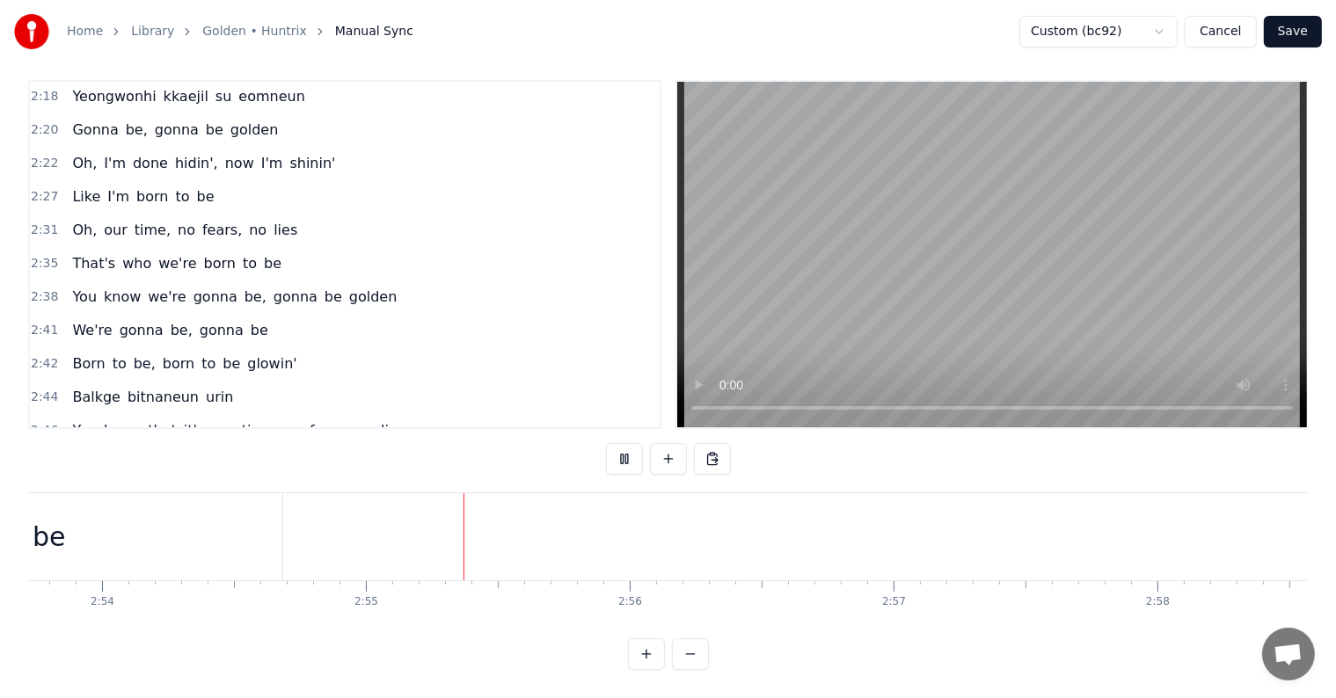
scroll to position [0, 46031]
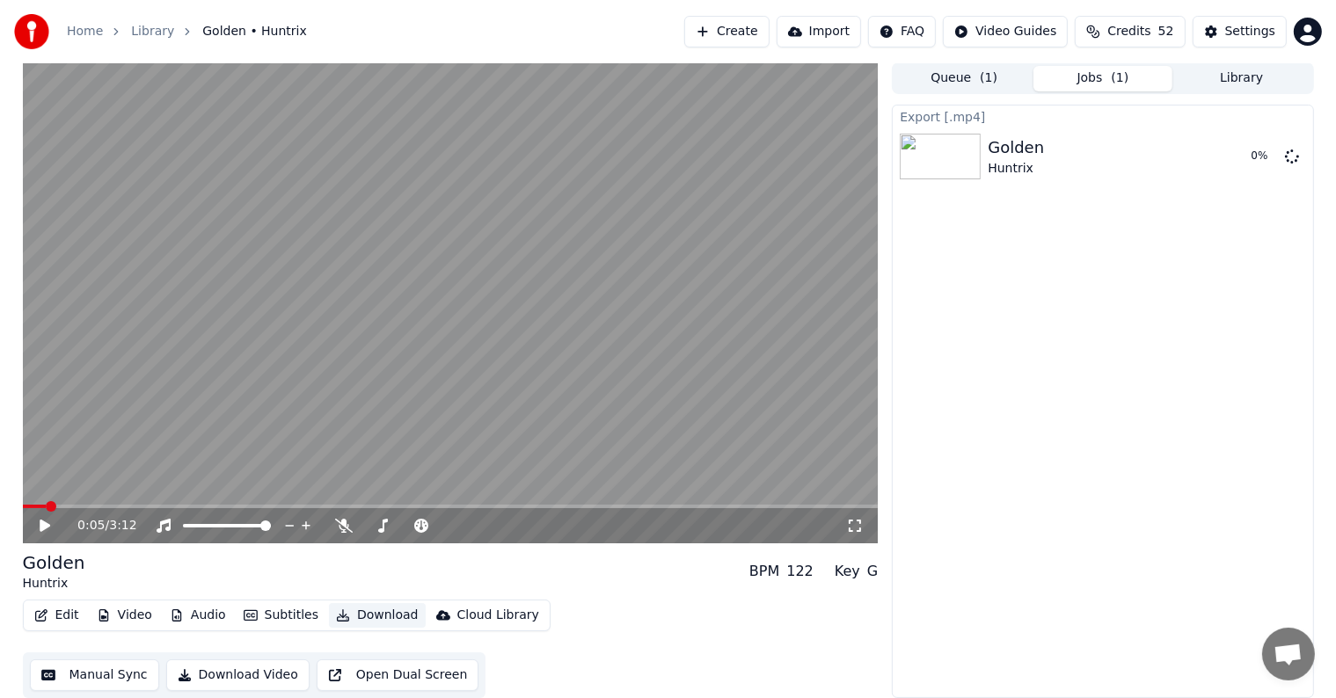
scroll to position [1, 0]
